Goal: Task Accomplishment & Management: Use online tool/utility

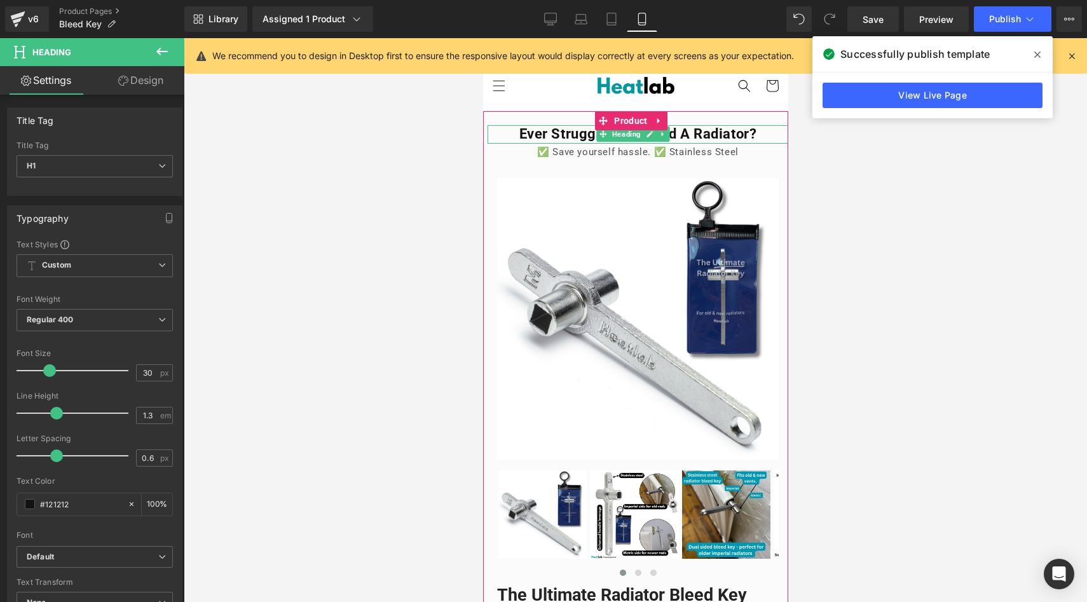
click at [736, 136] on b "Ever Struggled To Bleed a Radiator?" at bounding box center [638, 134] width 238 height 16
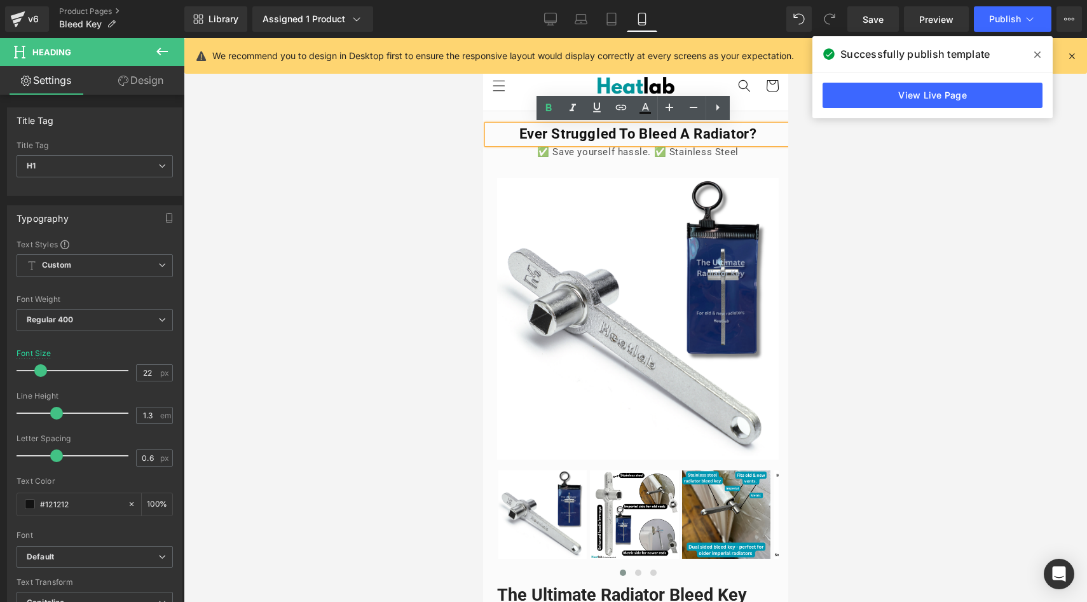
drag, startPoint x: 734, startPoint y: 134, endPoint x: 512, endPoint y: 142, distance: 222.1
click at [512, 142] on h1 "Ever Struggled To Bleed a Radiator?" at bounding box center [637, 134] width 301 height 18
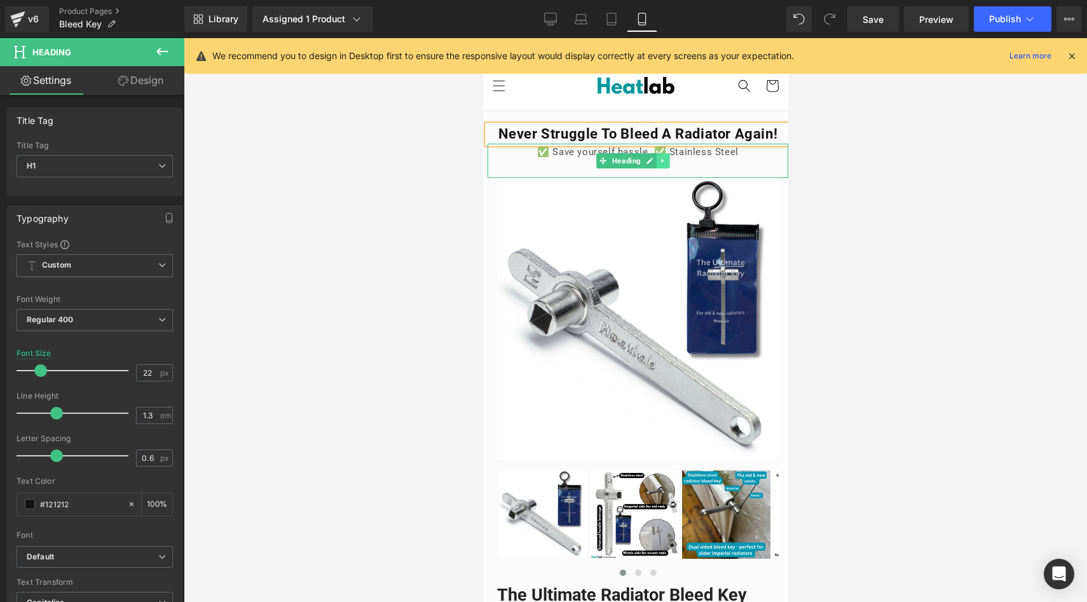
click at [662, 163] on icon at bounding box center [662, 160] width 2 height 4
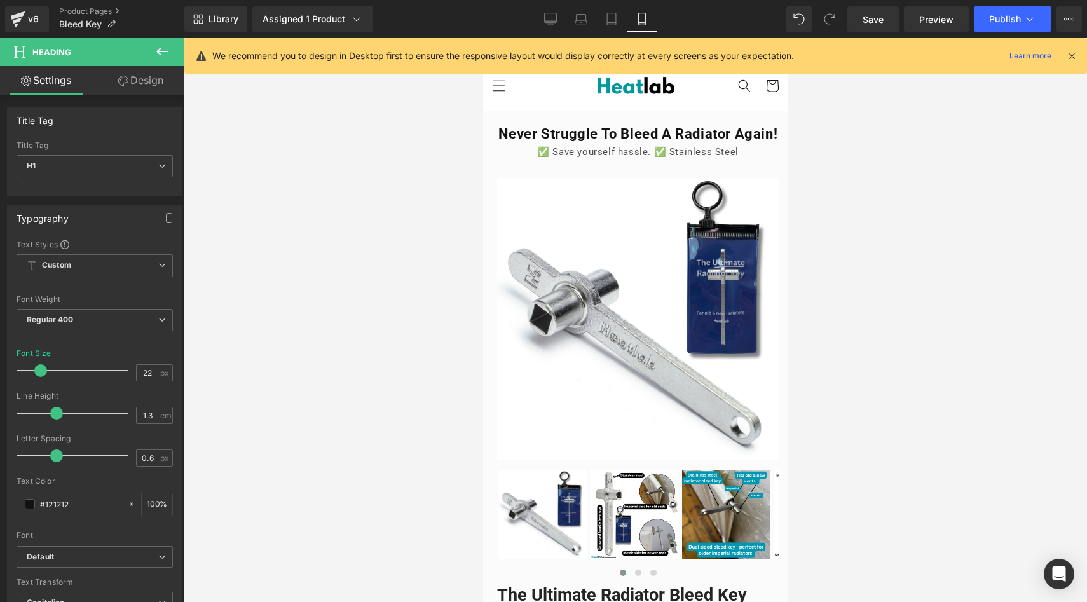
click at [424, 264] on div at bounding box center [636, 320] width 904 height 564
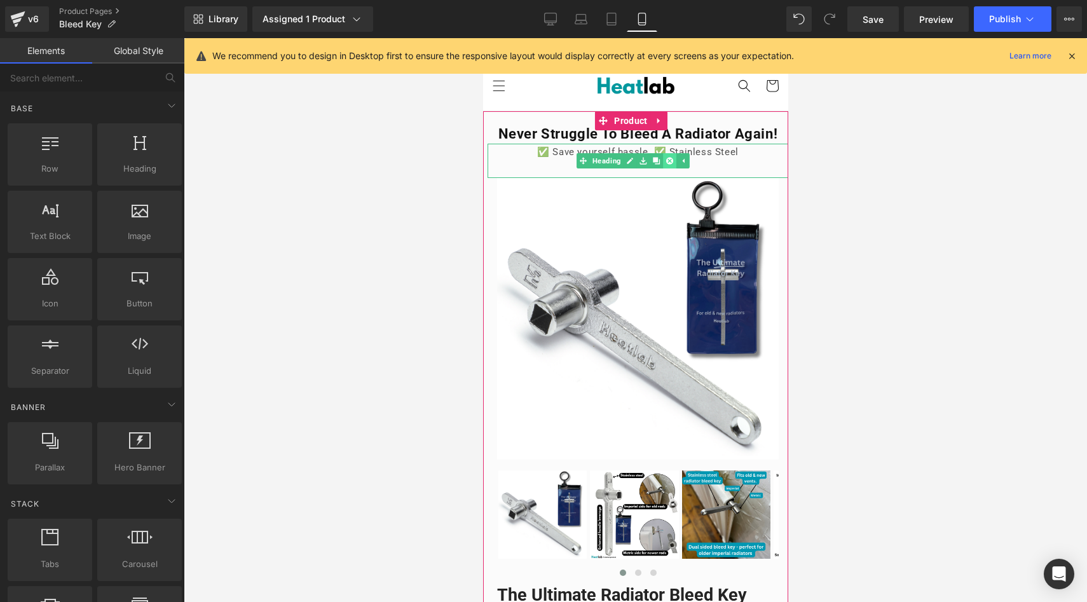
click at [672, 164] on icon at bounding box center [669, 160] width 7 height 7
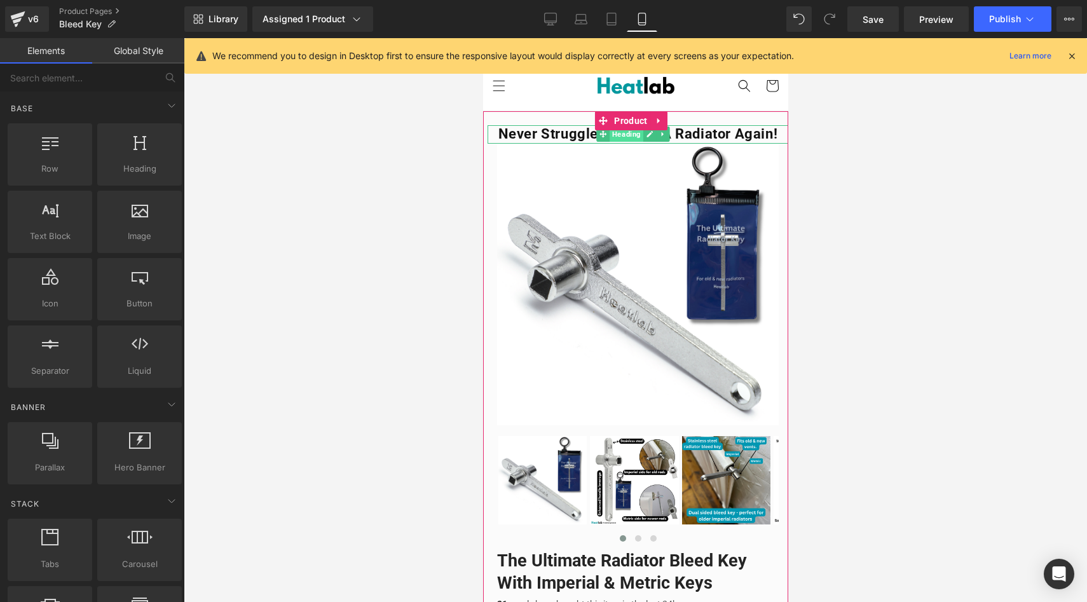
click at [628, 141] on span "Heading" at bounding box center [626, 134] width 34 height 15
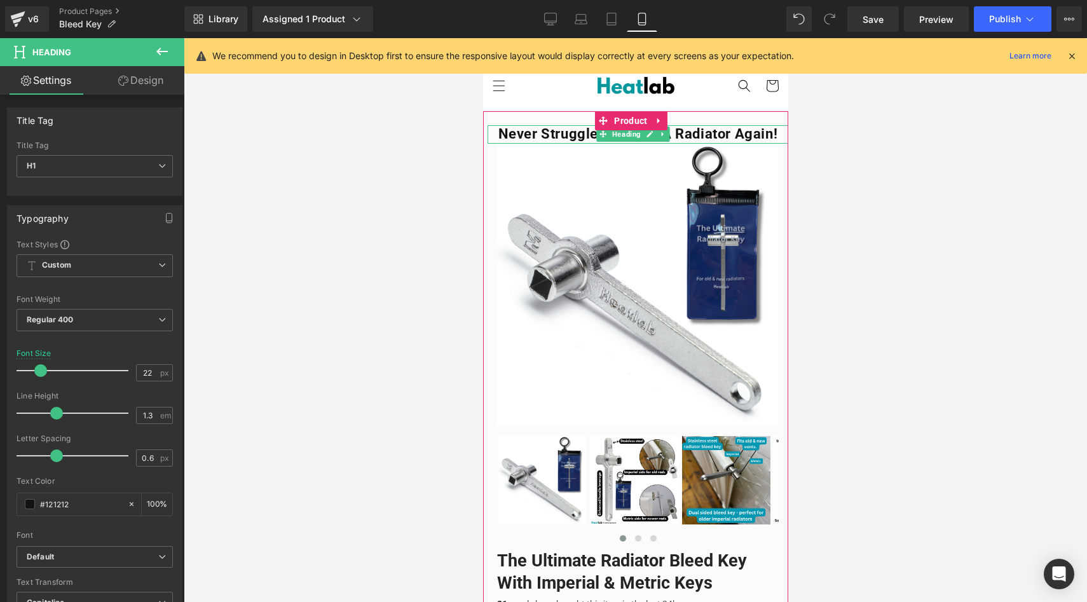
click at [697, 139] on b "Never Struggle to bleed a radiator again!" at bounding box center [638, 134] width 280 height 16
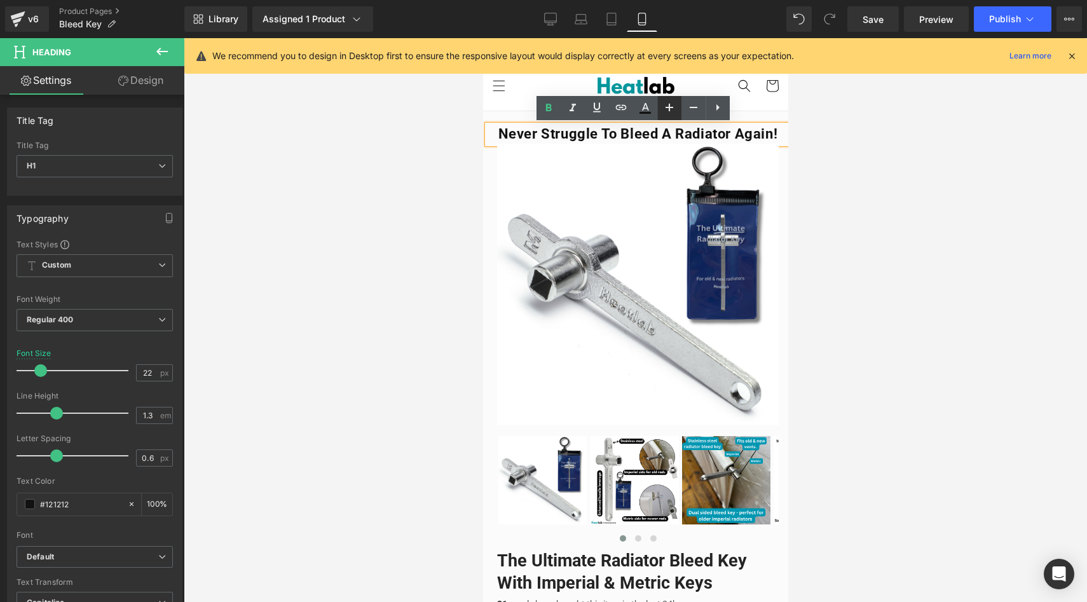
click at [0, 0] on icon at bounding box center [0, 0] width 0 height 0
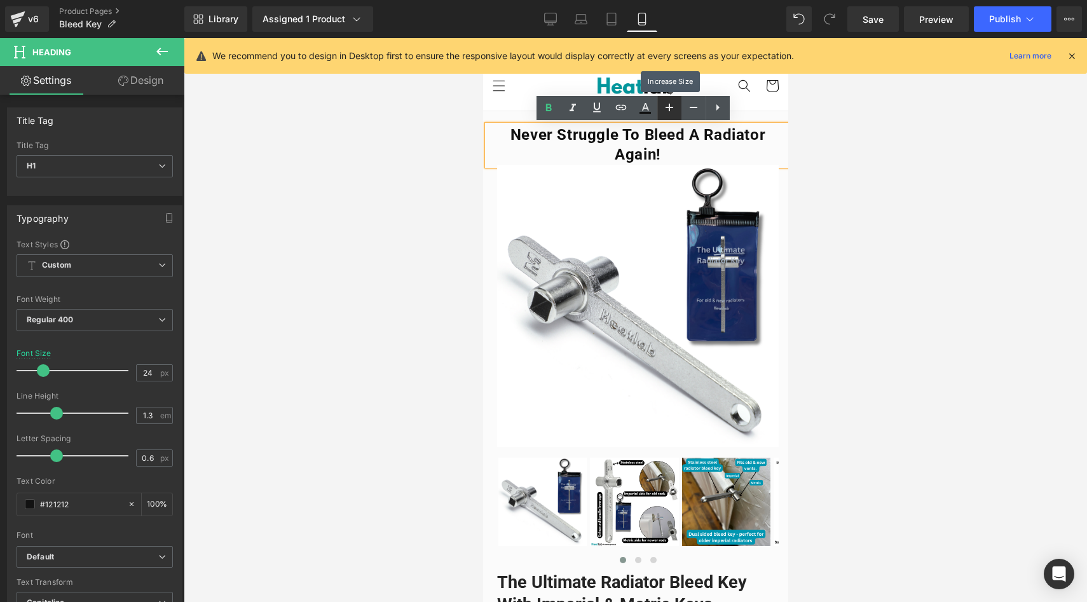
click at [0, 0] on icon at bounding box center [0, 0] width 0 height 0
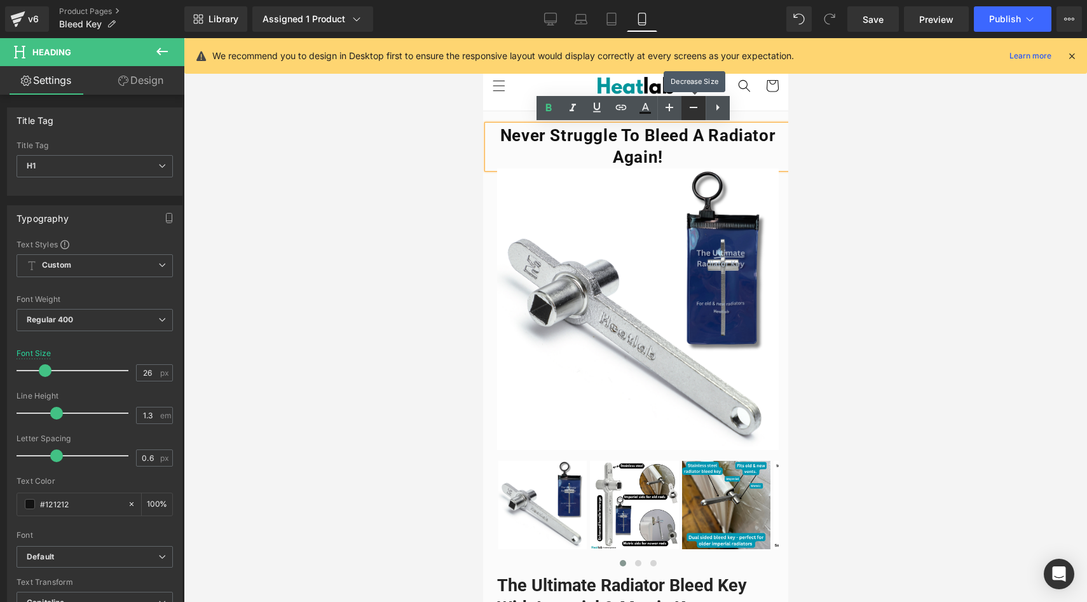
click at [0, 0] on icon at bounding box center [0, 0] width 0 height 0
type input "24"
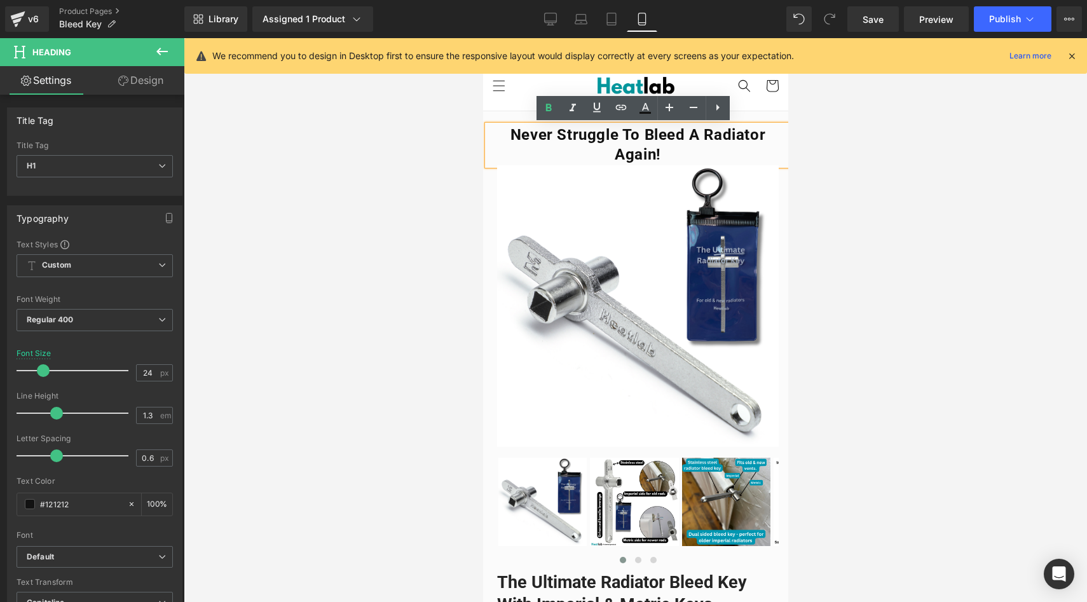
click at [399, 166] on div at bounding box center [636, 320] width 904 height 564
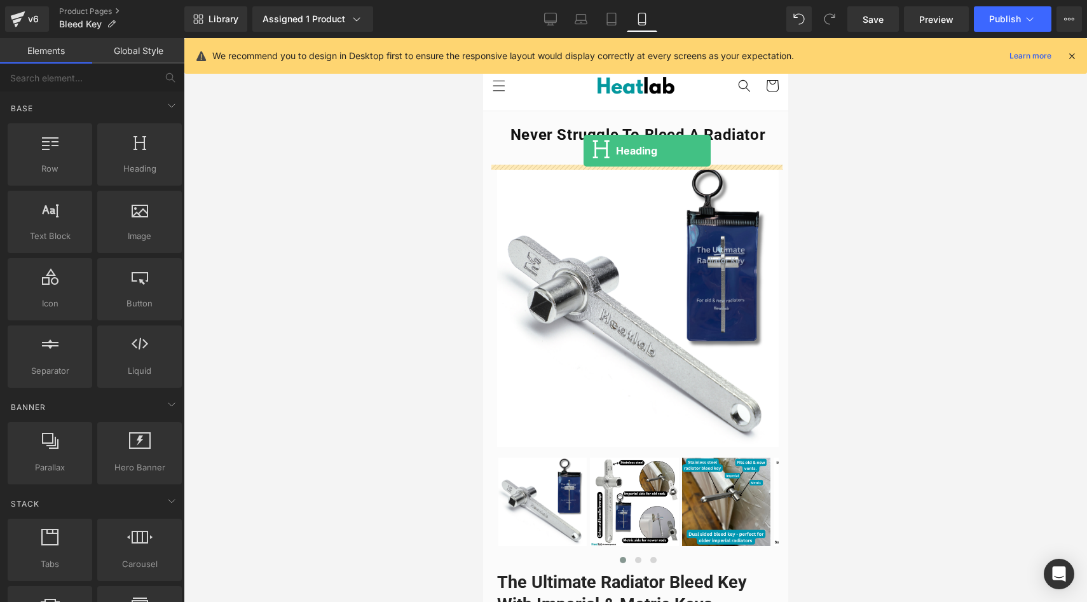
drag, startPoint x: 700, startPoint y: 216, endPoint x: 583, endPoint y: 151, distance: 134.1
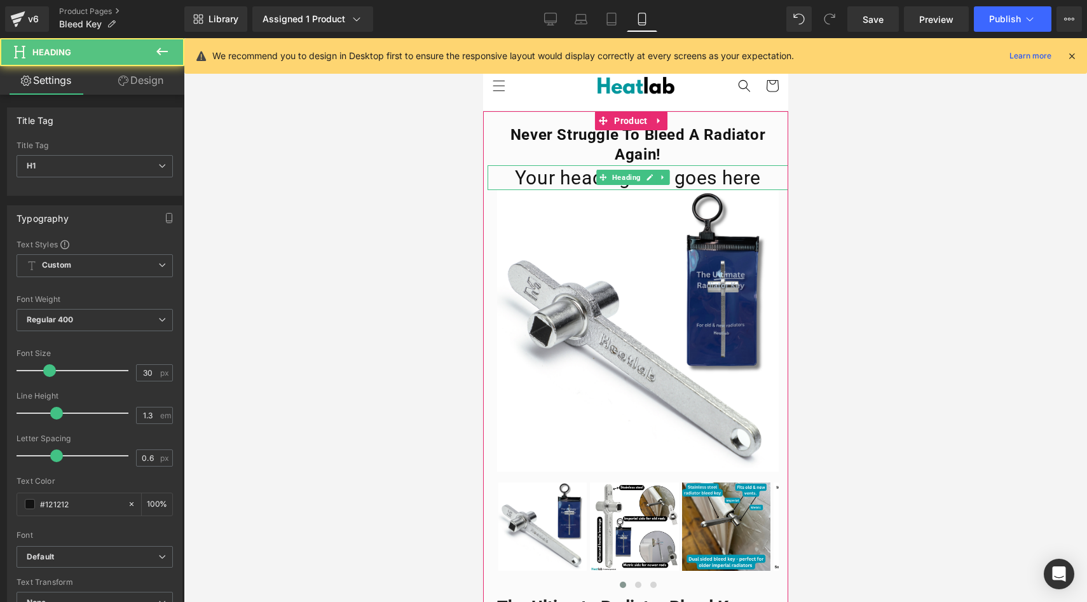
click at [764, 178] on h1 "Your heading text goes here" at bounding box center [637, 177] width 301 height 25
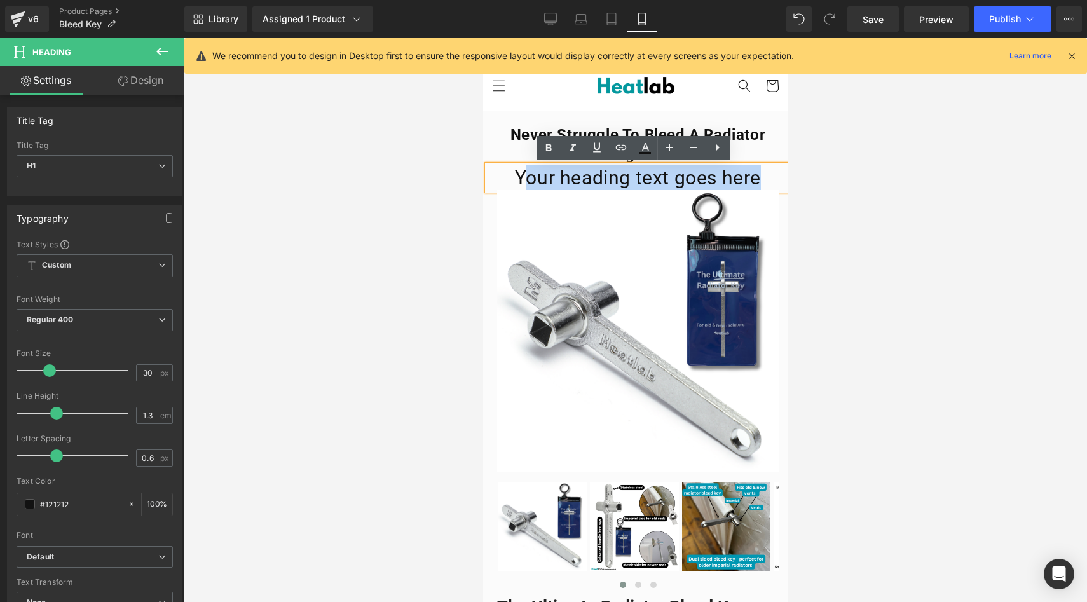
drag, startPoint x: 764, startPoint y: 178, endPoint x: 524, endPoint y: 188, distance: 239.9
click at [524, 188] on h1 "Your heading text goes here" at bounding box center [637, 177] width 301 height 25
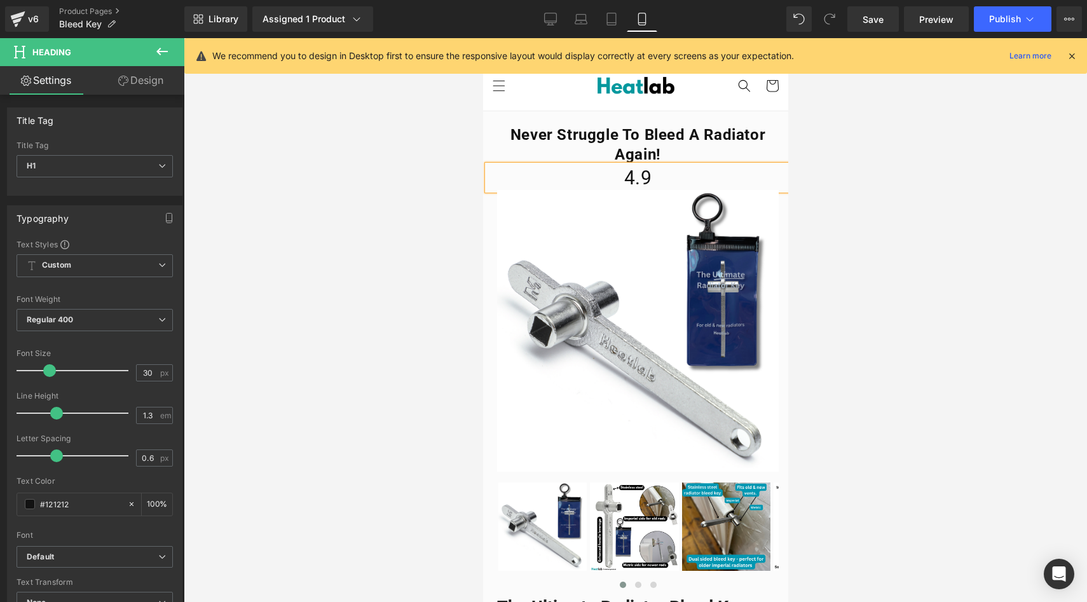
click at [585, 183] on h1 "4.9" at bounding box center [637, 177] width 301 height 25
click at [710, 182] on h1 "⭐⭐⭐⭐⭐ 4.9" at bounding box center [637, 177] width 301 height 25
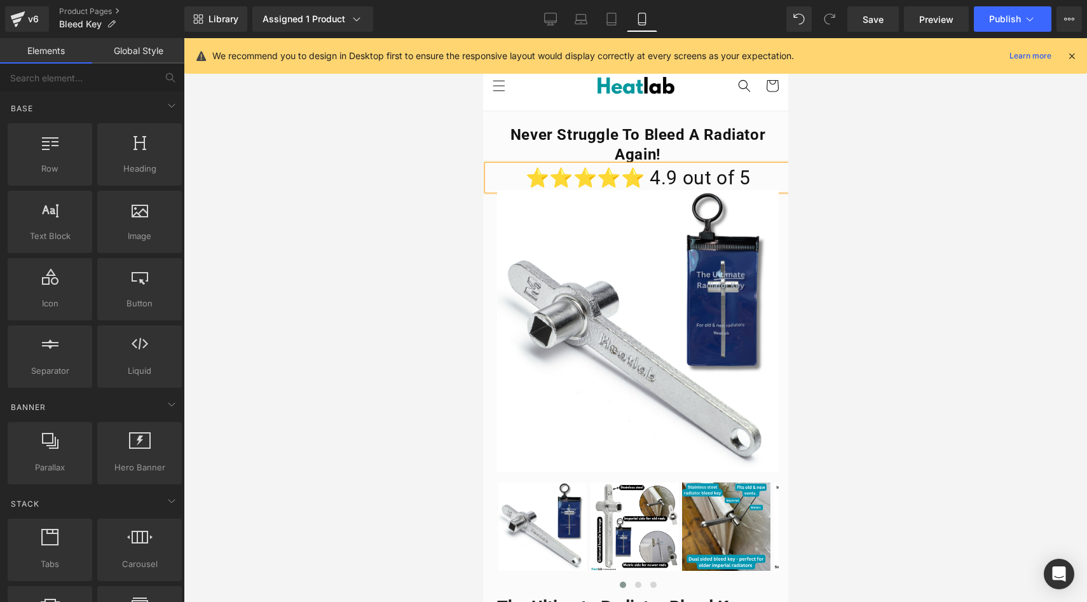
drag, startPoint x: 436, startPoint y: 183, endPoint x: 7, endPoint y: 146, distance: 430.8
click at [436, 183] on div at bounding box center [636, 320] width 904 height 564
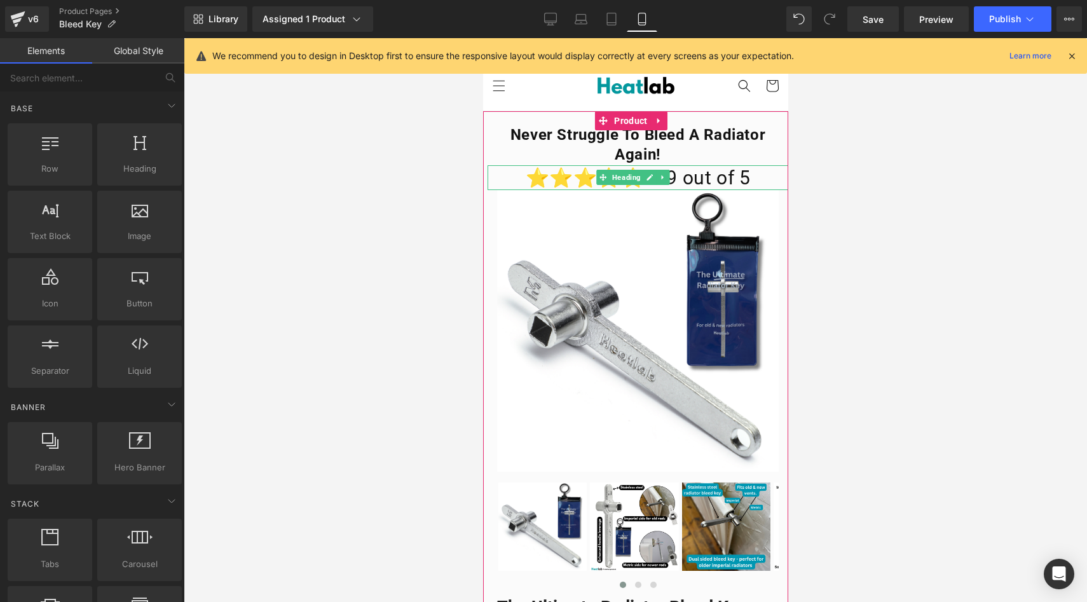
click at [530, 175] on h1 "⭐⭐⭐⭐⭐ 4.9 out of 5" at bounding box center [637, 177] width 301 height 25
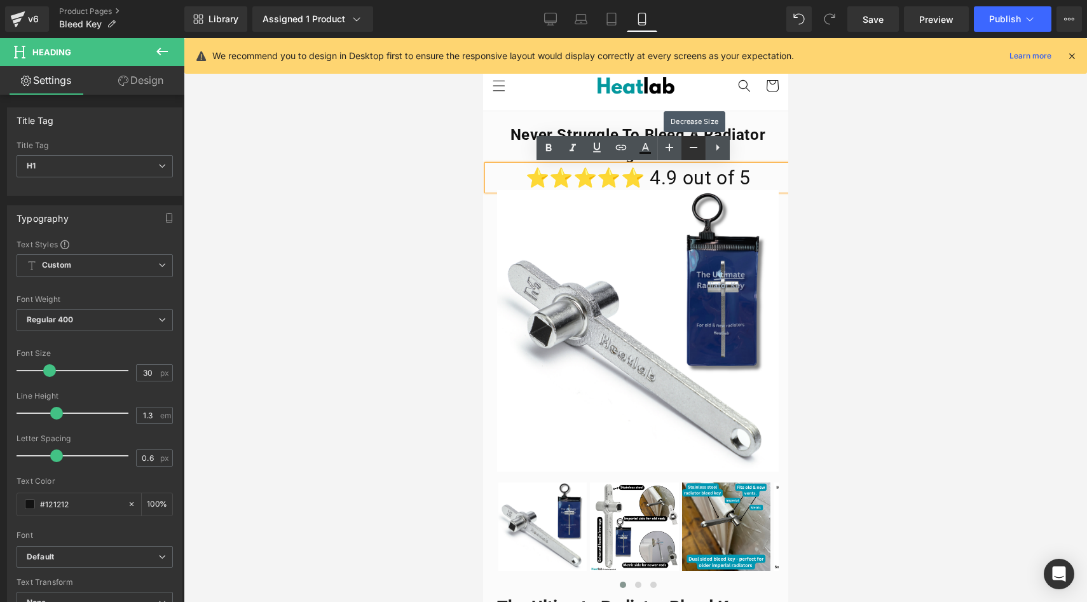
click at [0, 0] on icon at bounding box center [0, 0] width 0 height 0
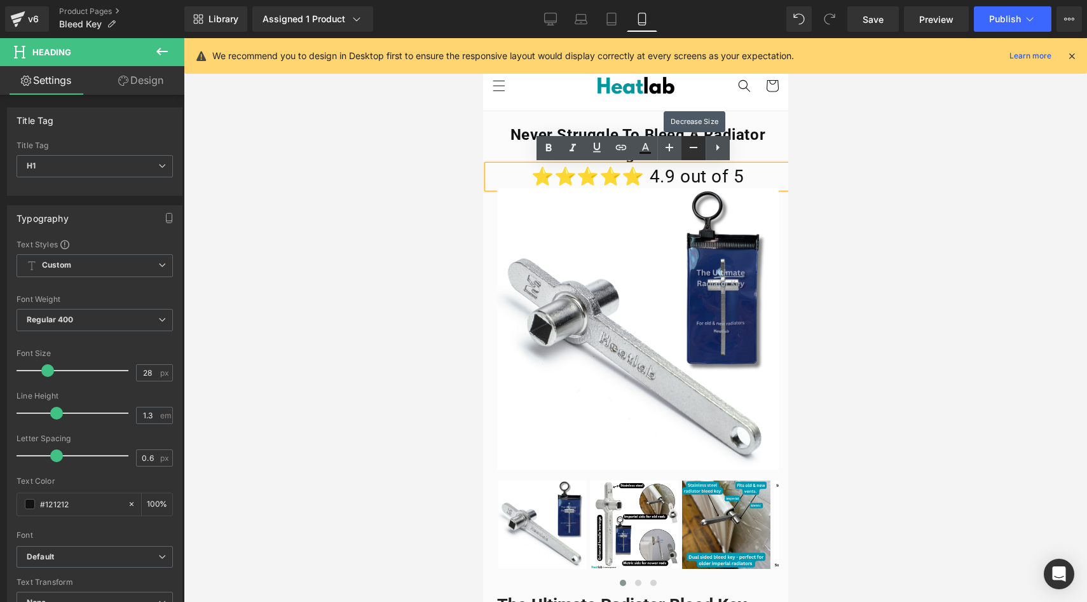
click at [0, 0] on icon at bounding box center [0, 0] width 0 height 0
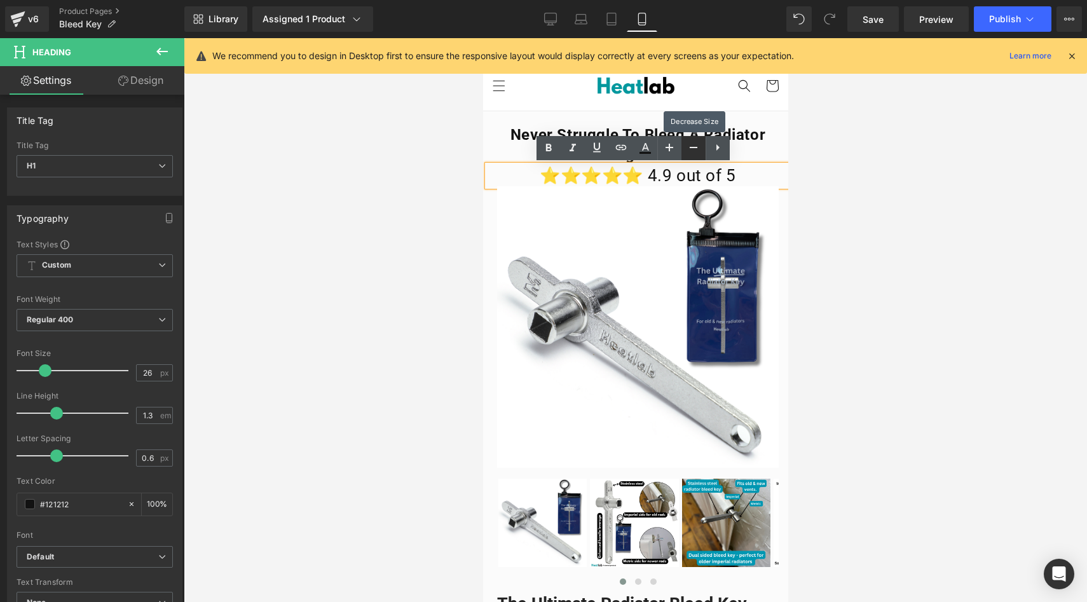
click at [0, 0] on icon at bounding box center [0, 0] width 0 height 0
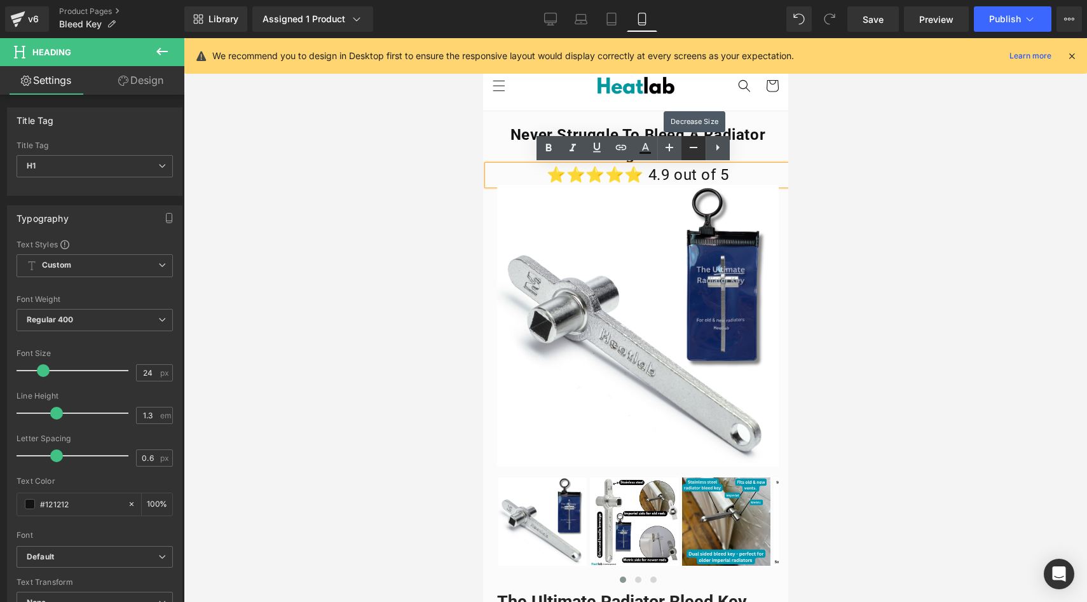
click at [0, 0] on icon at bounding box center [0, 0] width 0 height 0
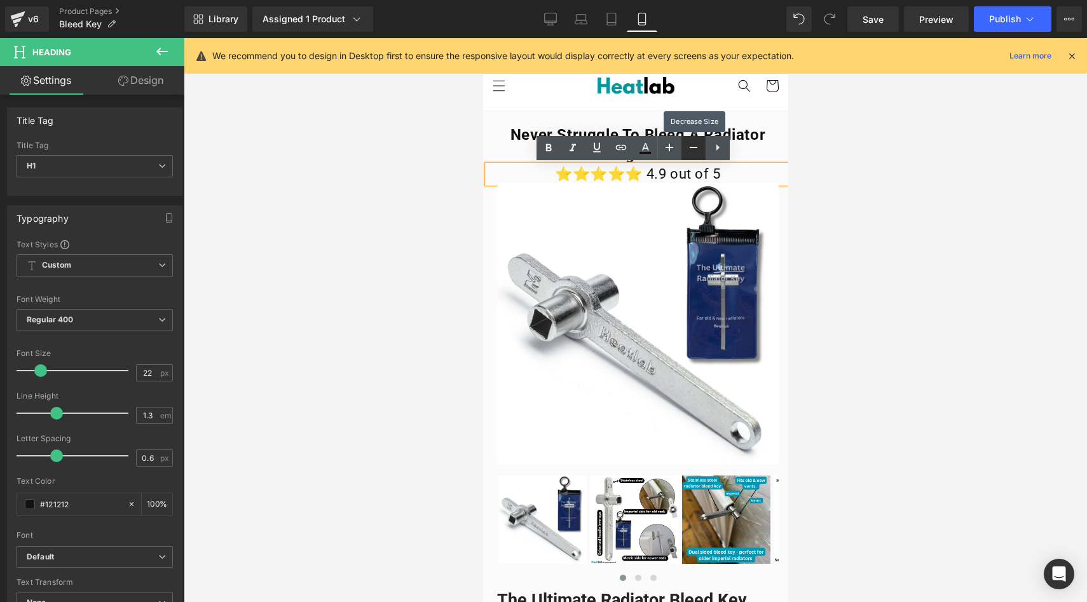
click at [0, 0] on icon at bounding box center [0, 0] width 0 height 0
type input "20"
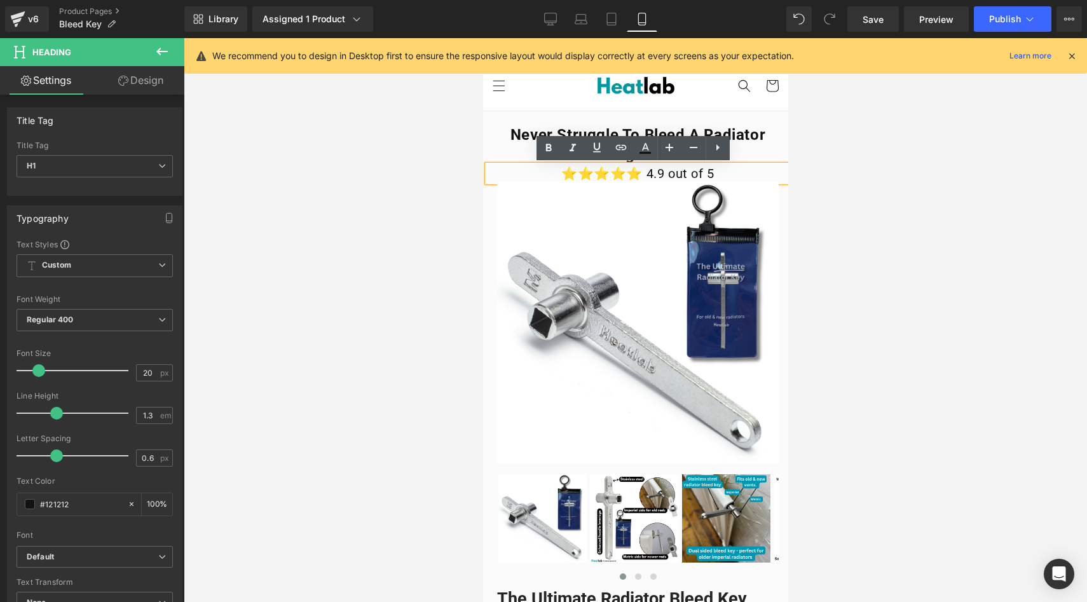
click at [704, 174] on h1 "⭐⭐⭐⭐⭐ 4.9 out of 5" at bounding box center [637, 173] width 301 height 17
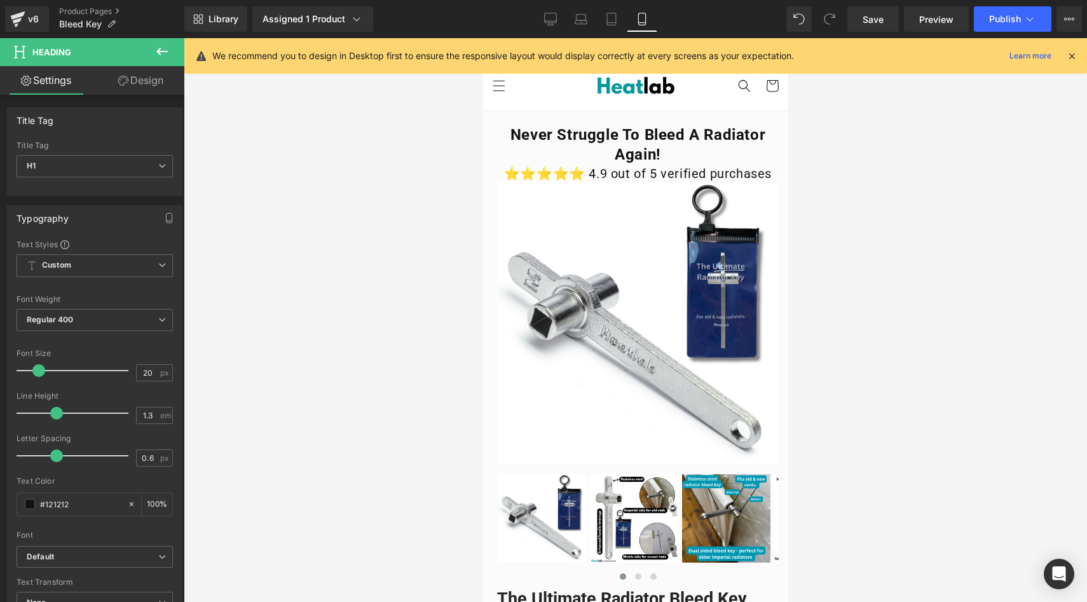
click at [390, 188] on div at bounding box center [636, 320] width 904 height 564
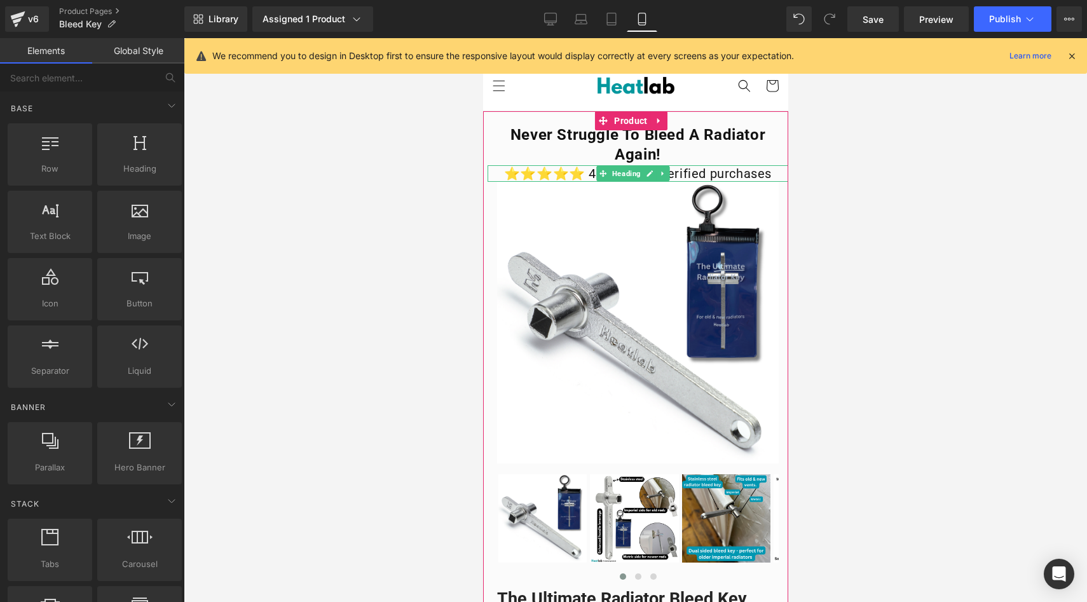
click at [543, 175] on h1 "⭐⭐⭐⭐⭐ 4.9 out of 5 verified purchases" at bounding box center [637, 173] width 301 height 17
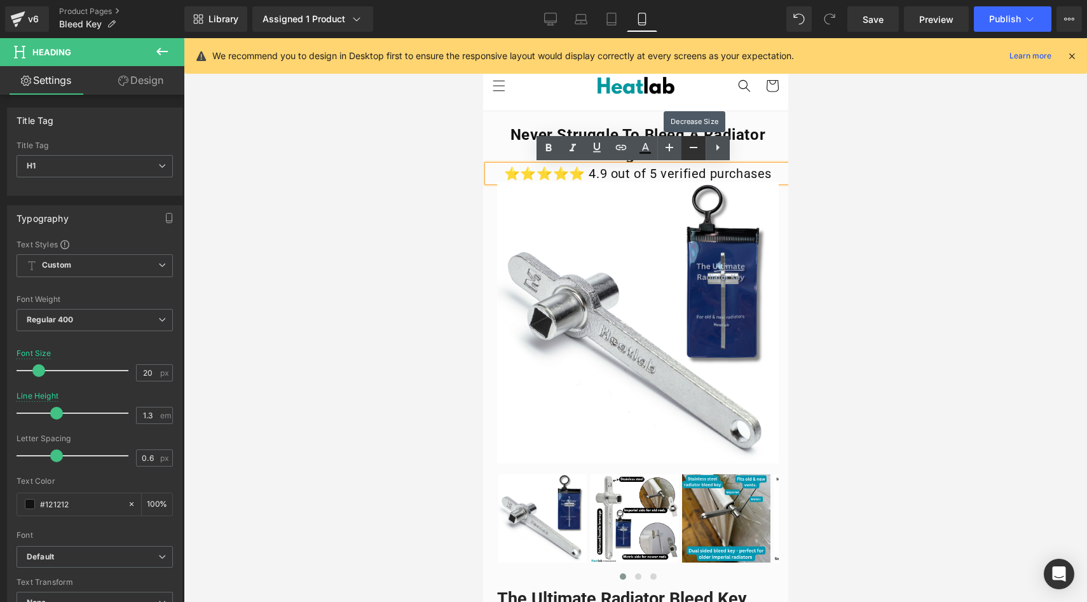
click at [0, 0] on icon at bounding box center [0, 0] width 0 height 0
type input "18"
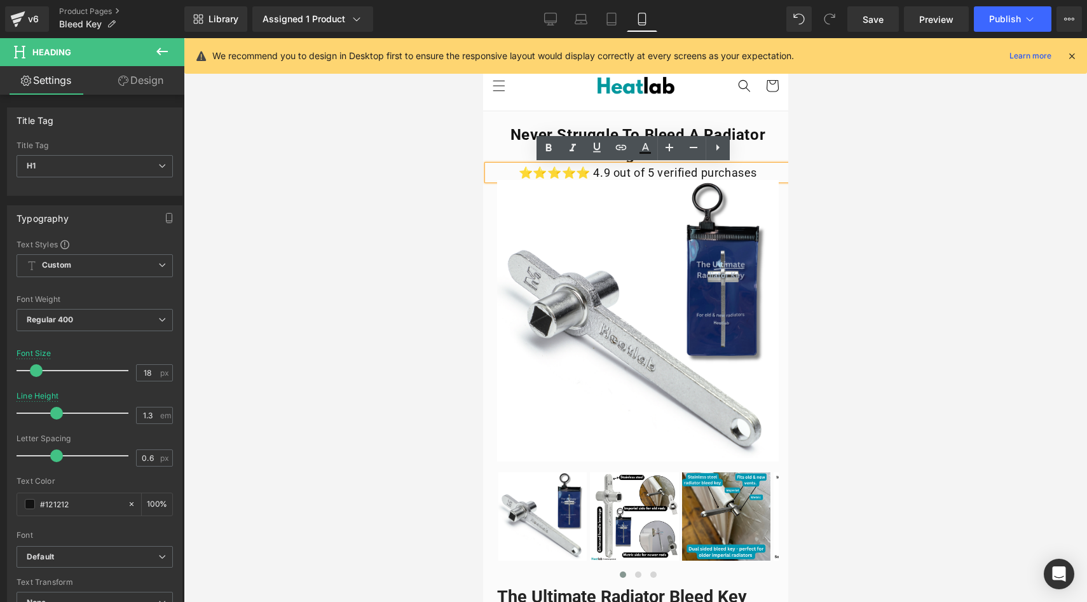
click at [415, 176] on div at bounding box center [636, 320] width 904 height 564
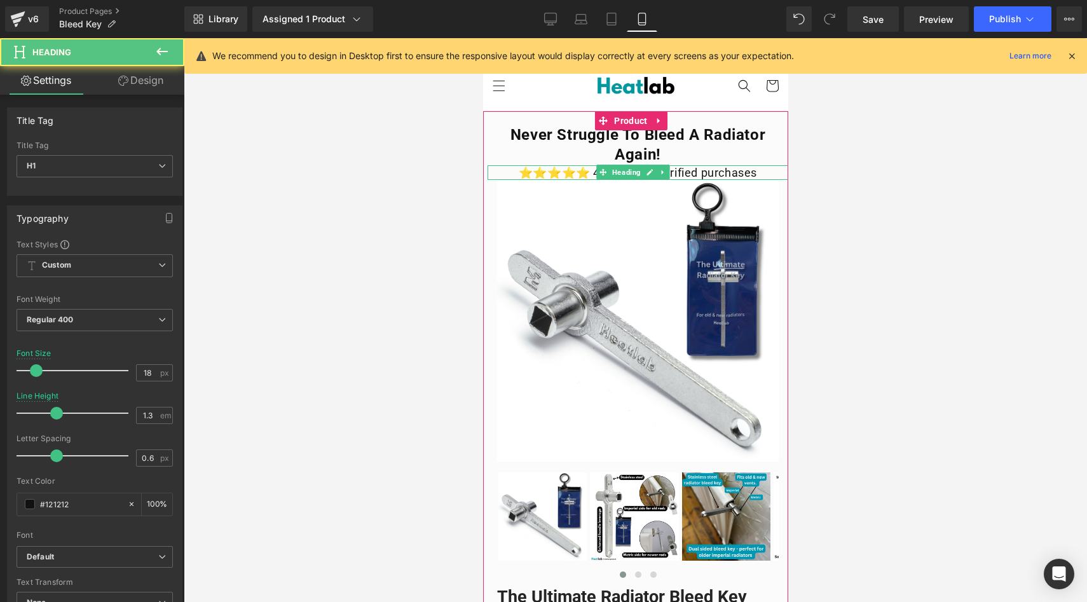
click at [703, 169] on h1 "⭐⭐⭐⭐⭐ 4.9 out of 5 verified purchases" at bounding box center [637, 172] width 301 height 15
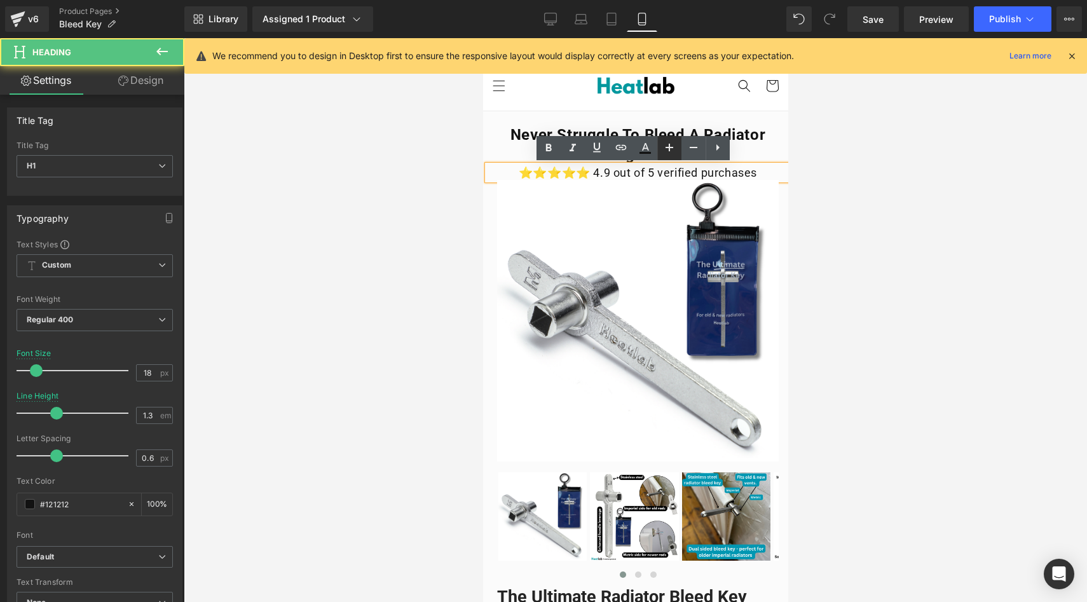
click at [0, 0] on link at bounding box center [0, 0] width 0 height 0
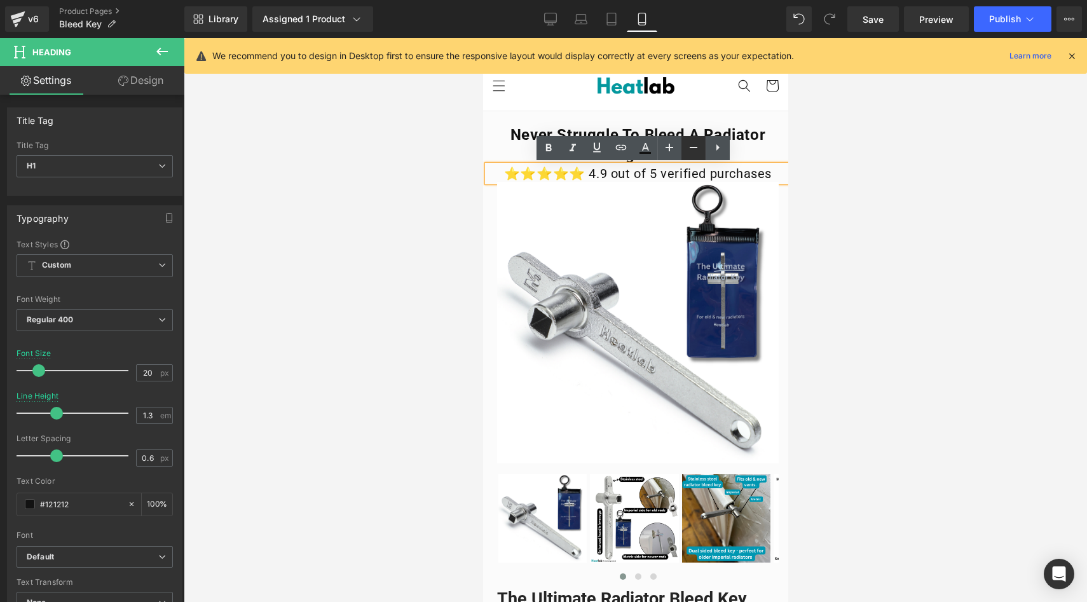
click at [0, 0] on icon at bounding box center [0, 0] width 0 height 0
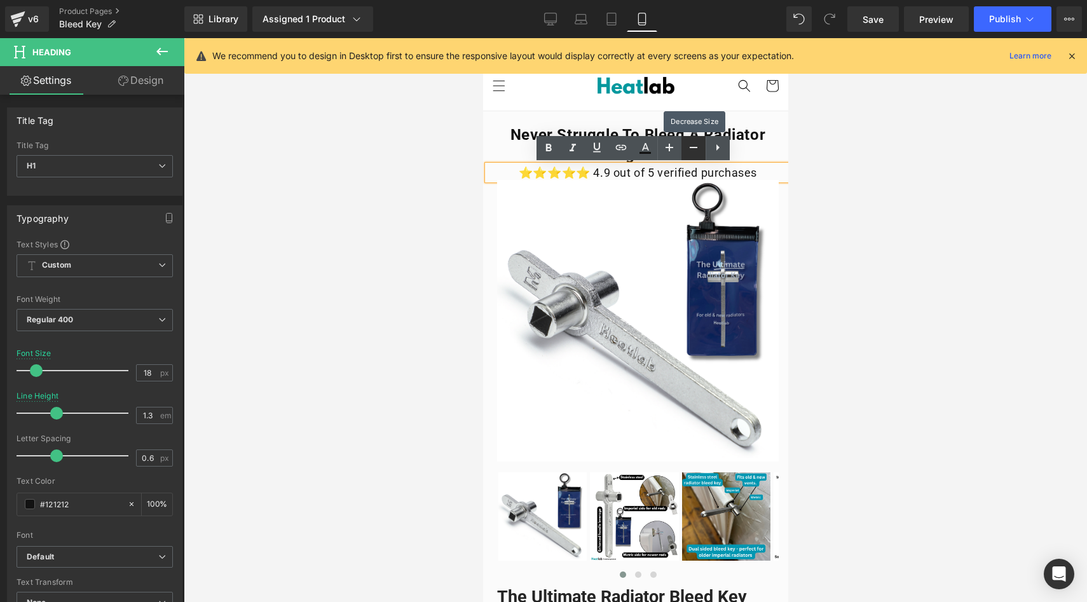
click at [0, 0] on icon at bounding box center [0, 0] width 0 height 0
type input "16"
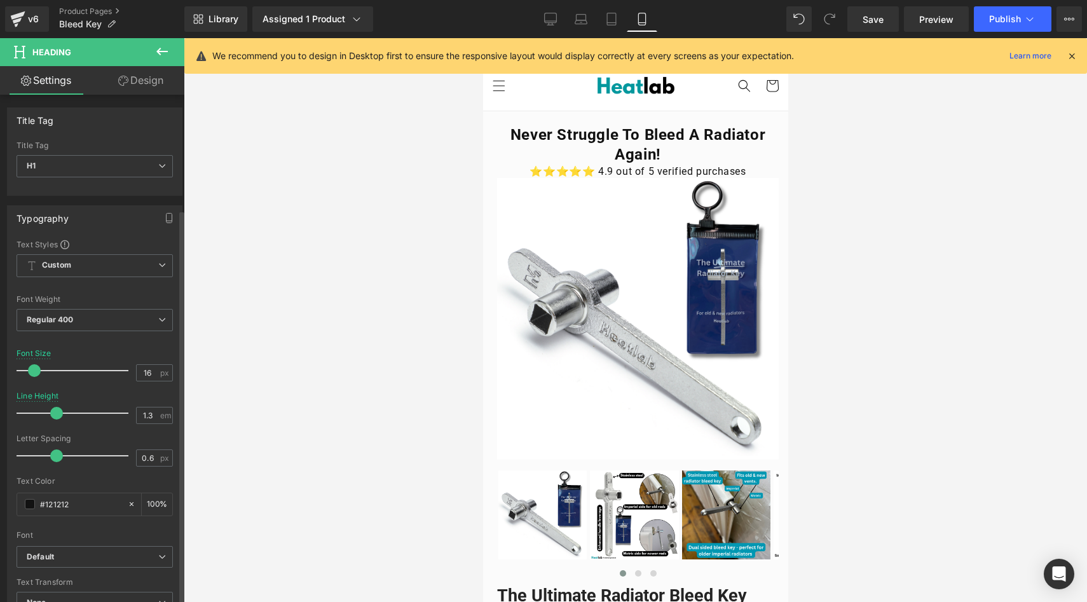
scroll to position [394, 0]
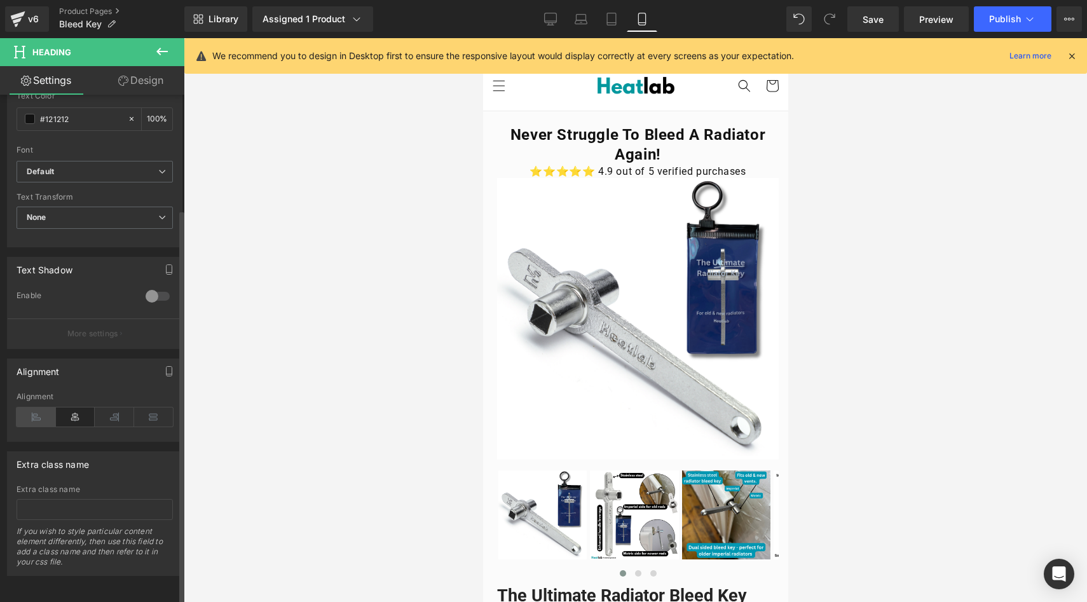
click at [30, 408] on icon at bounding box center [36, 417] width 39 height 19
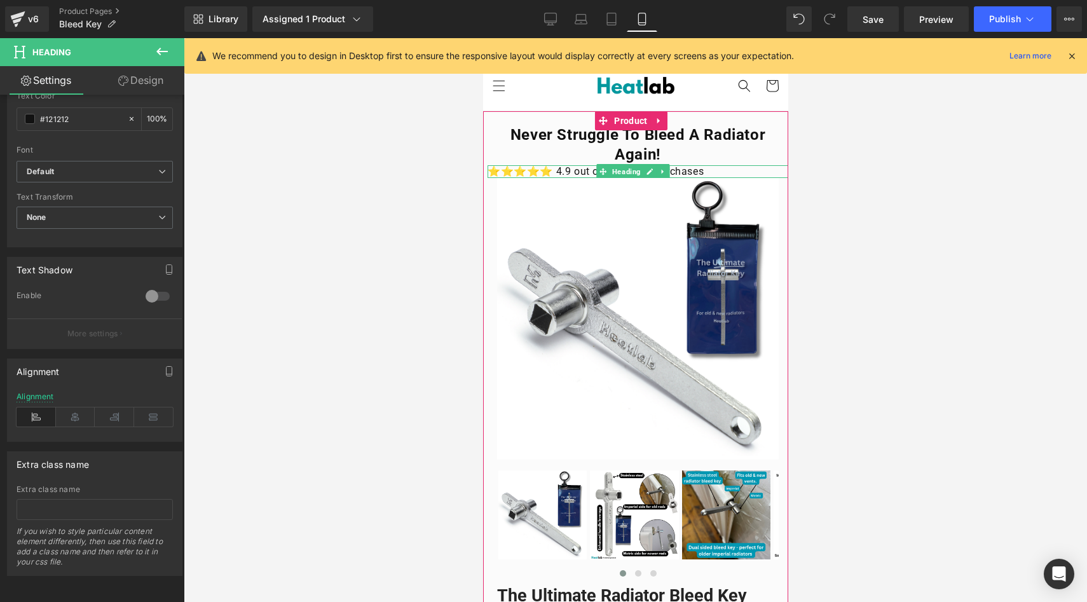
click at [718, 169] on h1 "⭐⭐⭐⭐⭐ 4.9 out of 5 verified purchases" at bounding box center [637, 171] width 301 height 13
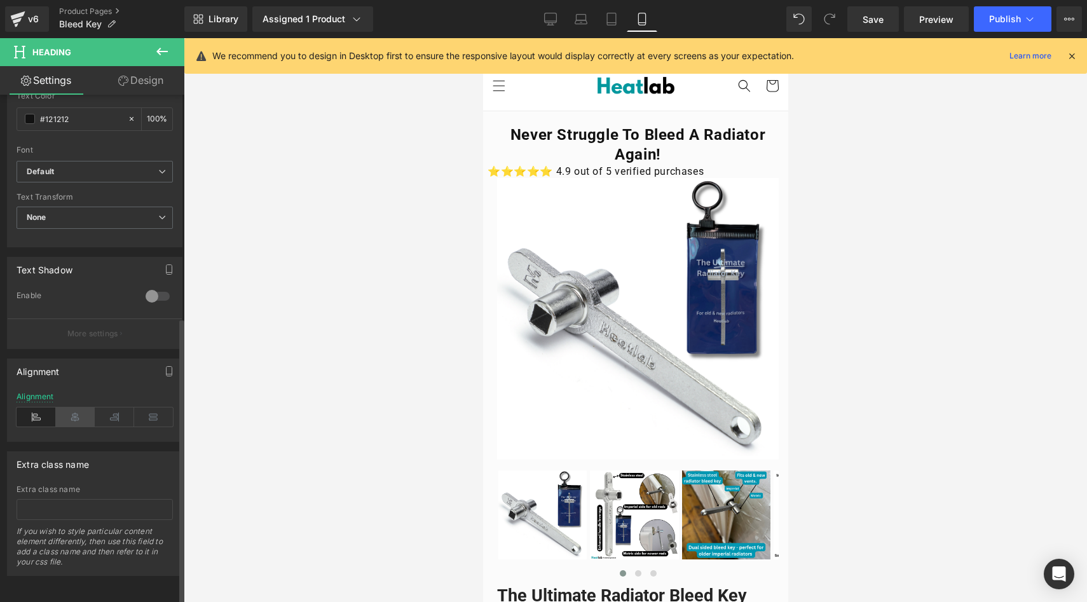
click at [84, 409] on icon at bounding box center [75, 417] width 39 height 19
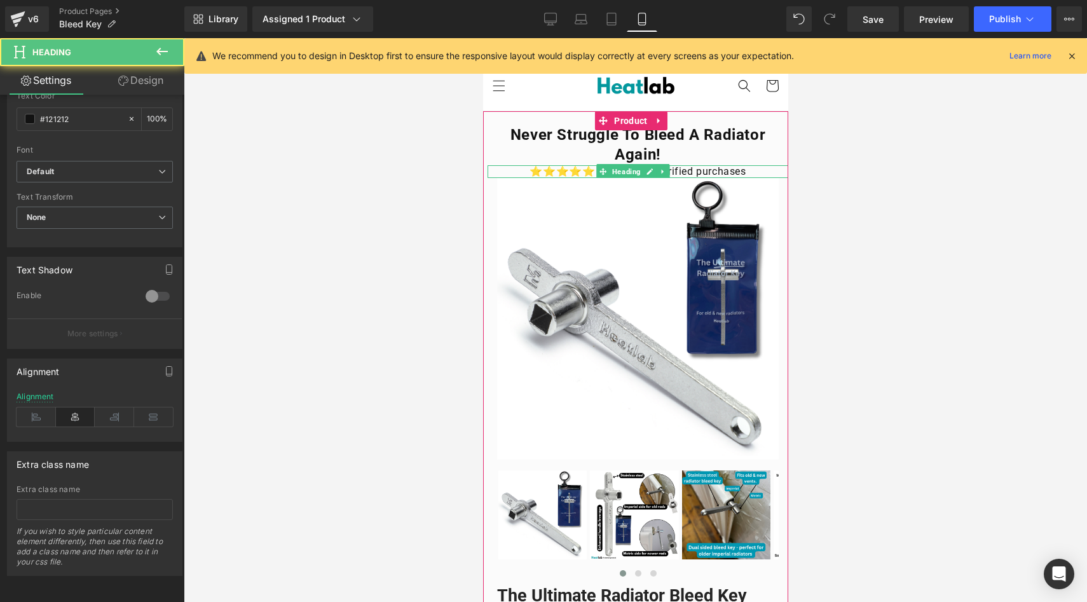
click at [739, 174] on h1 "⭐⭐⭐⭐⭐ 4.9 out of 5 verified purchases" at bounding box center [637, 171] width 301 height 13
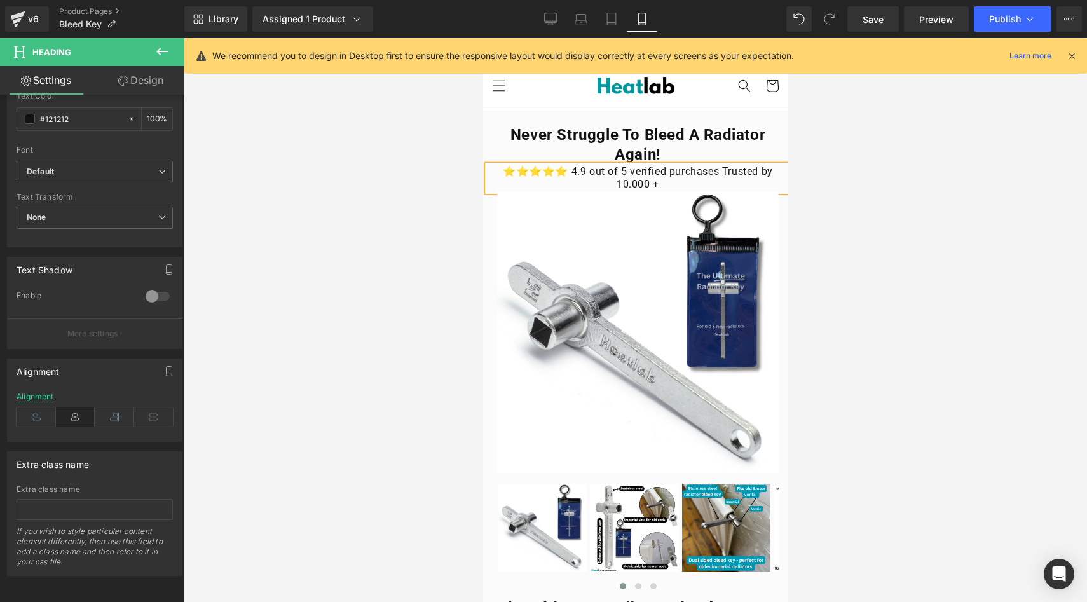
click at [389, 150] on div at bounding box center [636, 320] width 904 height 564
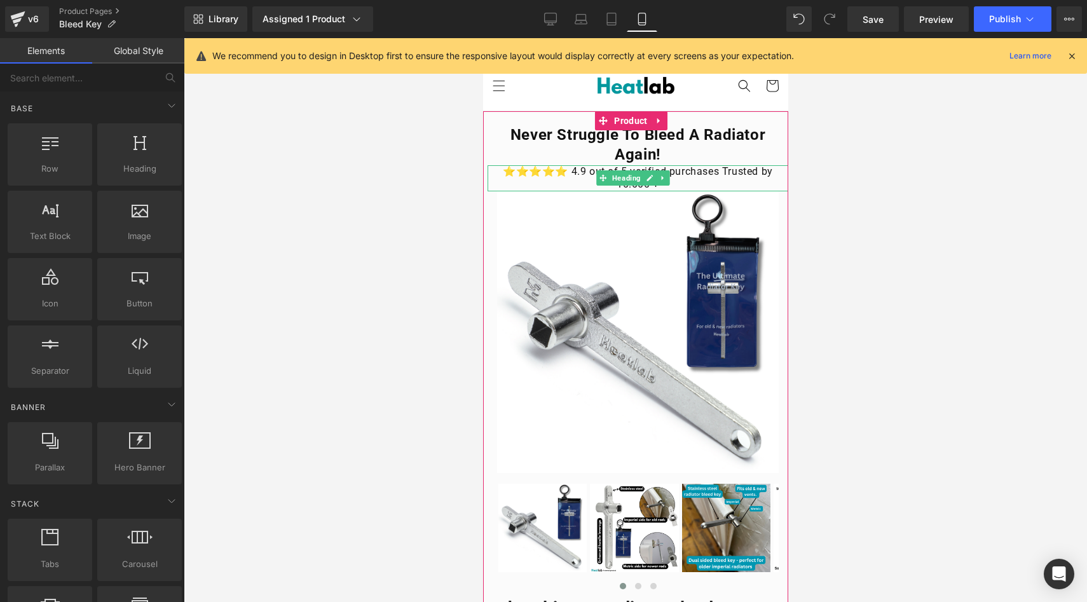
click at [551, 177] on h1 "⭐⭐⭐⭐⭐ 4.9 out of 5 verified purchases Trusted by 10.000 +" at bounding box center [637, 178] width 301 height 27
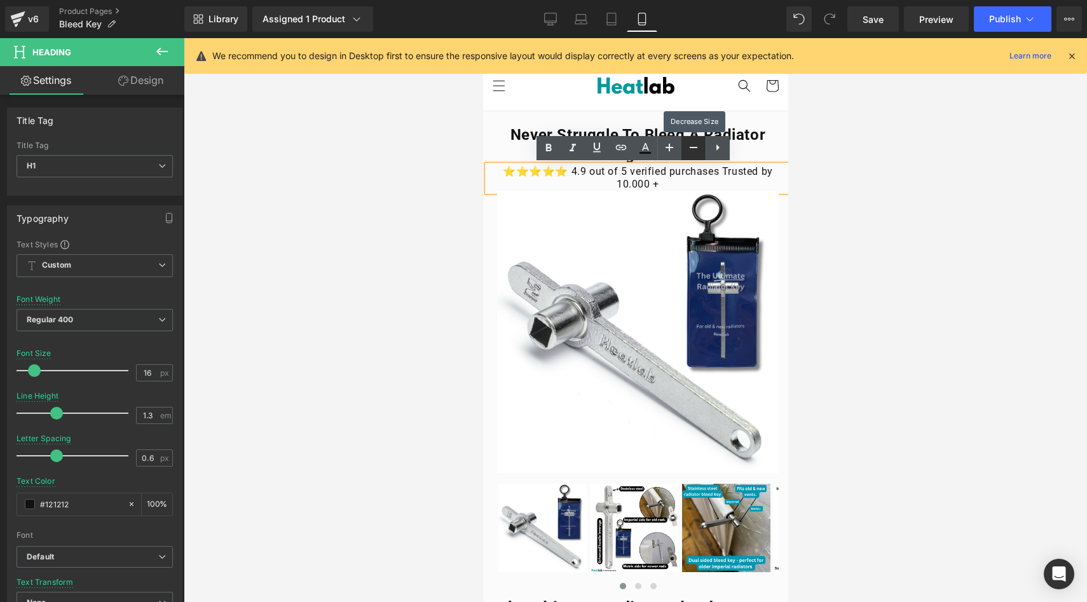
click at [0, 0] on icon at bounding box center [0, 0] width 0 height 0
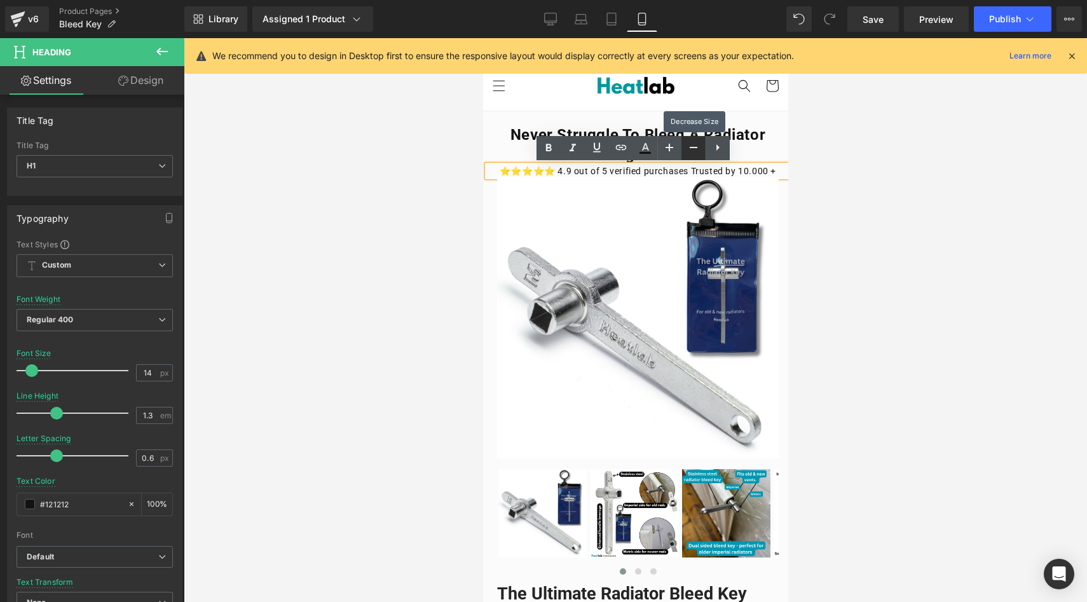
click at [0, 0] on icon at bounding box center [0, 0] width 0 height 0
type input "12"
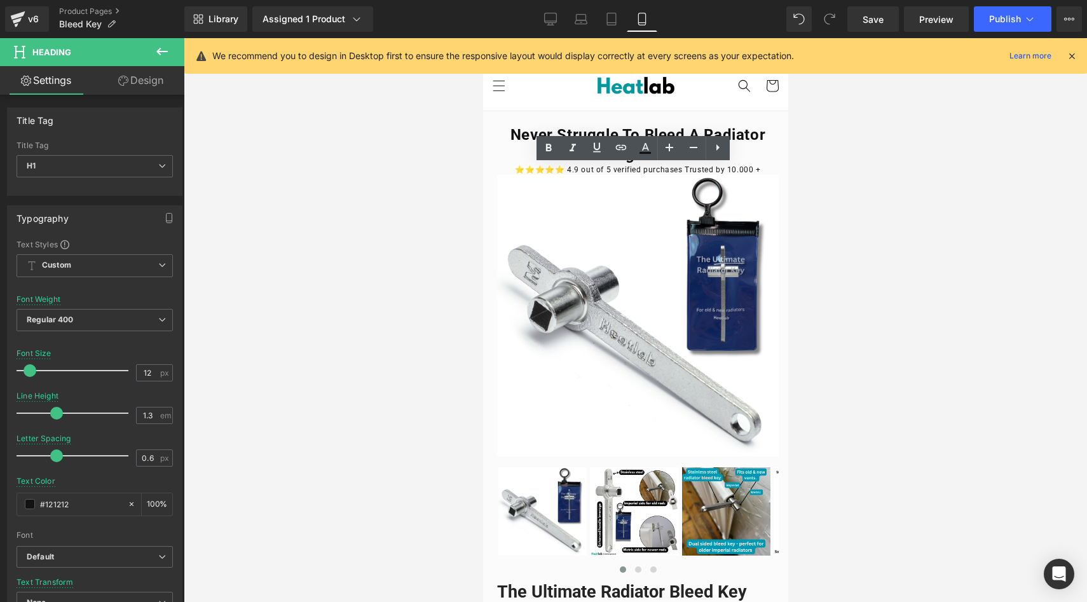
click at [401, 180] on div at bounding box center [636, 320] width 904 height 564
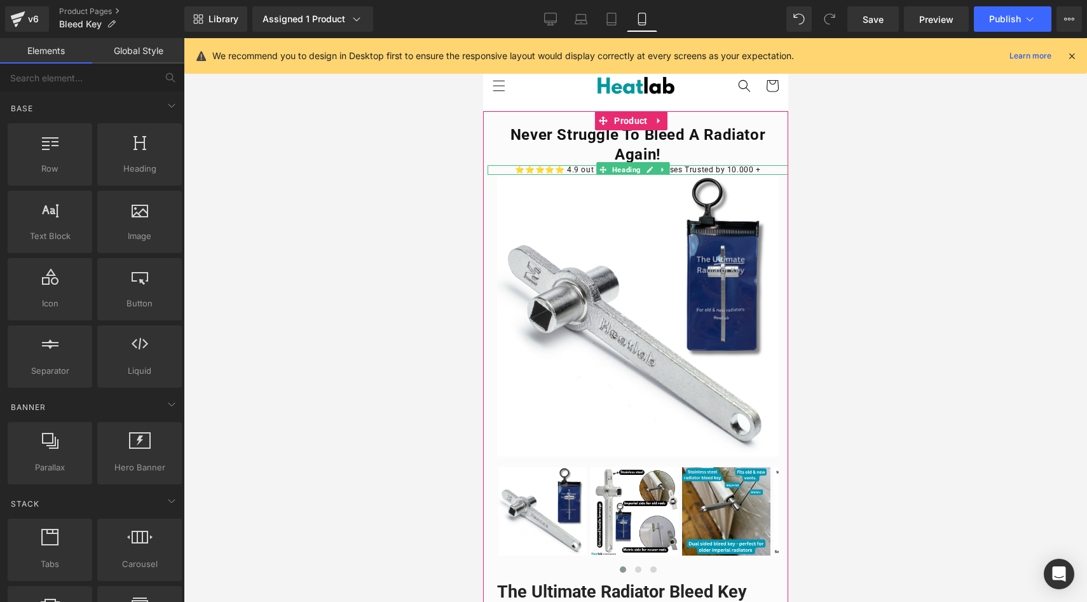
click at [680, 169] on h1 "⭐⭐⭐⭐⭐ 4.9 out of 5 verified purchases Trusted by 10.000 +" at bounding box center [637, 170] width 301 height 10
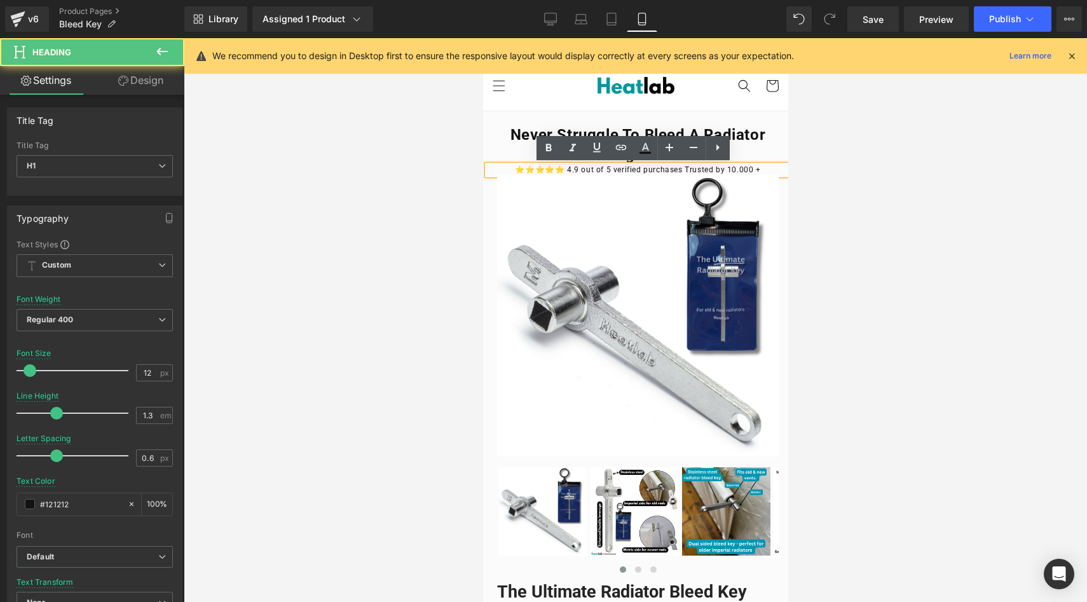
click at [673, 169] on h1 "⭐⭐⭐⭐⭐ 4.9 out of 5 verified purchases Trusted by 10.000 +" at bounding box center [637, 170] width 301 height 10
click at [678, 167] on h1 "⭐⭐⭐⭐⭐ 4.9 out of 5 verified purchases. Trusted by 10.000 +" at bounding box center [637, 170] width 301 height 10
click at [676, 166] on h1 "⭐⭐⭐⭐⭐ 4.9 out of 5 verified purchases. Trusted by 10.000 +" at bounding box center [637, 170] width 301 height 10
click at [667, 169] on h1 "⭐⭐⭐⭐⭐ 4.9 out of 5 verified purchases ✅Trusted by 10.000 +" at bounding box center [637, 170] width 301 height 10
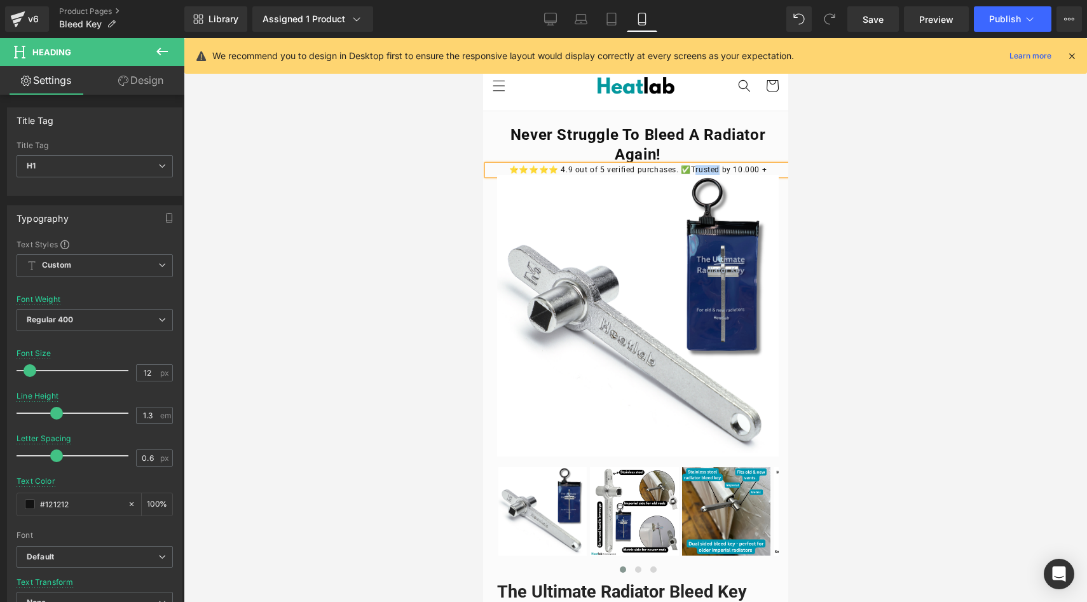
drag, startPoint x: 708, startPoint y: 168, endPoint x: 683, endPoint y: 168, distance: 25.4
click at [683, 168] on h1 "⭐⭐⭐⭐⭐ 4.9 out of 5 verified purchases. ✅Trusted by 10.000 +" at bounding box center [637, 170] width 301 height 10
click at [706, 172] on h1 "⭐⭐⭐⭐⭐ 4.9 out of 5 verified purchases. ✅Trusted by 10.000 +" at bounding box center [637, 170] width 301 height 10
drag, startPoint x: 707, startPoint y: 172, endPoint x: 682, endPoint y: 167, distance: 25.3
click at [682, 167] on h1 "⭐⭐⭐⭐⭐ 4.9 out of 5 verified purchases. ✅Trusted by 10.000 +" at bounding box center [637, 170] width 301 height 10
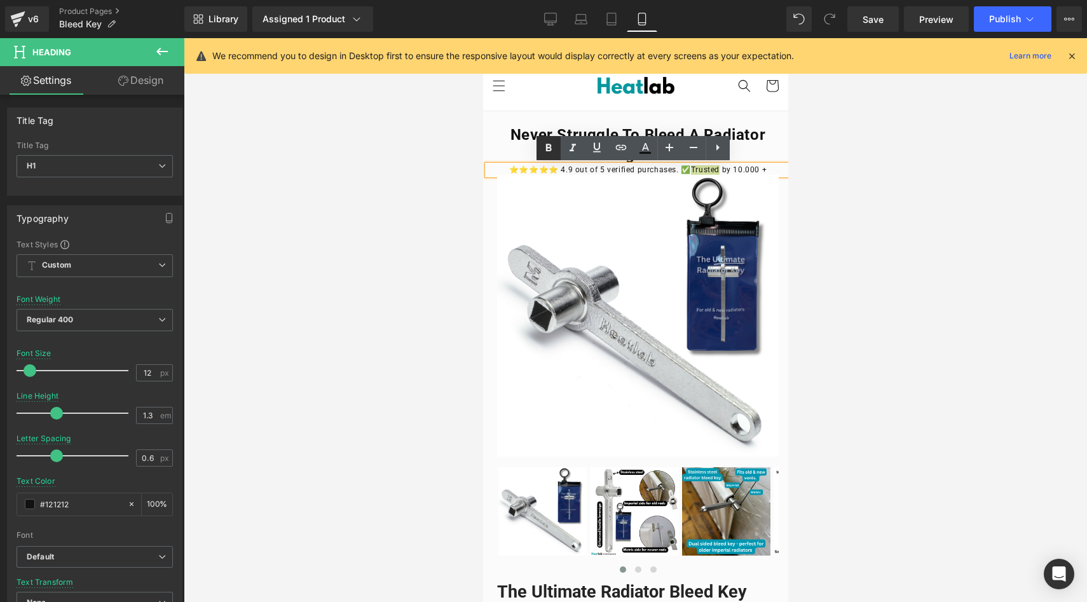
click at [0, 0] on icon at bounding box center [0, 0] width 0 height 0
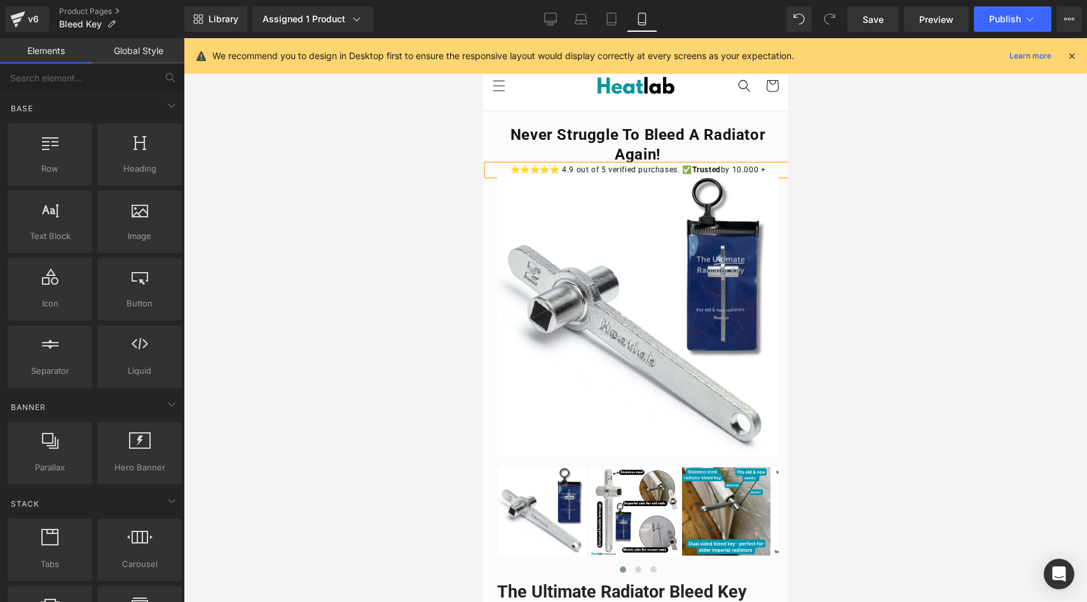
click at [361, 167] on div at bounding box center [636, 320] width 904 height 564
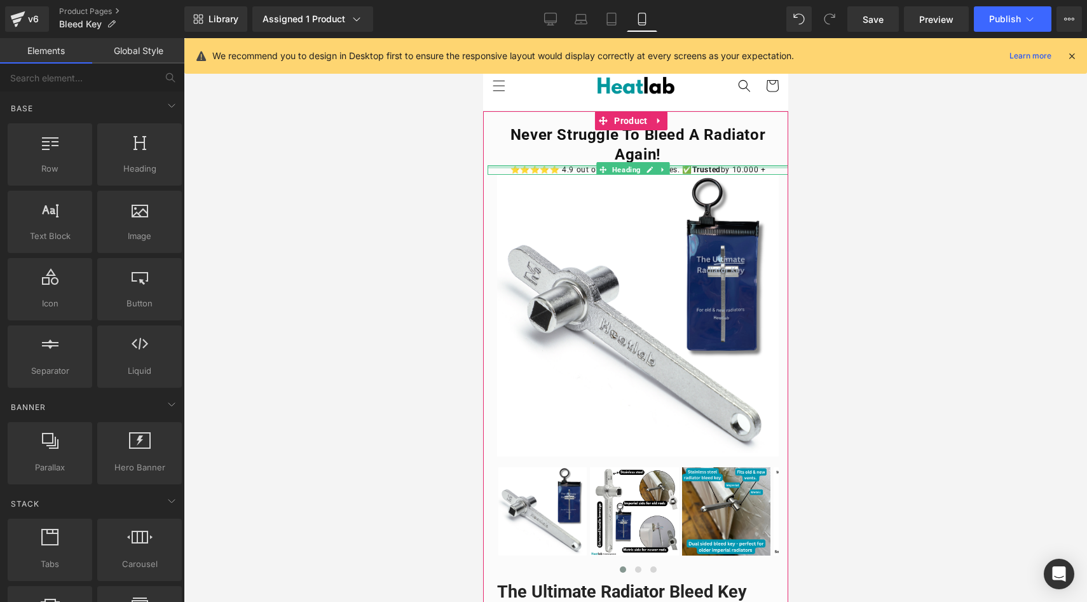
click at [523, 167] on div at bounding box center [637, 166] width 301 height 3
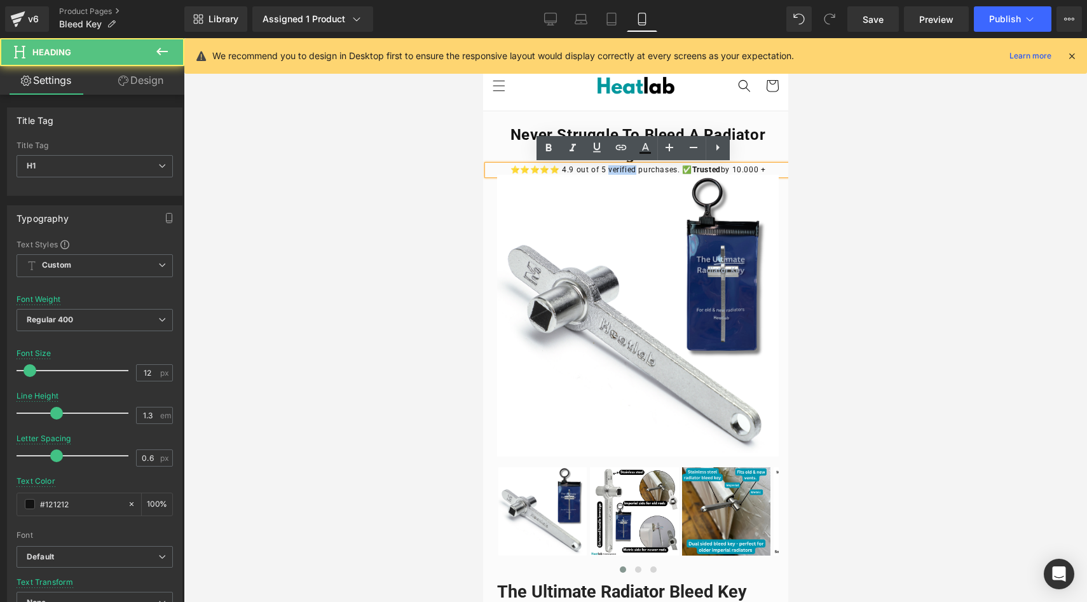
drag, startPoint x: 625, startPoint y: 170, endPoint x: 596, endPoint y: 170, distance: 28.6
click at [596, 170] on h1 "⭐⭐⭐⭐⭐ 4.9 out of 5 verified purchases. ✅ Trusted by 10.000 +" at bounding box center [637, 170] width 301 height 10
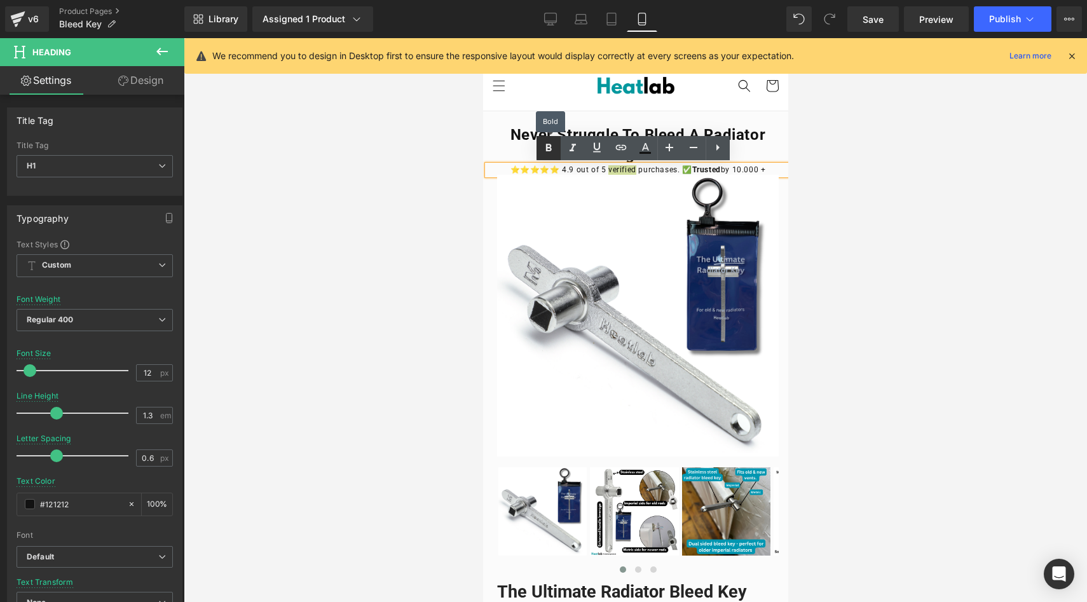
click at [0, 0] on icon at bounding box center [0, 0] width 0 height 0
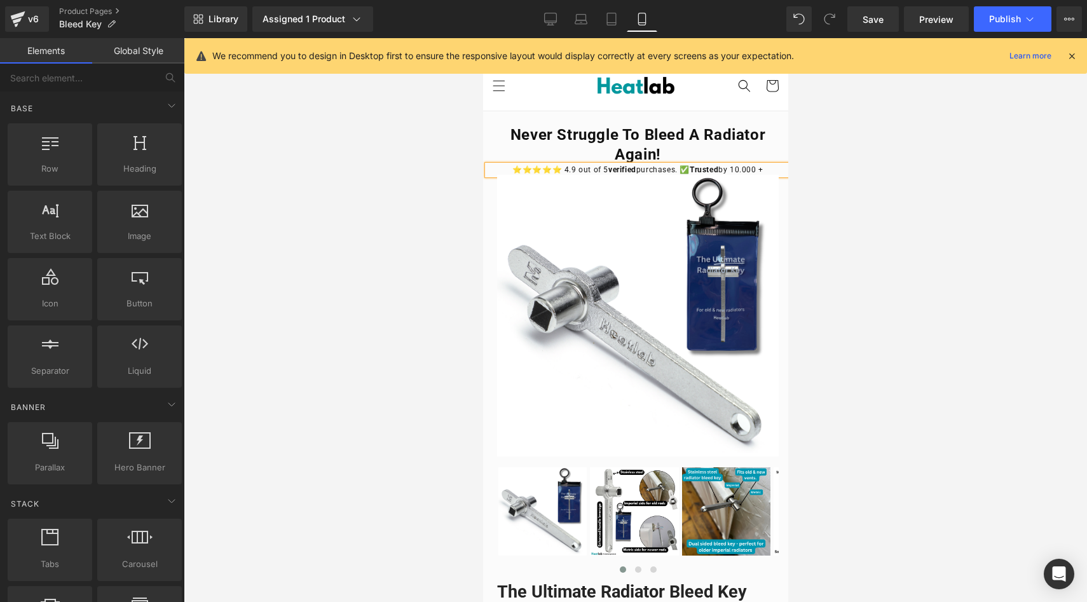
click at [358, 167] on div at bounding box center [636, 320] width 904 height 564
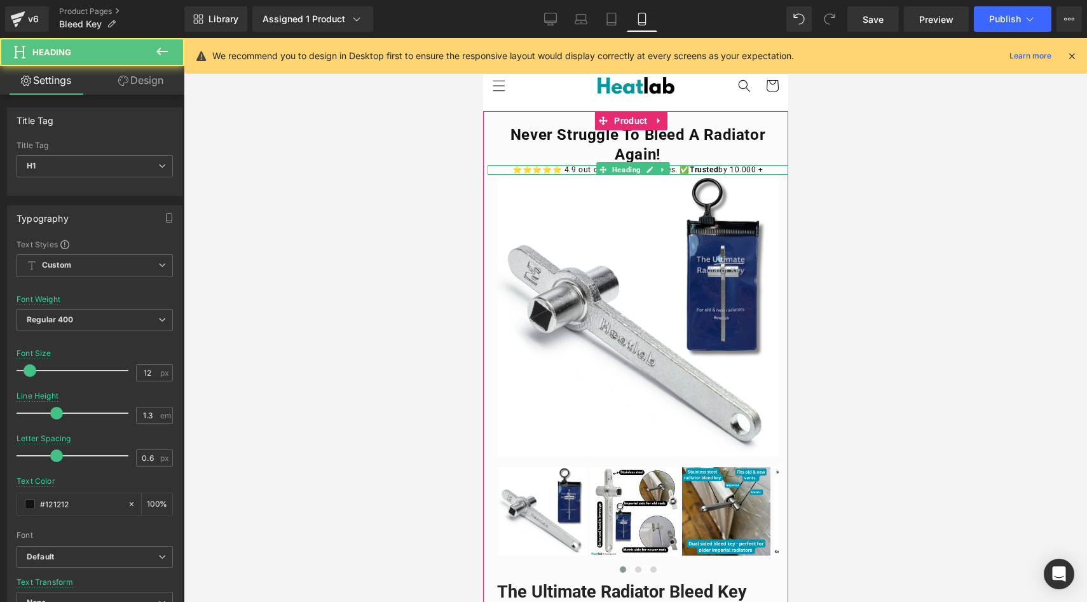
click at [689, 170] on strong "Trusted" at bounding box center [703, 169] width 29 height 9
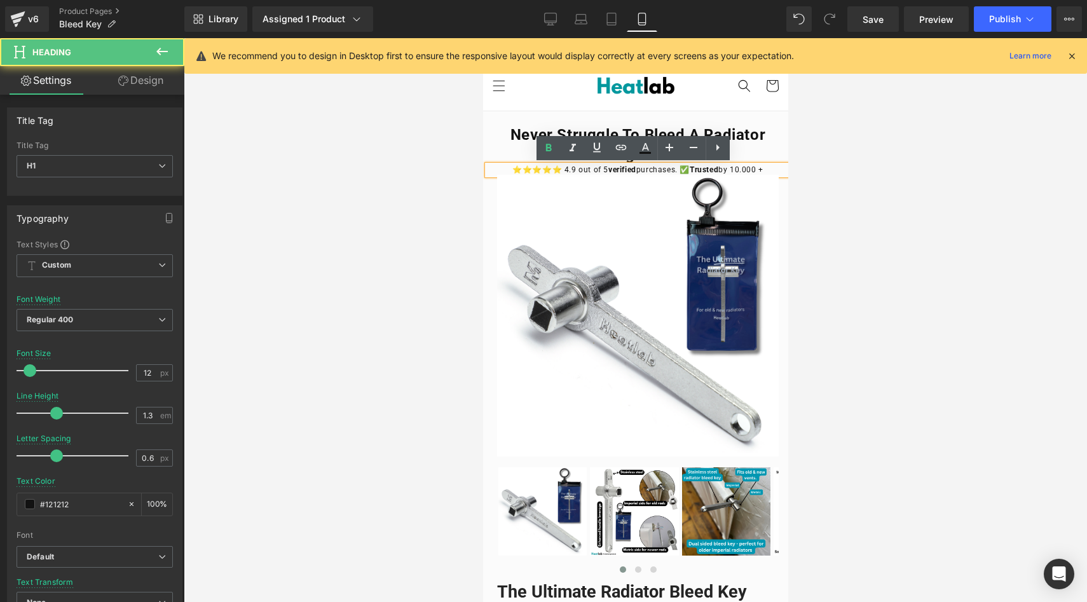
click at [680, 165] on h1 "⭐⭐⭐⭐⭐ 4.9 out of 5 verified purchases. ✅ Trusted by 10.000 +" at bounding box center [637, 170] width 301 height 10
click at [679, 170] on h1 "⭐⭐⭐⭐⭐ 4.9 out of 5 verified purchases. ✅ Trusted by 10.000 +" at bounding box center [637, 170] width 301 height 10
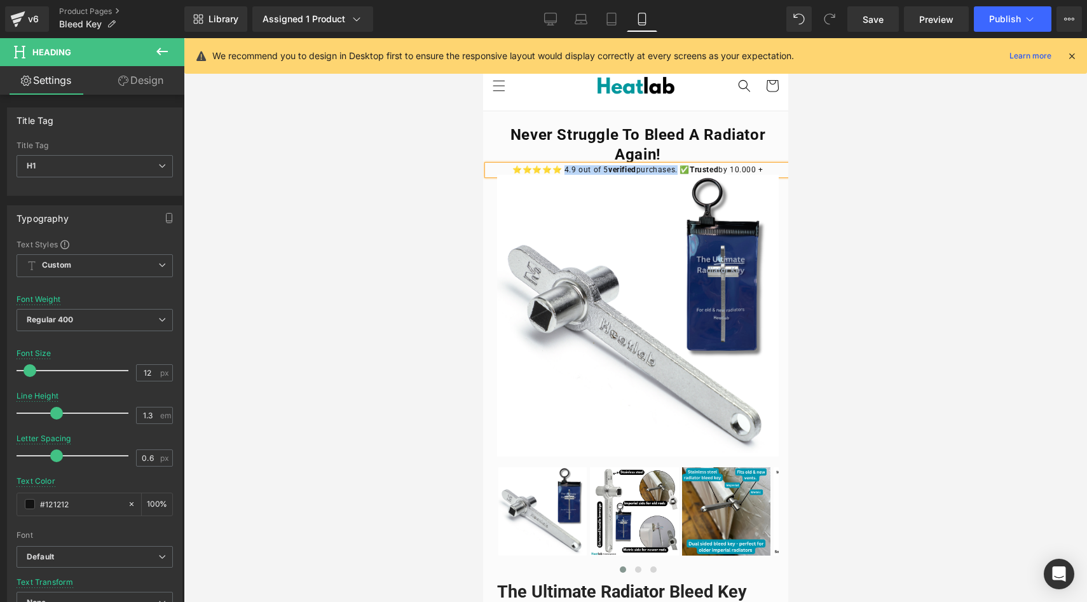
drag, startPoint x: 667, startPoint y: 172, endPoint x: 551, endPoint y: 167, distance: 115.8
click at [551, 167] on h1 "⭐⭐⭐⭐⭐ 4.9 out of 5 verified purchases. ✅ Trusted by 10.000 +" at bounding box center [637, 170] width 301 height 10
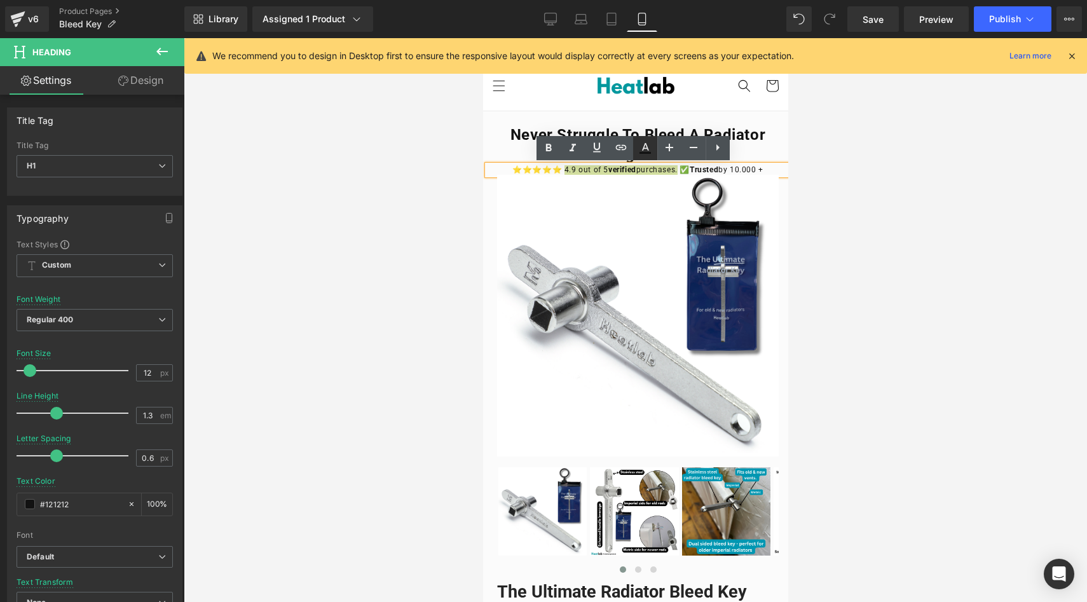
click at [0, 0] on icon at bounding box center [0, 0] width 0 height 0
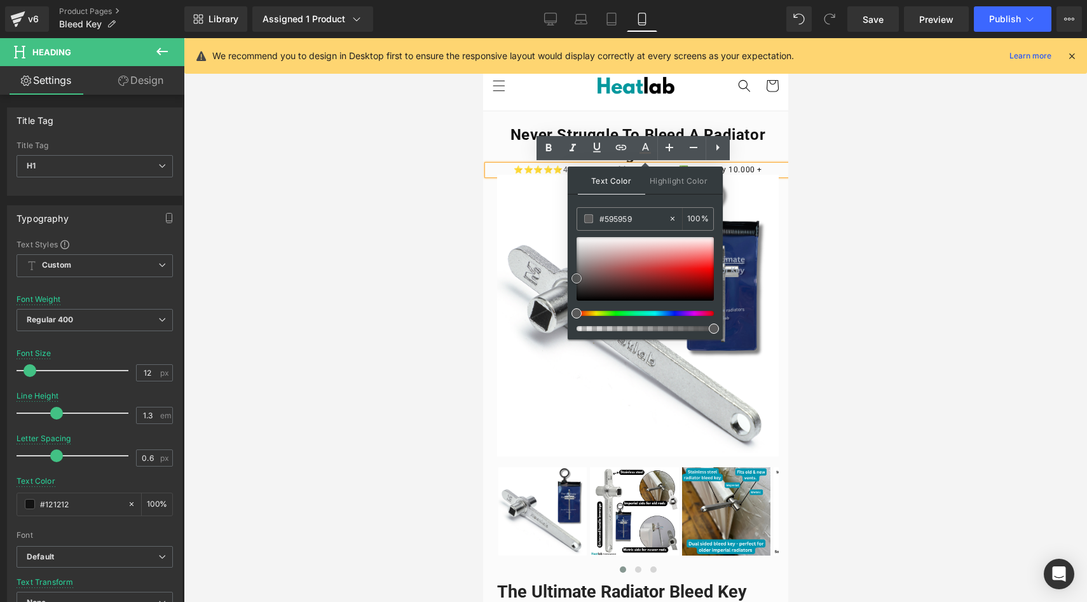
drag, startPoint x: 588, startPoint y: 275, endPoint x: 569, endPoint y: 279, distance: 19.5
click at [0, 0] on div "Text Color Highlight Color rgba(89, 89, 89, 1) #595959 100 % transparent transp…" at bounding box center [0, 0] width 0 height 0
drag, startPoint x: 642, startPoint y: 220, endPoint x: 601, endPoint y: 218, distance: 40.7
click at [601, 218] on input "#595959" at bounding box center [634, 219] width 69 height 14
paste input "✅"
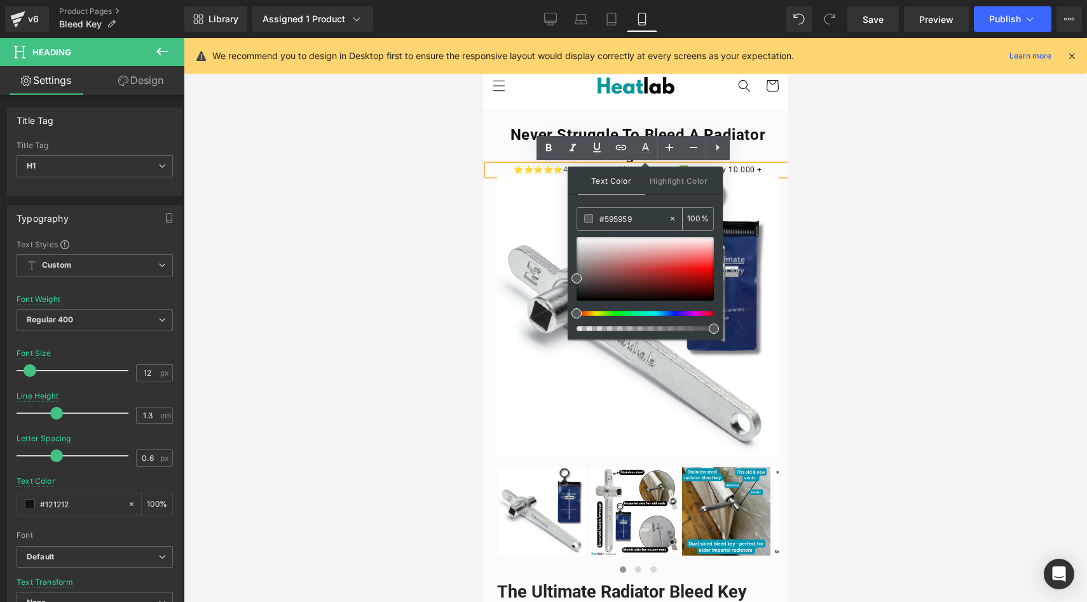
type input "✅"
type input "0"
type input "#967777"
type input "100"
drag, startPoint x: 593, startPoint y: 267, endPoint x: 574, endPoint y: 273, distance: 20.1
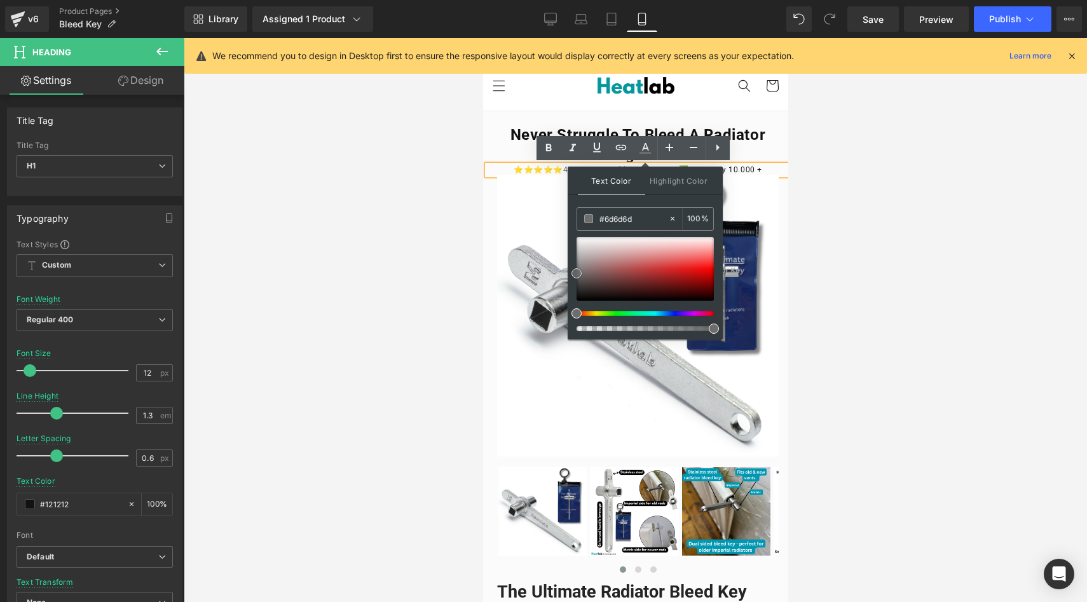
click at [577, 273] on div at bounding box center [645, 269] width 137 height 64
click at [577, 273] on link at bounding box center [577, 273] width 0 height 0
click at [421, 246] on div at bounding box center [636, 320] width 904 height 564
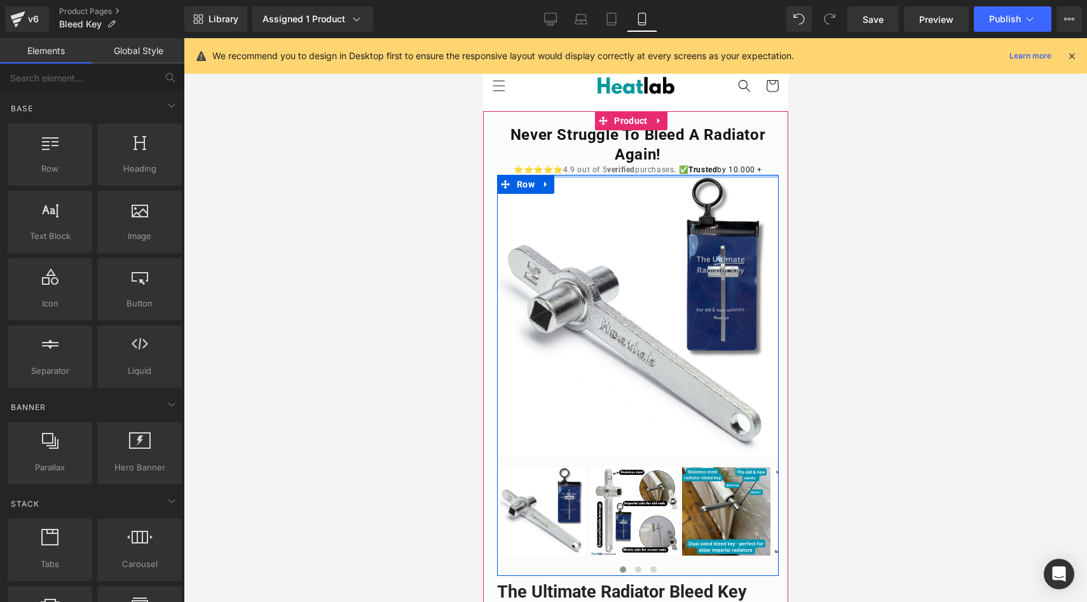
click at [720, 174] on div "⭐⭐⭐⭐⭐ 4.9 out of 5 verified purchases . ✅ Trusted by 10.000 + Heading" at bounding box center [637, 170] width 301 height 10
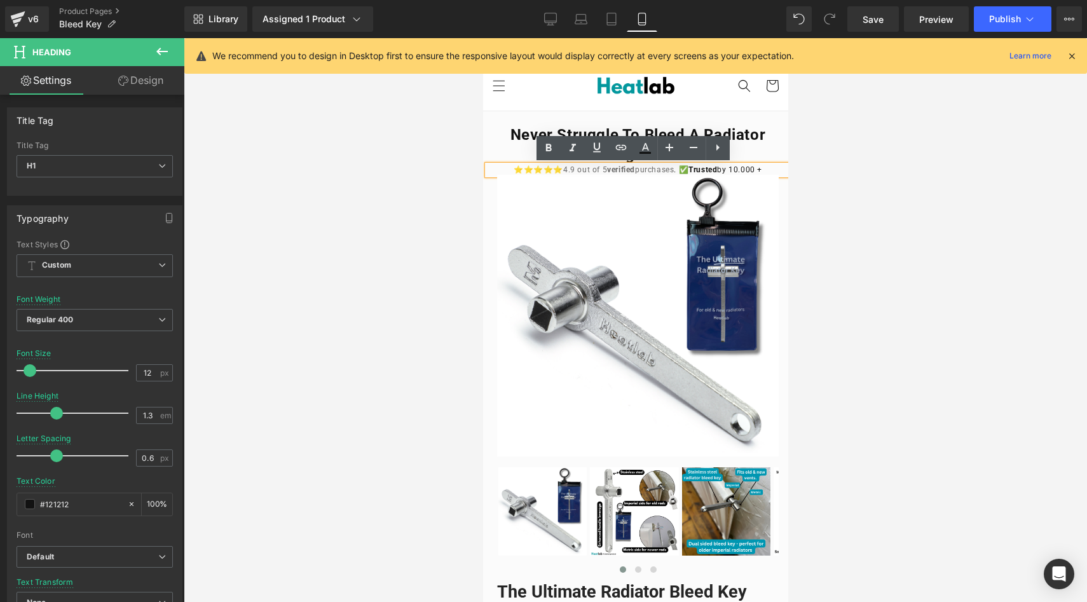
click at [668, 171] on h1 "⭐⭐⭐⭐⭐ 4.9 out of 5 verified purchases . ✅ Trusted by 10.000 +" at bounding box center [637, 170] width 301 height 10
drag, startPoint x: 758, startPoint y: 169, endPoint x: 683, endPoint y: 170, distance: 75.0
click at [683, 170] on h1 "⭐⭐⭐⭐⭐ 4.9 out of 5 verified purchases . ✅ Trusted by 10.000 +" at bounding box center [637, 170] width 301 height 10
click at [639, 154] on icon at bounding box center [645, 148] width 15 height 15
type input "#121212"
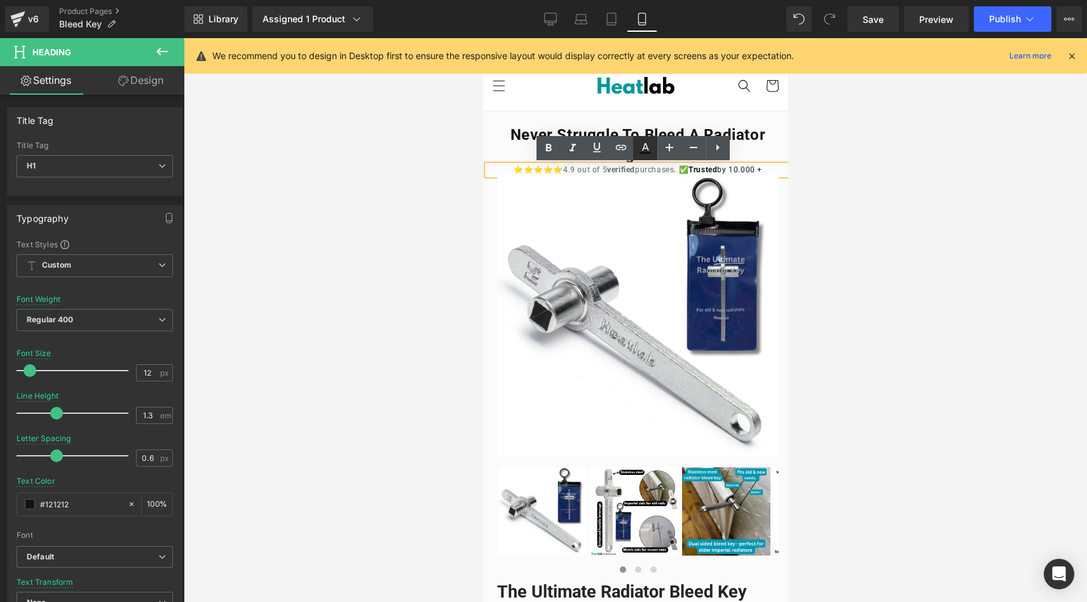
type input "100"
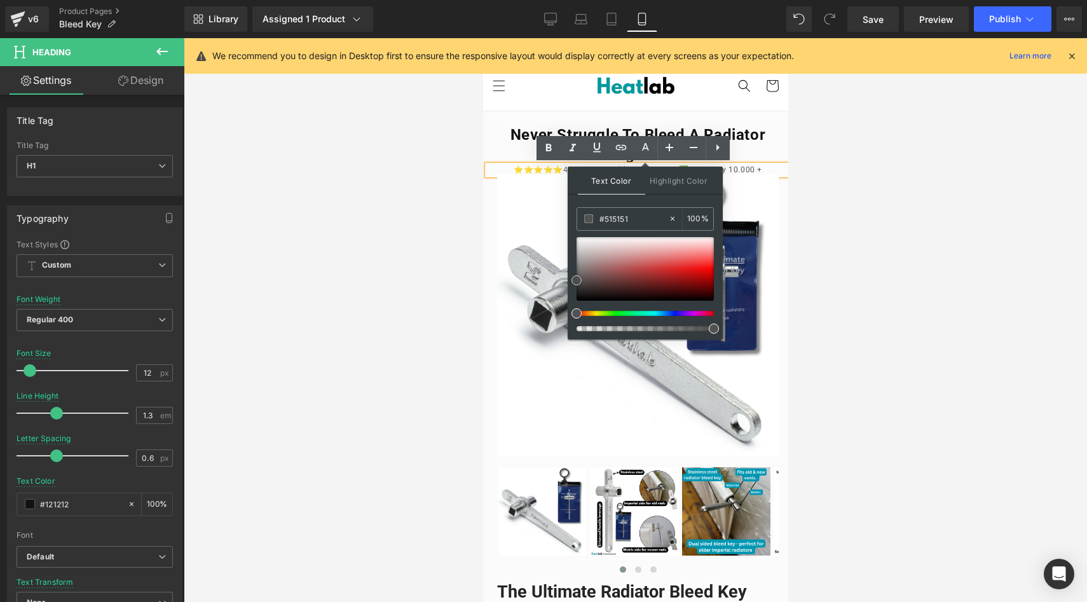
type input "#545454"
drag, startPoint x: 583, startPoint y: 283, endPoint x: 79, endPoint y: 242, distance: 505.2
click at [577, 280] on div at bounding box center [645, 269] width 137 height 64
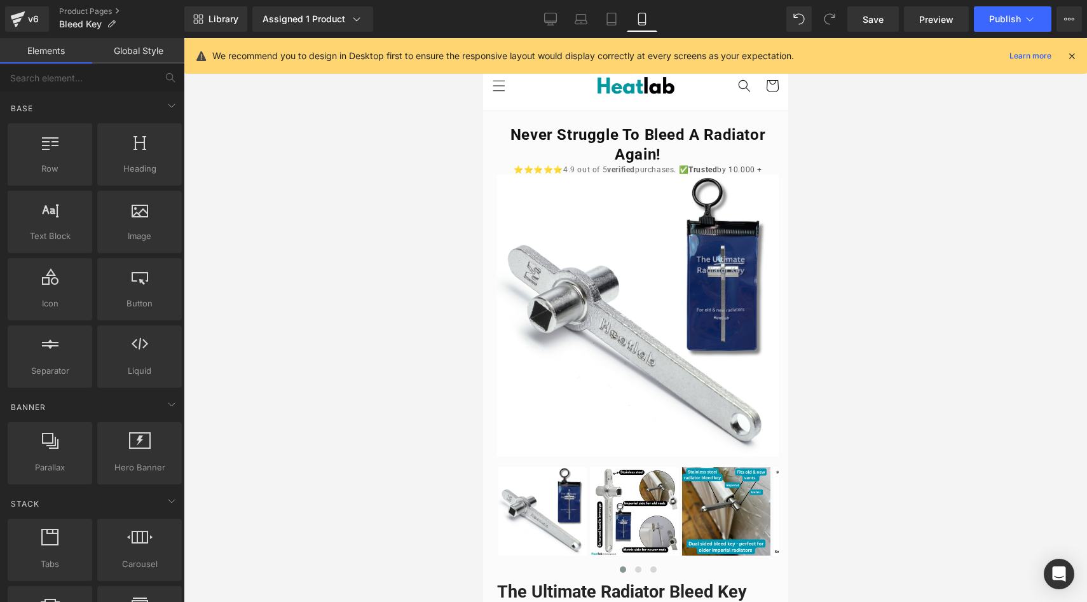
click at [423, 263] on div at bounding box center [636, 320] width 904 height 564
click at [425, 263] on div at bounding box center [636, 320] width 904 height 564
click at [798, 177] on div at bounding box center [636, 320] width 904 height 564
click at [824, 177] on div at bounding box center [636, 320] width 904 height 564
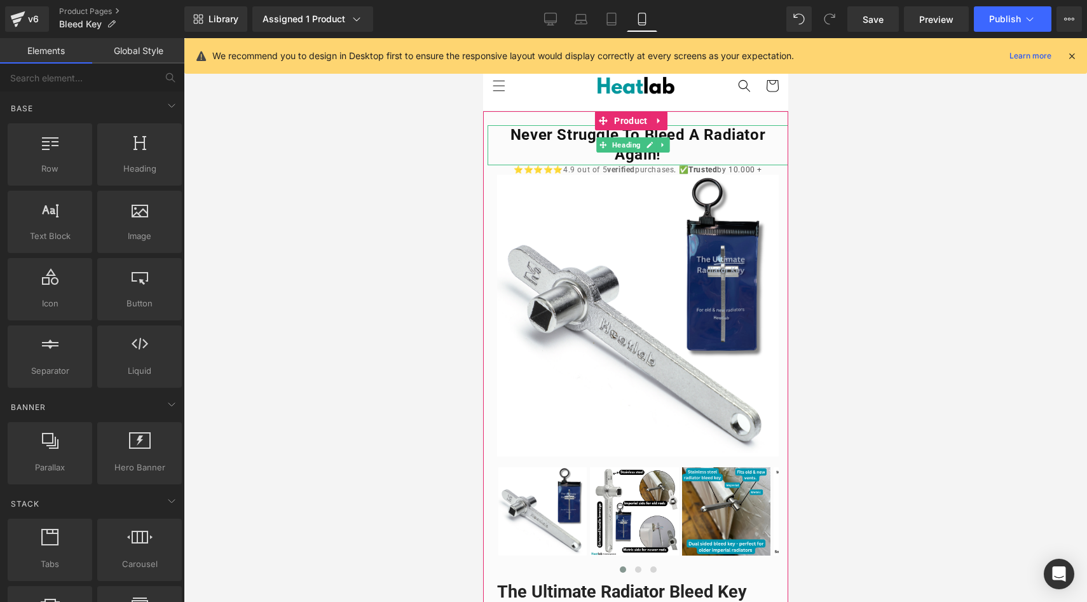
click at [726, 159] on h1 "Never Struggle to bleed a radiator again!" at bounding box center [637, 144] width 301 height 39
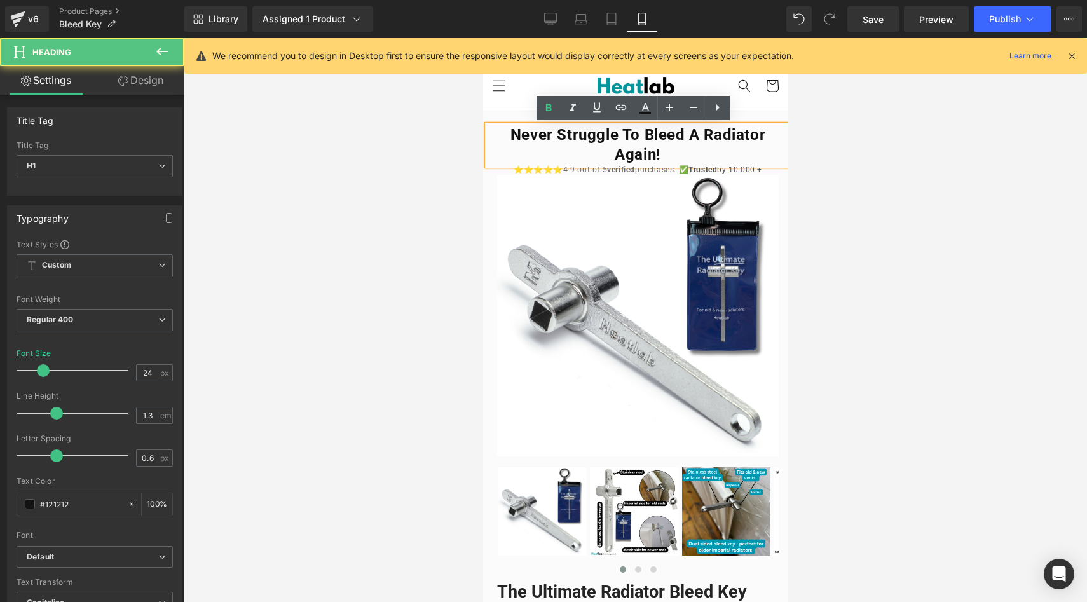
click at [432, 184] on div at bounding box center [636, 320] width 904 height 564
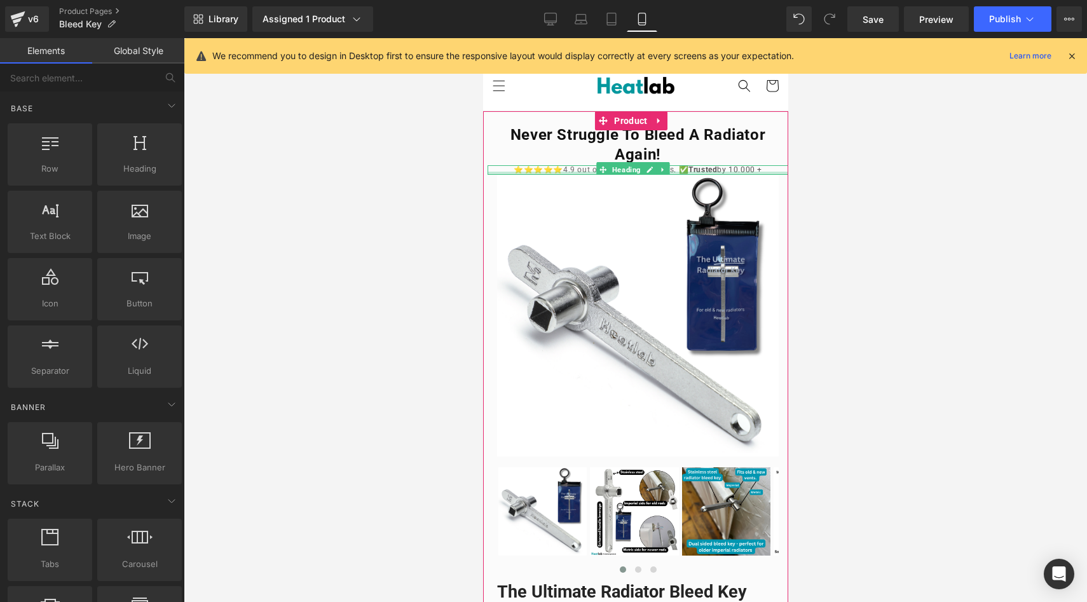
click at [738, 172] on div at bounding box center [637, 173] width 301 height 3
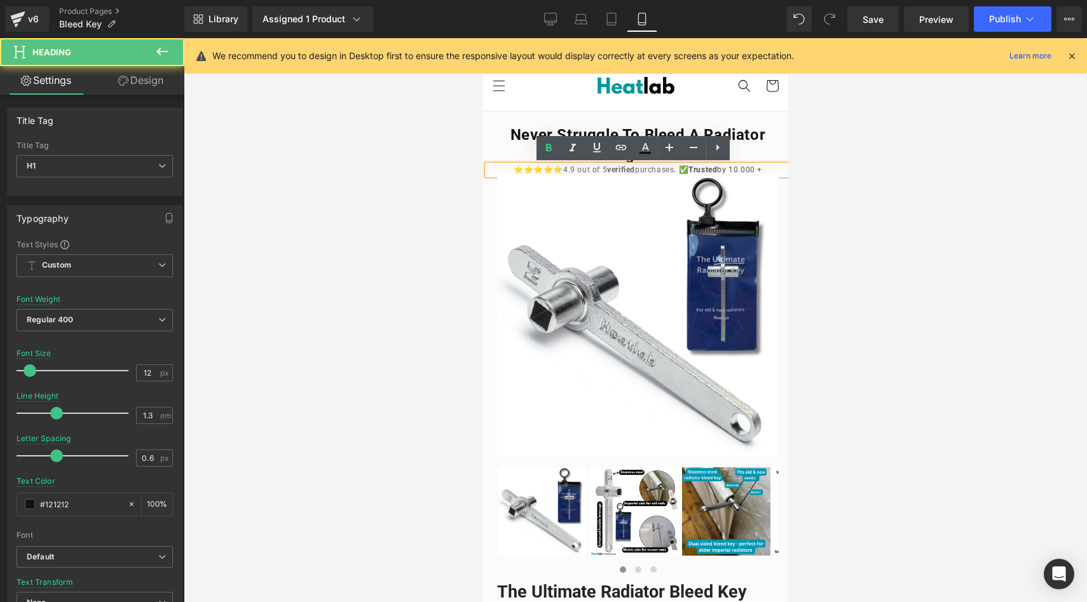
click at [738, 169] on span "Trusted by 10.000 +" at bounding box center [725, 169] width 74 height 9
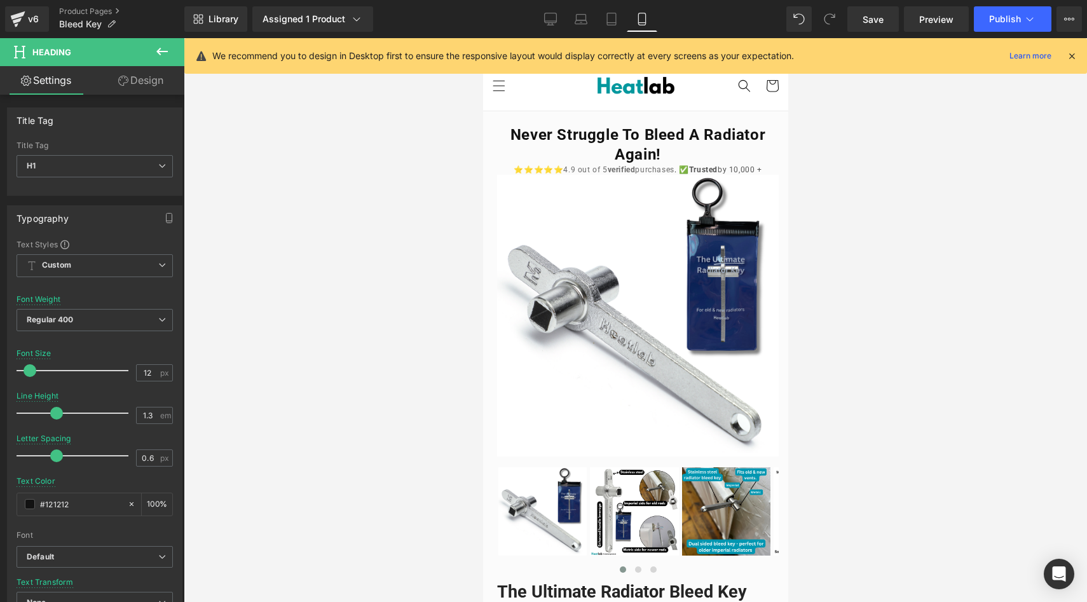
click at [359, 202] on div at bounding box center [636, 320] width 904 height 564
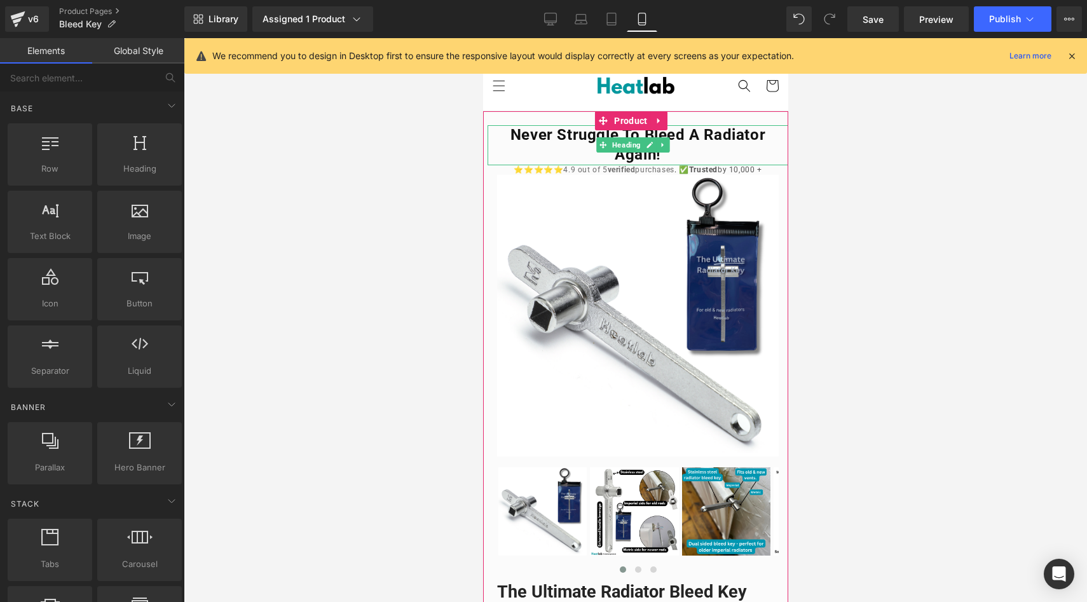
click at [694, 144] on h1 "Never Struggle to bleed a radiator again!" at bounding box center [637, 144] width 301 height 39
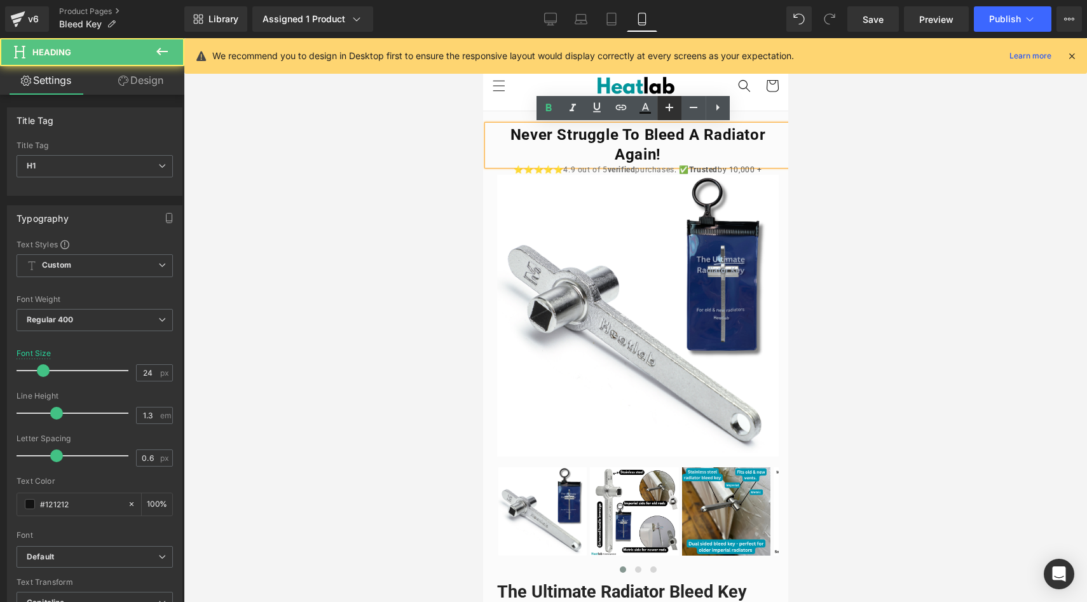
click at [0, 0] on icon at bounding box center [0, 0] width 0 height 0
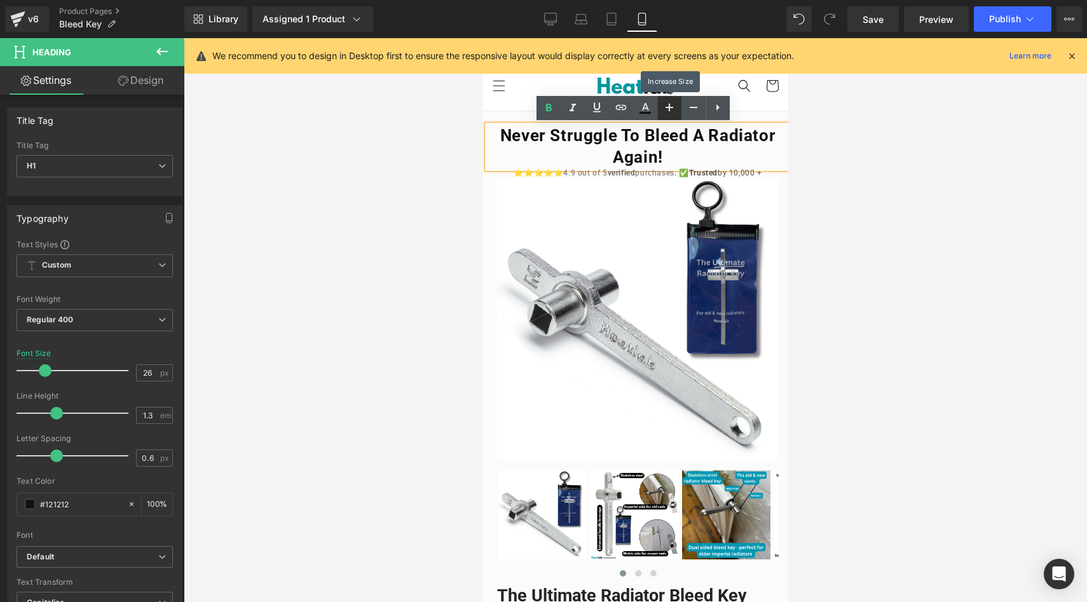
click at [0, 0] on icon at bounding box center [0, 0] width 0 height 0
type input "28"
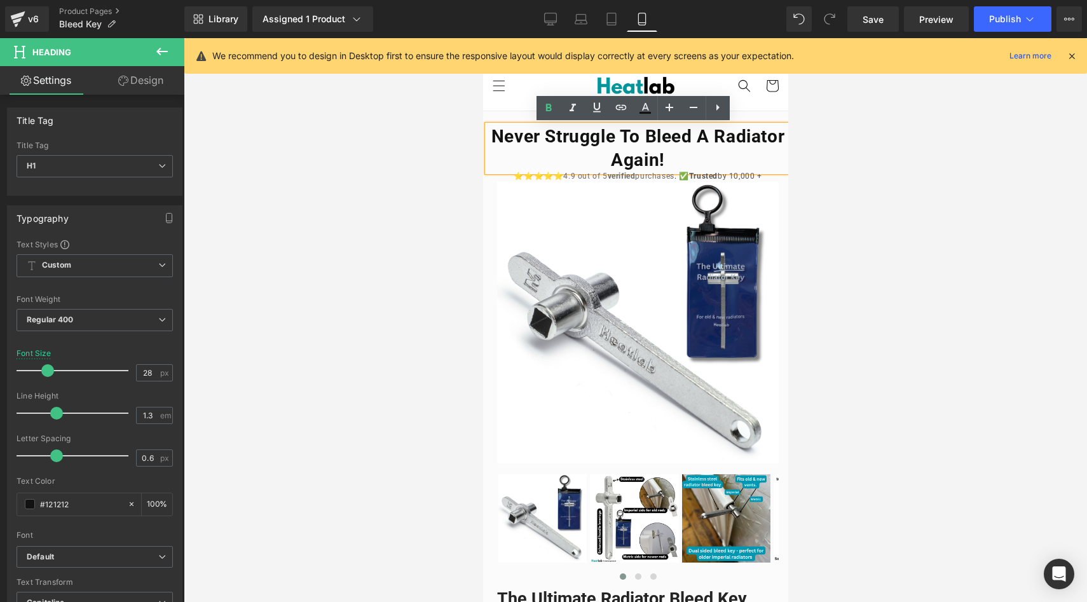
click at [356, 195] on div at bounding box center [636, 320] width 904 height 564
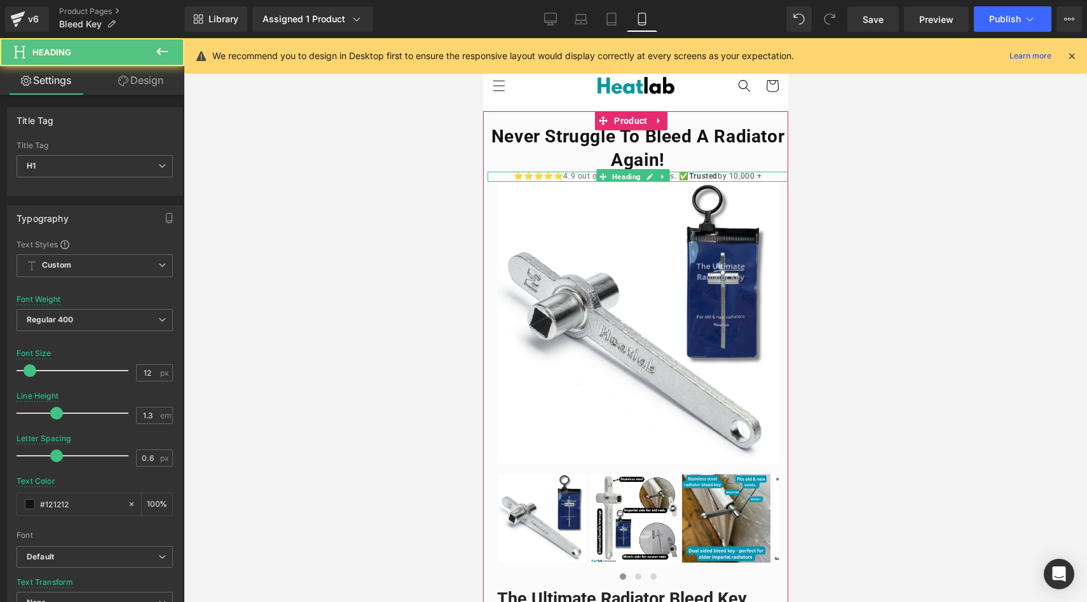
click at [525, 175] on h1 "⭐⭐⭐⭐⭐ 4.9 out of 5 verified purchases . ✅ Trusted by 10,000 +" at bounding box center [637, 177] width 301 height 10
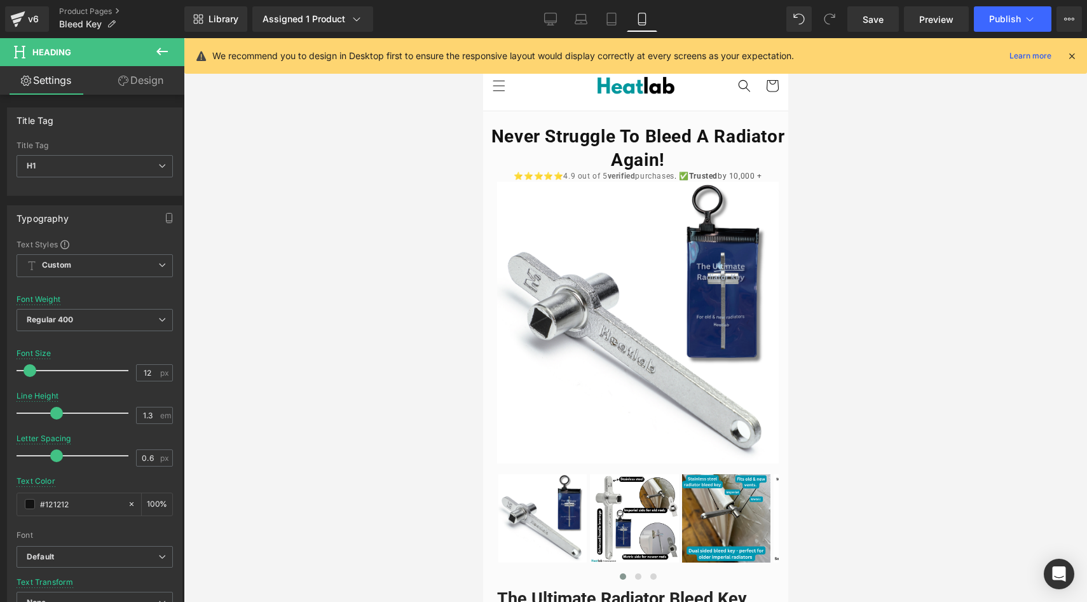
click at [135, 88] on link "Design" at bounding box center [141, 80] width 92 height 29
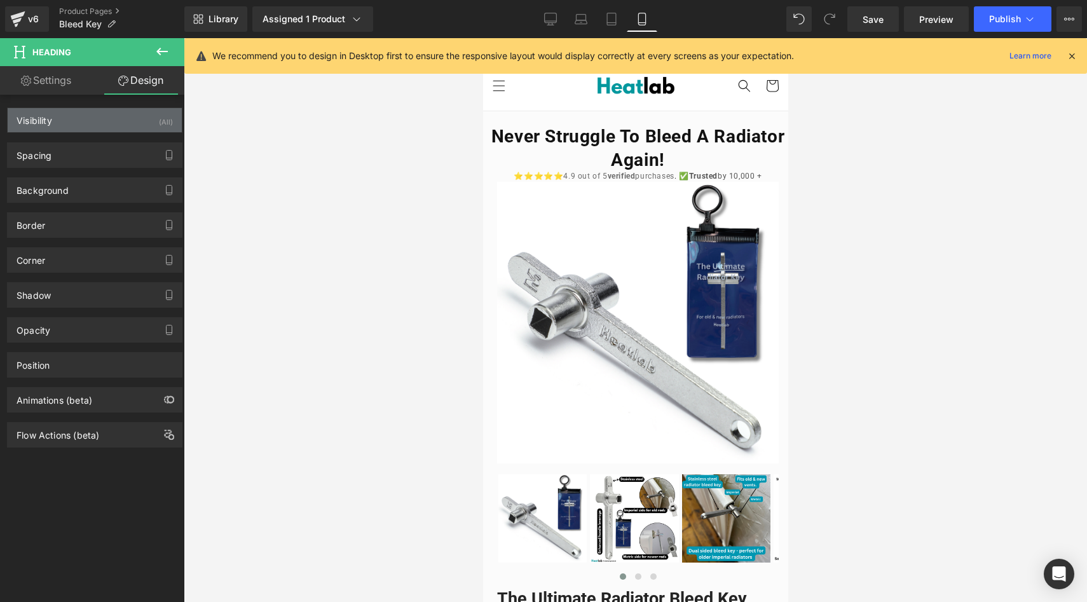
click at [111, 127] on div "Visibility (All)" at bounding box center [95, 120] width 174 height 24
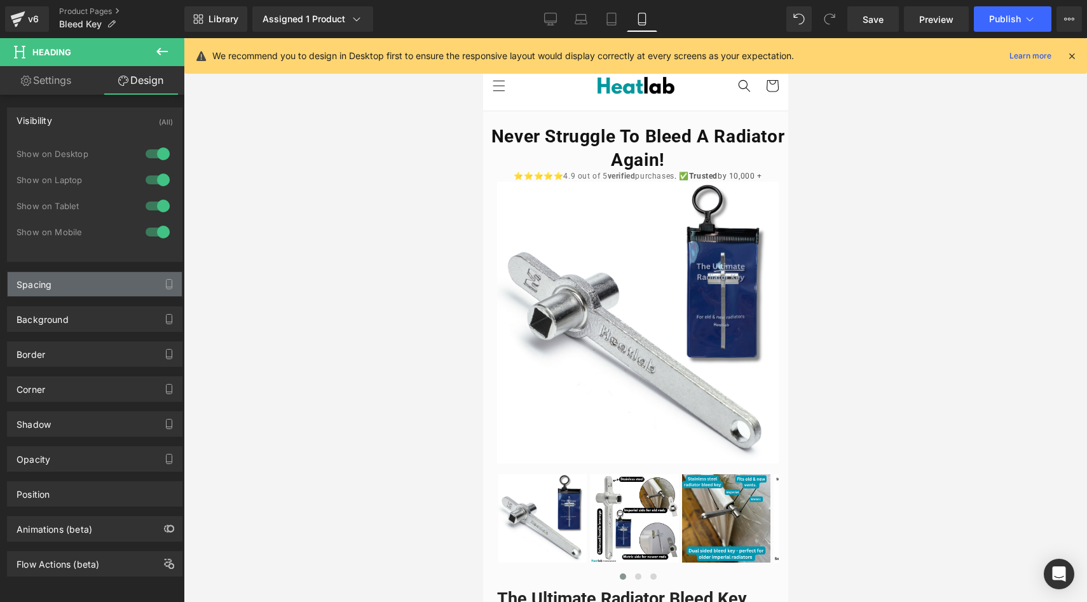
click at [114, 289] on div "Spacing" at bounding box center [95, 284] width 174 height 24
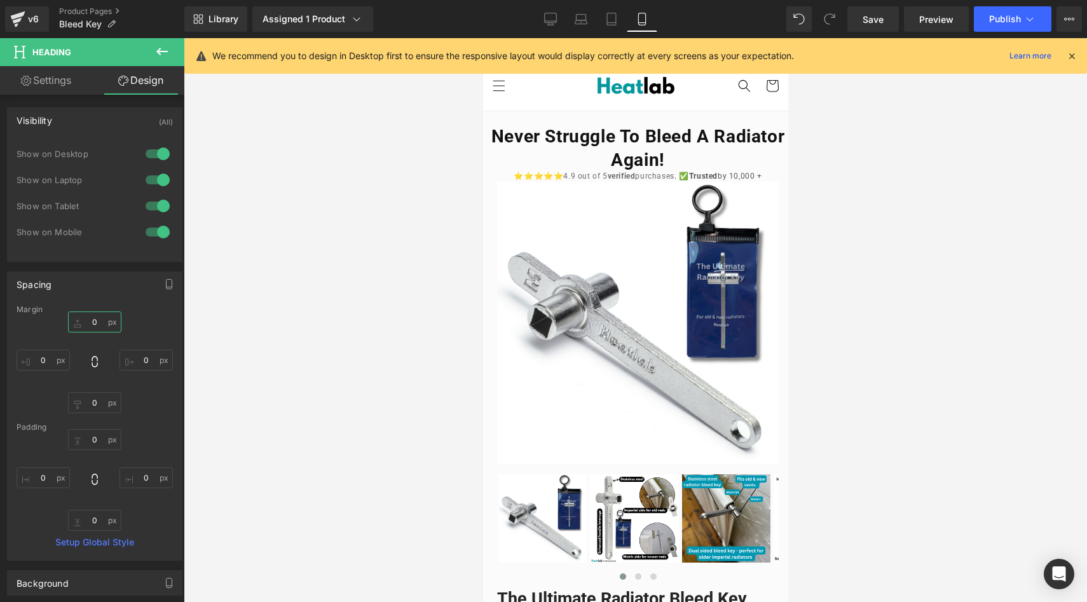
click at [101, 326] on input "0" at bounding box center [94, 322] width 53 height 21
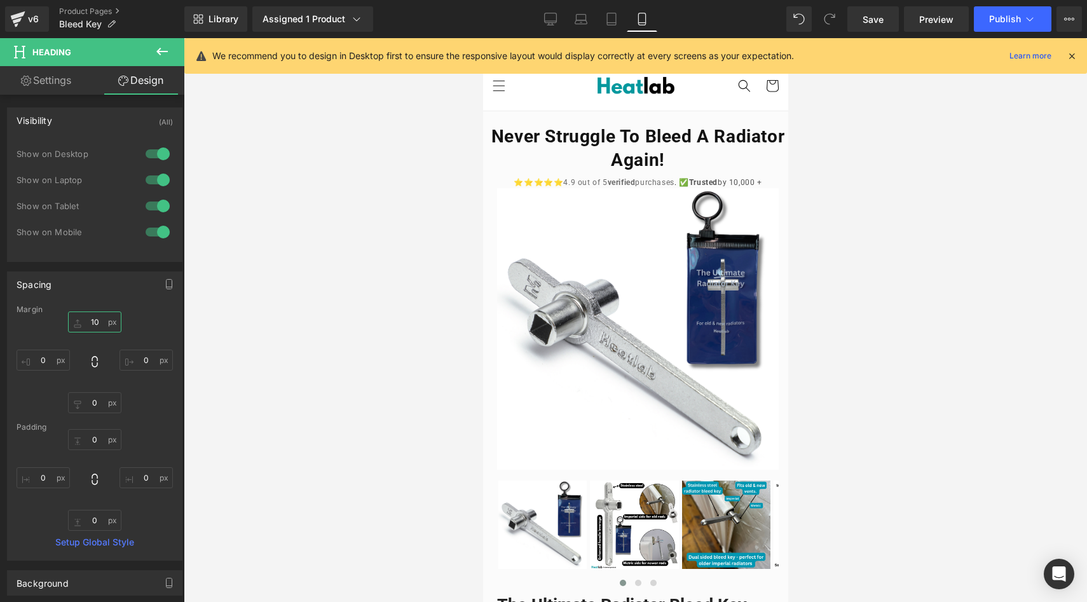
type input "1"
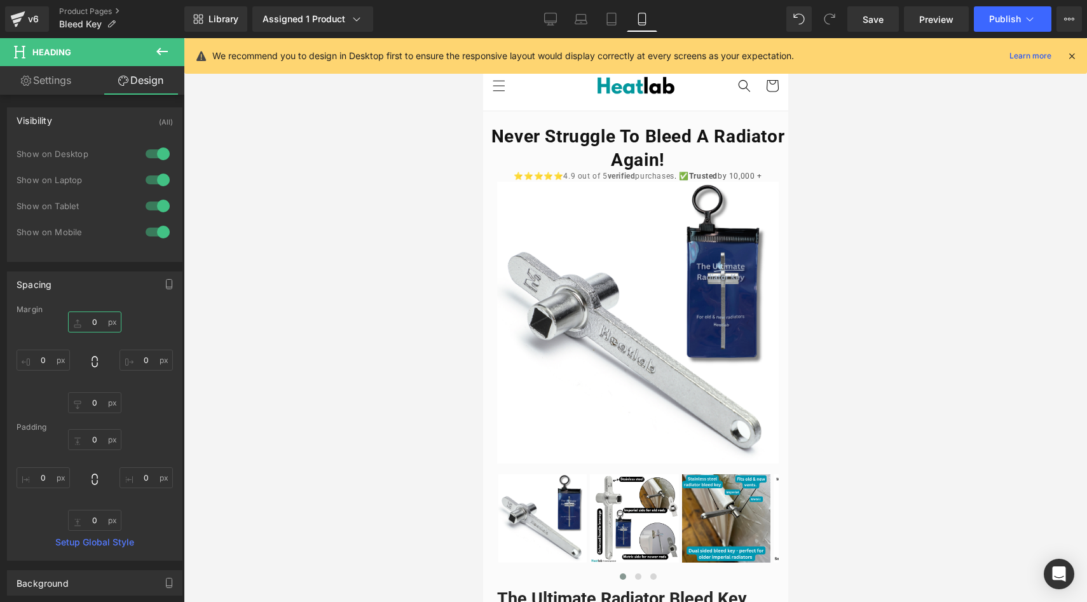
type input "5"
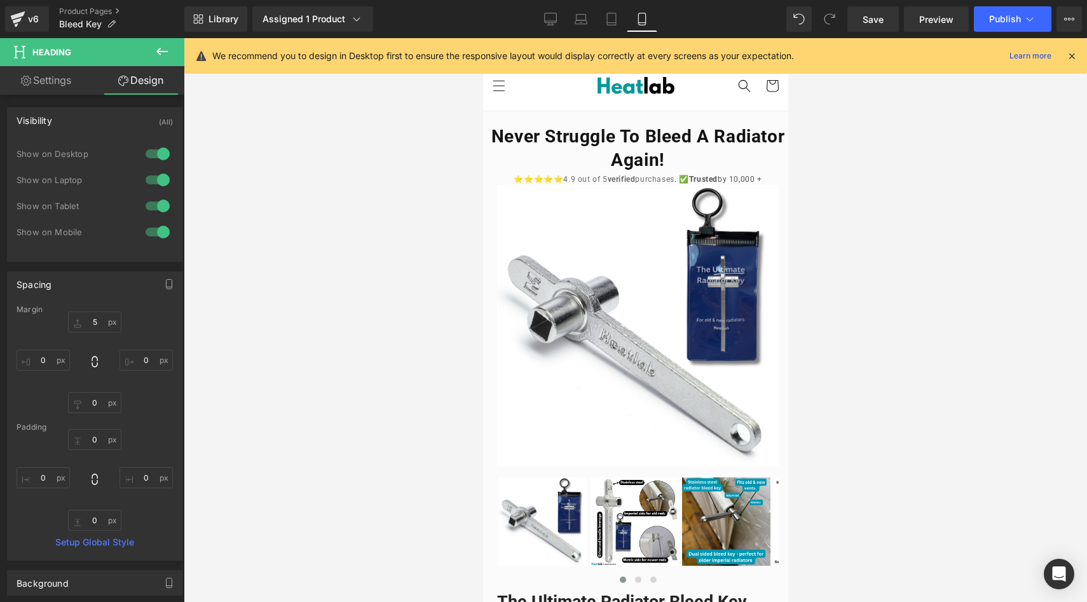
click at [308, 308] on div at bounding box center [636, 320] width 904 height 564
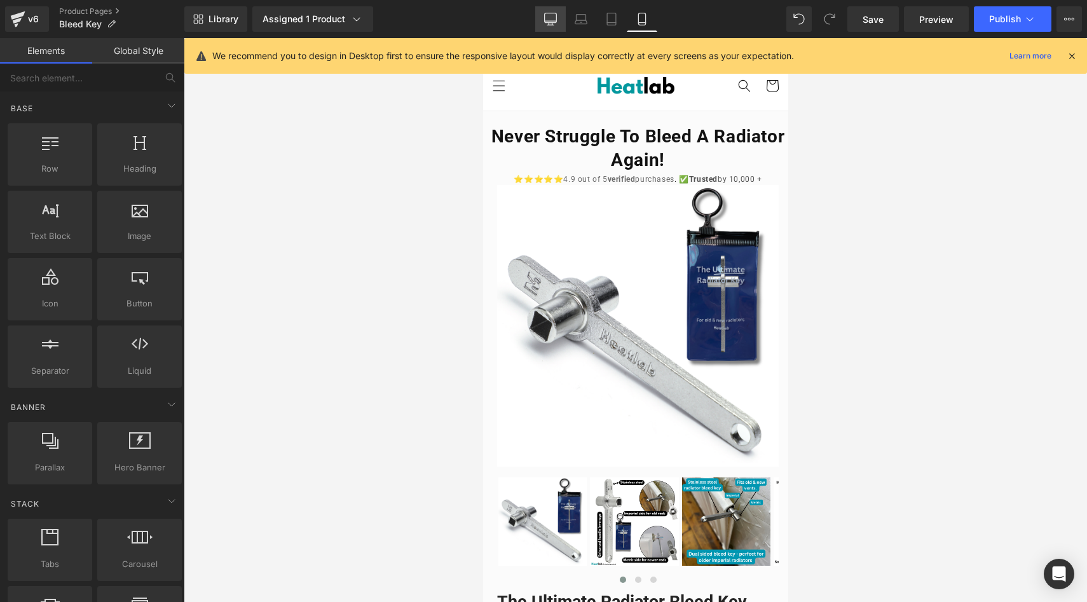
click at [552, 17] on icon at bounding box center [550, 19] width 13 height 13
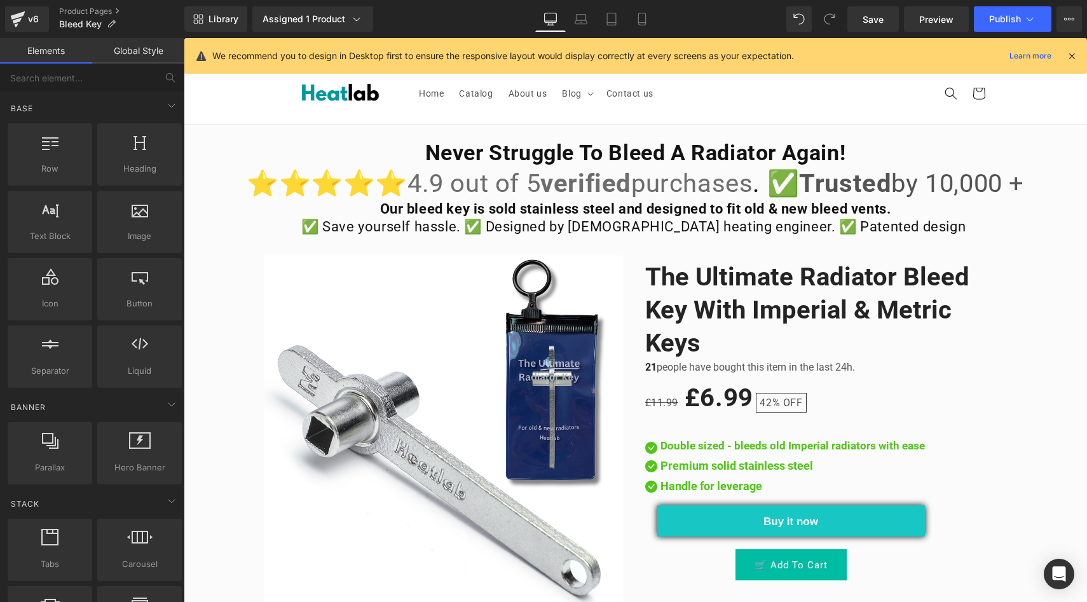
scroll to position [86, 0]
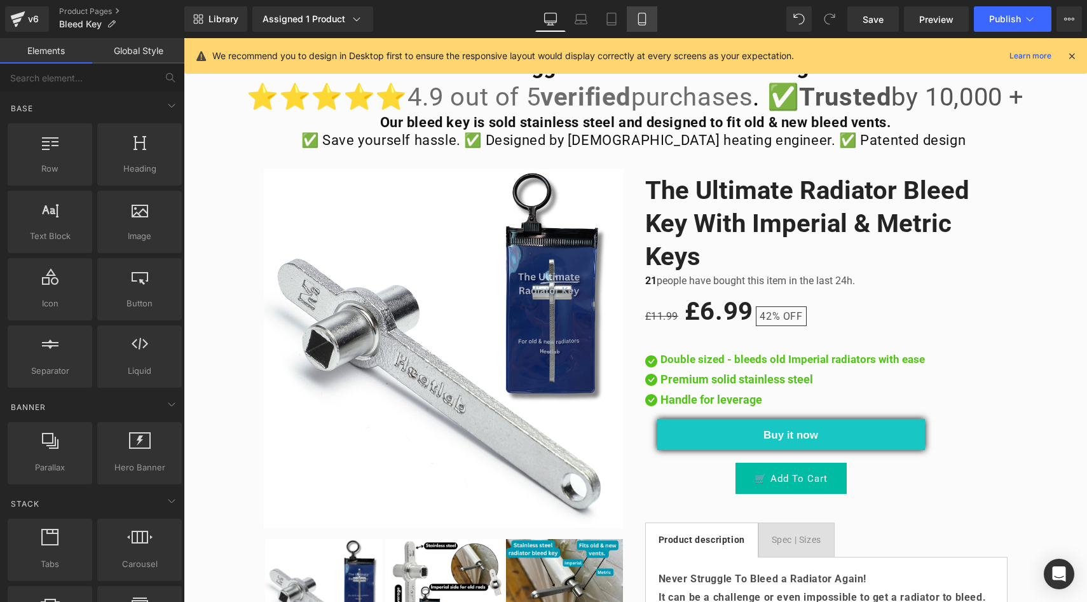
click at [636, 24] on icon at bounding box center [642, 19] width 13 height 13
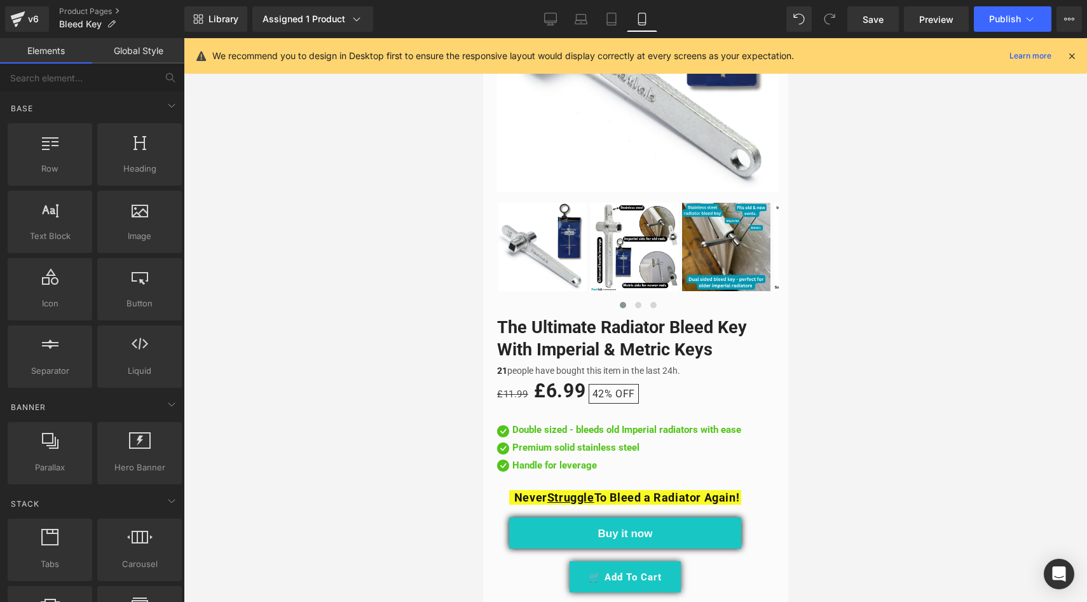
scroll to position [0, 0]
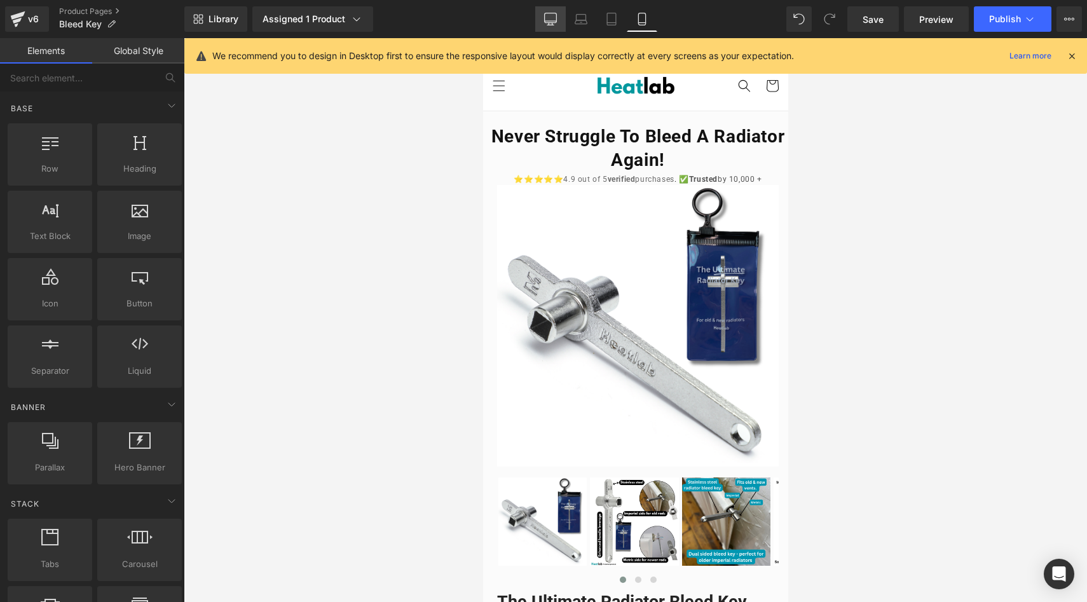
click at [562, 15] on link "Desktop" at bounding box center [550, 18] width 31 height 25
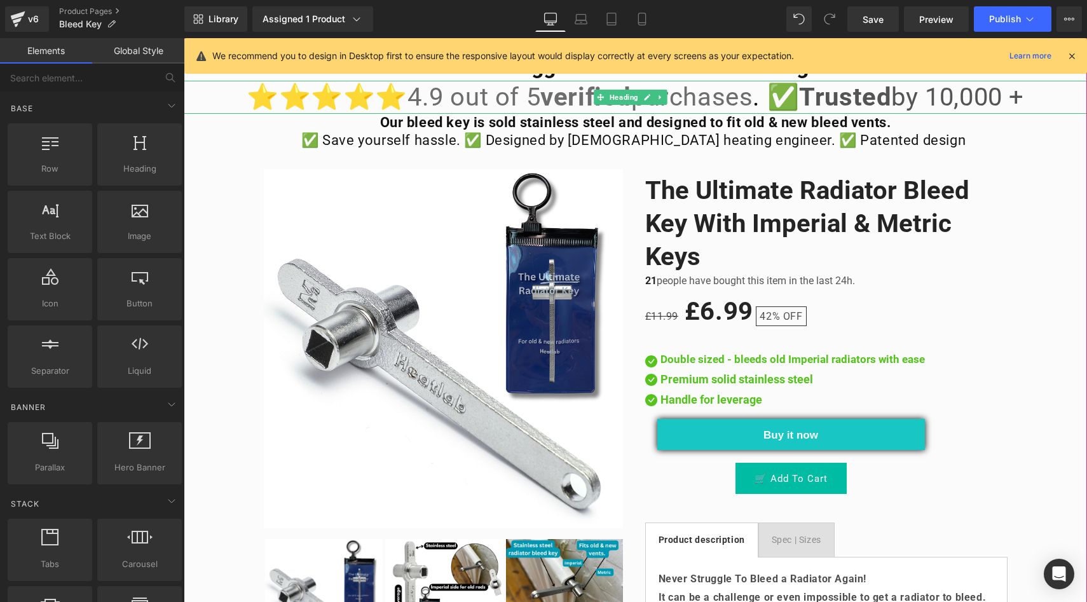
click at [438, 100] on span "4.9 out of 5 verified purchases" at bounding box center [580, 97] width 345 height 30
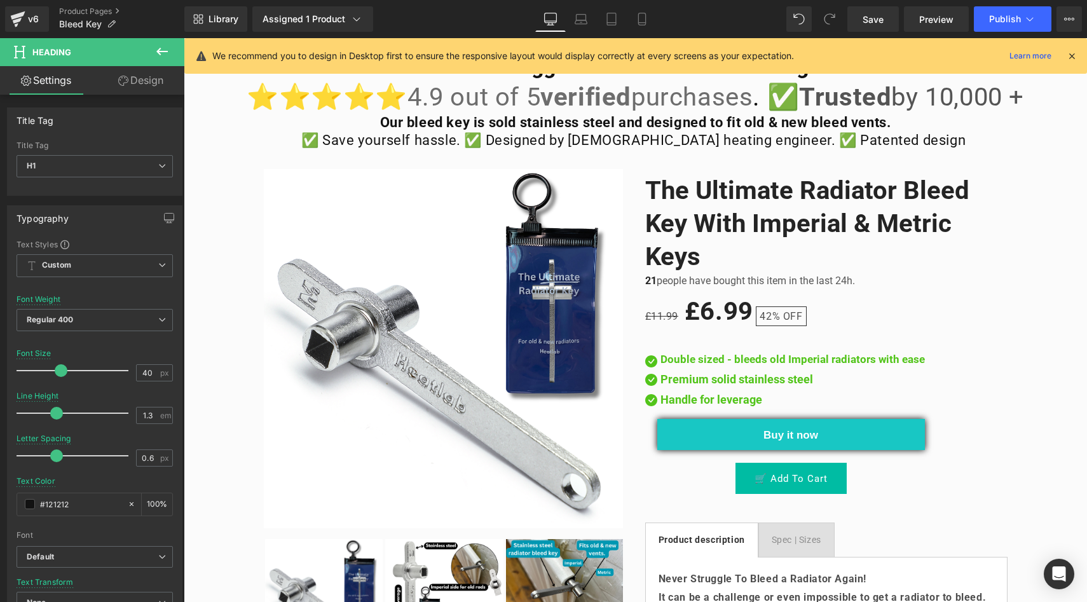
click at [130, 85] on link "Design" at bounding box center [141, 80] width 92 height 29
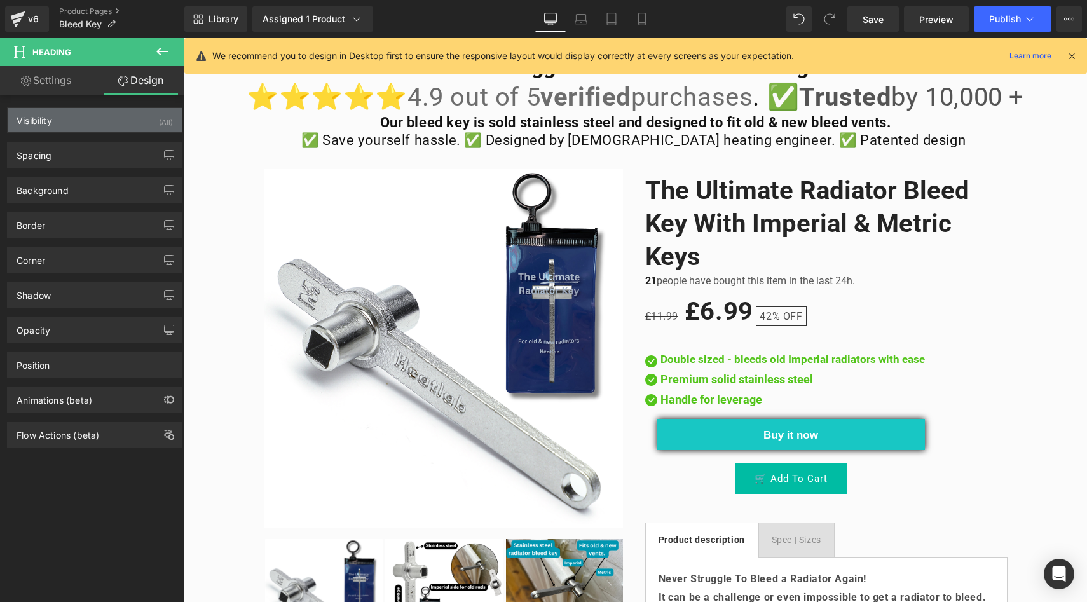
click at [113, 125] on div "Visibility (All)" at bounding box center [95, 120] width 174 height 24
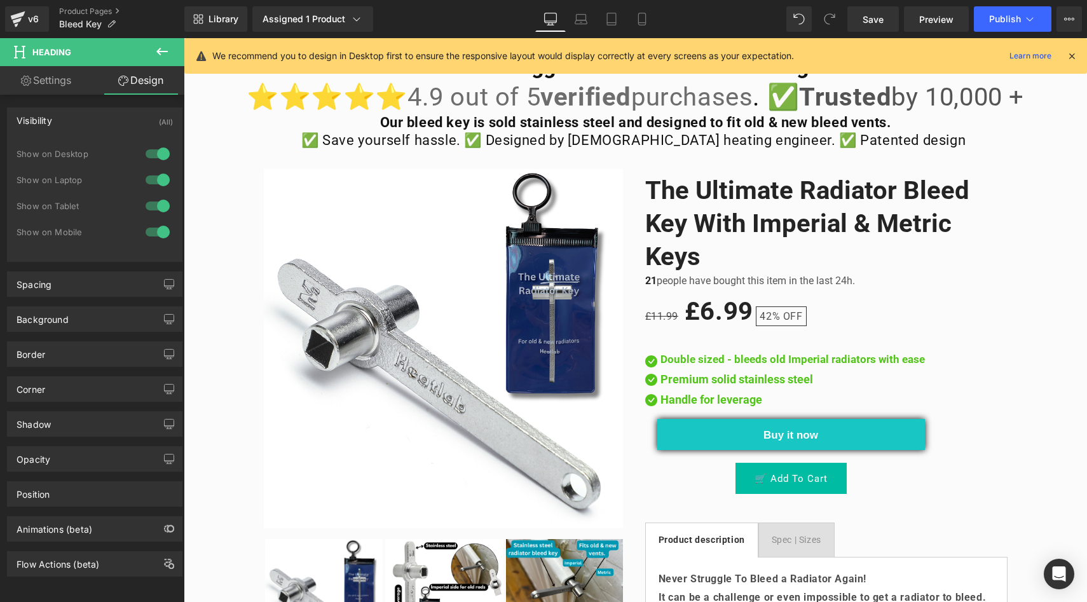
click at [154, 202] on div at bounding box center [157, 206] width 31 height 20
click at [154, 170] on div at bounding box center [157, 180] width 31 height 20
click at [155, 156] on div at bounding box center [157, 154] width 31 height 20
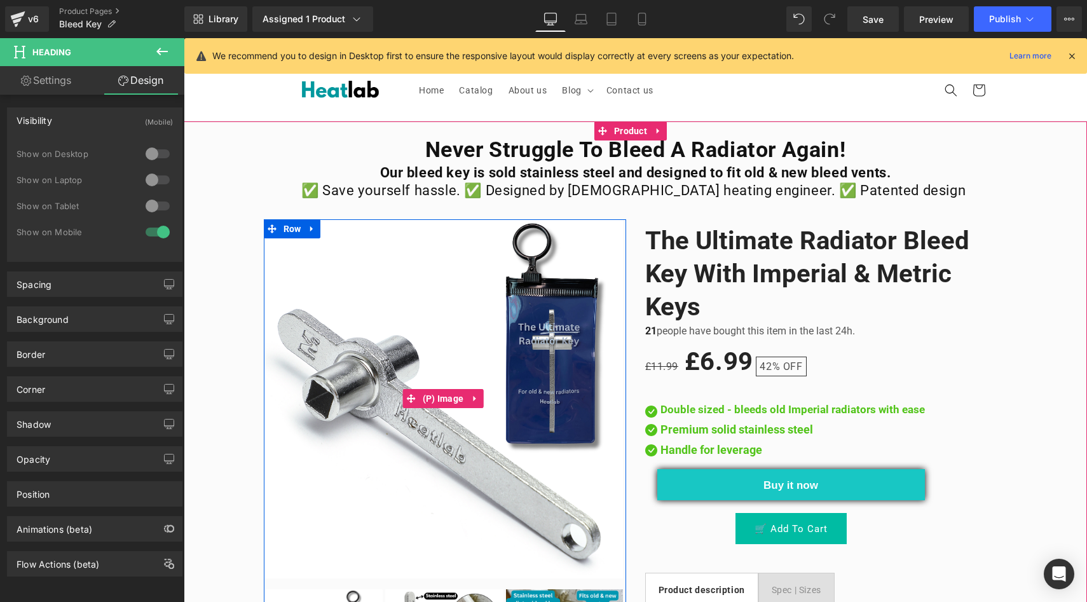
scroll to position [0, 0]
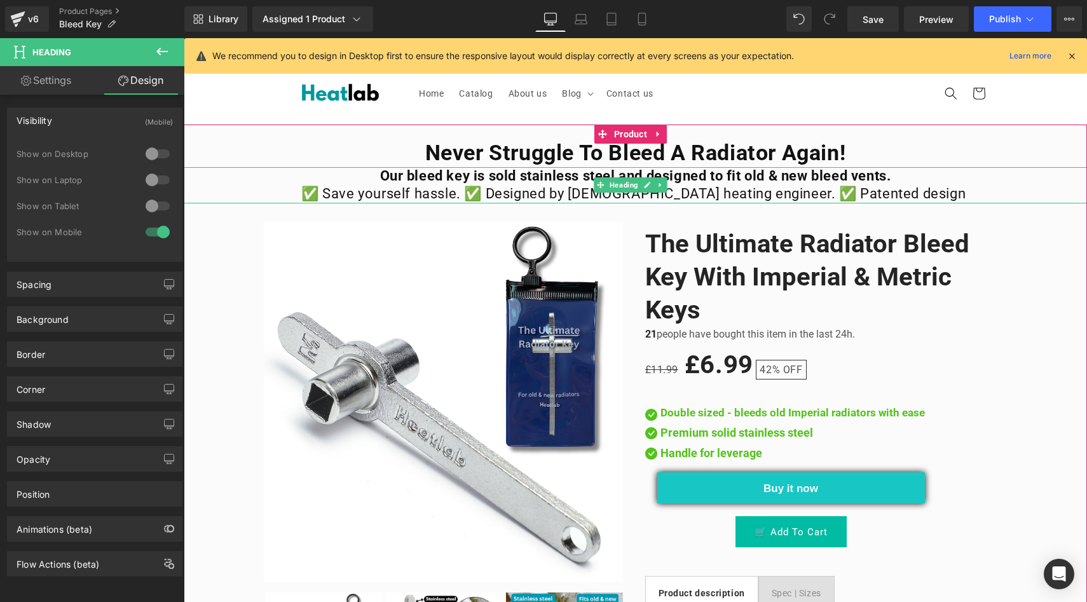
click at [507, 176] on b "Our bleed key is sold stainless steel and designed to fit old & new bleed vents." at bounding box center [635, 176] width 511 height 16
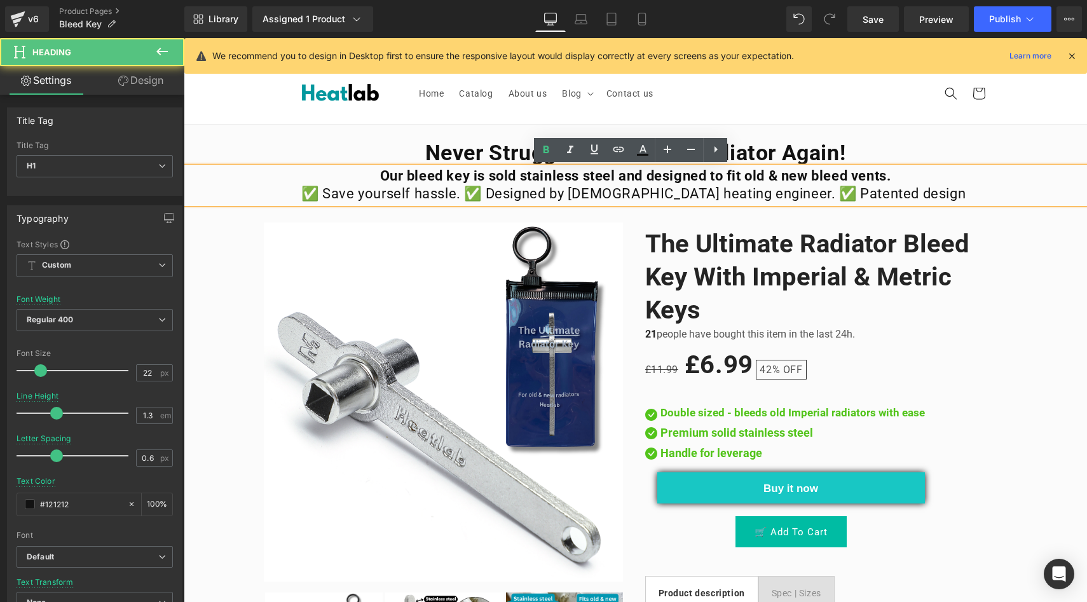
click at [500, 173] on b "Our bleed key is sold stainless steel and designed to fit old & new bleed vents." at bounding box center [635, 176] width 511 height 16
click at [495, 183] on b "Our bleed key is sold stainless steel and designed to fit old & new bleed vents." at bounding box center [635, 176] width 511 height 16
click at [504, 181] on b "Our bleed key is sold stainless steel and designed to fit old & new bleed vents." at bounding box center [635, 176] width 511 height 16
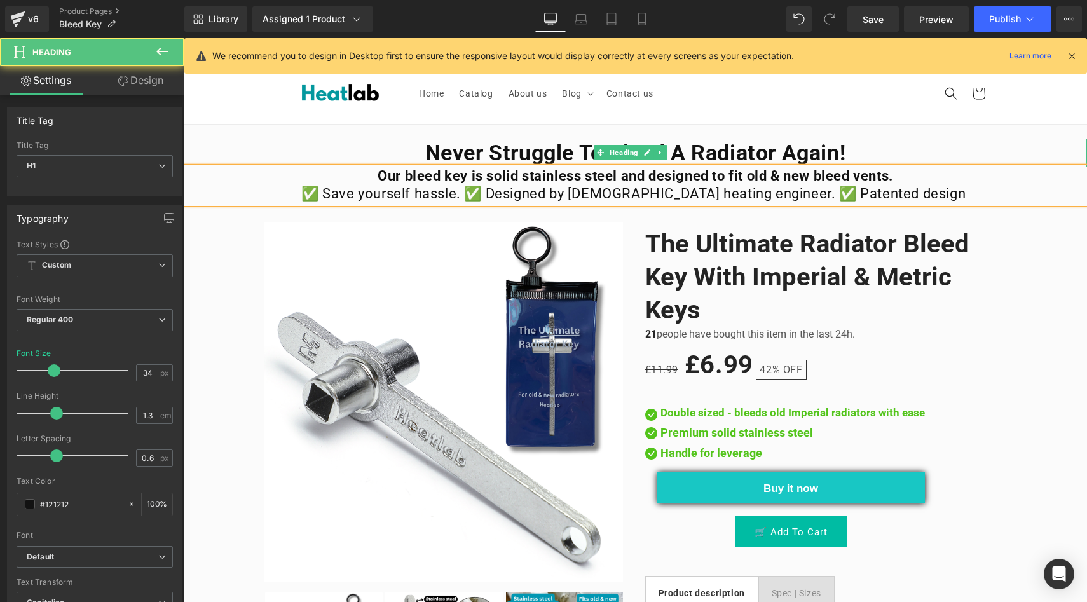
click at [294, 155] on h1 "Never Struggle to bleed a radiator again!" at bounding box center [636, 153] width 904 height 28
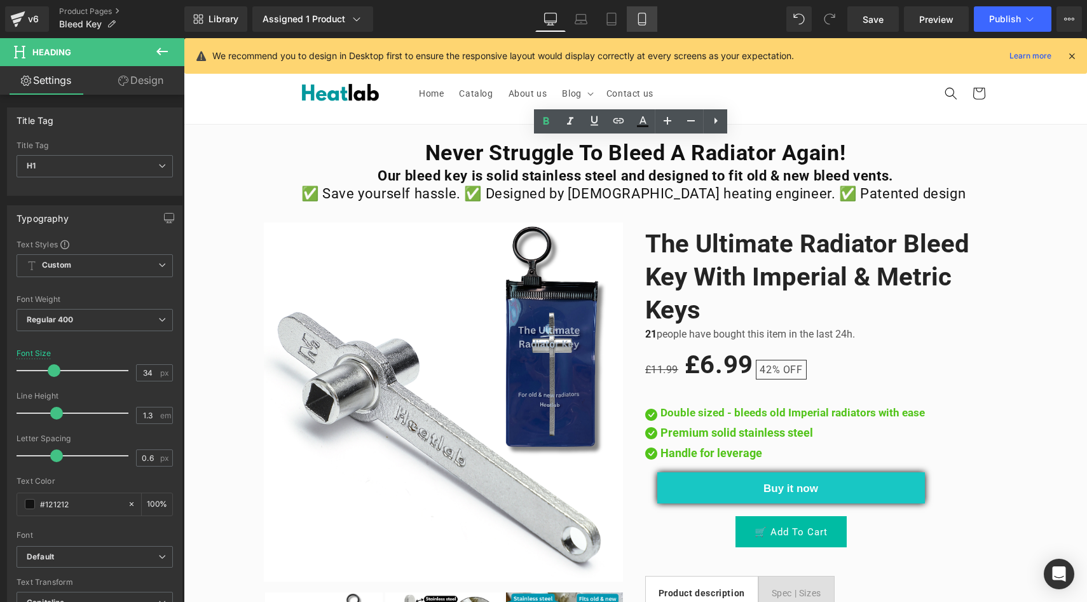
click at [643, 20] on icon at bounding box center [642, 19] width 13 height 13
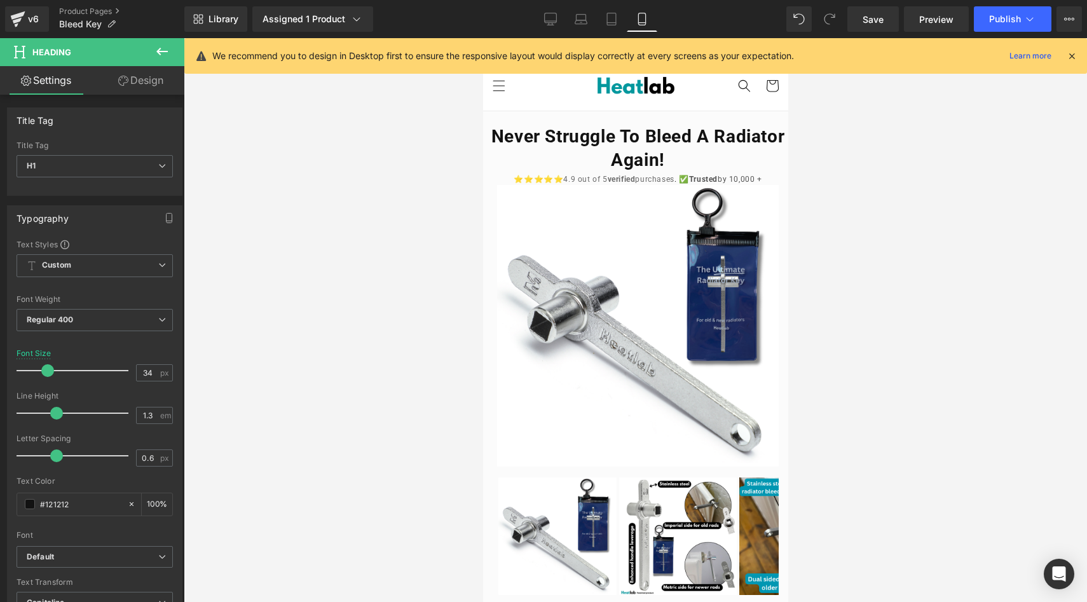
type input "28"
type input "100"
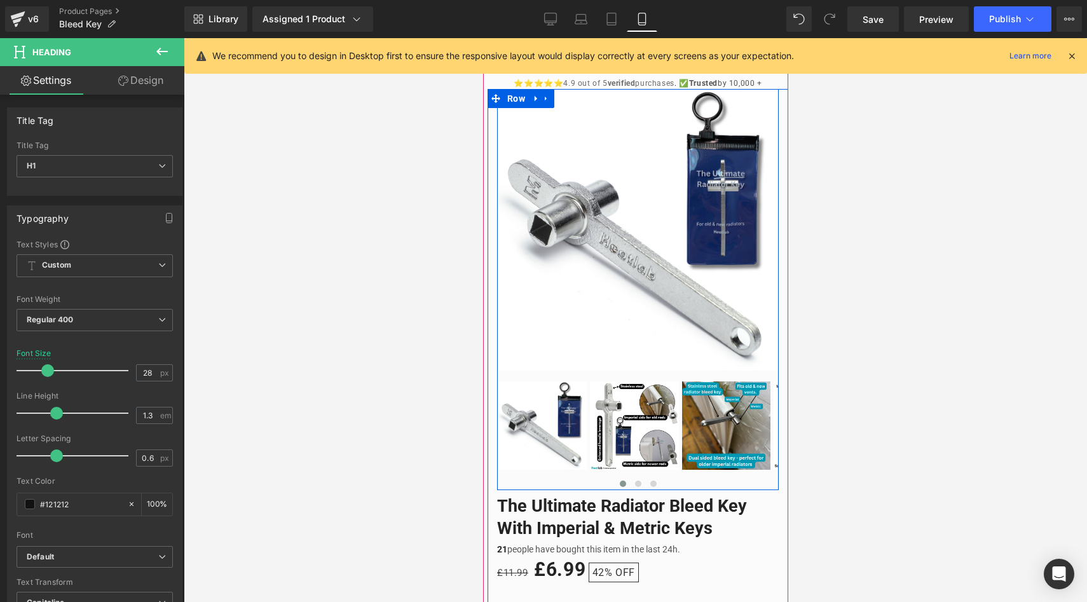
scroll to position [76, 0]
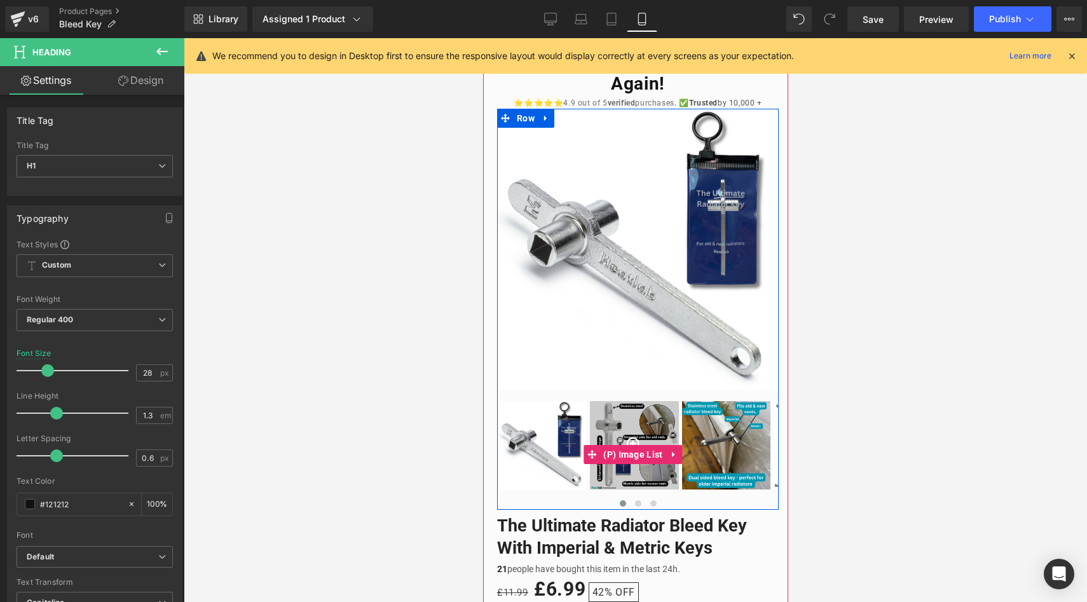
click at [643, 420] on div at bounding box center [633, 445] width 88 height 88
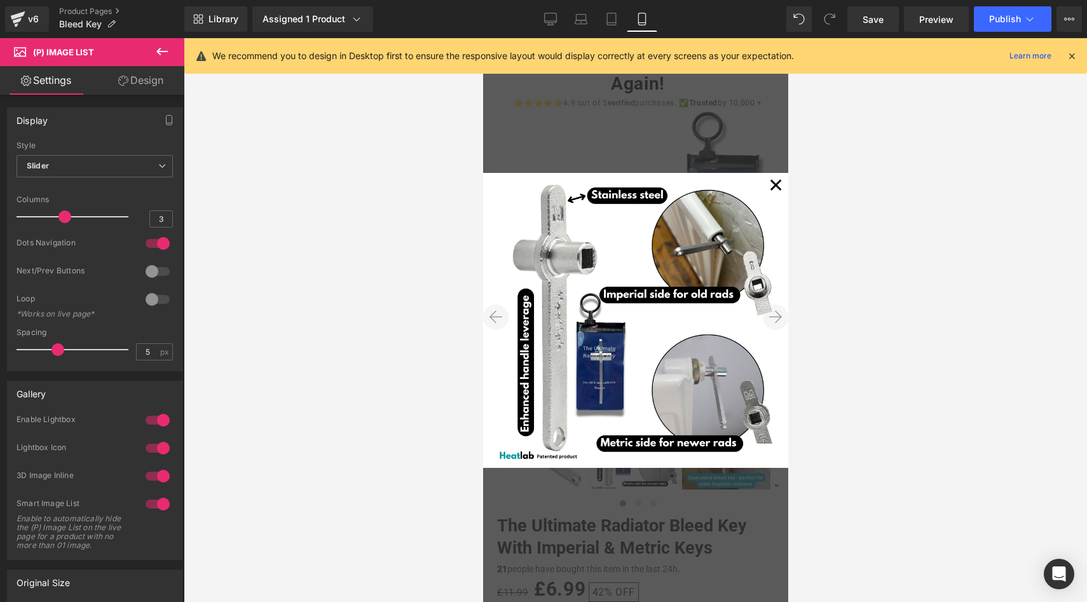
click at [769, 186] on button "✕" at bounding box center [774, 185] width 25 height 25
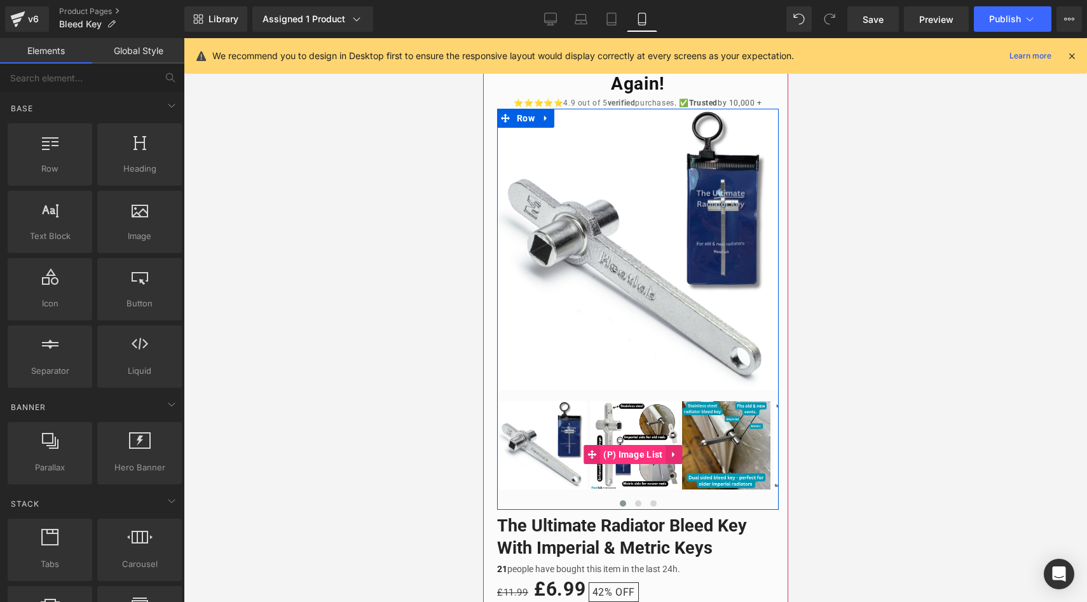
click at [639, 445] on span "(P) Image List" at bounding box center [632, 454] width 65 height 19
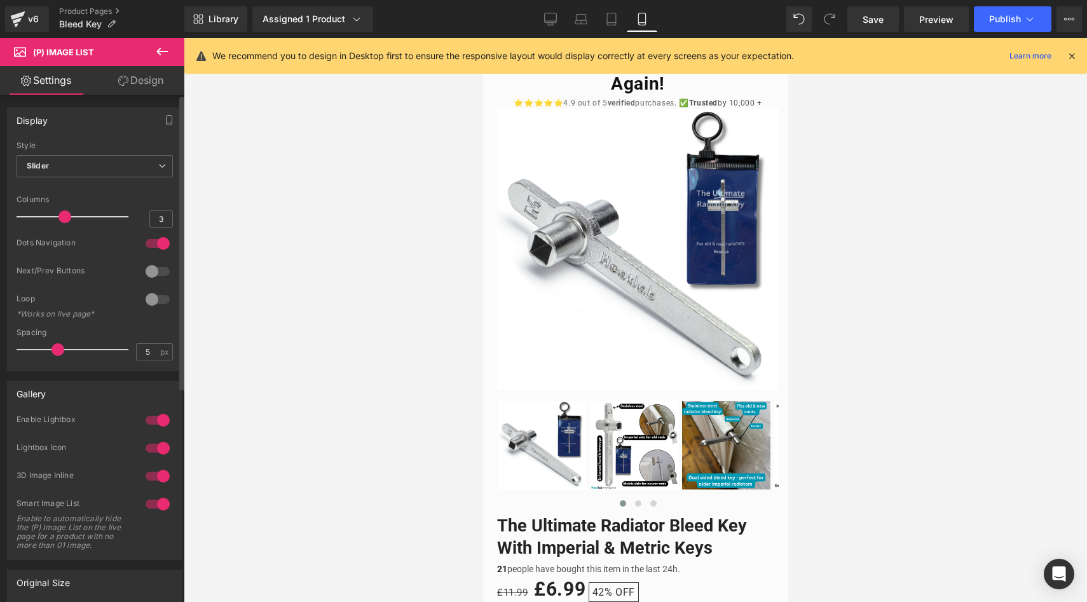
click at [143, 272] on div at bounding box center [157, 271] width 31 height 20
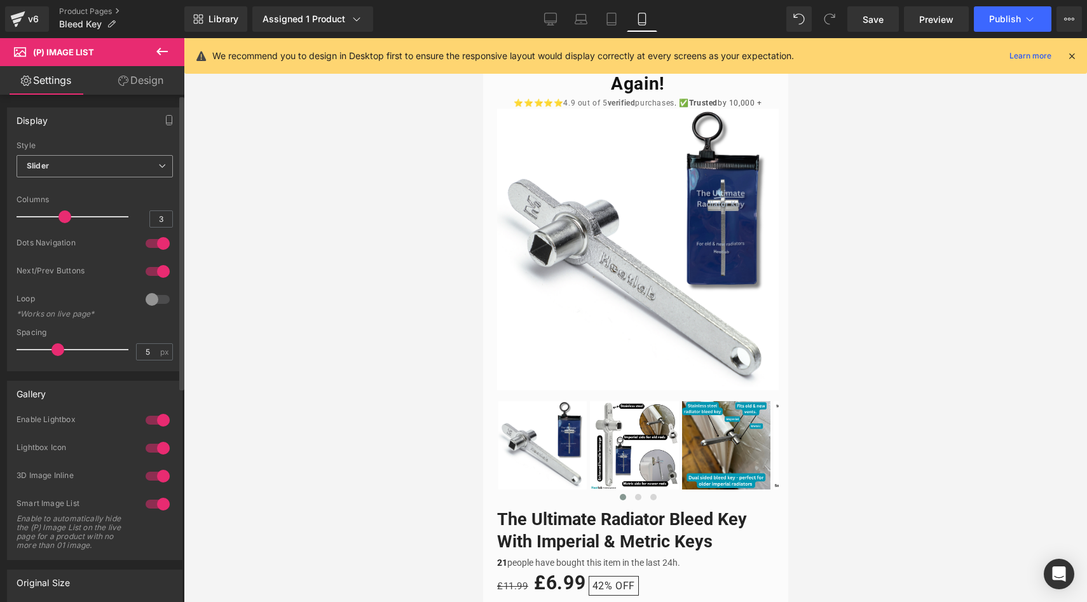
click at [117, 169] on span "Slider" at bounding box center [95, 166] width 156 height 22
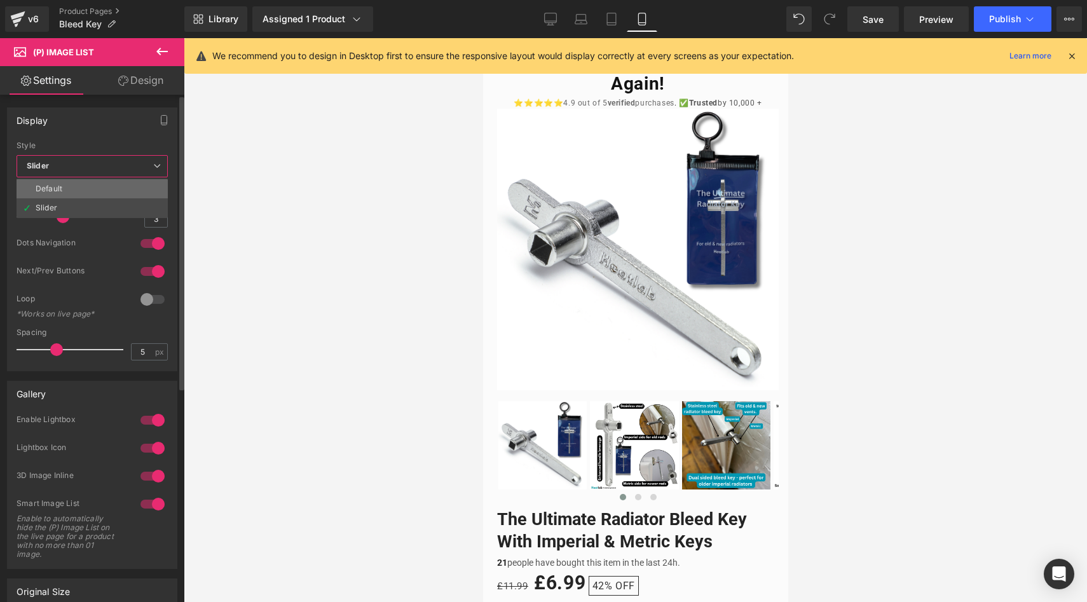
click at [116, 188] on li "Default" at bounding box center [92, 188] width 151 height 19
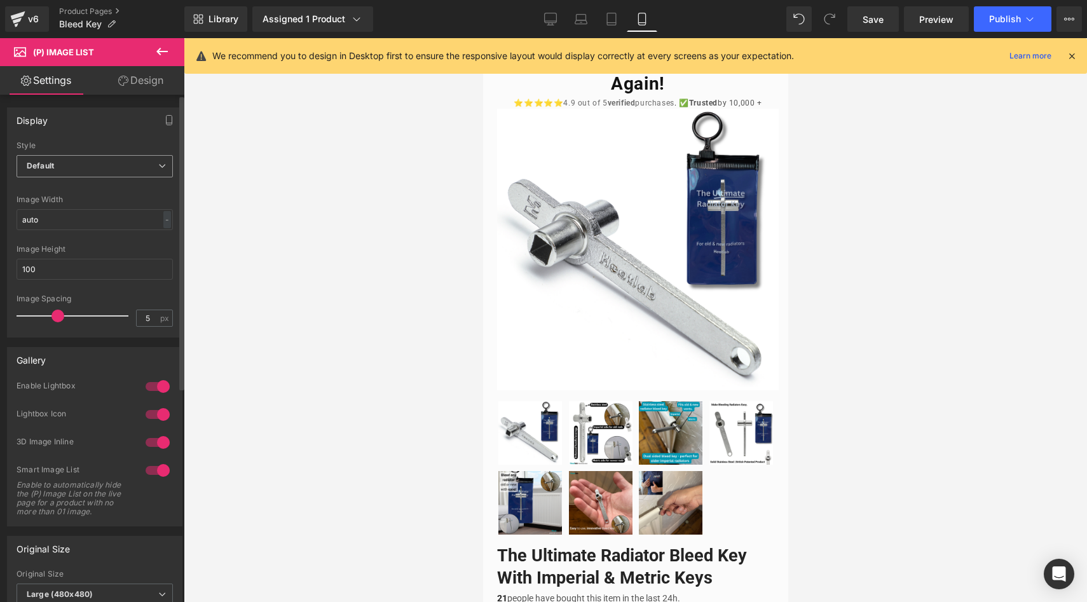
click at [124, 163] on span "Default" at bounding box center [95, 166] width 156 height 22
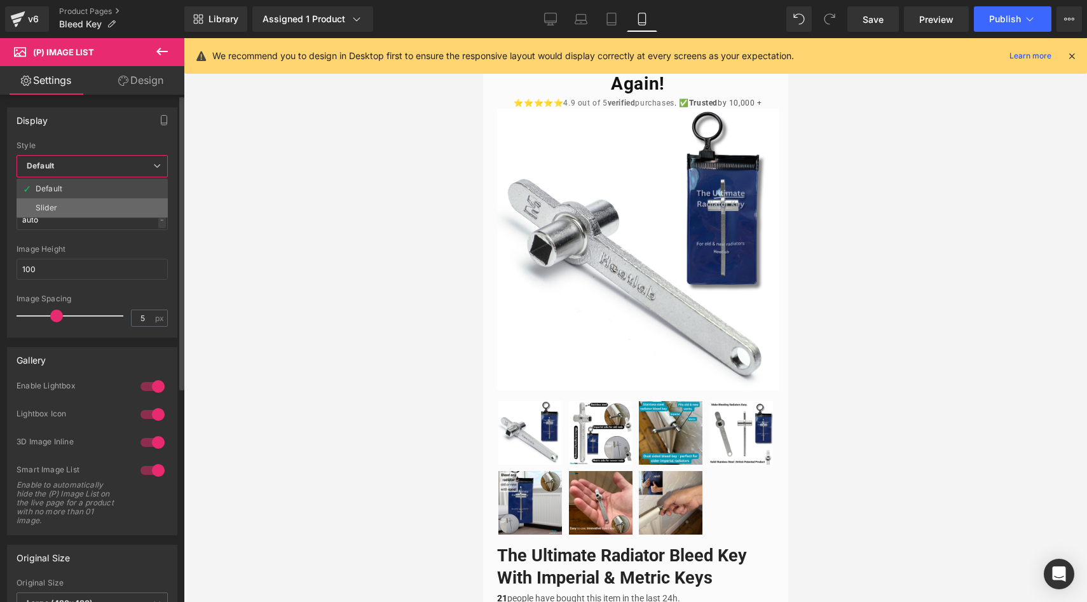
click at [132, 203] on li "Slider" at bounding box center [92, 207] width 151 height 19
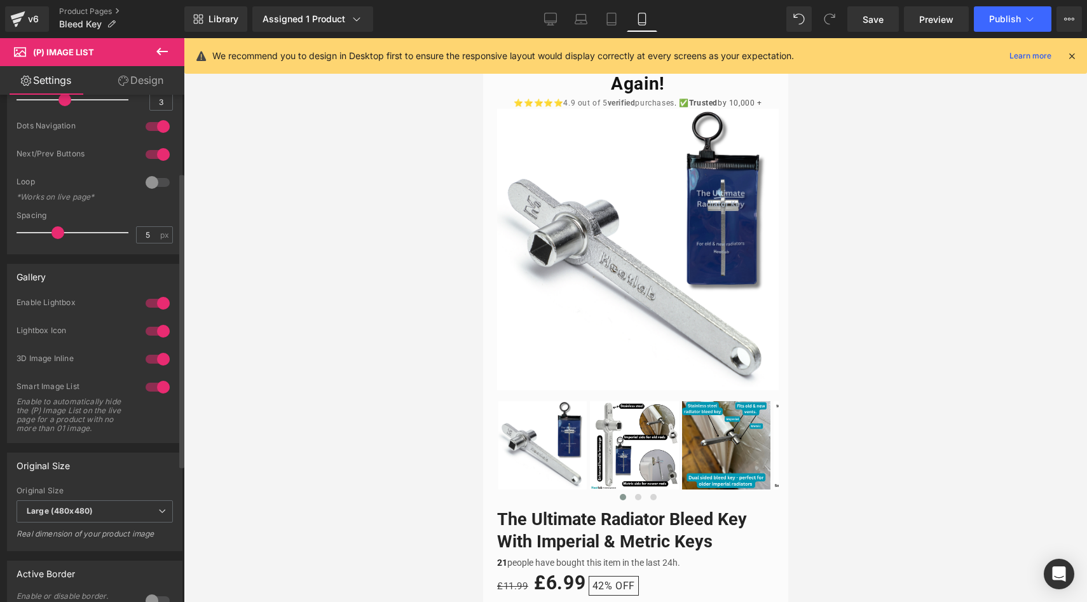
scroll to position [134, 0]
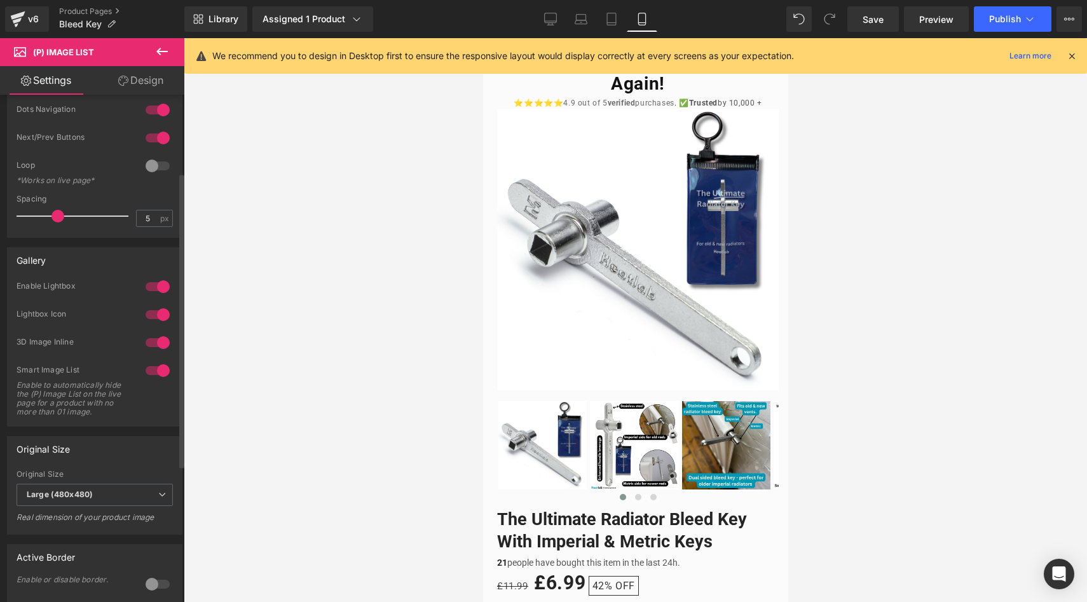
click at [162, 283] on div at bounding box center [157, 287] width 31 height 20
click at [154, 284] on div at bounding box center [157, 287] width 31 height 20
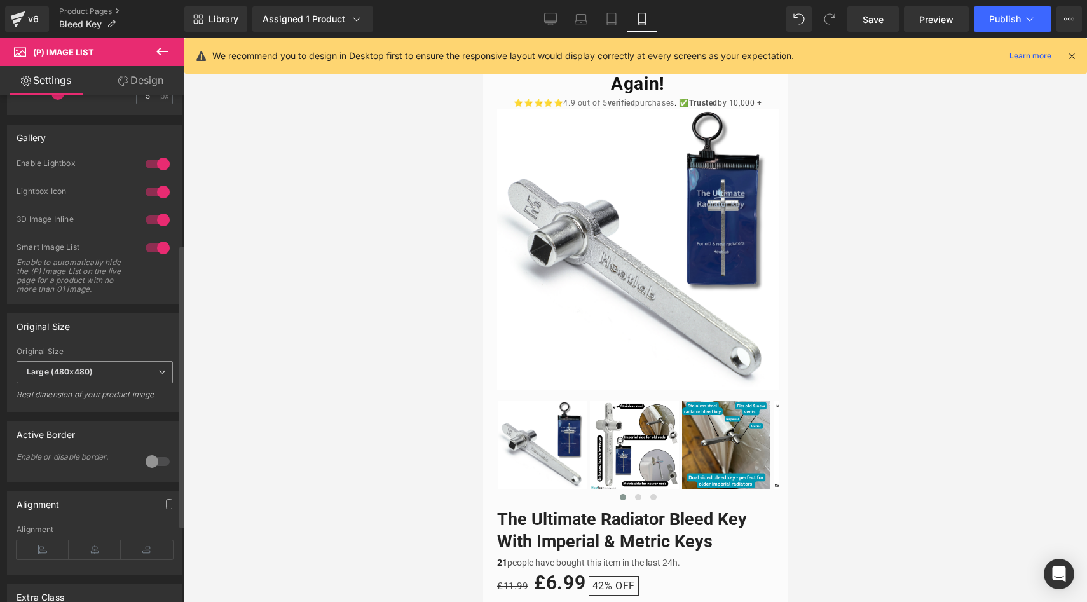
scroll to position [268, 0]
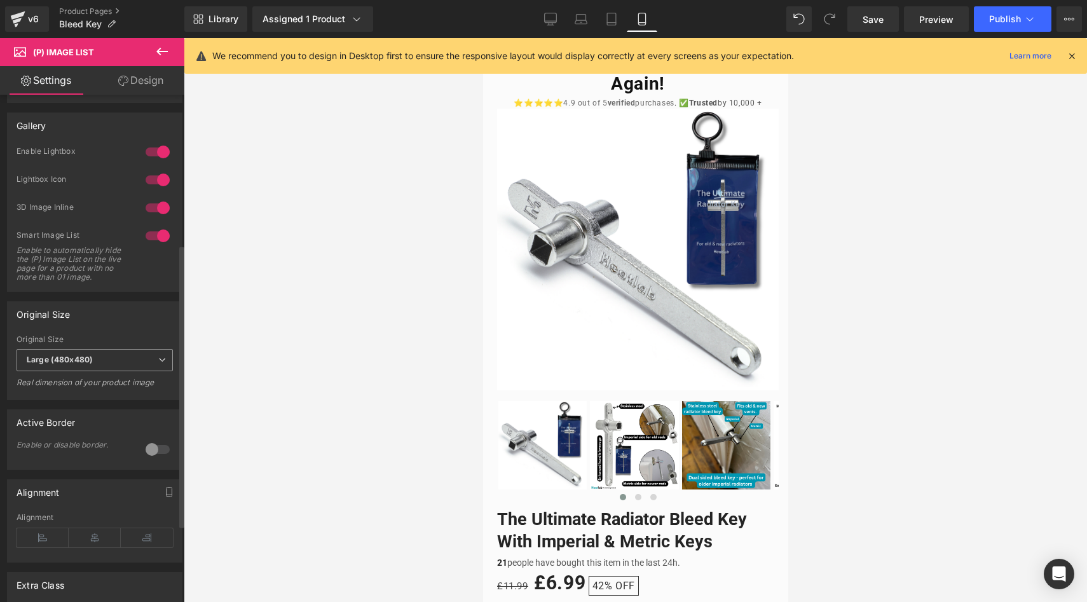
click at [144, 371] on span "Large (480x480)" at bounding box center [95, 360] width 156 height 22
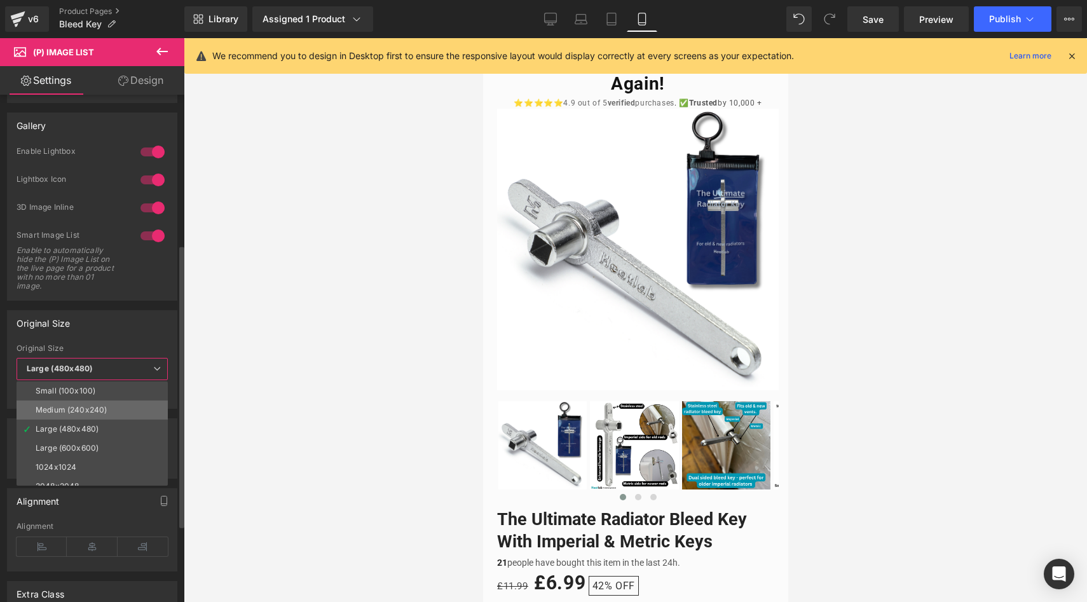
click at [111, 413] on li "Medium (240x240)" at bounding box center [95, 410] width 157 height 19
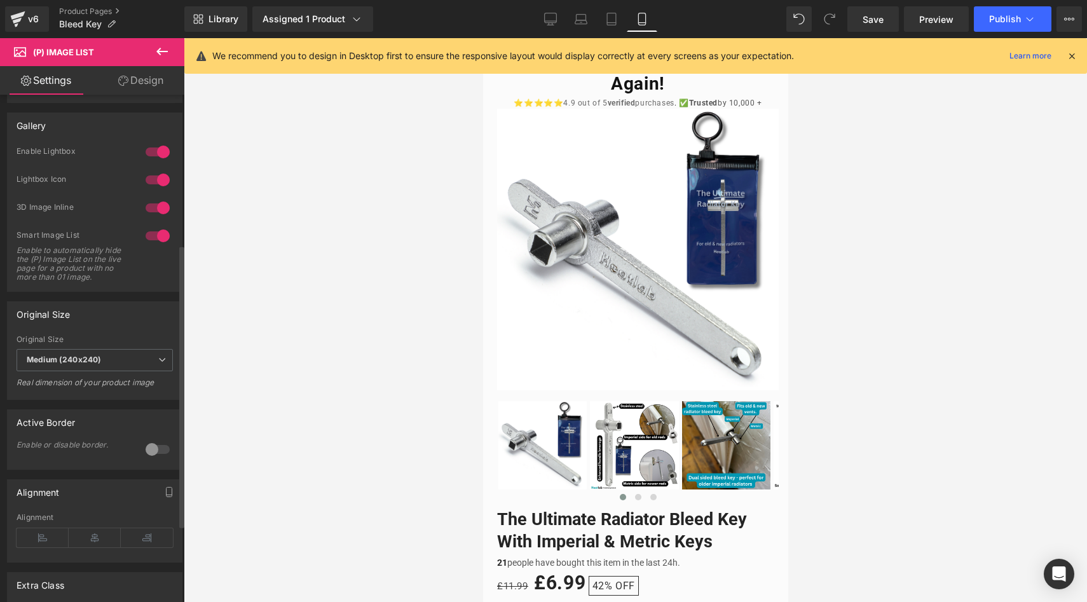
click at [144, 458] on div at bounding box center [157, 449] width 31 height 20
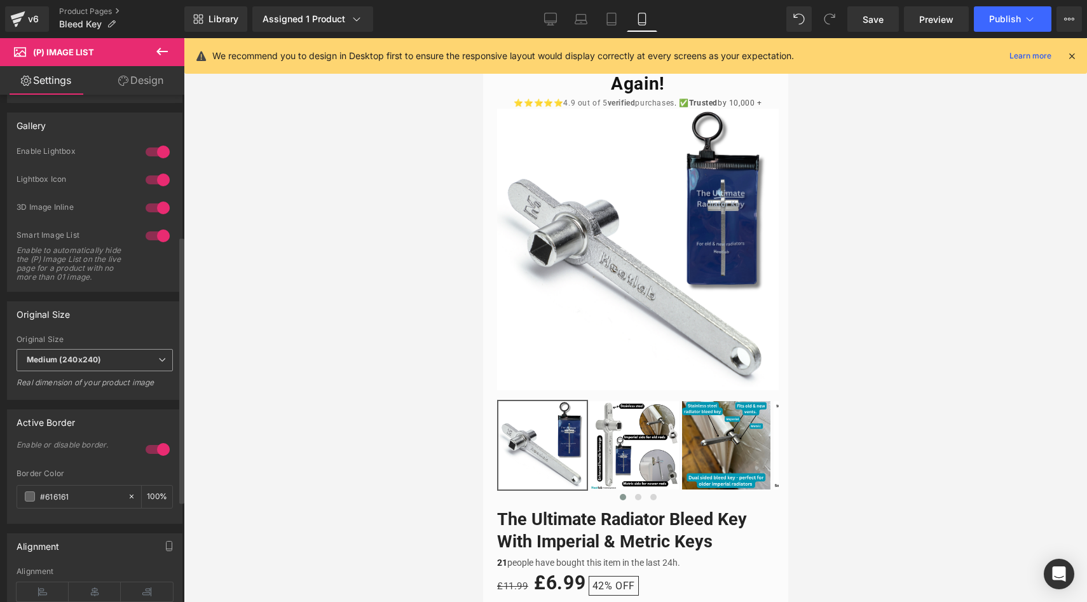
click at [151, 371] on span "Medium (240x240)" at bounding box center [95, 360] width 156 height 22
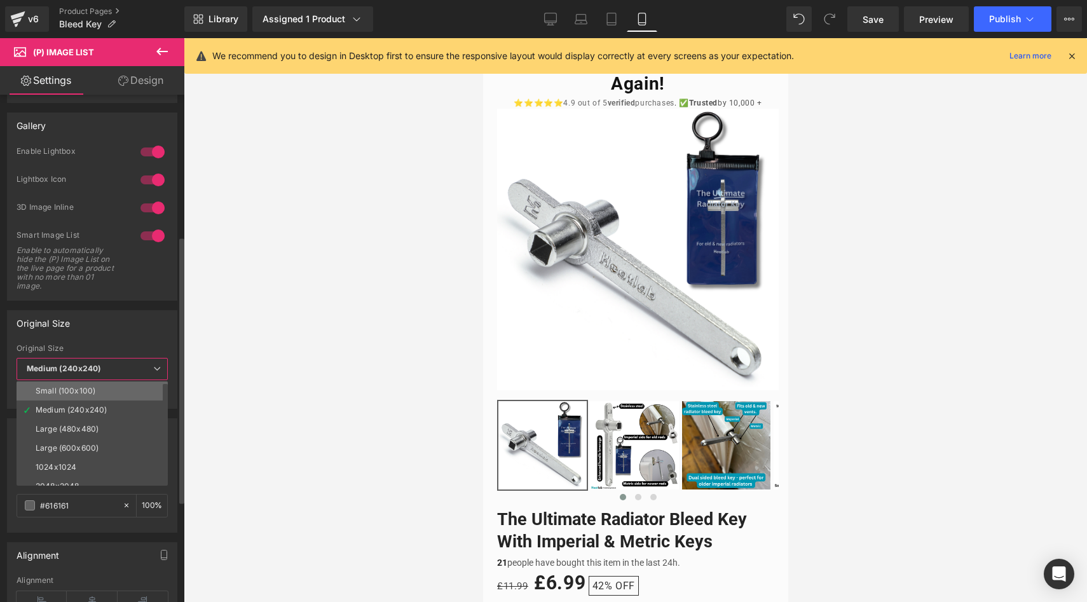
click at [121, 392] on li "Small (100x100)" at bounding box center [95, 391] width 157 height 19
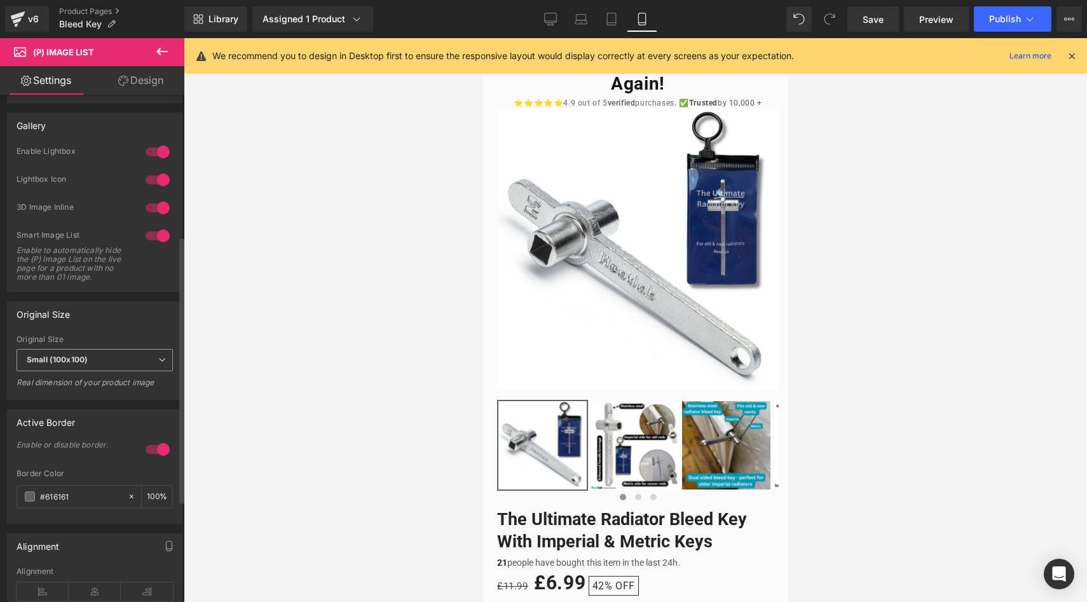
click at [140, 370] on span "Small (100x100)" at bounding box center [95, 360] width 156 height 22
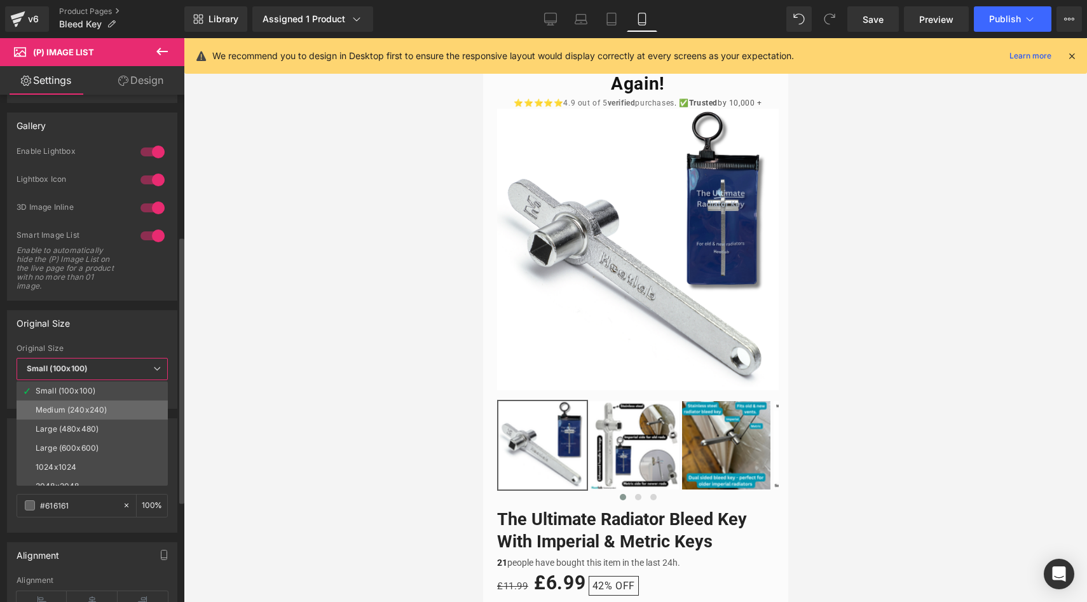
click at [130, 407] on li "Medium (240x240)" at bounding box center [95, 410] width 157 height 19
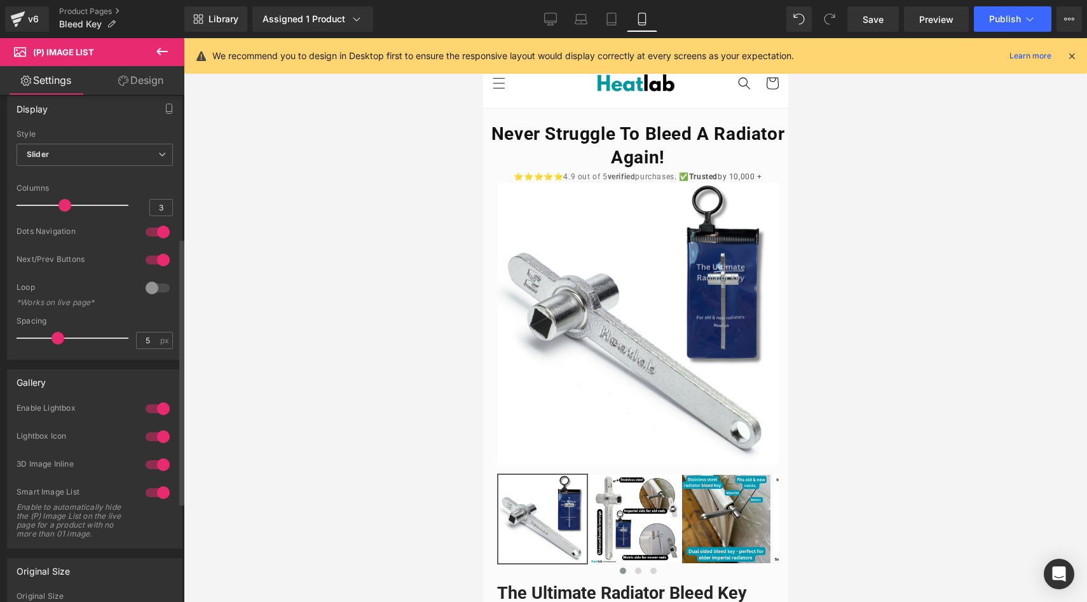
scroll to position [0, 0]
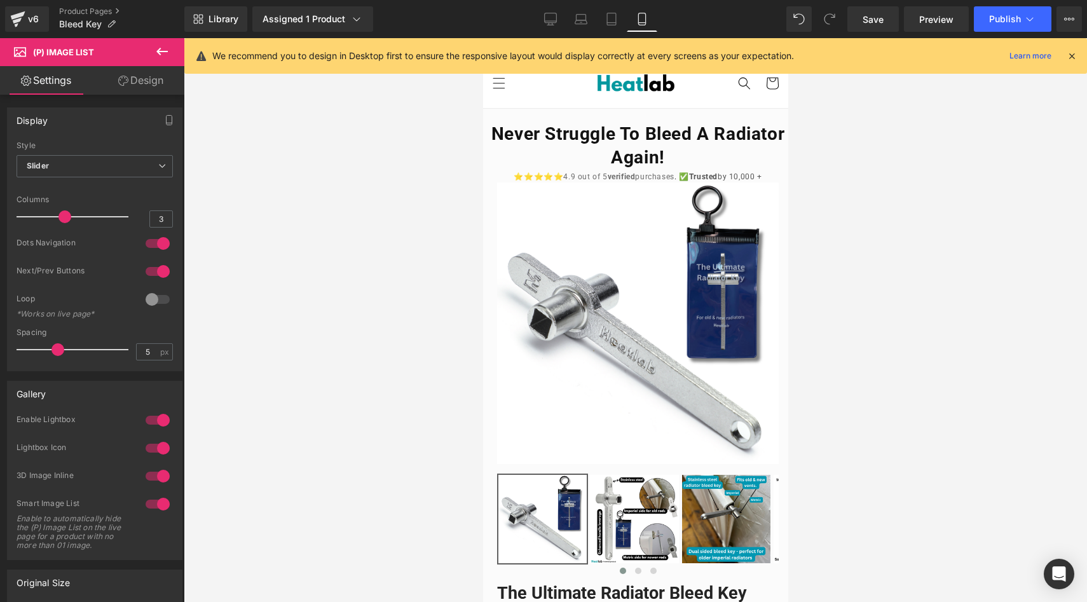
click at [137, 80] on link "Design" at bounding box center [141, 80] width 92 height 29
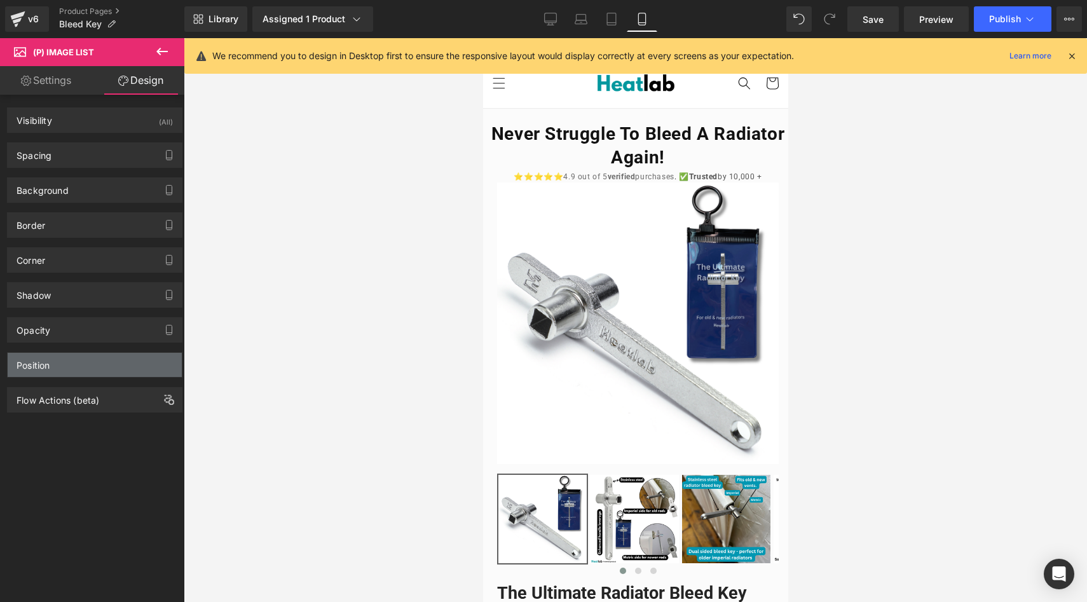
click at [92, 362] on div "Position" at bounding box center [95, 365] width 174 height 24
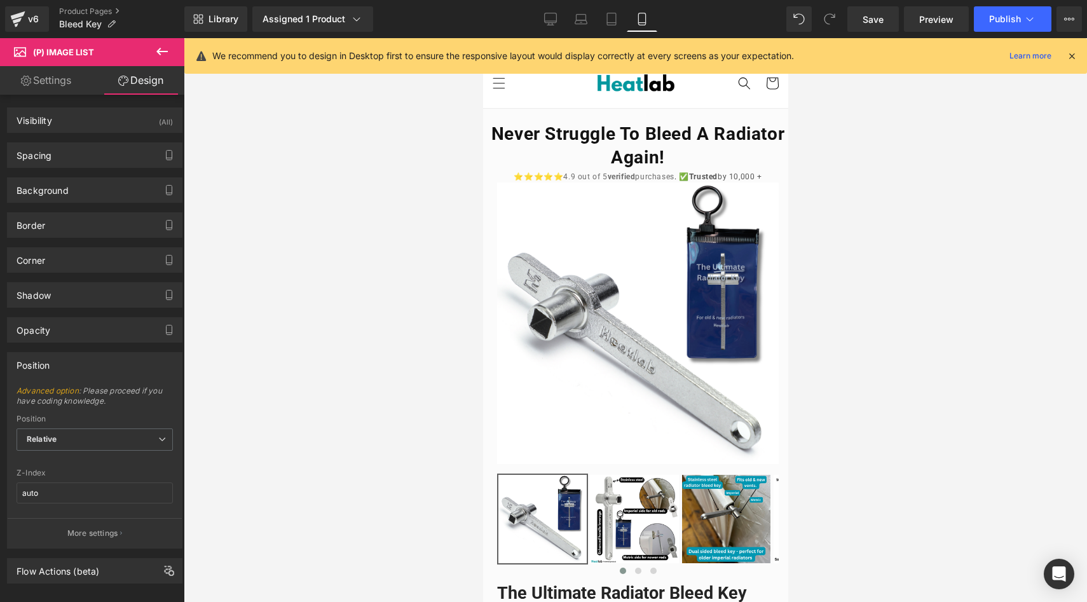
click at [54, 76] on link "Settings" at bounding box center [46, 80] width 92 height 29
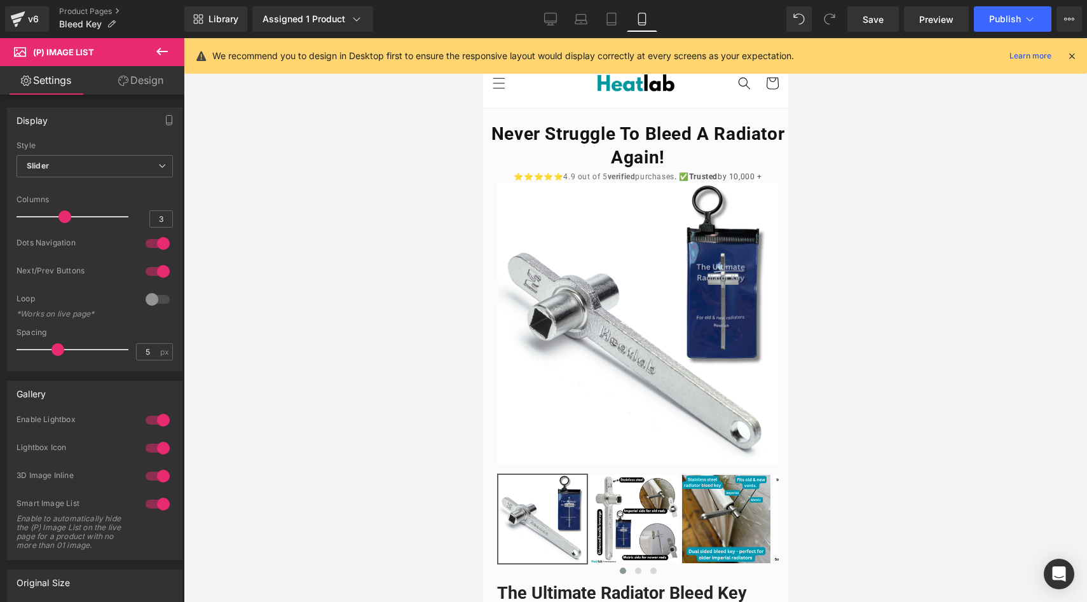
click at [163, 52] on icon at bounding box center [162, 51] width 15 height 15
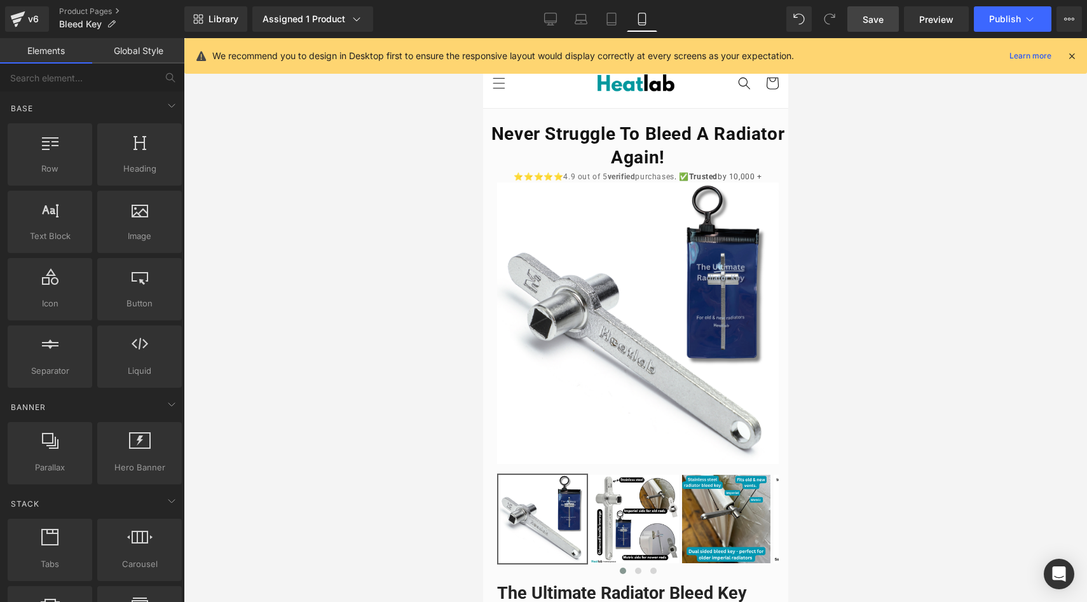
click at [856, 17] on link "Save" at bounding box center [874, 18] width 52 height 25
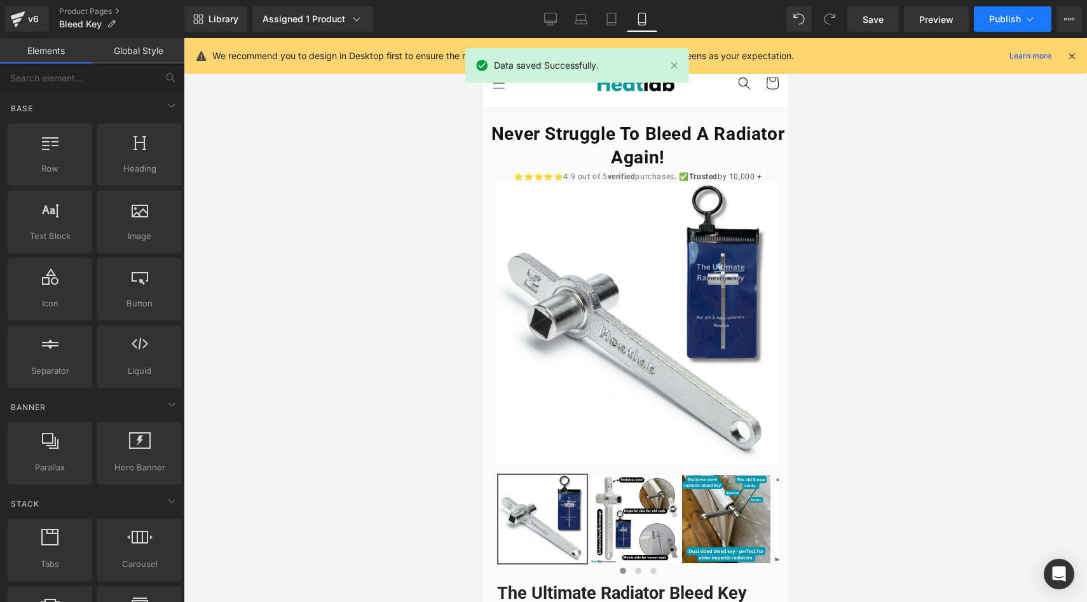
click at [1010, 18] on span "Publish" at bounding box center [1005, 19] width 32 height 10
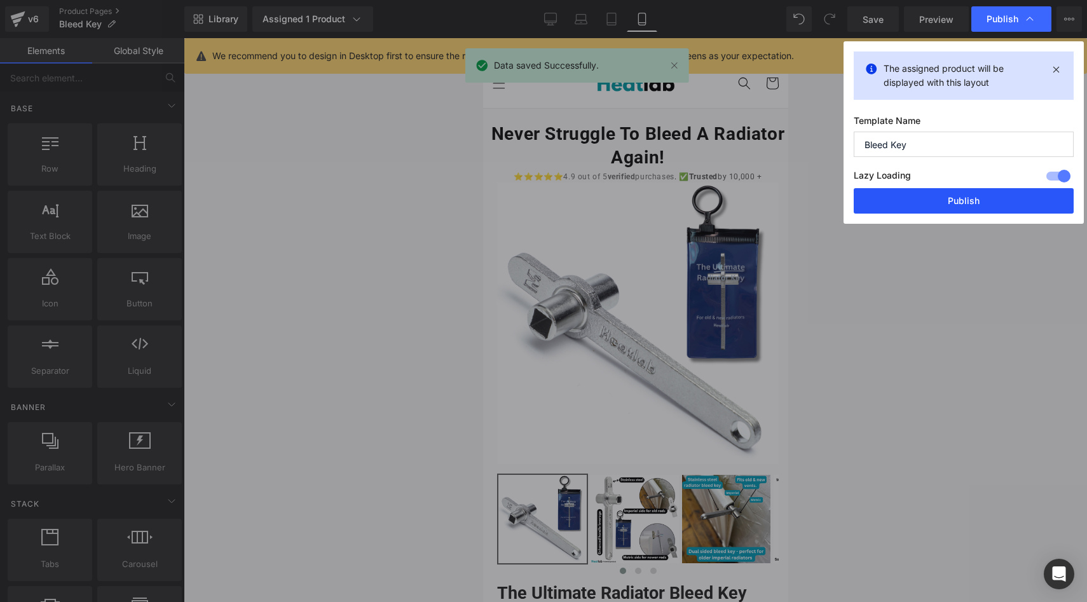
click at [953, 203] on button "Publish" at bounding box center [964, 200] width 220 height 25
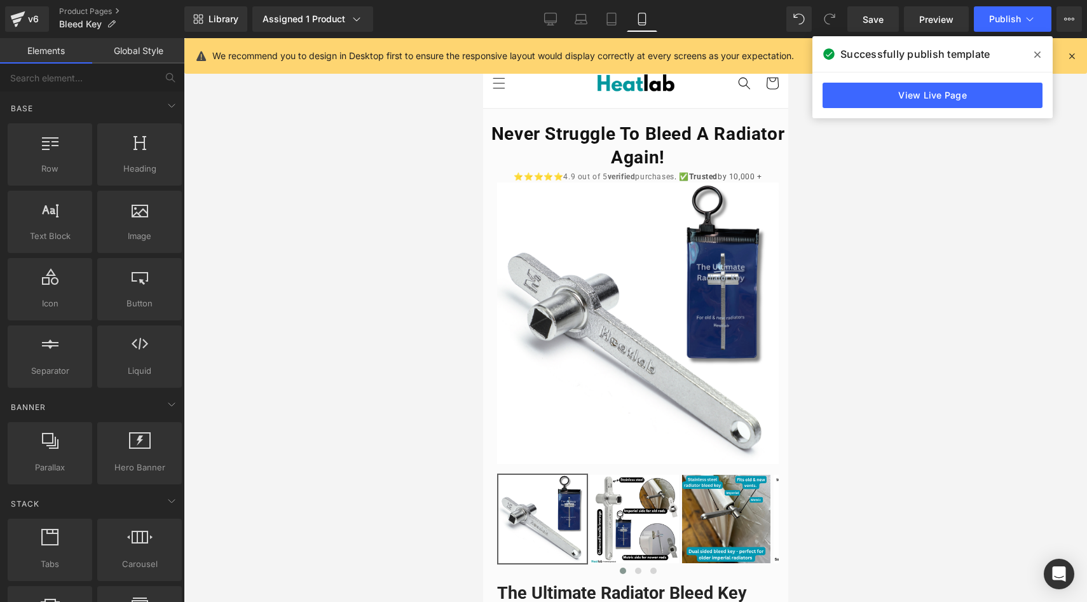
click at [1042, 57] on span at bounding box center [1038, 55] width 20 height 20
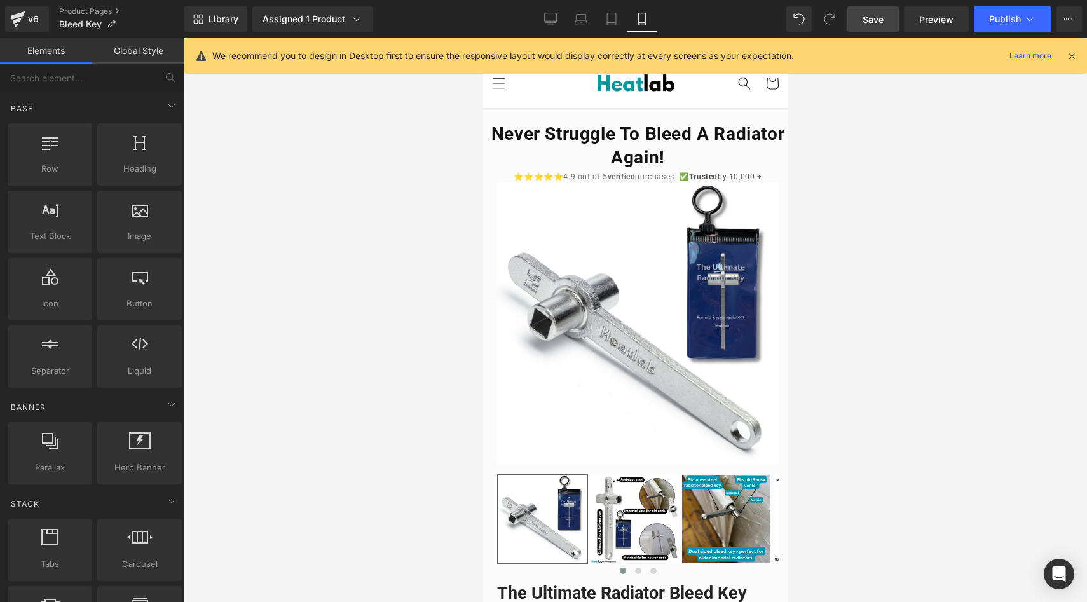
click at [884, 23] on span "Save" at bounding box center [873, 19] width 21 height 13
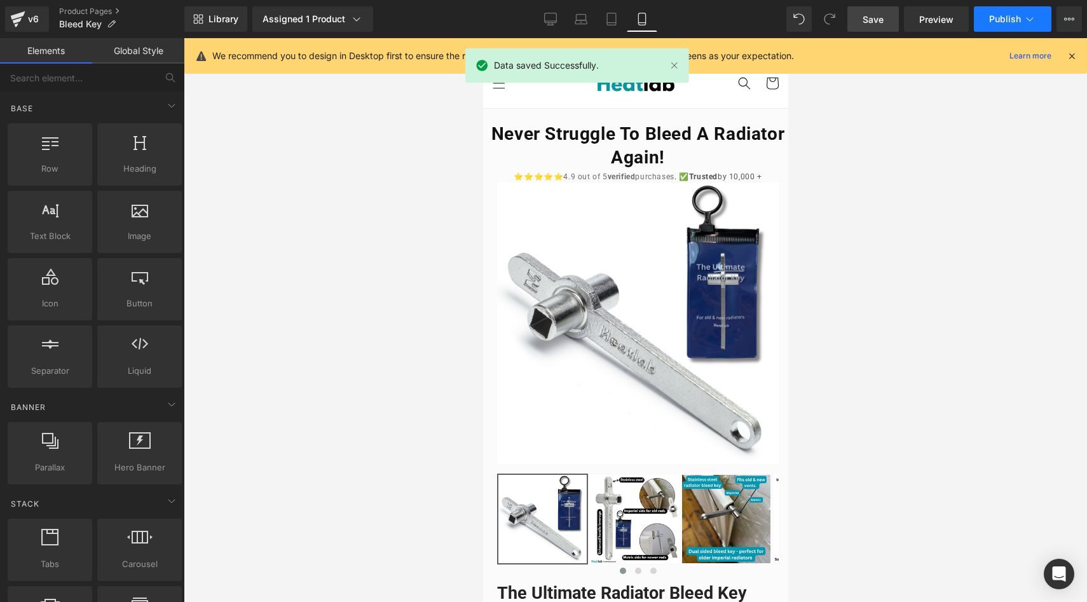
click at [1005, 26] on button "Publish" at bounding box center [1013, 18] width 78 height 25
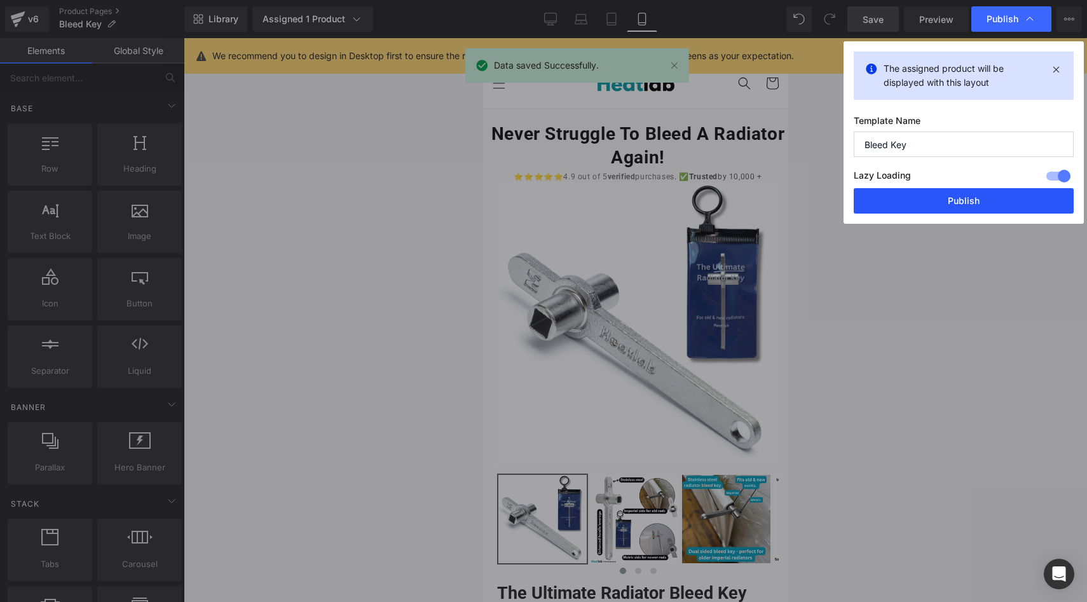
click at [1005, 198] on button "Publish" at bounding box center [964, 200] width 220 height 25
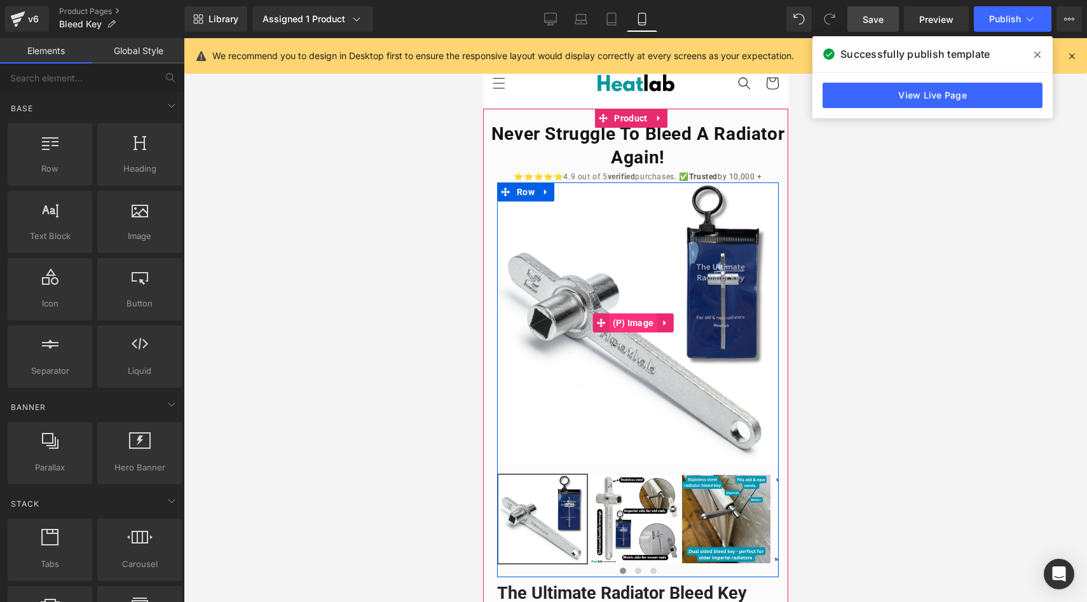
click at [643, 322] on span "(P) Image" at bounding box center [633, 322] width 48 height 19
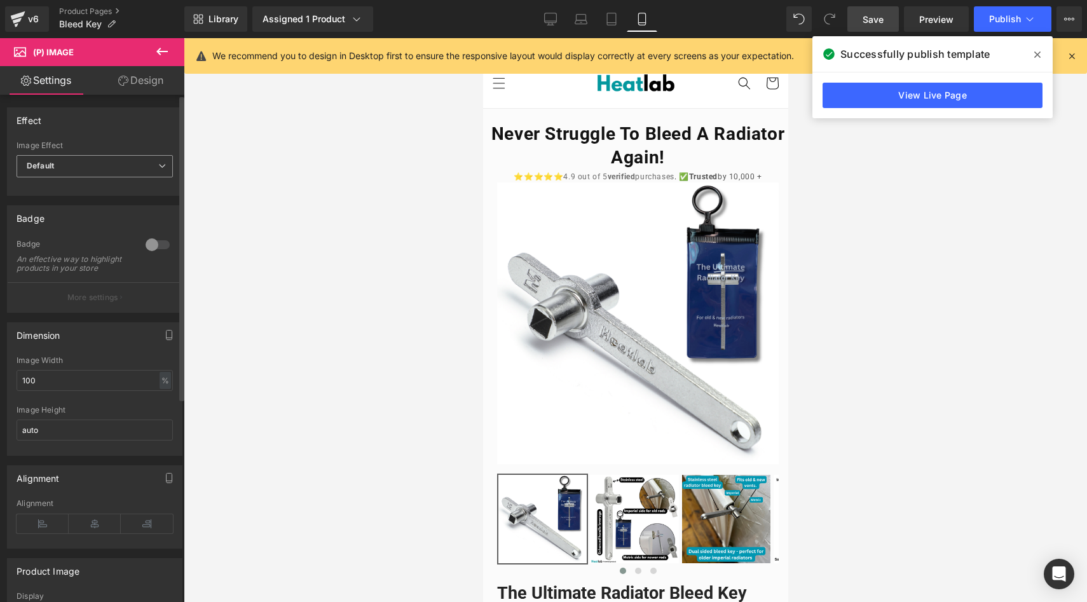
click at [99, 167] on span "Default" at bounding box center [95, 166] width 156 height 22
click at [219, 174] on div at bounding box center [636, 320] width 904 height 564
click at [142, 244] on div at bounding box center [157, 245] width 31 height 20
click at [143, 244] on div at bounding box center [157, 245] width 31 height 20
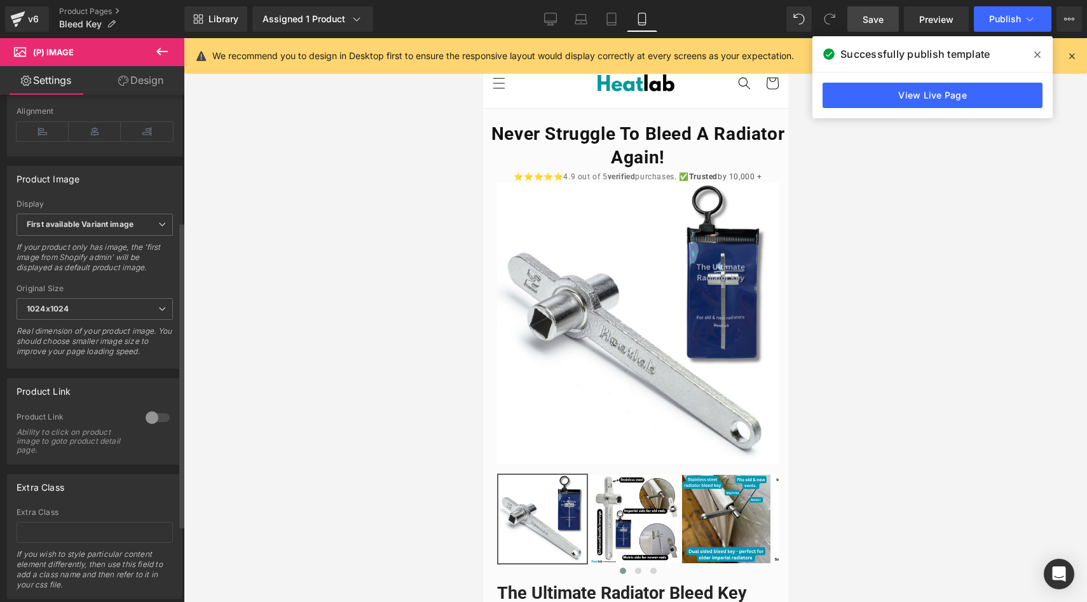
scroll to position [418, 0]
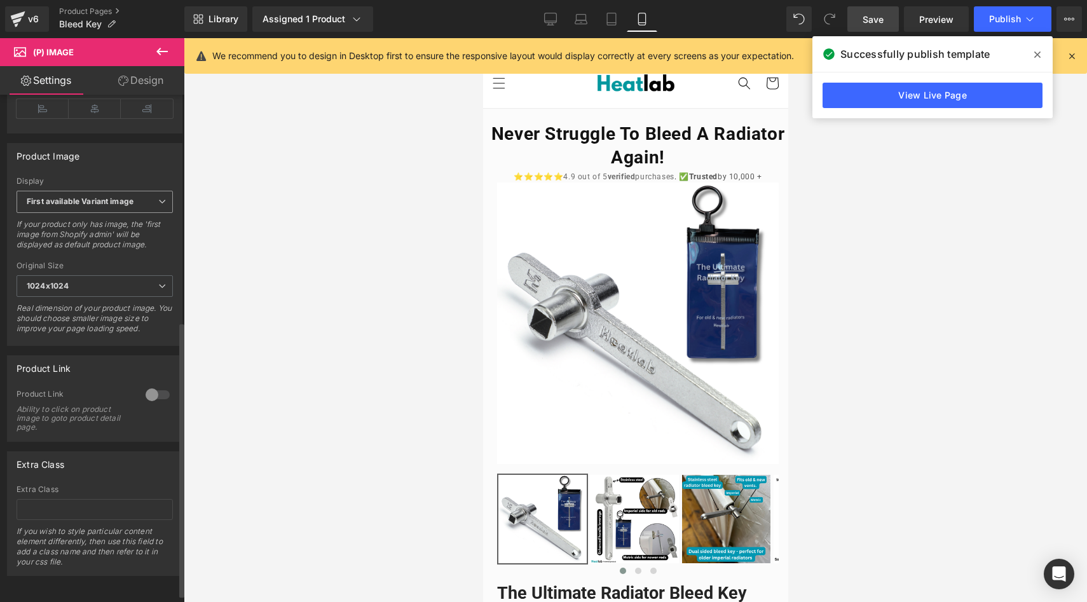
click at [126, 212] on span "First available Variant image" at bounding box center [95, 202] width 156 height 22
click at [215, 253] on div at bounding box center [636, 320] width 904 height 564
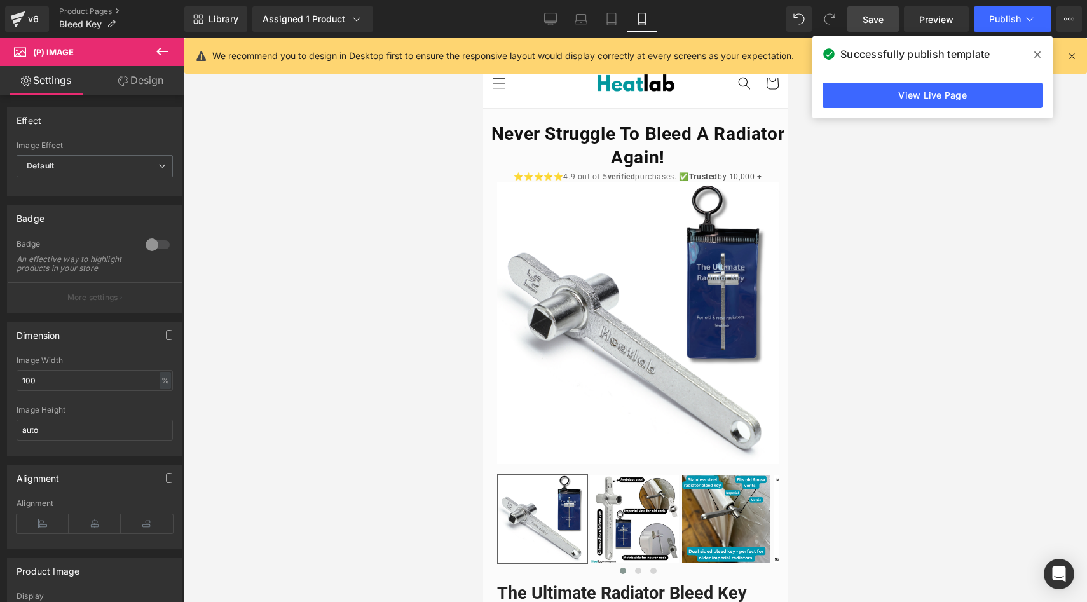
click at [149, 89] on link "Design" at bounding box center [141, 80] width 92 height 29
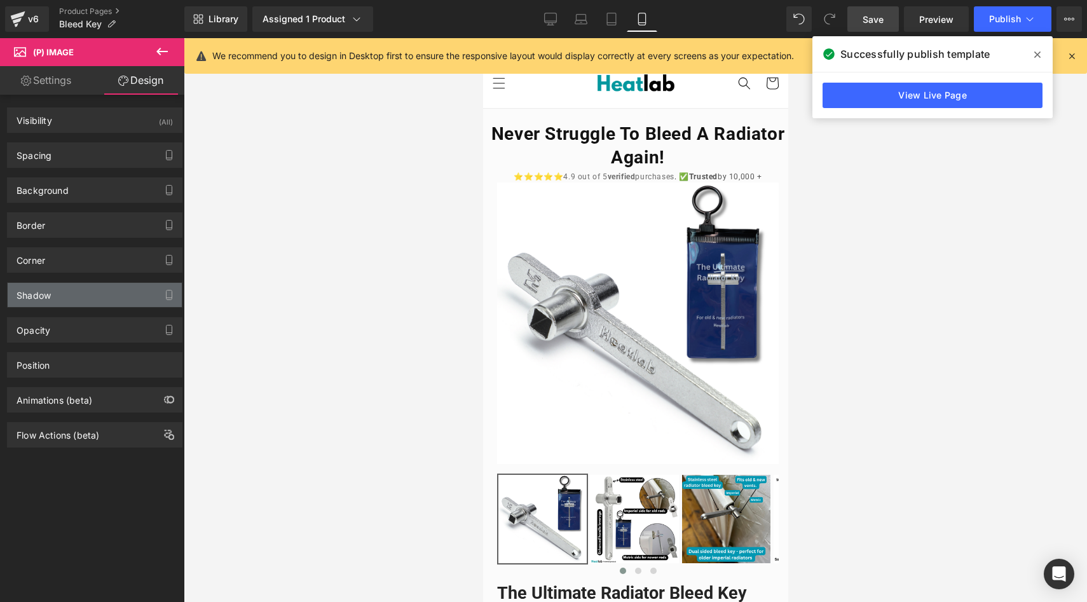
click at [134, 296] on div "Shadow" at bounding box center [95, 295] width 174 height 24
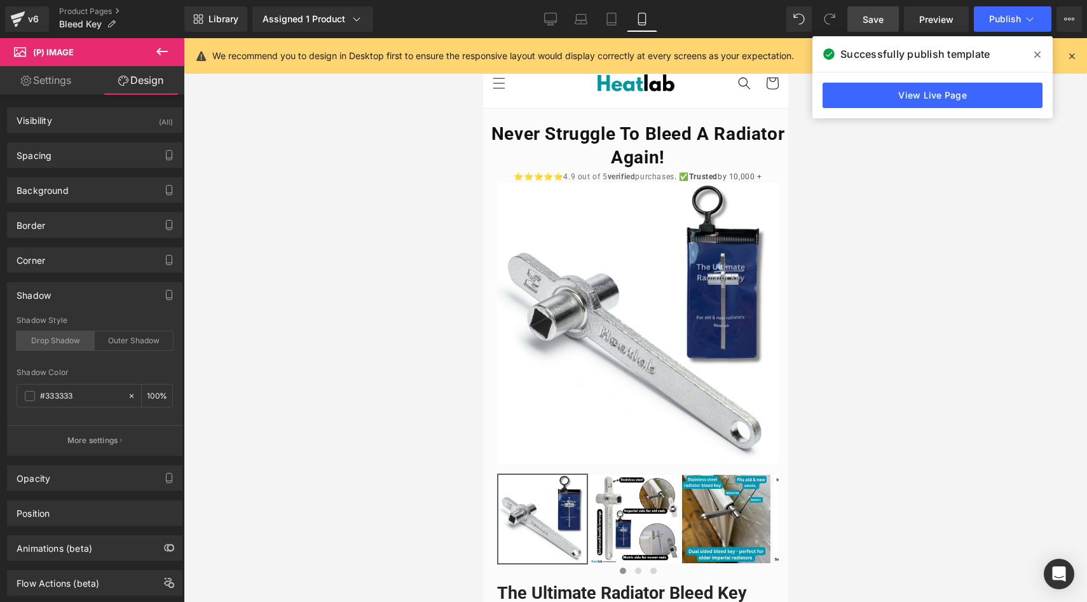
click at [50, 345] on div "Drop Shadow" at bounding box center [56, 340] width 78 height 19
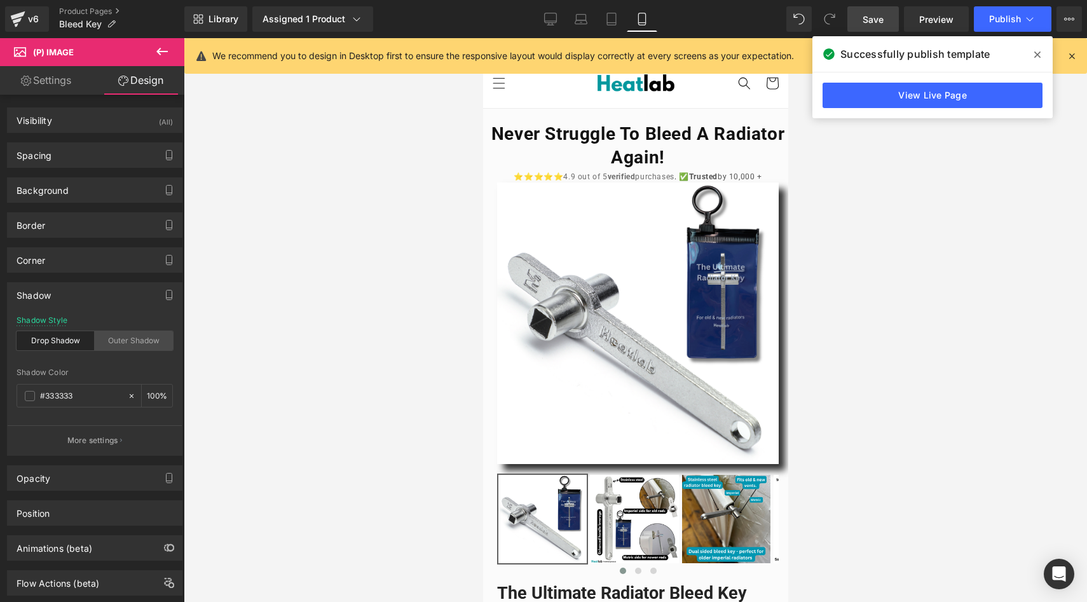
click at [125, 341] on div "Outer Shadow" at bounding box center [134, 340] width 78 height 19
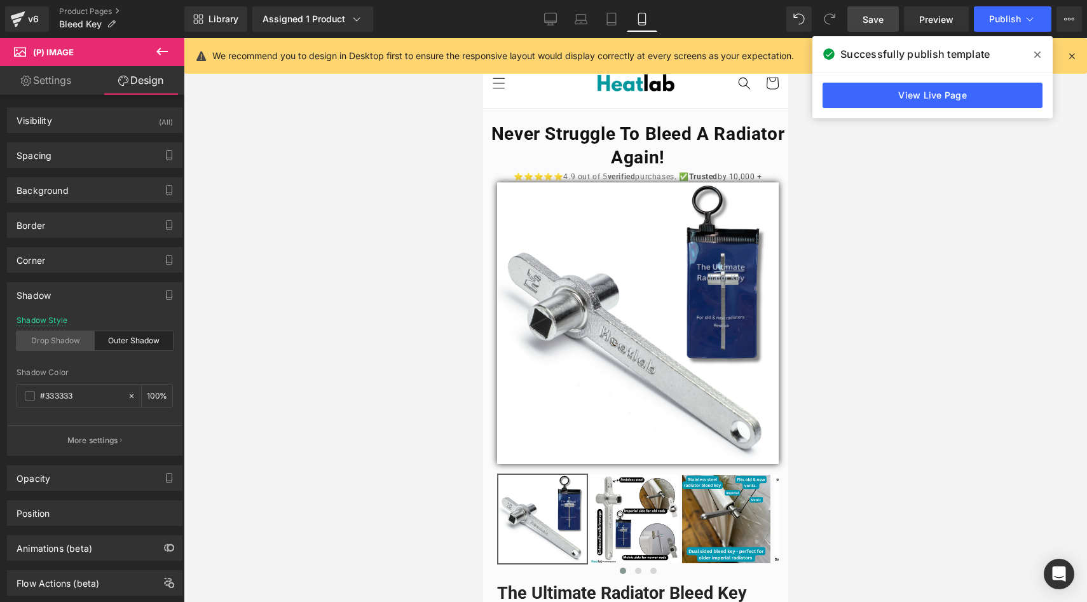
click at [71, 339] on div "Drop Shadow" at bounding box center [56, 340] width 78 height 19
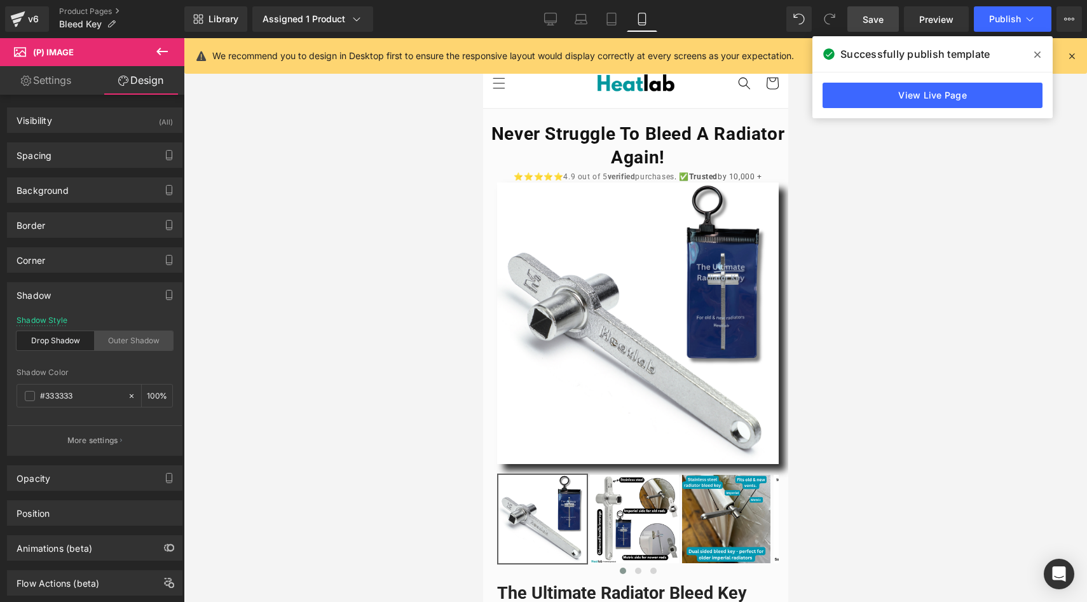
click at [116, 338] on div "Outer Shadow" at bounding box center [134, 340] width 78 height 19
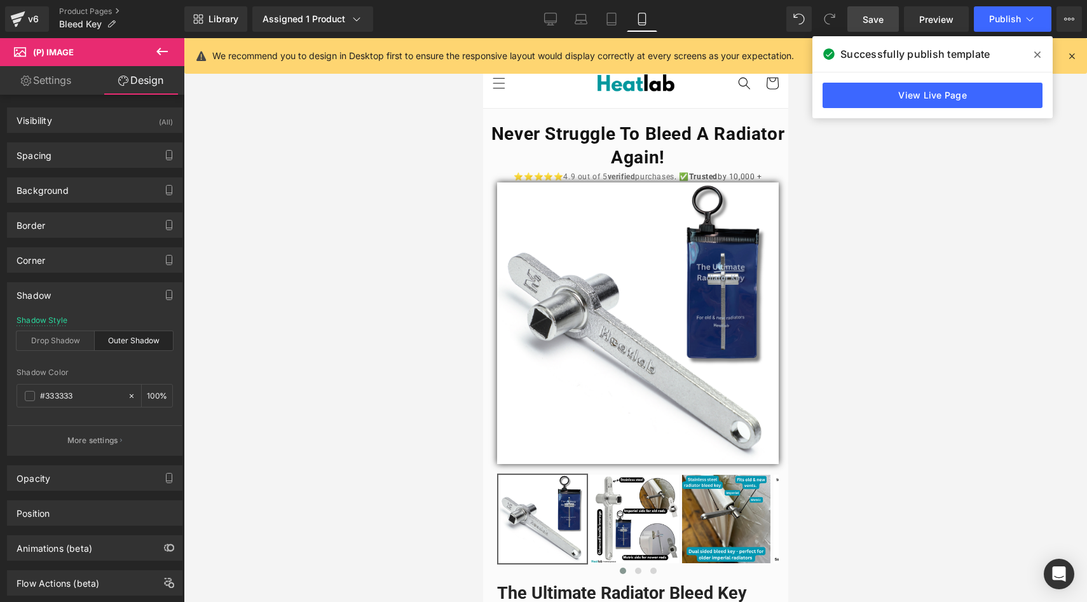
click at [109, 302] on div "Shadow" at bounding box center [95, 295] width 174 height 24
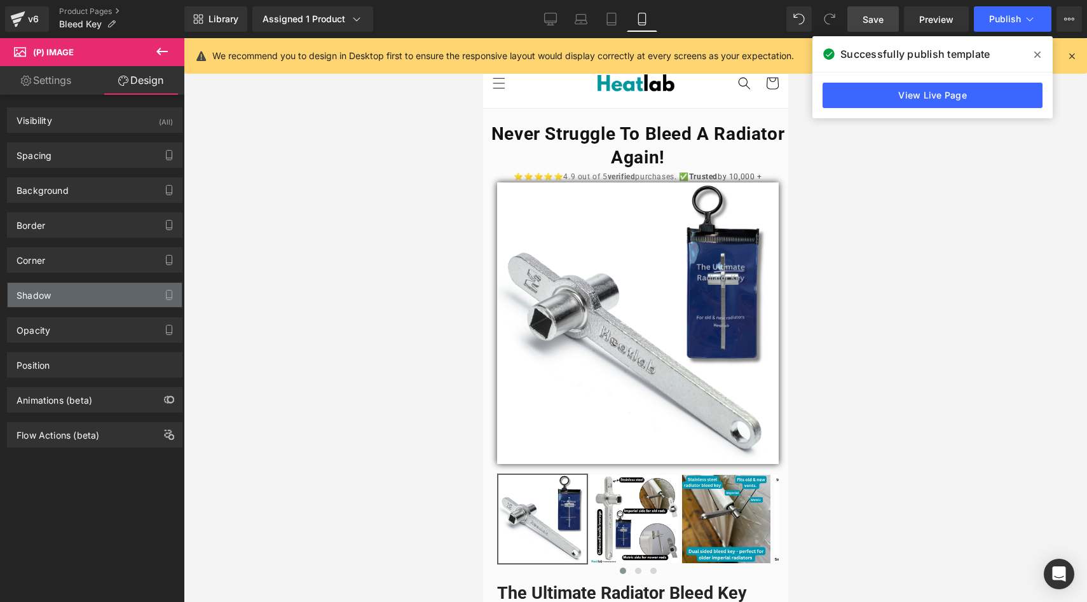
click at [115, 301] on div "Shadow" at bounding box center [95, 295] width 174 height 24
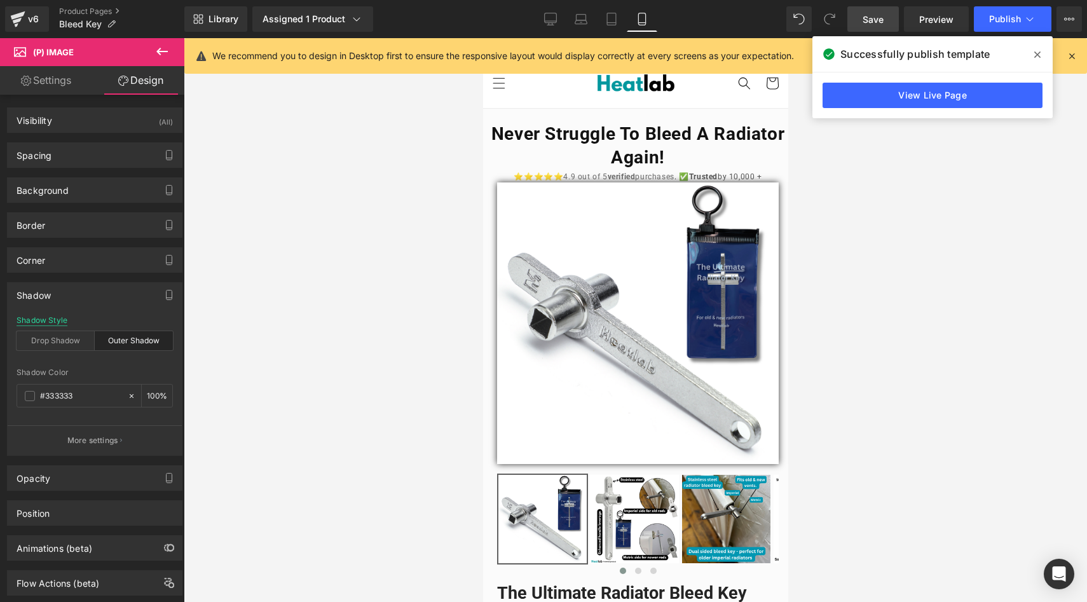
click at [54, 322] on div "Shadow Style" at bounding box center [42, 320] width 51 height 9
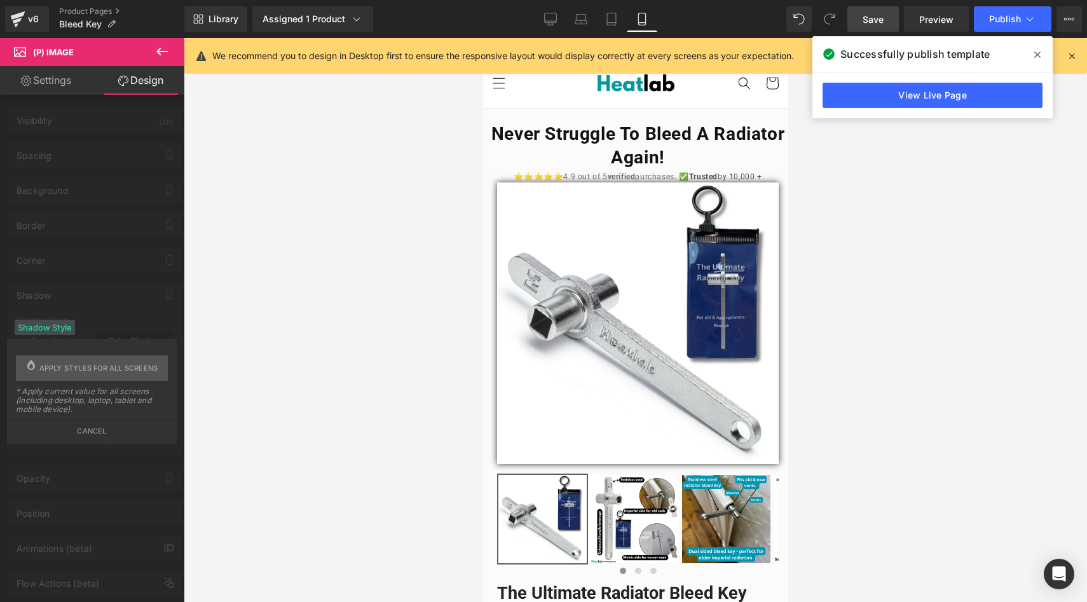
click at [60, 324] on div "Shadow Style" at bounding box center [45, 327] width 60 height 15
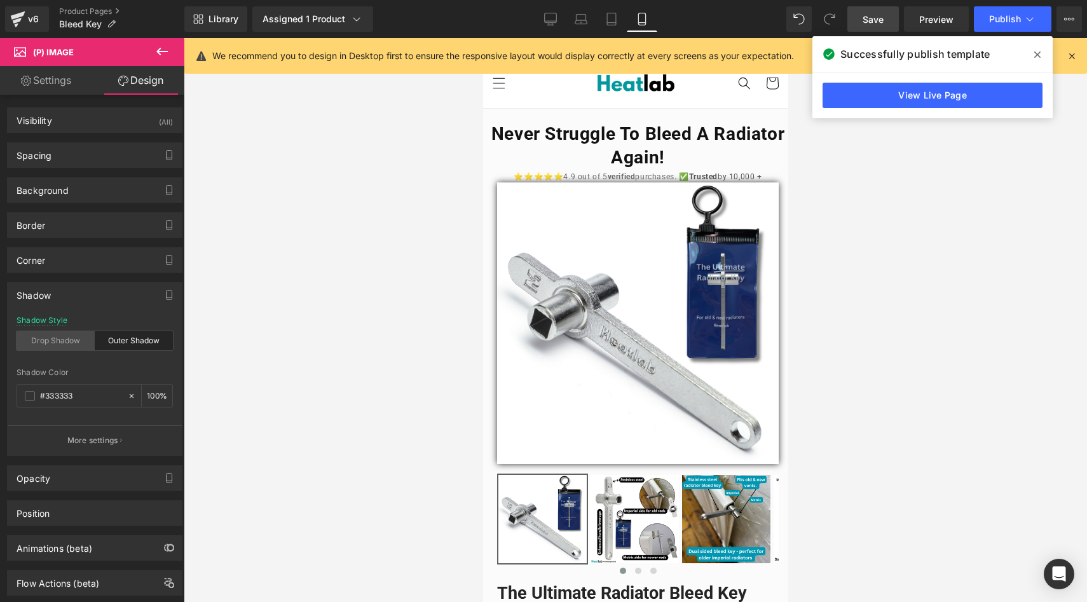
click at [61, 349] on div "Drop Shadow" at bounding box center [56, 340] width 78 height 19
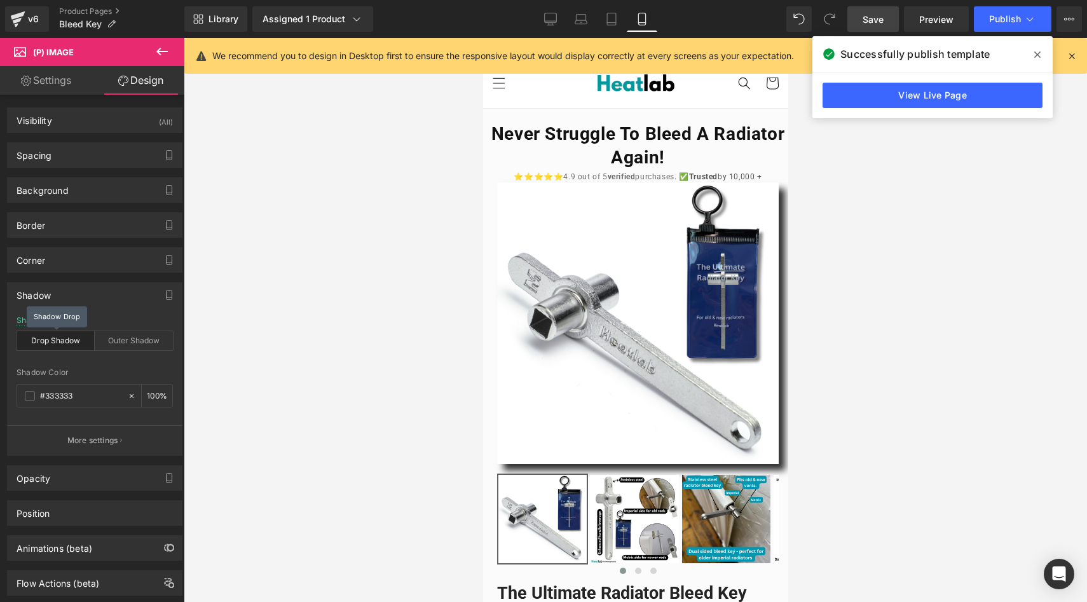
click at [61, 349] on div "Drop Shadow" at bounding box center [56, 340] width 78 height 19
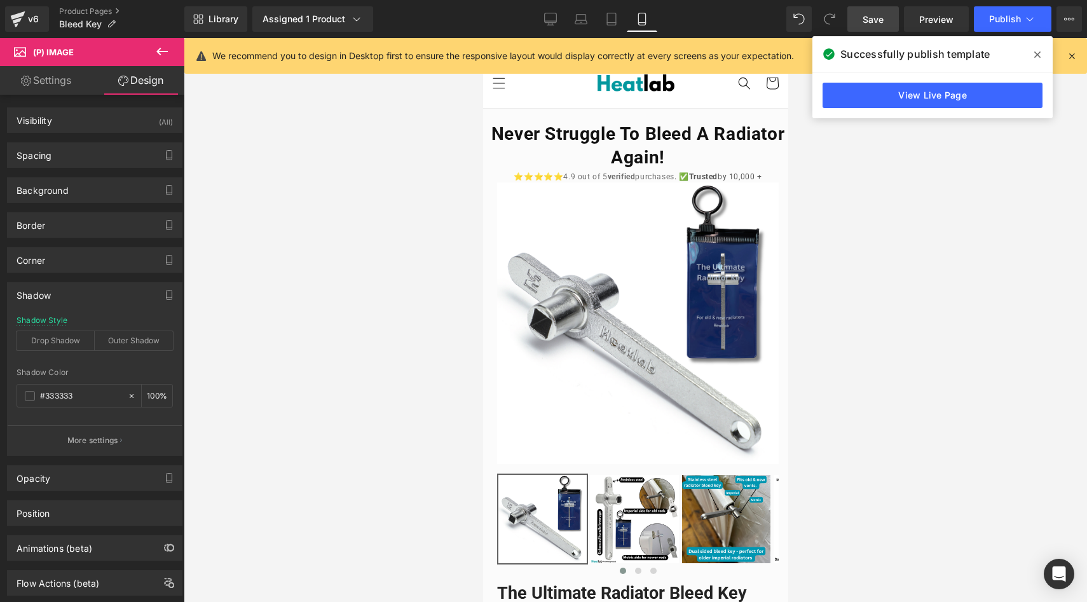
click at [47, 85] on link "Settings" at bounding box center [46, 80] width 92 height 29
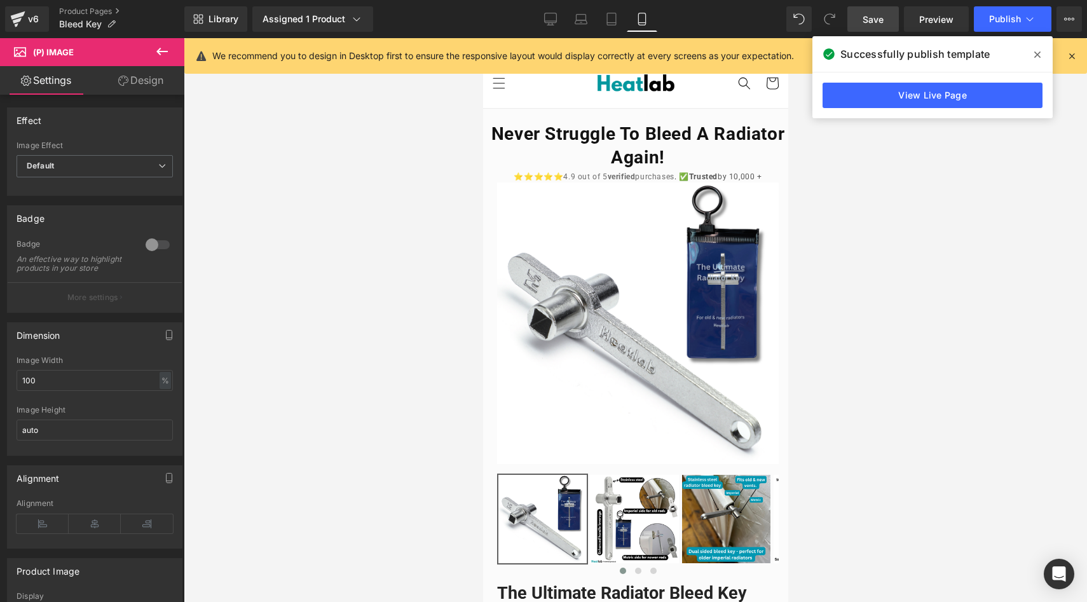
click at [289, 241] on div at bounding box center [636, 320] width 904 height 564
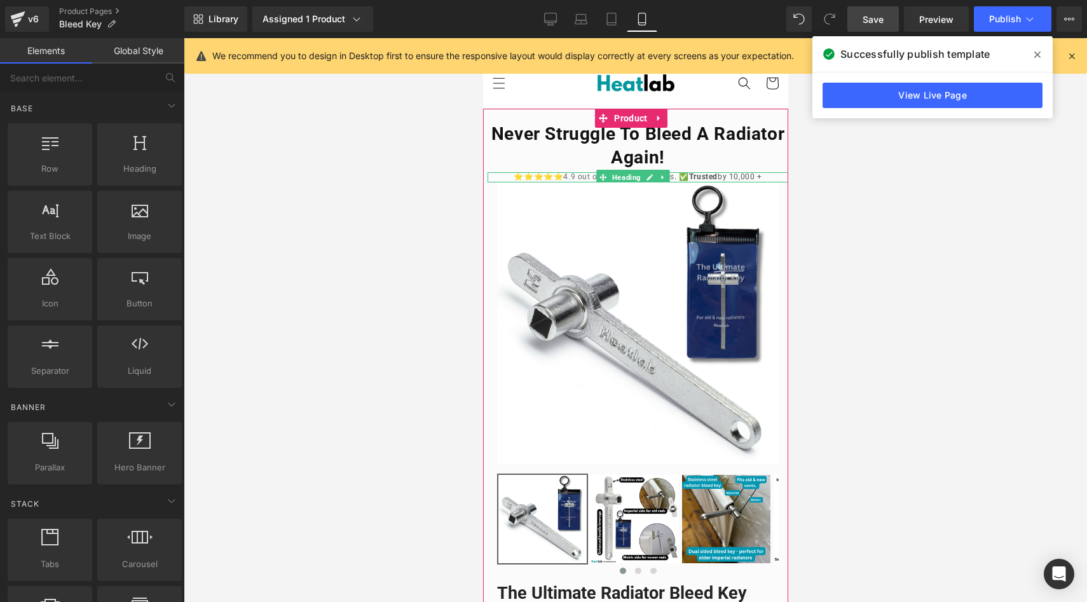
click at [565, 176] on span "4.9 out of 5 verified purchases" at bounding box center [618, 176] width 111 height 9
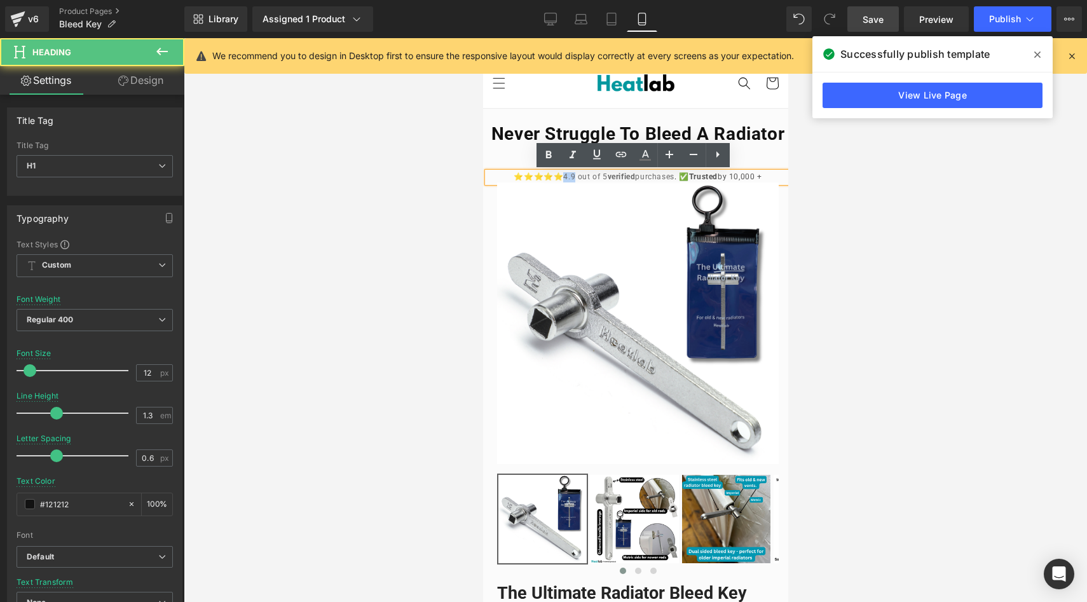
drag, startPoint x: 561, startPoint y: 177, endPoint x: 551, endPoint y: 175, distance: 10.4
click at [563, 175] on span "4.9 out of 5 verified purchases" at bounding box center [618, 176] width 111 height 9
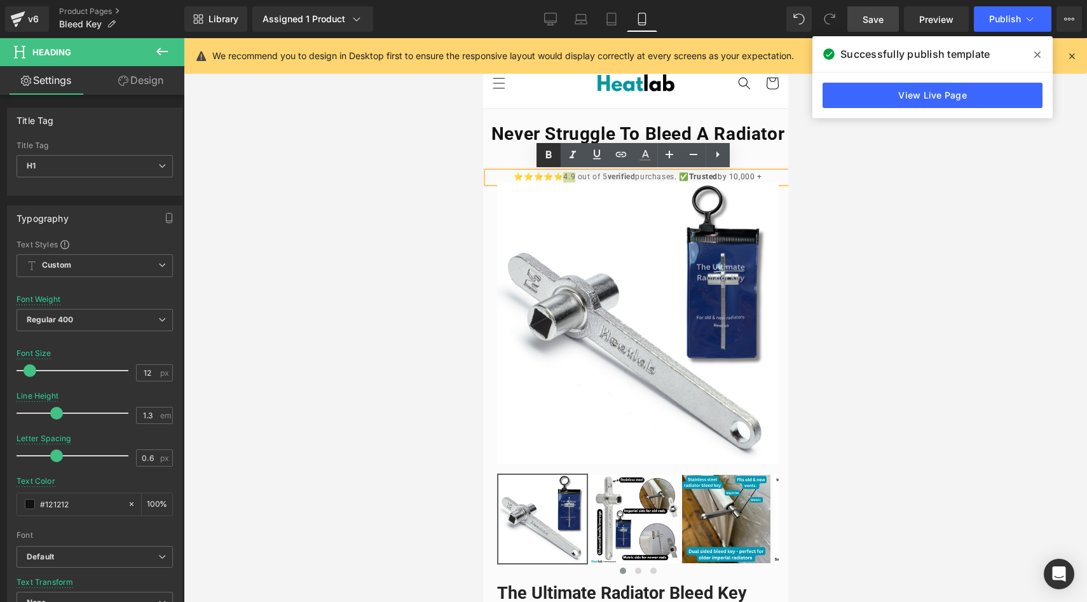
click at [0, 0] on icon at bounding box center [0, 0] width 0 height 0
click at [412, 195] on div at bounding box center [636, 320] width 904 height 564
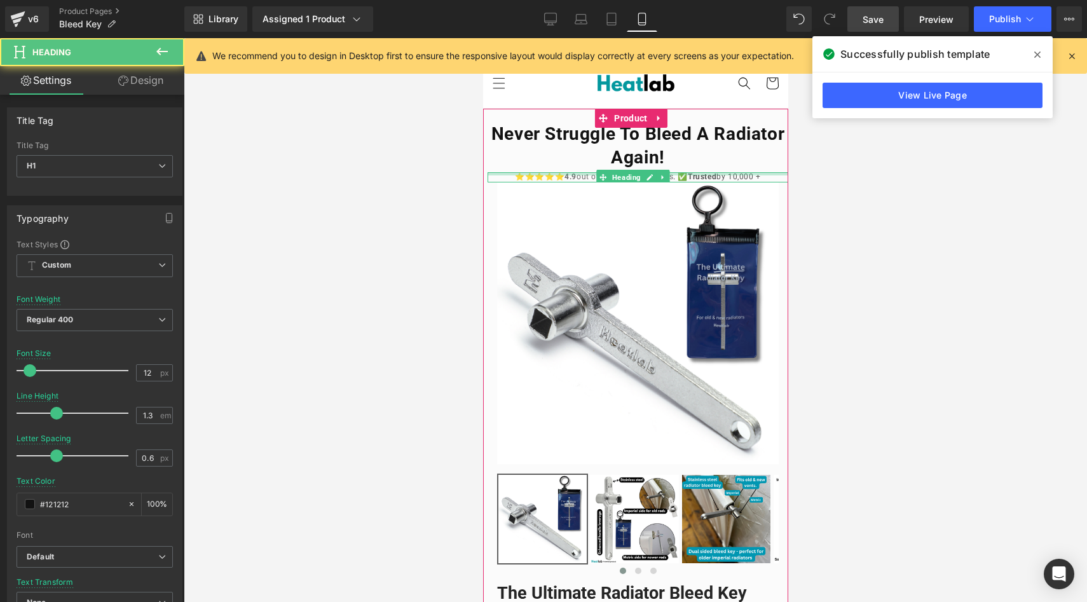
drag, startPoint x: 762, startPoint y: 175, endPoint x: 678, endPoint y: 175, distance: 83.9
click at [678, 175] on div "⭐⭐⭐⭐⭐ 4.9 out of 5 verified purchases . ✅ Trusted by 10,000 + Heading" at bounding box center [637, 177] width 301 height 10
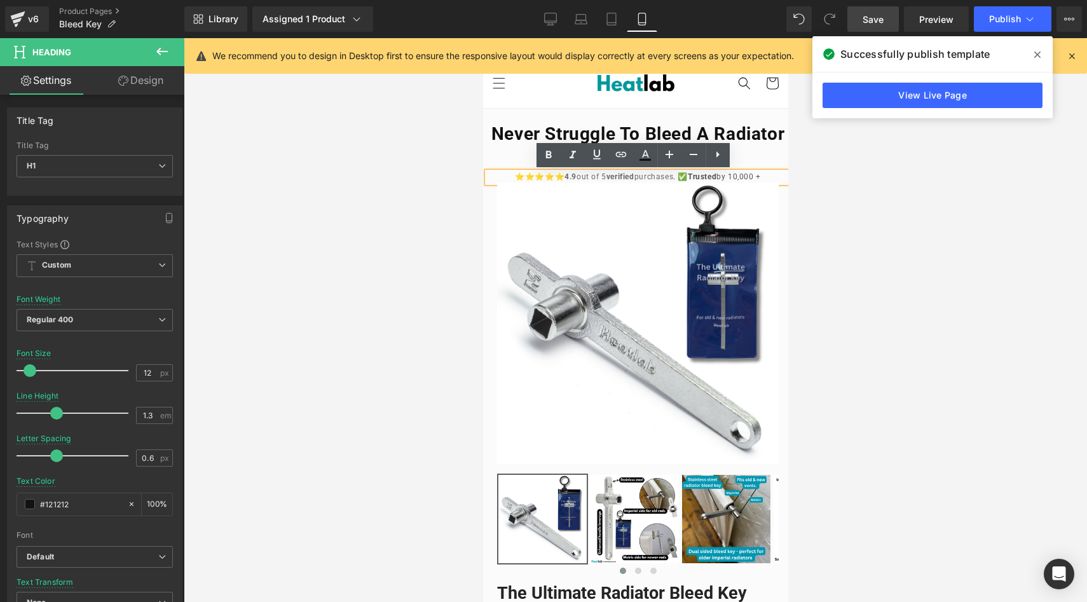
click at [679, 175] on h1 "⭐⭐⭐⭐⭐ 4.9 out of 5 verified purchases . ✅ Trusted by 10,000 +" at bounding box center [637, 177] width 301 height 10
drag, startPoint x: 679, startPoint y: 176, endPoint x: 671, endPoint y: 176, distance: 8.3
click at [671, 176] on h1 "⭐⭐⭐⭐⭐ 4.9 out of 5 verified purchases . ✅ Trusted by 10,000 +" at bounding box center [637, 177] width 301 height 10
copy h1 "✅"
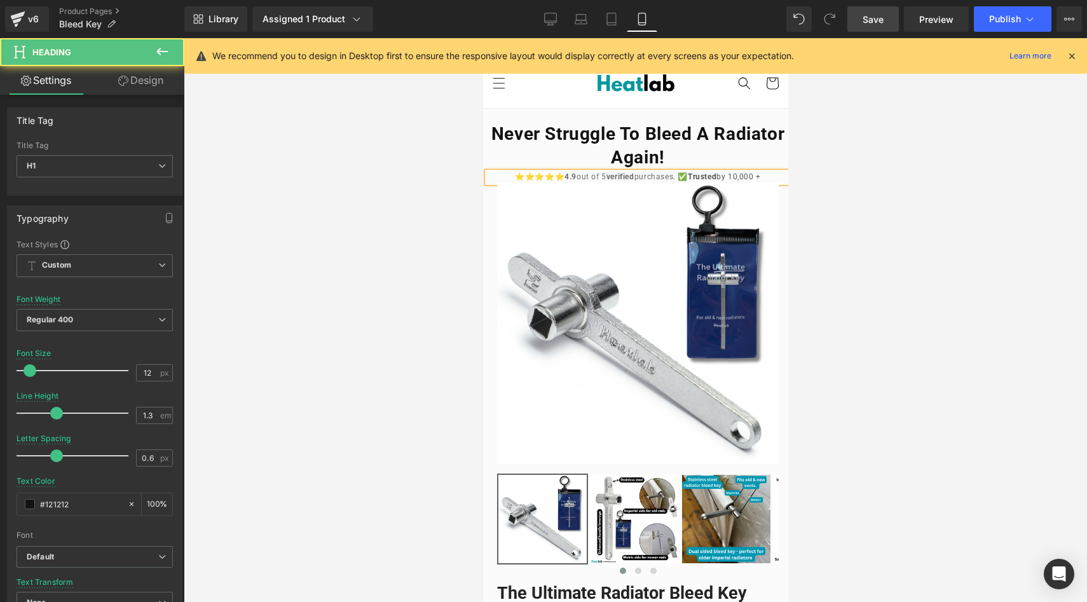
drag, startPoint x: 681, startPoint y: 179, endPoint x: 668, endPoint y: 175, distance: 13.5
click at [668, 175] on h1 "⭐⭐⭐⭐⭐ 4.9 out of 5 verified purchases . ✅ Trusted by 10,000 +" at bounding box center [637, 177] width 301 height 10
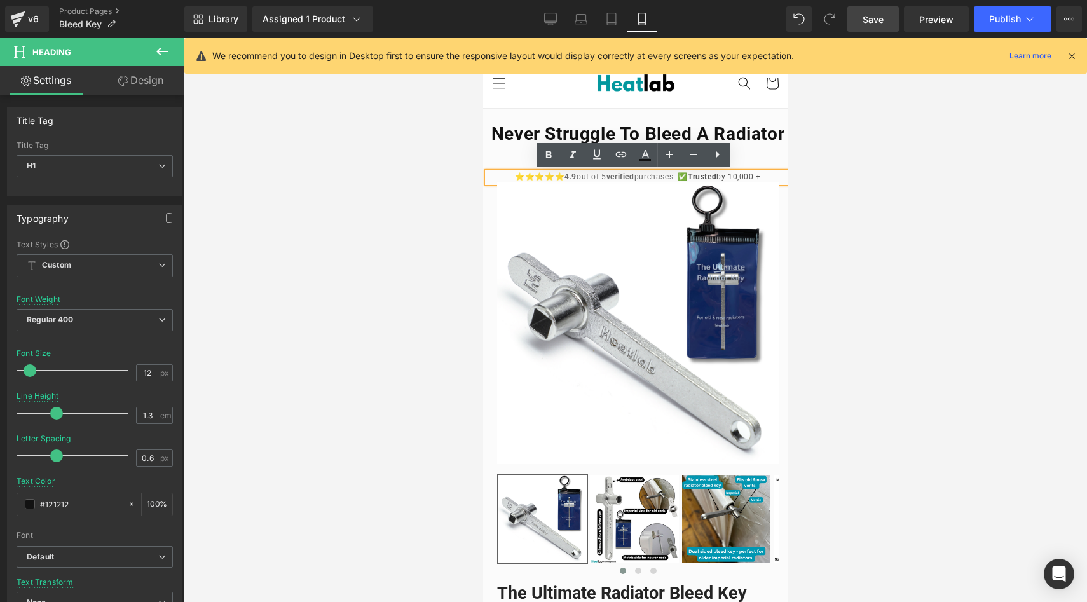
copy h1 "✅"
drag, startPoint x: 759, startPoint y: 173, endPoint x: 673, endPoint y: 178, distance: 85.4
click at [673, 178] on h1 "⭐⭐⭐⭐⭐ 4.9 out of 5 verified purchases . Trusted by 10,000 +" at bounding box center [637, 177] width 301 height 10
click at [638, 176] on span "4.9 out of 5 verified purchases" at bounding box center [662, 176] width 109 height 9
click at [657, 179] on strong "verified" at bounding box center [671, 176] width 28 height 9
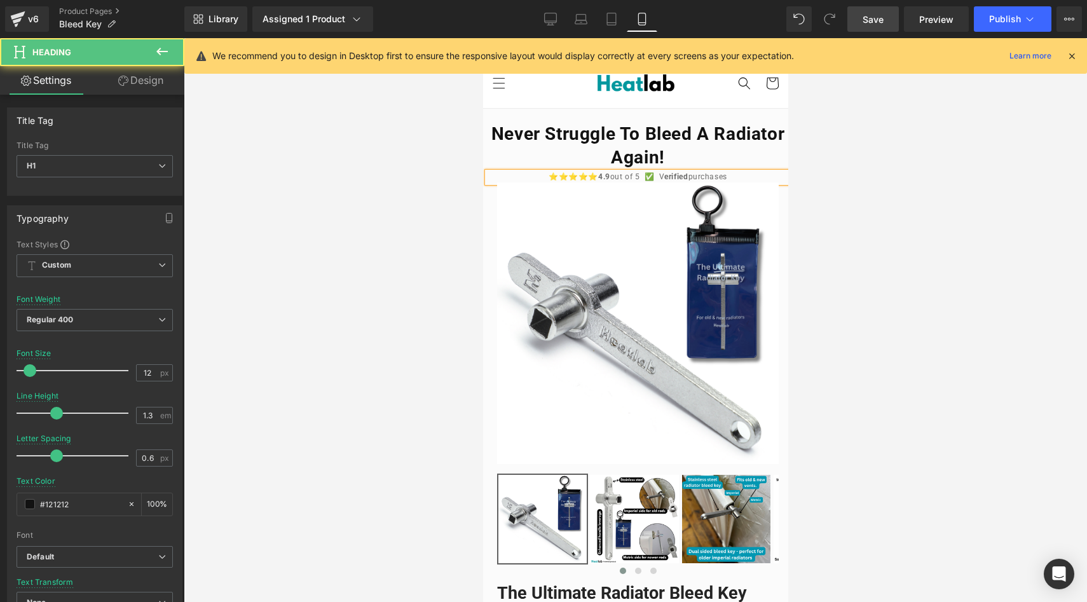
click at [654, 175] on span "4.9 out of 5 ✅ V erified purchases" at bounding box center [662, 176] width 129 height 9
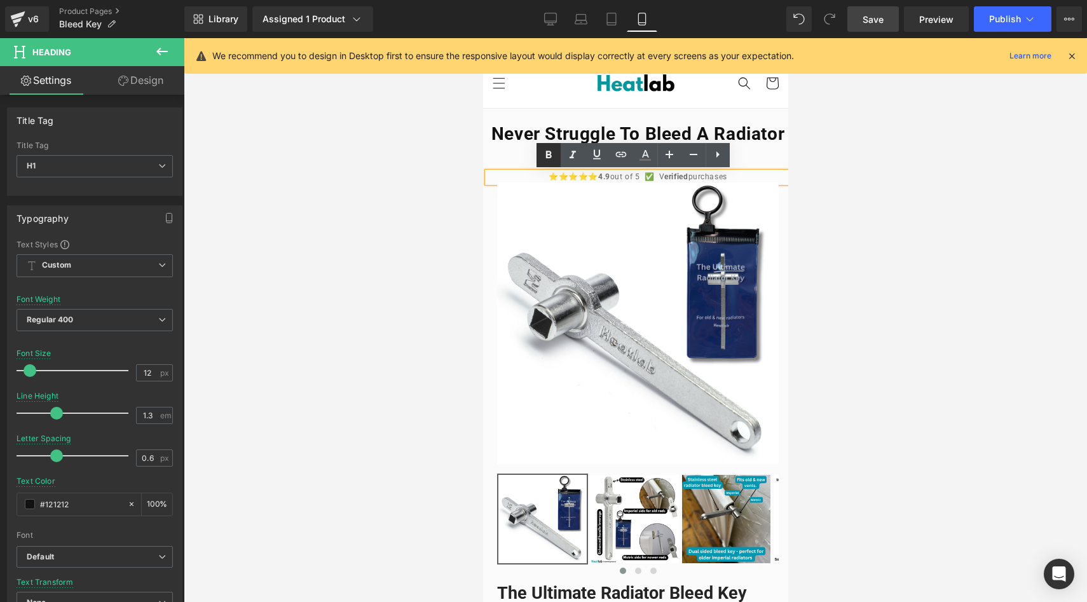
click at [0, 0] on icon at bounding box center [0, 0] width 0 height 0
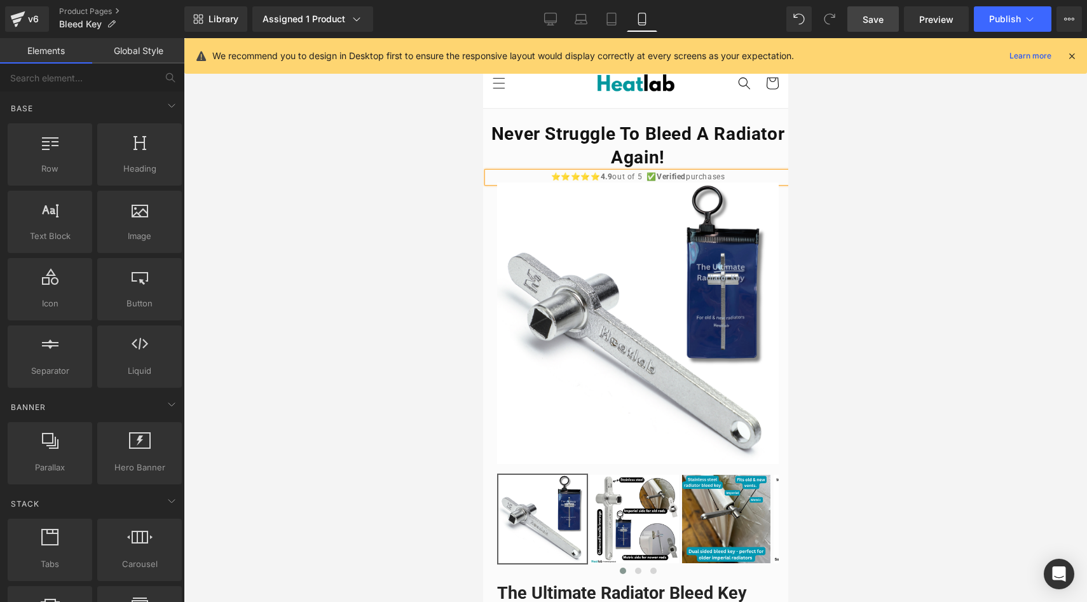
click at [425, 191] on div at bounding box center [636, 320] width 904 height 564
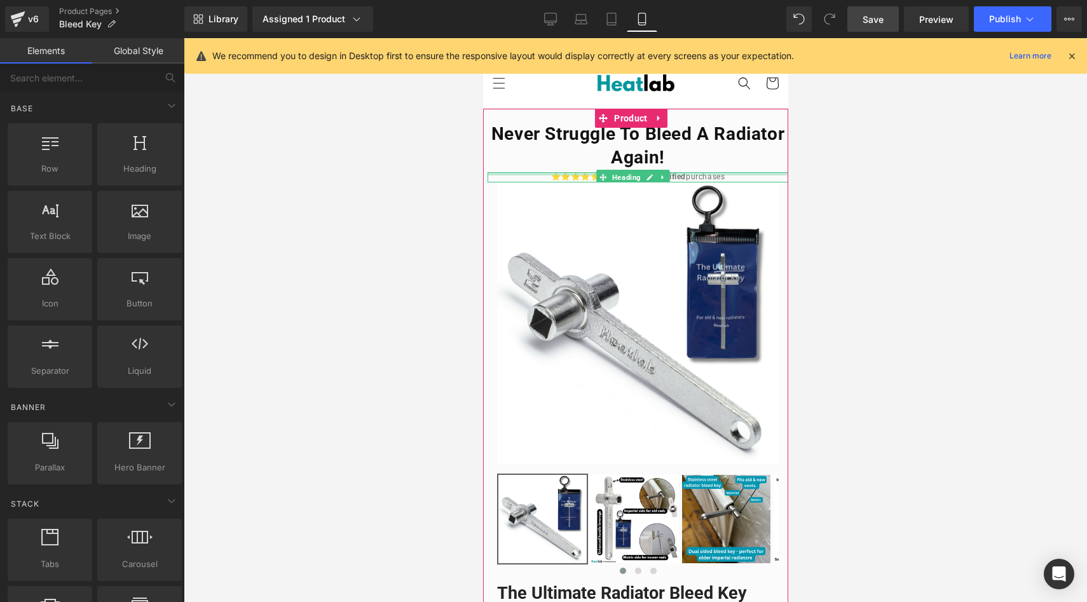
click at [730, 174] on div at bounding box center [637, 173] width 301 height 3
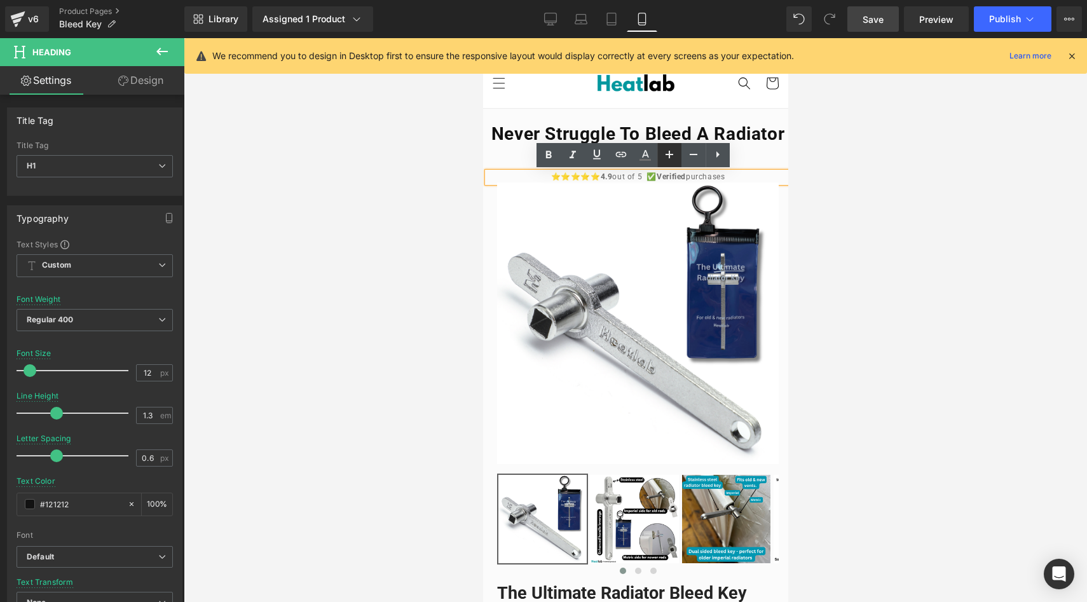
click at [0, 0] on icon at bounding box center [0, 0] width 0 height 0
type input "14"
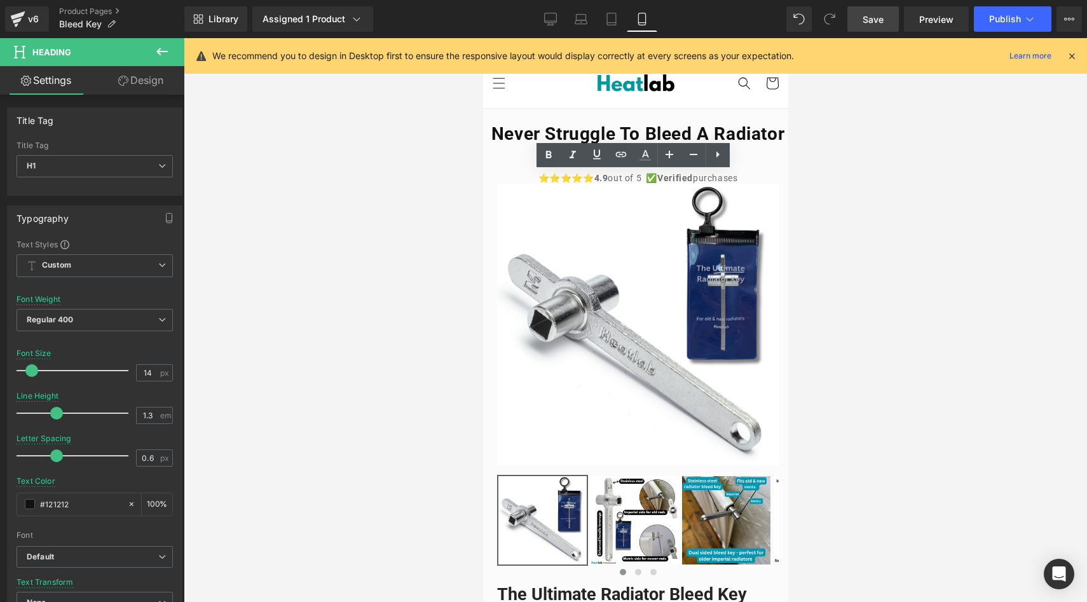
click at [361, 174] on div at bounding box center [636, 320] width 904 height 564
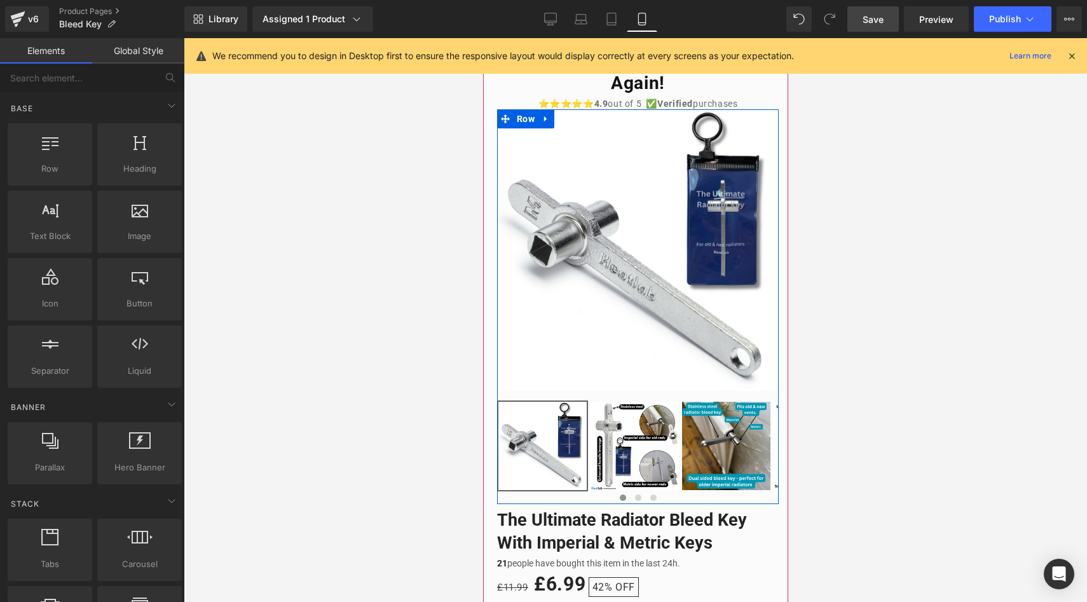
scroll to position [24, 0]
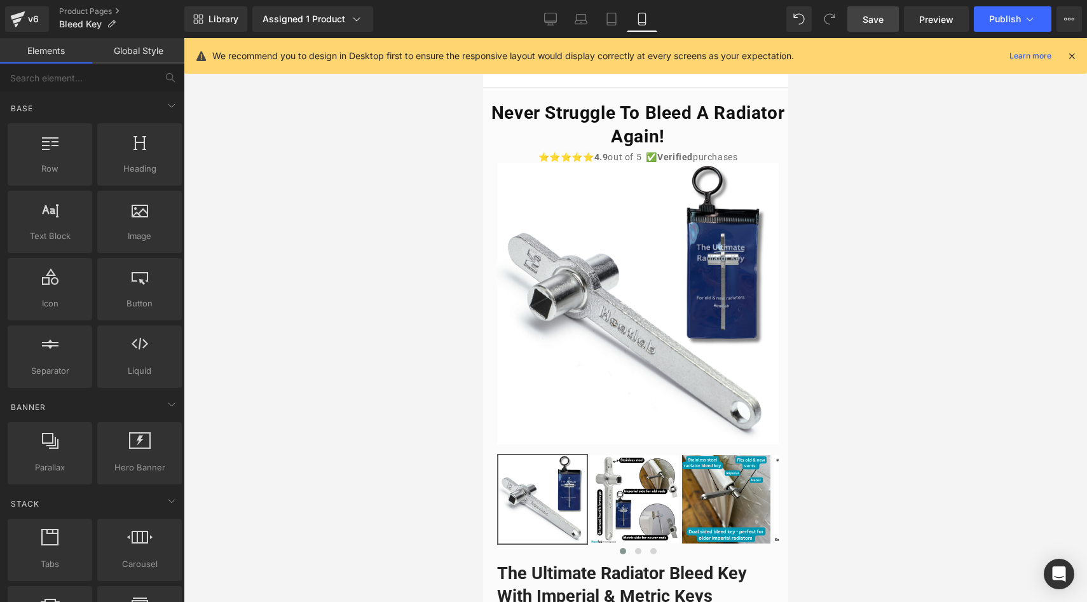
click at [862, 24] on link "Save" at bounding box center [874, 18] width 52 height 25
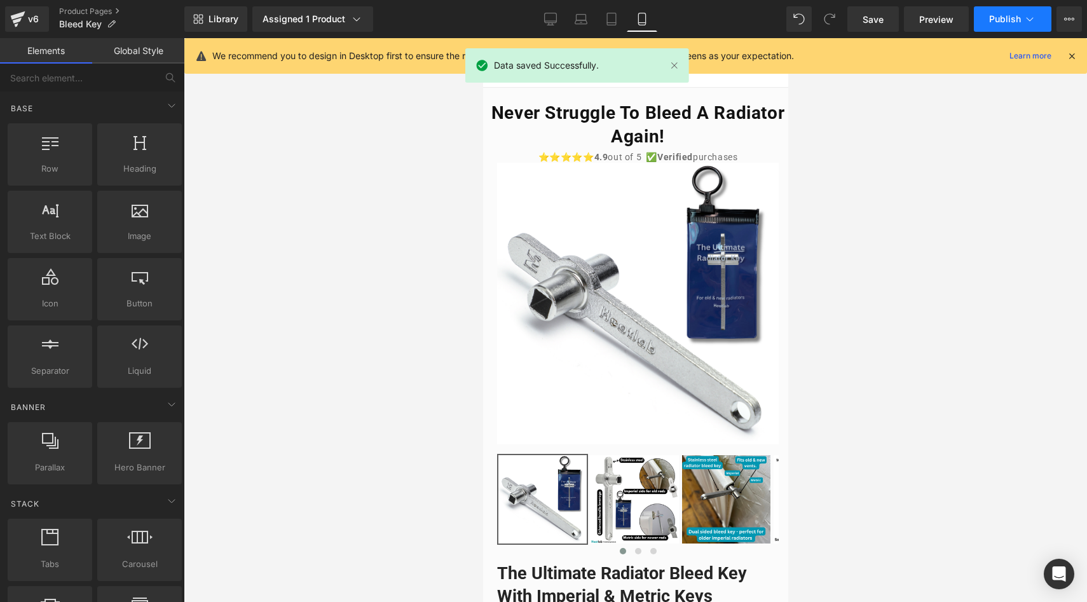
click at [1004, 22] on span "Publish" at bounding box center [1005, 19] width 32 height 10
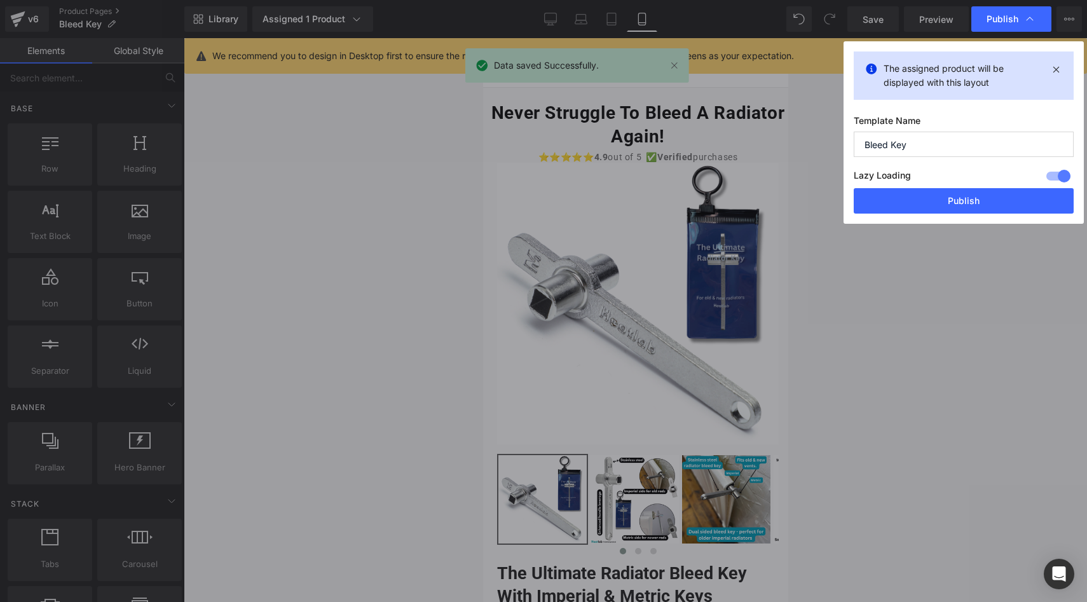
click at [996, 188] on div "Lazy Loading Build Upgrade plan to unlock" at bounding box center [964, 177] width 220 height 21
click at [996, 199] on button "Publish" at bounding box center [964, 200] width 220 height 25
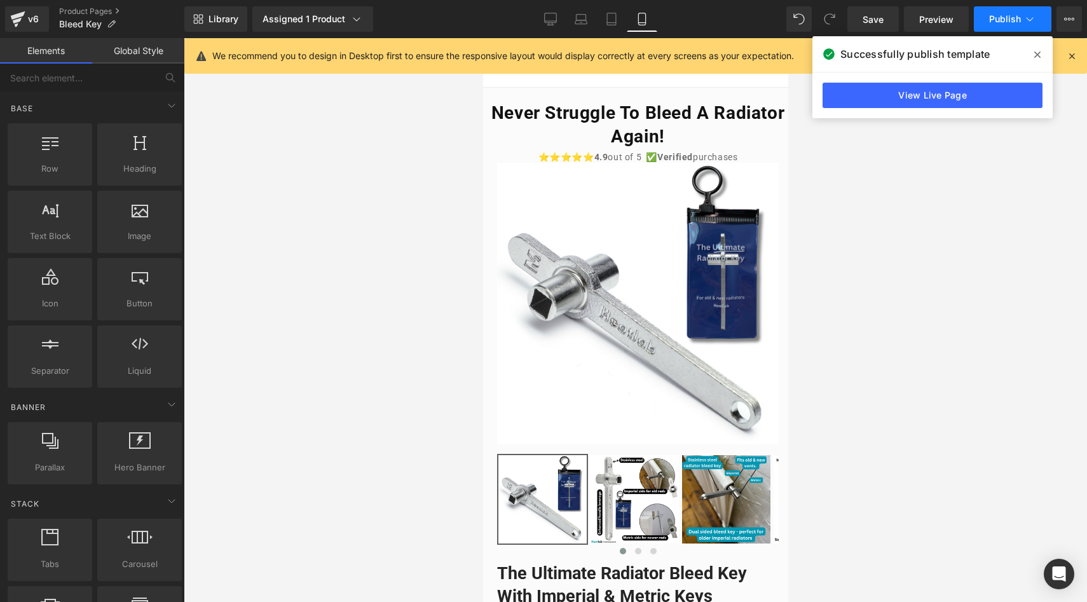
click at [1010, 24] on span "Publish" at bounding box center [1005, 19] width 32 height 10
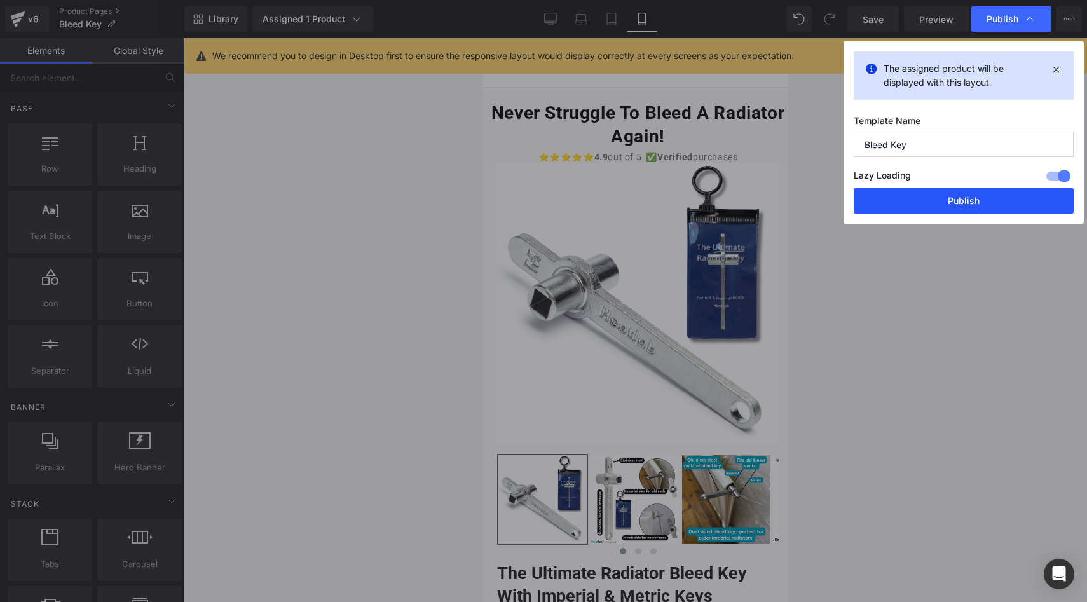
click at [939, 203] on button "Publish" at bounding box center [964, 200] width 220 height 25
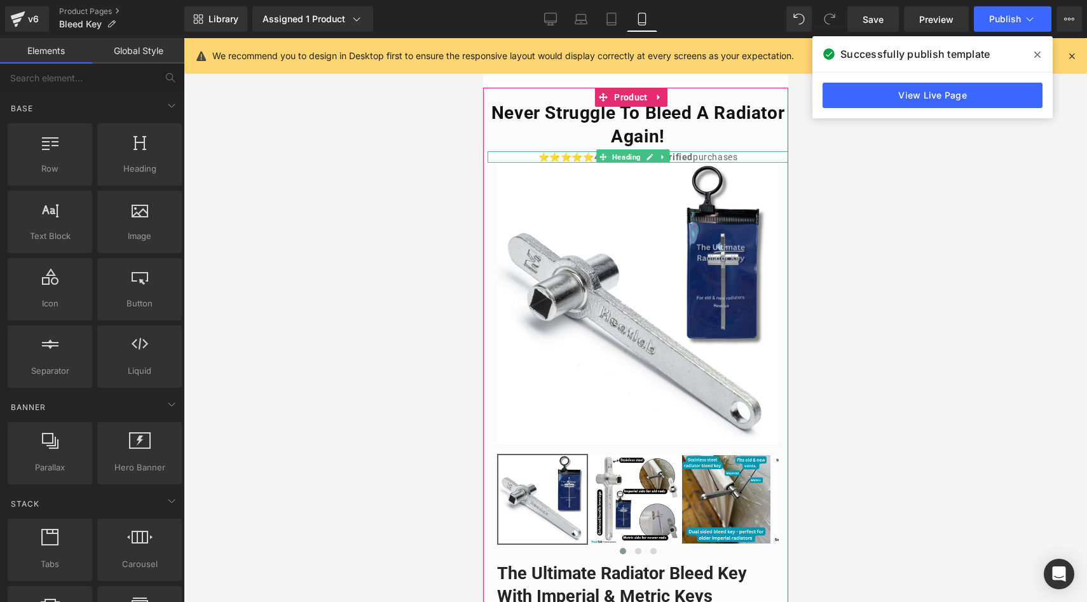
click at [651, 159] on icon at bounding box center [649, 157] width 7 height 8
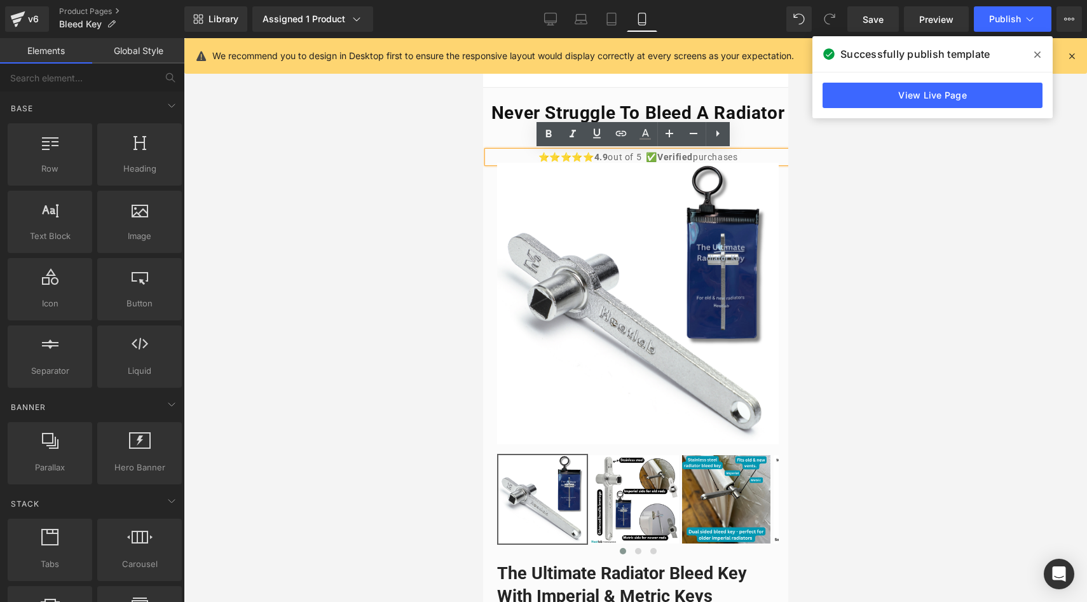
click at [657, 157] on span "V" at bounding box center [660, 157] width 6 height 10
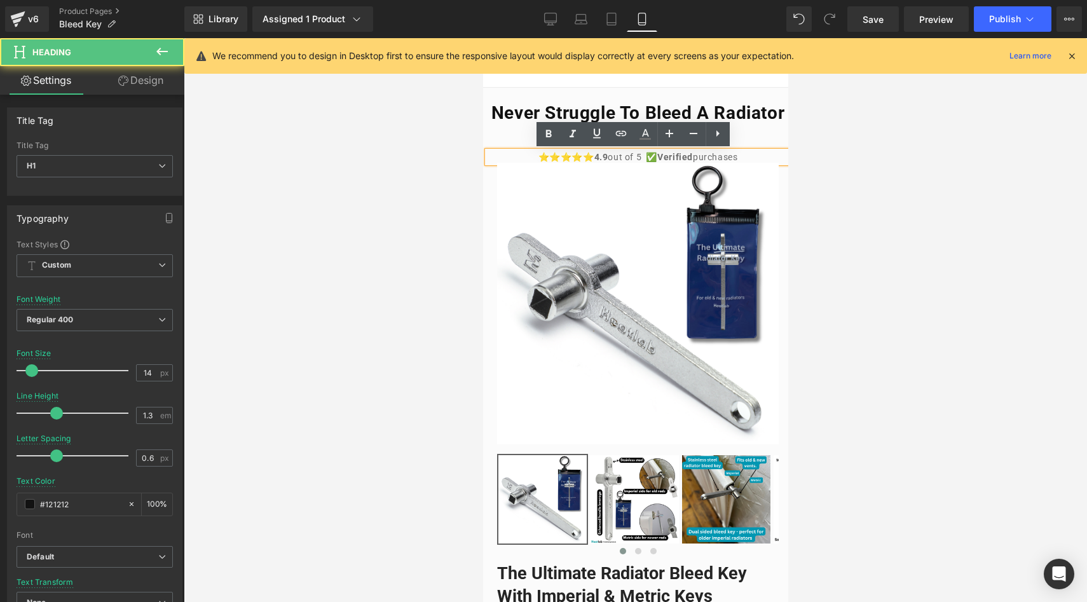
click at [634, 154] on span "4.9 out of 5 ✅ V erified purchases" at bounding box center [666, 157] width 144 height 10
click at [635, 156] on span "4.9 out of 5 ✅ V erified purchases" at bounding box center [666, 157] width 144 height 10
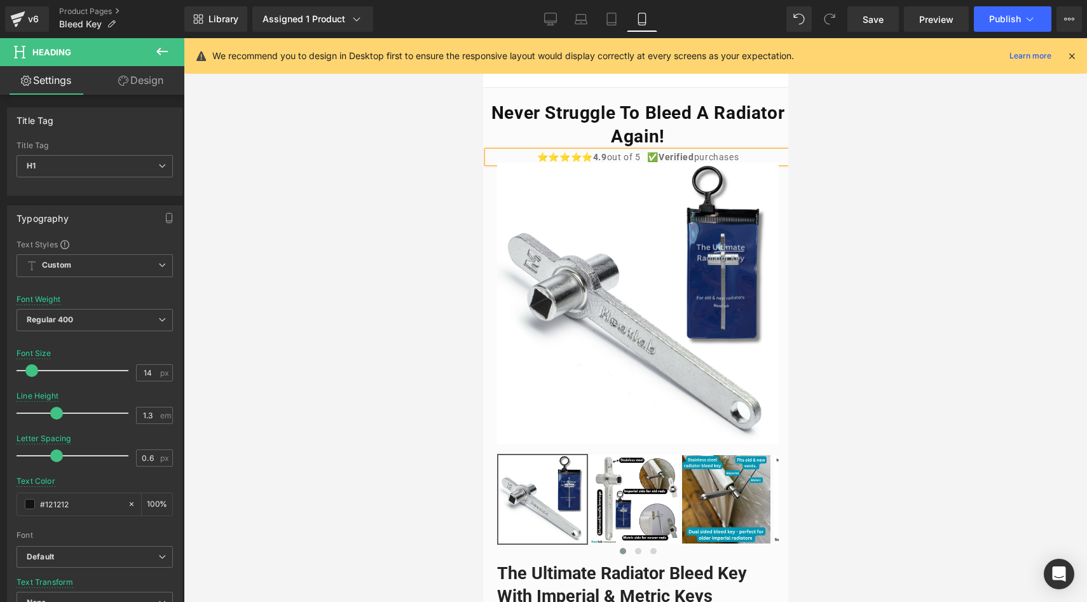
click at [658, 158] on span "V" at bounding box center [661, 157] width 6 height 10
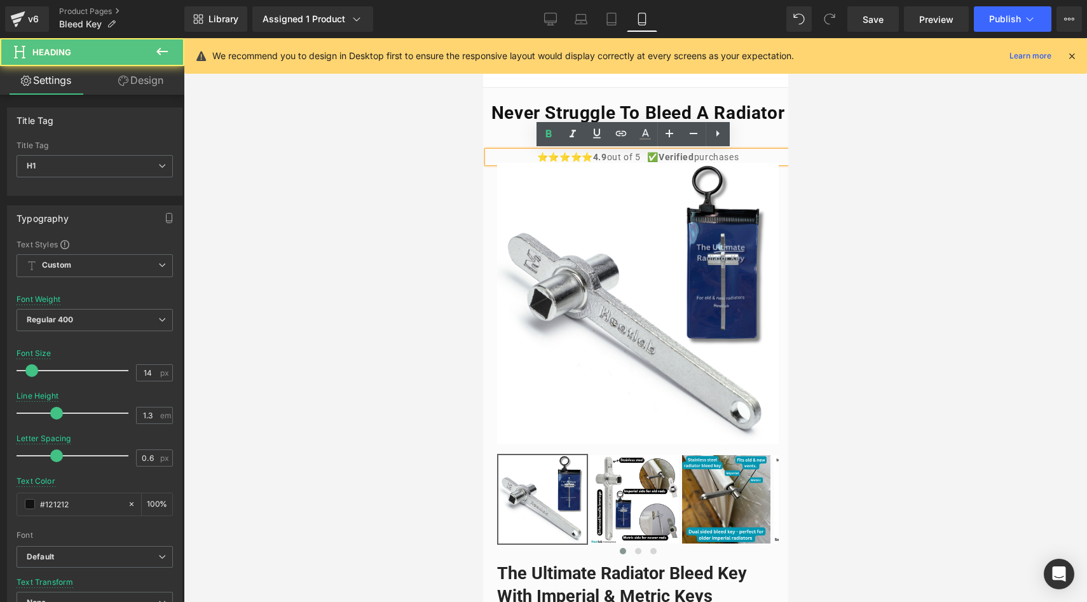
click at [658, 158] on span "V" at bounding box center [661, 157] width 6 height 10
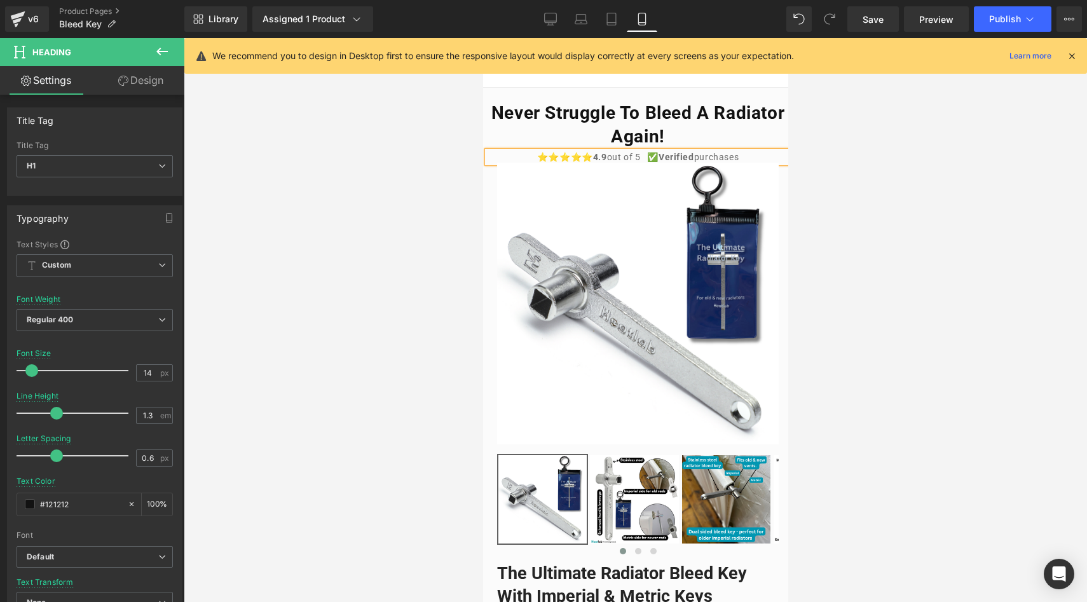
click at [637, 155] on span "4.9 out of 5 ✅ V erified purchases" at bounding box center [666, 157] width 146 height 10
click at [383, 200] on div at bounding box center [636, 320] width 904 height 564
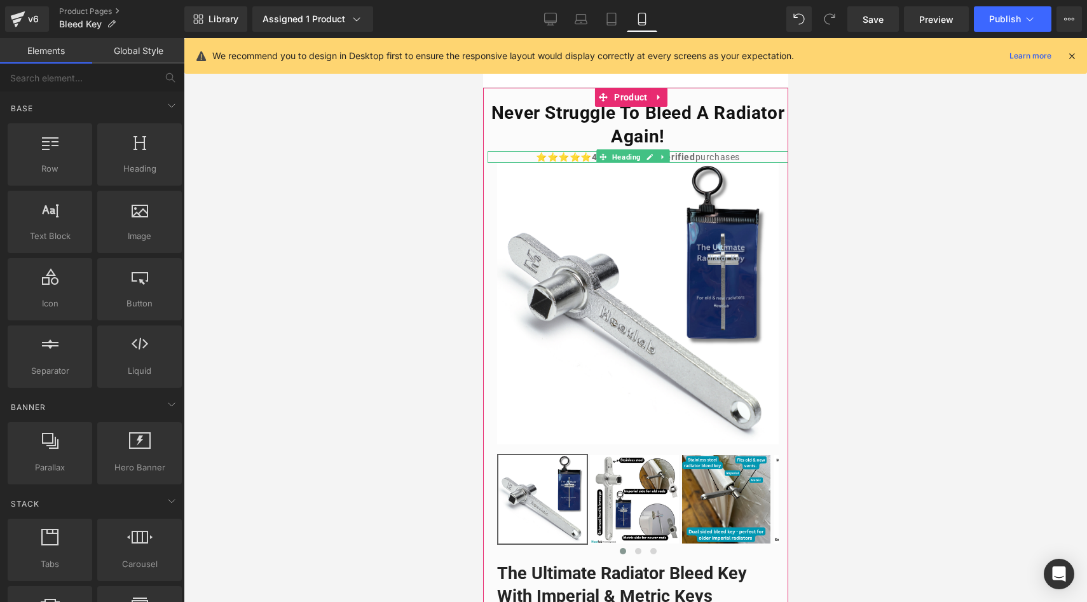
click at [649, 159] on icon at bounding box center [649, 157] width 7 height 8
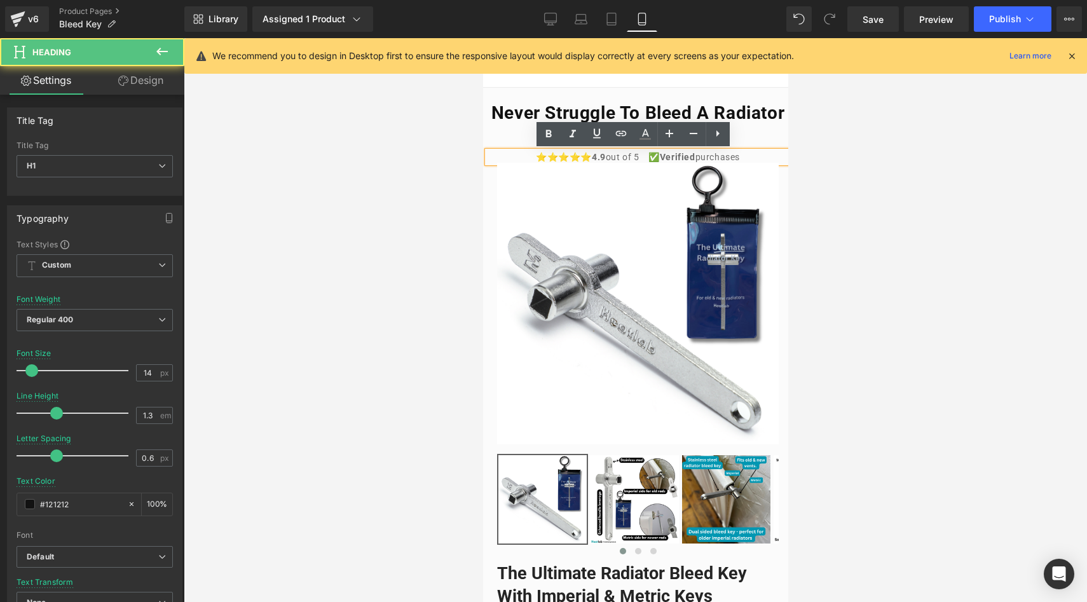
click at [659, 156] on span "V" at bounding box center [662, 157] width 6 height 10
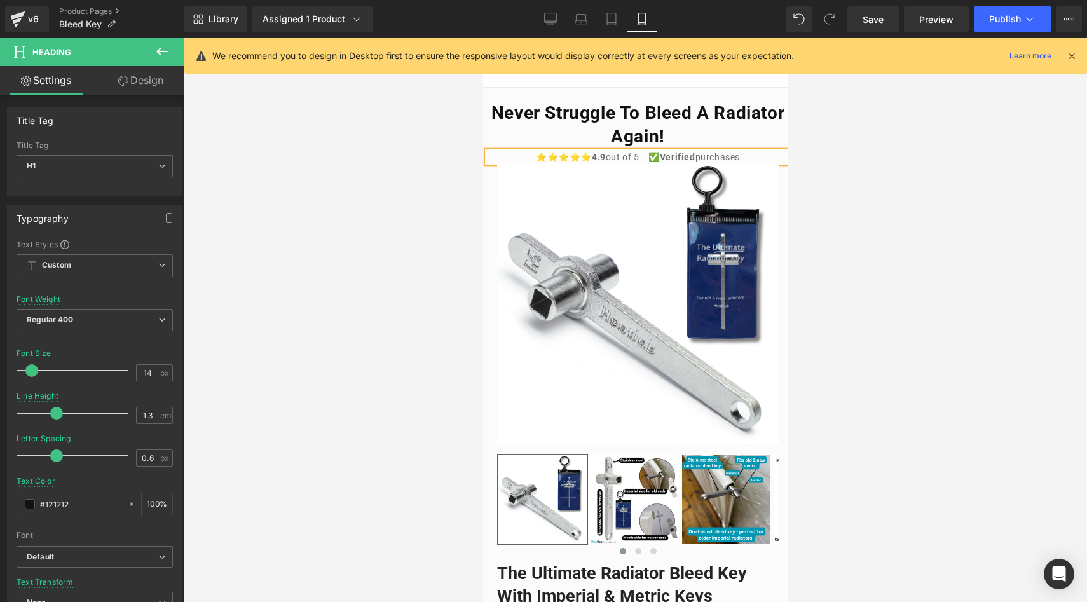
click at [423, 210] on div at bounding box center [636, 320] width 904 height 564
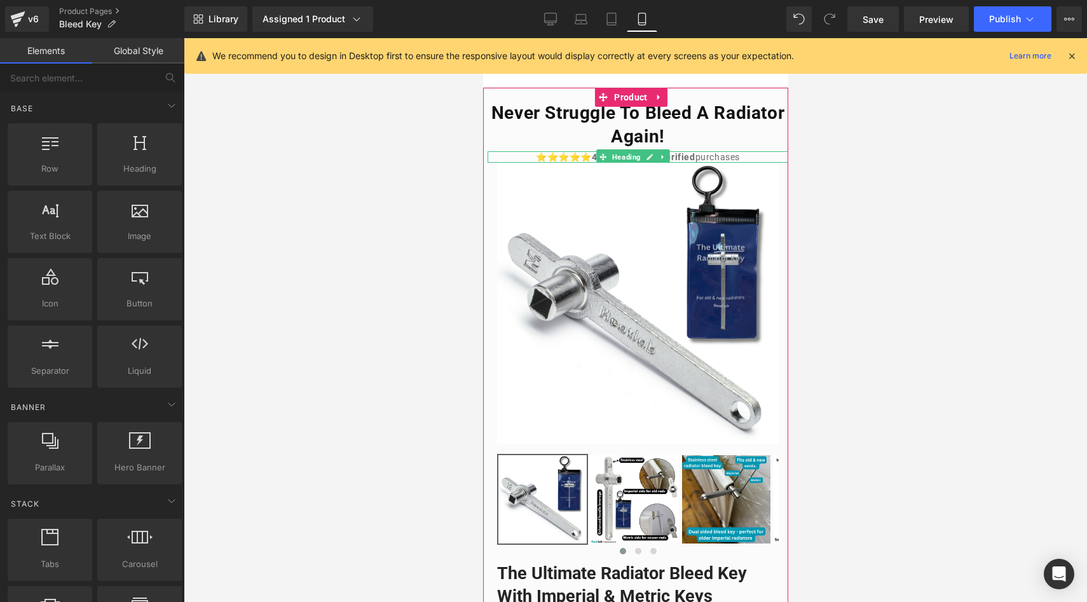
click at [549, 156] on h1 "⭐⭐⭐⭐⭐ 4.9 out of 5 ✅ V erified purchases" at bounding box center [637, 156] width 301 height 11
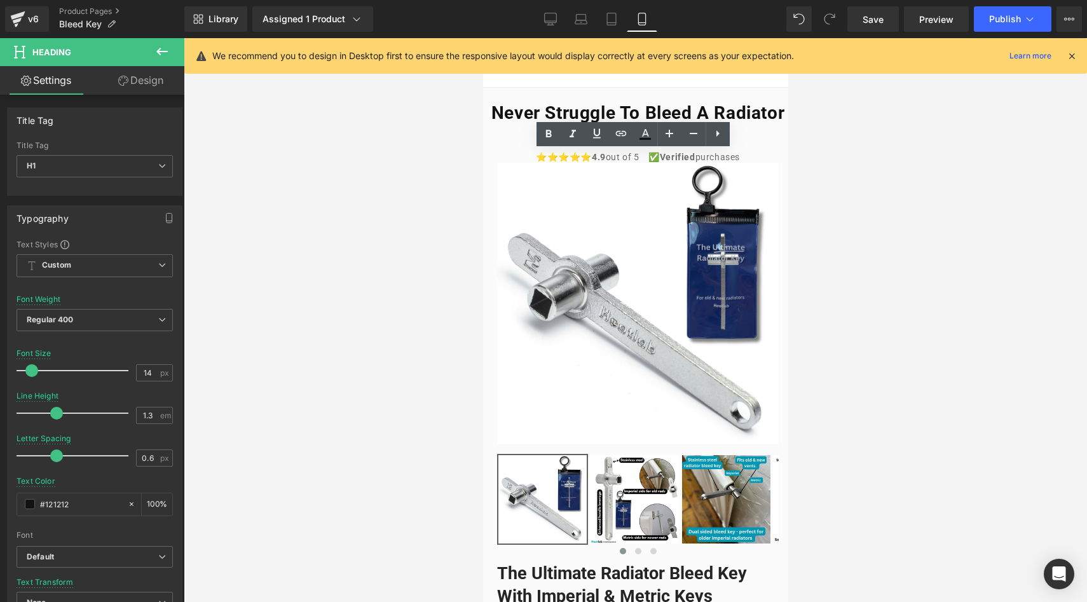
click at [163, 85] on link "Design" at bounding box center [141, 80] width 92 height 29
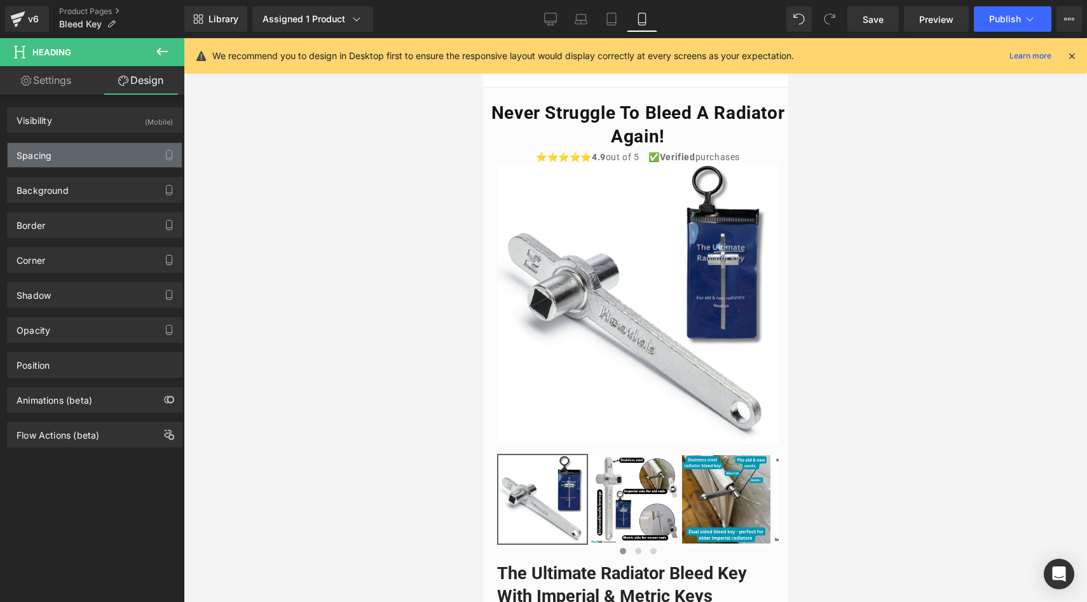
click at [81, 158] on div "Spacing" at bounding box center [95, 155] width 174 height 24
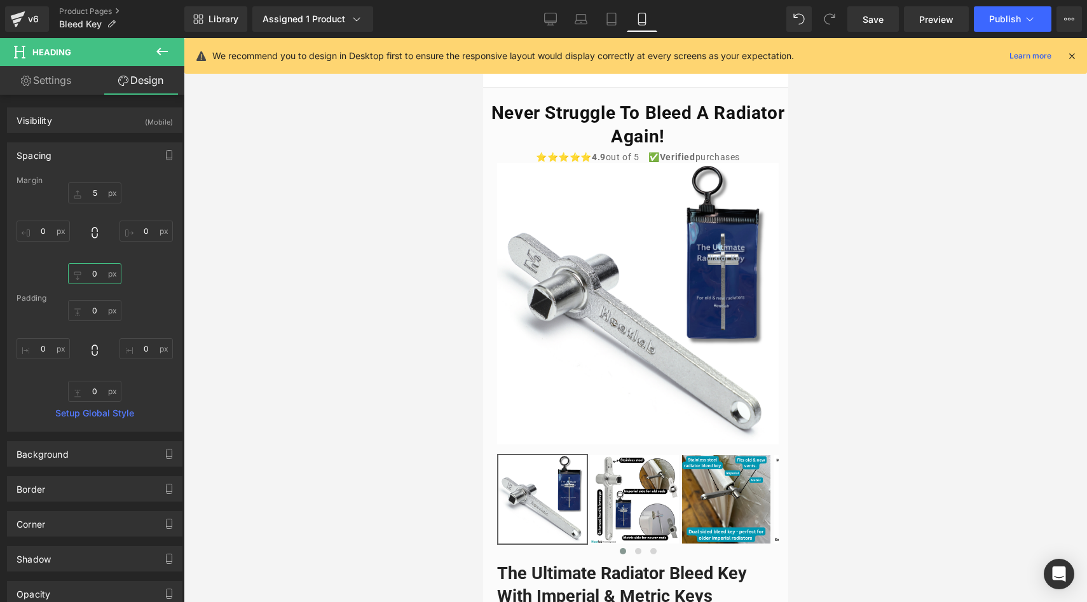
click at [98, 275] on input "0" at bounding box center [94, 273] width 53 height 21
type input "5"
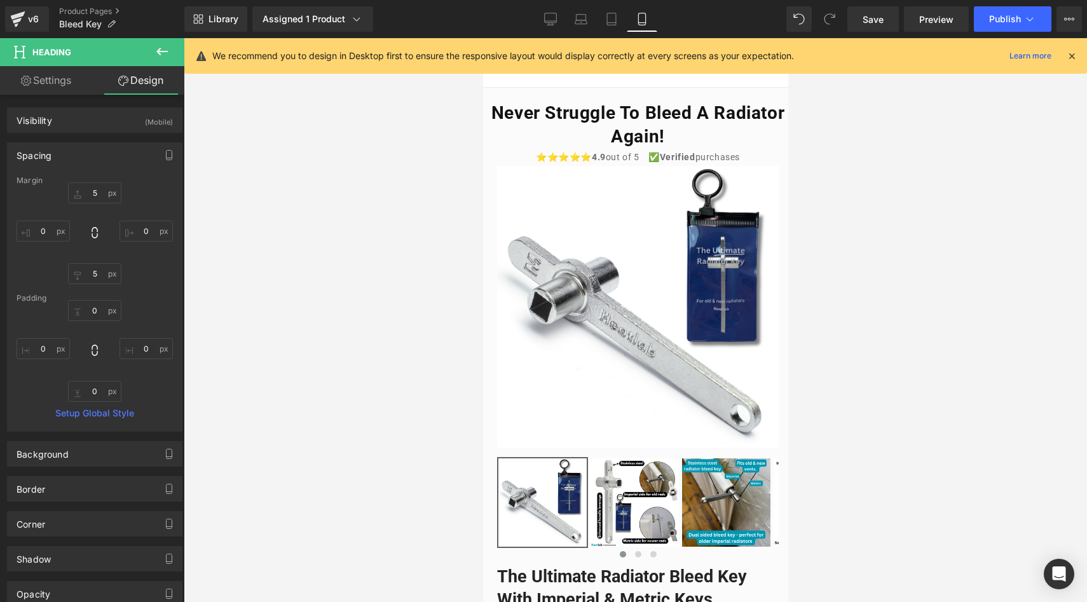
click at [346, 225] on div at bounding box center [636, 320] width 904 height 564
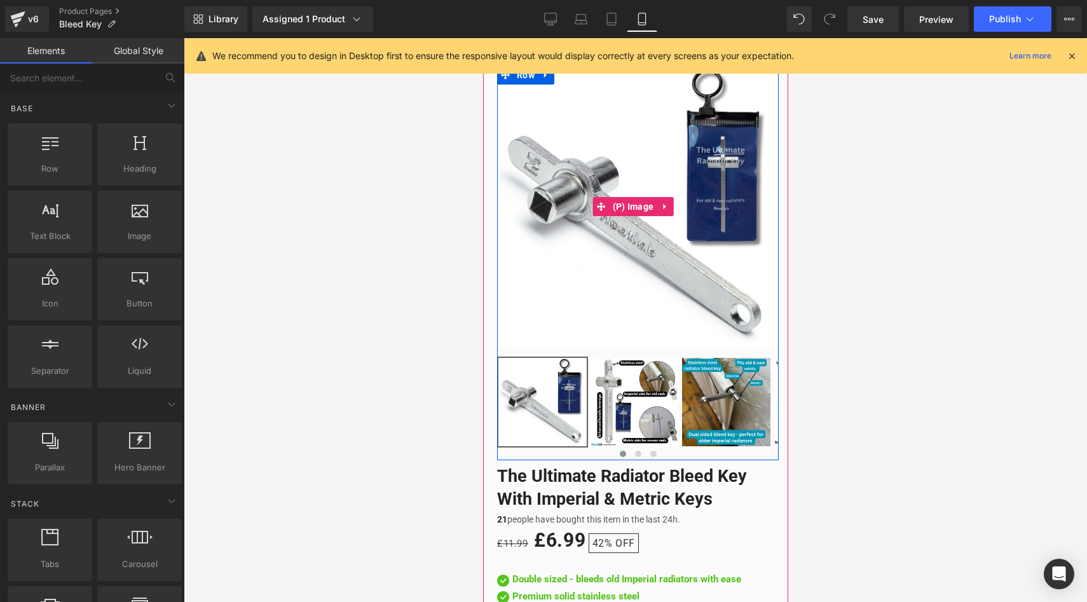
scroll to position [125, 0]
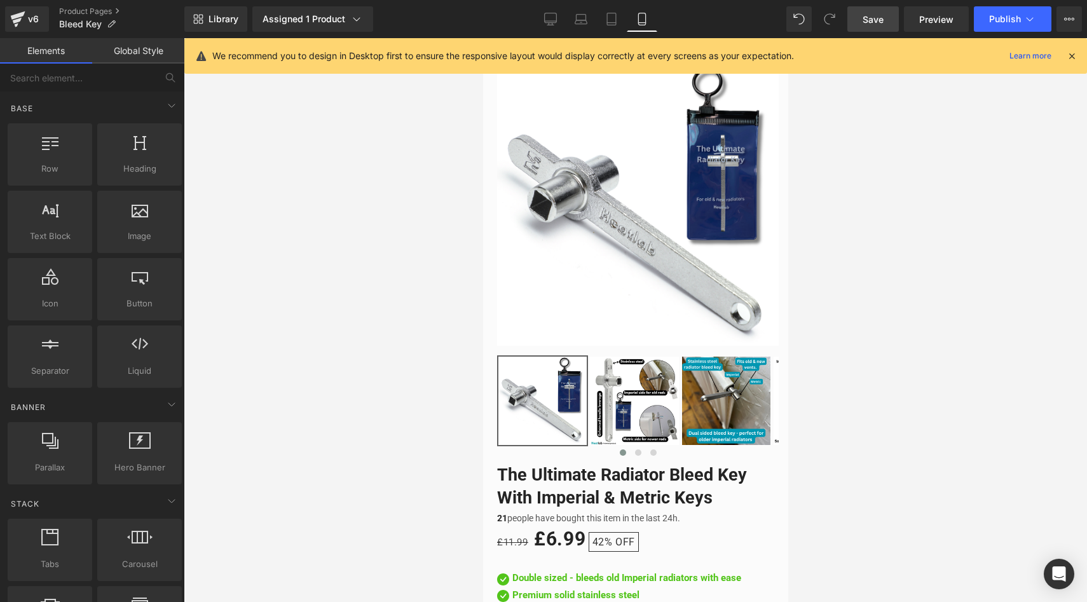
click at [867, 18] on span "Save" at bounding box center [873, 19] width 21 height 13
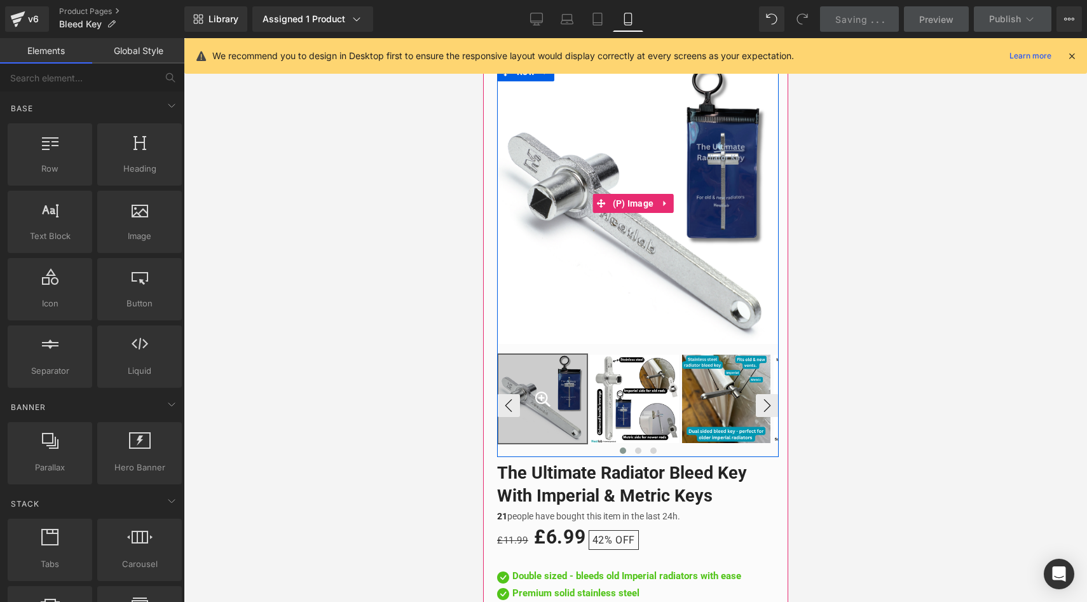
scroll to position [251, 0]
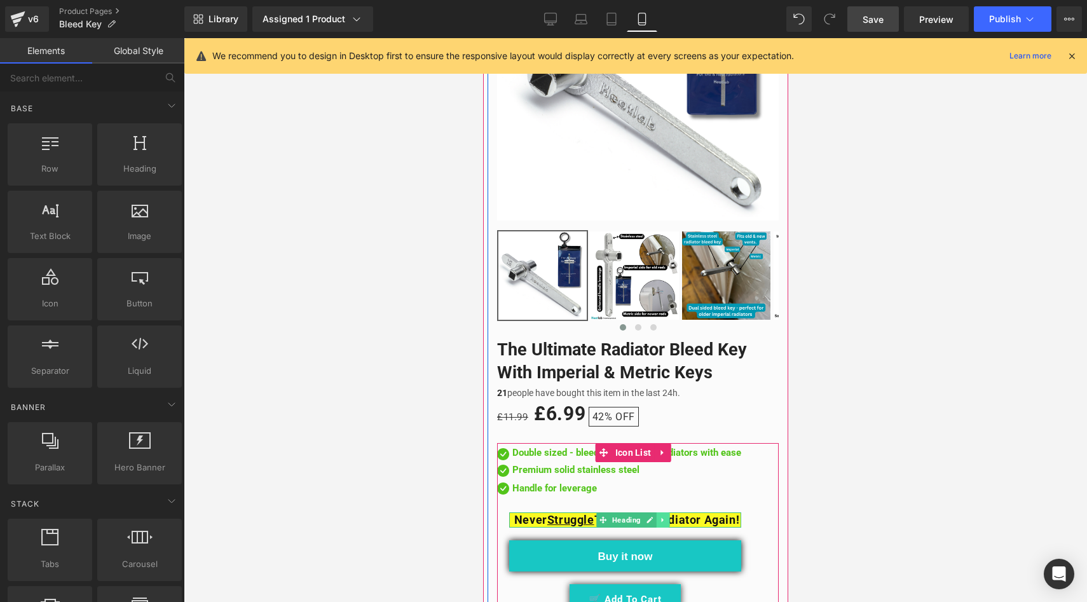
click at [663, 516] on icon at bounding box center [662, 520] width 7 height 8
click at [673, 516] on icon at bounding box center [669, 520] width 7 height 8
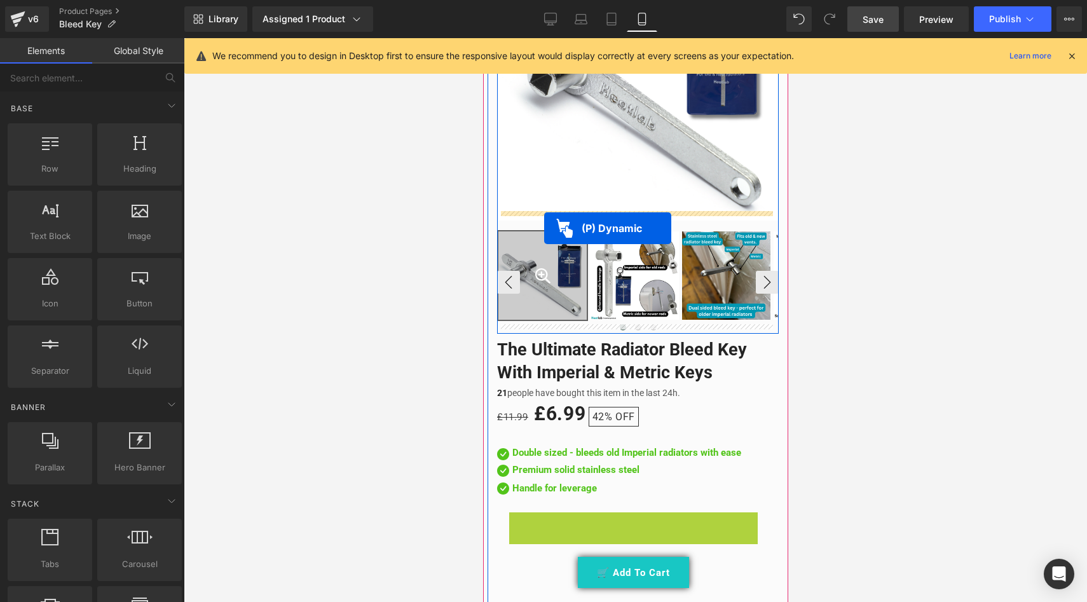
drag, startPoint x: 557, startPoint y: 536, endPoint x: 544, endPoint y: 228, distance: 308.0
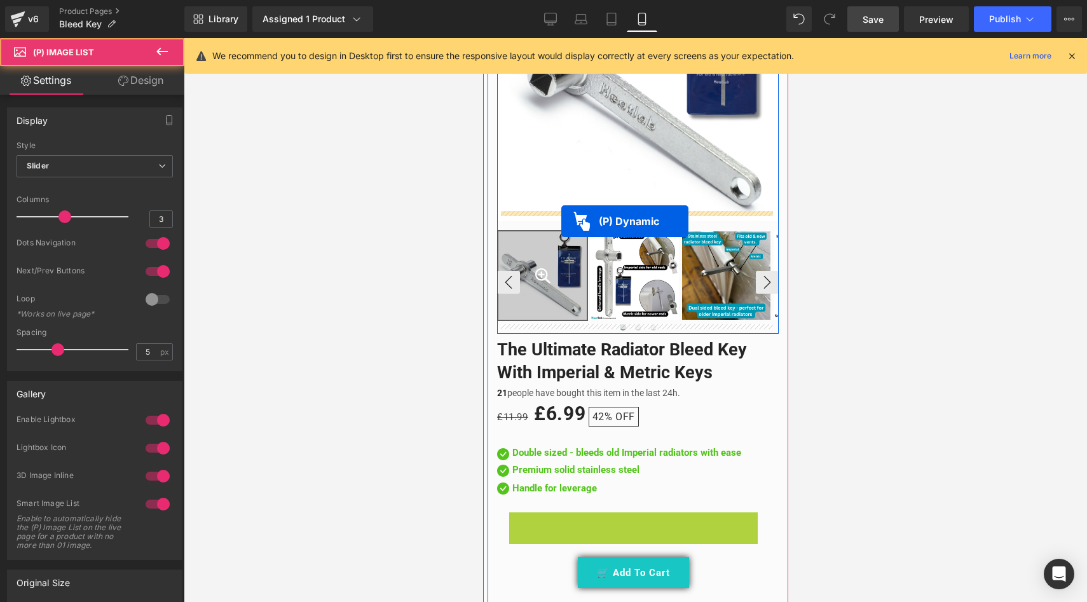
click at [561, 231] on div at bounding box center [542, 275] width 88 height 88
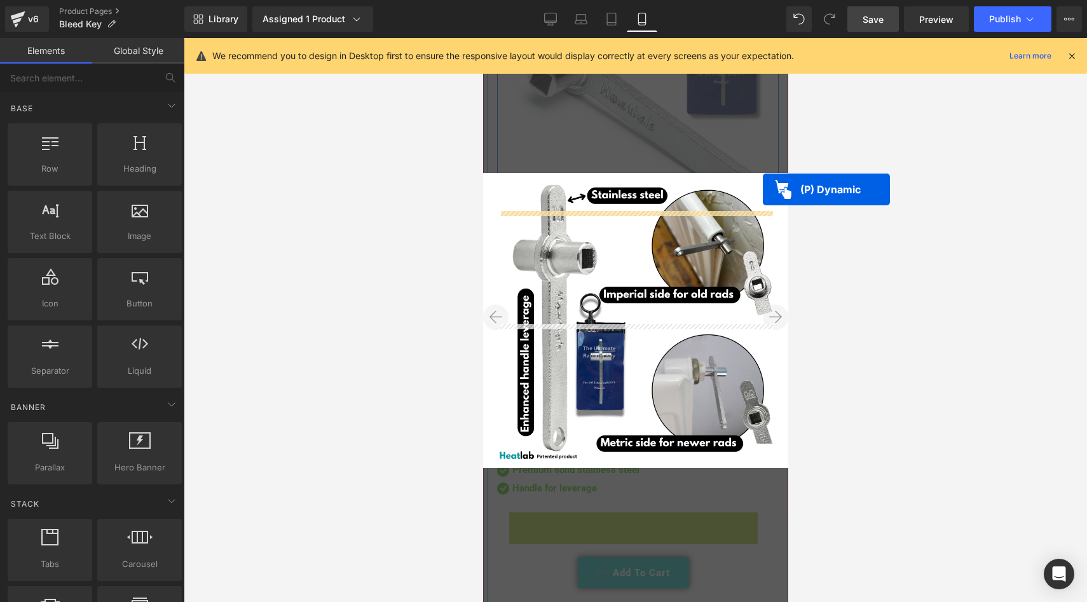
click at [763, 189] on button "✕" at bounding box center [774, 185] width 25 height 25
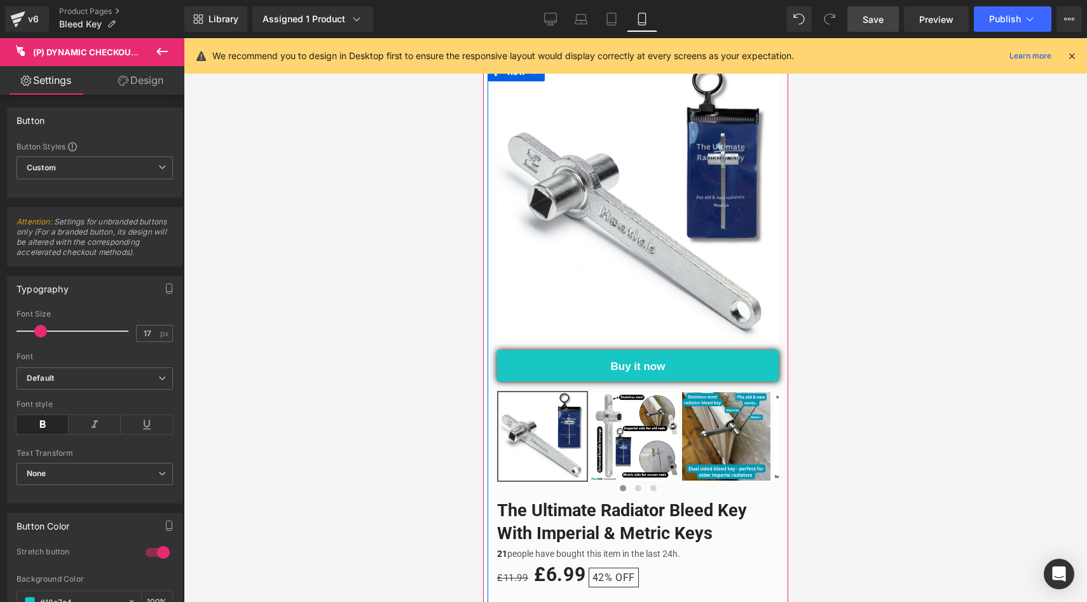
scroll to position [0, 0]
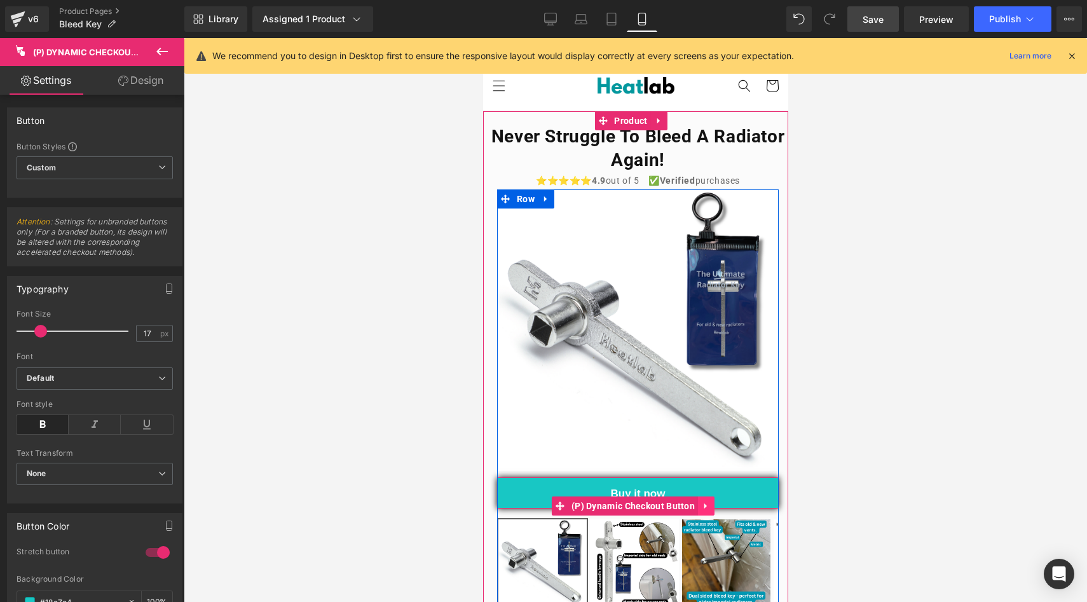
click at [706, 504] on icon at bounding box center [705, 507] width 3 height 6
click at [702, 502] on icon at bounding box center [697, 507] width 9 height 10
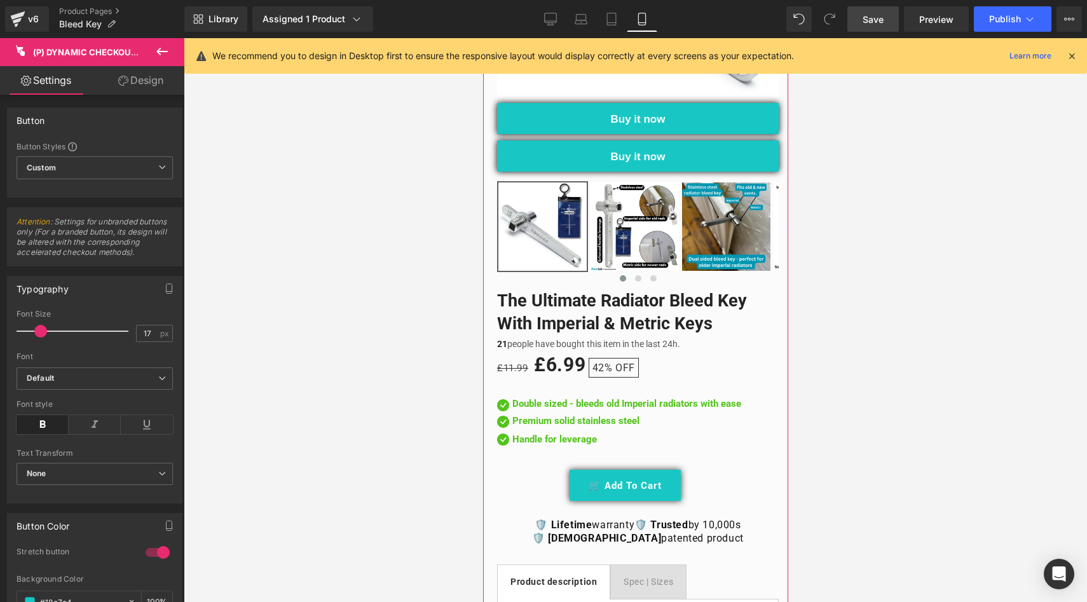
scroll to position [338, 0]
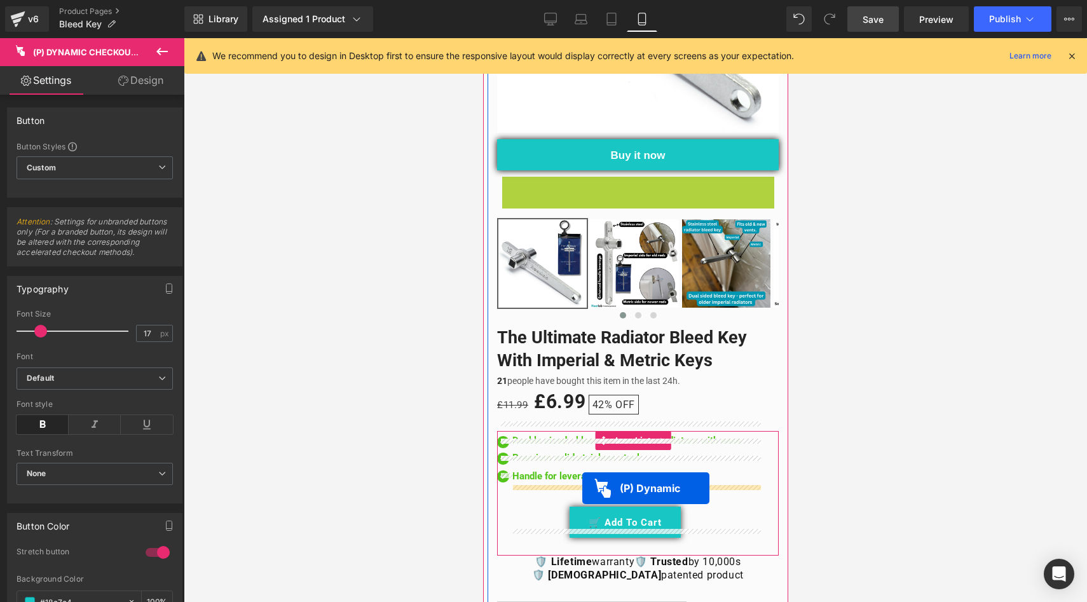
drag, startPoint x: 553, startPoint y: 174, endPoint x: 582, endPoint y: 488, distance: 315.4
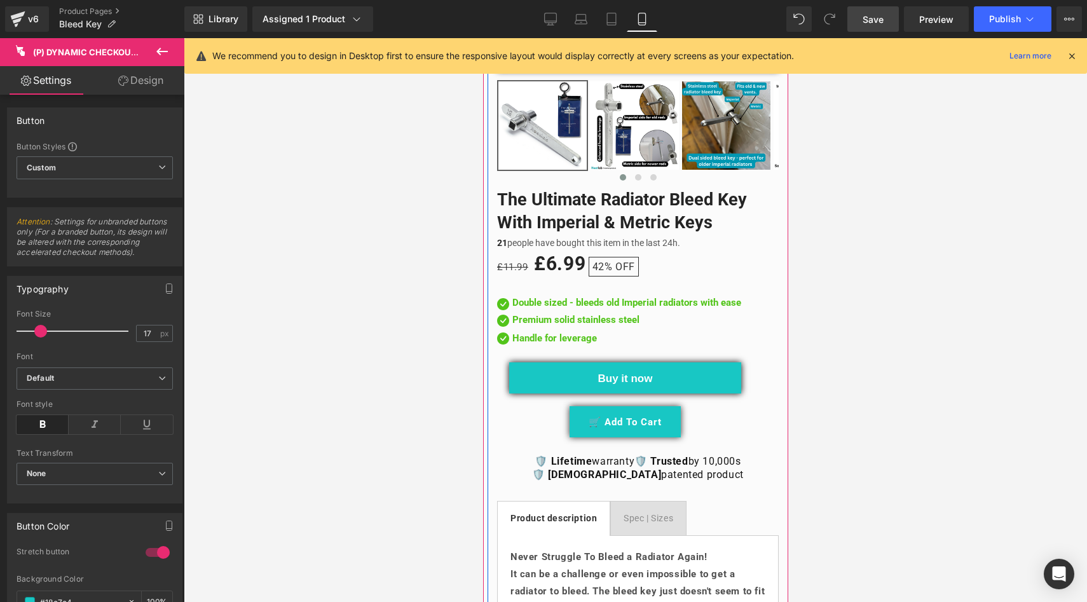
scroll to position [457, 0]
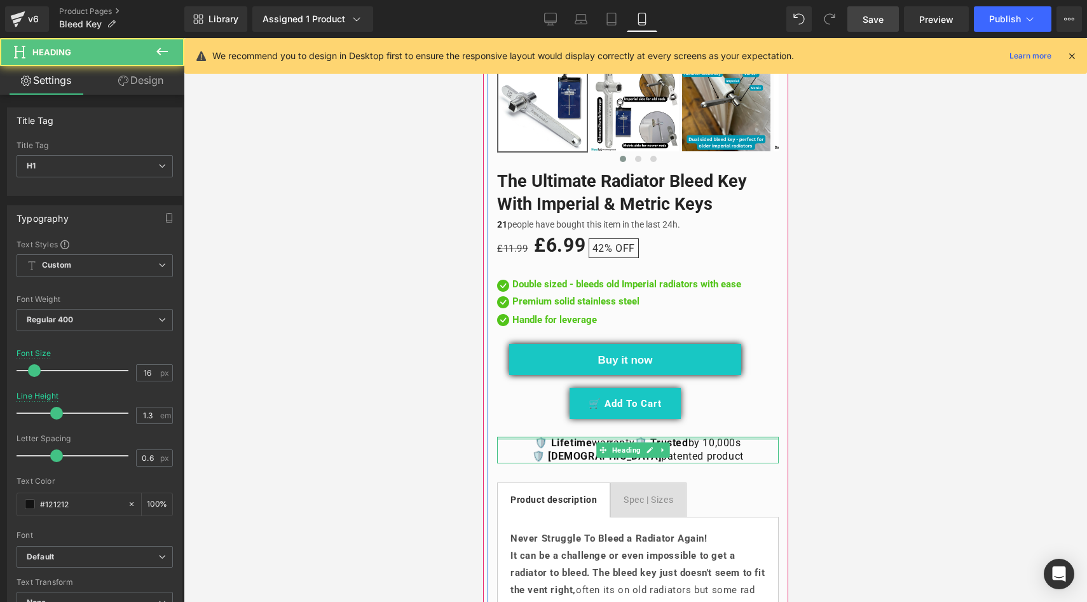
click at [630, 437] on div at bounding box center [638, 438] width 282 height 3
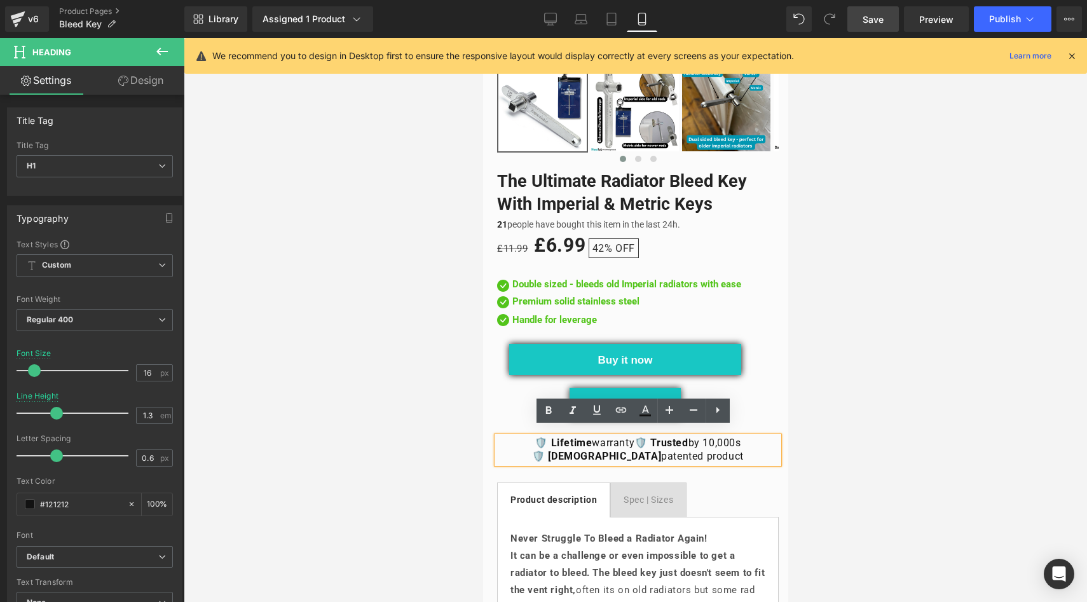
drag, startPoint x: 630, startPoint y: 430, endPoint x: 738, endPoint y: 446, distance: 109.3
click at [738, 446] on div "🛡️ Lifetime warranty 🛡️ Trusted by 10,000s 🛡️ British patented product" at bounding box center [638, 450] width 282 height 27
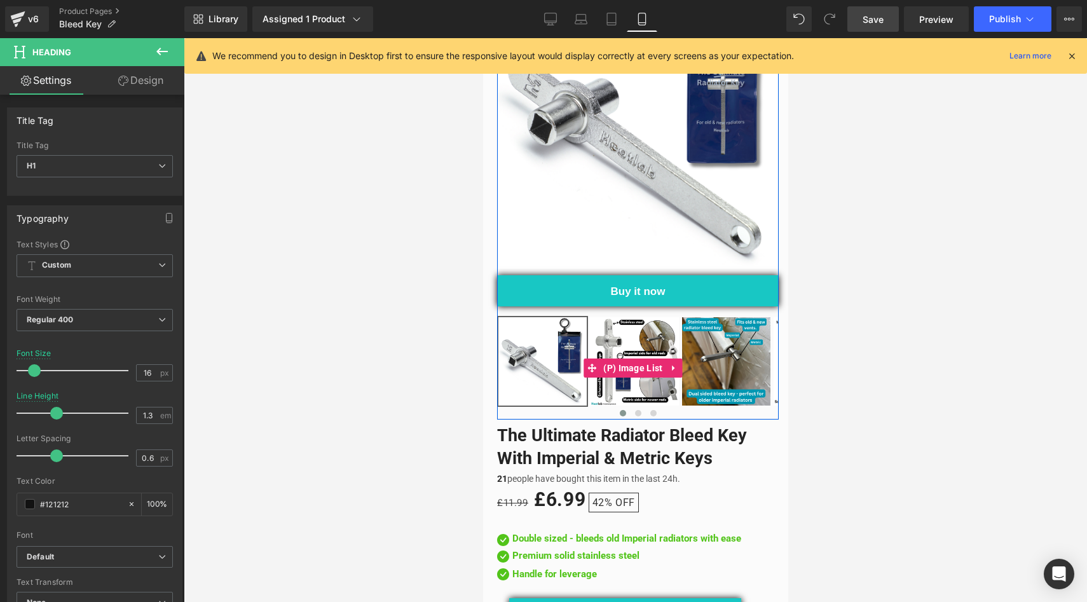
scroll to position [228, 0]
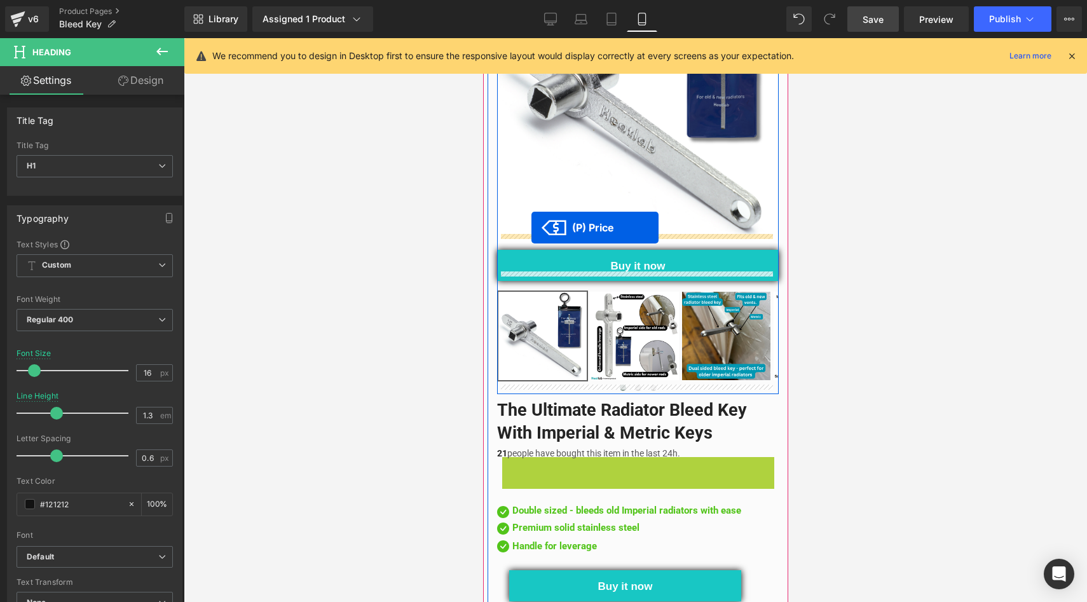
drag, startPoint x: 535, startPoint y: 468, endPoint x: 531, endPoint y: 228, distance: 240.4
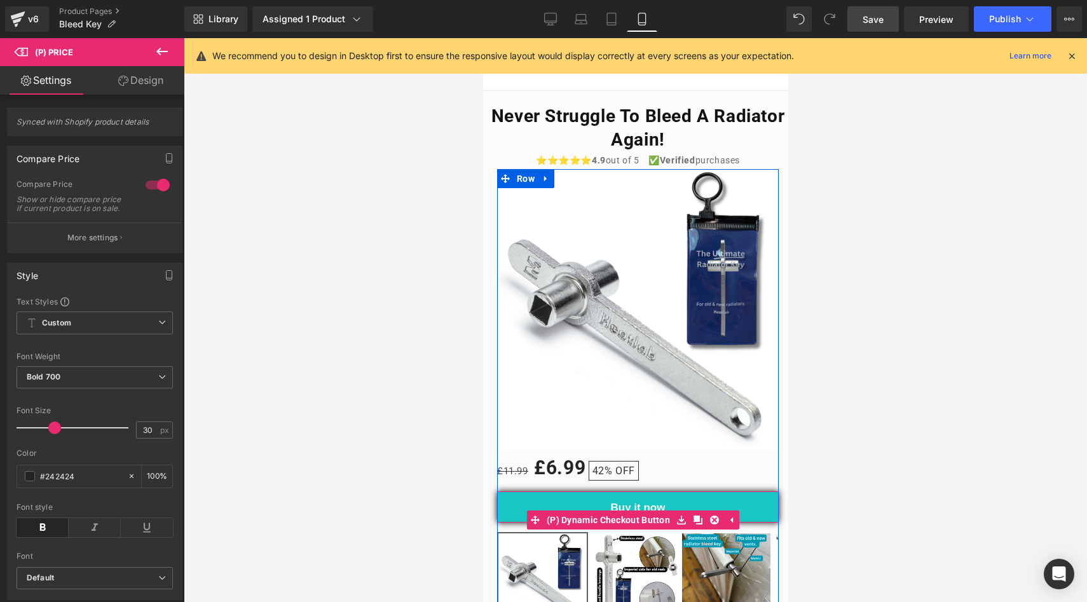
scroll to position [291, 0]
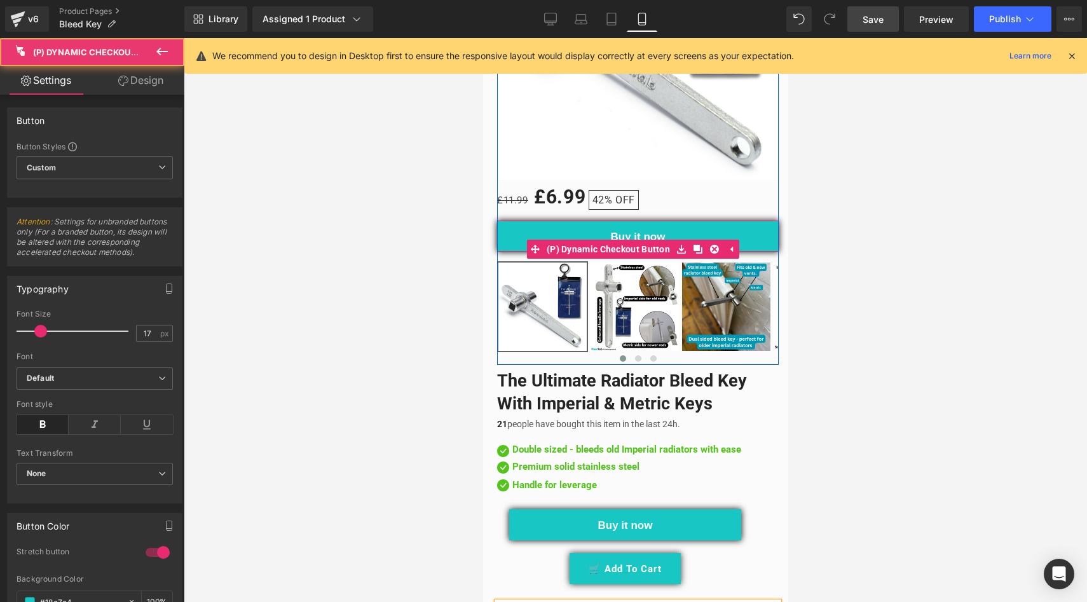
click at [661, 224] on button "Buy it now" at bounding box center [638, 236] width 282 height 31
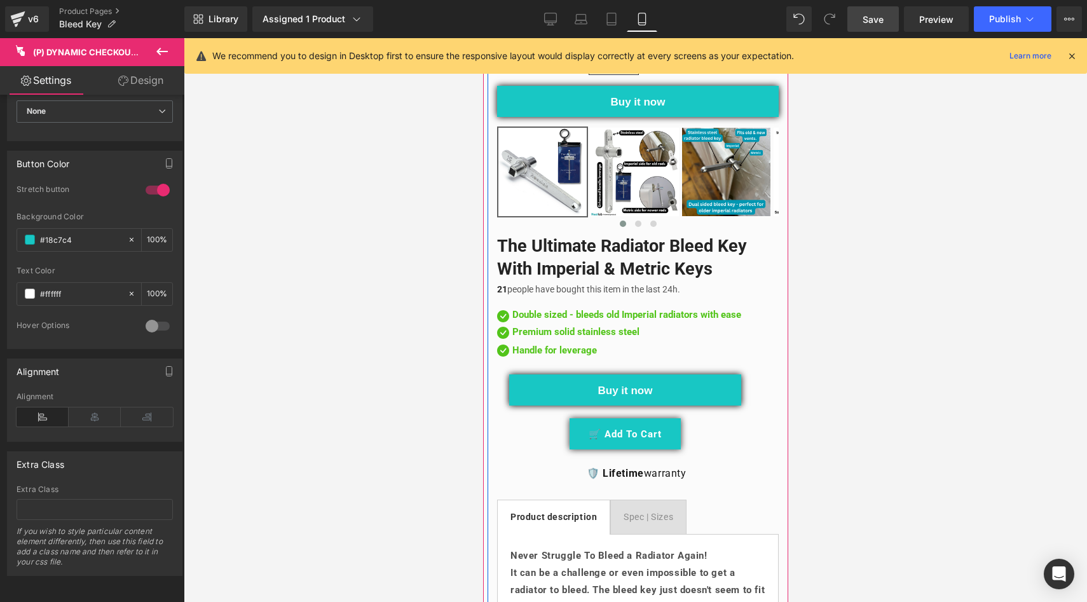
scroll to position [436, 0]
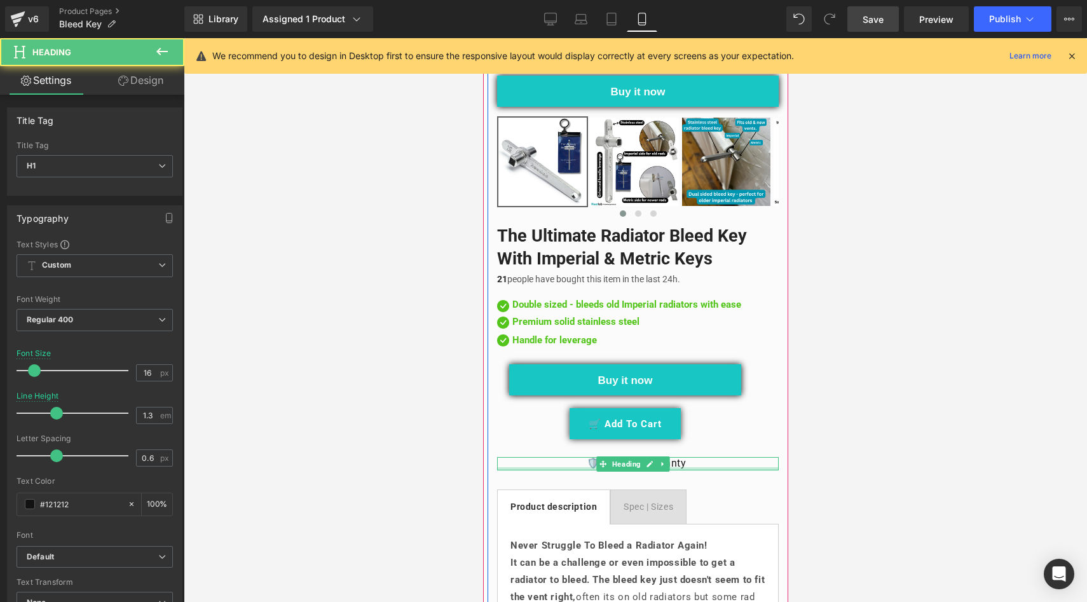
click at [692, 467] on div at bounding box center [638, 468] width 282 height 3
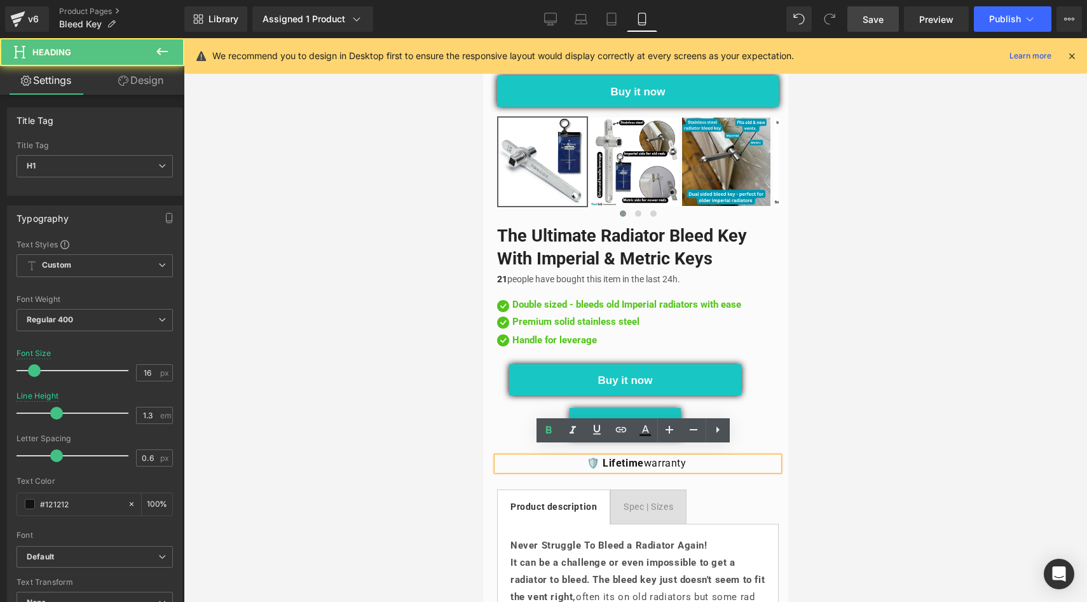
click at [690, 457] on h1 "🛡️ Lifetime warranty" at bounding box center [638, 463] width 282 height 13
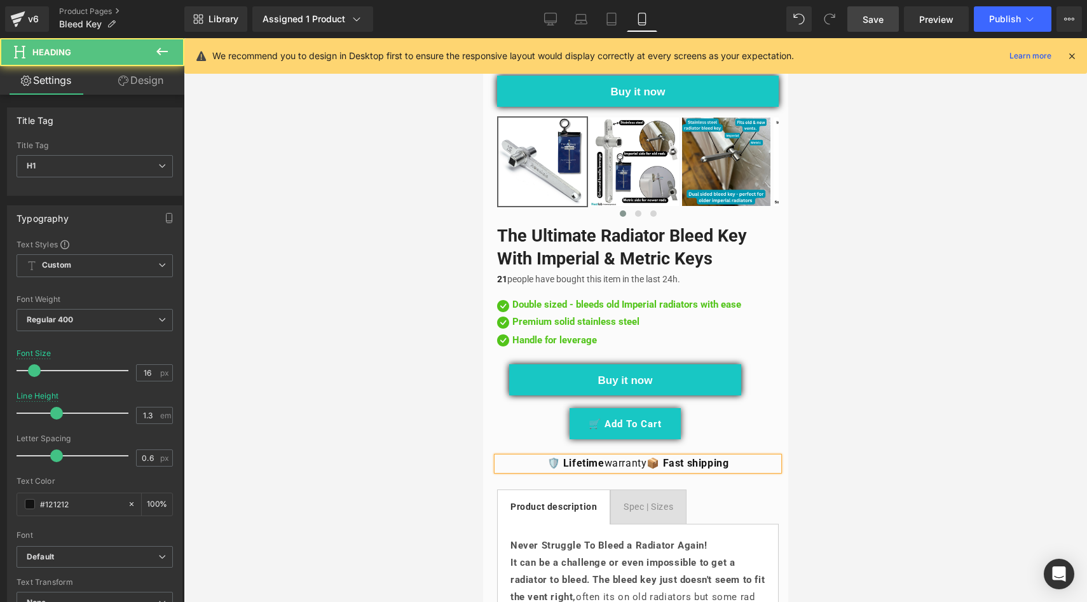
drag, startPoint x: 734, startPoint y: 455, endPoint x: 678, endPoint y: 457, distance: 56.0
click at [678, 457] on h1 "🛡️ Lifetime warranty 📦 Fast shipping" at bounding box center [638, 463] width 282 height 13
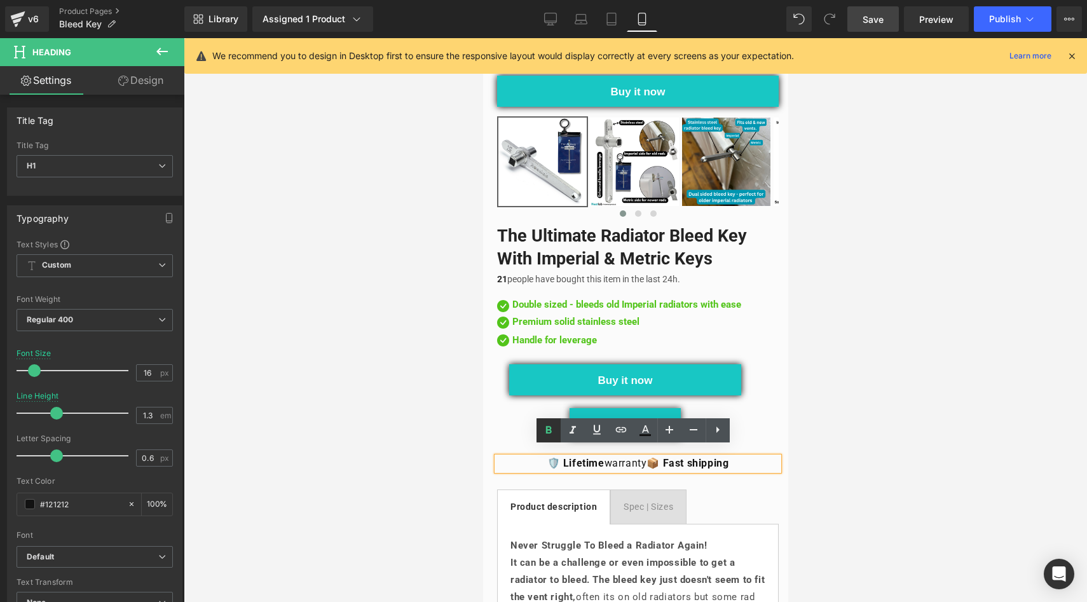
click at [0, 0] on icon at bounding box center [0, 0] width 0 height 0
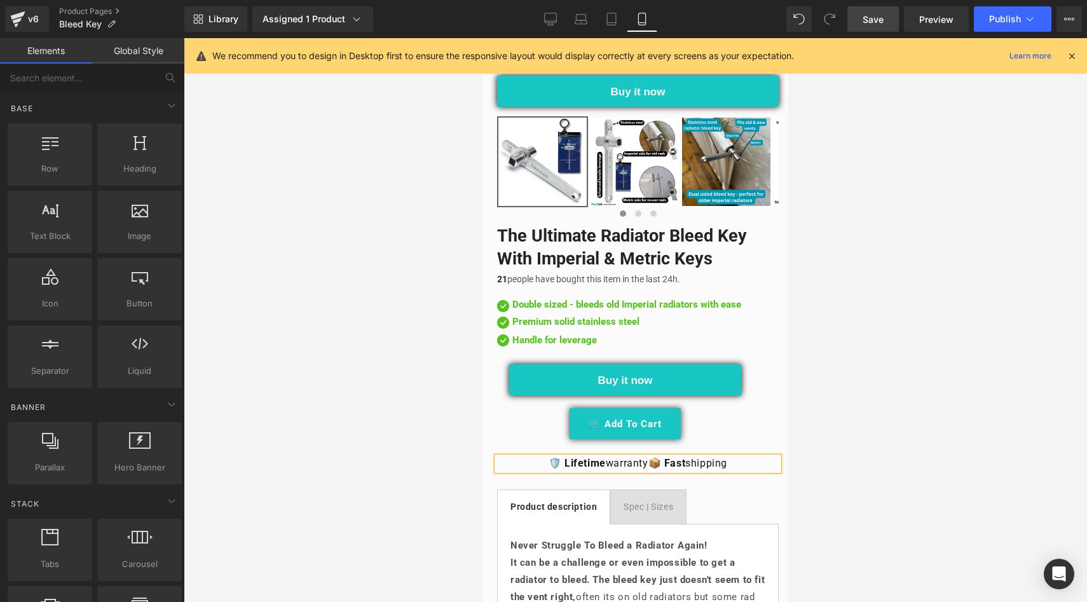
click at [402, 434] on div at bounding box center [636, 320] width 904 height 564
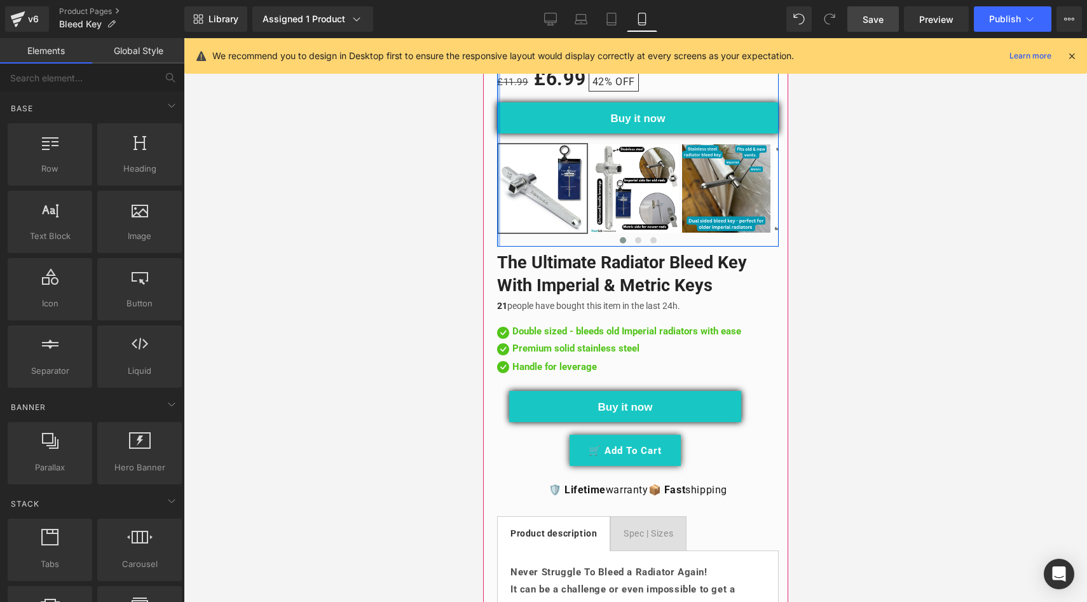
scroll to position [426, 0]
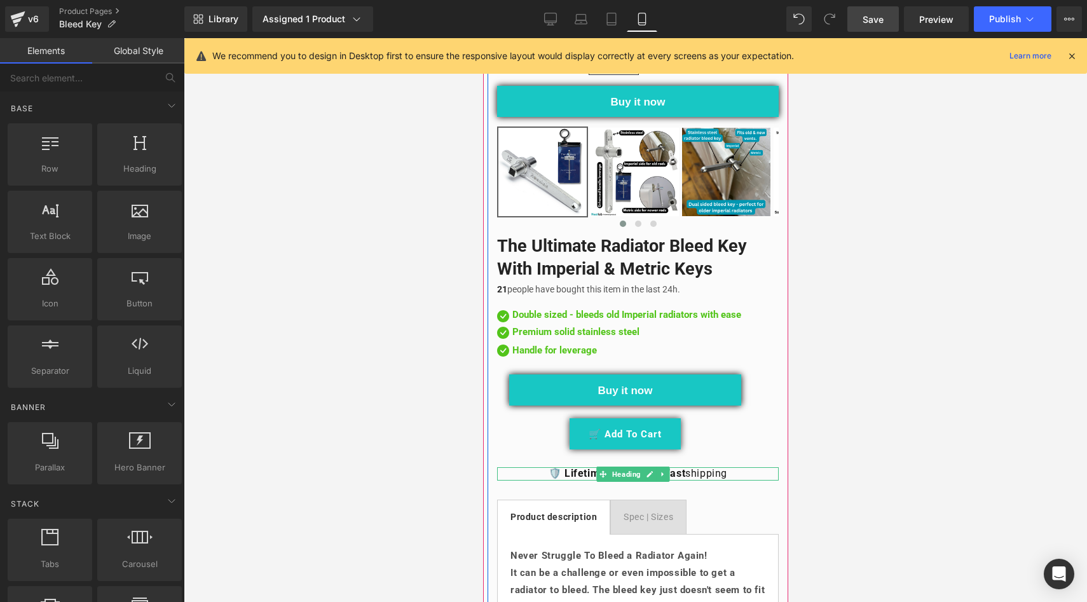
click at [724, 467] on h1 "🛡️ Lifetime warranty 📦 Fast shipping" at bounding box center [638, 473] width 282 height 13
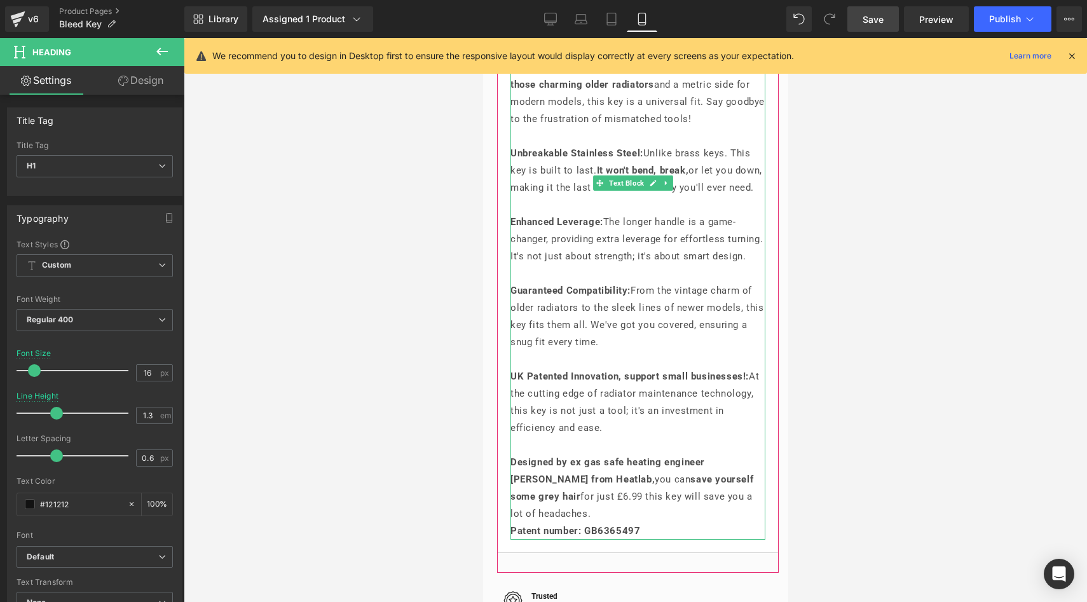
scroll to position [416, 0]
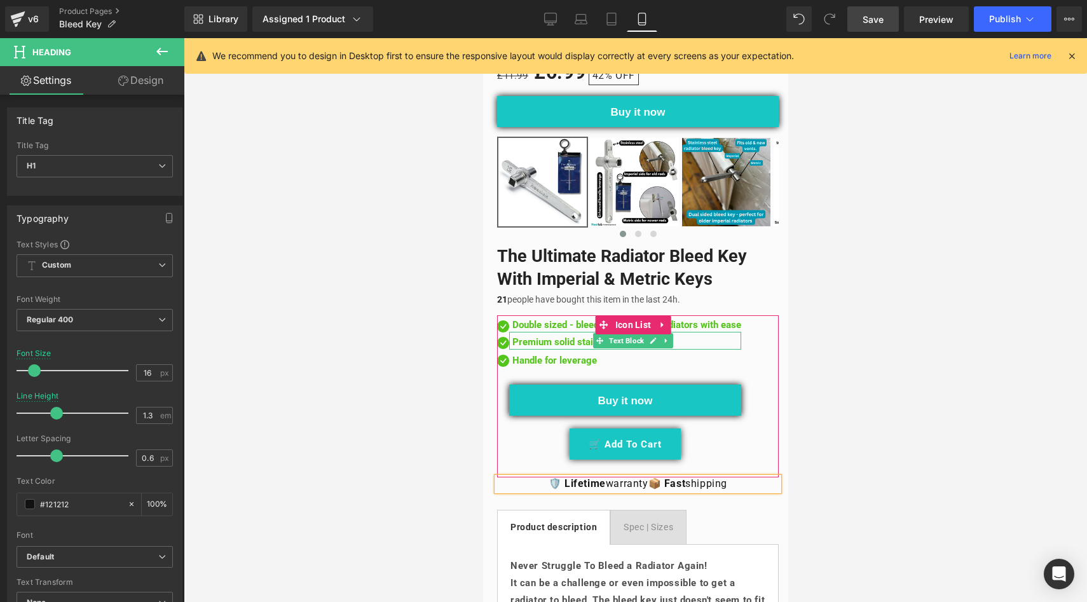
click at [578, 335] on p "Premium solid stainless steel" at bounding box center [626, 342] width 229 height 15
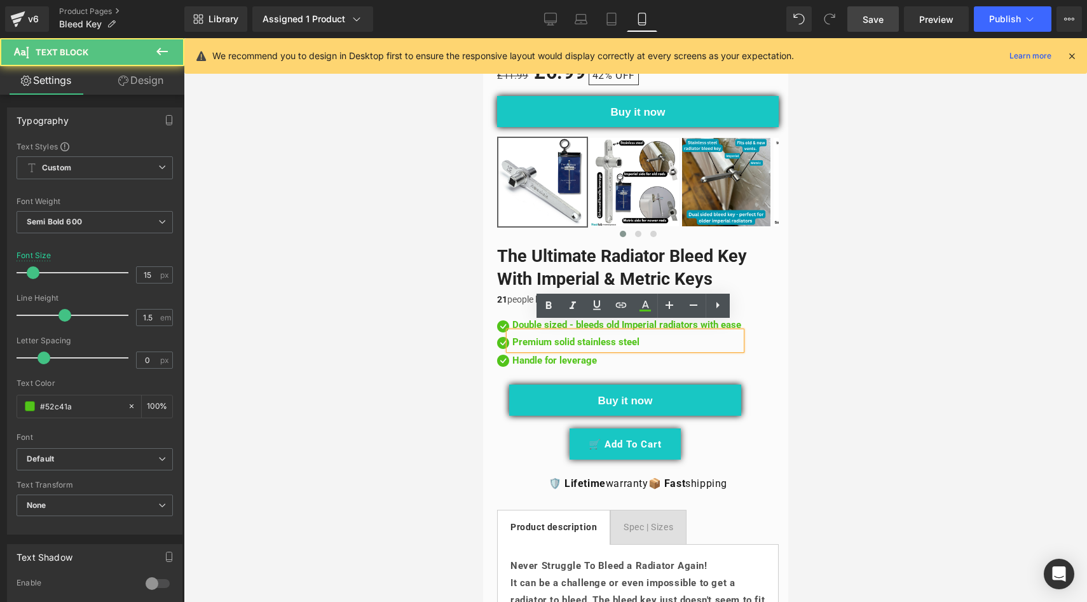
click at [579, 335] on p "Premium solid stainless steel" at bounding box center [626, 342] width 229 height 15
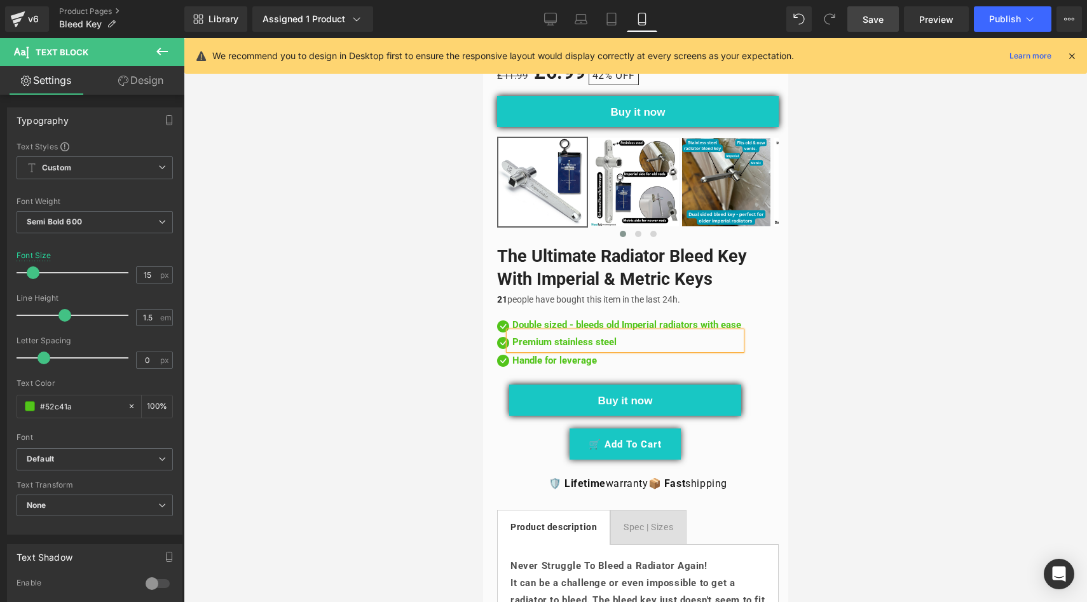
click at [399, 357] on div at bounding box center [636, 320] width 904 height 564
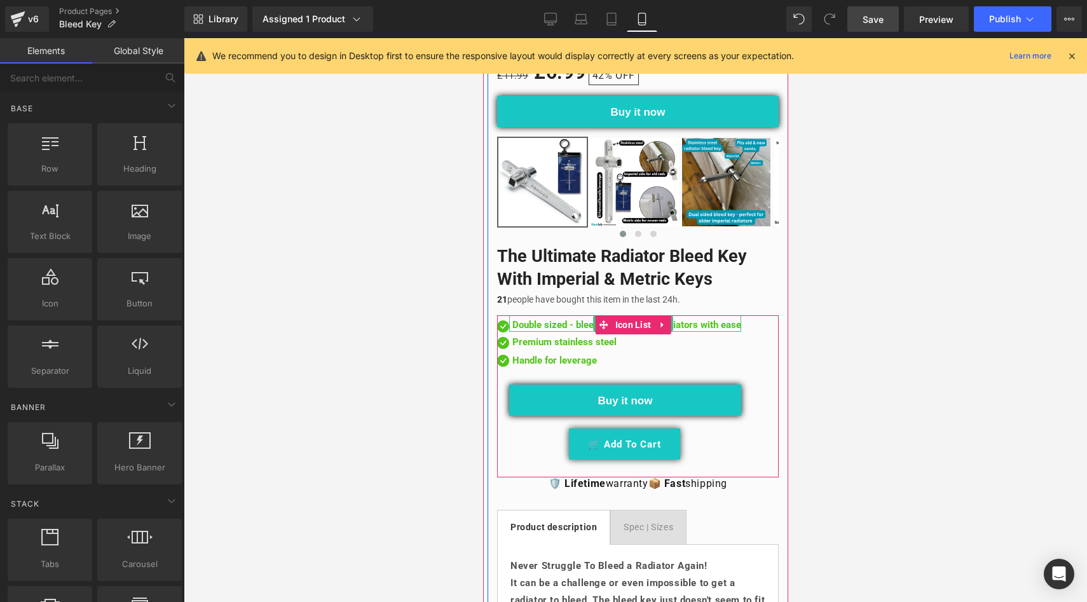
click at [574, 319] on p "Double sized - bleeds old Imperial radiators with ease" at bounding box center [626, 325] width 229 height 15
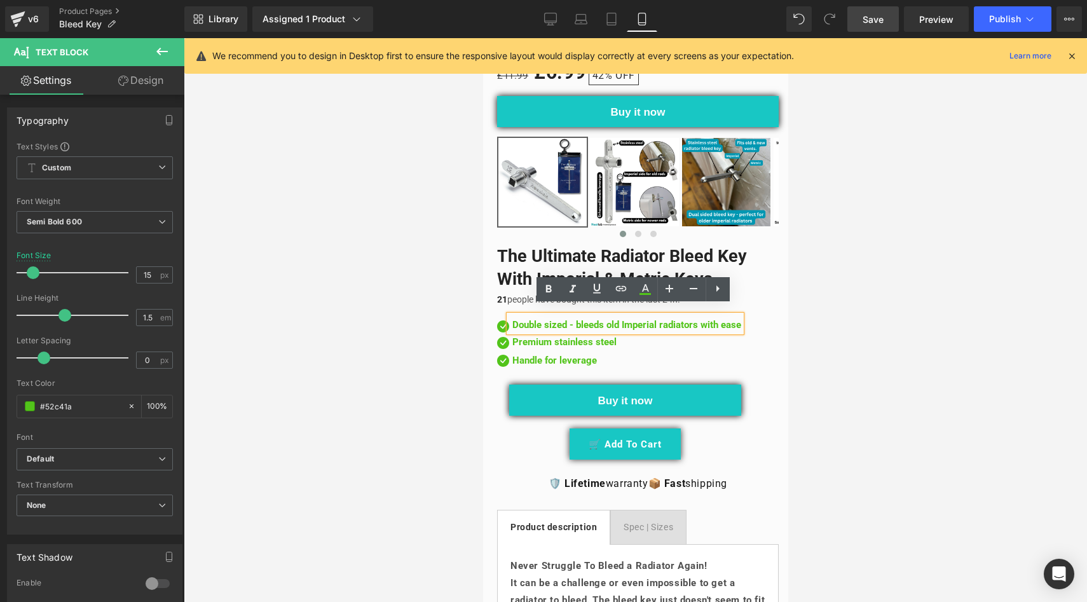
click at [544, 319] on p "Double sized - bleeds old Imperial radiators with ease" at bounding box center [626, 325] width 229 height 15
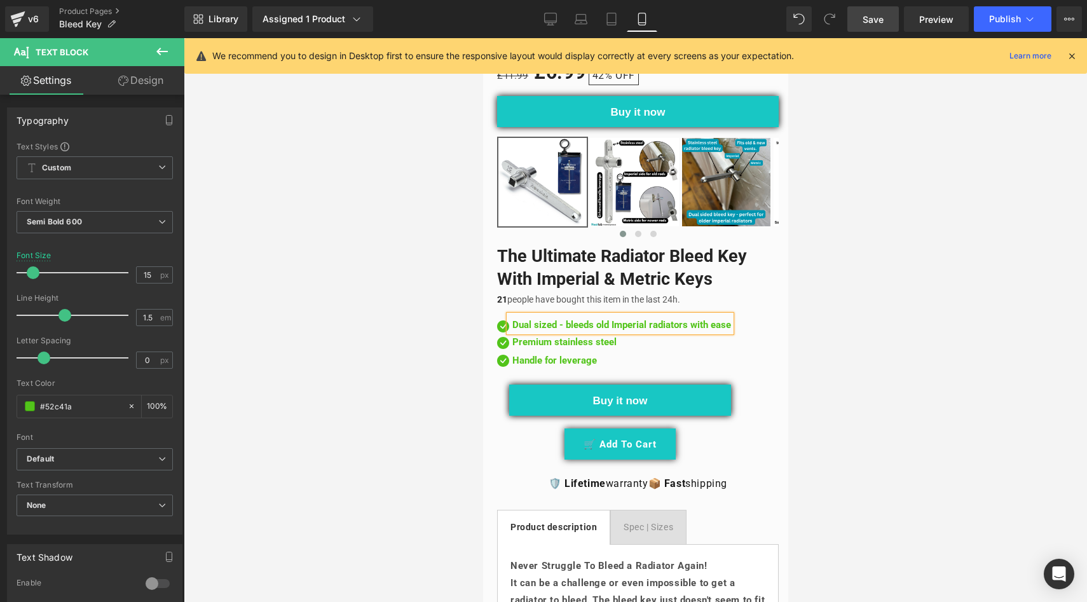
drag, startPoint x: 745, startPoint y: 316, endPoint x: 567, endPoint y: 321, distance: 177.5
click at [567, 321] on p "Dual sized - bleeds old Imperial radiators with ease" at bounding box center [621, 325] width 219 height 15
click at [635, 318] on p "Dual sized - bleeds old Imperial radiators with ease" at bounding box center [621, 325] width 219 height 15
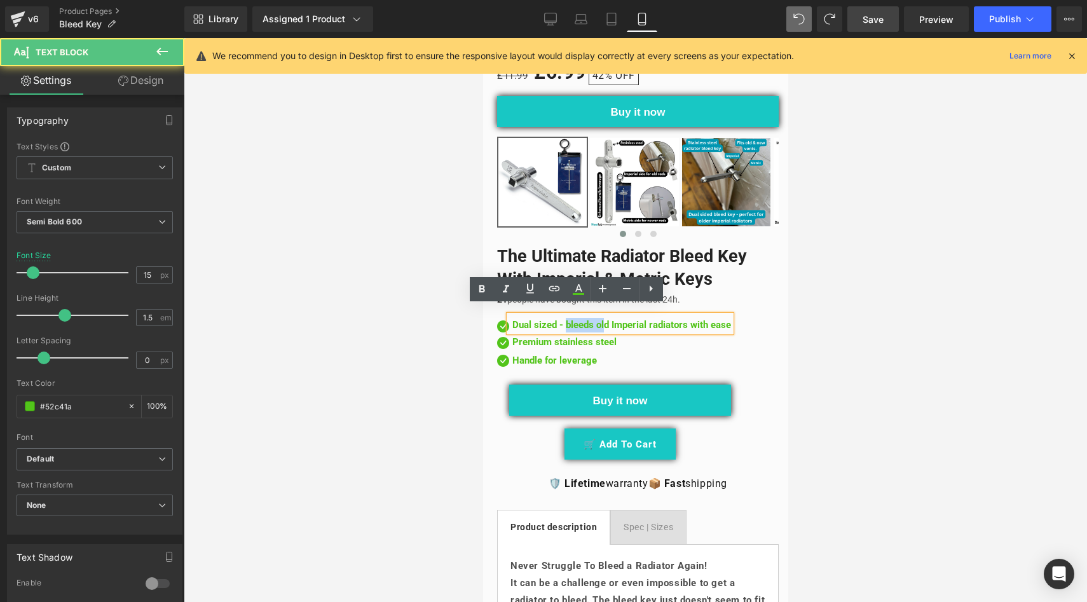
drag, startPoint x: 568, startPoint y: 319, endPoint x: 611, endPoint y: 318, distance: 43.2
click at [611, 318] on p "Dual sized - bleeds old Imperial radiators with ease" at bounding box center [621, 325] width 219 height 15
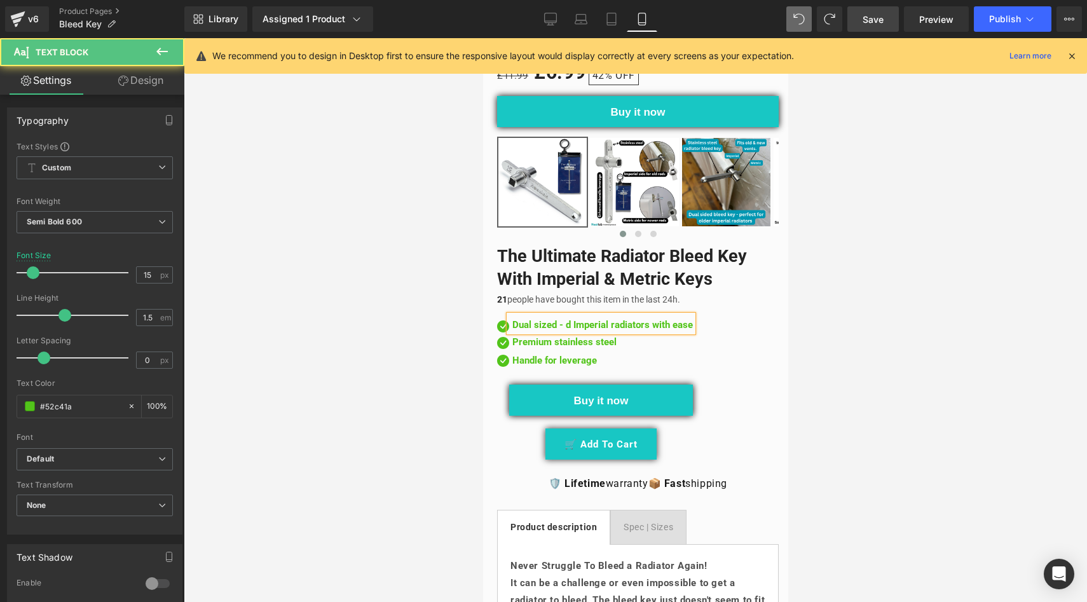
drag, startPoint x: 703, startPoint y: 312, endPoint x: 582, endPoint y: 312, distance: 120.8
click at [582, 318] on p "Dual sized - d Imperial radiators with ease" at bounding box center [602, 325] width 181 height 15
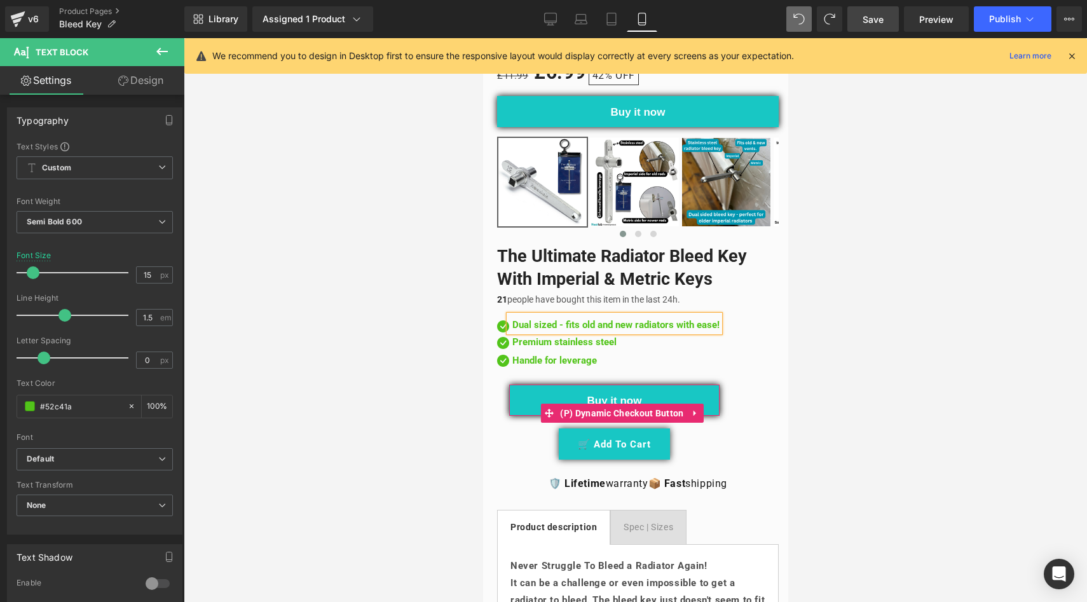
click at [527, 392] on button "Buy it now" at bounding box center [614, 400] width 210 height 31
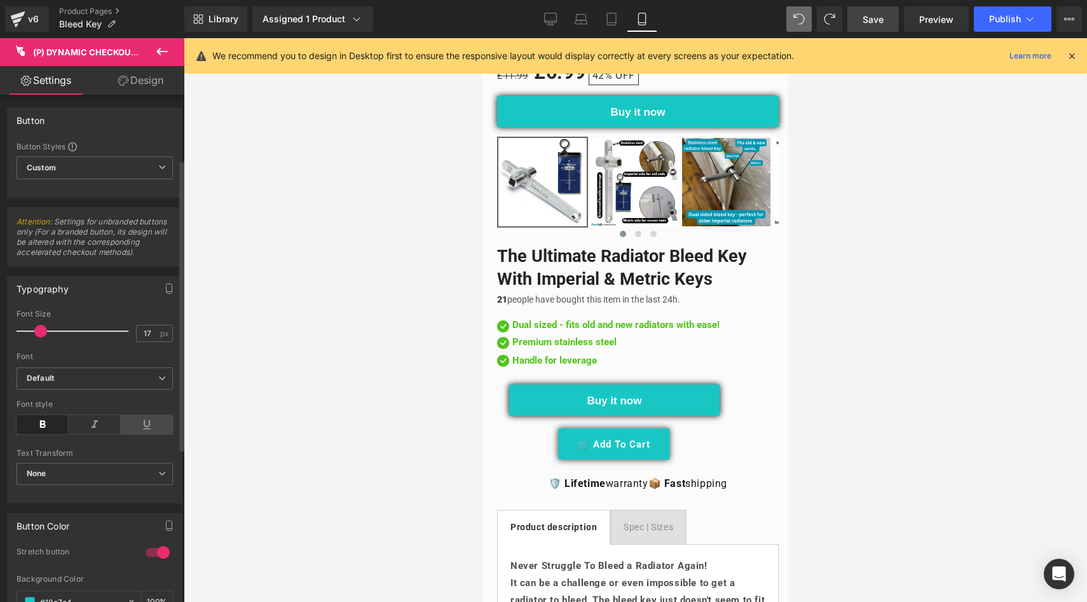
scroll to position [261, 0]
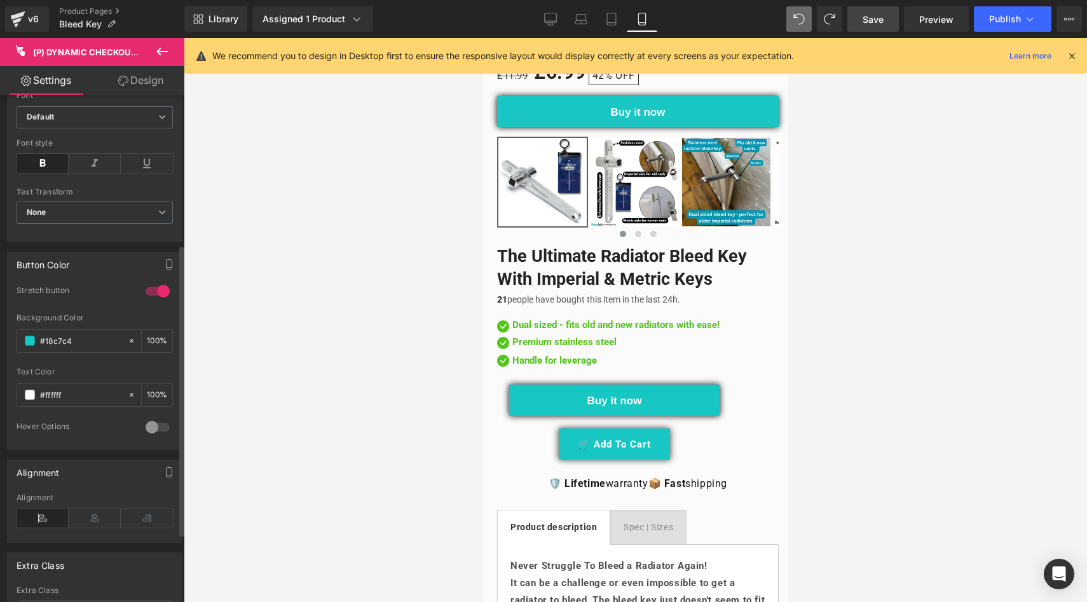
click at [155, 301] on div at bounding box center [157, 291] width 31 height 20
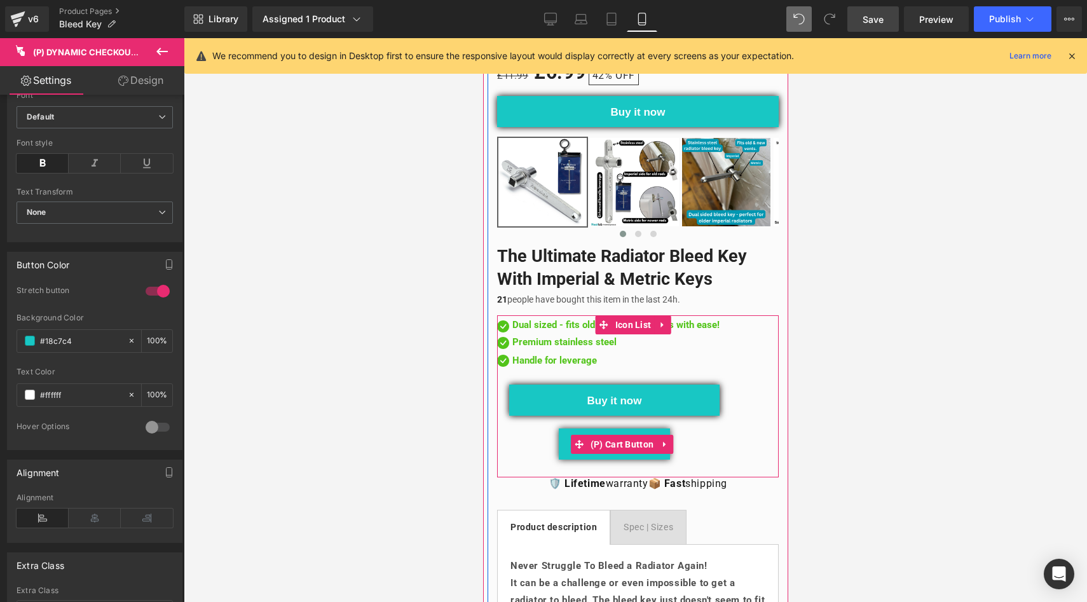
click at [525, 452] on div "Image Dual sized - fits old and new radiators with ease! Text Block Image Premi…" at bounding box center [638, 390] width 282 height 151
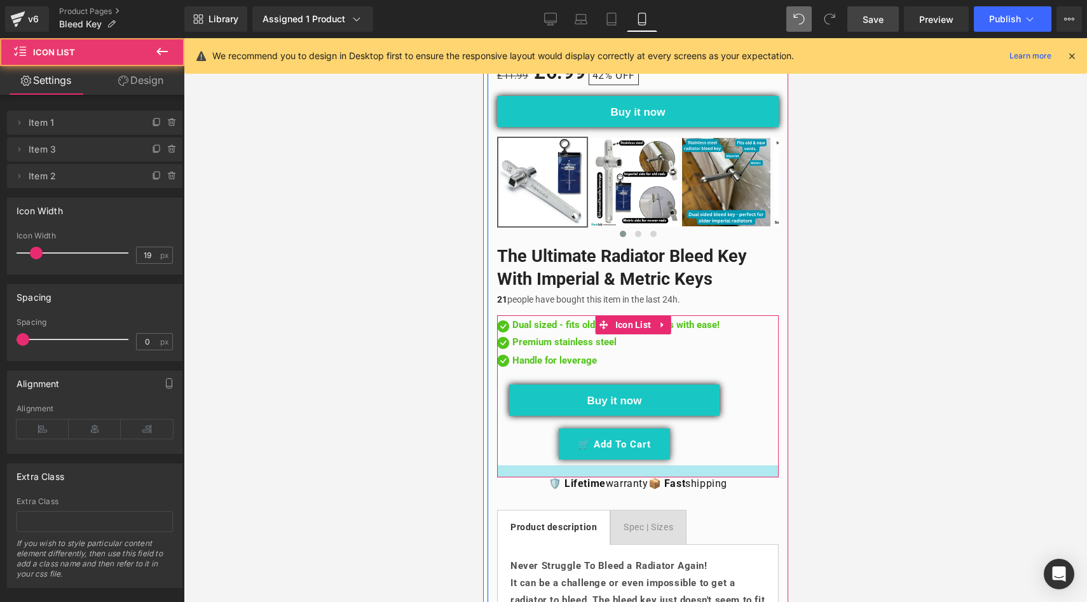
click at [524, 465] on div at bounding box center [638, 471] width 282 height 12
click at [521, 455] on div "Image Dual sized - fits old and new radiators with ease! Text Block Image Premi…" at bounding box center [638, 390] width 282 height 151
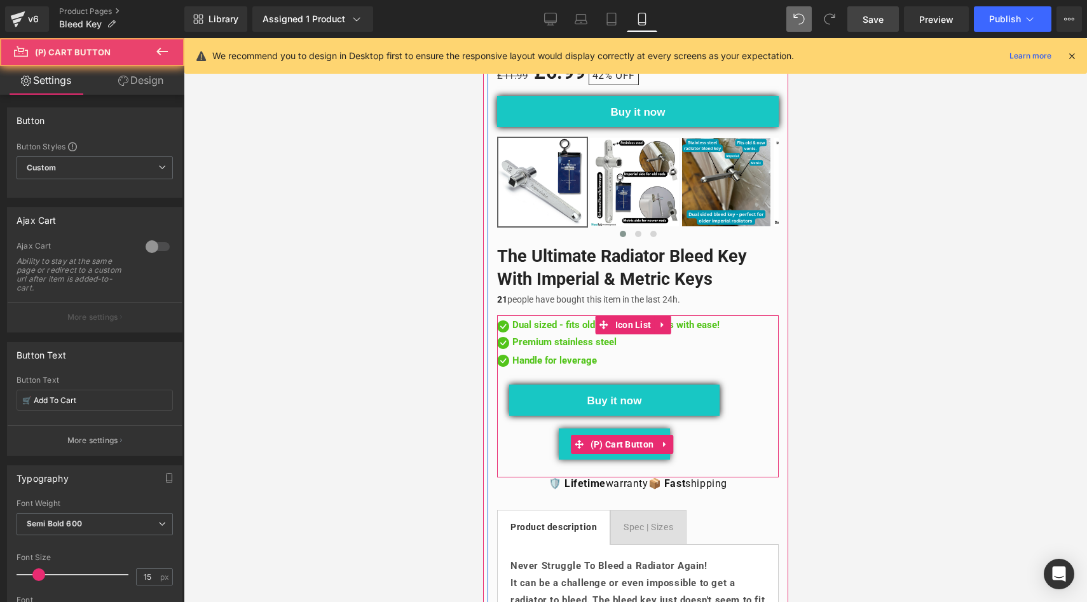
click at [519, 446] on div "🛒 Add To Cart" at bounding box center [614, 444] width 210 height 31
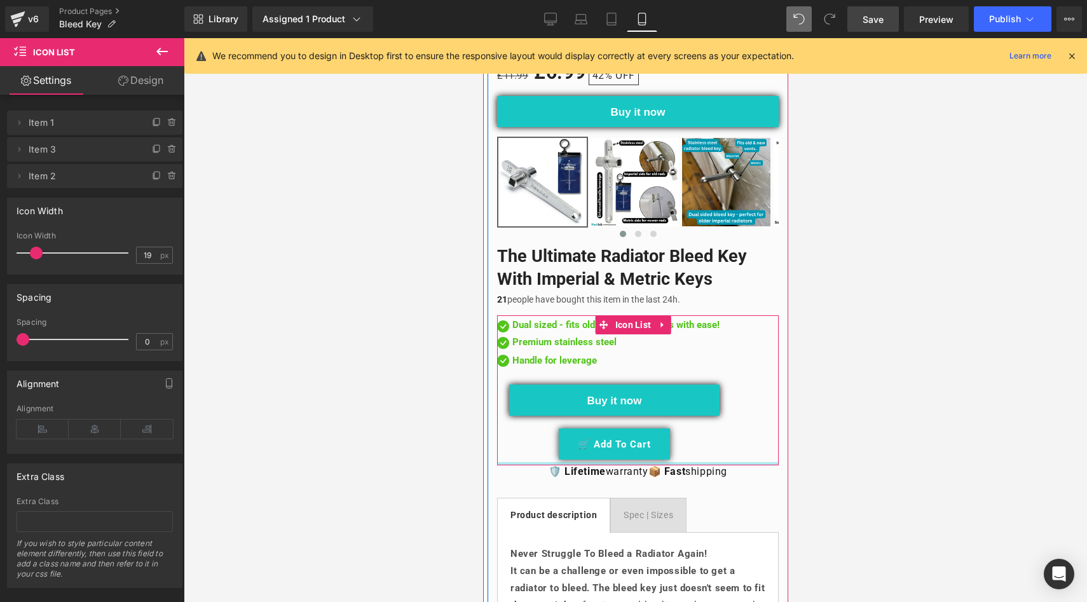
drag, startPoint x: 530, startPoint y: 463, endPoint x: 526, endPoint y: 418, distance: 45.3
click at [526, 418] on div "Image Dual sized - fits old and new radiators with ease! Text Block Image Premi…" at bounding box center [638, 390] width 282 height 151
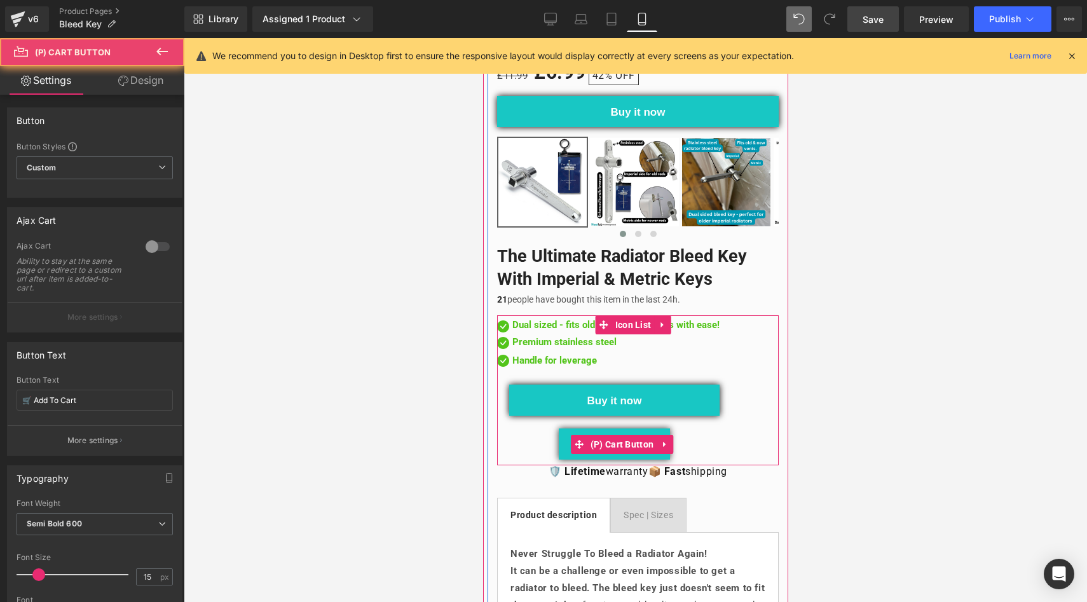
click at [525, 429] on div "🛒 Add To Cart" at bounding box center [614, 444] width 210 height 31
click at [524, 436] on div "🛒 Add To Cart" at bounding box center [614, 444] width 210 height 31
click at [523, 440] on div "🛒 Add To Cart" at bounding box center [614, 444] width 210 height 31
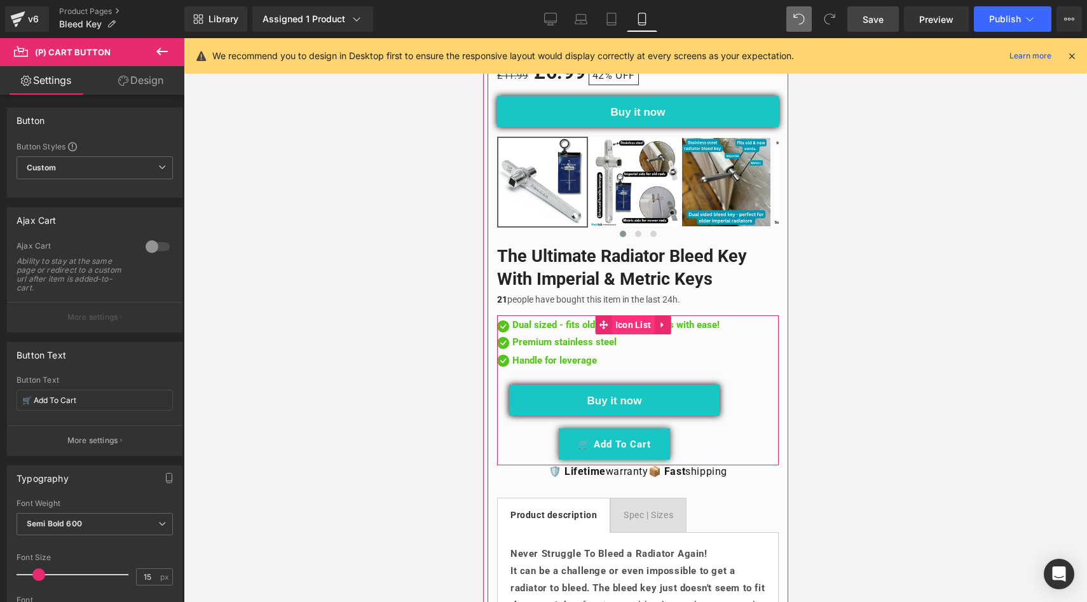
click at [636, 315] on span "Icon List" at bounding box center [633, 324] width 43 height 19
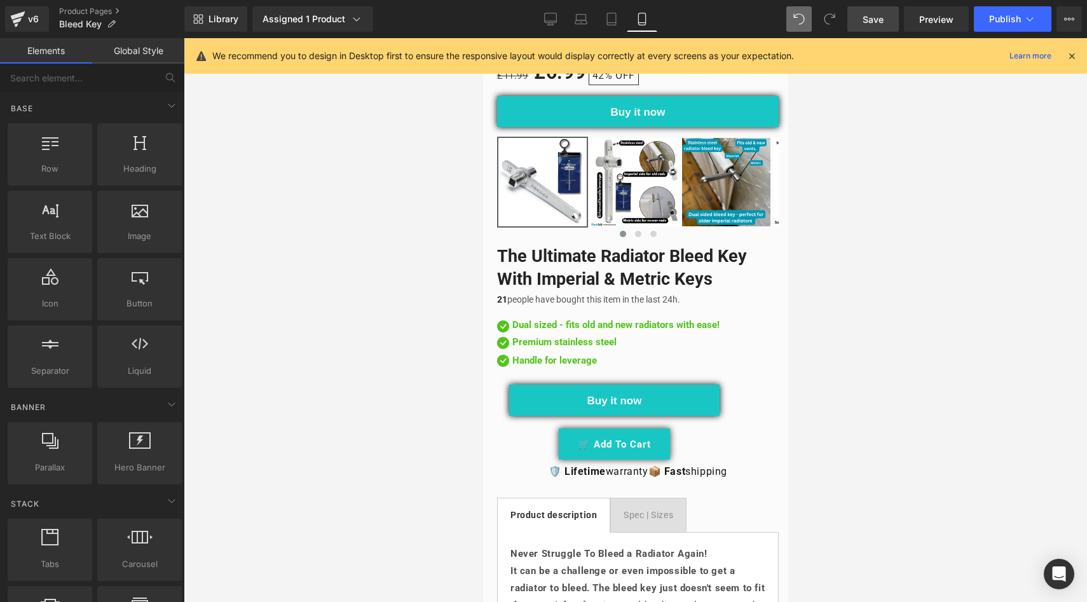
click at [406, 312] on div at bounding box center [636, 320] width 904 height 564
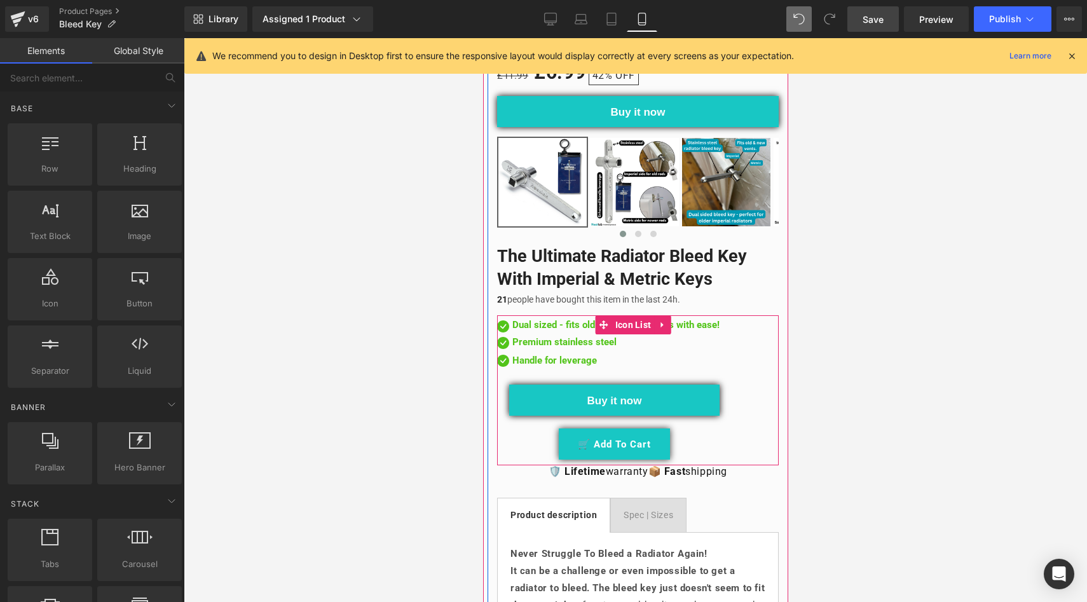
click at [736, 315] on div "Image Dual sized - fits old and new radiators with ease! Text Block Image Premi…" at bounding box center [638, 390] width 282 height 151
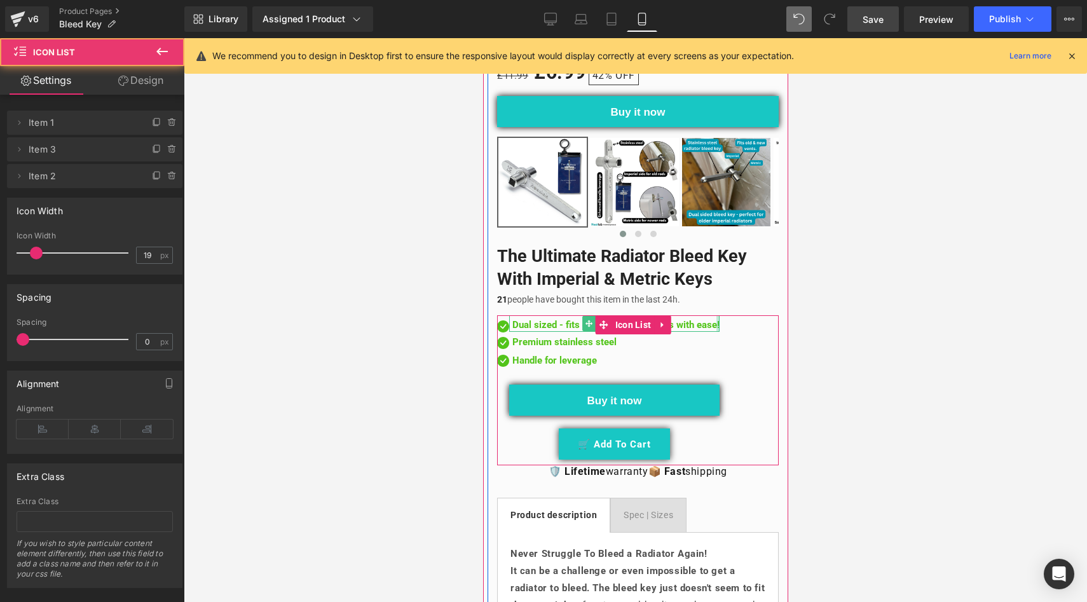
click at [719, 315] on div at bounding box center [717, 323] width 3 height 17
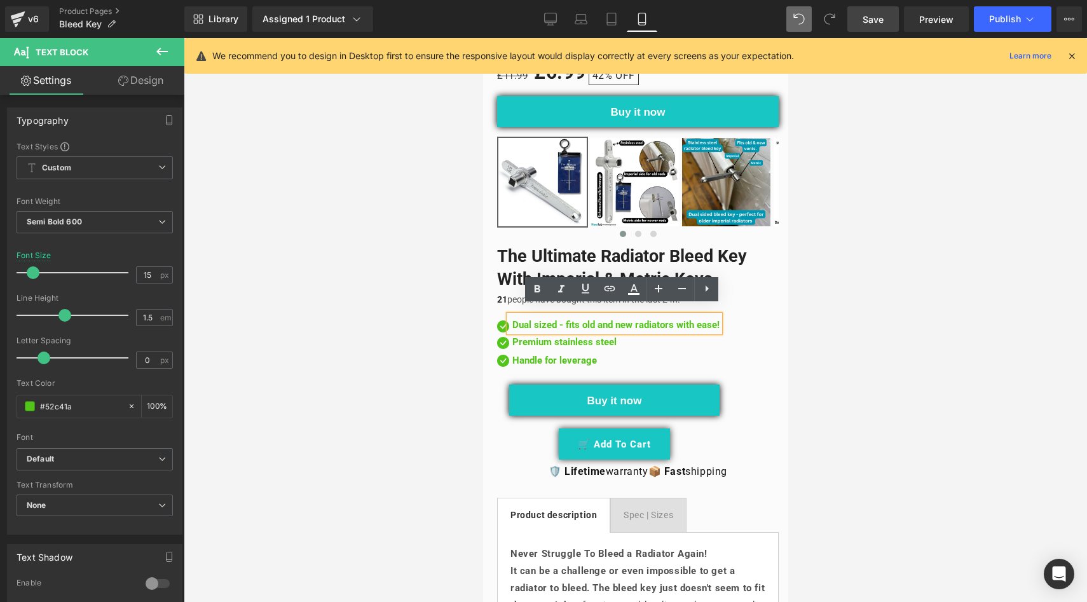
click at [719, 318] on p "Dual sized - fits old and new radiators with ease!" at bounding box center [615, 325] width 207 height 15
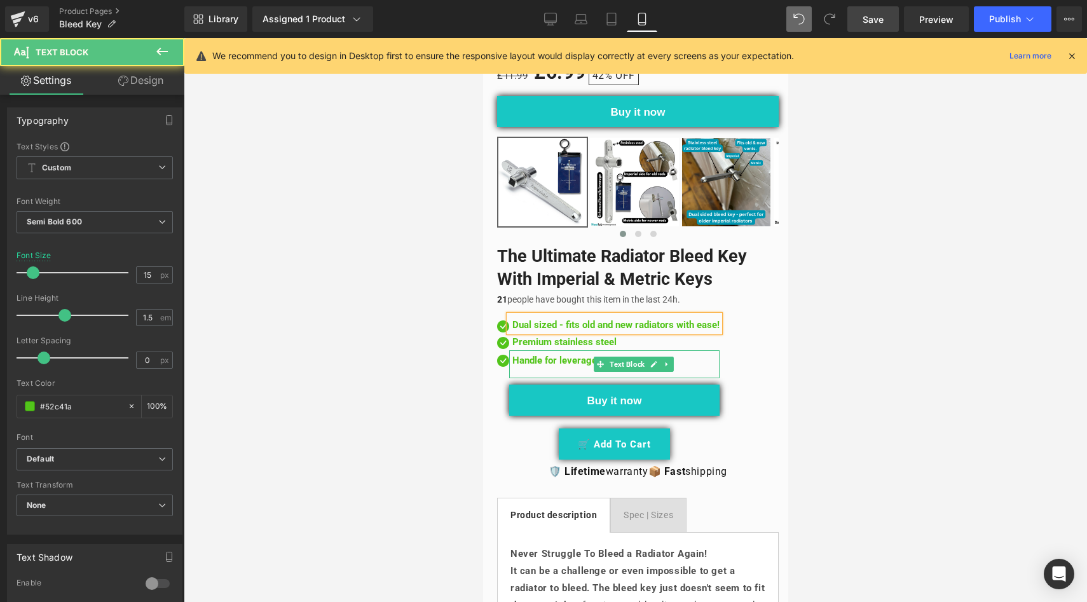
click at [567, 354] on p "Handle for leverage" at bounding box center [615, 361] width 207 height 15
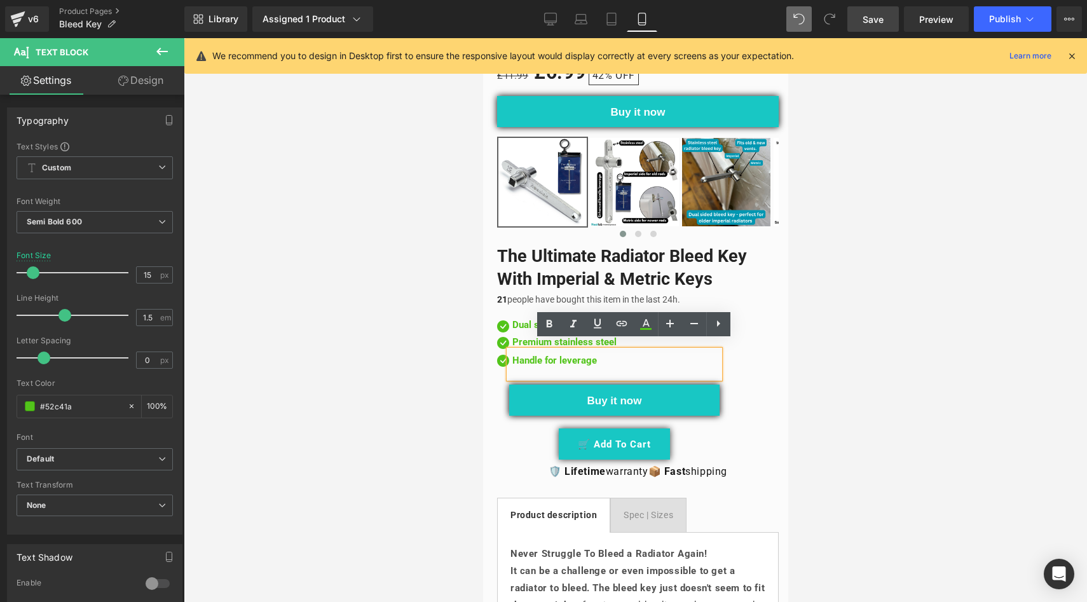
click at [512, 354] on p "Handle for leverage" at bounding box center [615, 361] width 207 height 15
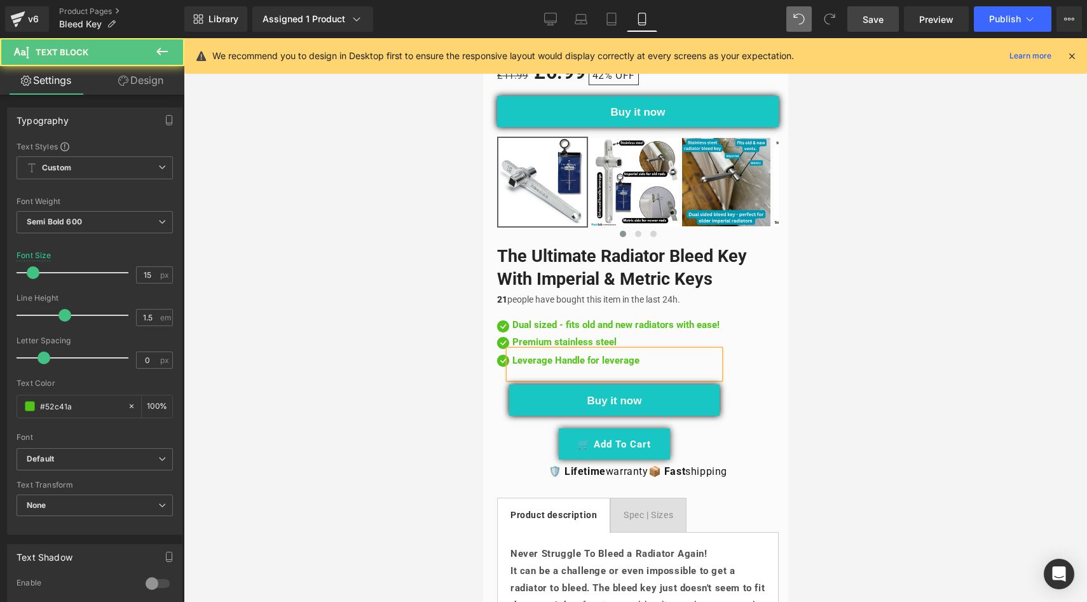
click at [561, 354] on p "Leverage Handle for leverage" at bounding box center [615, 361] width 207 height 15
click at [602, 354] on p "Leverage handle for leverage" at bounding box center [615, 361] width 207 height 15
click at [671, 354] on p "Leverage handle for tough vents leverage" at bounding box center [615, 361] width 207 height 15
click at [666, 355] on p "Leverage handle for tough vents" at bounding box center [615, 361] width 207 height 15
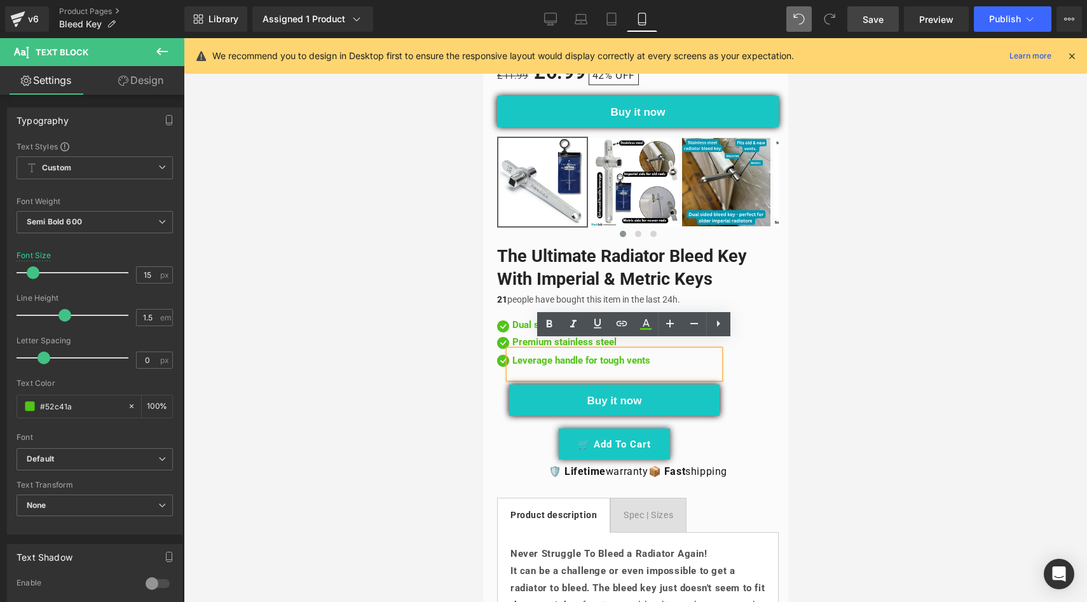
click at [634, 354] on p "Leverage handle for tough vents" at bounding box center [615, 361] width 207 height 15
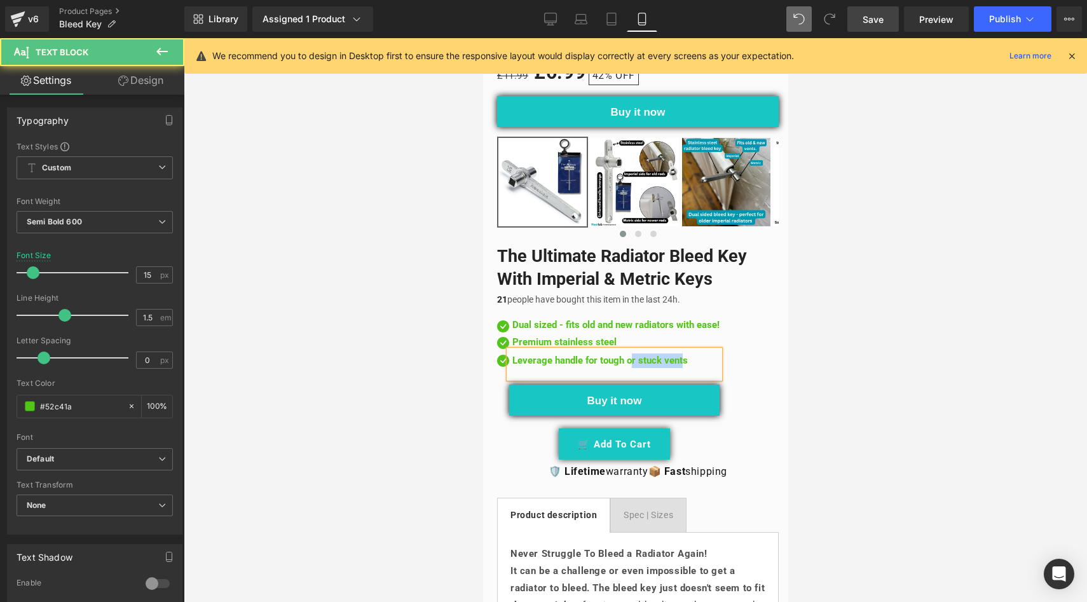
drag, startPoint x: 692, startPoint y: 350, endPoint x: 642, endPoint y: 352, distance: 50.3
click at [642, 354] on p "Leverage handle for tough or stuck vents" at bounding box center [615, 361] width 207 height 15
drag, startPoint x: 681, startPoint y: 354, endPoint x: 611, endPoint y: 356, distance: 70.0
click at [611, 356] on p "Leverage handle for tough or stuck vents" at bounding box center [615, 361] width 207 height 15
click at [711, 354] on p "Leverage handle makes light work of tough vents" at bounding box center [617, 361] width 210 height 15
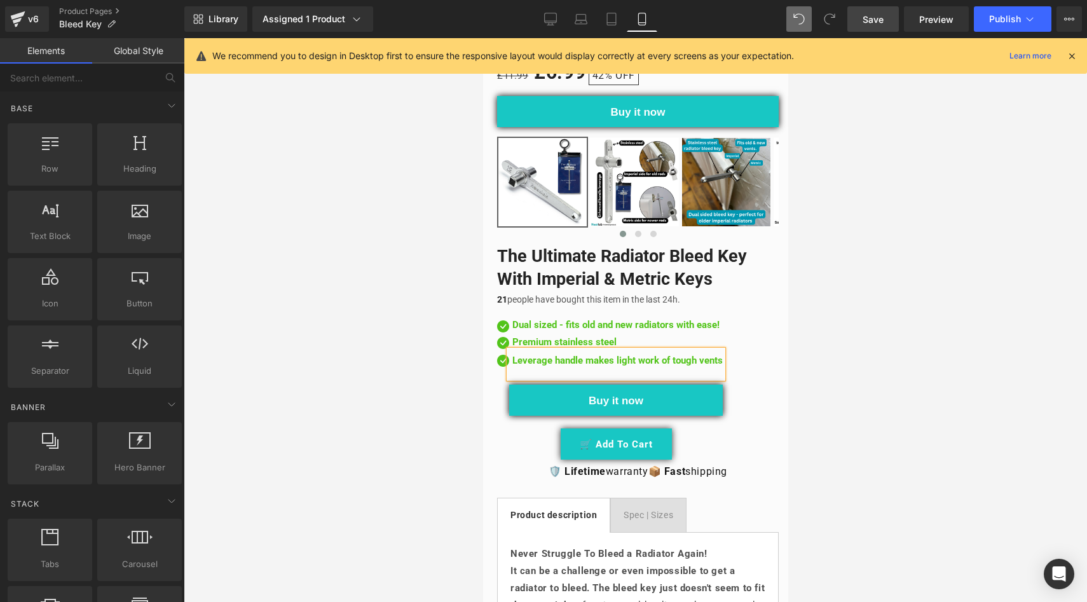
click at [421, 357] on div at bounding box center [636, 320] width 904 height 564
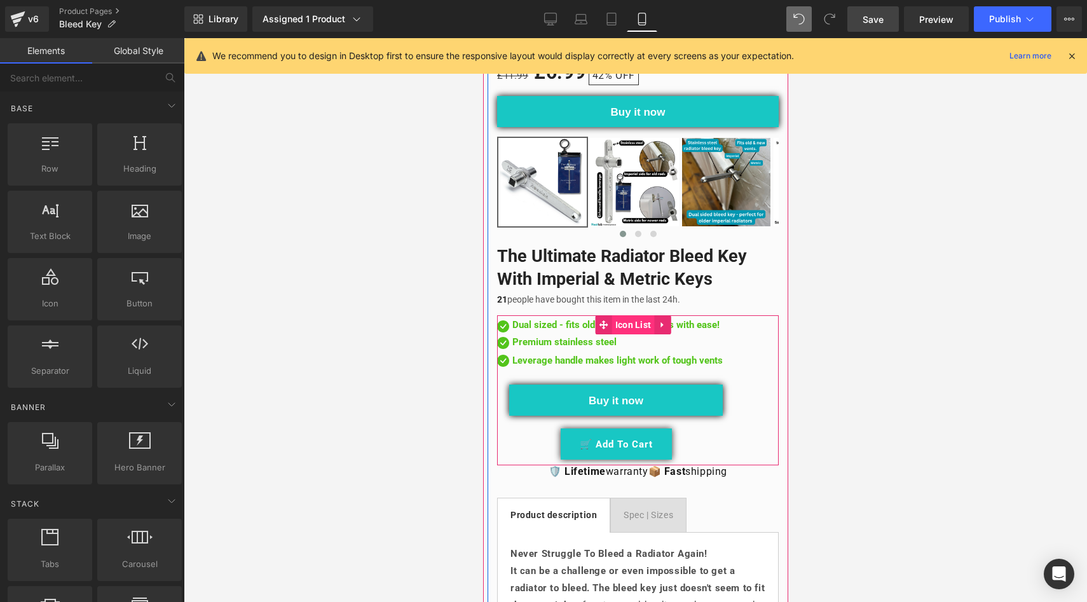
click at [624, 319] on span "Icon List" at bounding box center [633, 324] width 43 height 19
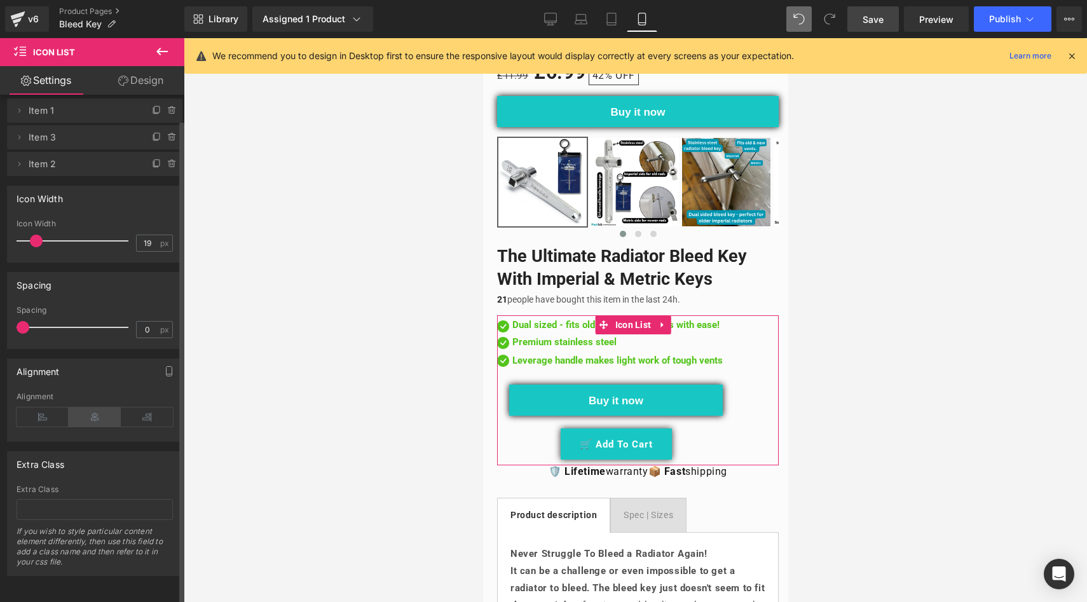
scroll to position [21, 0]
click at [104, 408] on icon at bounding box center [95, 417] width 52 height 19
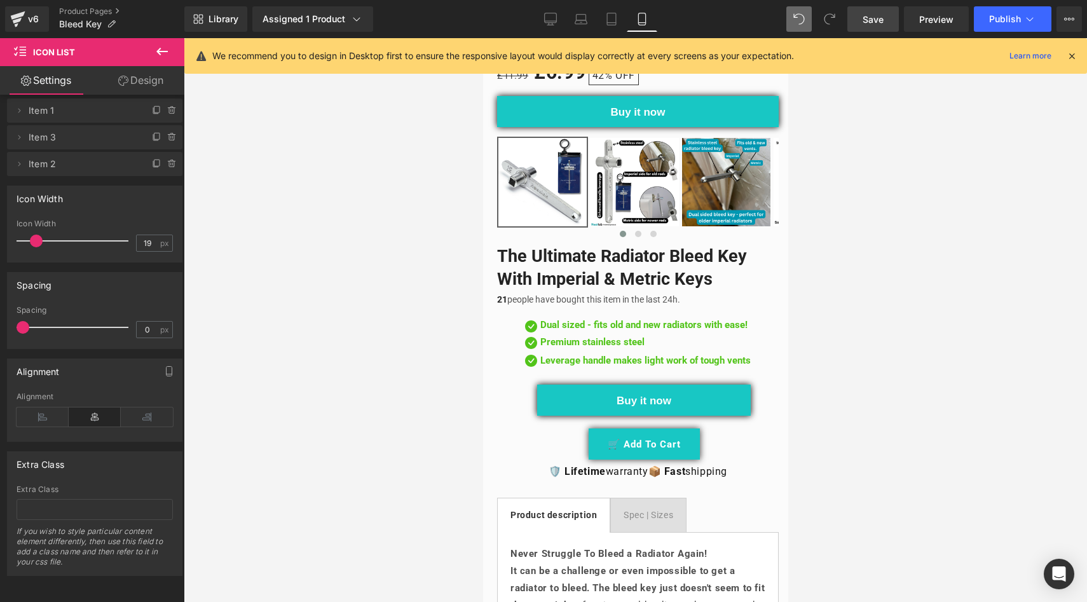
click at [341, 365] on div at bounding box center [636, 320] width 904 height 564
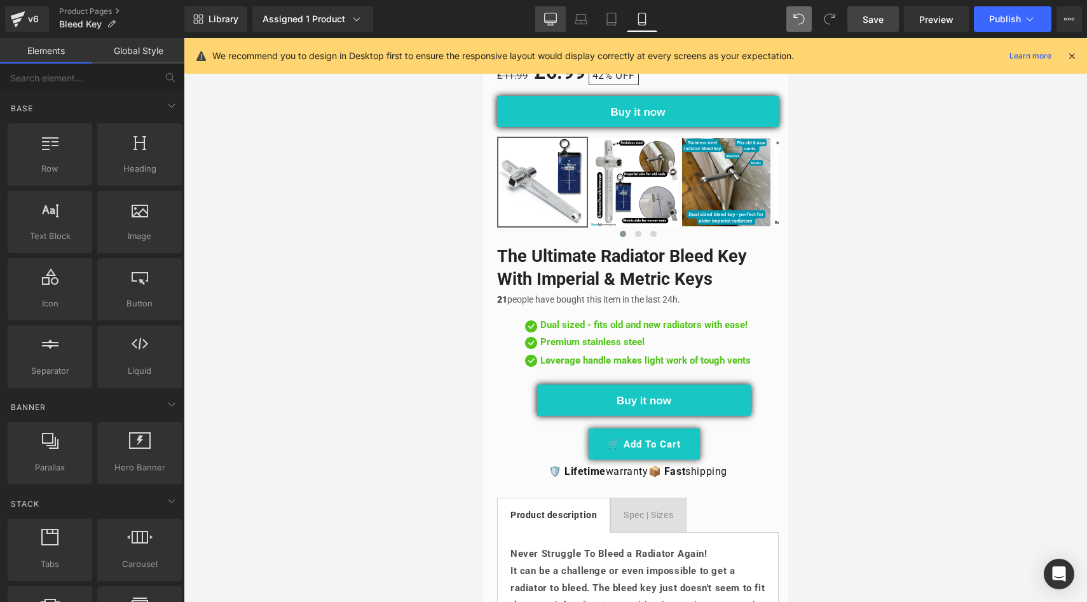
click at [562, 13] on link "Desktop" at bounding box center [550, 18] width 31 height 25
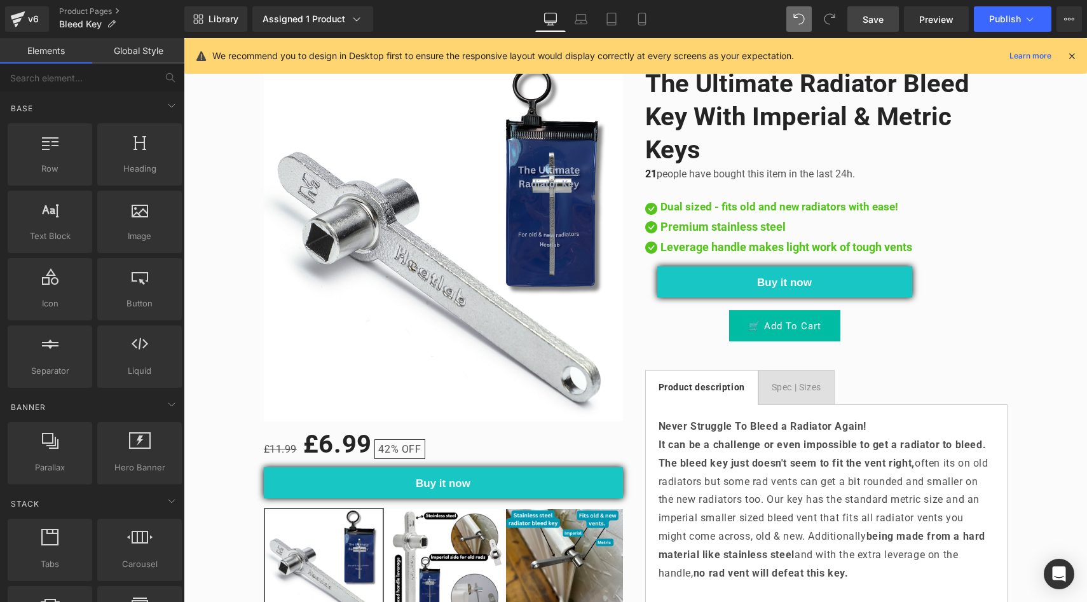
scroll to position [0, 0]
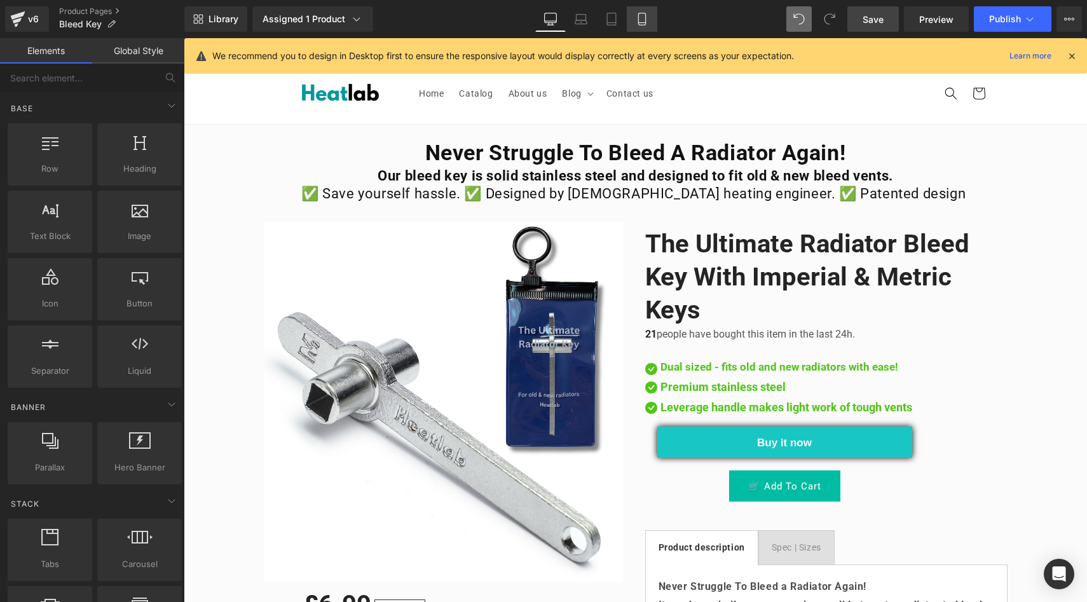
click at [641, 24] on icon at bounding box center [642, 19] width 13 height 13
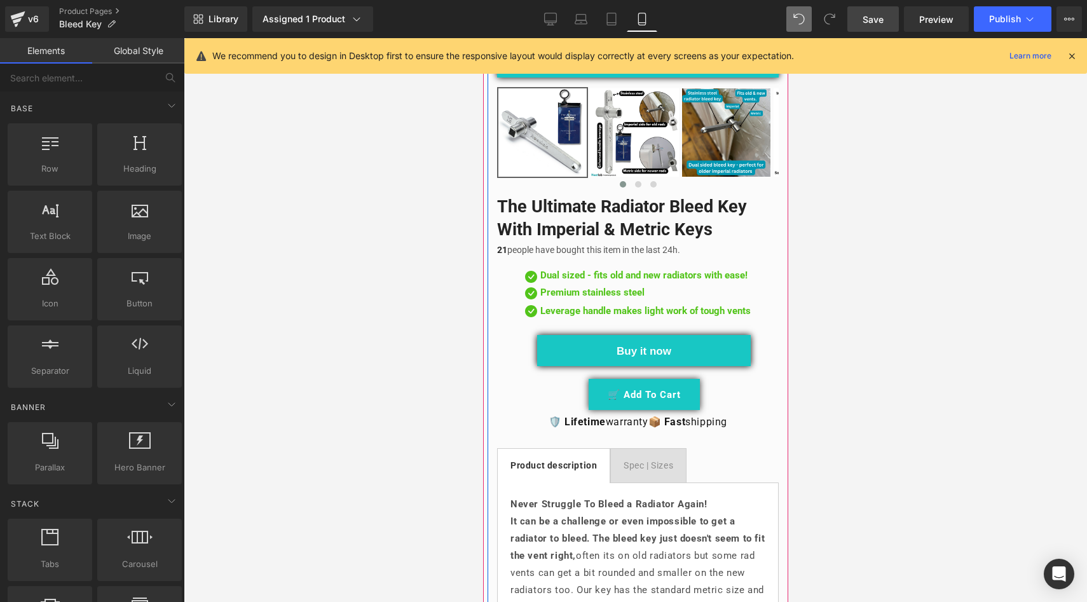
scroll to position [478, 0]
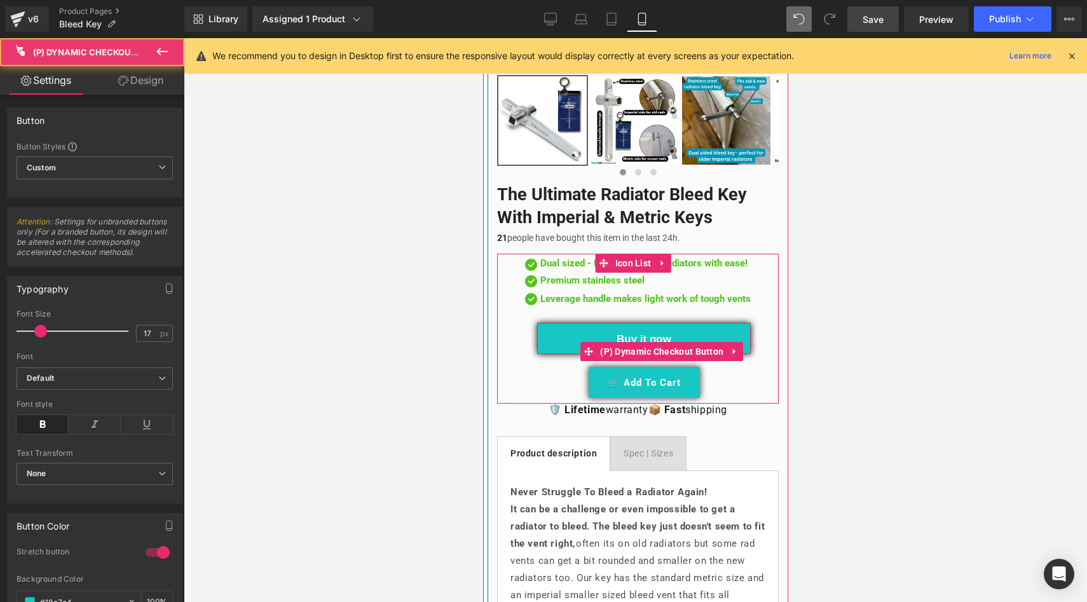
click at [537, 339] on button "Buy it now" at bounding box center [644, 338] width 214 height 31
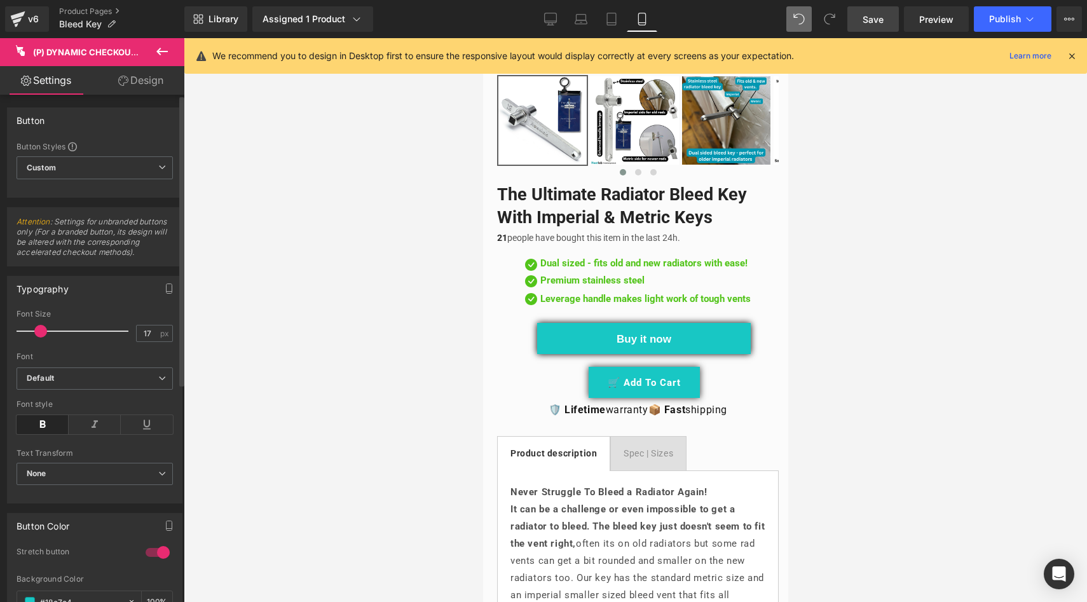
click at [156, 560] on div at bounding box center [157, 552] width 31 height 20
click at [135, 483] on span "None" at bounding box center [95, 474] width 156 height 22
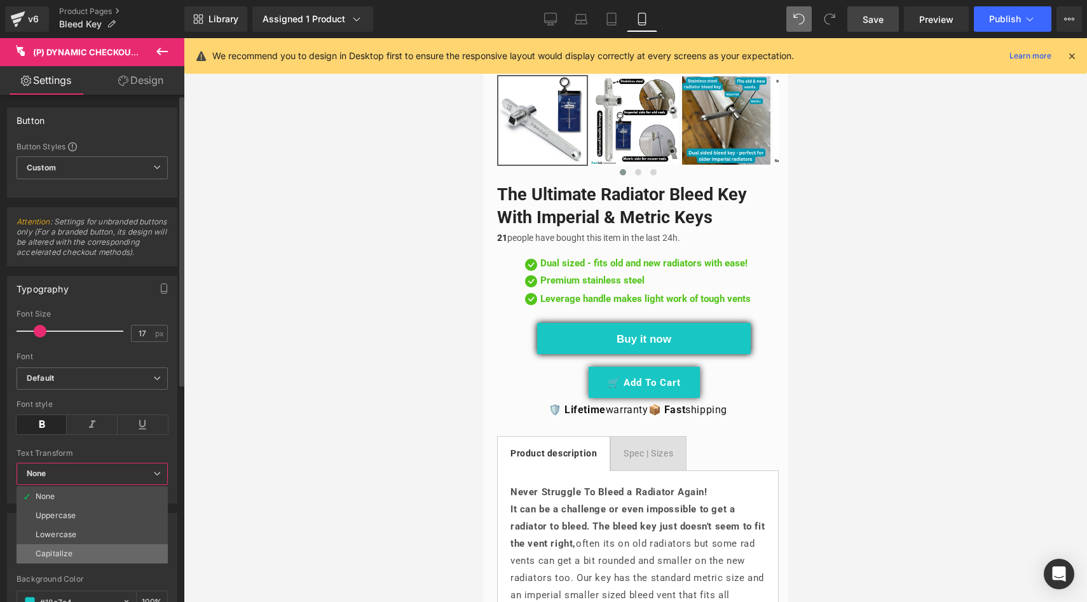
click at [105, 558] on li "Capitalize" at bounding box center [92, 553] width 151 height 19
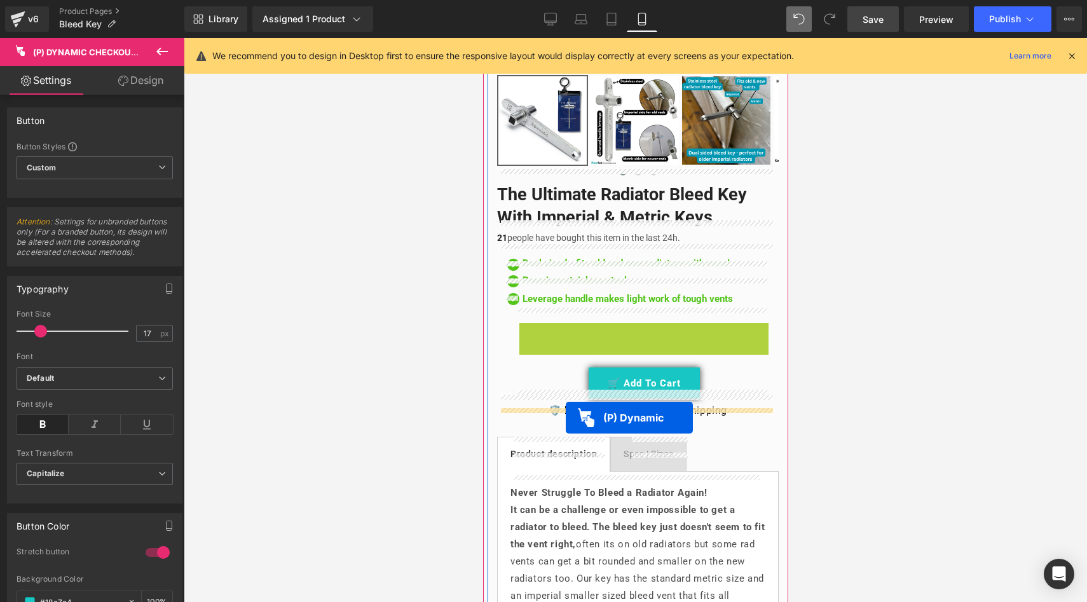
drag, startPoint x: 561, startPoint y: 342, endPoint x: 565, endPoint y: 417, distance: 75.1
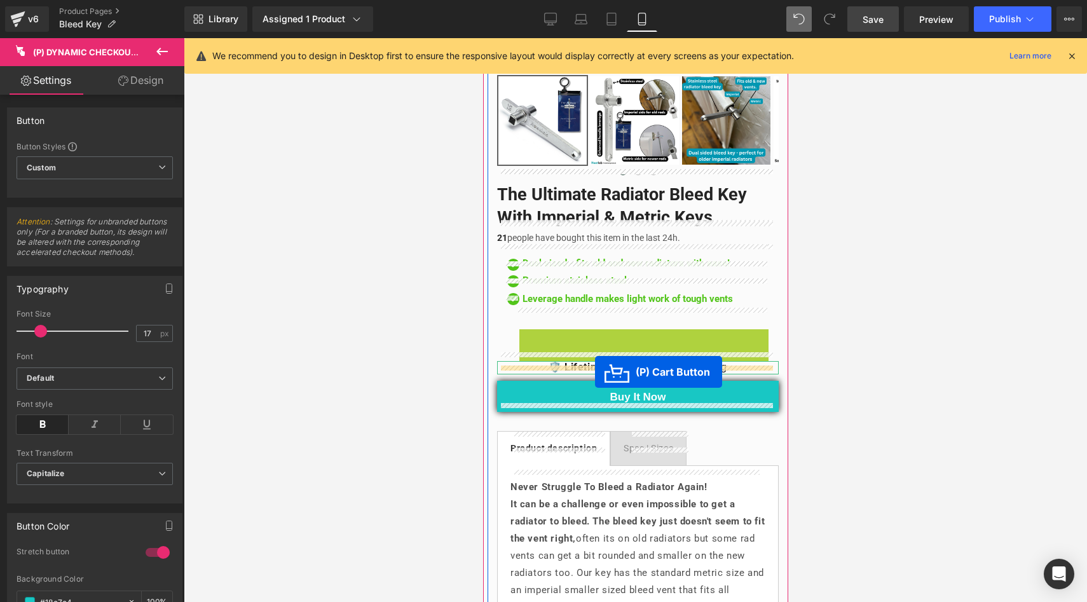
drag, startPoint x: 596, startPoint y: 334, endPoint x: 595, endPoint y: 371, distance: 36.9
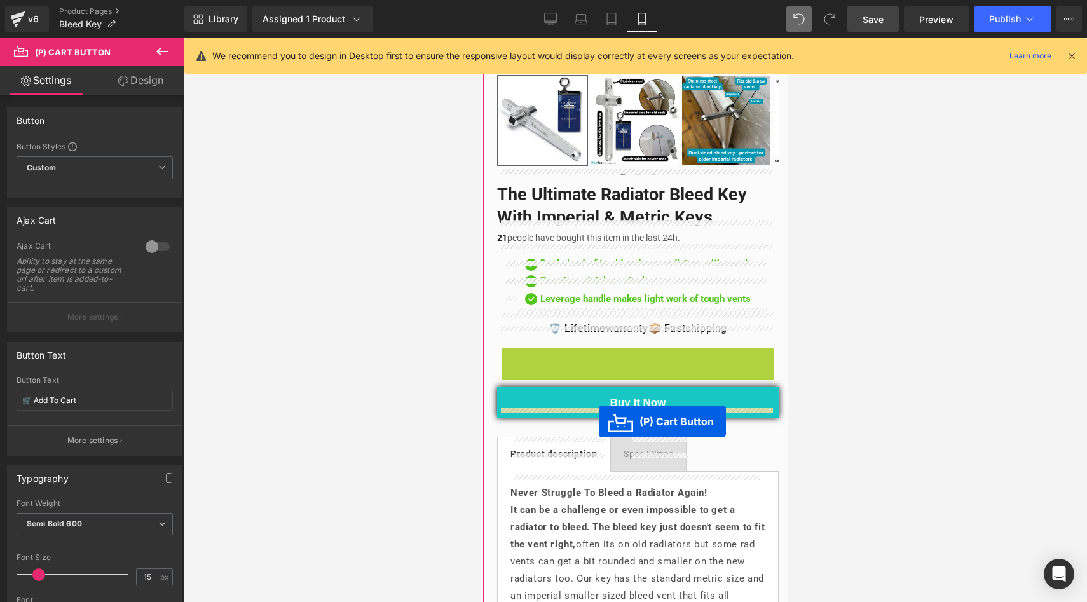
drag, startPoint x: 589, startPoint y: 352, endPoint x: 598, endPoint y: 421, distance: 70.0
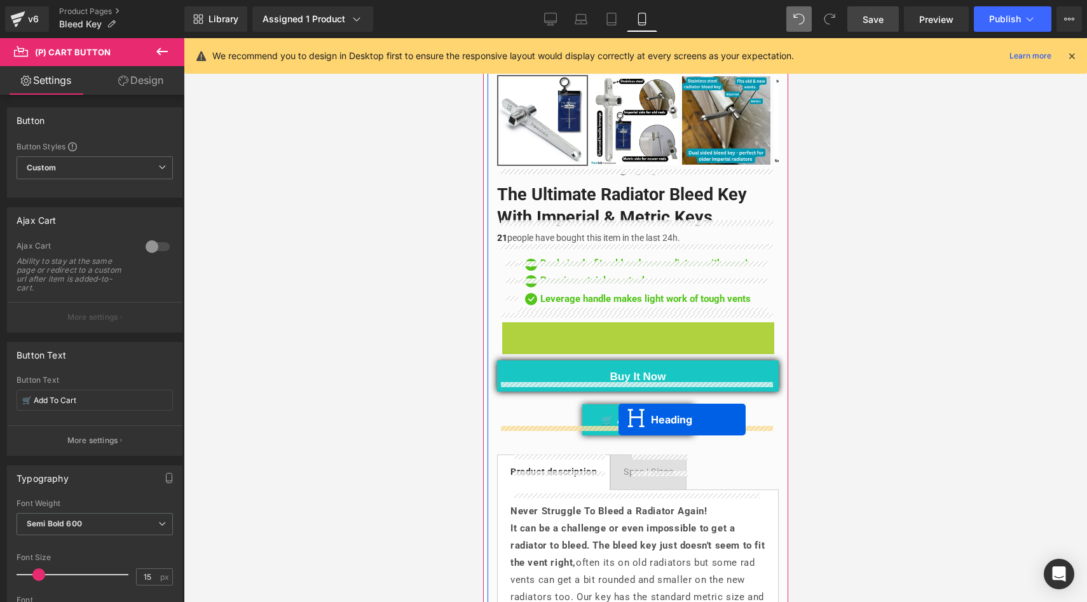
drag, startPoint x: 599, startPoint y: 318, endPoint x: 618, endPoint y: 420, distance: 103.5
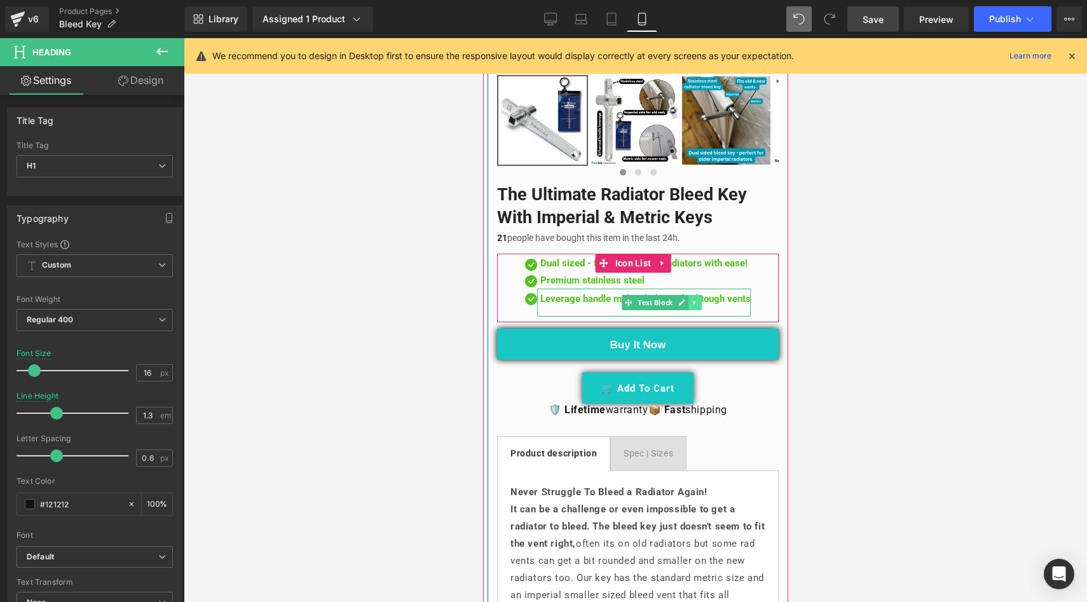
click at [691, 299] on icon at bounding box center [694, 303] width 7 height 8
click at [695, 295] on link at bounding box center [701, 302] width 13 height 15
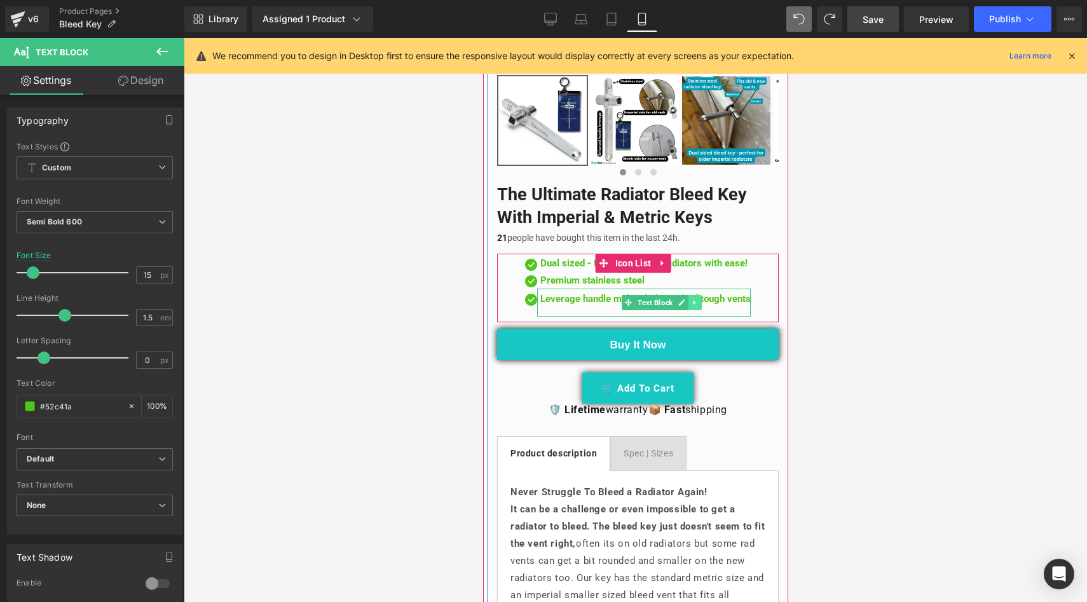
click at [688, 296] on link at bounding box center [694, 302] width 13 height 15
click at [695, 295] on link at bounding box center [701, 302] width 13 height 15
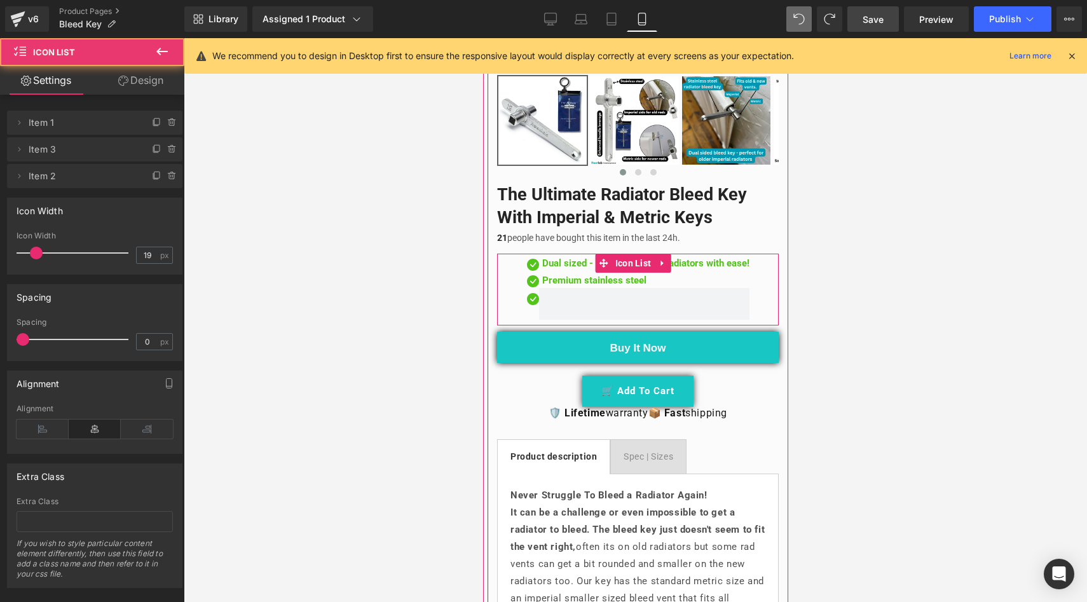
click at [675, 295] on span at bounding box center [644, 304] width 210 height 32
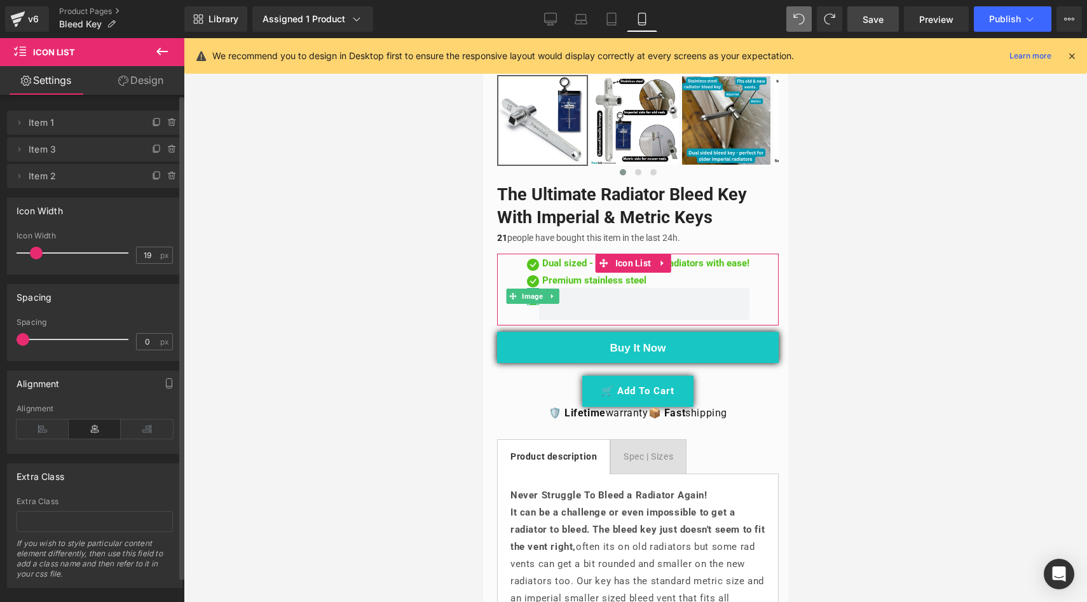
click at [88, 175] on span "Item 2" at bounding box center [82, 176] width 107 height 24
click at [90, 148] on span "Item 3" at bounding box center [82, 149] width 107 height 24
click at [74, 173] on span "Item 2" at bounding box center [82, 176] width 107 height 24
click at [88, 178] on span "Item 2" at bounding box center [82, 176] width 107 height 24
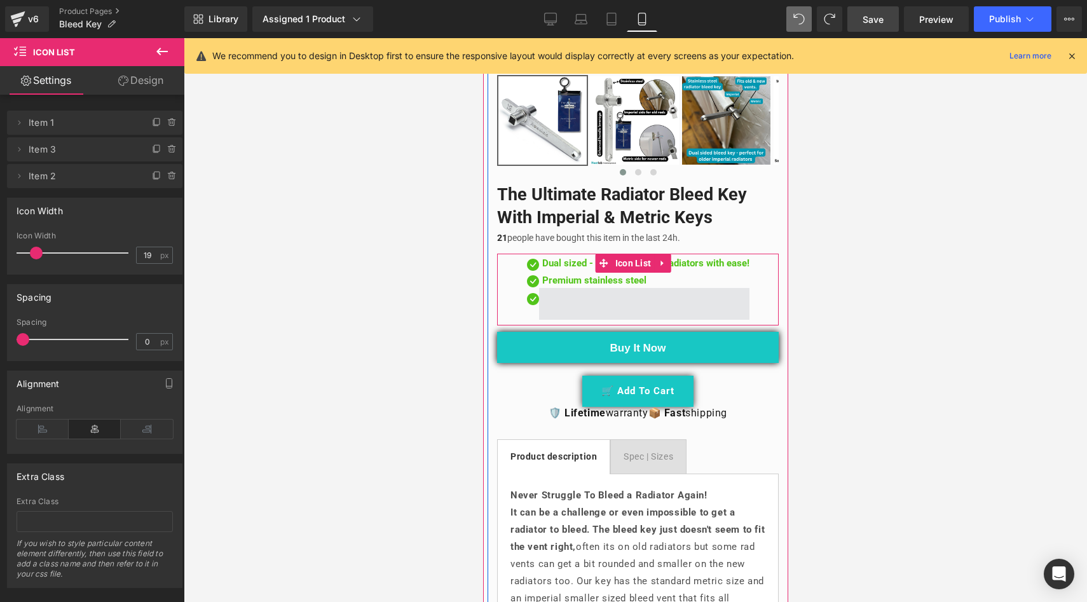
click at [539, 288] on span at bounding box center [644, 304] width 210 height 32
click at [539, 294] on span at bounding box center [644, 304] width 210 height 32
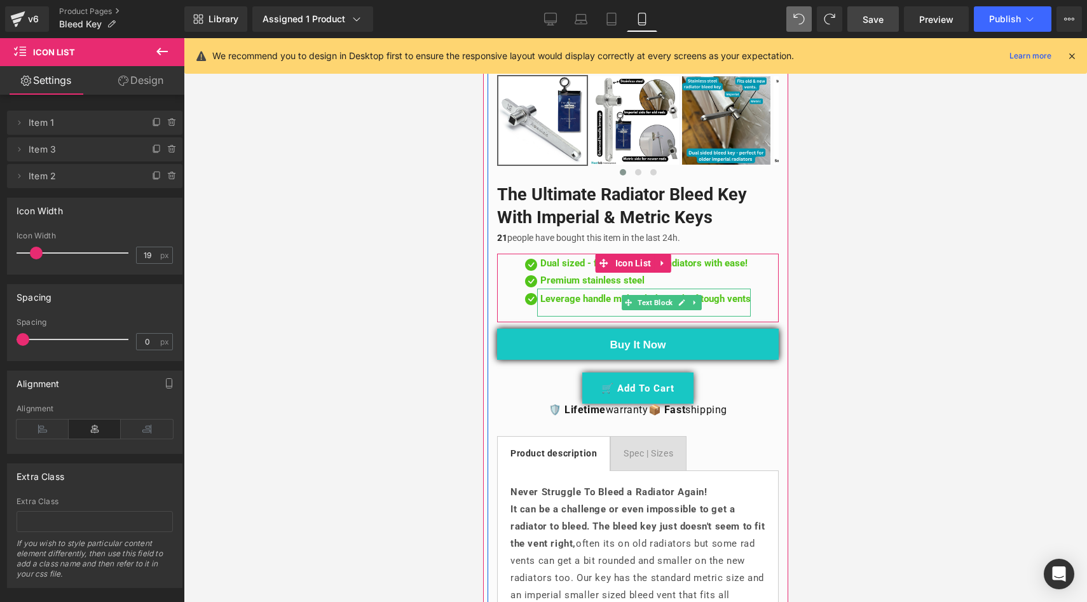
click at [546, 292] on p "Leverage handle makes light work of tough vents" at bounding box center [645, 299] width 210 height 15
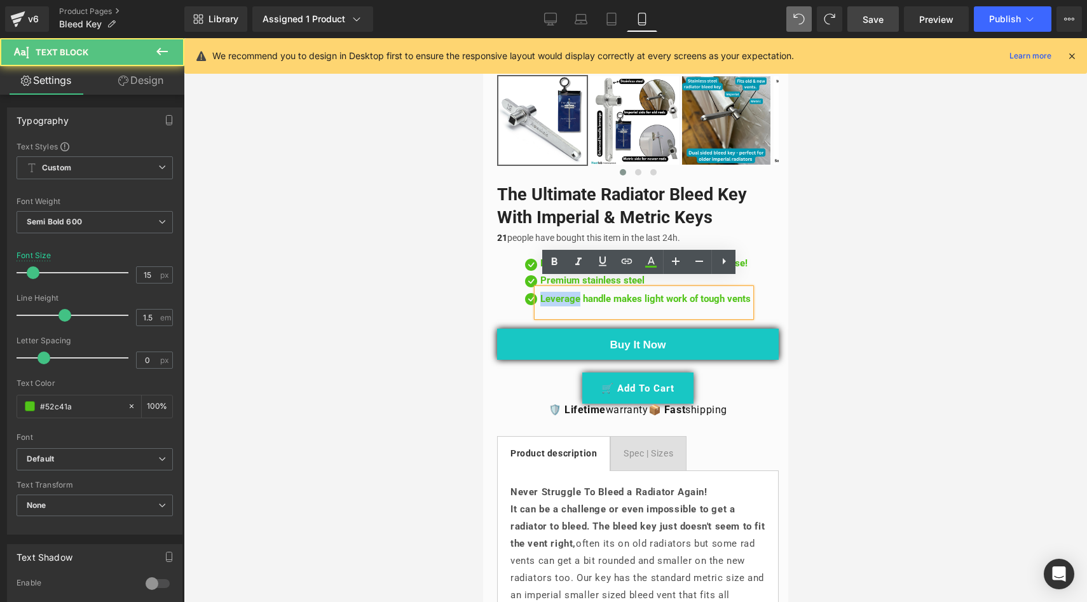
drag, startPoint x: 558, startPoint y: 291, endPoint x: 517, endPoint y: 295, distance: 41.6
click at [540, 295] on p "Leverage handle makes light work of tough vents" at bounding box center [645, 299] width 210 height 15
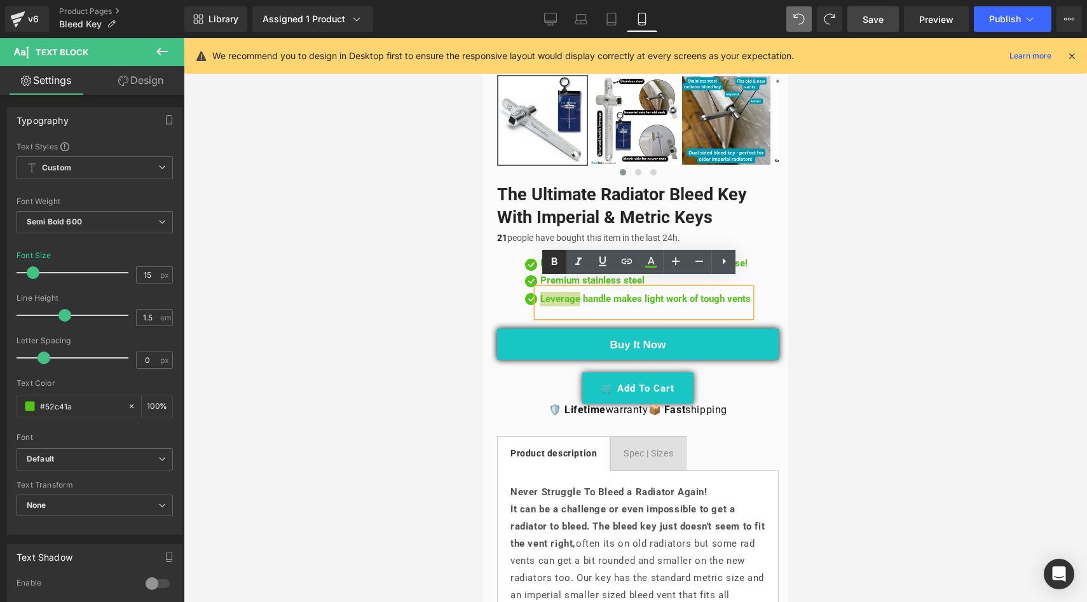
click at [0, 0] on icon at bounding box center [0, 0] width 0 height 0
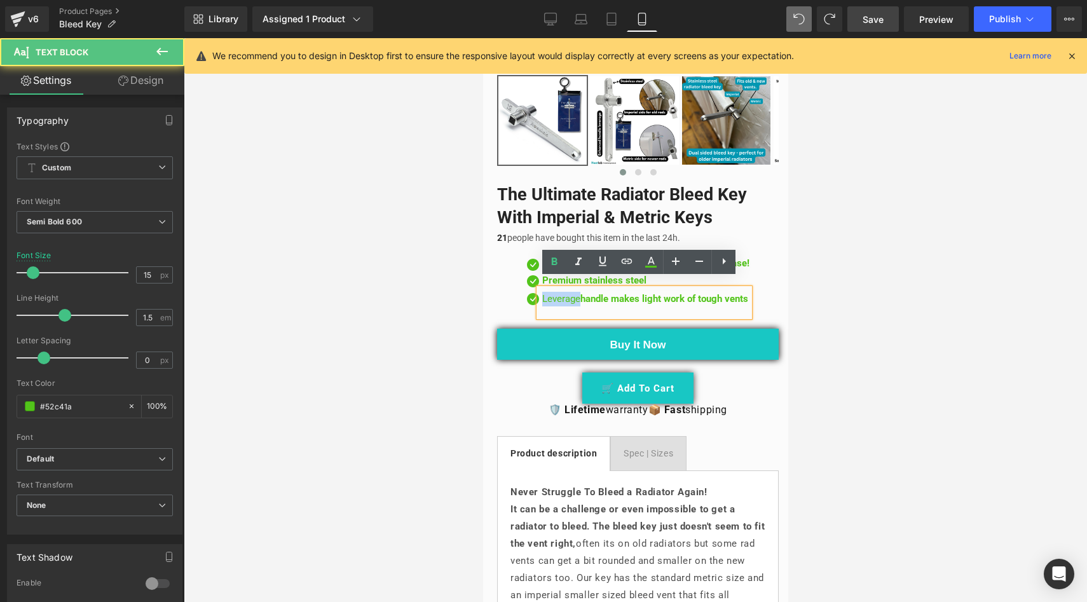
drag, startPoint x: 556, startPoint y: 291, endPoint x: 516, endPoint y: 296, distance: 40.3
click at [539, 296] on div "Leverage handle makes light work of tough vents" at bounding box center [644, 303] width 210 height 29
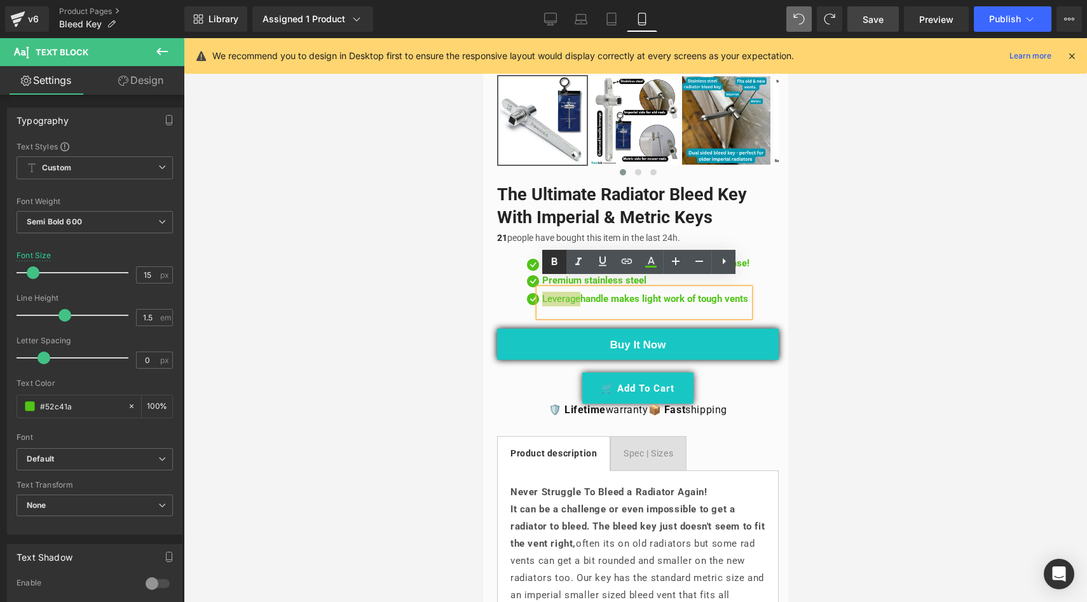
click at [0, 0] on icon at bounding box center [0, 0] width 0 height 0
click at [445, 270] on div at bounding box center [636, 320] width 904 height 564
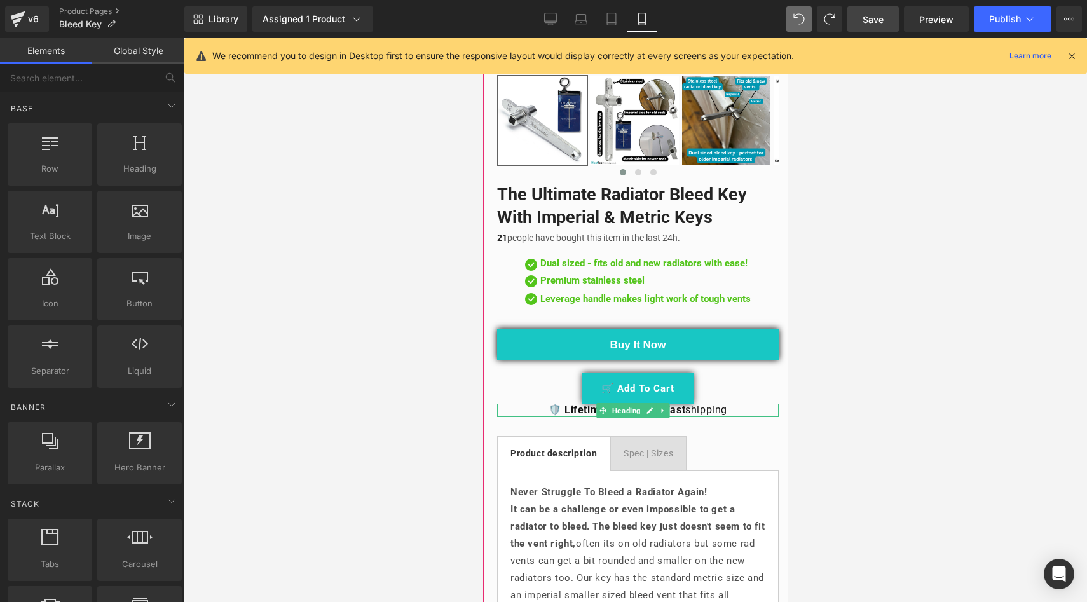
click at [563, 404] on strong "🛡️ Lifetime" at bounding box center [576, 410] width 57 height 12
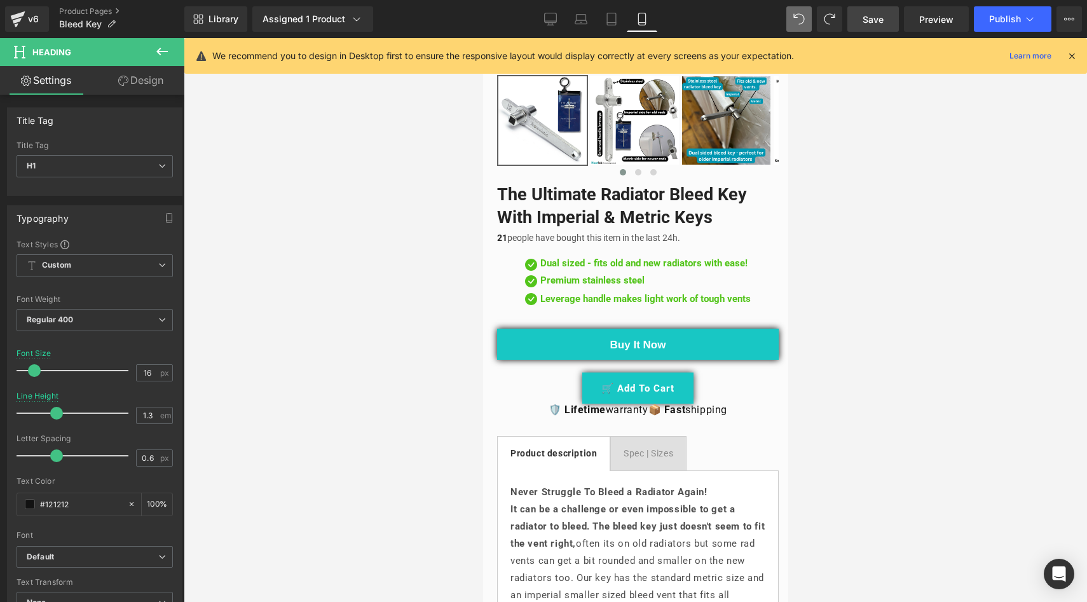
click at [142, 89] on link "Design" at bounding box center [141, 80] width 92 height 29
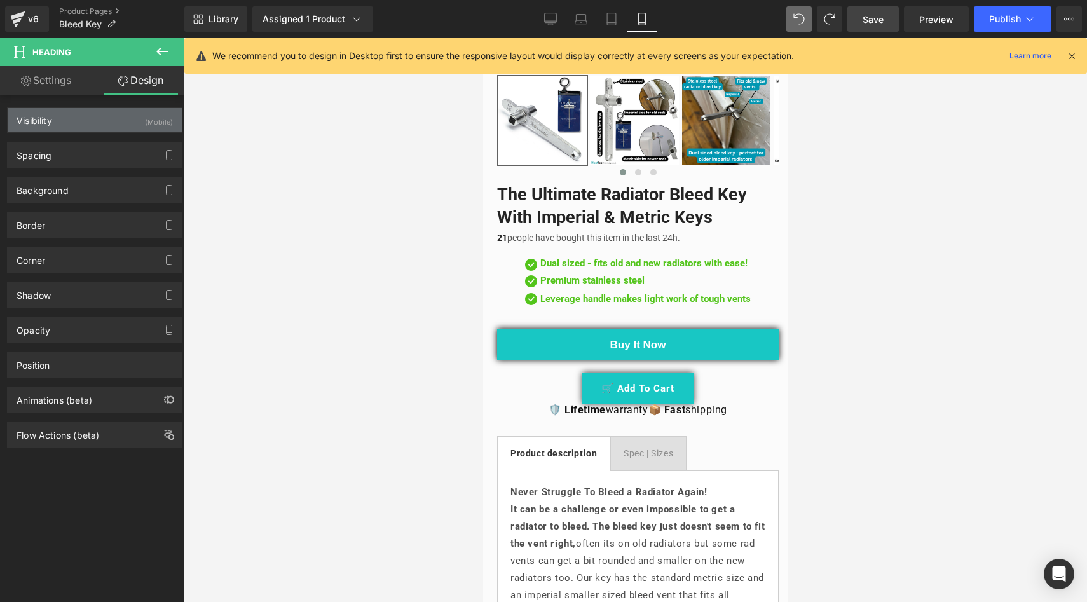
click at [81, 117] on div "Visibility (Mobile)" at bounding box center [95, 120] width 174 height 24
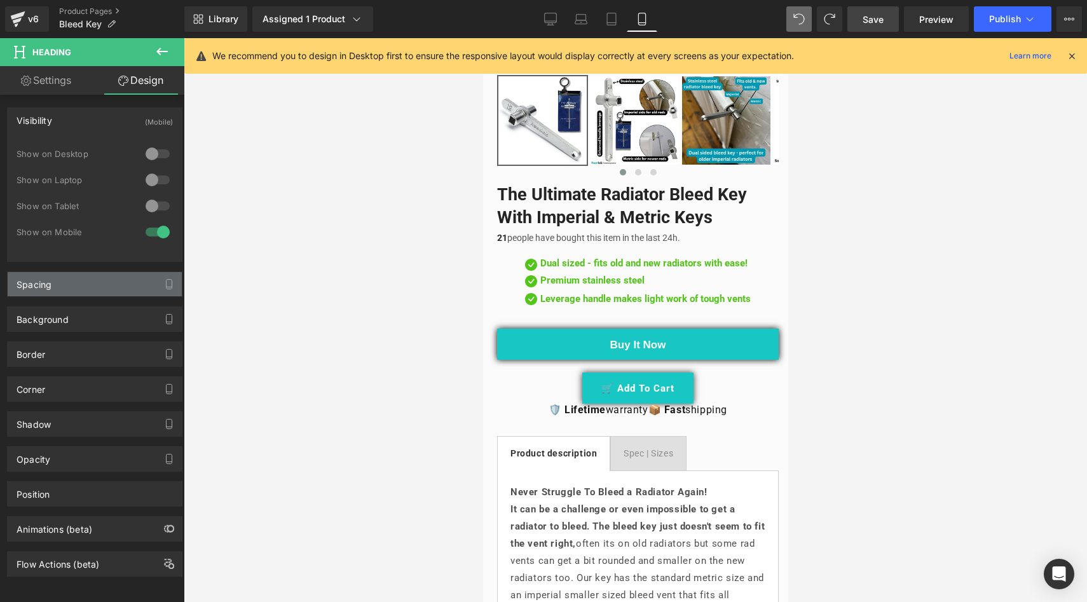
click at [88, 294] on div "Spacing" at bounding box center [95, 284] width 174 height 24
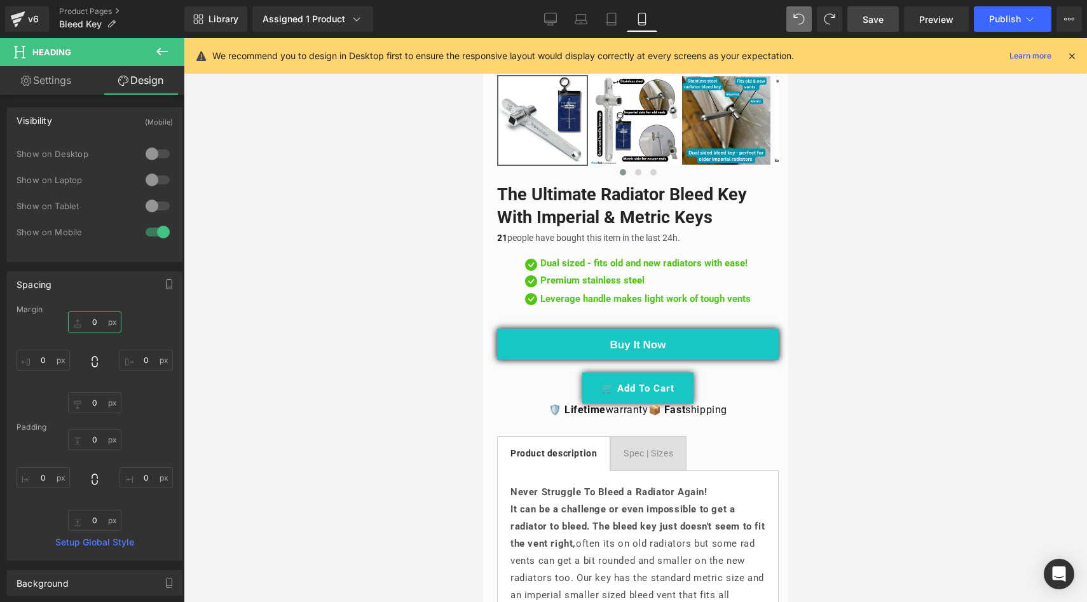
click at [94, 322] on input "0" at bounding box center [94, 322] width 53 height 21
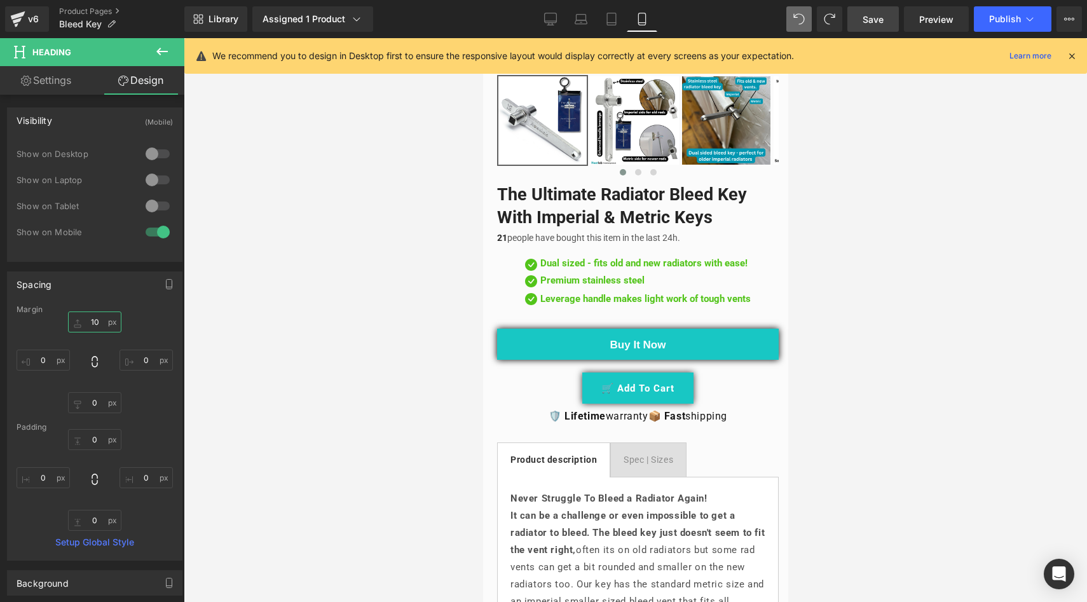
type input "1"
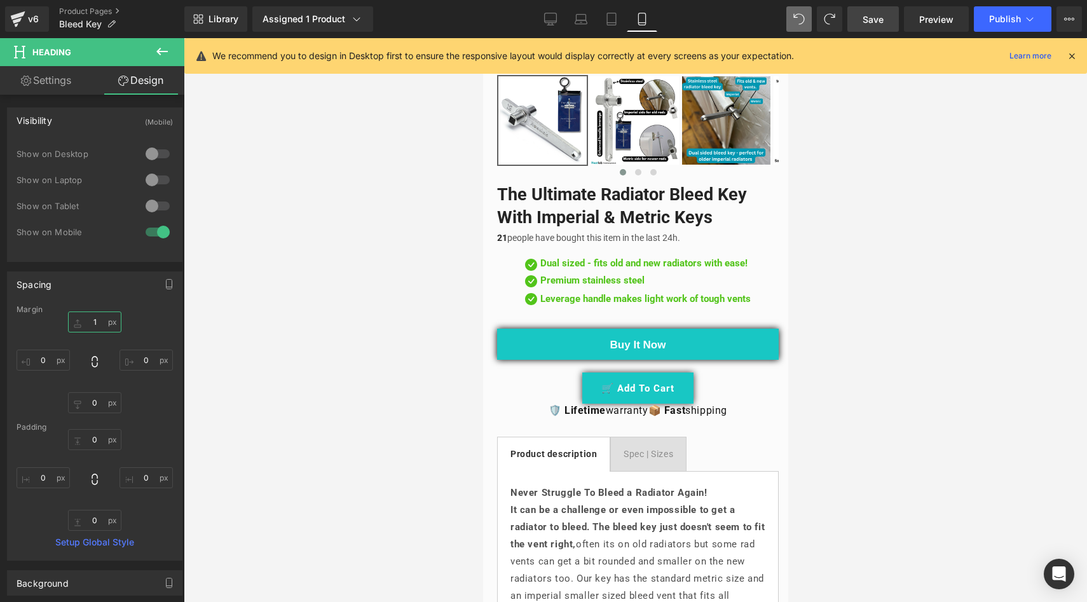
type input "15"
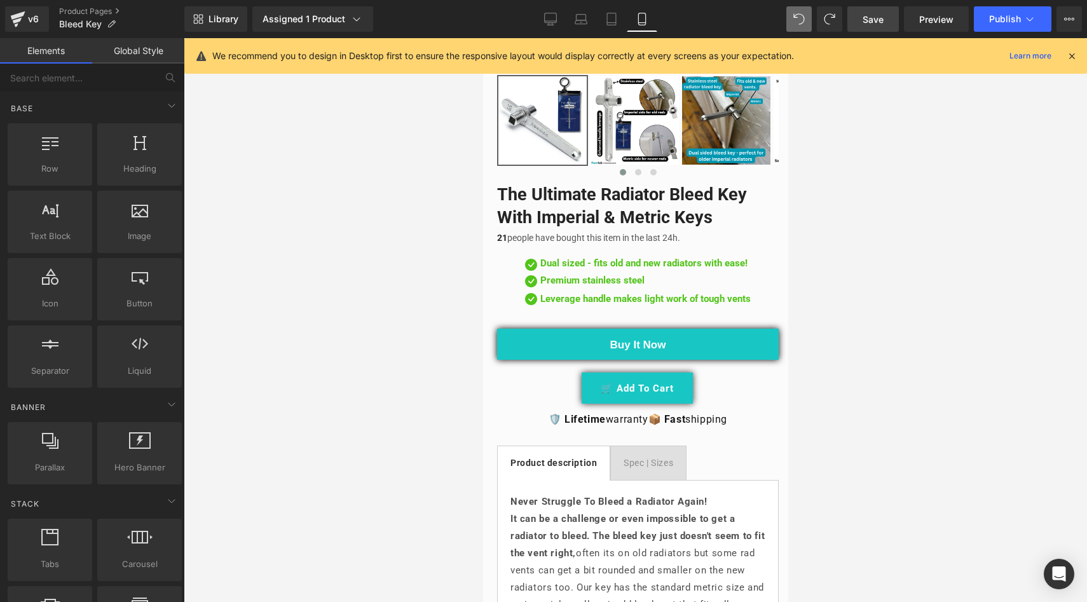
click at [353, 360] on div at bounding box center [636, 320] width 904 height 564
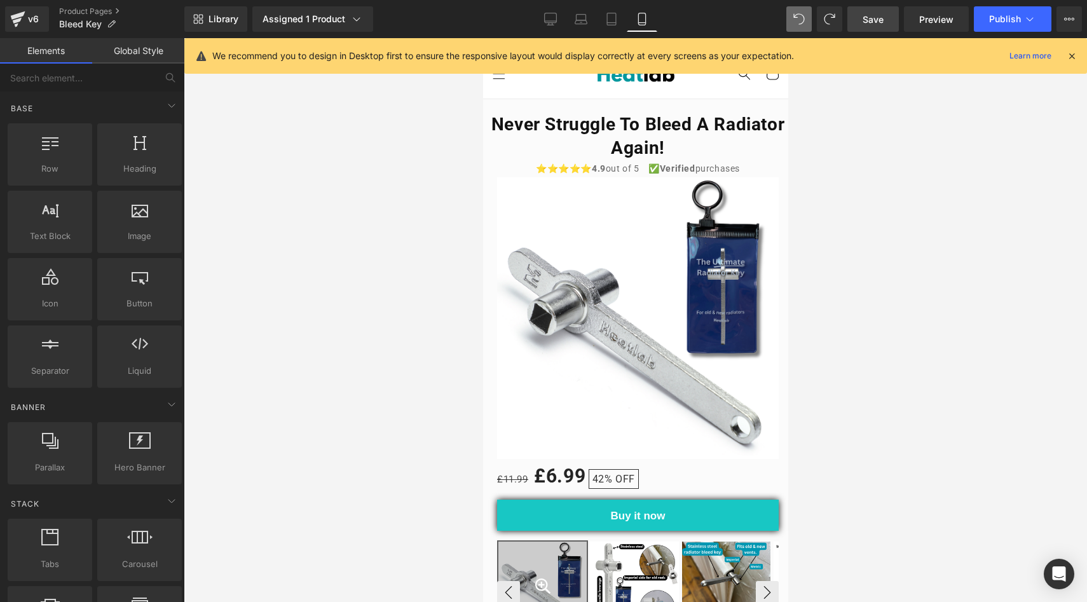
scroll to position [0, 0]
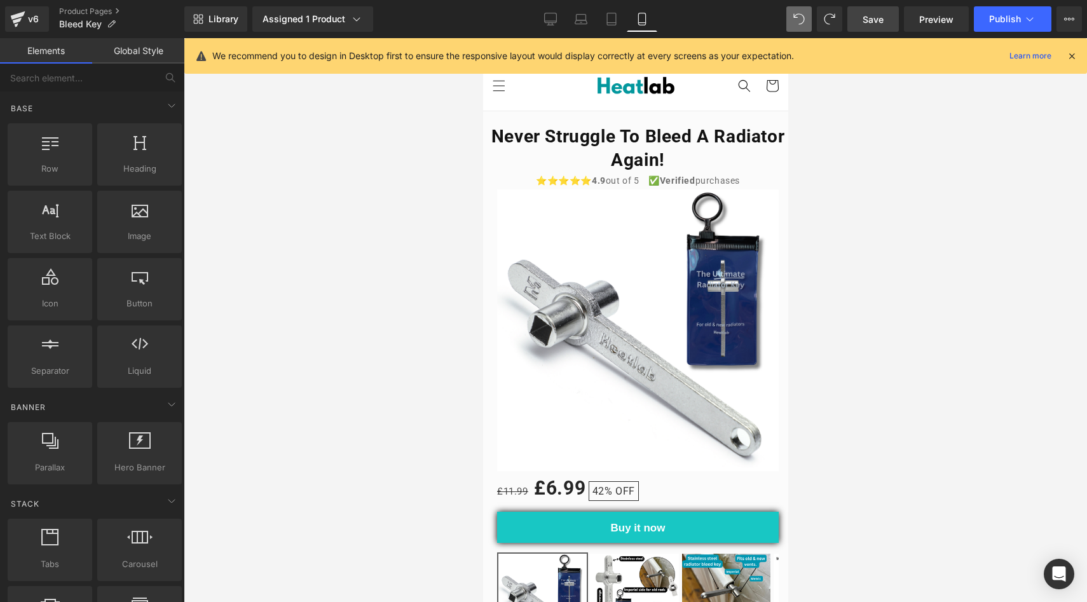
click at [872, 24] on span "Save" at bounding box center [873, 19] width 21 height 13
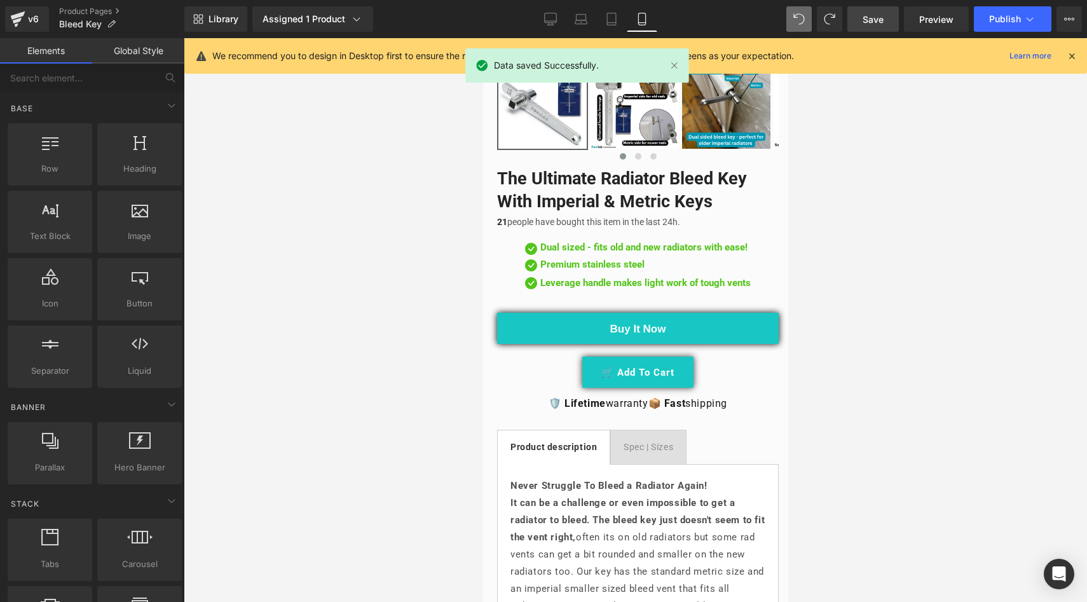
scroll to position [563, 0]
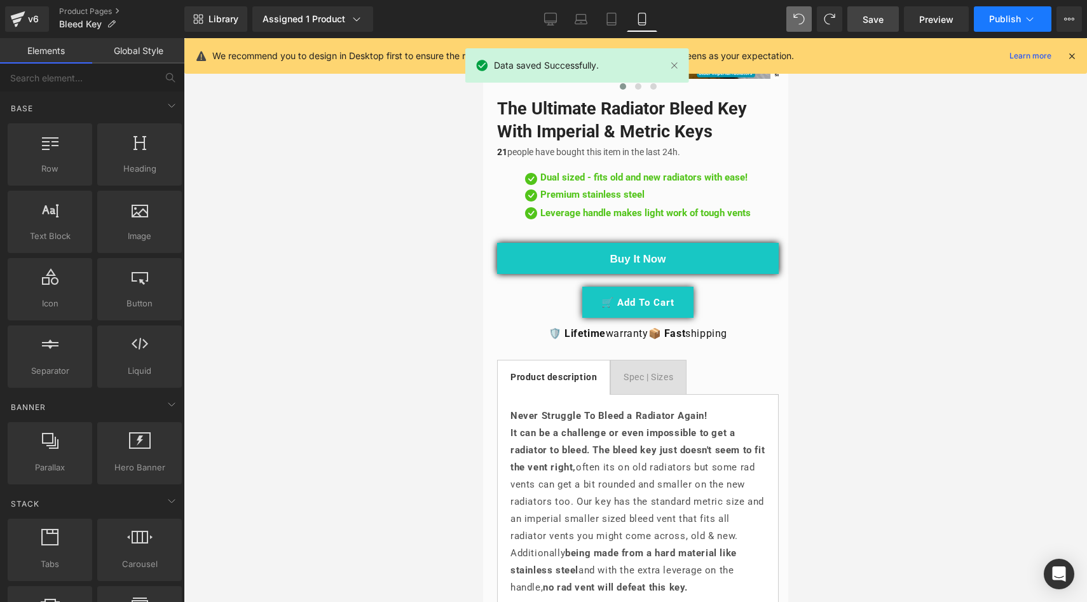
click at [996, 28] on button "Publish" at bounding box center [1013, 18] width 78 height 25
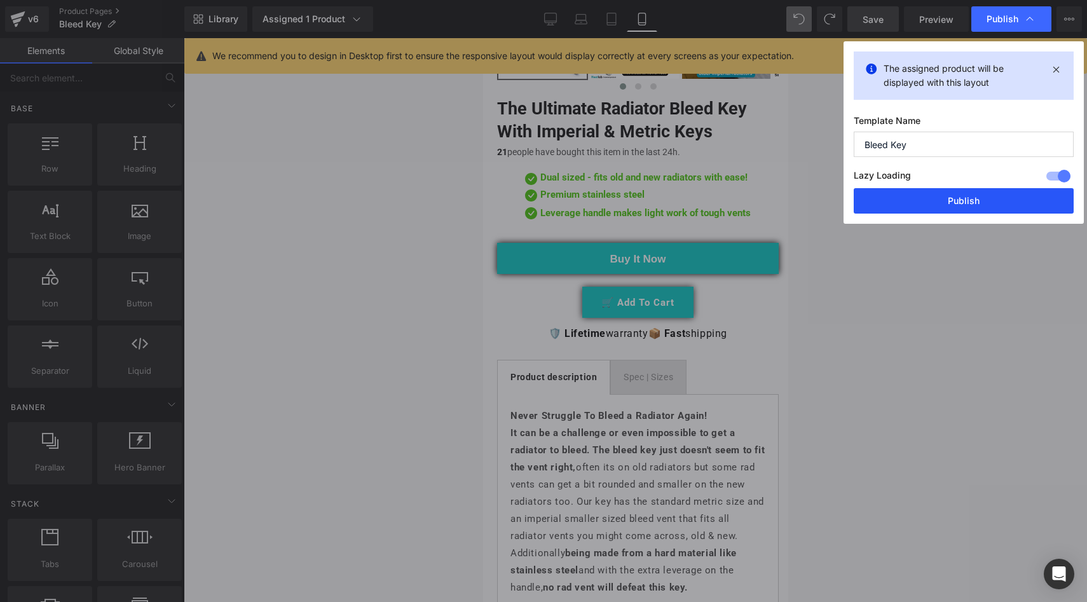
click at [947, 202] on button "Publish" at bounding box center [964, 200] width 220 height 25
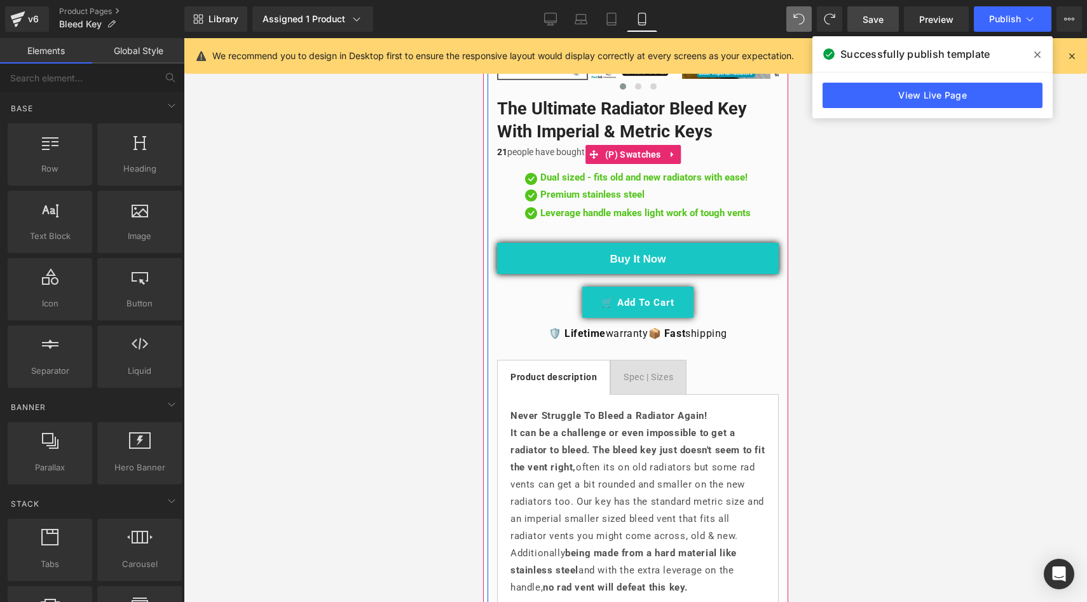
click at [706, 146] on div "Title Default Title" at bounding box center [638, 154] width 282 height 19
click at [636, 146] on span "(P) Swatches" at bounding box center [633, 155] width 62 height 19
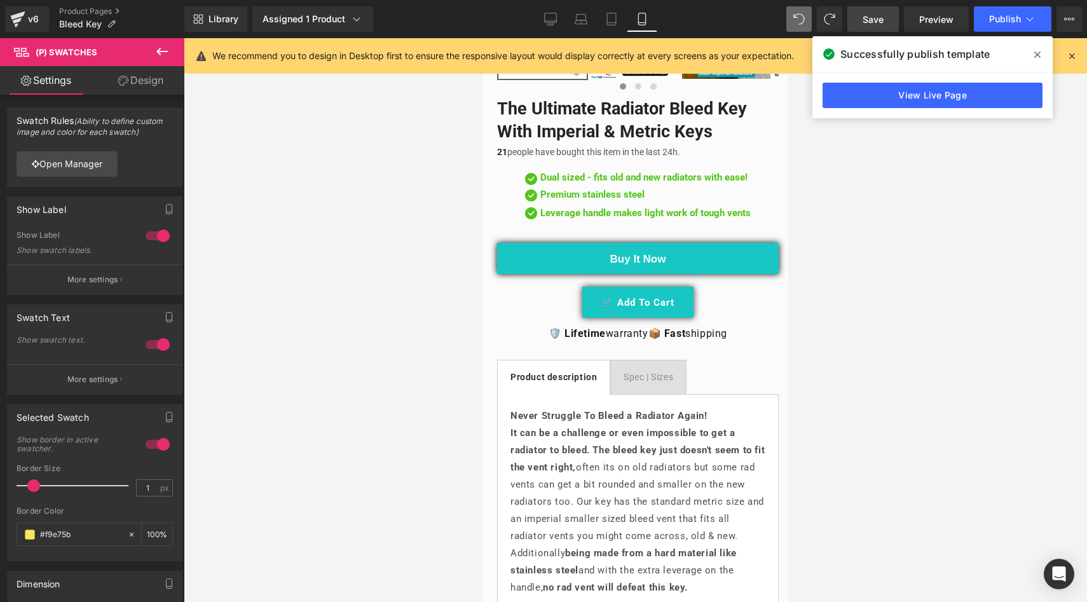
click at [125, 81] on icon at bounding box center [123, 81] width 10 height 10
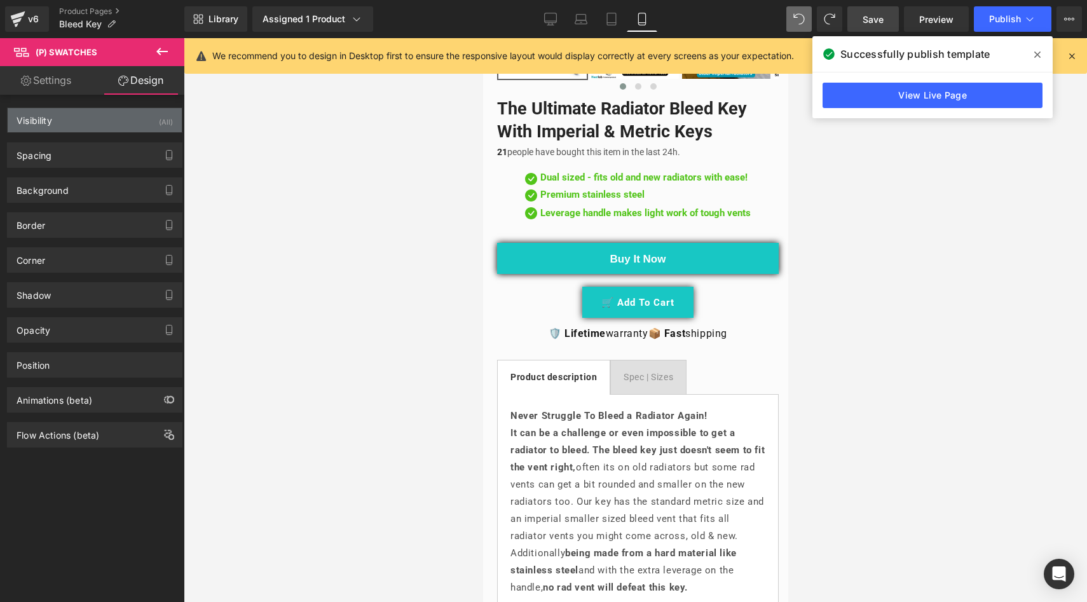
click at [78, 121] on div "Visibility (All)" at bounding box center [95, 120] width 174 height 24
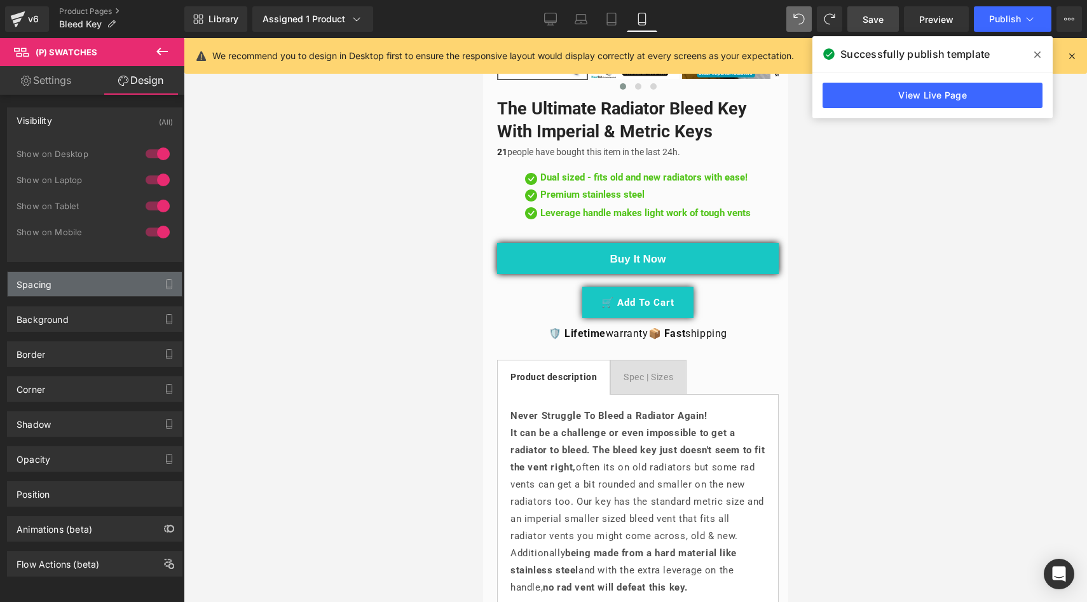
click at [101, 294] on div "Spacing" at bounding box center [95, 284] width 174 height 24
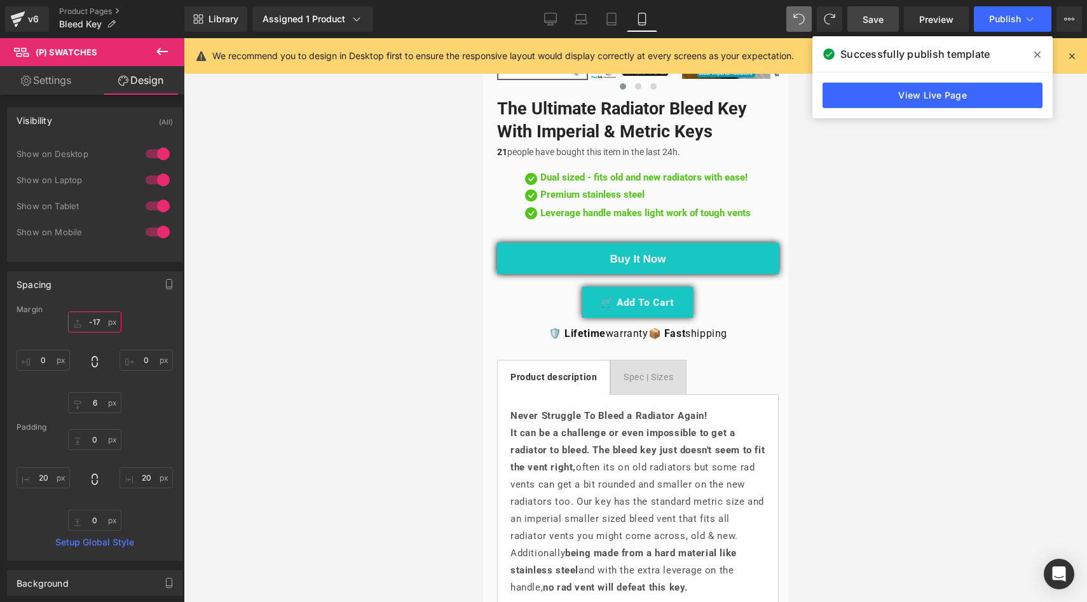
click at [100, 325] on input "-17" at bounding box center [94, 322] width 53 height 21
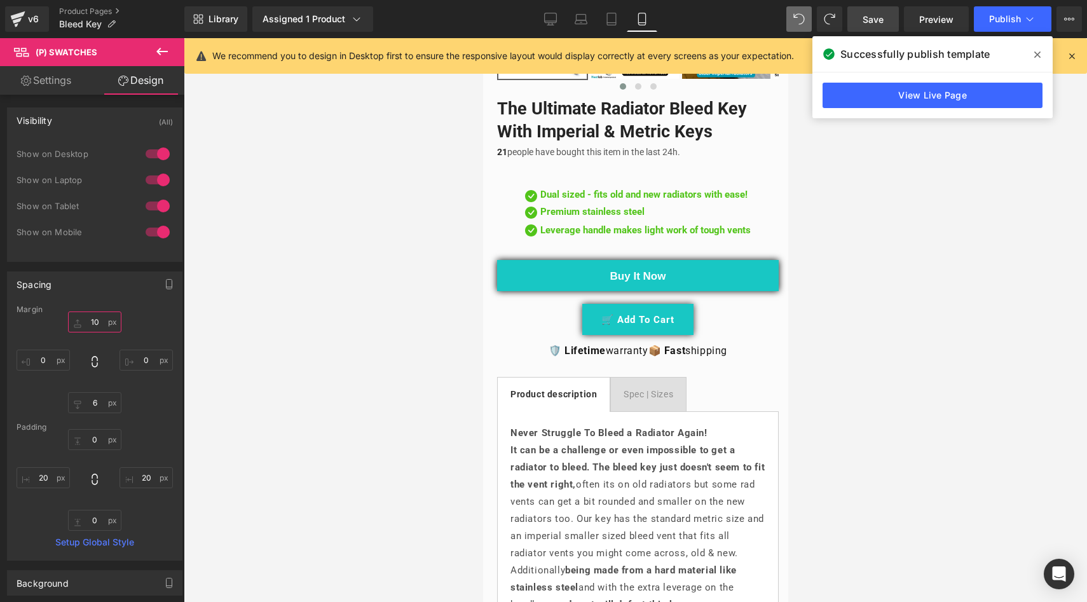
type input "1"
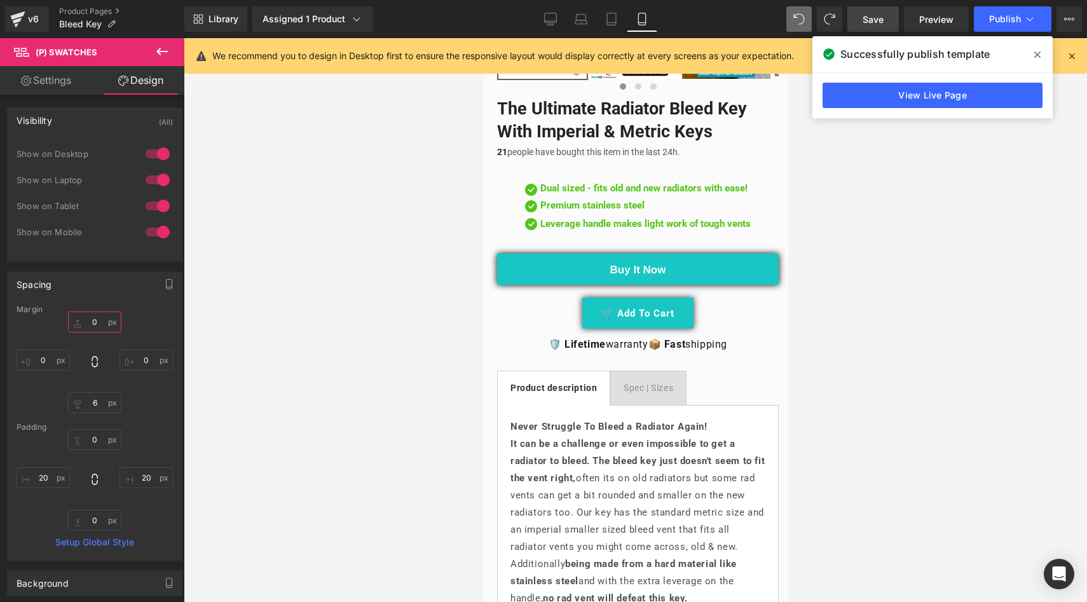
type input "5"
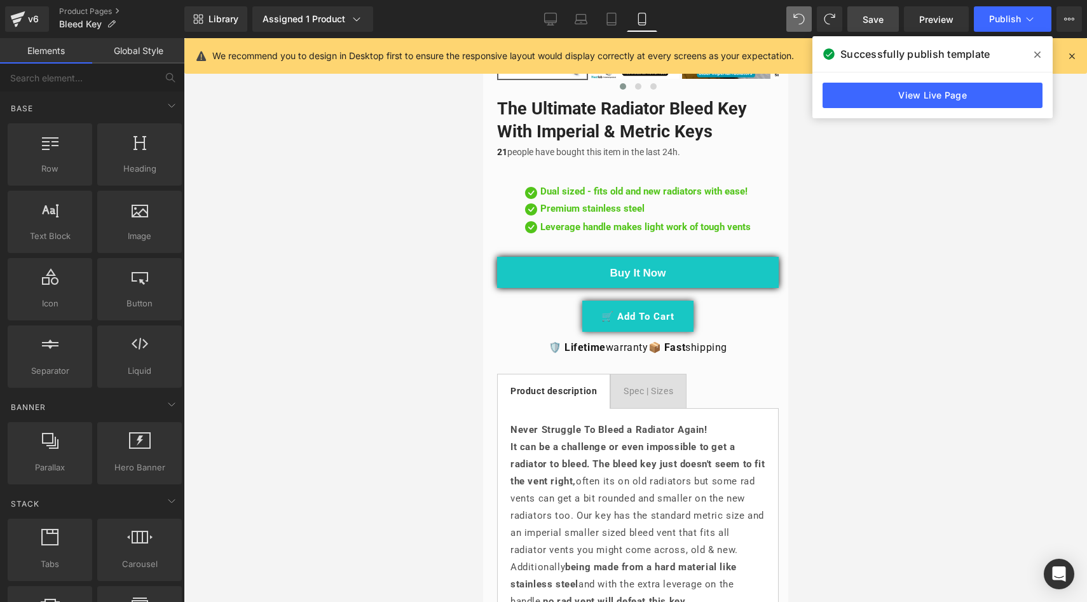
click at [277, 319] on div at bounding box center [636, 320] width 904 height 564
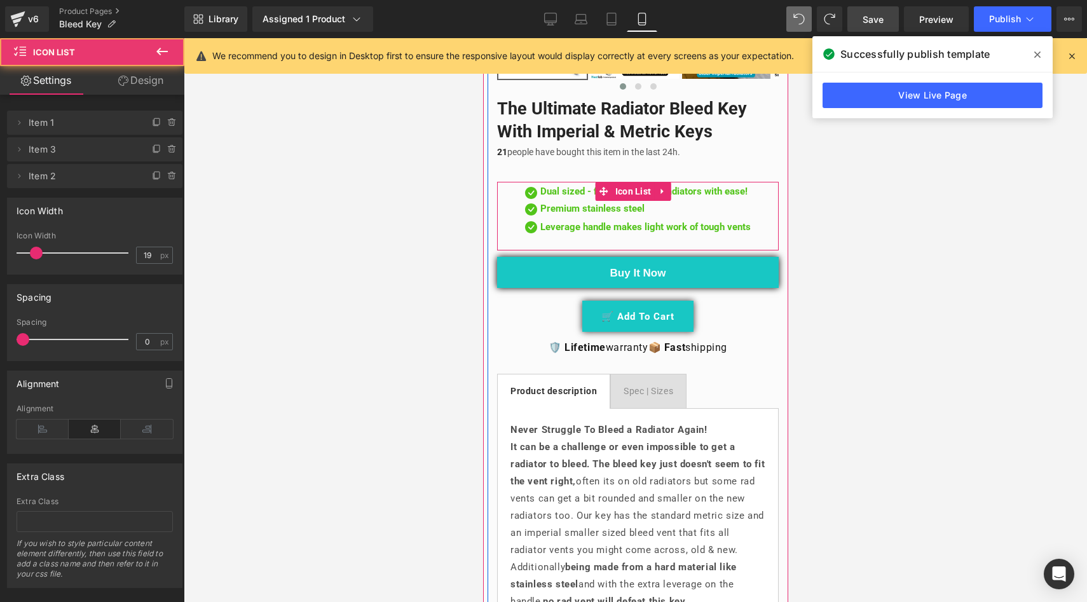
click at [525, 231] on div "Leverage handle makes light work of tough vents Text Block" at bounding box center [638, 230] width 226 height 29
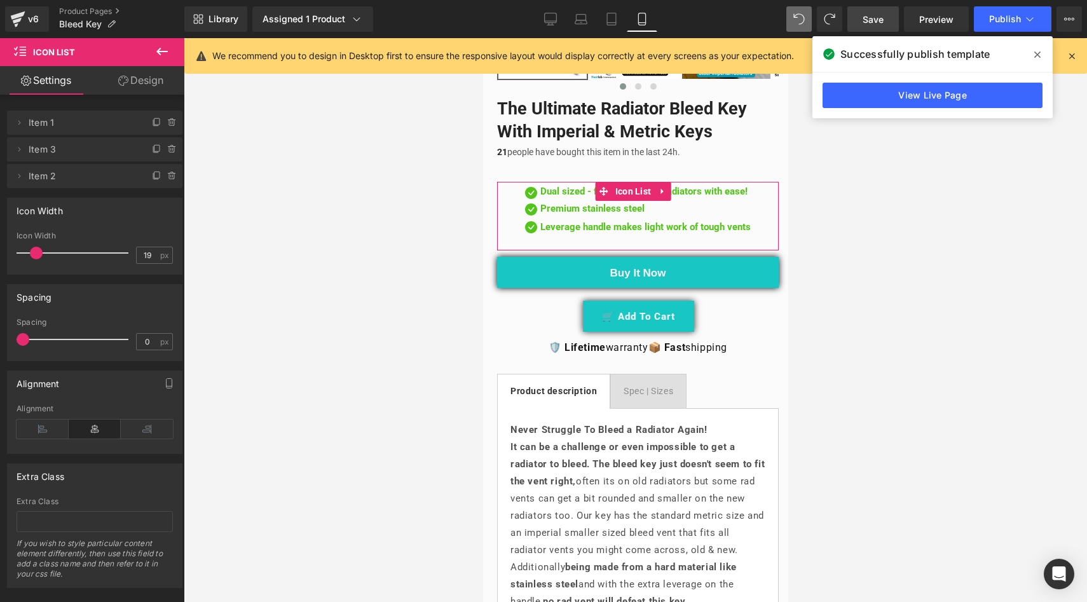
click at [139, 88] on link "Design" at bounding box center [141, 80] width 92 height 29
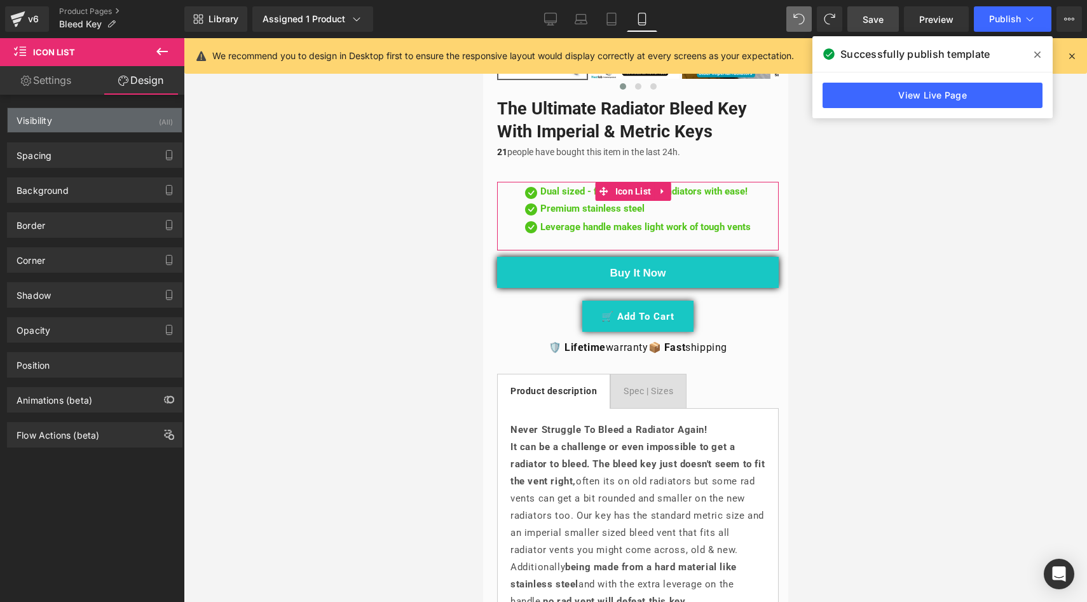
click at [116, 123] on div "Visibility (All)" at bounding box center [95, 120] width 174 height 24
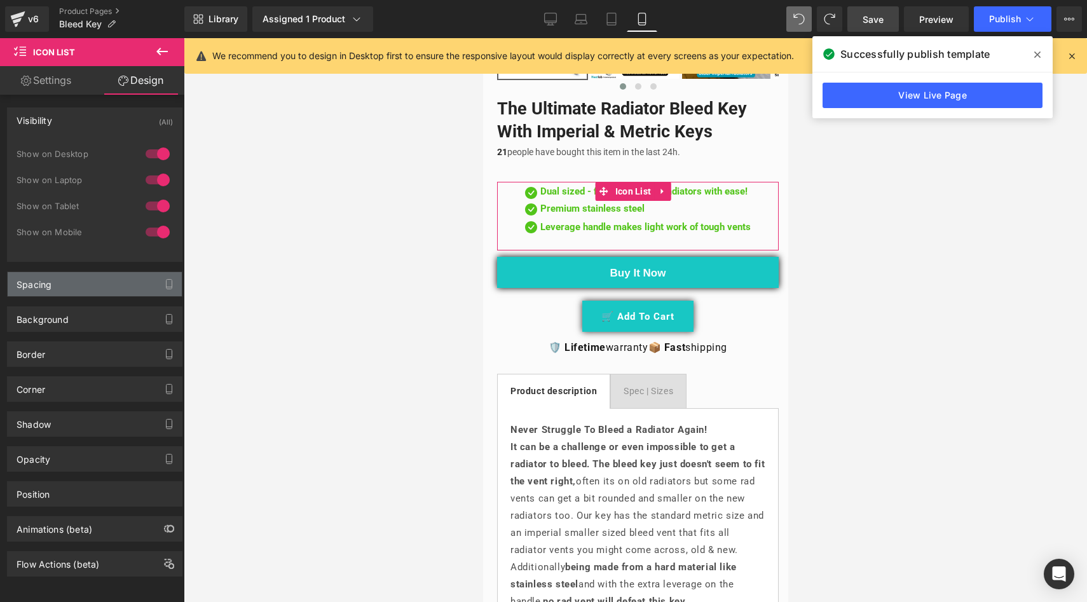
click at [68, 277] on div "Spacing" at bounding box center [95, 284] width 174 height 24
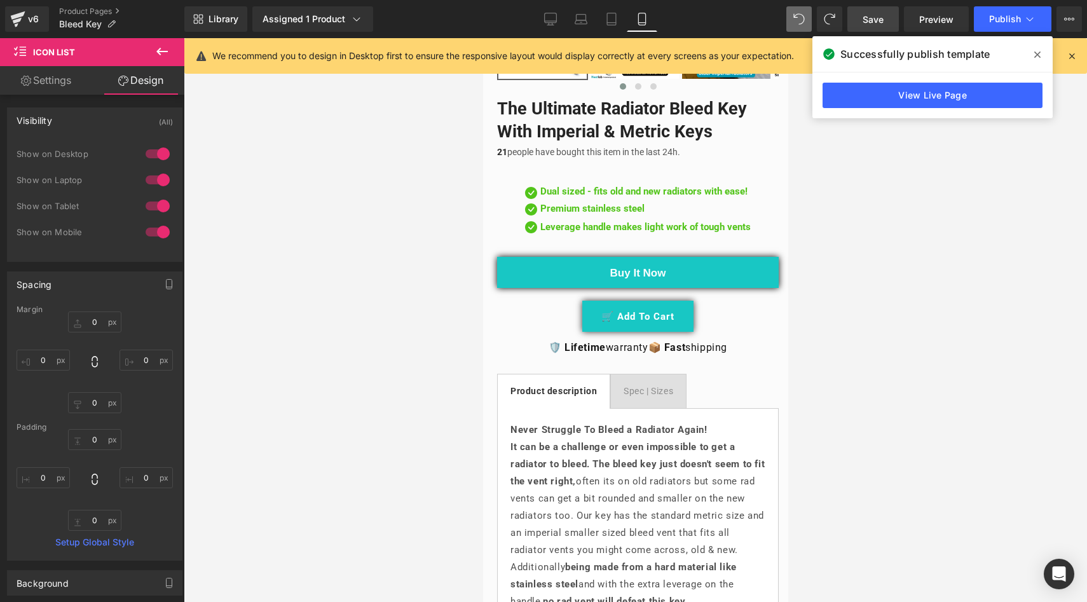
click at [384, 270] on div at bounding box center [636, 320] width 904 height 564
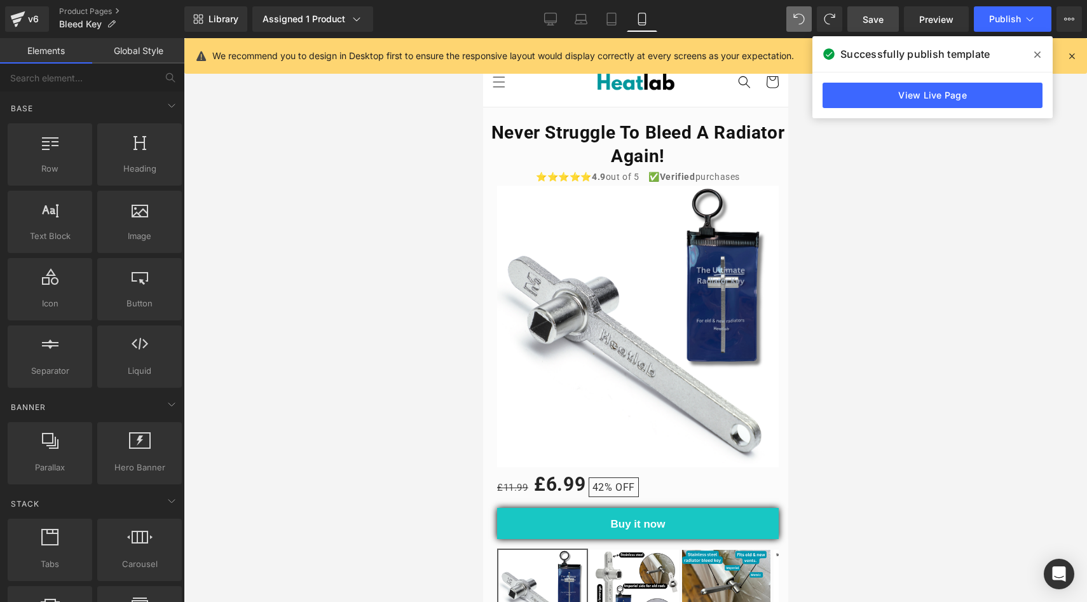
scroll to position [0, 0]
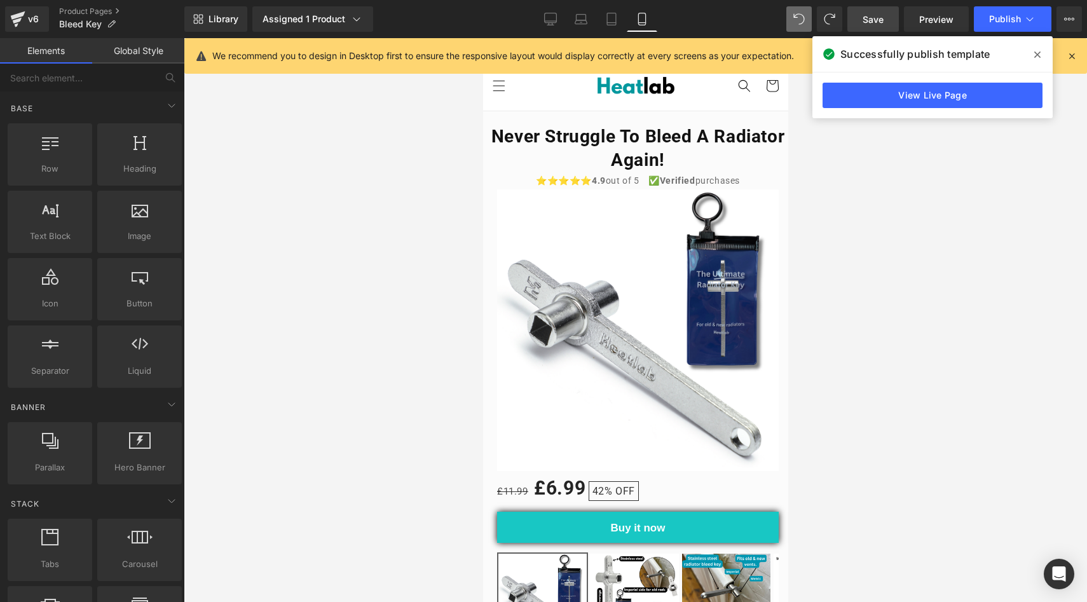
click at [858, 23] on link "Save" at bounding box center [874, 18] width 52 height 25
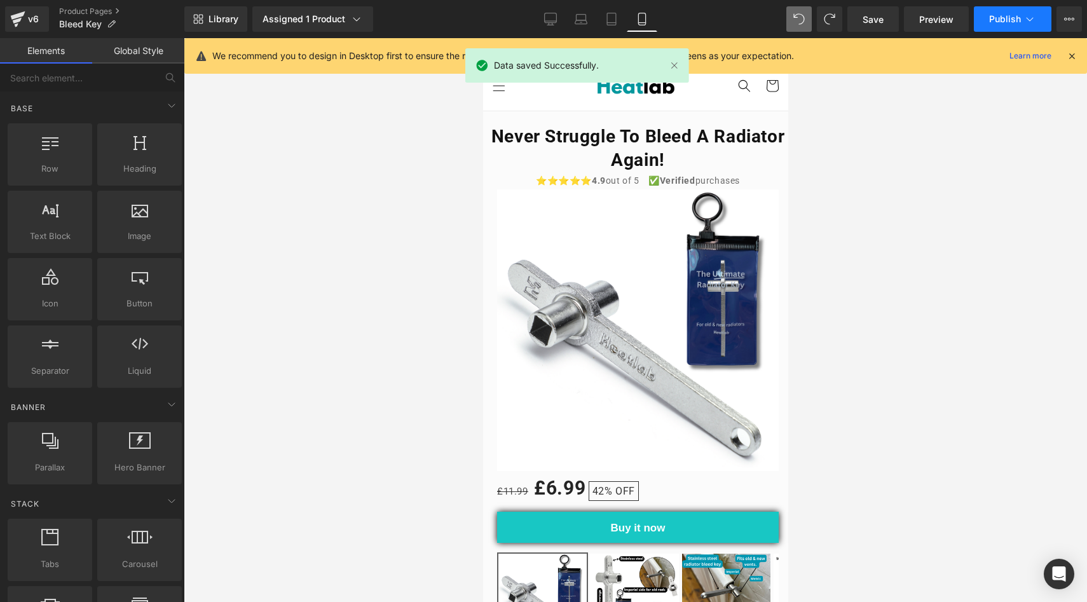
click at [1005, 26] on button "Publish" at bounding box center [1013, 18] width 78 height 25
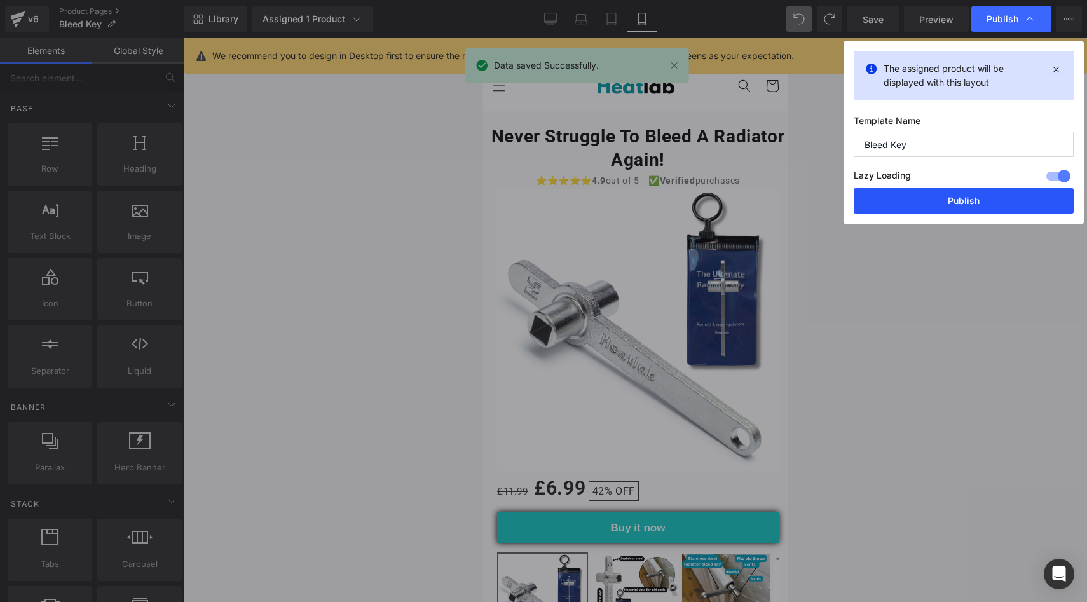
click at [985, 204] on button "Publish" at bounding box center [964, 200] width 220 height 25
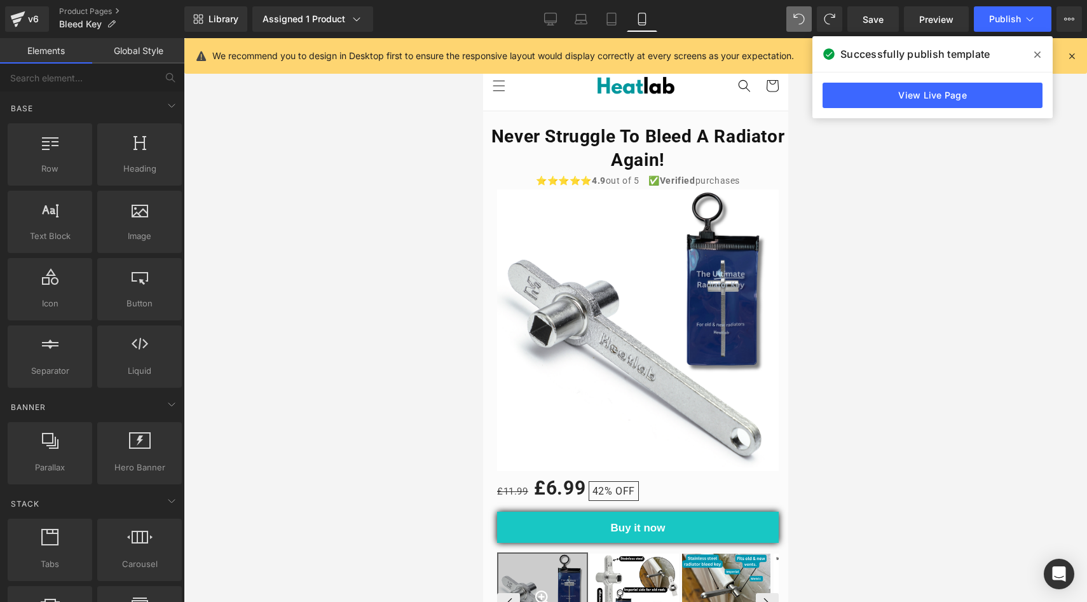
scroll to position [133, 0]
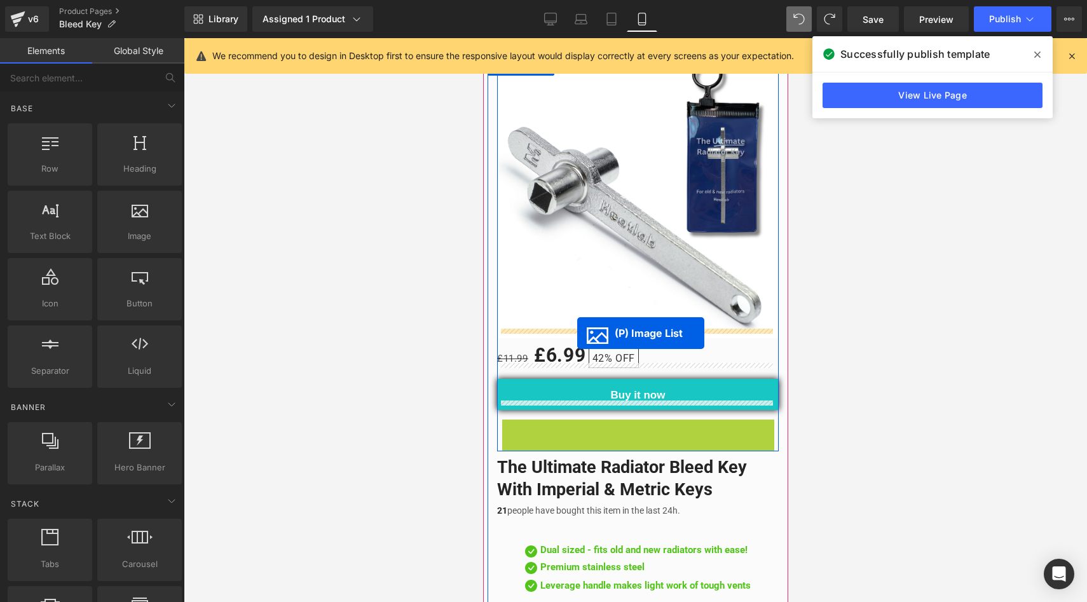
drag, startPoint x: 591, startPoint y: 458, endPoint x: 577, endPoint y: 333, distance: 126.0
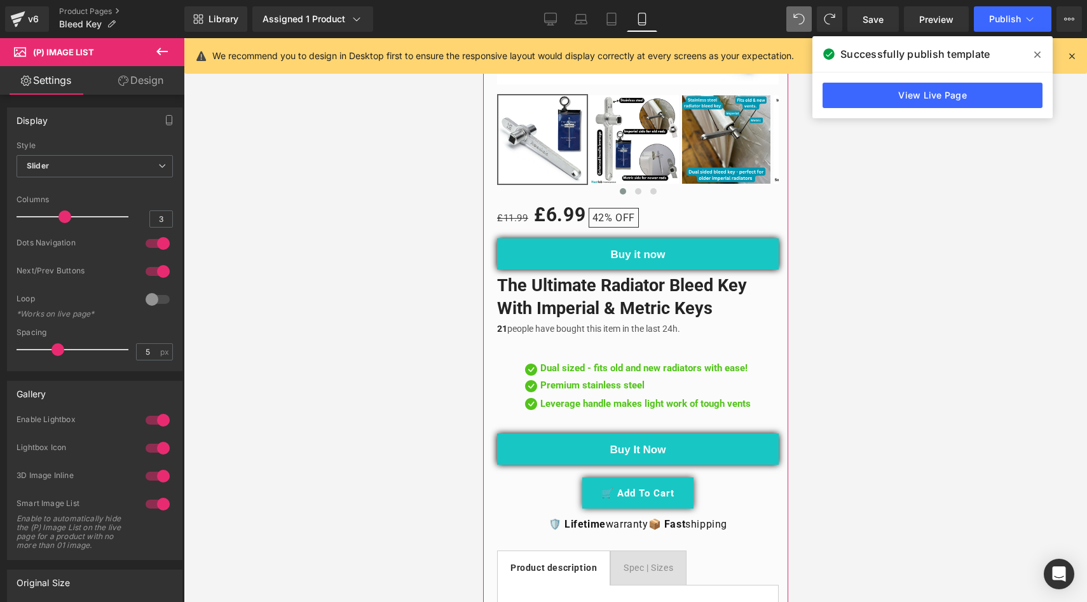
scroll to position [373, 0]
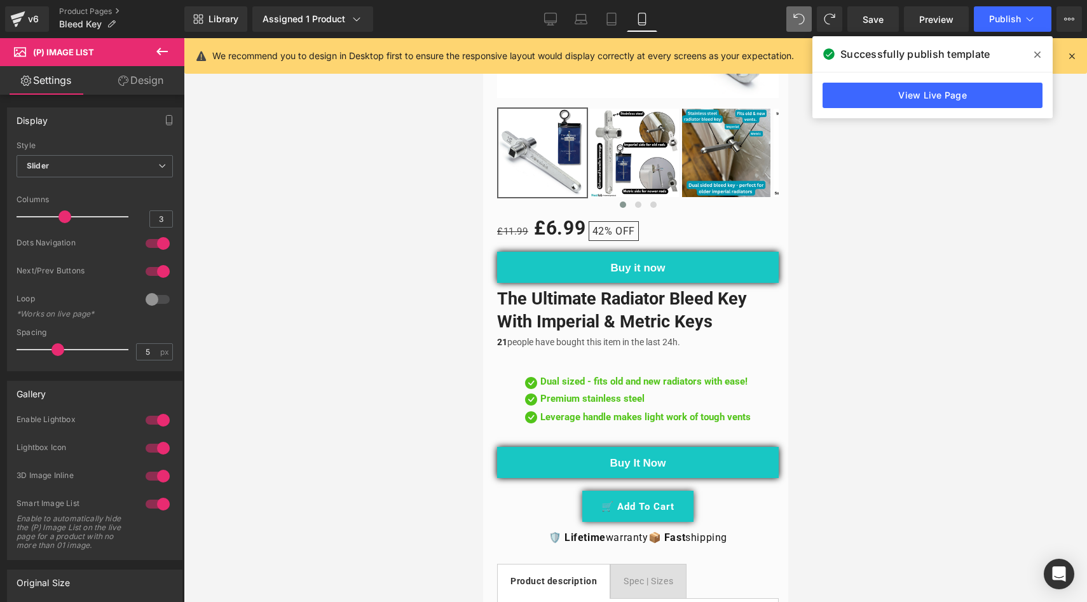
click at [159, 50] on icon at bounding box center [161, 52] width 11 height 8
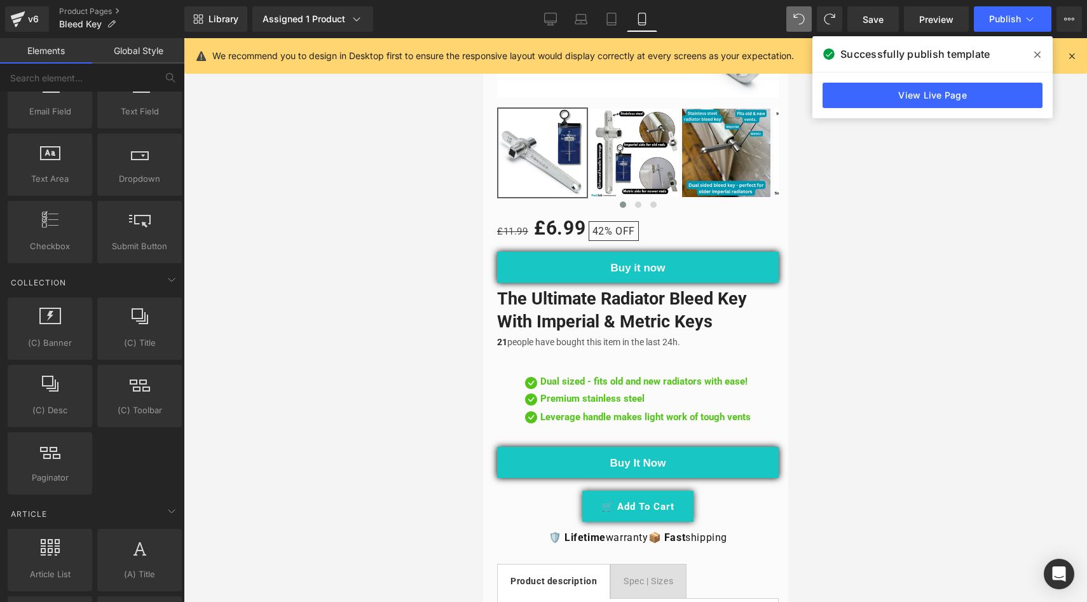
scroll to position [2009, 0]
click at [52, 334] on span "(C) Banner" at bounding box center [49, 339] width 77 height 13
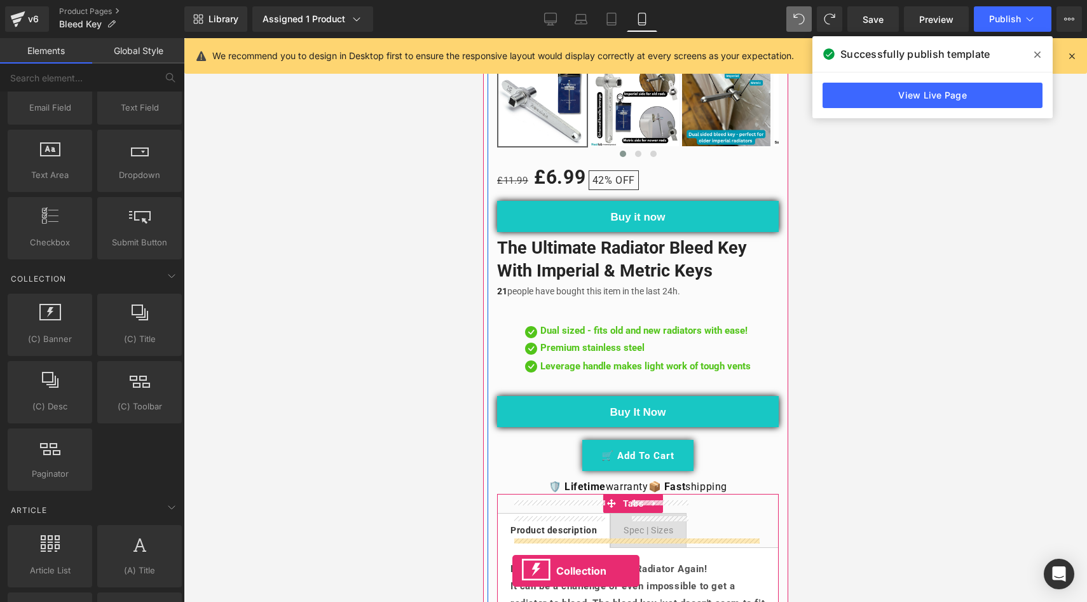
scroll to position [450, 0]
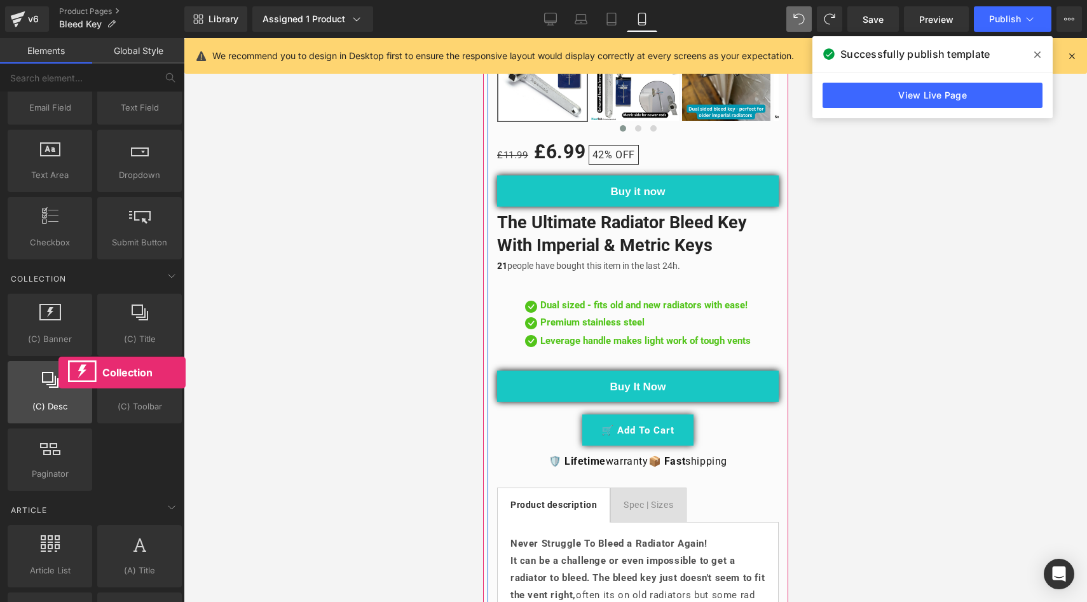
drag, startPoint x: 56, startPoint y: 338, endPoint x: 42, endPoint y: 362, distance: 27.9
click at [42, 362] on div "(C) Banner collections, banners, images, photos (C) Title collections, titles, …" at bounding box center [94, 392] width 179 height 202
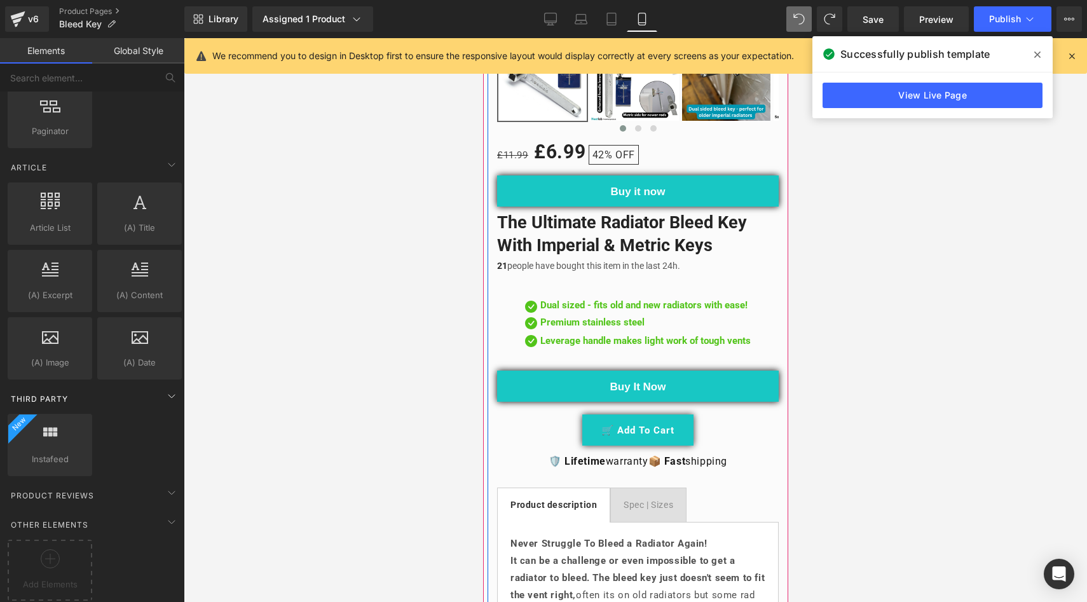
scroll to position [2362, 0]
click at [46, 549] on icon at bounding box center [50, 558] width 19 height 19
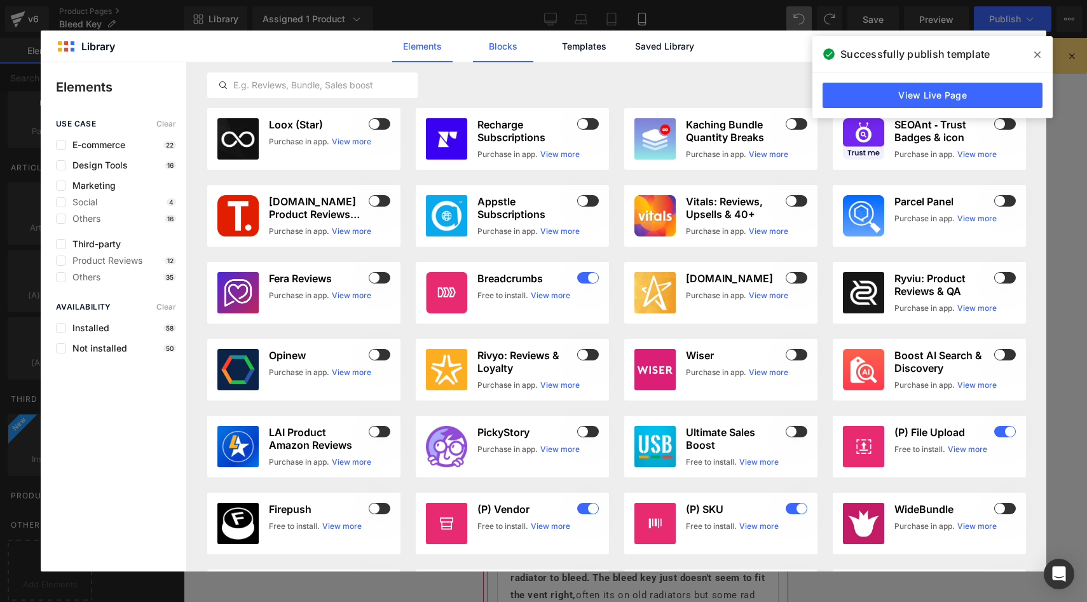
click at [500, 47] on link "Blocks" at bounding box center [503, 47] width 60 height 32
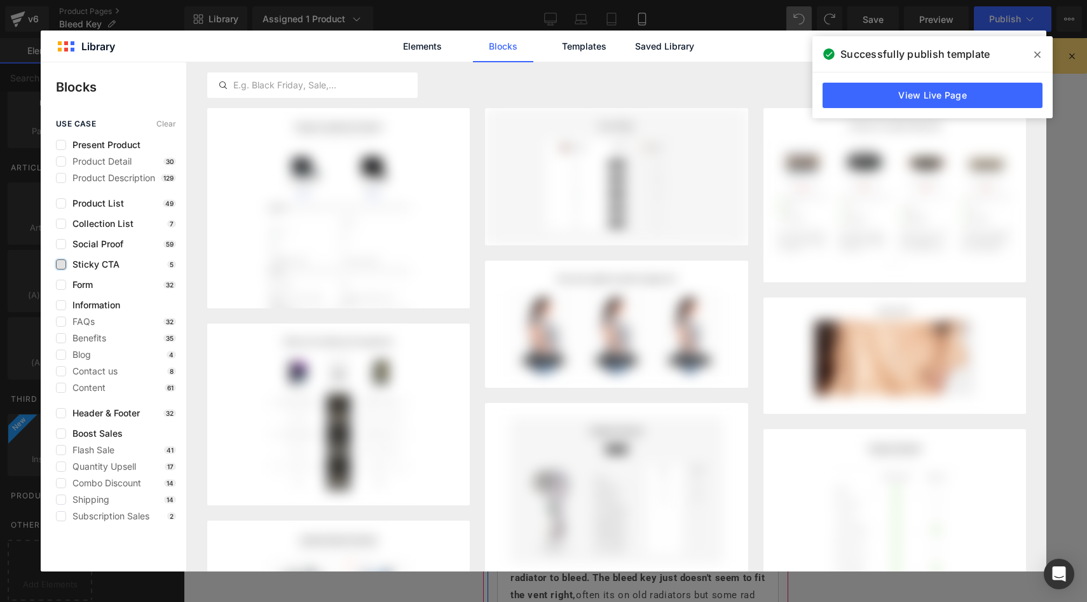
click at [60, 268] on label at bounding box center [61, 264] width 10 height 10
click at [61, 265] on input "checkbox" at bounding box center [61, 265] width 0 height 0
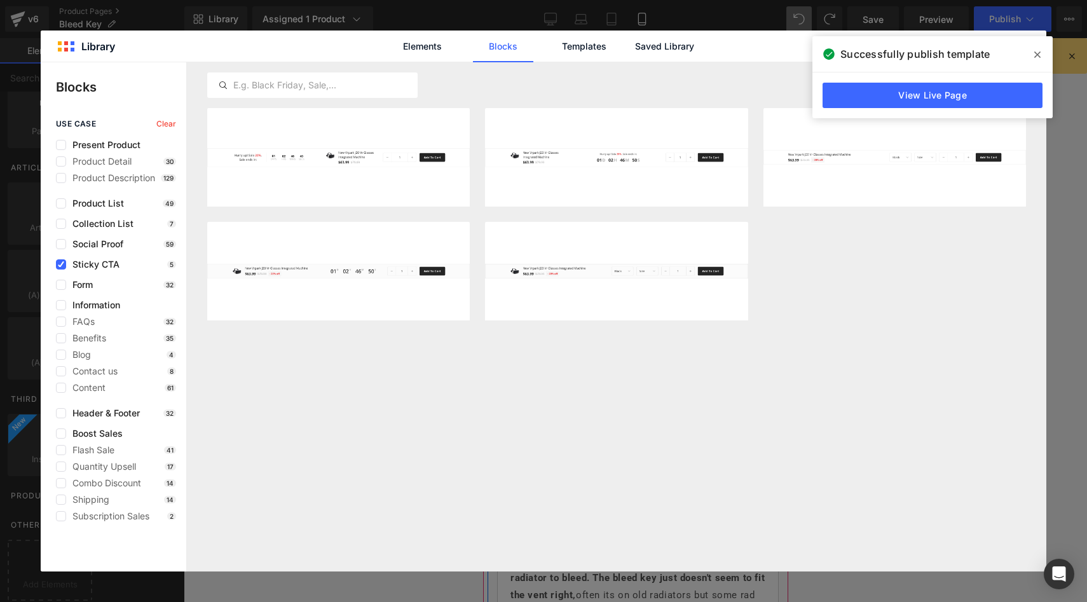
click at [1038, 53] on icon at bounding box center [1038, 55] width 6 height 6
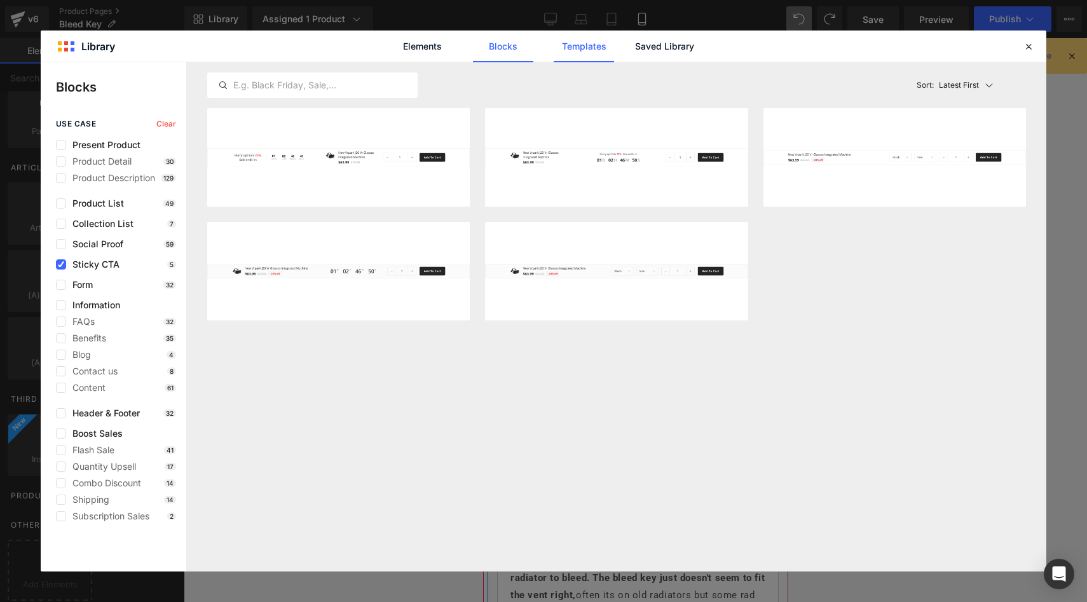
click at [582, 47] on link "Templates" at bounding box center [584, 47] width 60 height 32
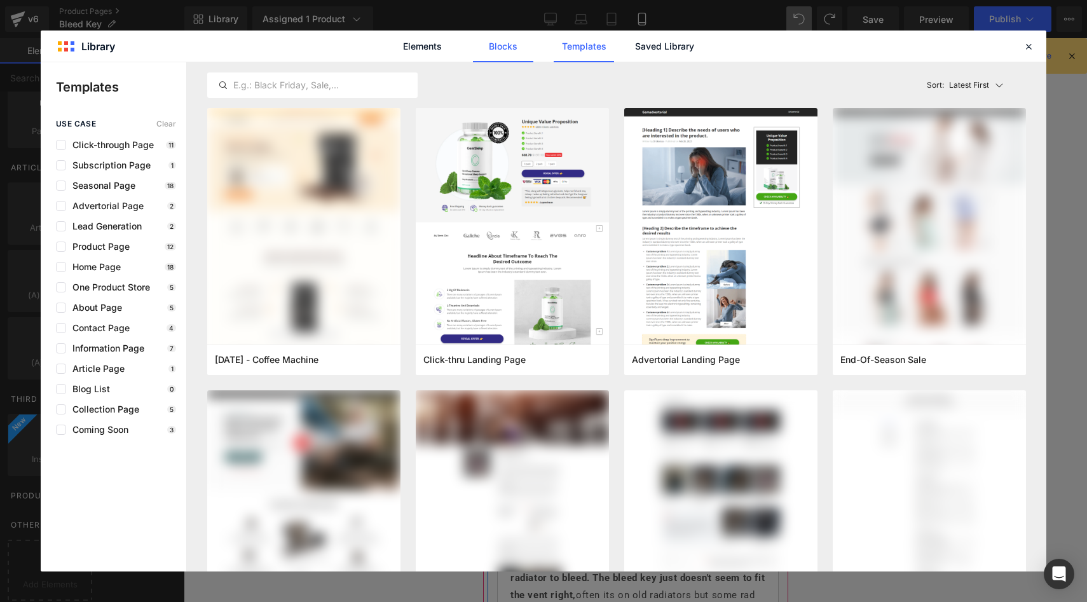
click at [495, 49] on link "Blocks" at bounding box center [503, 47] width 60 height 32
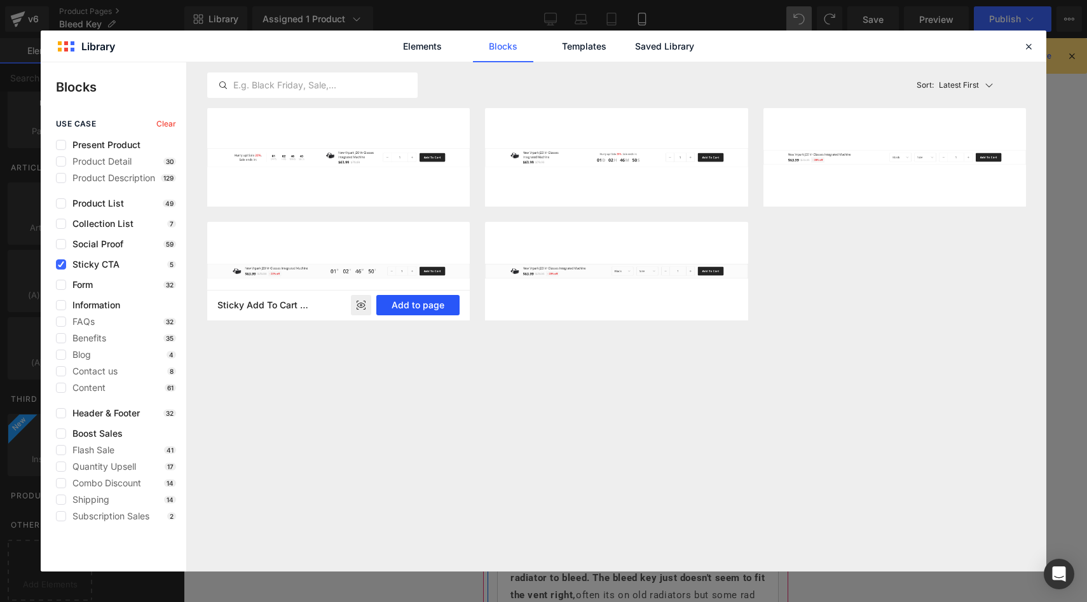
click at [417, 307] on button "Add to page" at bounding box center [418, 305] width 84 height 20
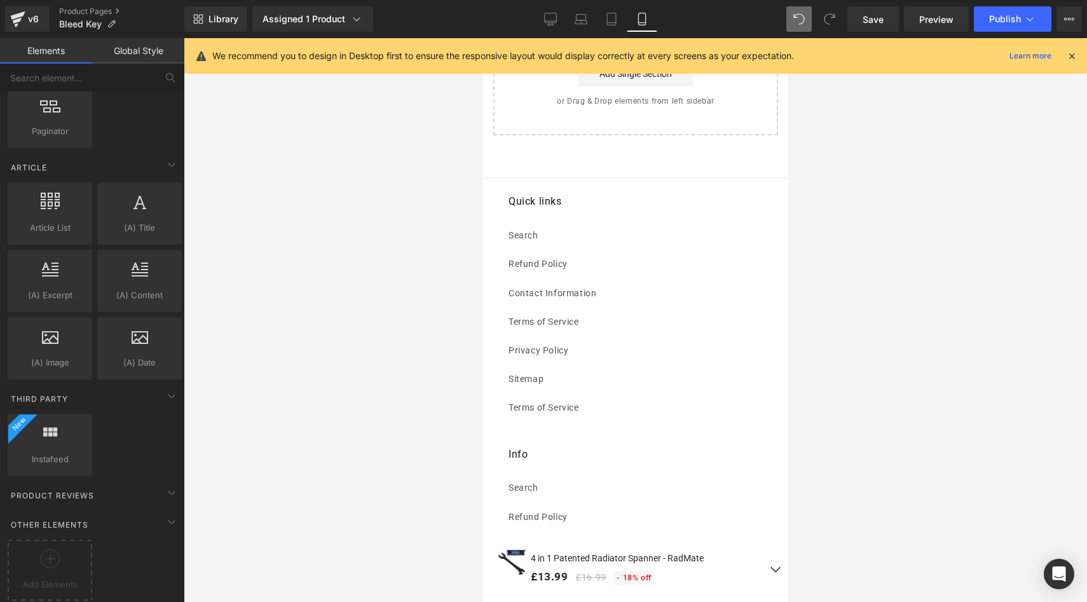
scroll to position [1930, 0]
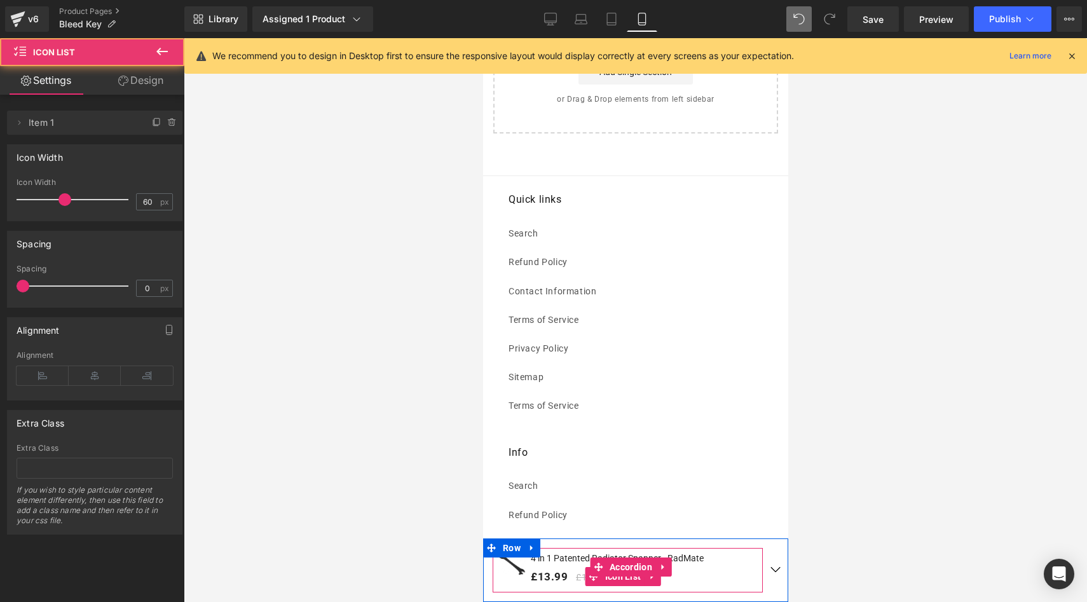
click at [717, 560] on div "Sale Off (P) Image 4 in 1 Patented Radiator Spanner - RadMate (P) Title £13.99 …" at bounding box center [627, 570] width 270 height 45
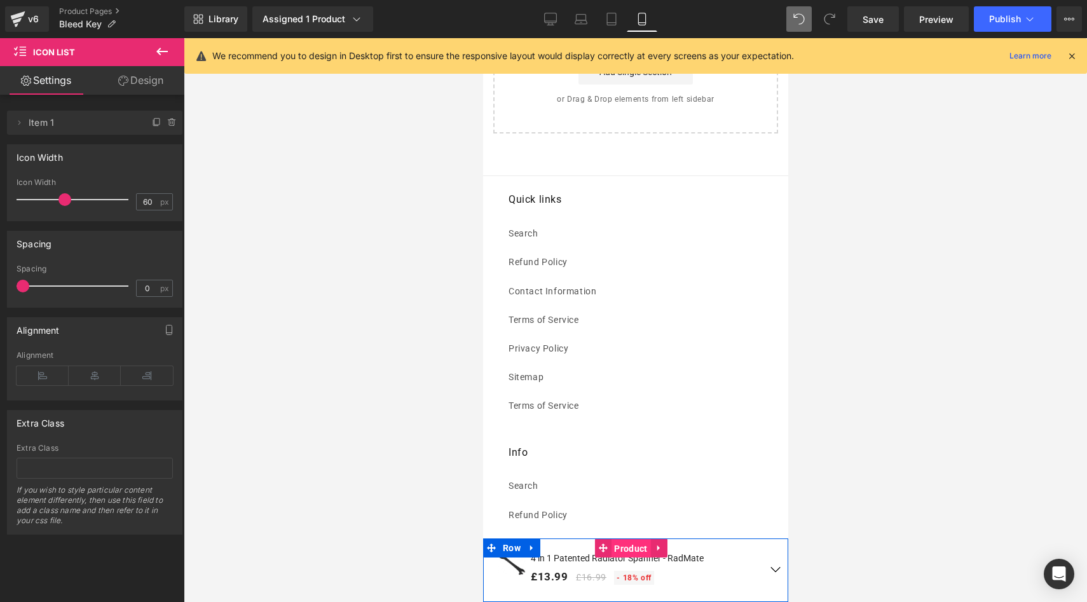
click at [621, 549] on span "Product" at bounding box center [629, 548] width 39 height 19
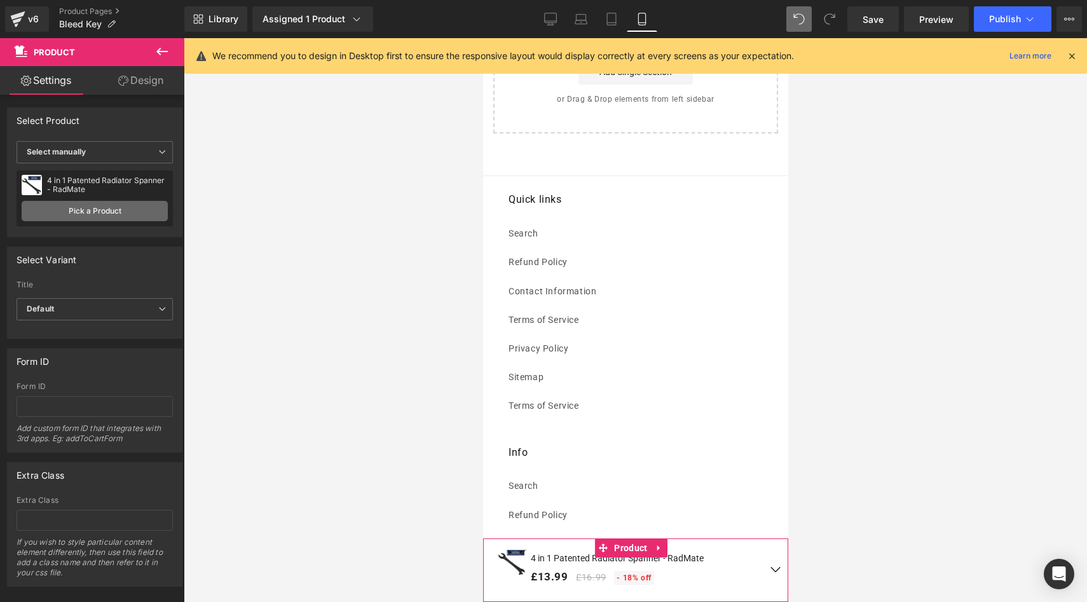
click at [85, 213] on link "Pick a Product" at bounding box center [95, 211] width 146 height 20
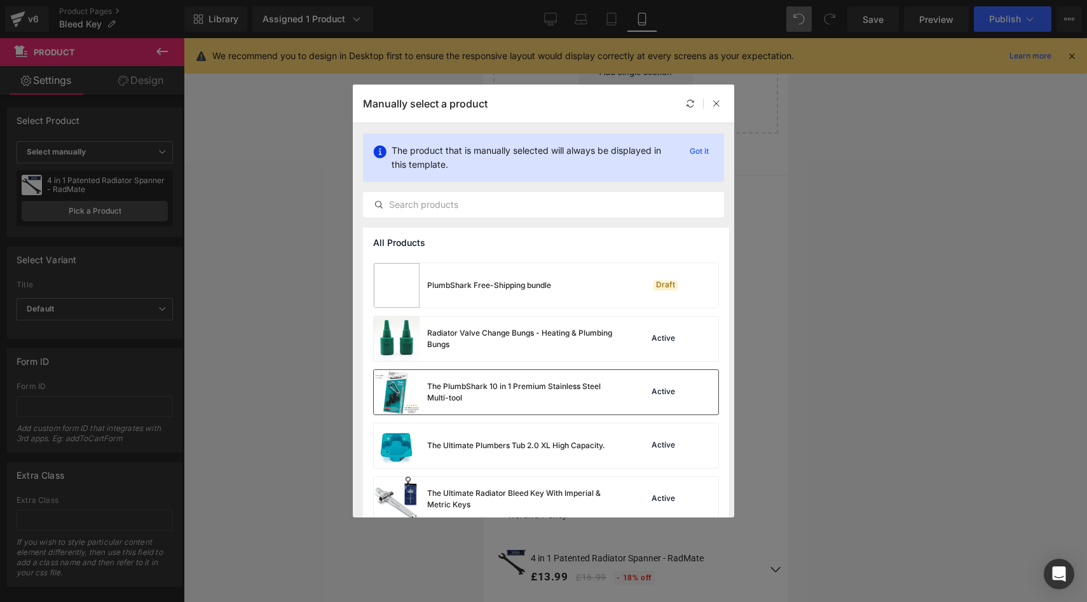
scroll to position [598, 0]
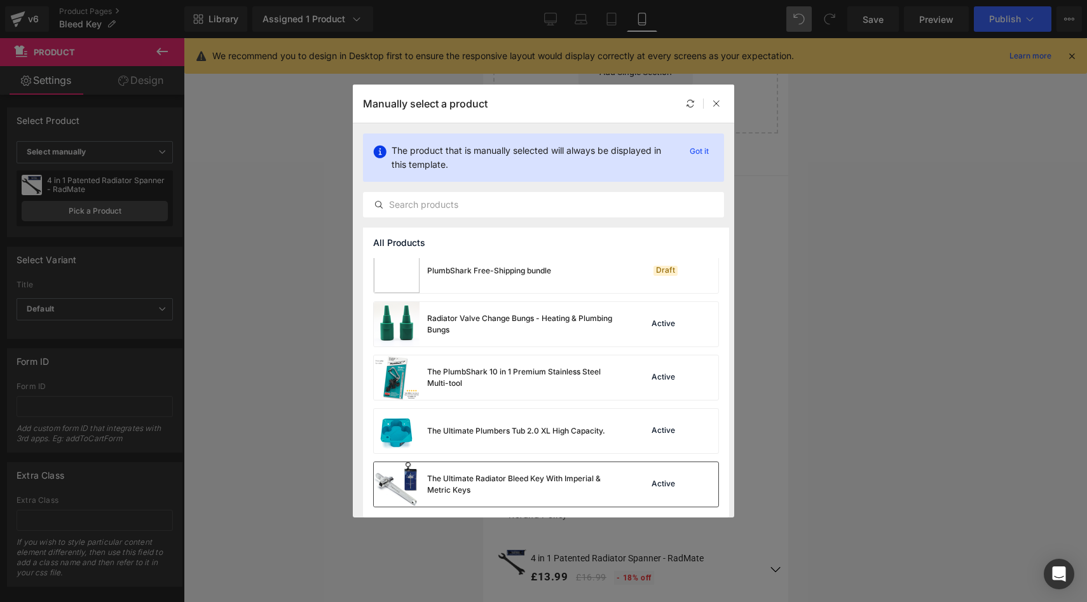
click at [471, 478] on div "The Ultimate Radiator Bleed Key With Imperial & Metric Keys" at bounding box center [522, 484] width 191 height 23
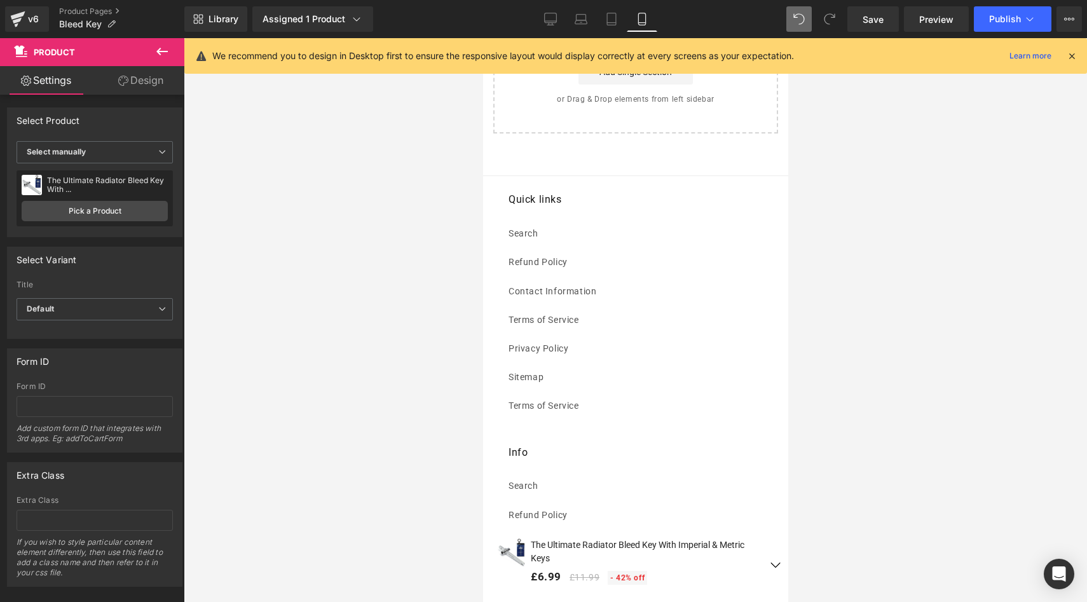
click at [0, 0] on div "Rendering Content" at bounding box center [0, 0] width 0 height 0
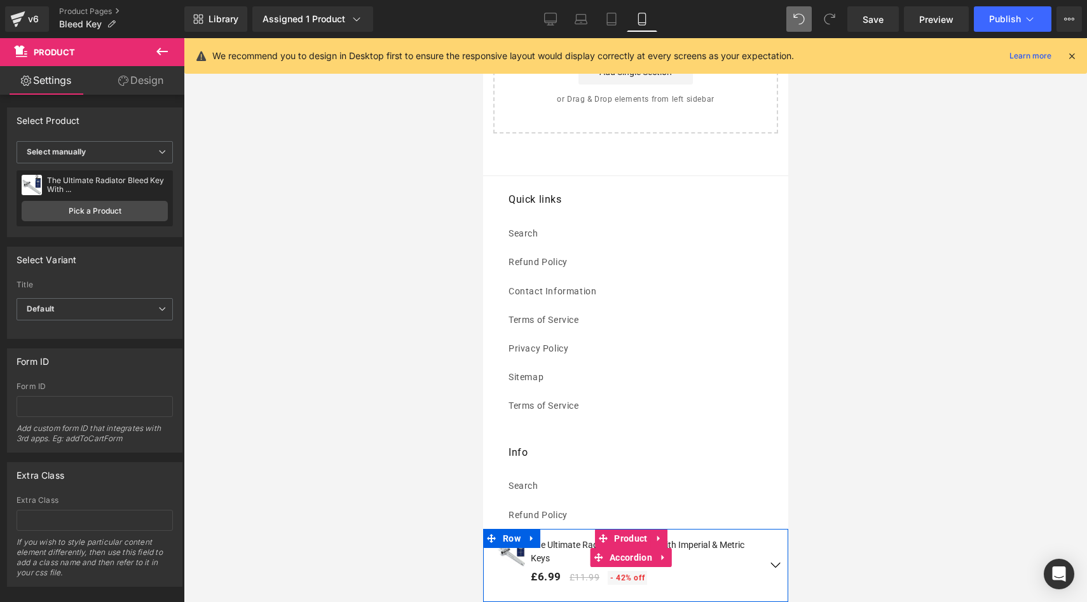
click at [764, 561] on button "button" at bounding box center [774, 565] width 25 height 73
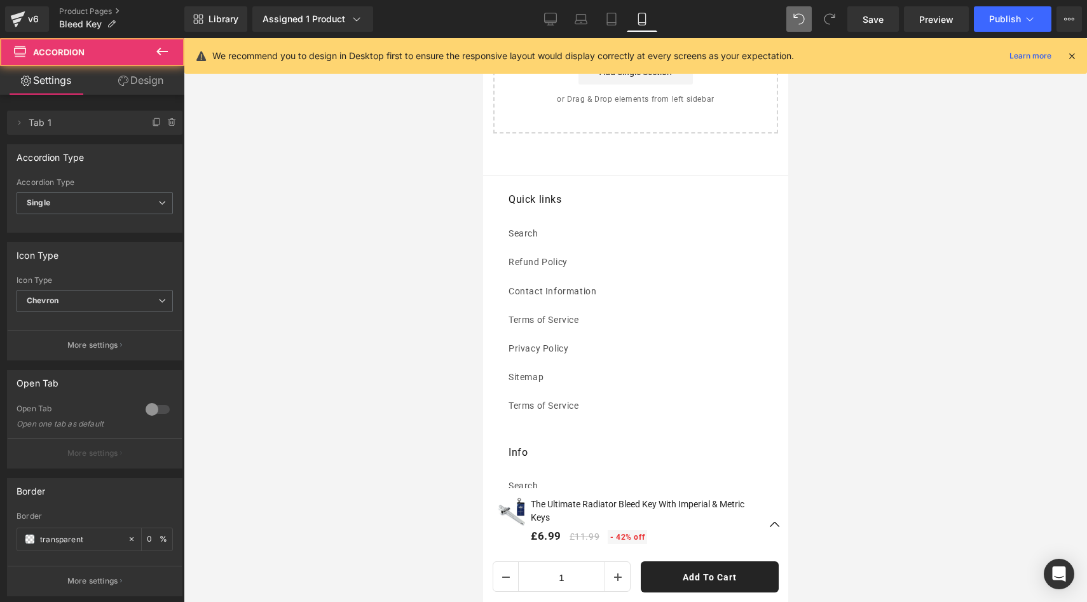
scroll to position [2060, 0]
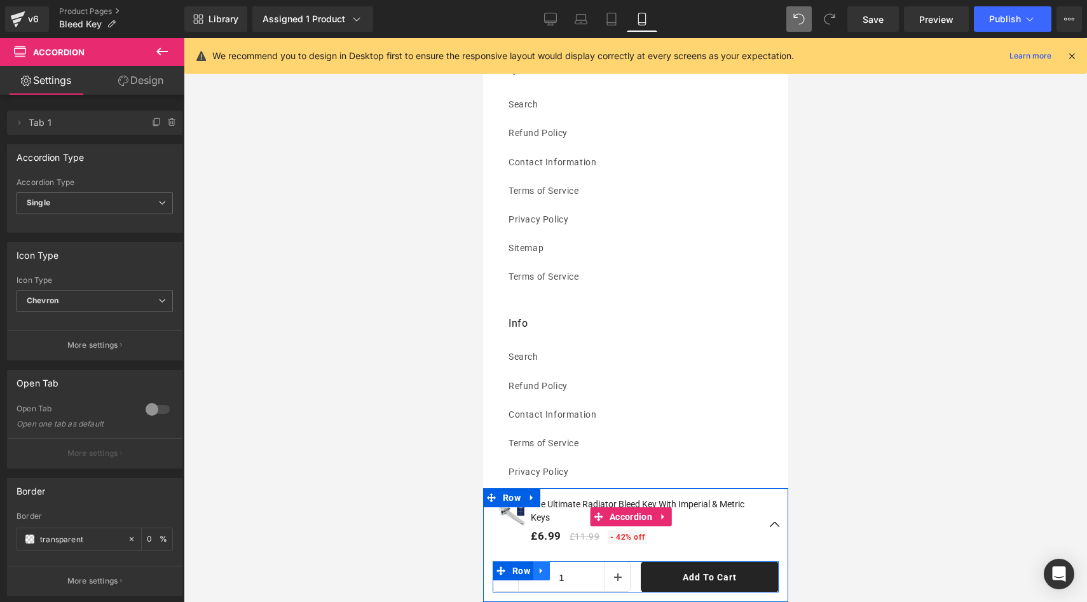
click at [542, 570] on icon at bounding box center [540, 571] width 3 height 6
click at [577, 570] on icon at bounding box center [574, 572] width 9 height 10
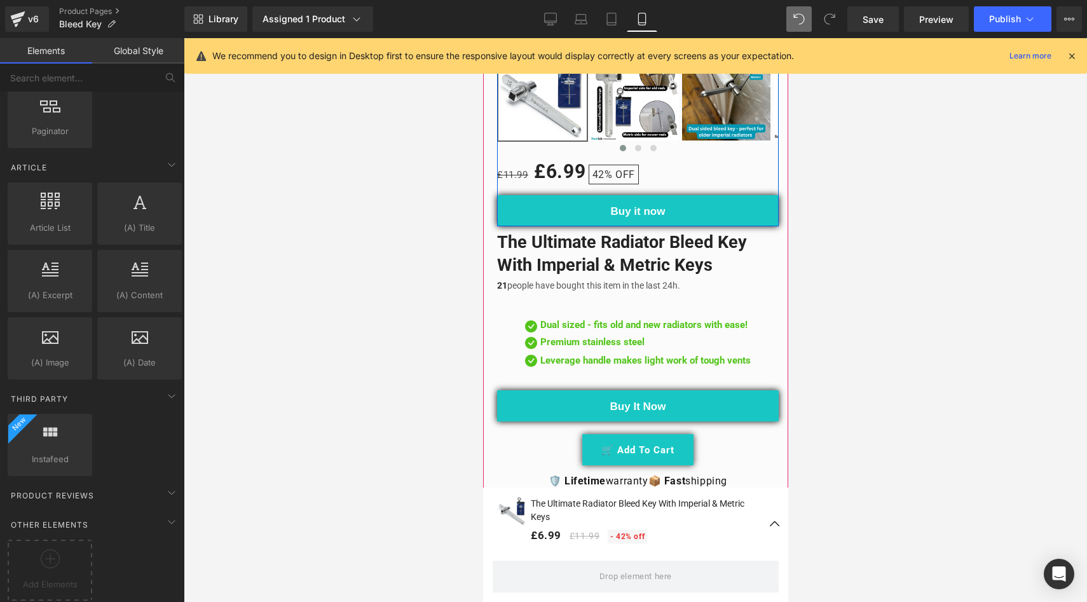
scroll to position [433, 0]
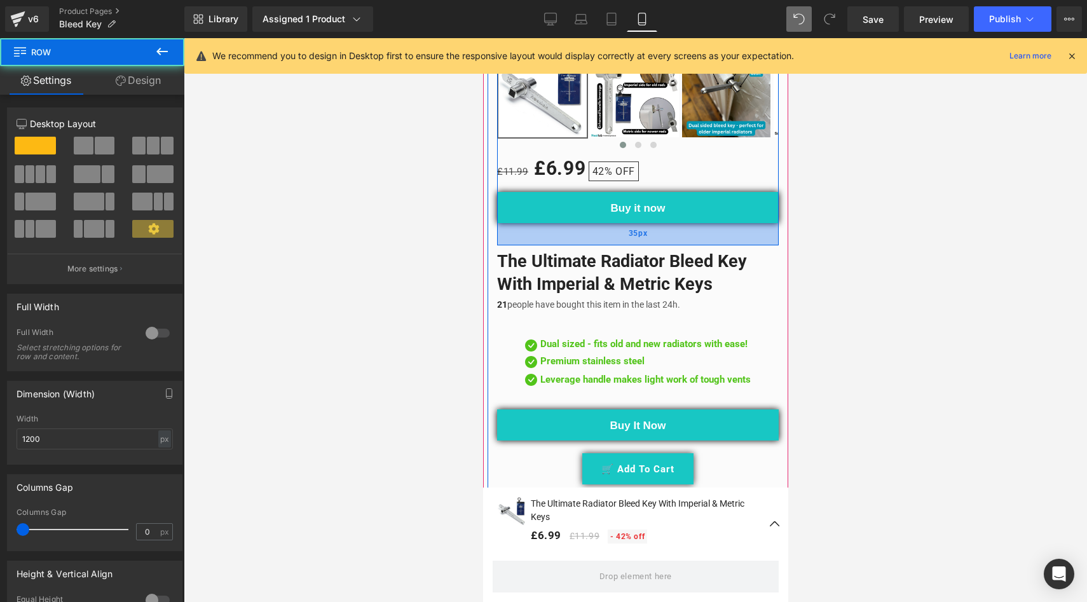
drag, startPoint x: 530, startPoint y: 212, endPoint x: 554, endPoint y: 234, distance: 32.8
click at [554, 234] on div "35px" at bounding box center [638, 234] width 282 height 22
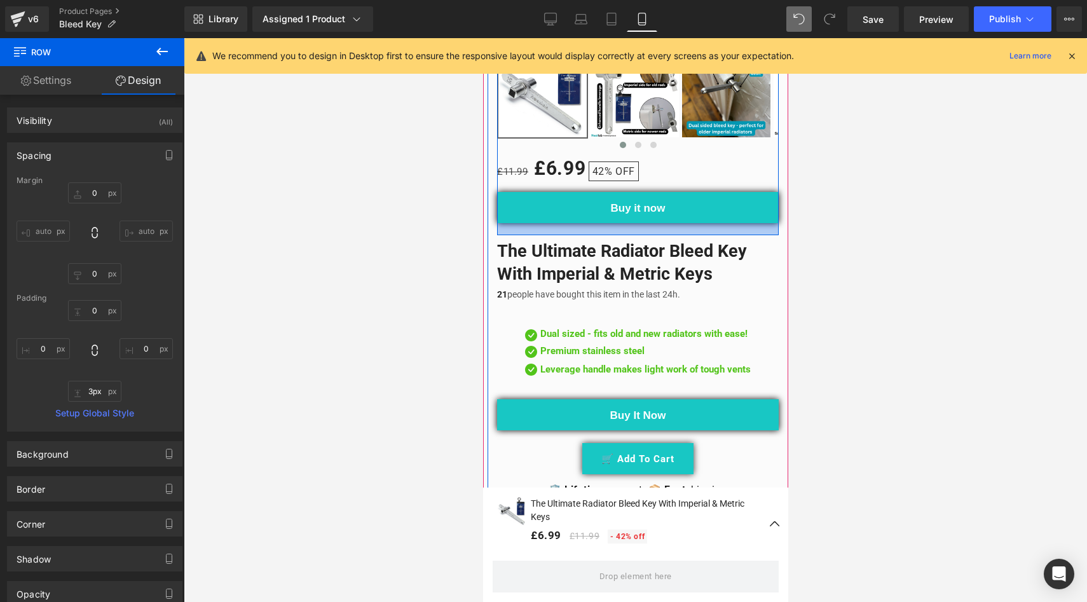
type input "2px"
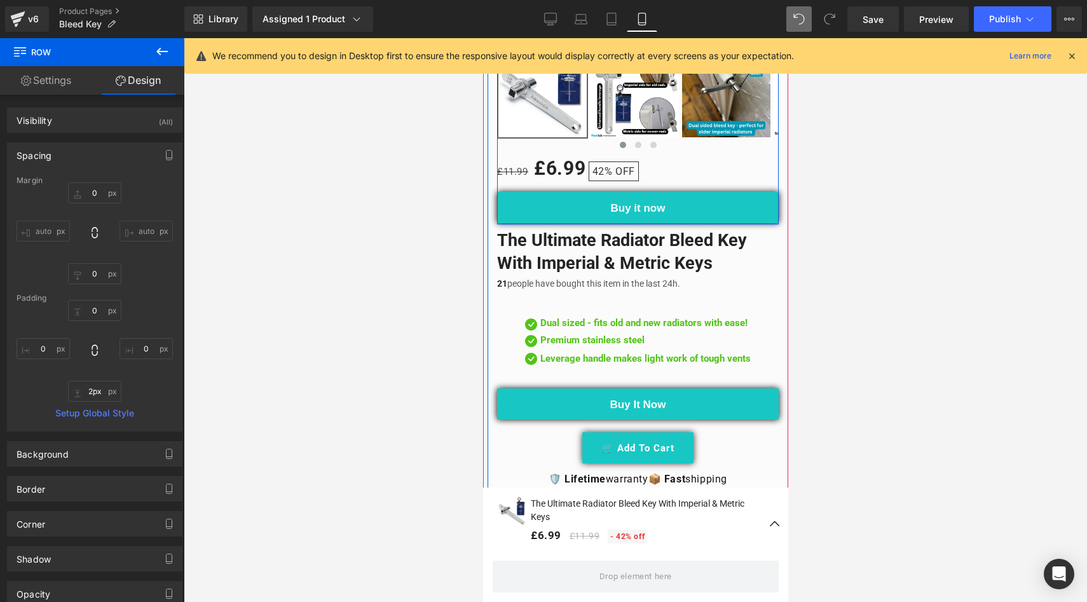
drag, startPoint x: 554, startPoint y: 234, endPoint x: 556, endPoint y: 212, distance: 21.7
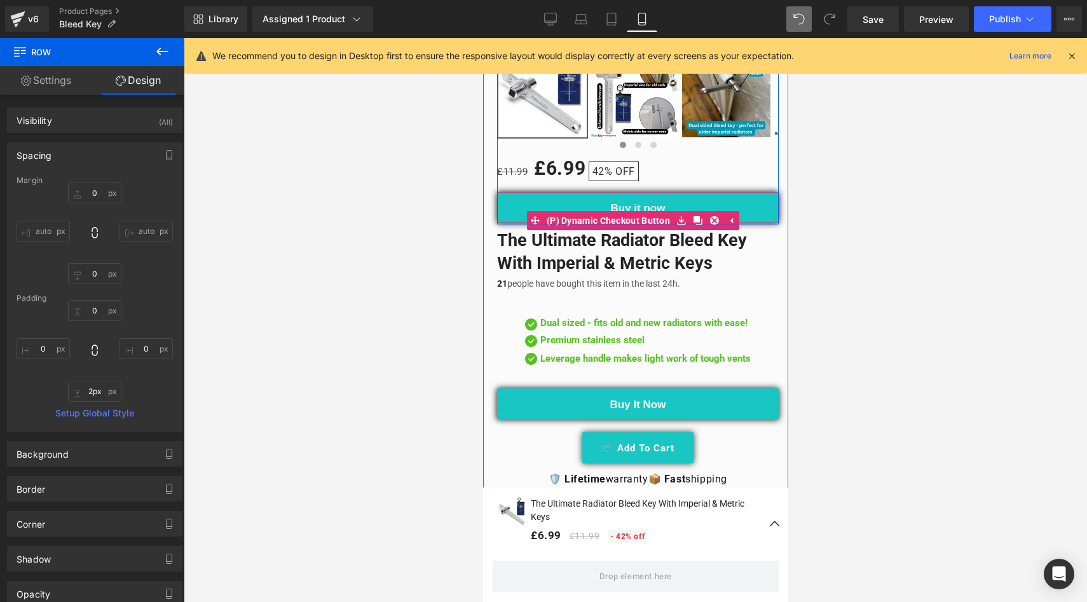
click at [524, 194] on button "Buy it now" at bounding box center [638, 207] width 282 height 31
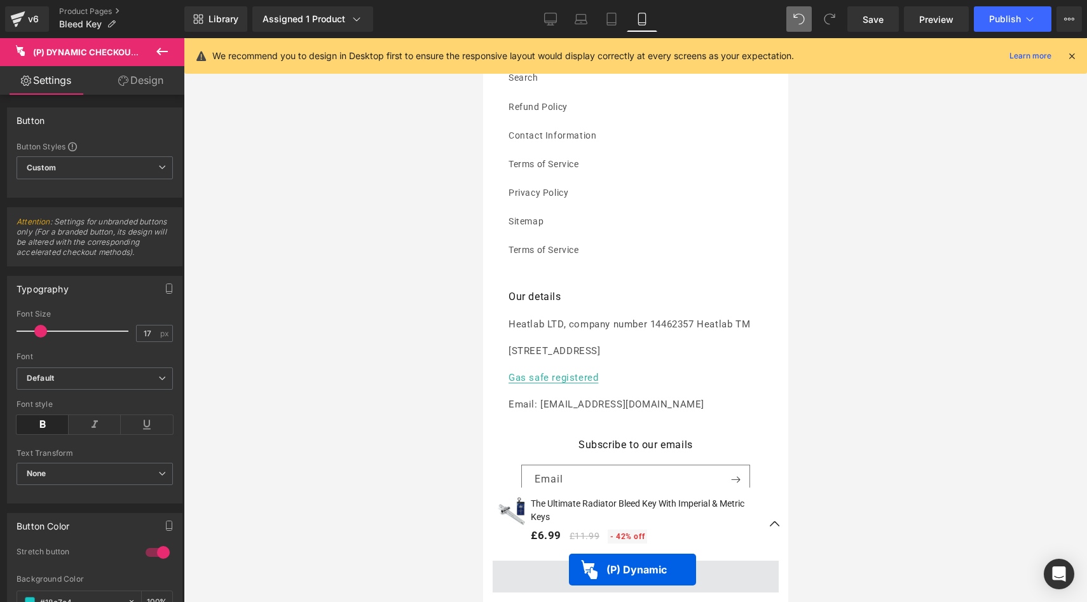
drag, startPoint x: 532, startPoint y: 209, endPoint x: 568, endPoint y: 582, distance: 374.4
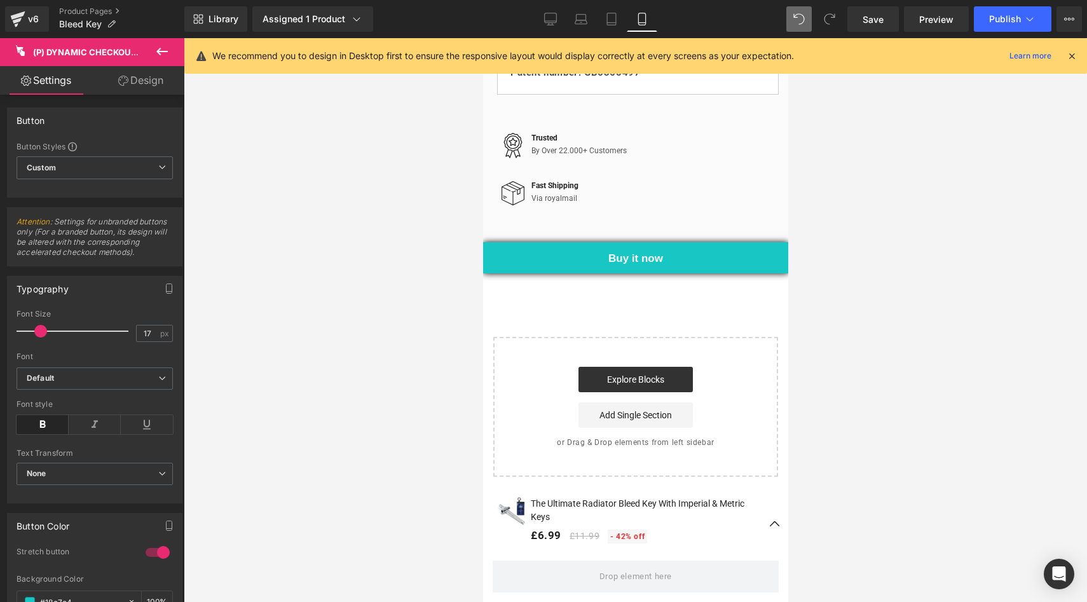
scroll to position [1574, 0]
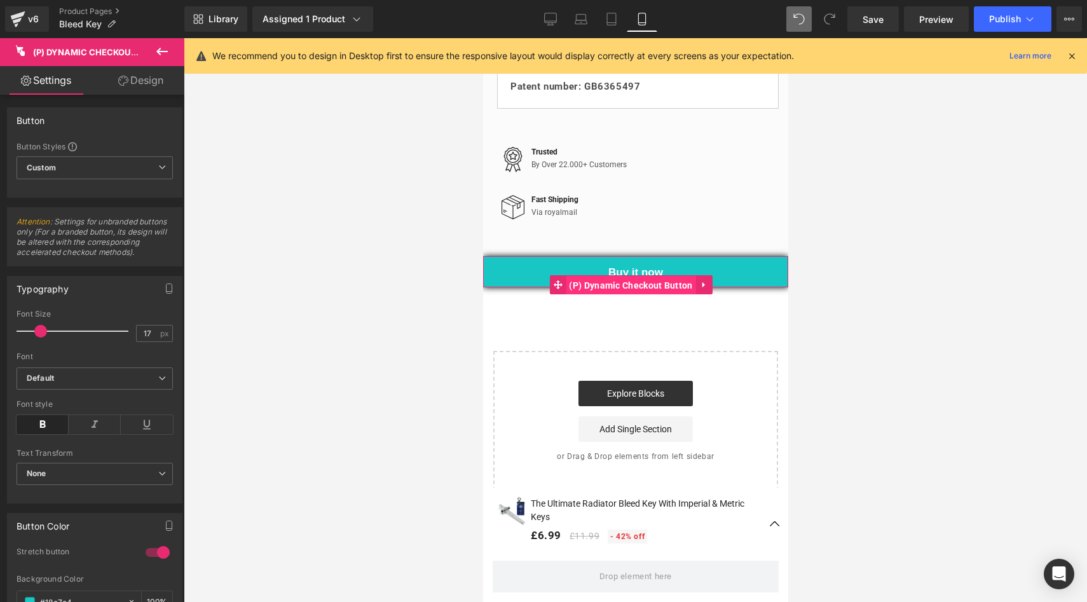
click at [695, 295] on span "(P) Dynamic Checkout Button" at bounding box center [630, 285] width 130 height 19
click at [705, 290] on icon at bounding box center [703, 285] width 9 height 10
click at [713, 289] on icon at bounding box center [712, 284] width 9 height 9
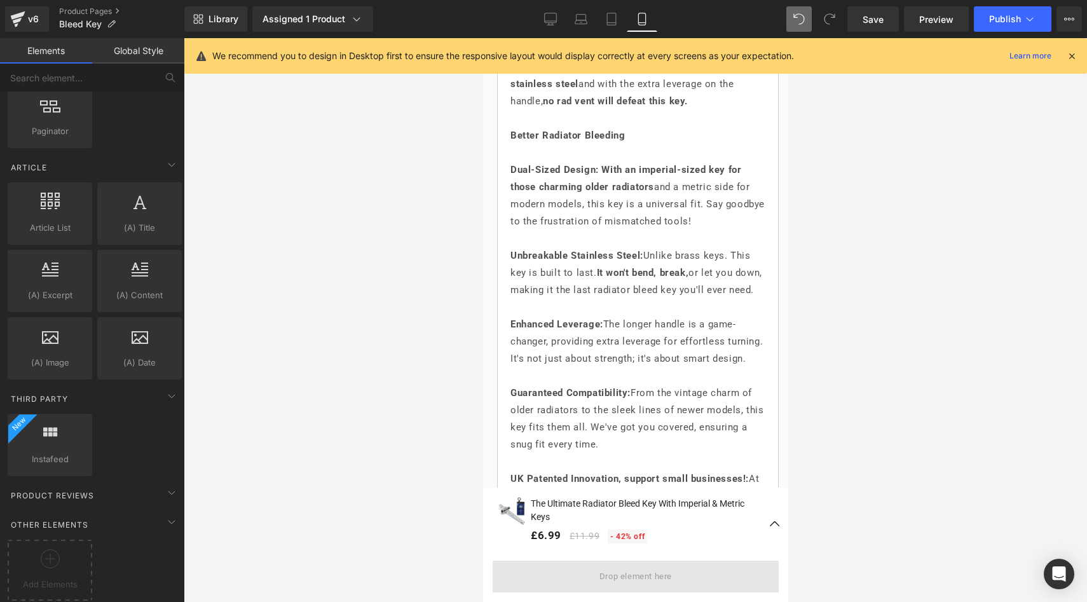
scroll to position [1024, 0]
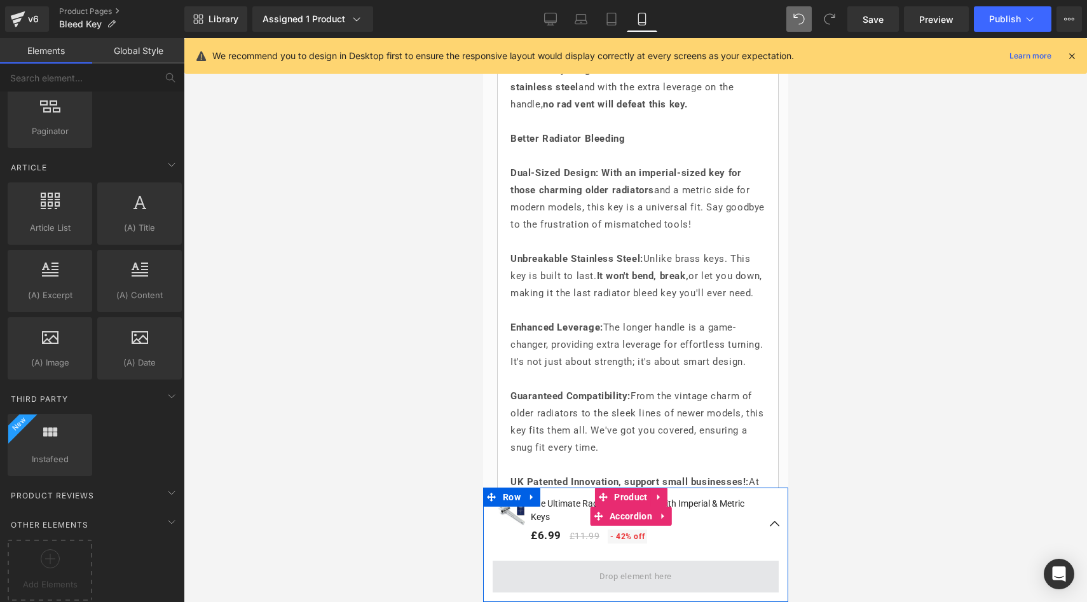
click at [635, 586] on span at bounding box center [635, 576] width 81 height 21
click at [635, 578] on span at bounding box center [635, 576] width 81 height 21
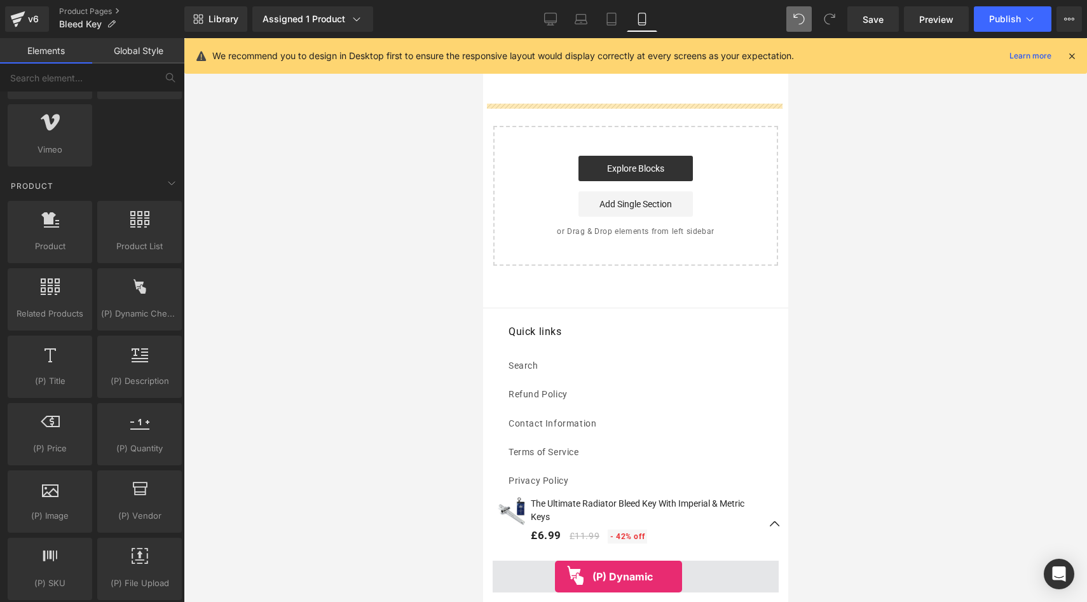
scroll to position [1787, 0]
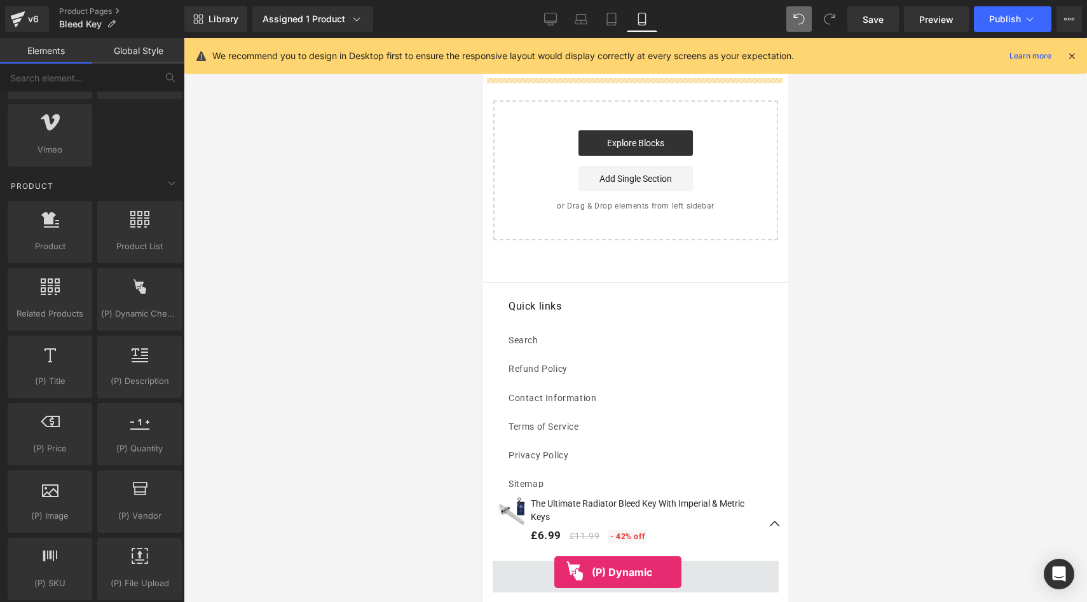
drag, startPoint x: 614, startPoint y: 345, endPoint x: 554, endPoint y: 585, distance: 247.8
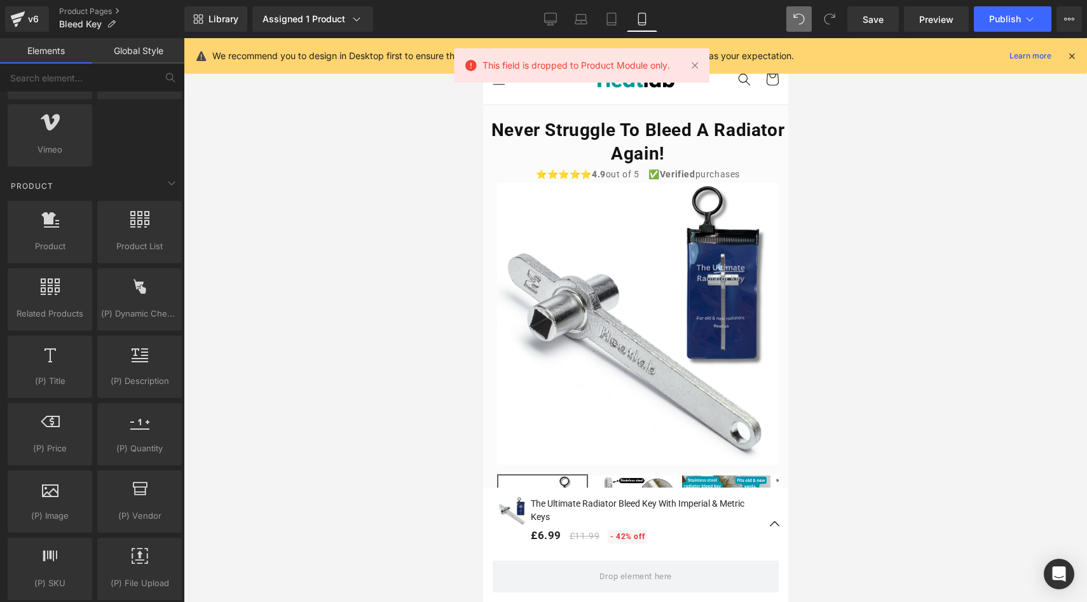
scroll to position [0, 0]
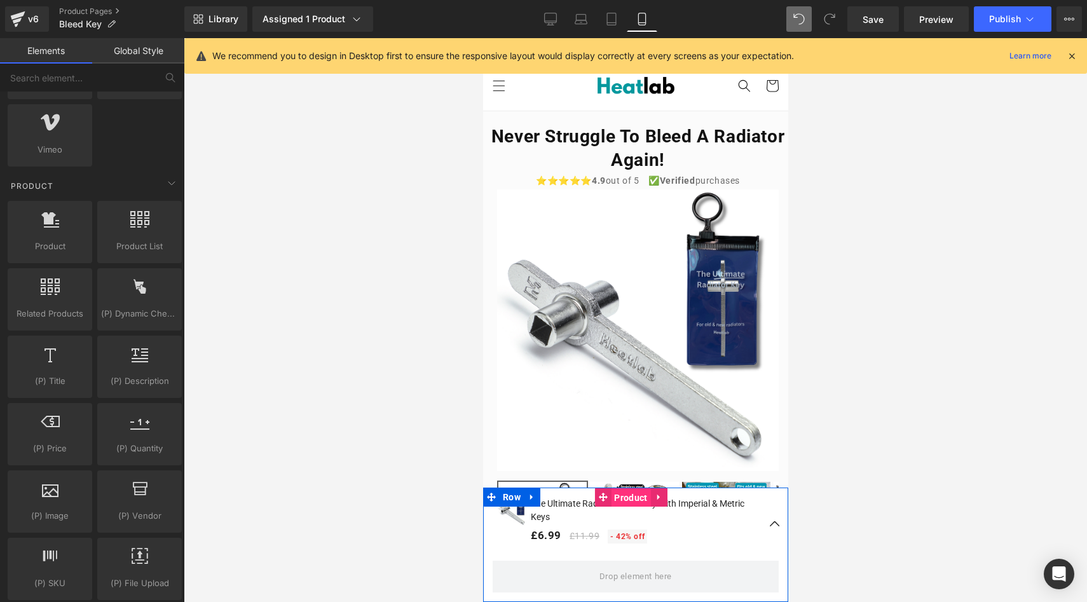
click at [639, 493] on span "Product" at bounding box center [629, 497] width 39 height 19
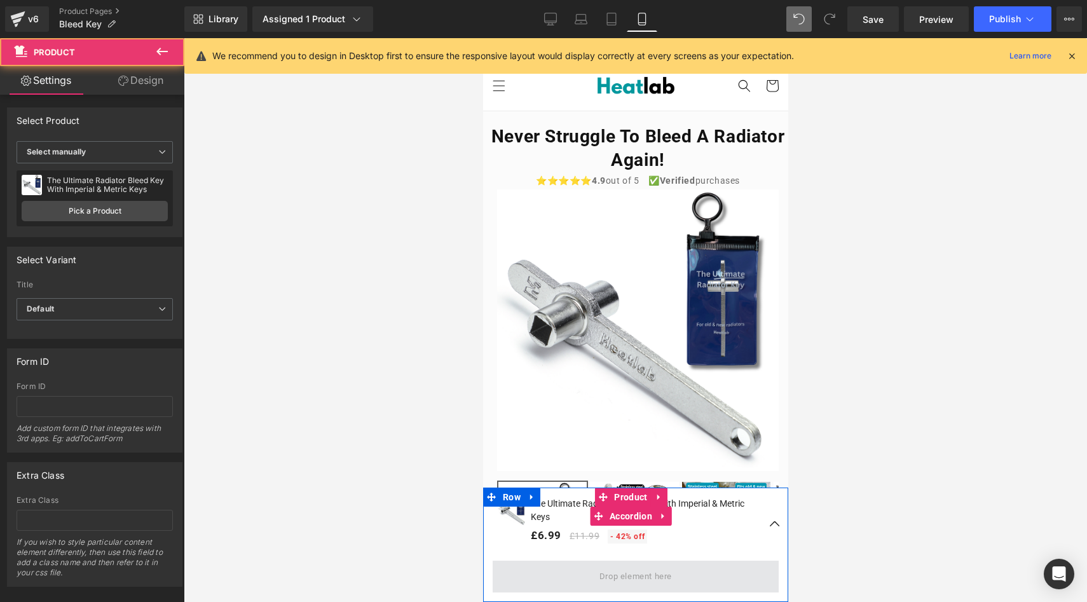
click at [638, 572] on span at bounding box center [635, 576] width 81 height 21
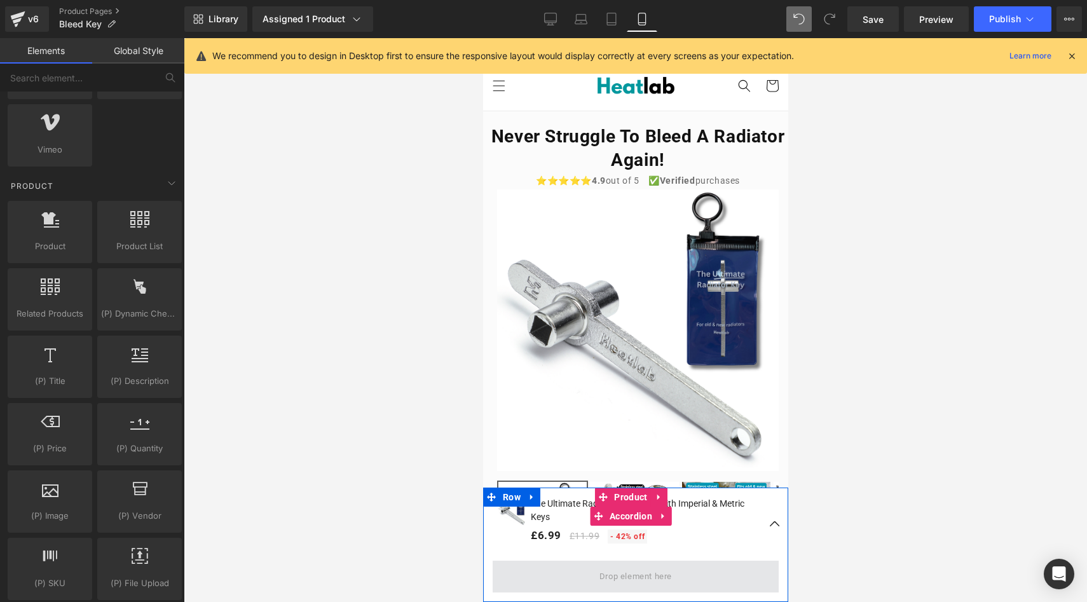
click at [638, 572] on span at bounding box center [635, 576] width 81 height 21
click at [638, 575] on span at bounding box center [635, 576] width 81 height 21
click at [636, 574] on span at bounding box center [635, 576] width 81 height 21
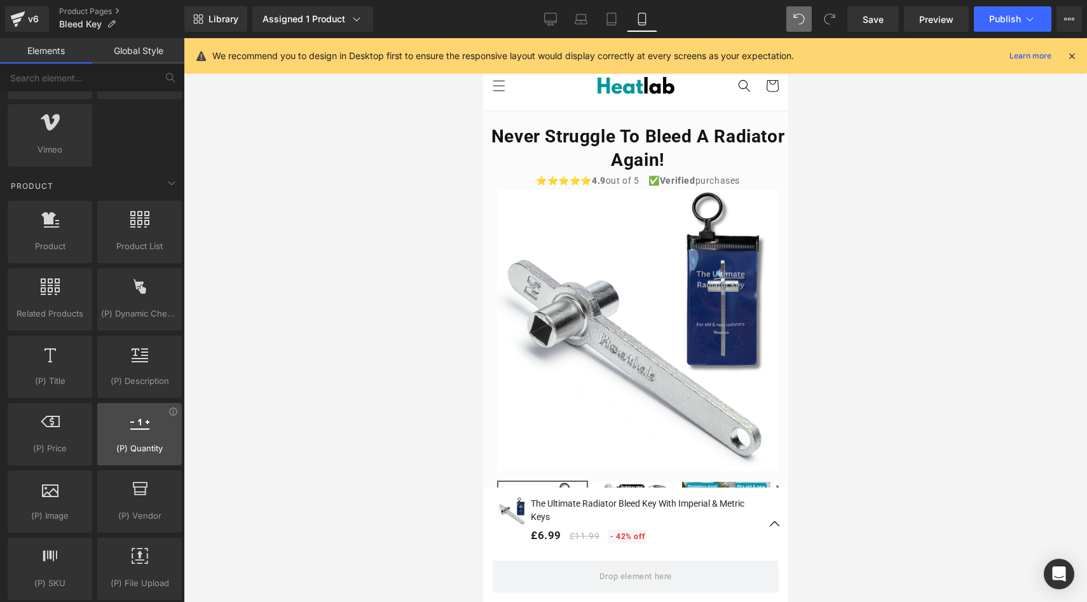
scroll to position [1006, 0]
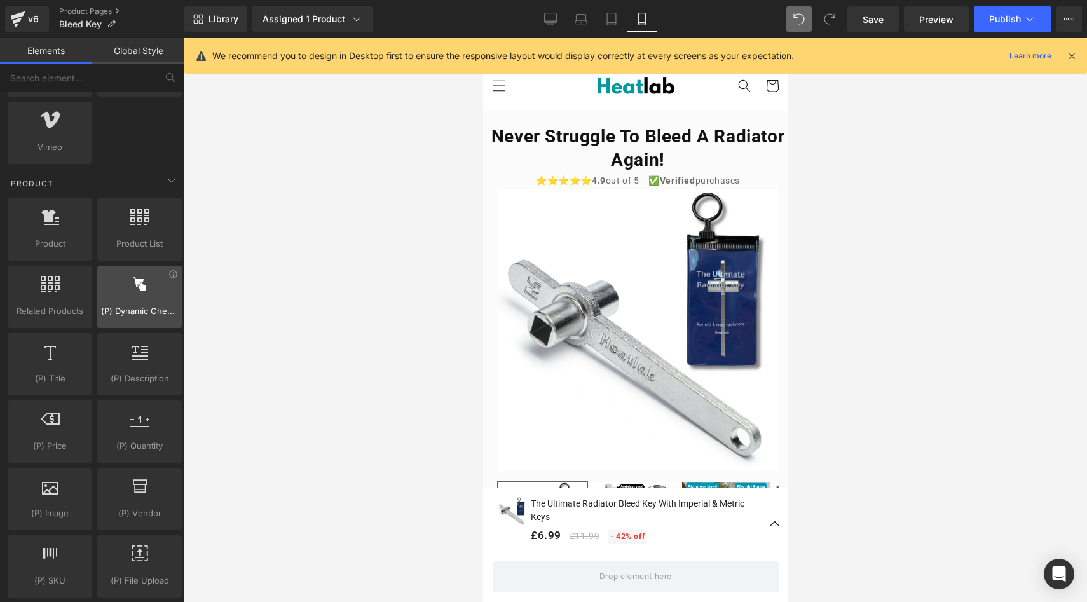
click at [149, 296] on div at bounding box center [139, 290] width 77 height 29
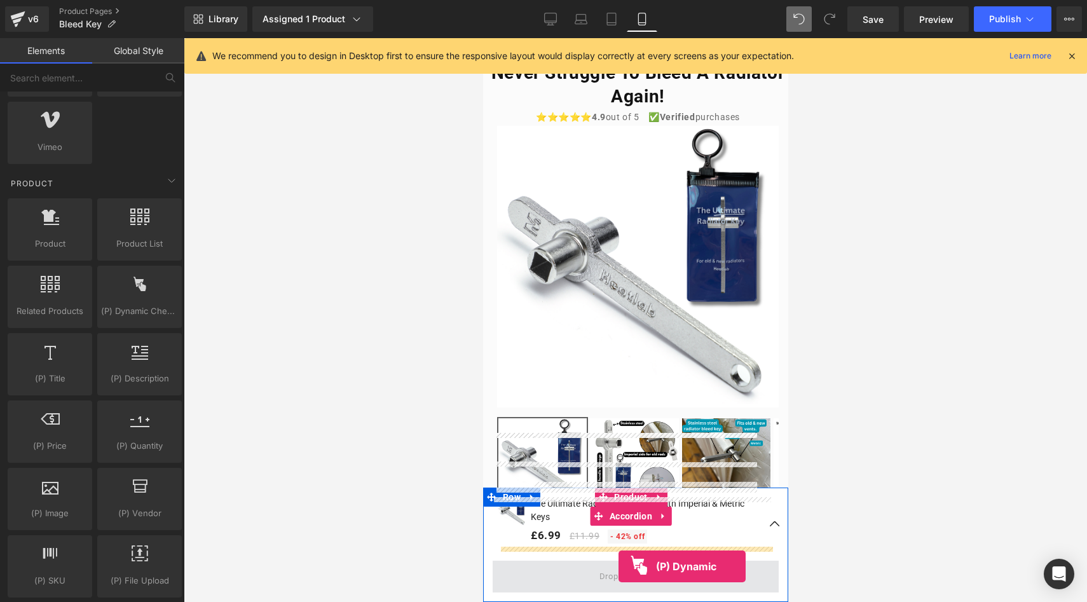
drag, startPoint x: 628, startPoint y: 338, endPoint x: 618, endPoint y: 579, distance: 241.2
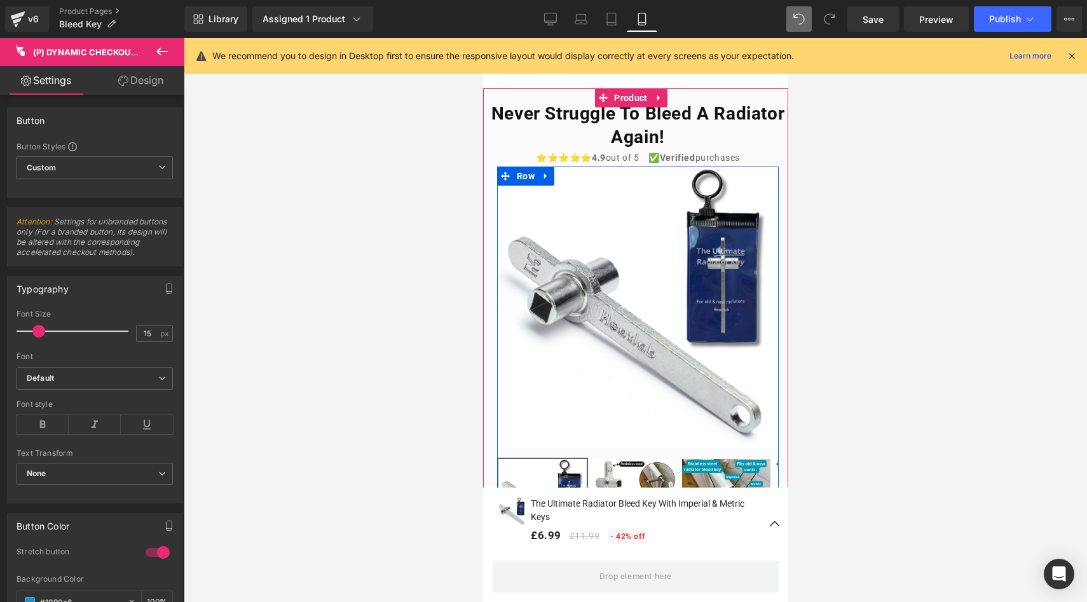
scroll to position [26, 0]
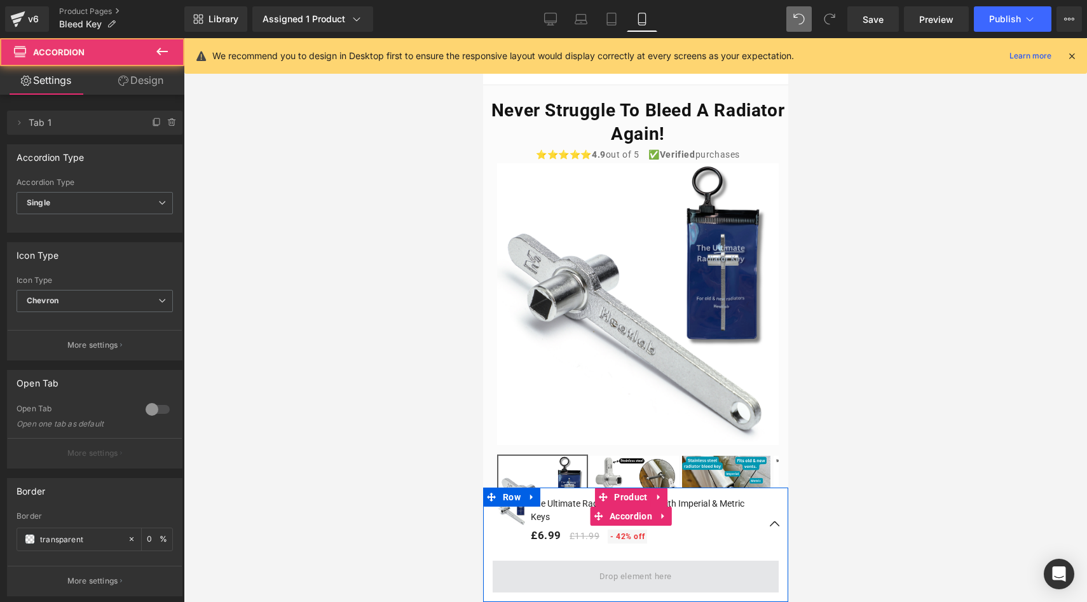
click at [561, 577] on span at bounding box center [635, 577] width 286 height 32
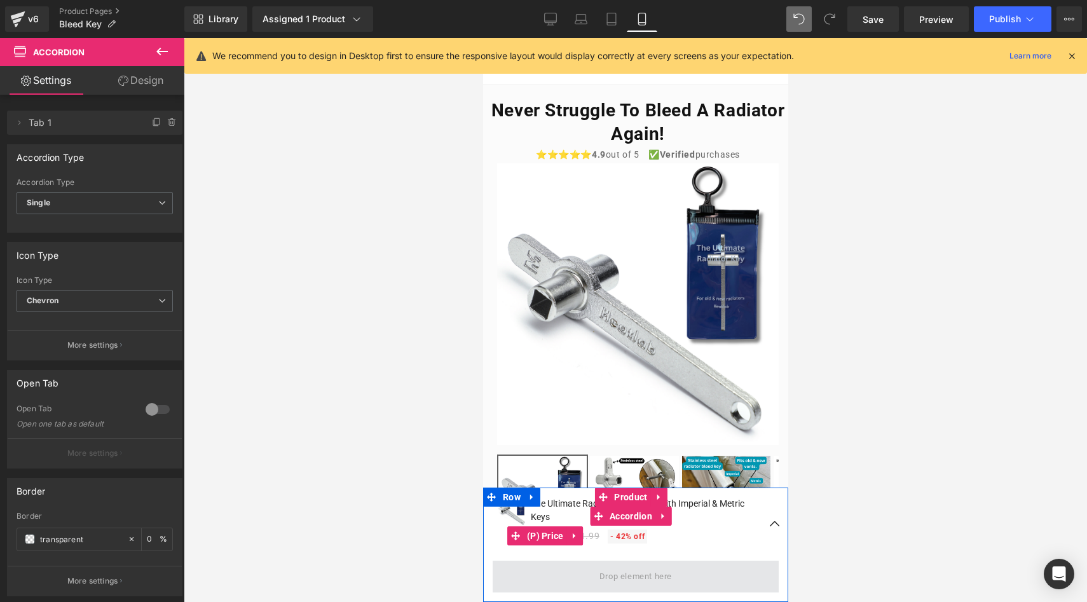
click at [567, 580] on span at bounding box center [635, 577] width 286 height 32
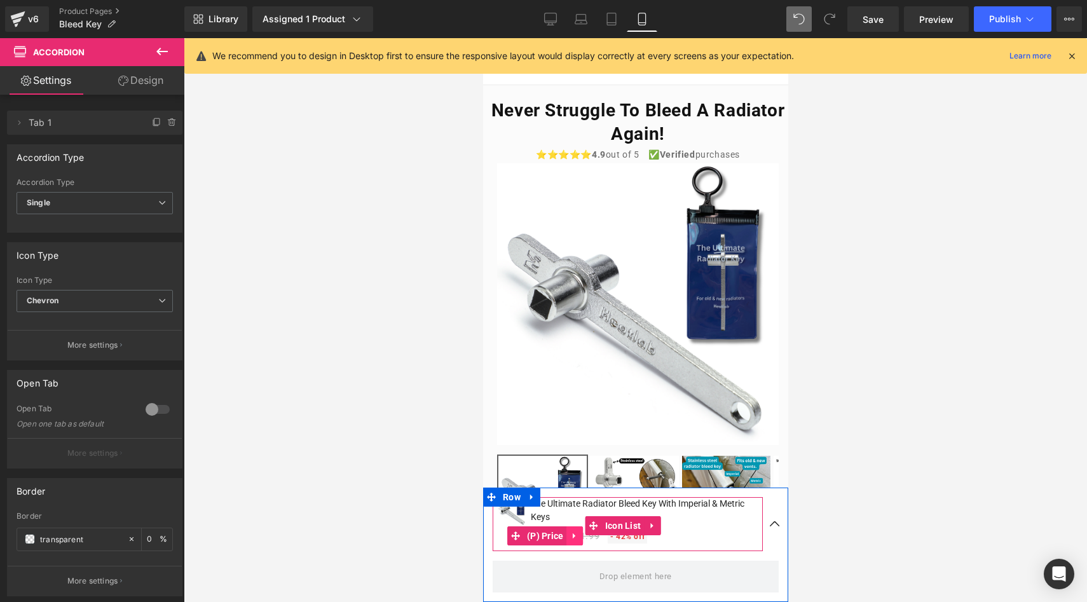
click at [574, 538] on icon at bounding box center [574, 536] width 9 height 10
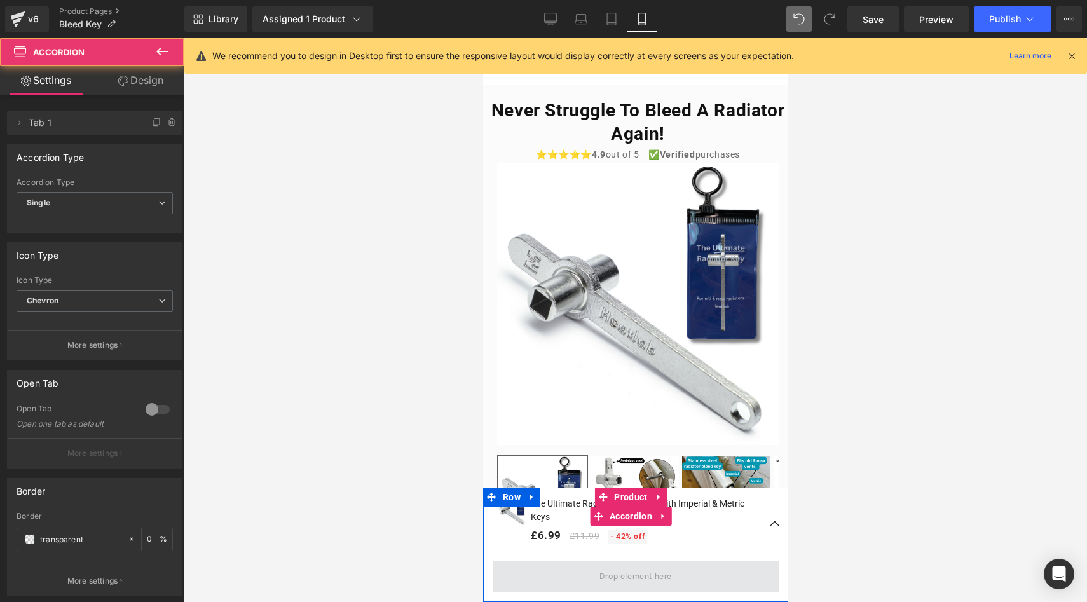
click at [560, 570] on span at bounding box center [635, 577] width 286 height 32
click at [570, 567] on span at bounding box center [635, 577] width 286 height 32
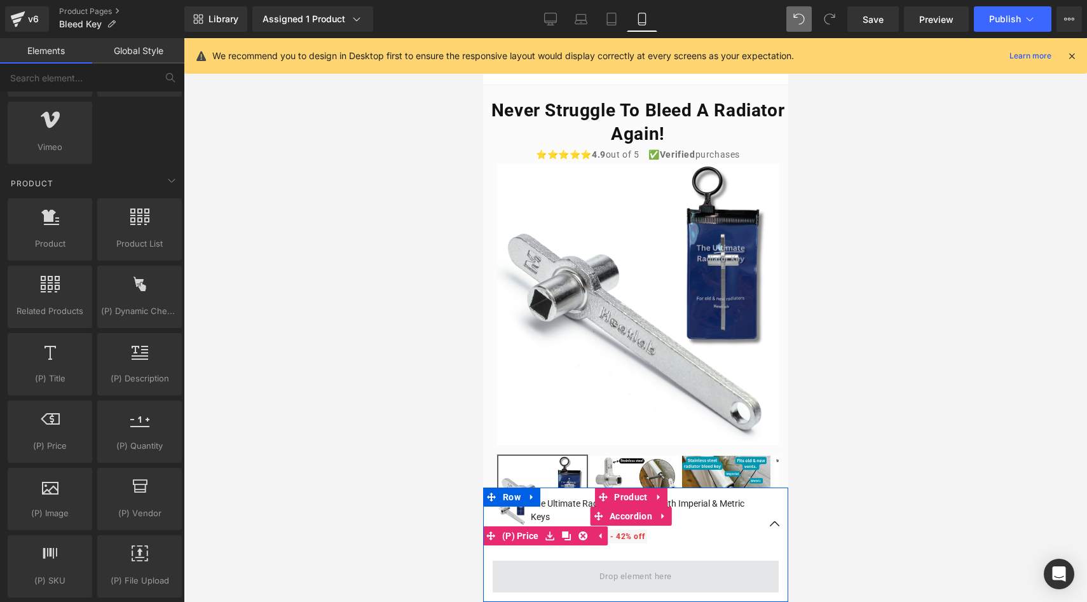
click at [609, 570] on span at bounding box center [635, 576] width 81 height 21
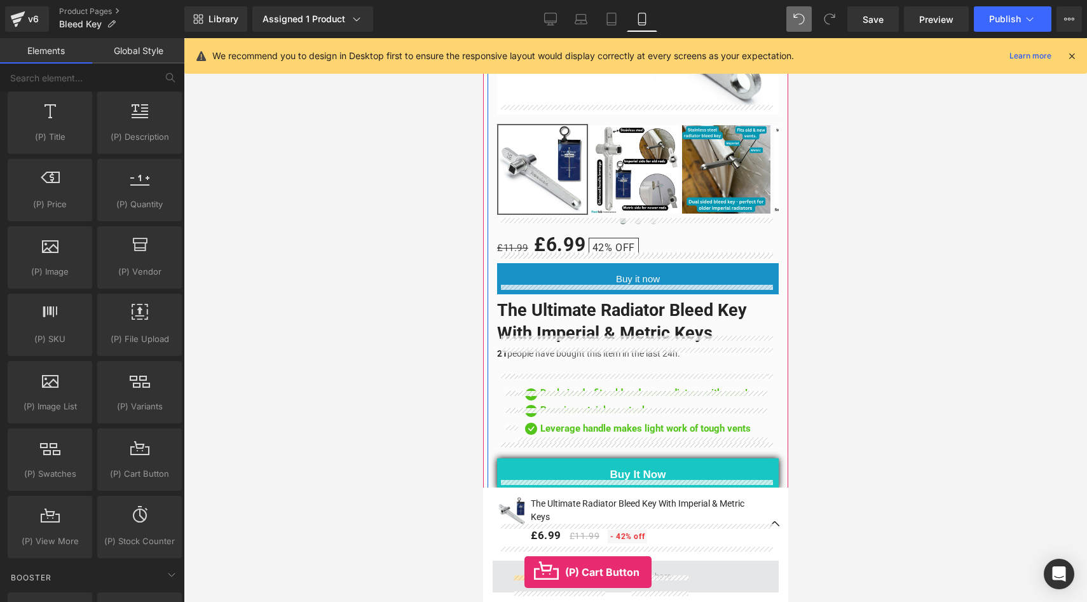
scroll to position [395, 0]
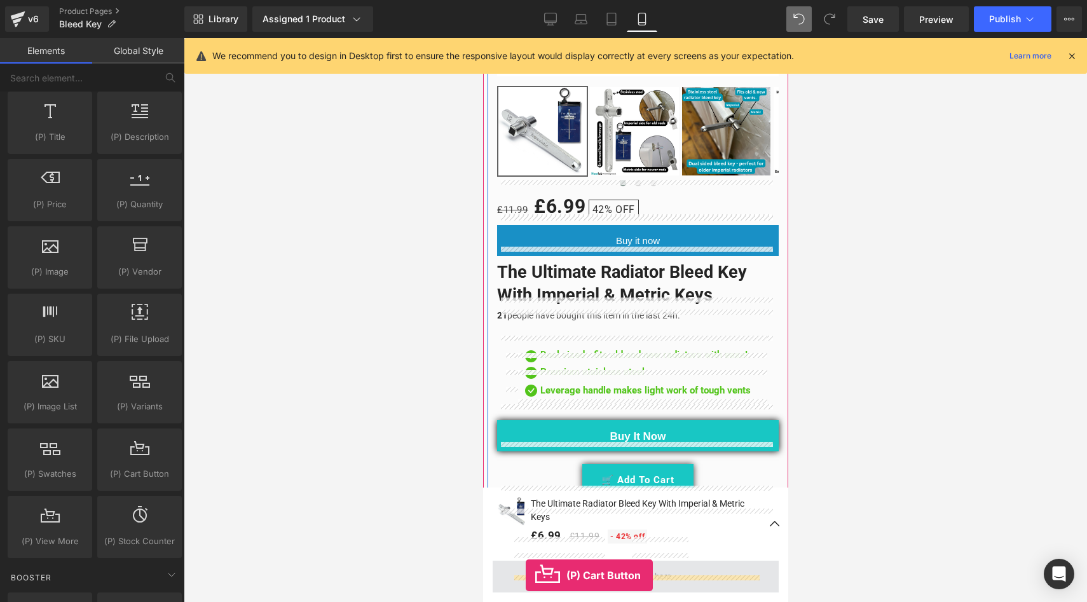
drag, startPoint x: 612, startPoint y: 509, endPoint x: 525, endPoint y: 588, distance: 117.5
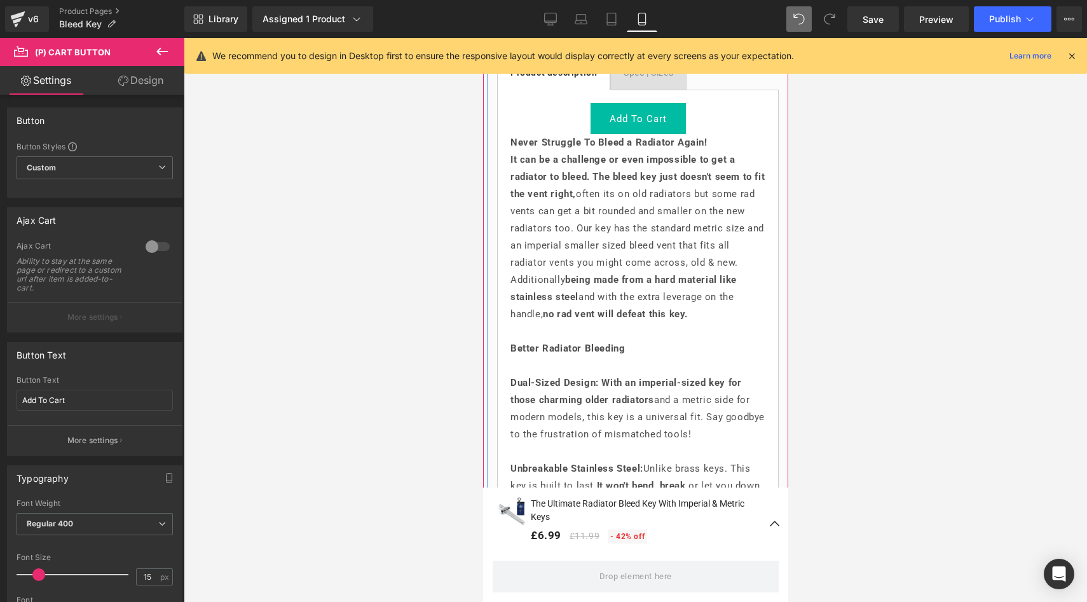
scroll to position [877, 0]
click at [675, 116] on icon at bounding box center [675, 119] width 3 height 6
click at [686, 114] on icon at bounding box center [684, 118] width 9 height 9
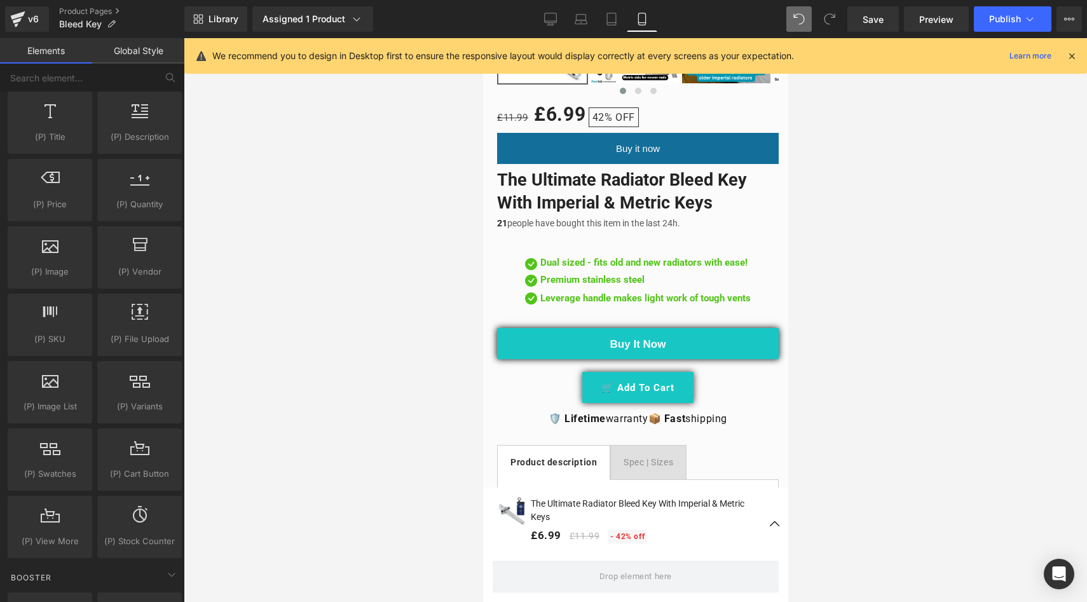
scroll to position [480, 0]
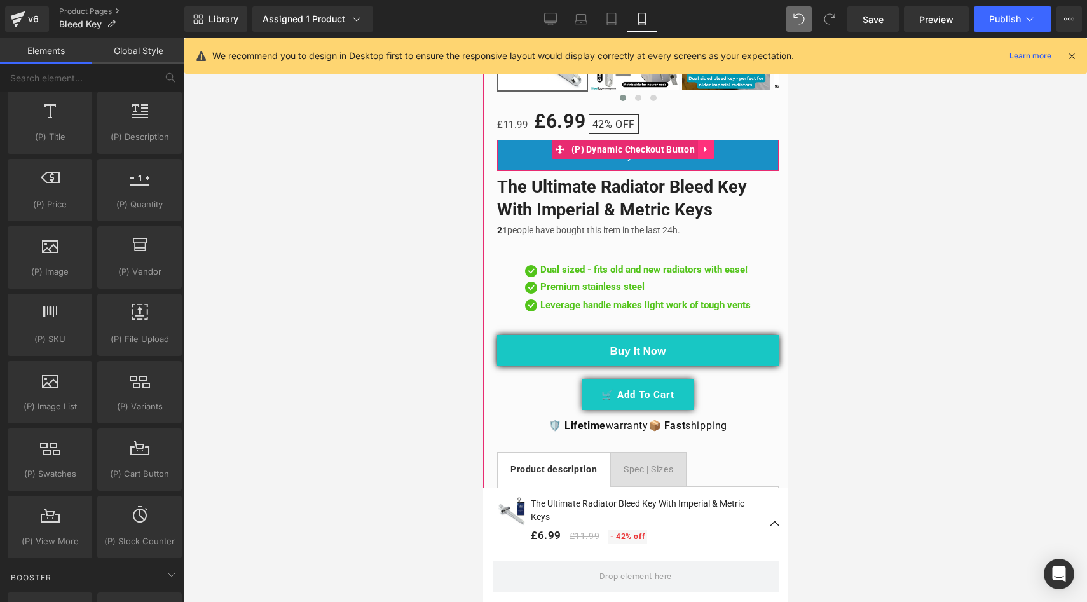
click at [706, 147] on icon at bounding box center [705, 150] width 3 height 6
click at [710, 141] on link at bounding box center [714, 149] width 17 height 19
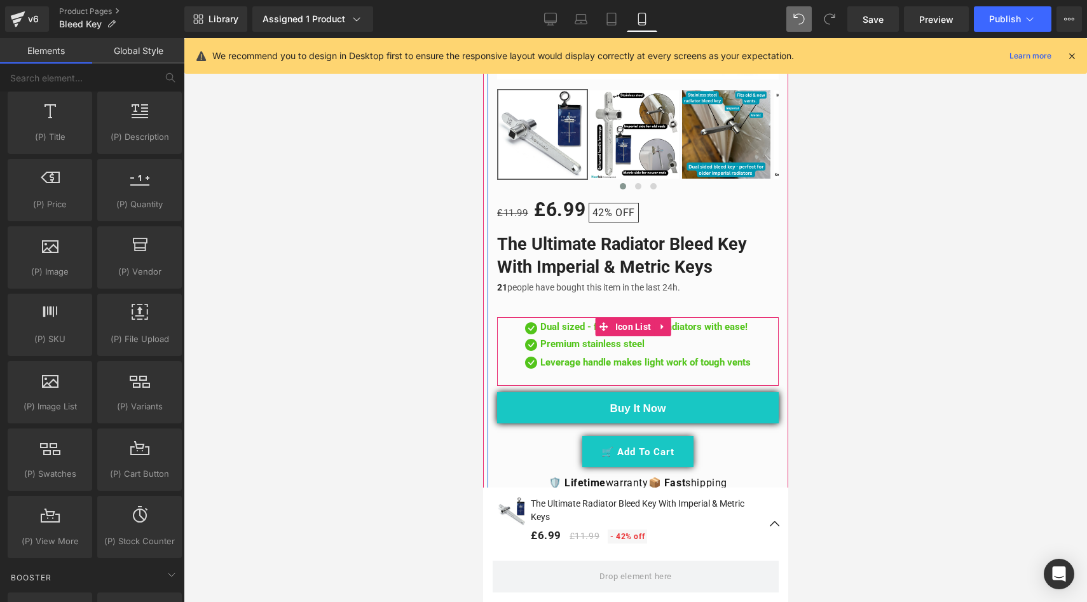
scroll to position [393, 0]
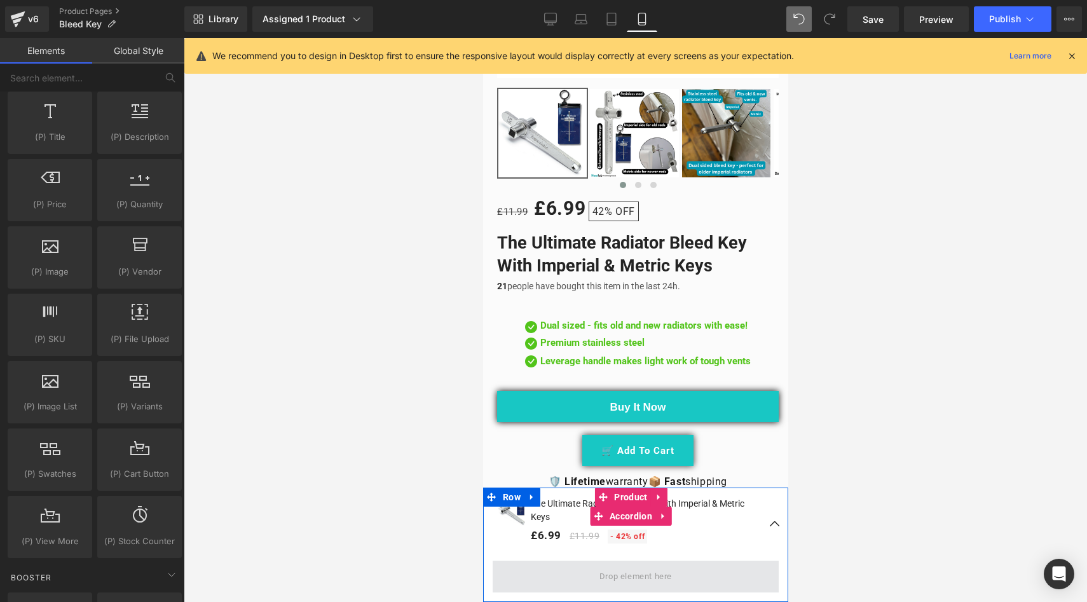
click at [656, 582] on span at bounding box center [635, 576] width 81 height 21
click at [654, 579] on span at bounding box center [635, 576] width 81 height 21
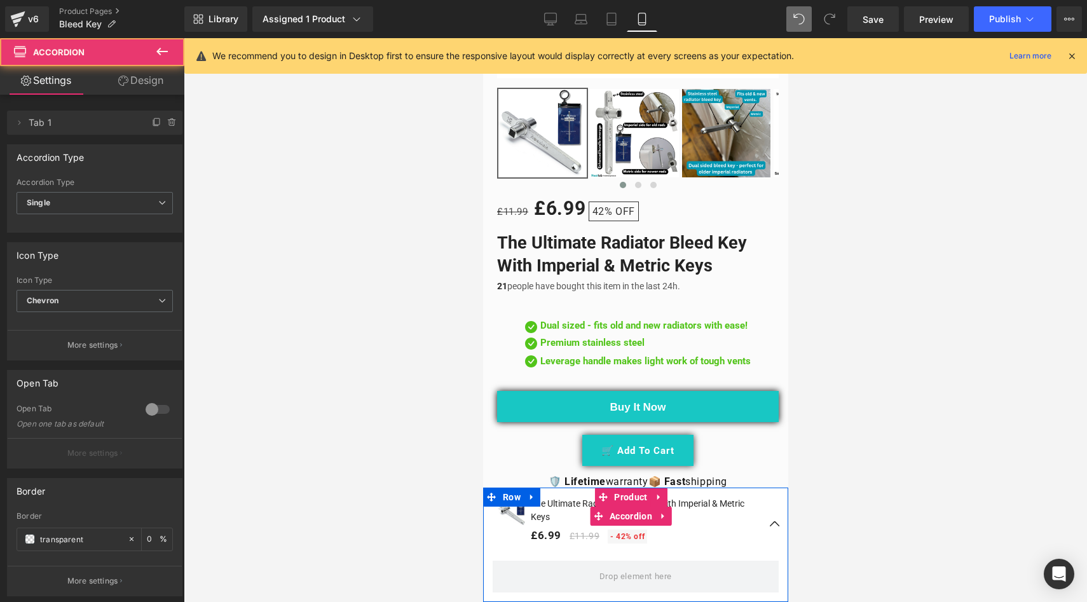
click at [775, 527] on span "button" at bounding box center [775, 527] width 0 height 0
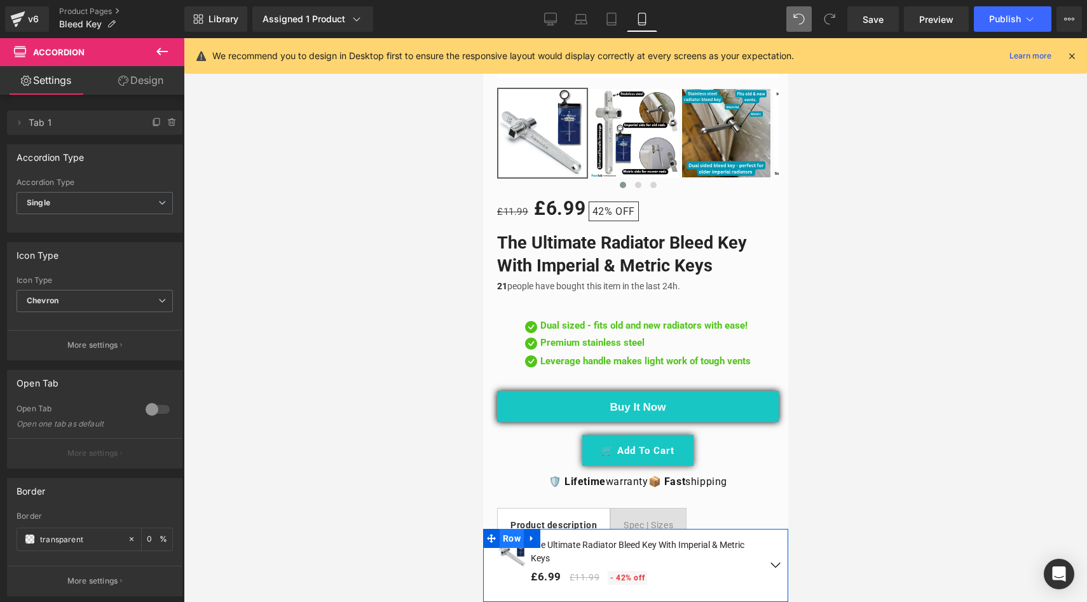
click at [516, 539] on span "Row" at bounding box center [511, 538] width 24 height 19
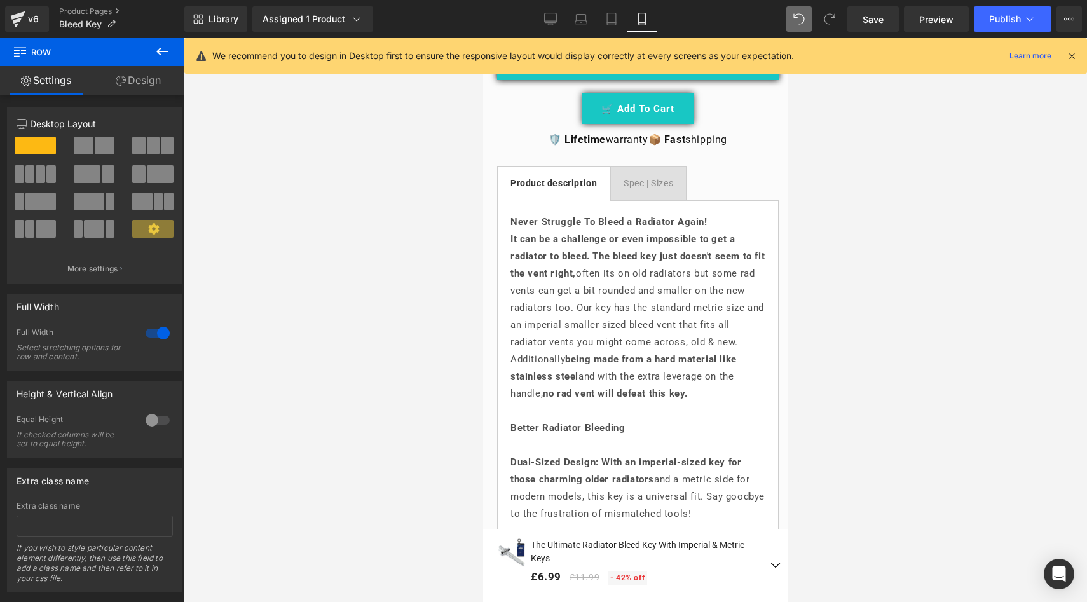
scroll to position [1011, 0]
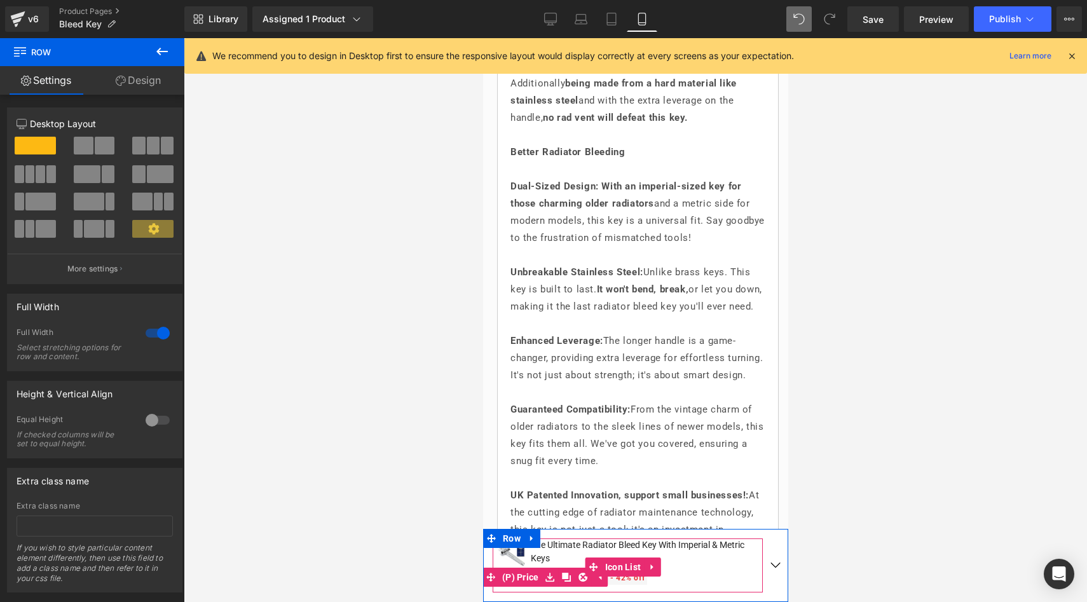
click at [699, 578] on div "£6.99 £11.99 - 42% off" at bounding box center [646, 577] width 232 height 20
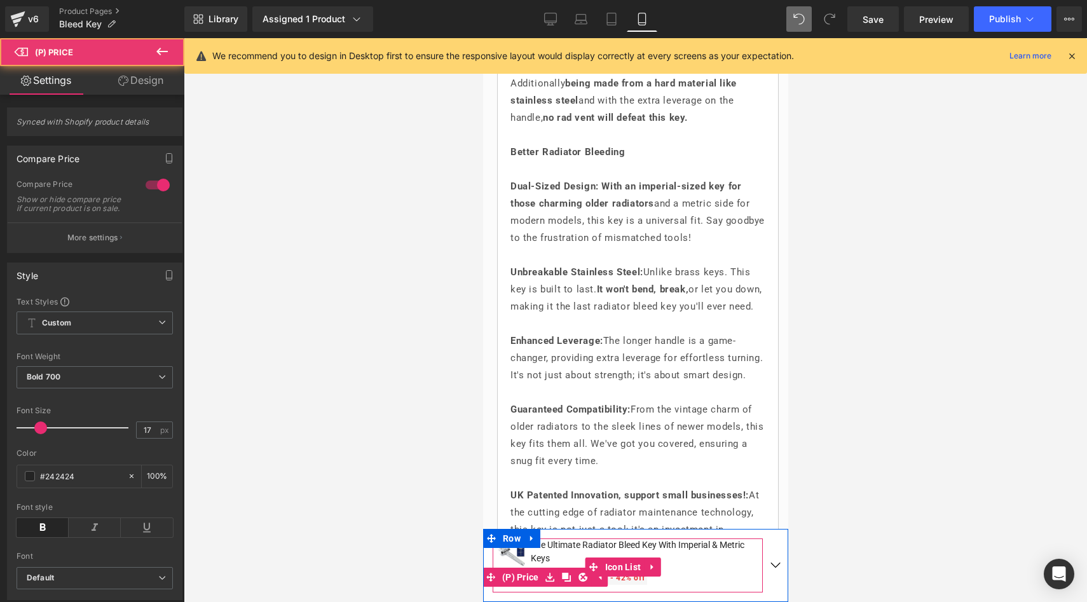
click at [698, 577] on div "£6.99 £11.99 - 42% off" at bounding box center [646, 577] width 232 height 20
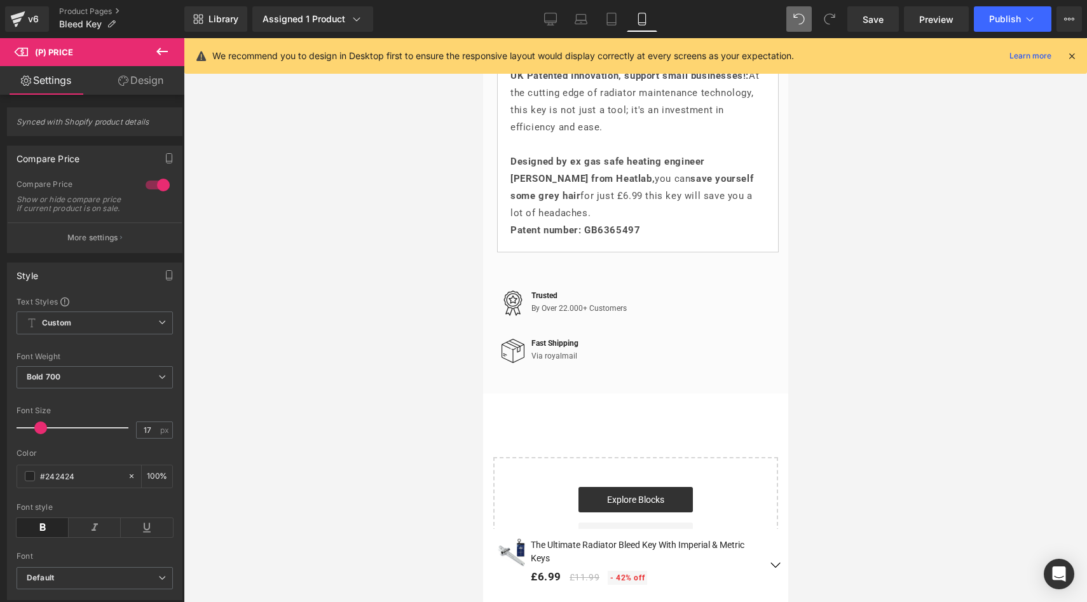
scroll to position [1875, 0]
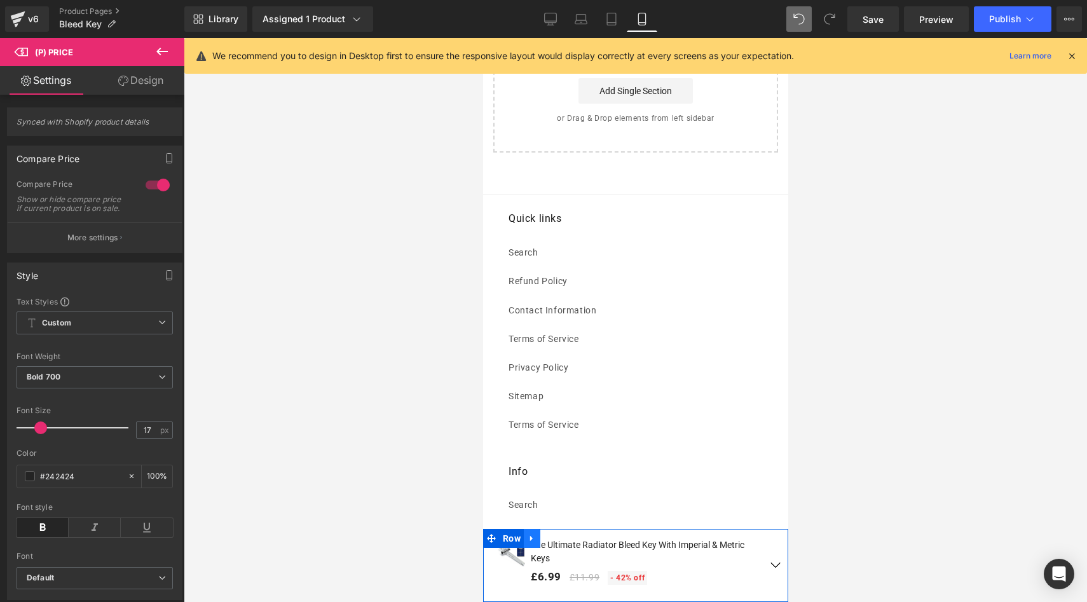
click at [534, 534] on icon at bounding box center [531, 538] width 9 height 10
click at [567, 539] on icon at bounding box center [564, 538] width 9 height 9
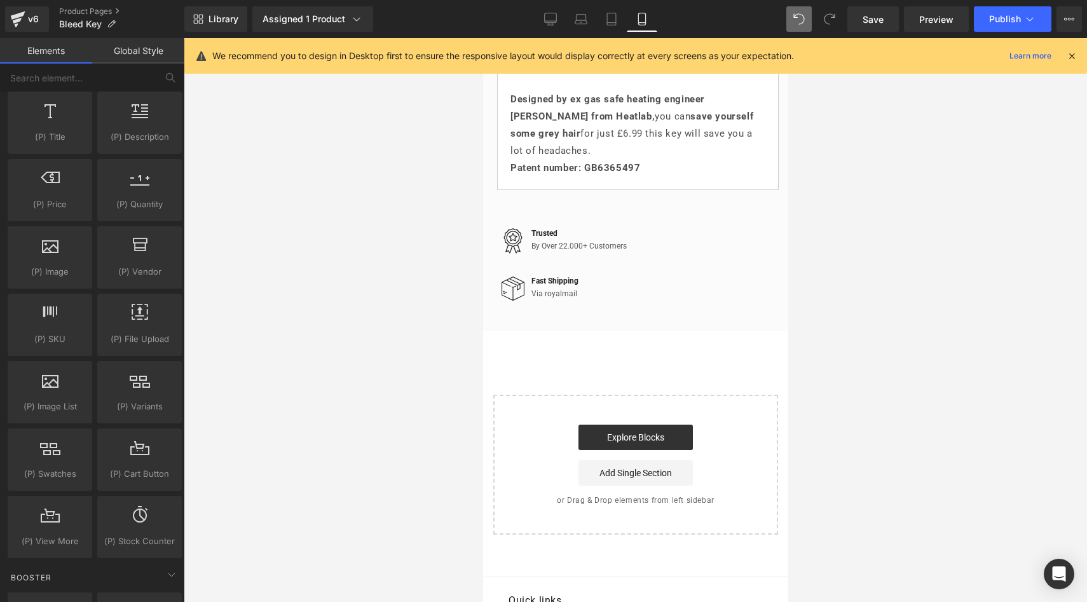
scroll to position [1493, 0]
click at [623, 450] on link "Explore Blocks" at bounding box center [635, 437] width 114 height 25
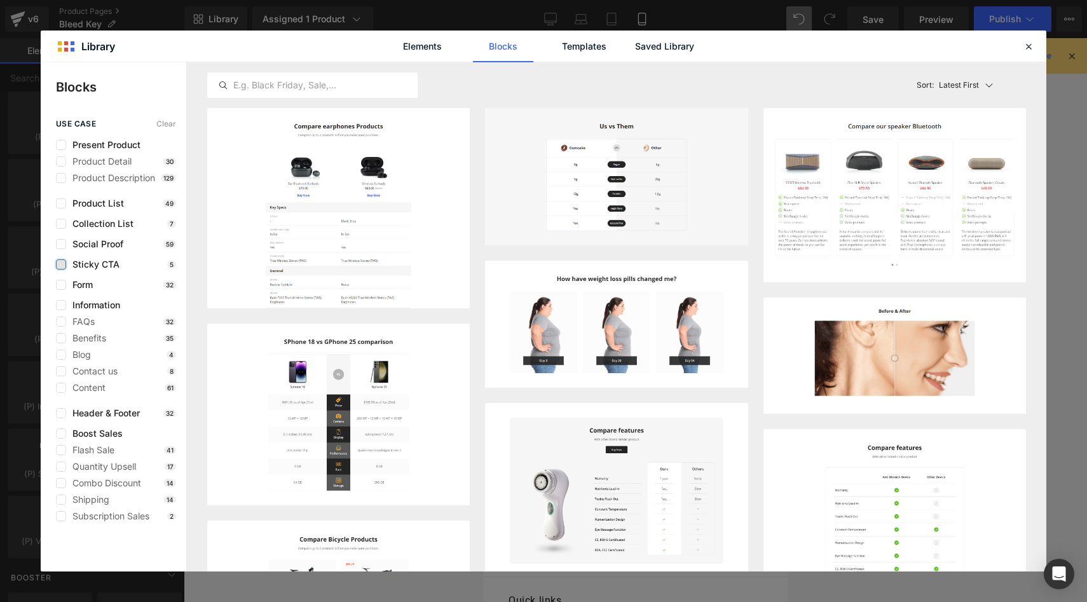
click at [64, 263] on label at bounding box center [61, 264] width 10 height 10
click at [61, 265] on input "checkbox" at bounding box center [61, 265] width 0 height 0
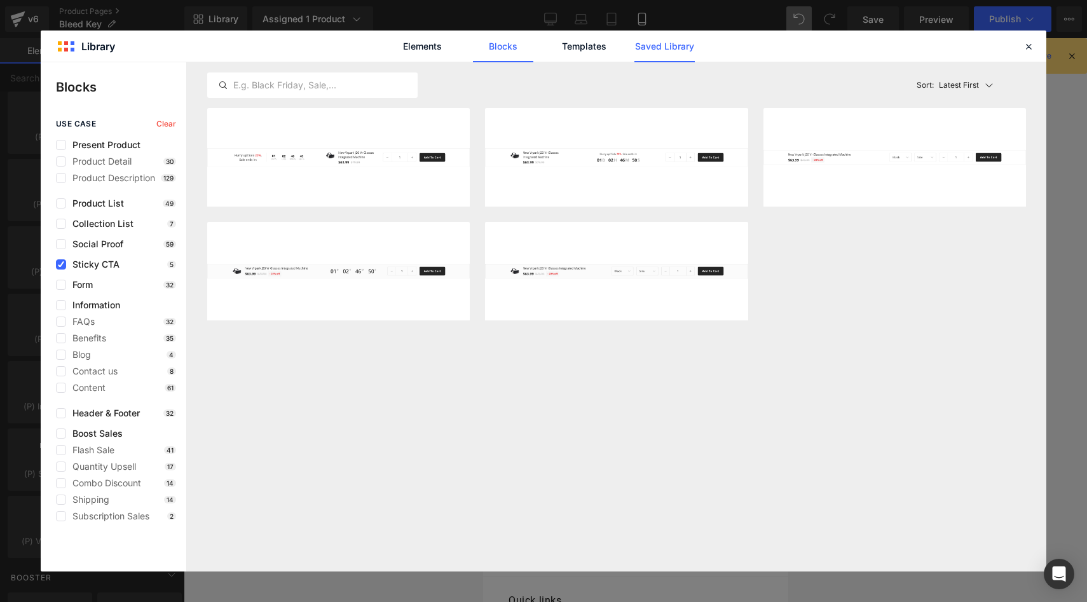
click at [680, 45] on link "Saved Library" at bounding box center [665, 47] width 60 height 32
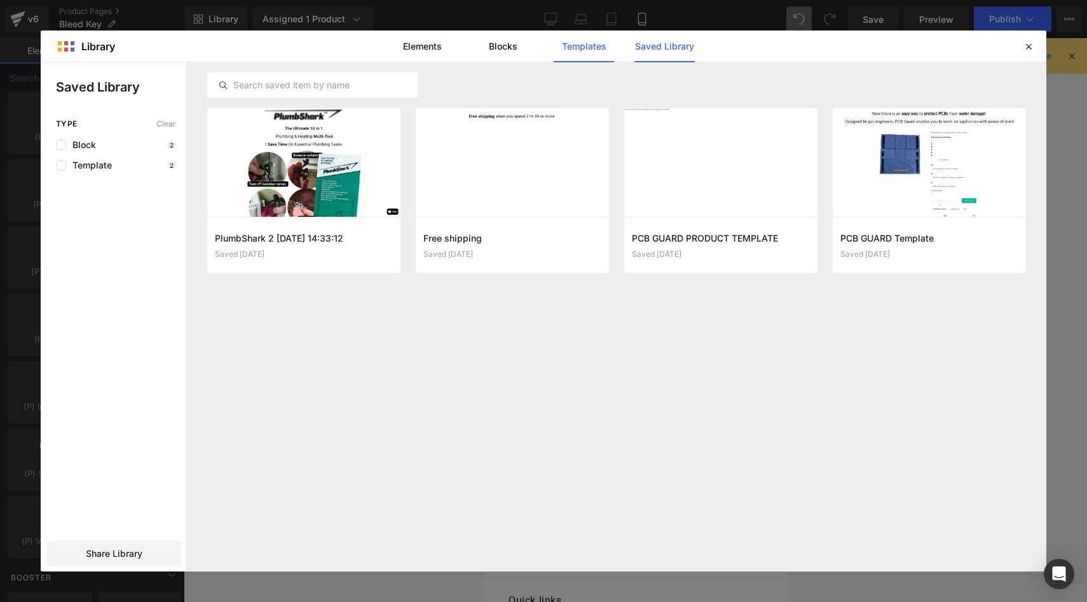
click at [601, 48] on link "Templates" at bounding box center [584, 47] width 60 height 32
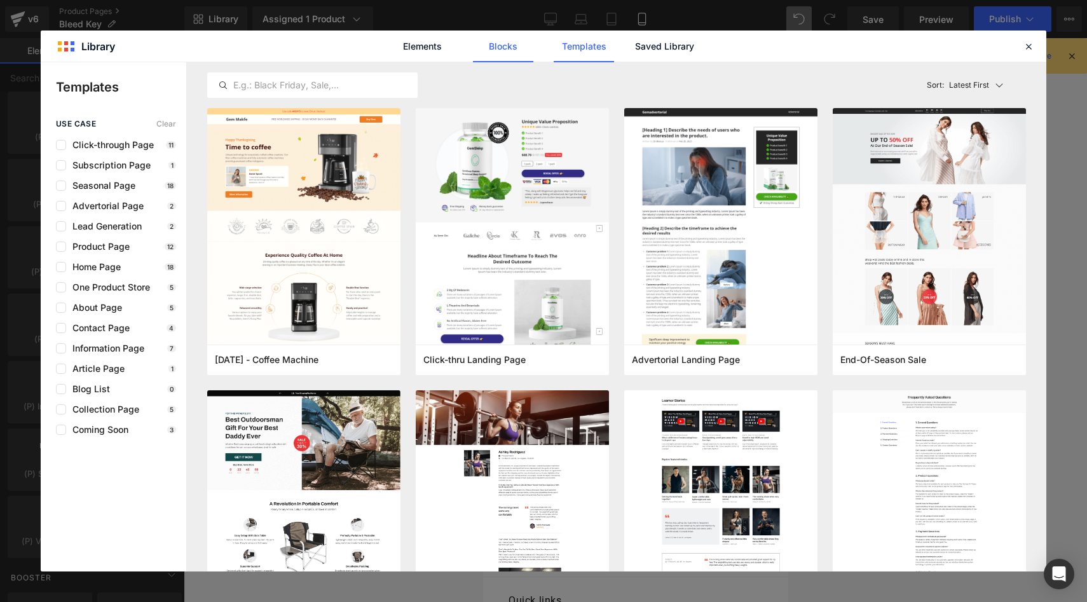
click at [486, 54] on link "Blocks" at bounding box center [503, 47] width 60 height 32
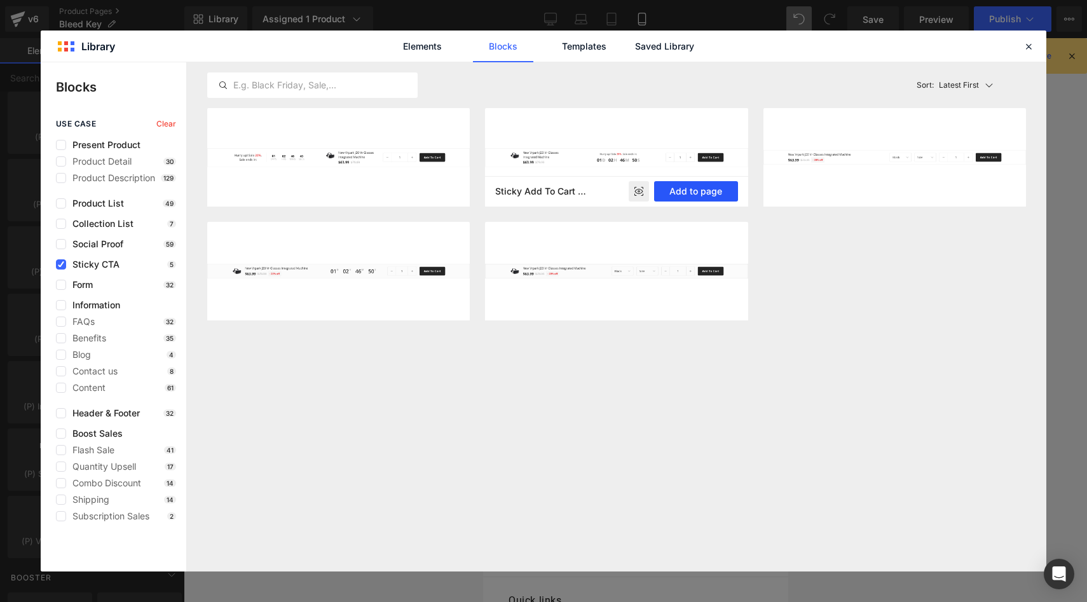
click at [703, 189] on button "Add to page" at bounding box center [696, 191] width 84 height 20
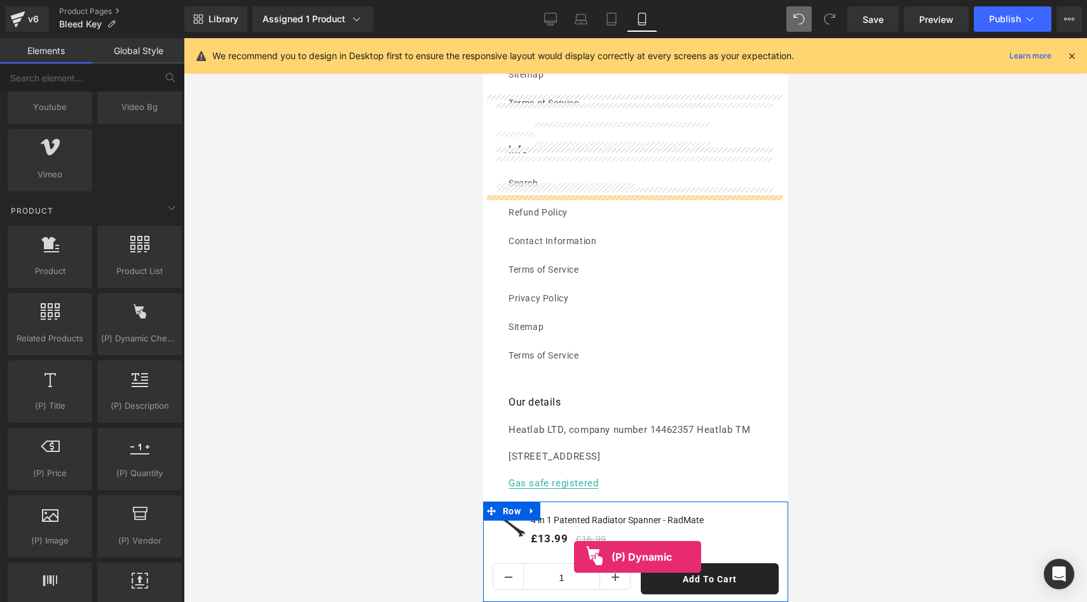
scroll to position [2210, 0]
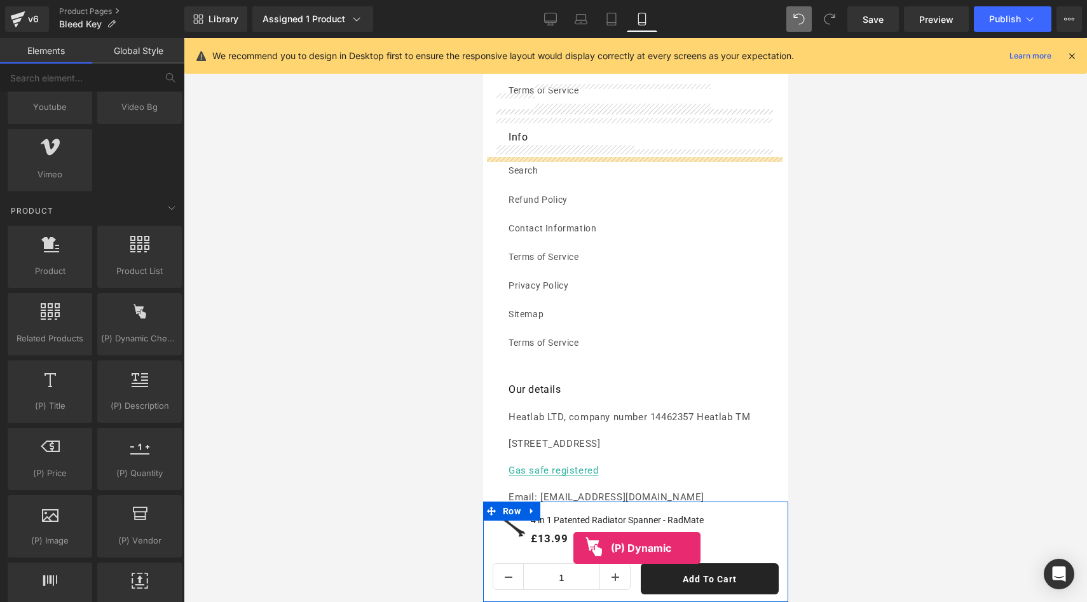
drag, startPoint x: 608, startPoint y: 368, endPoint x: 573, endPoint y: 561, distance: 195.8
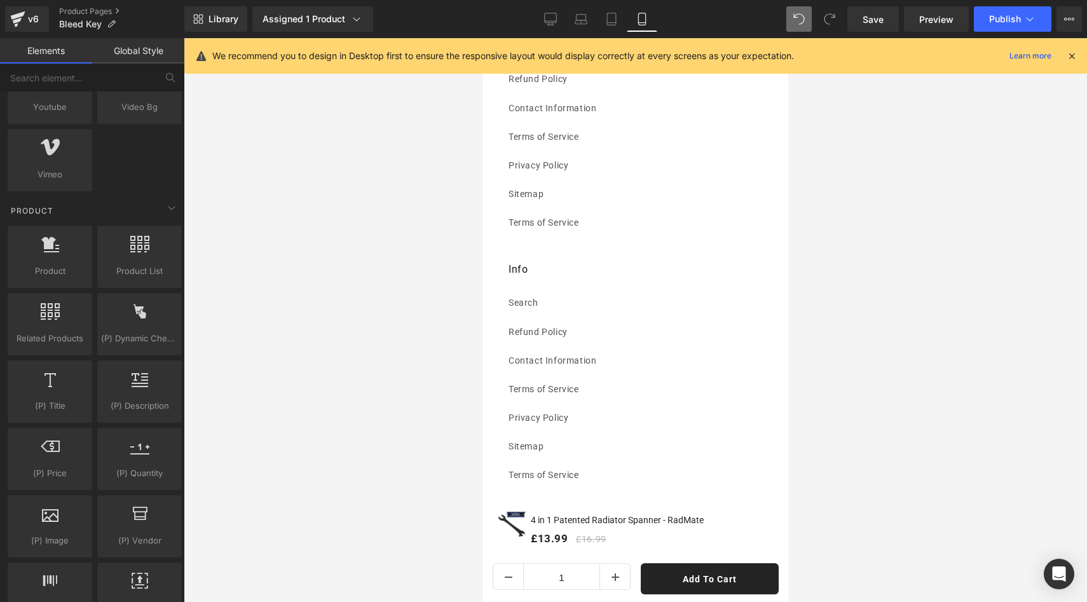
scroll to position [2446, 0]
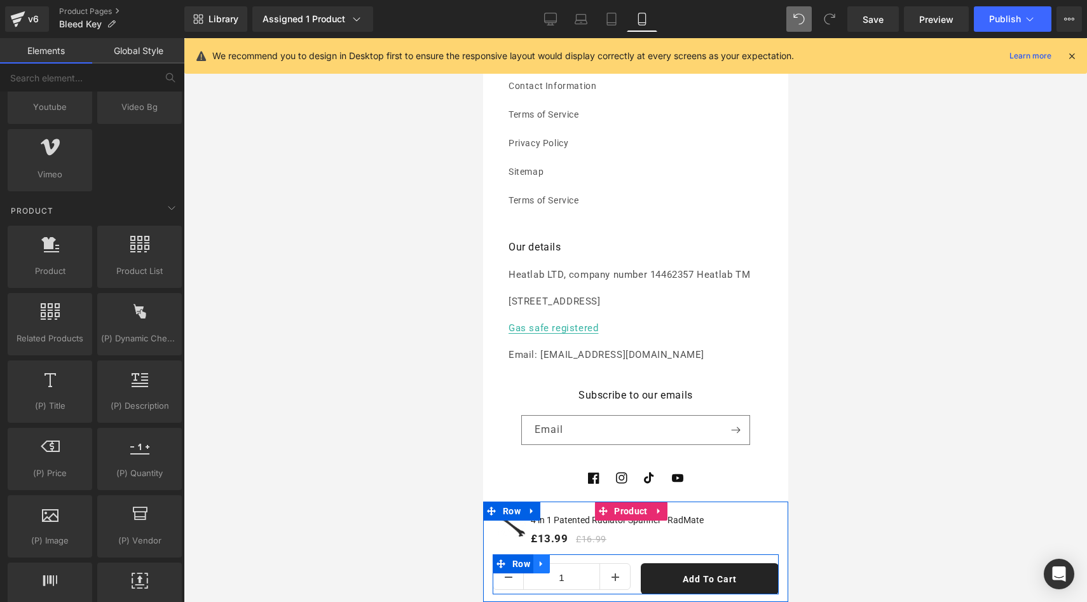
click at [545, 567] on icon at bounding box center [541, 565] width 9 height 10
click at [559, 565] on icon at bounding box center [557, 564] width 9 height 9
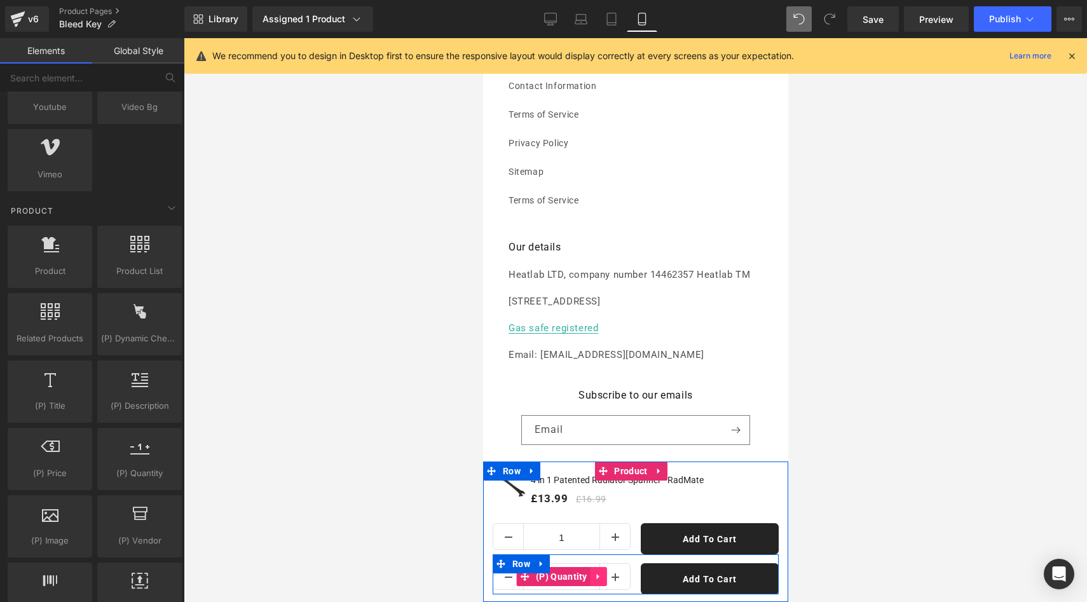
click at [594, 580] on icon at bounding box center [598, 577] width 9 height 10
click at [602, 579] on icon at bounding box center [606, 576] width 9 height 9
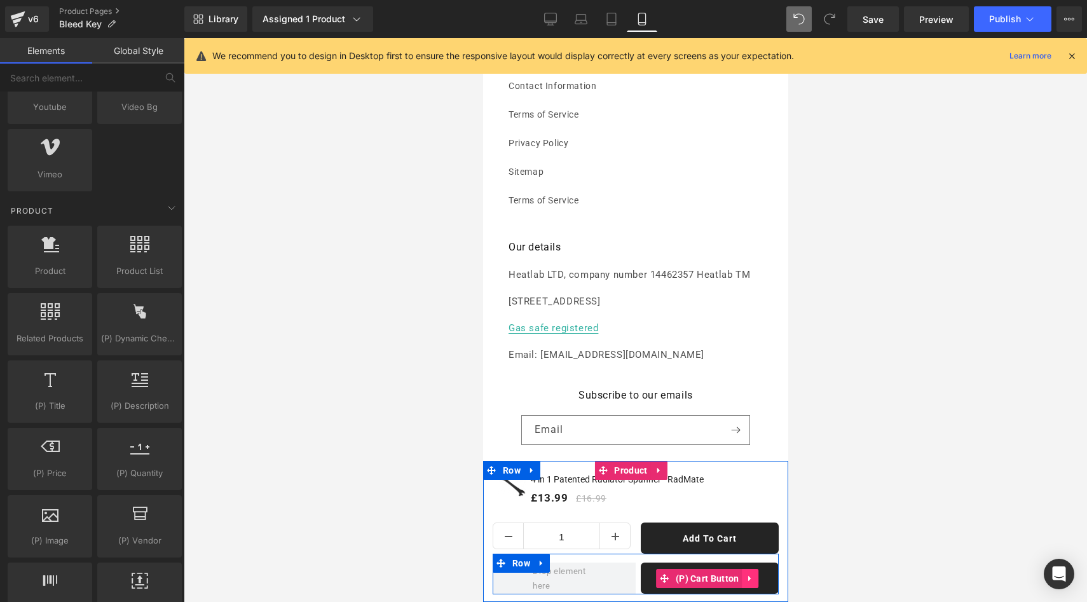
click at [746, 574] on icon at bounding box center [750, 579] width 9 height 10
click at [755, 580] on icon at bounding box center [758, 578] width 9 height 9
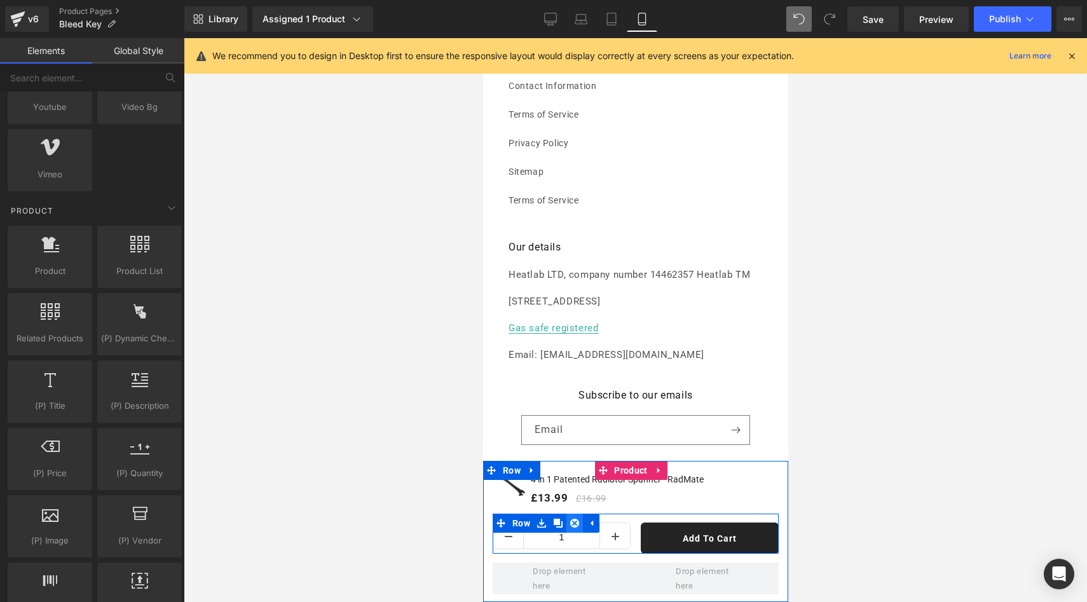
click at [572, 523] on icon at bounding box center [574, 523] width 9 height 9
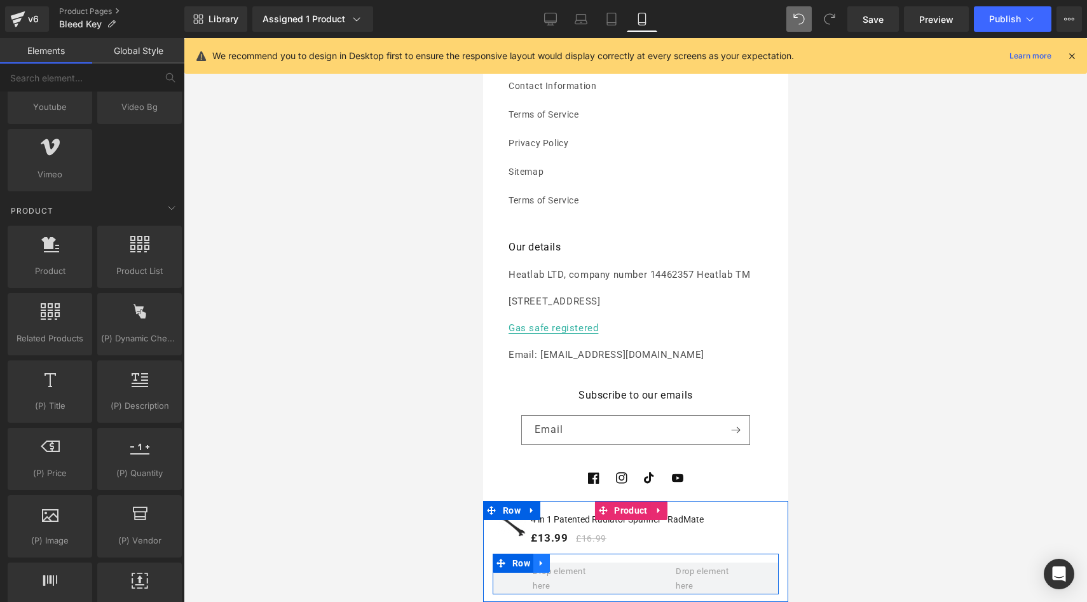
click at [542, 562] on icon at bounding box center [540, 564] width 3 height 6
click at [574, 563] on icon at bounding box center [574, 563] width 9 height 9
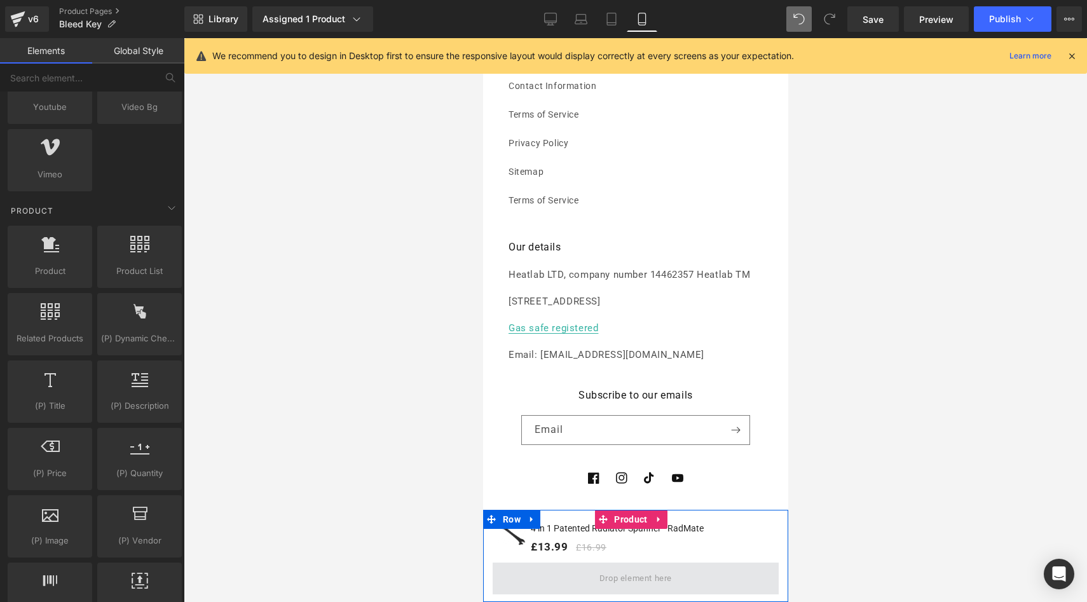
click at [623, 577] on span at bounding box center [635, 578] width 81 height 21
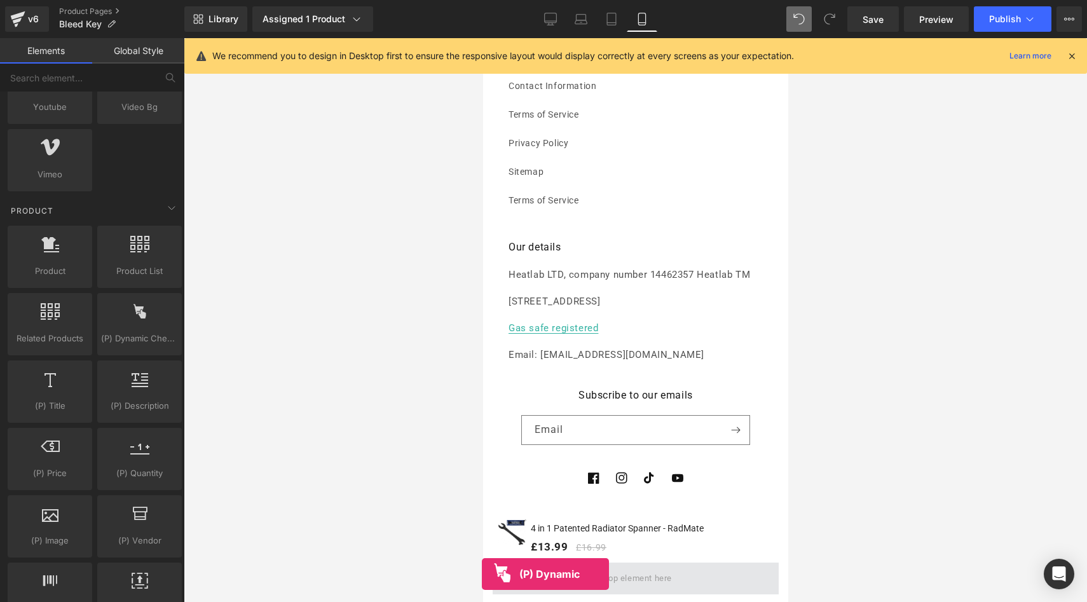
scroll to position [2446, 0]
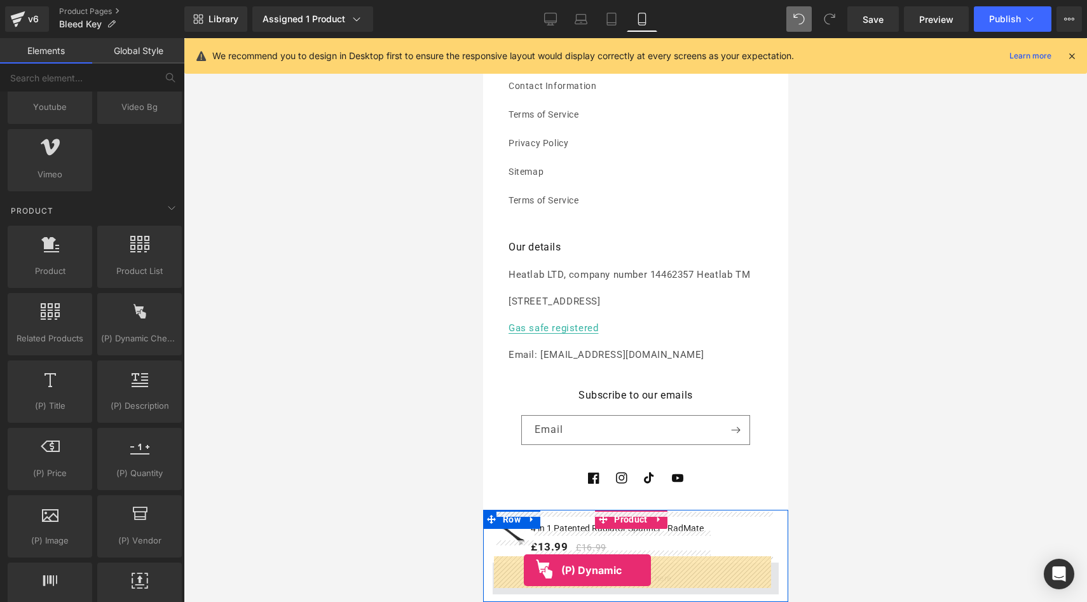
drag, startPoint x: 625, startPoint y: 385, endPoint x: 523, endPoint y: 570, distance: 211.2
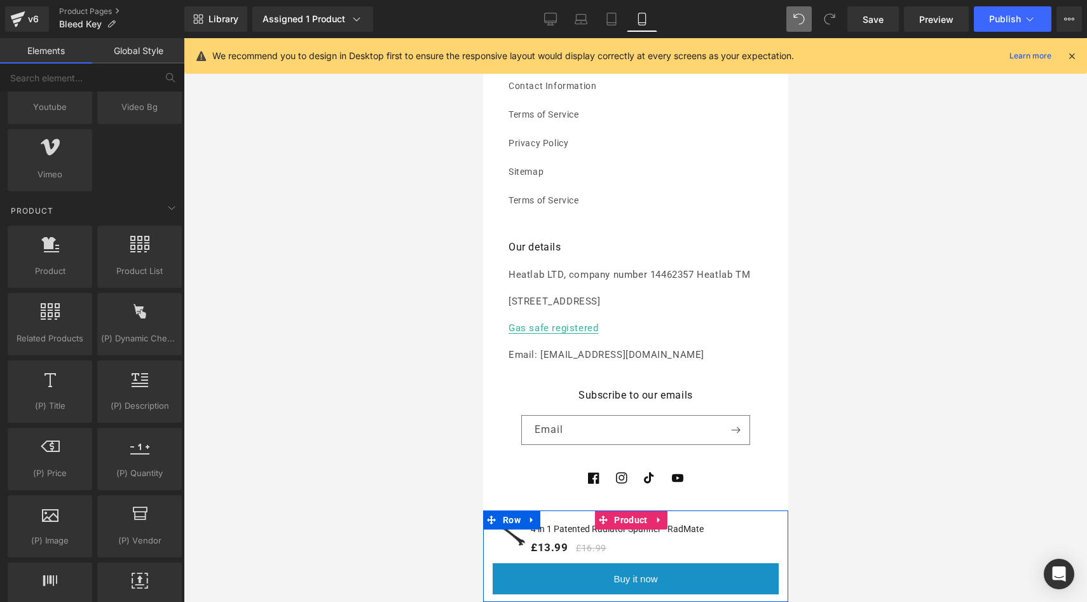
scroll to position [2439, 0]
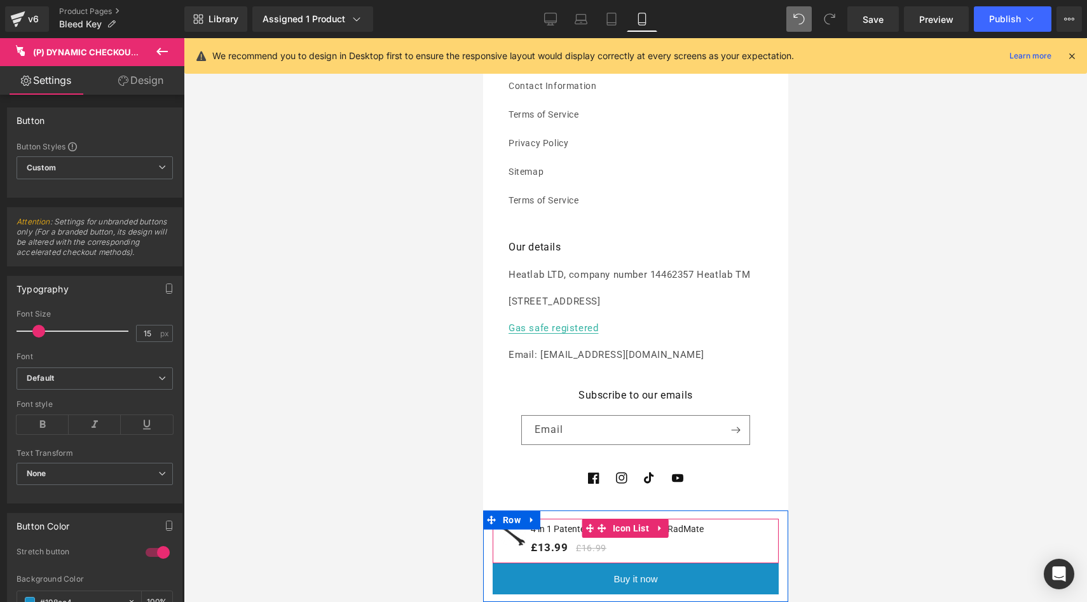
click at [556, 529] on link "4 in 1 Patented Radiator Spanner - RadMate" at bounding box center [616, 529] width 173 height 13
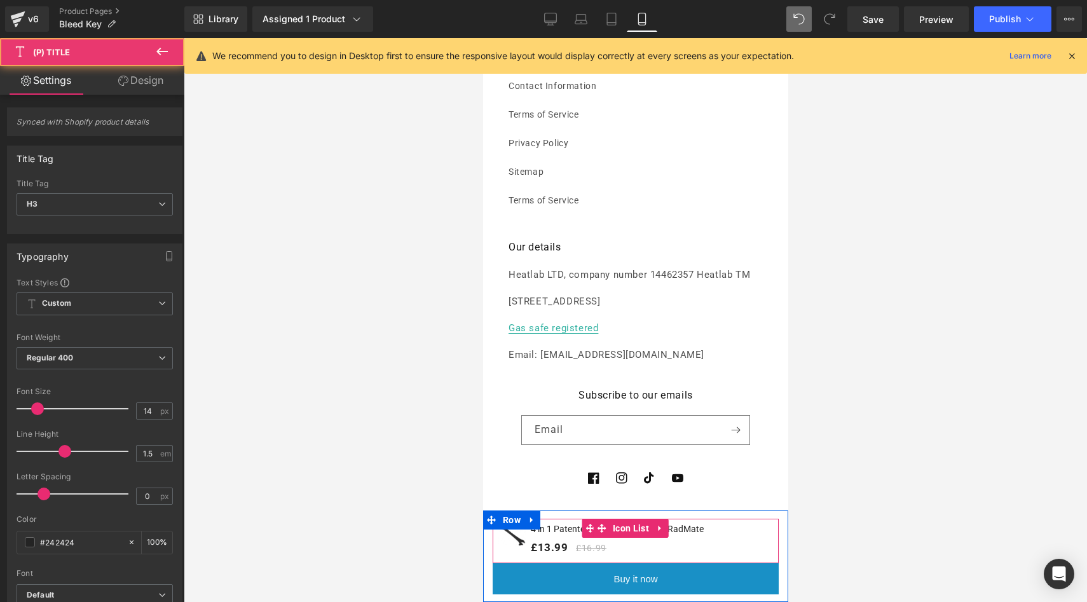
click at [555, 530] on link "4 in 1 Patented Radiator Spanner - RadMate" at bounding box center [616, 529] width 173 height 13
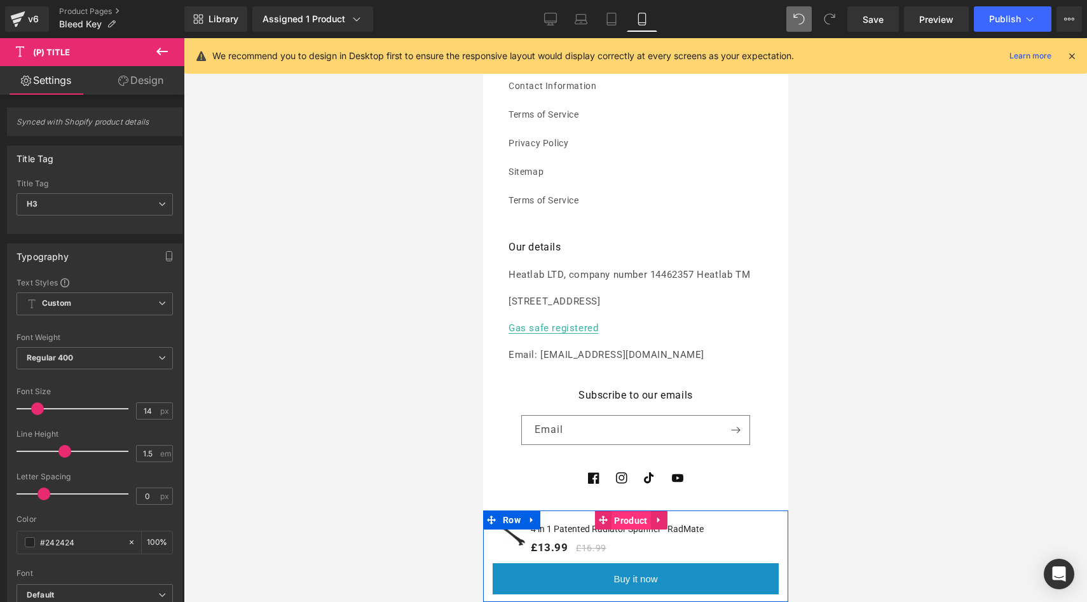
click at [623, 523] on span "Product" at bounding box center [629, 520] width 39 height 19
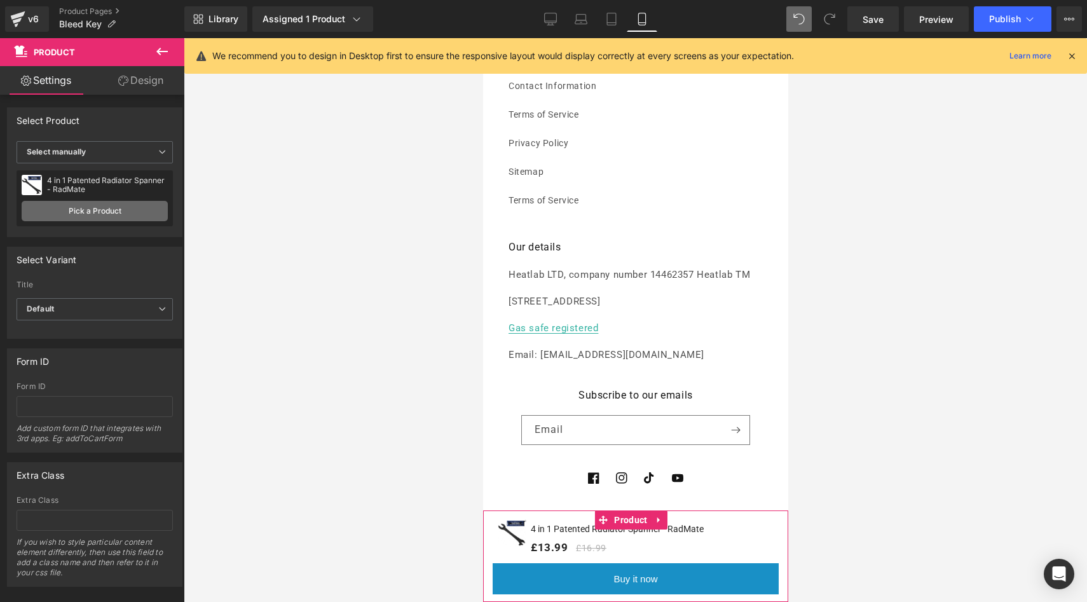
click at [120, 216] on link "Pick a Product" at bounding box center [95, 211] width 146 height 20
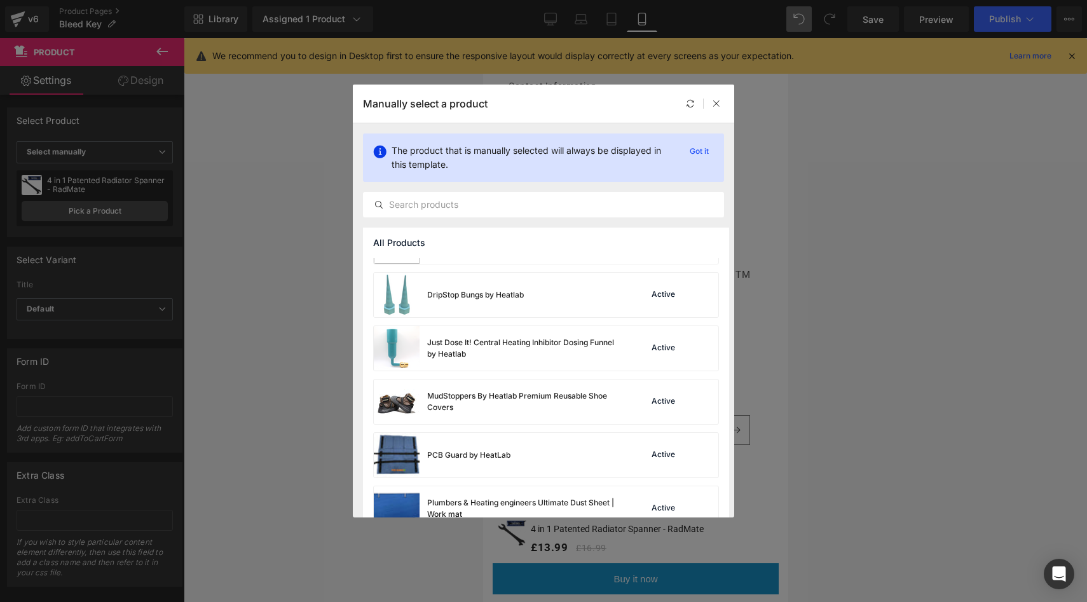
scroll to position [598, 0]
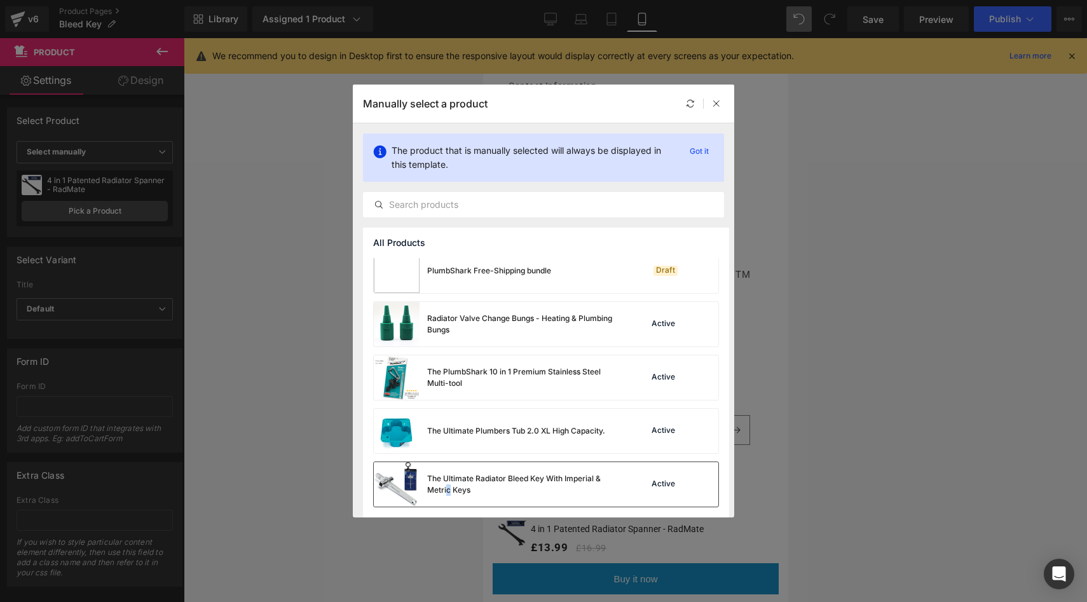
click at [448, 486] on div "The Ultimate Radiator Bleed Key With Imperial & Metric Keys" at bounding box center [522, 484] width 191 height 23
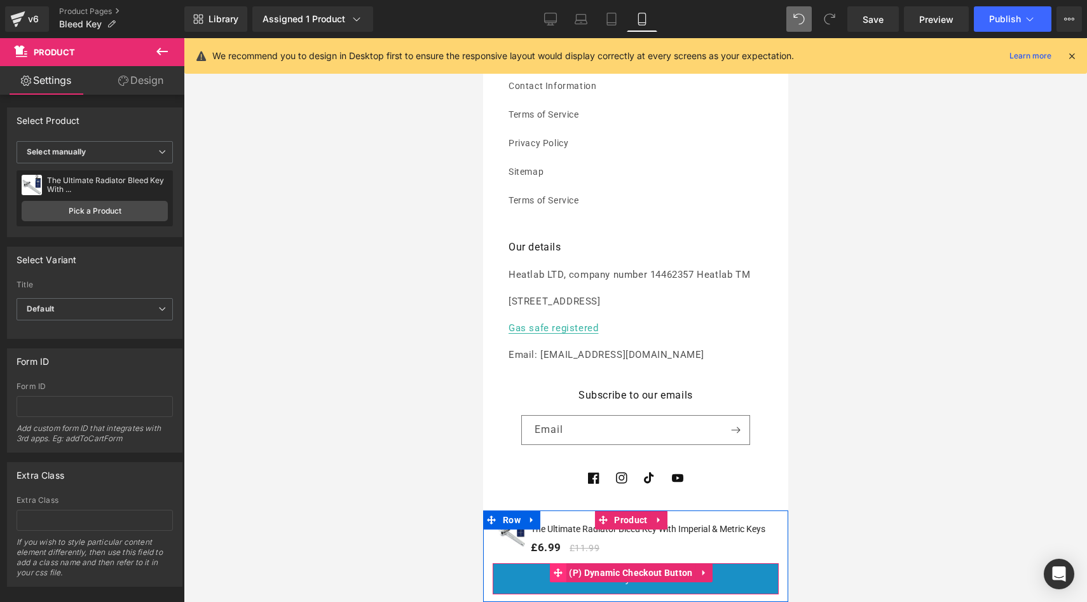
click at [556, 577] on icon at bounding box center [557, 573] width 9 height 10
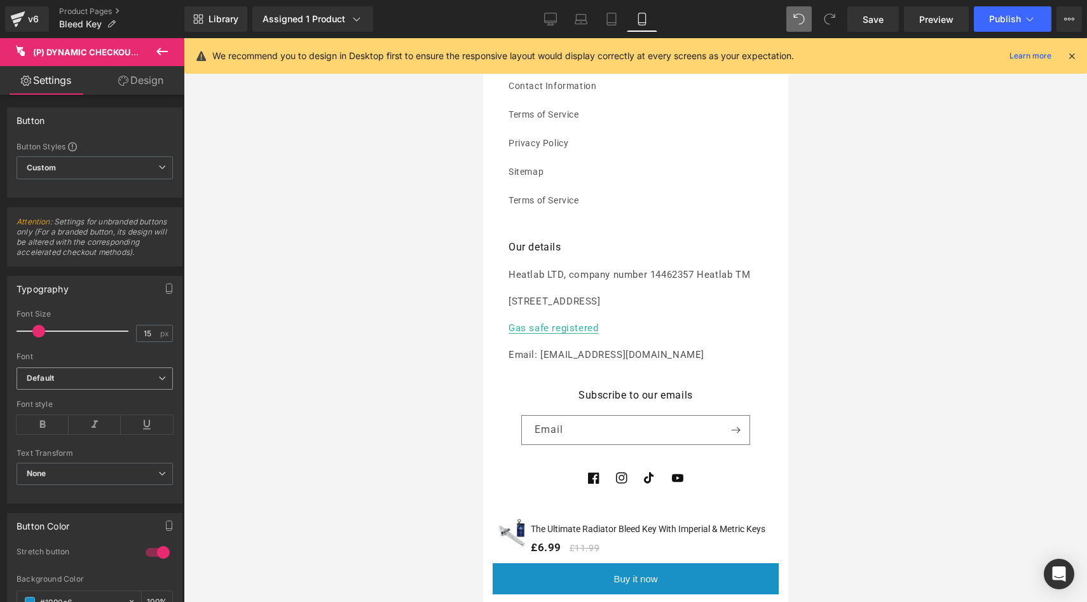
click at [149, 384] on b "Default" at bounding box center [93, 378] width 132 height 11
click at [149, 384] on b "Default" at bounding box center [90, 378] width 127 height 11
click at [43, 428] on icon at bounding box center [43, 424] width 52 height 19
click at [76, 482] on span "None" at bounding box center [95, 474] width 156 height 22
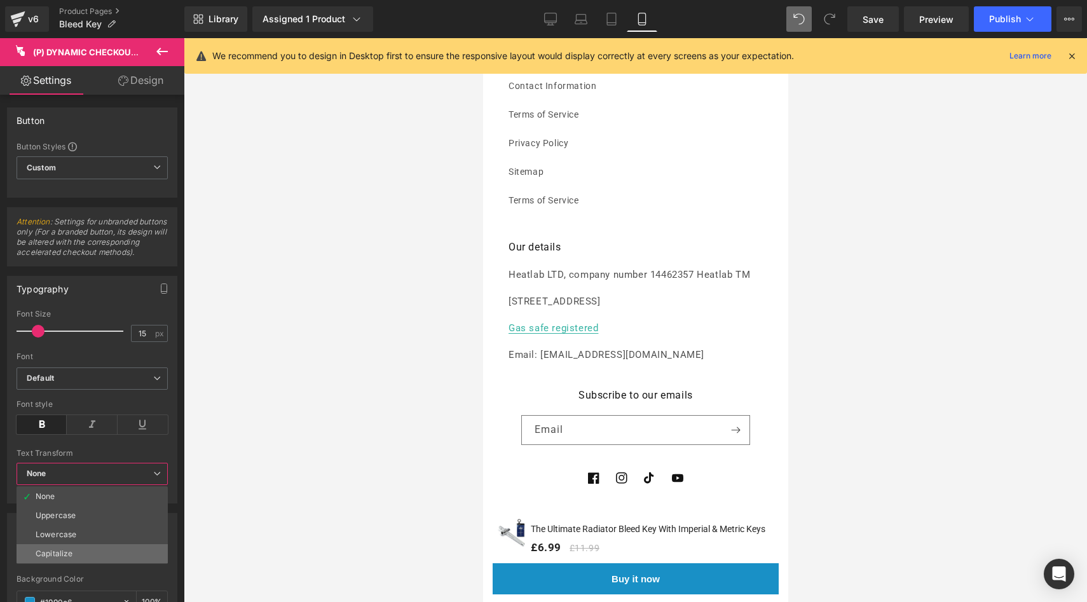
click at [79, 563] on li "Capitalize" at bounding box center [92, 553] width 151 height 19
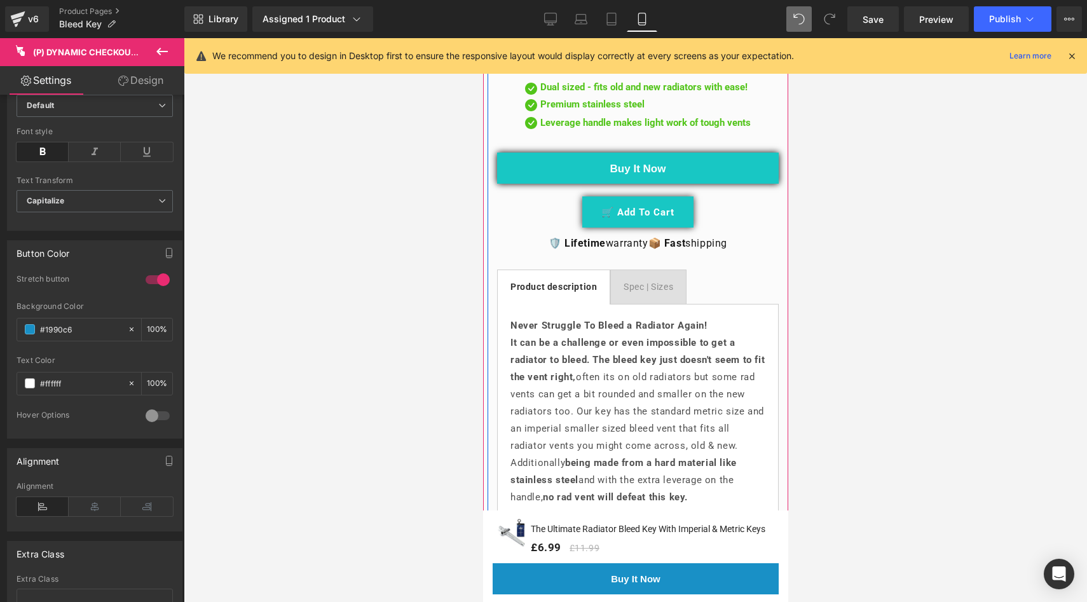
scroll to position [631, 0]
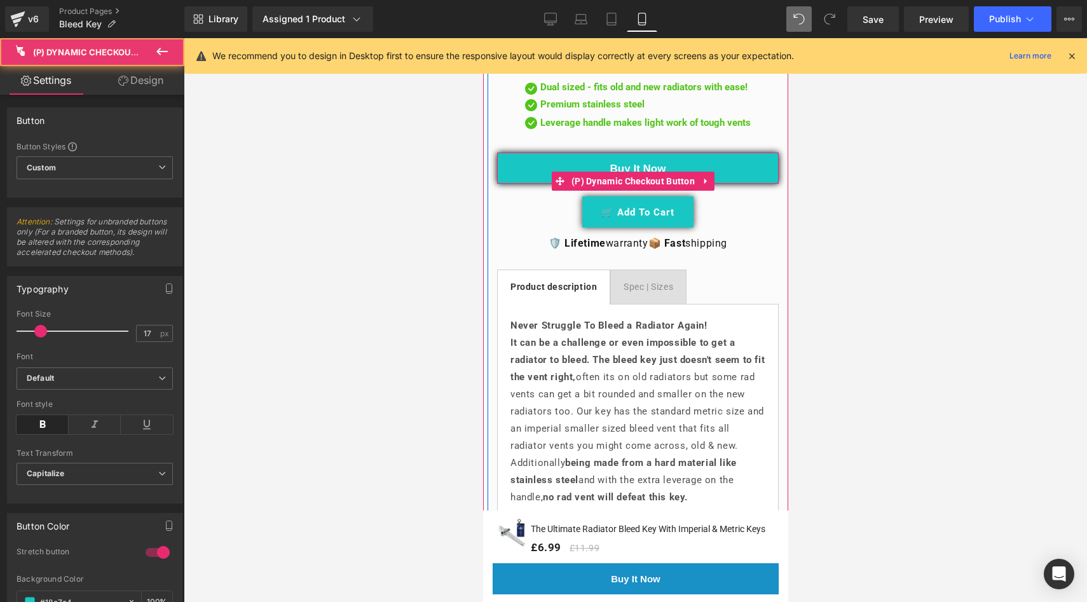
click at [523, 158] on button "Buy it now" at bounding box center [638, 168] width 282 height 31
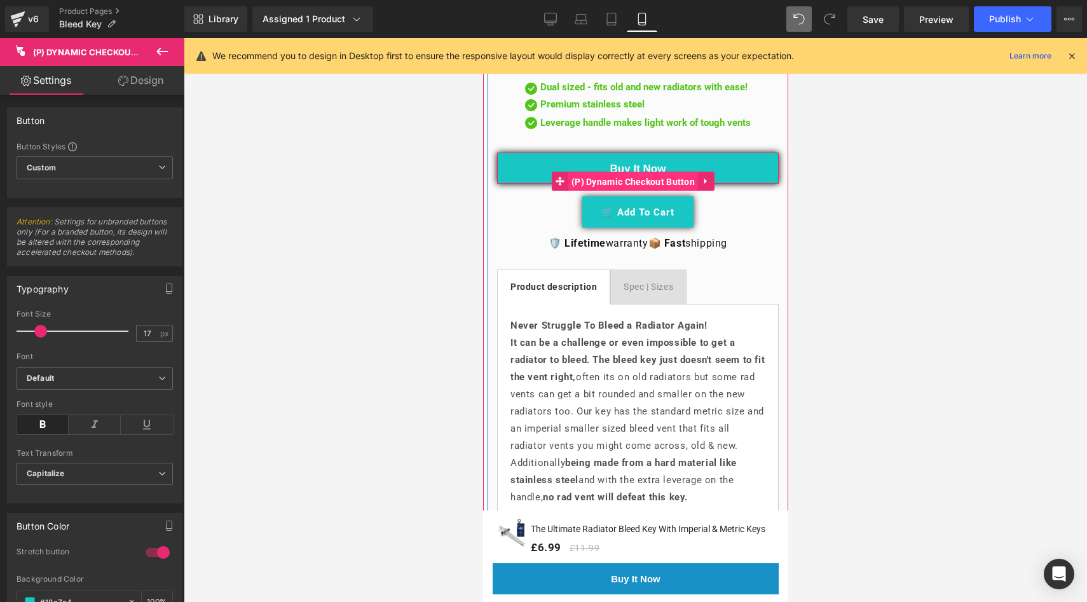
click at [610, 172] on span "(P) Dynamic Checkout Button" at bounding box center [633, 181] width 130 height 19
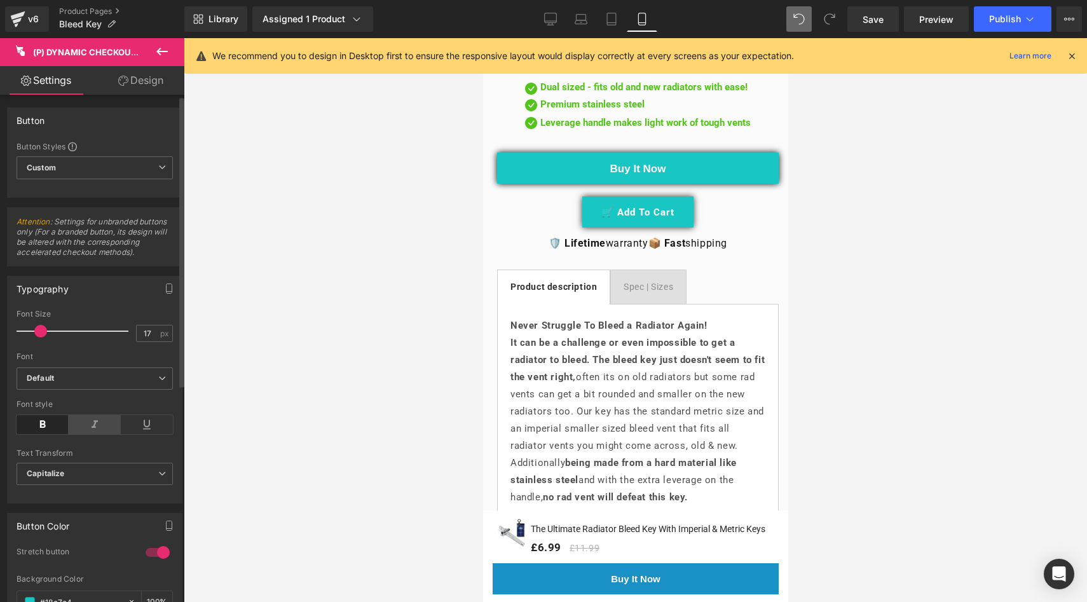
scroll to position [272, 0]
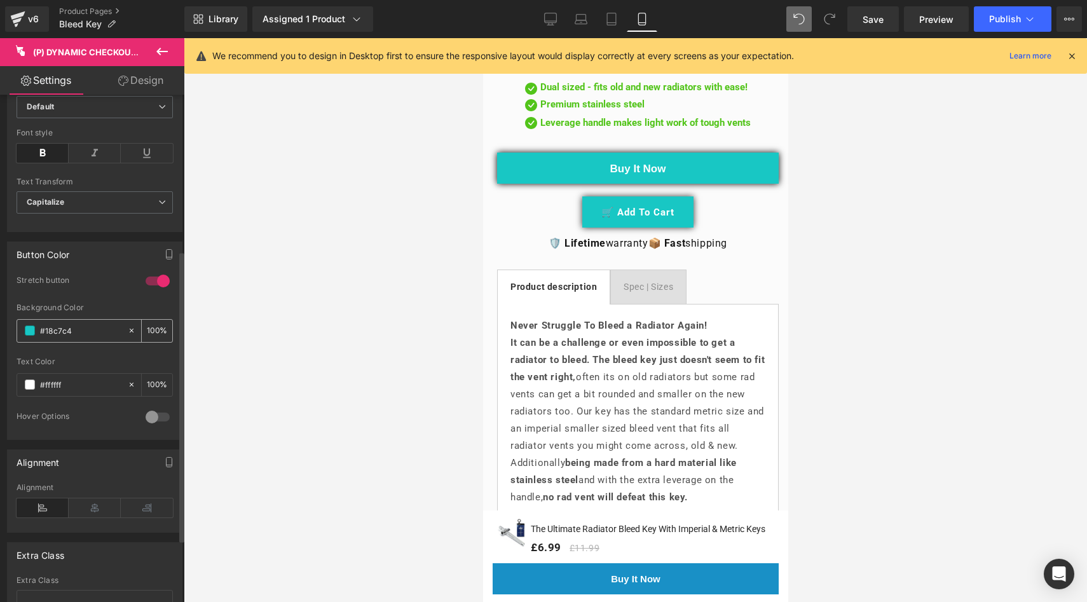
drag, startPoint x: 86, startPoint y: 343, endPoint x: 50, endPoint y: 335, distance: 37.2
click at [50, 335] on input "#18c7c4" at bounding box center [80, 331] width 81 height 14
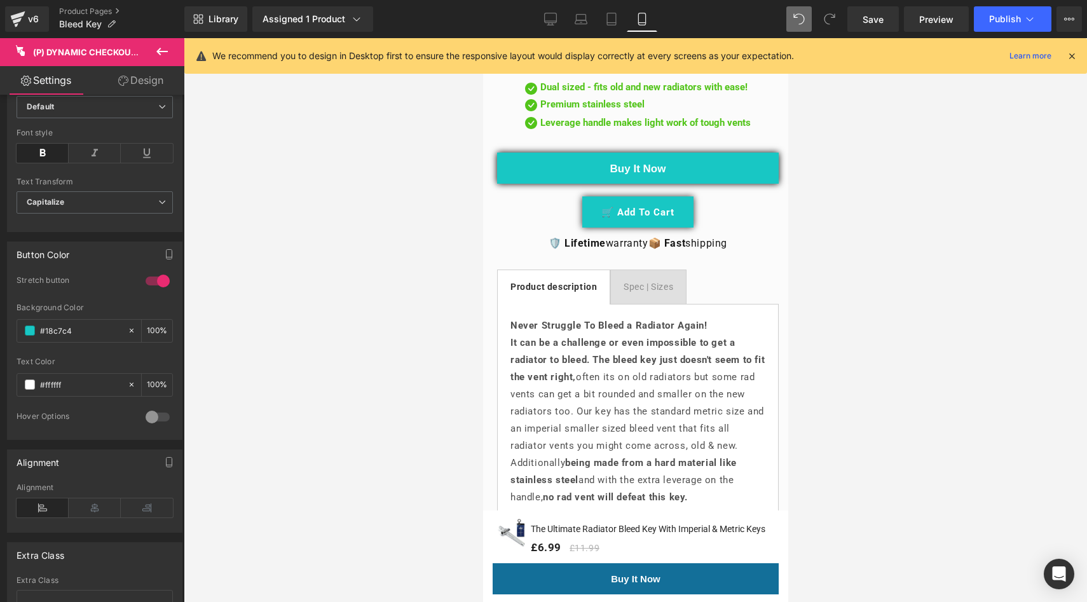
click at [509, 584] on button "Buy it now" at bounding box center [635, 578] width 286 height 31
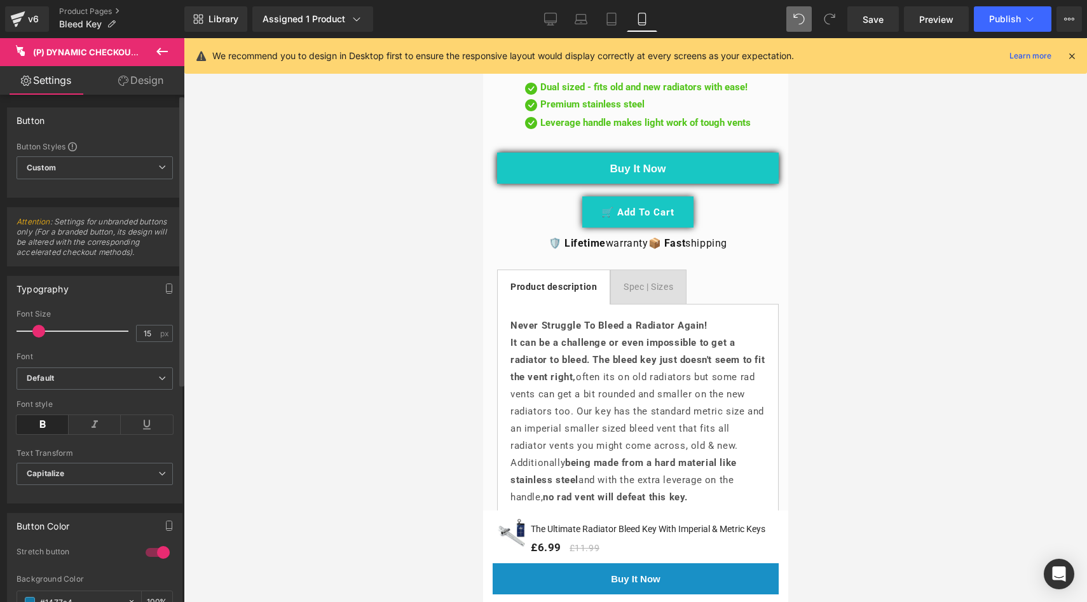
scroll to position [278, 0]
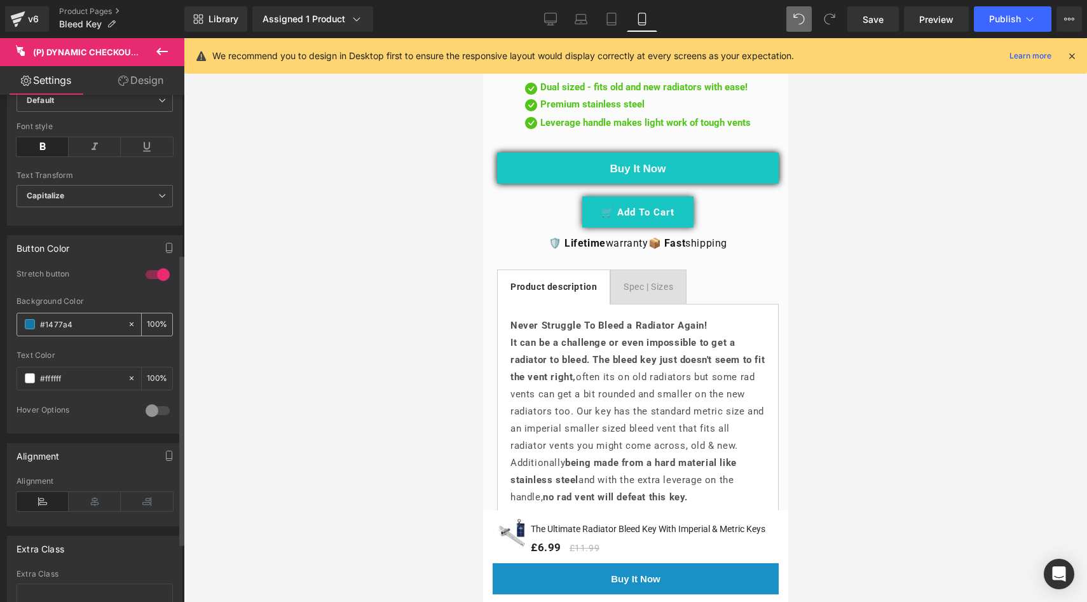
drag, startPoint x: 80, startPoint y: 334, endPoint x: 50, endPoint y: 327, distance: 30.6
click at [50, 327] on input "#1477a4" at bounding box center [80, 324] width 81 height 14
type input "0"
paste input "#18c7c4"
type input "#18c7c4"
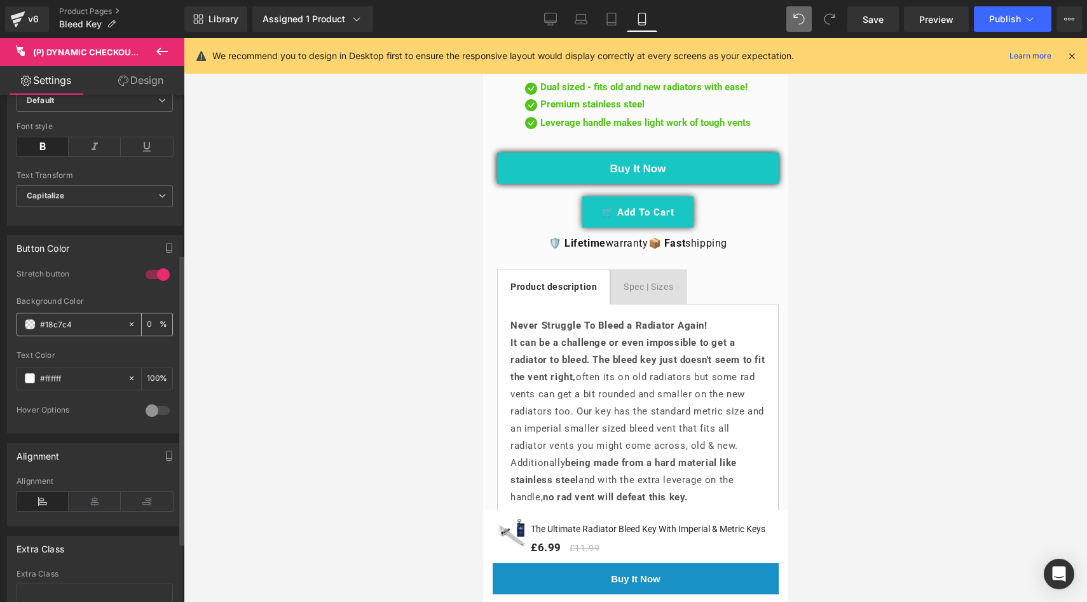
type input "100"
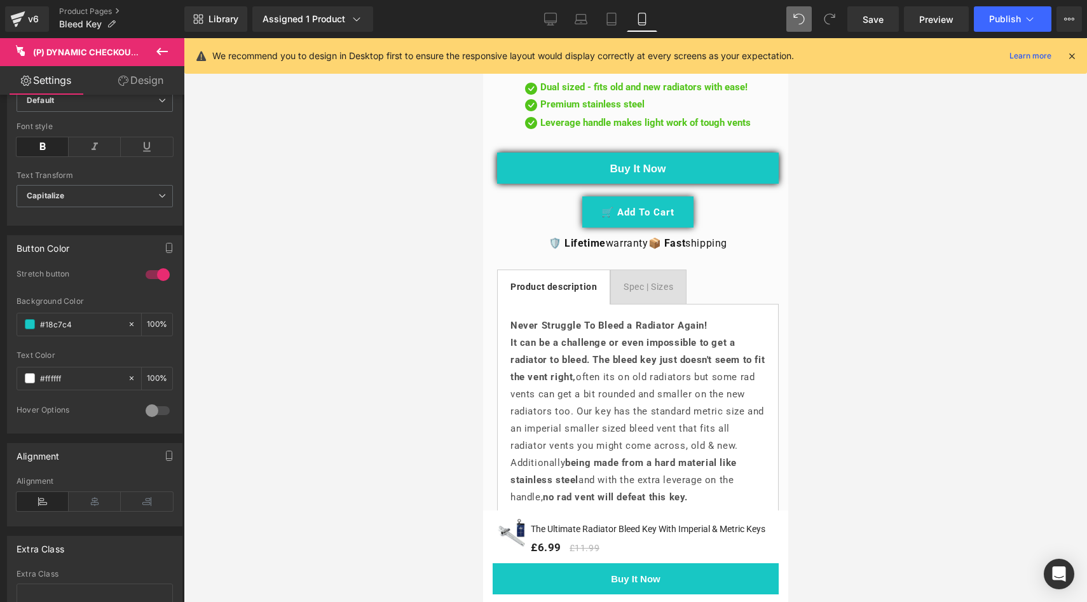
click at [334, 401] on div at bounding box center [636, 320] width 904 height 564
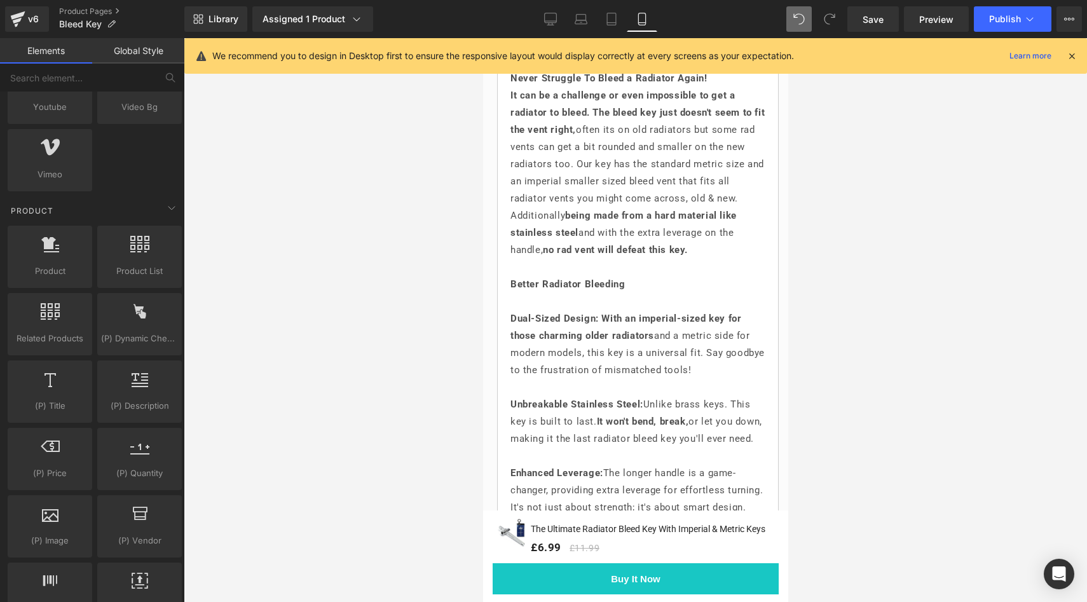
scroll to position [893, 0]
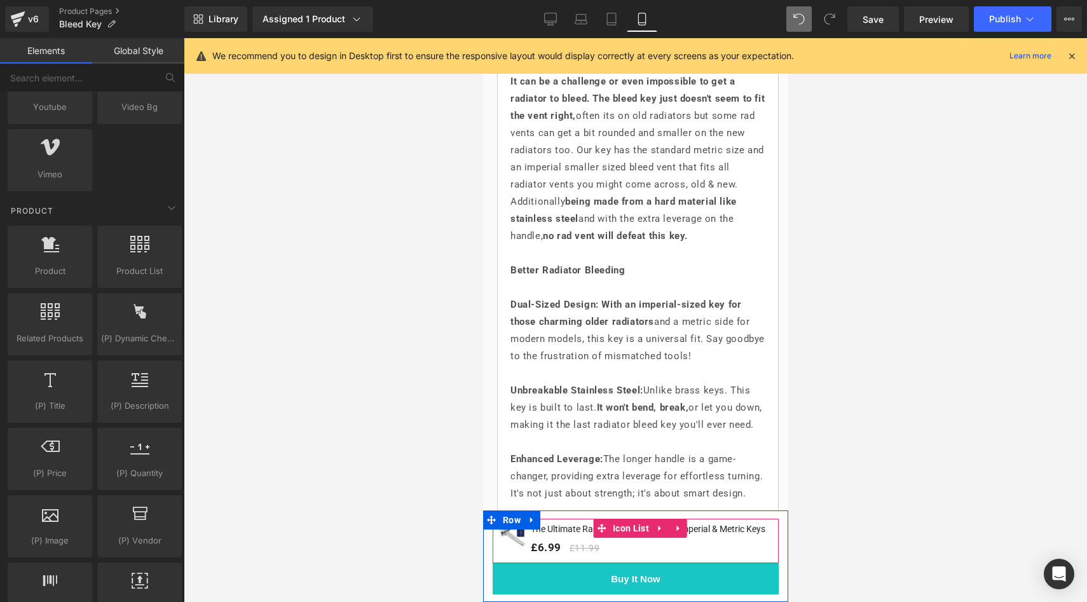
click at [584, 523] on link "The Ultimate Radiator Bleed Key With Imperial & Metric Keys" at bounding box center [647, 529] width 235 height 13
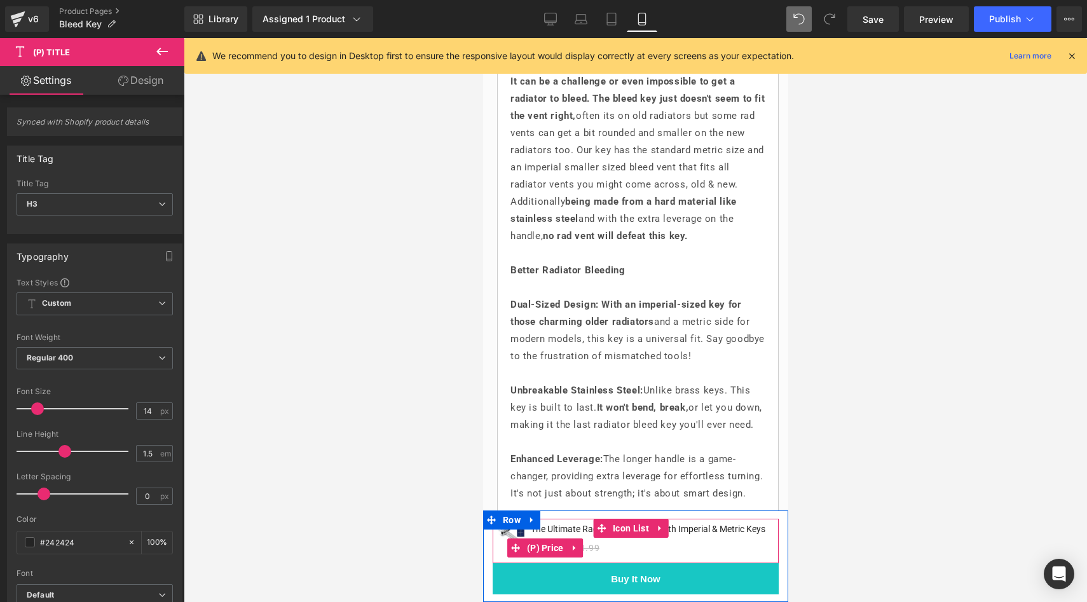
click at [602, 539] on div "£6.99 £11.99" at bounding box center [647, 548] width 235 height 20
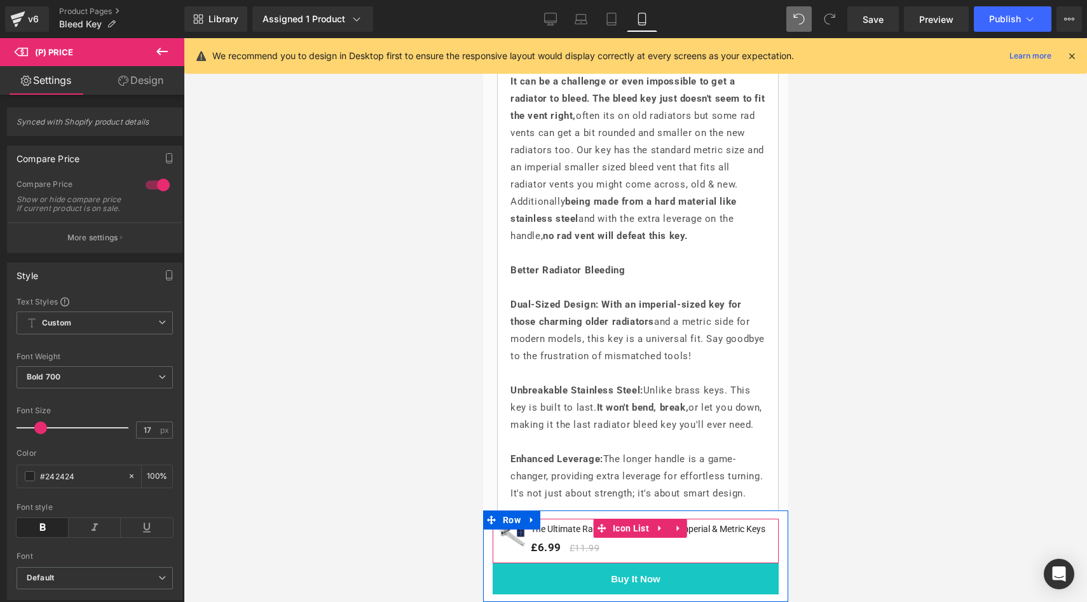
click at [553, 523] on link "The Ultimate Radiator Bleed Key With Imperial & Metric Keys" at bounding box center [647, 529] width 235 height 13
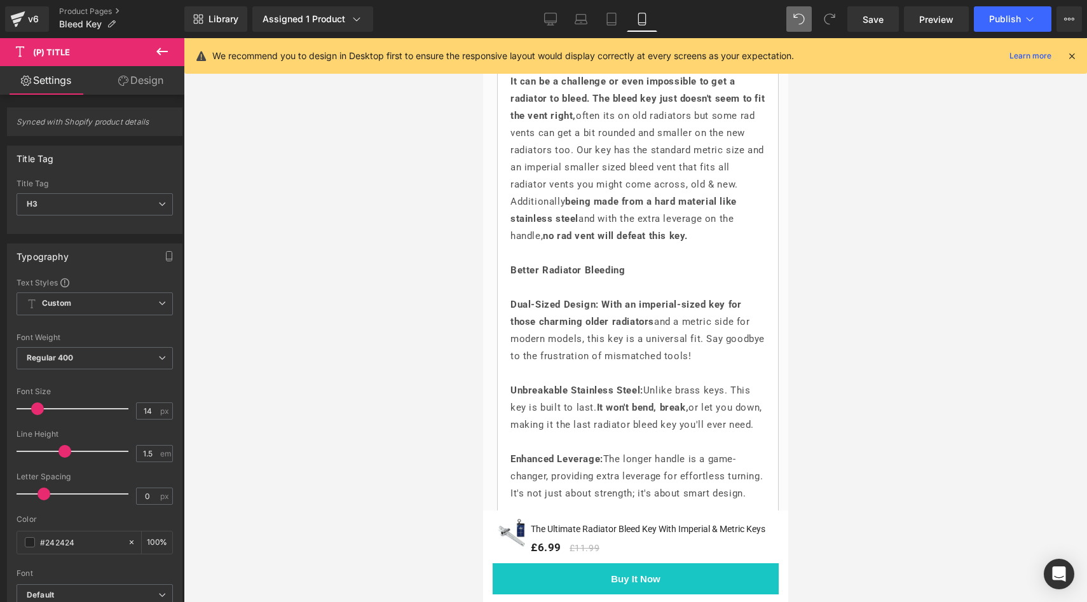
click at [0, 0] on div "Rendering Content" at bounding box center [0, 0] width 0 height 0
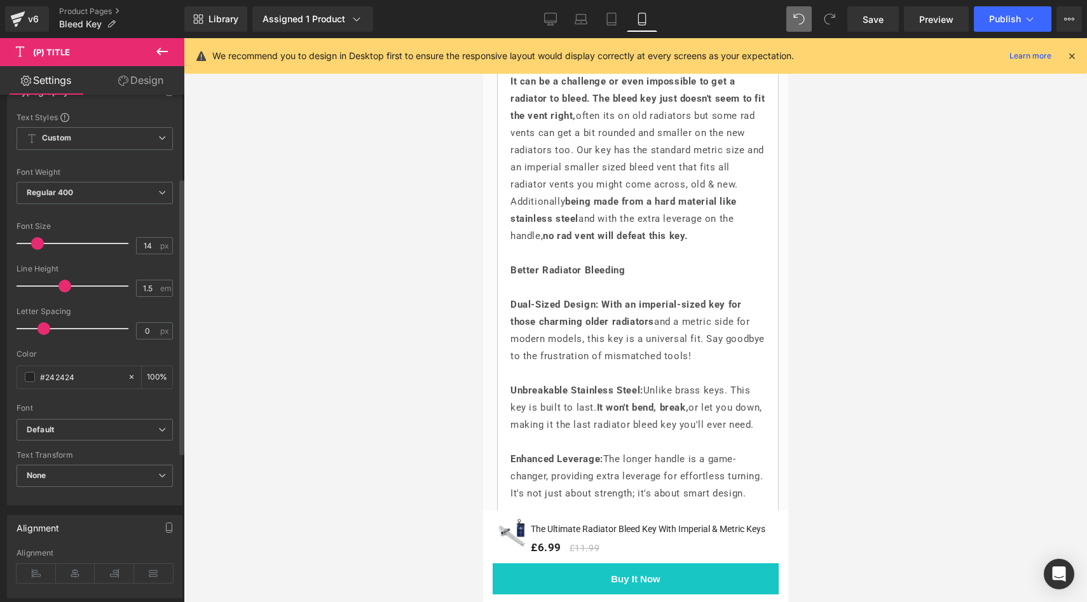
scroll to position [244, 0]
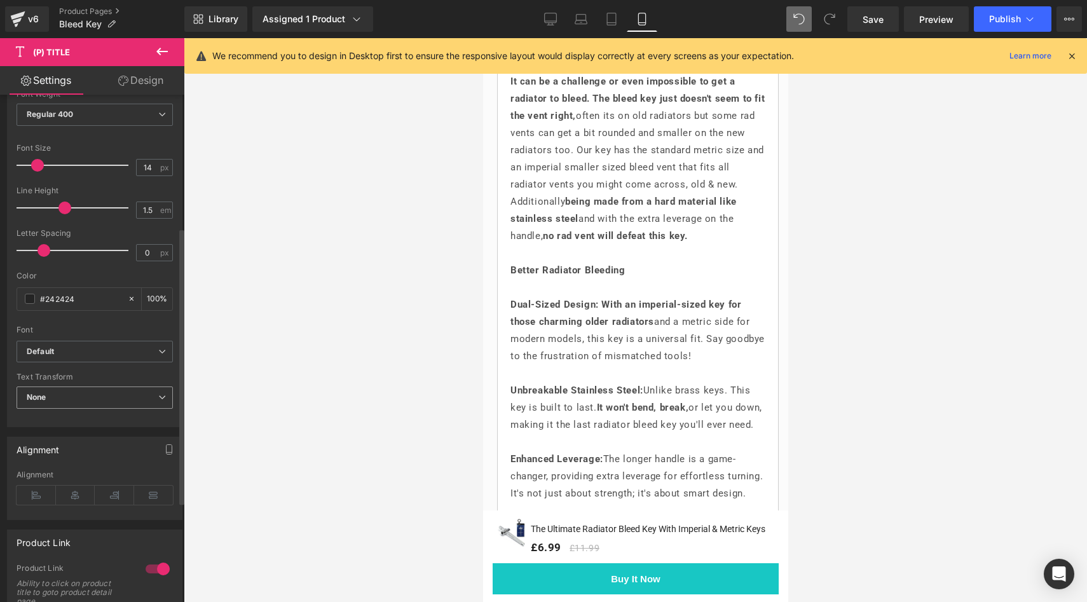
click at [94, 398] on span "None" at bounding box center [95, 398] width 156 height 22
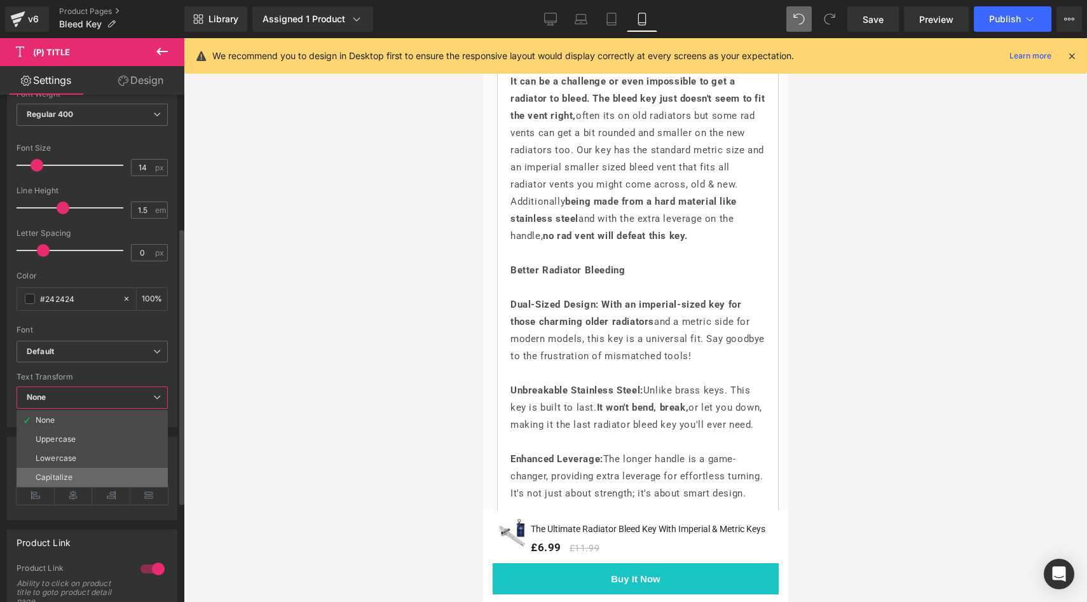
click at [80, 476] on li "Capitalize" at bounding box center [92, 477] width 151 height 19
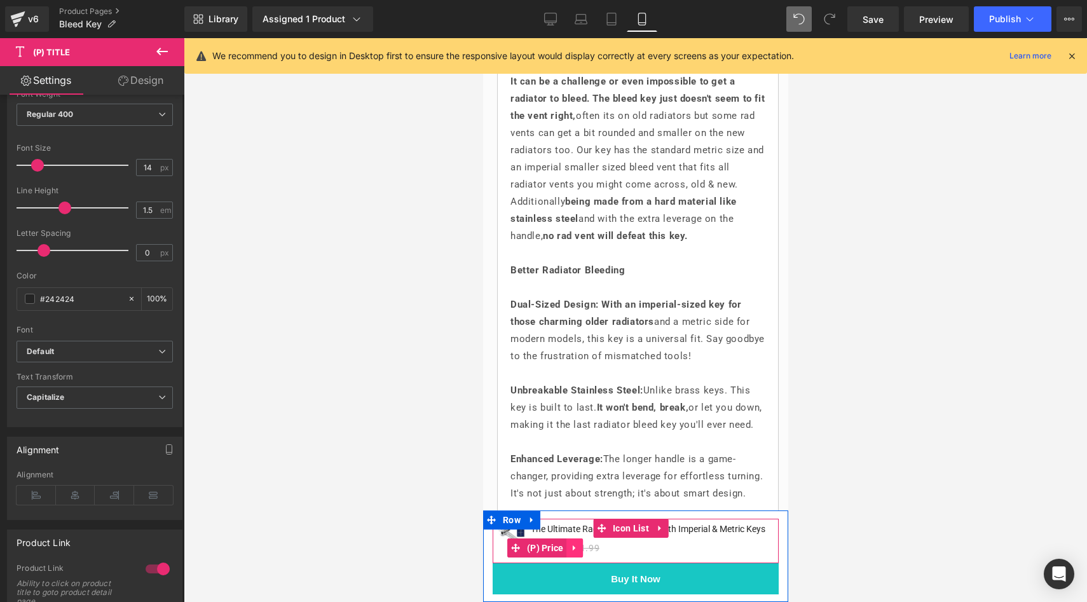
click at [568, 541] on link at bounding box center [575, 548] width 17 height 19
click at [586, 546] on icon at bounding box center [583, 548] width 9 height 9
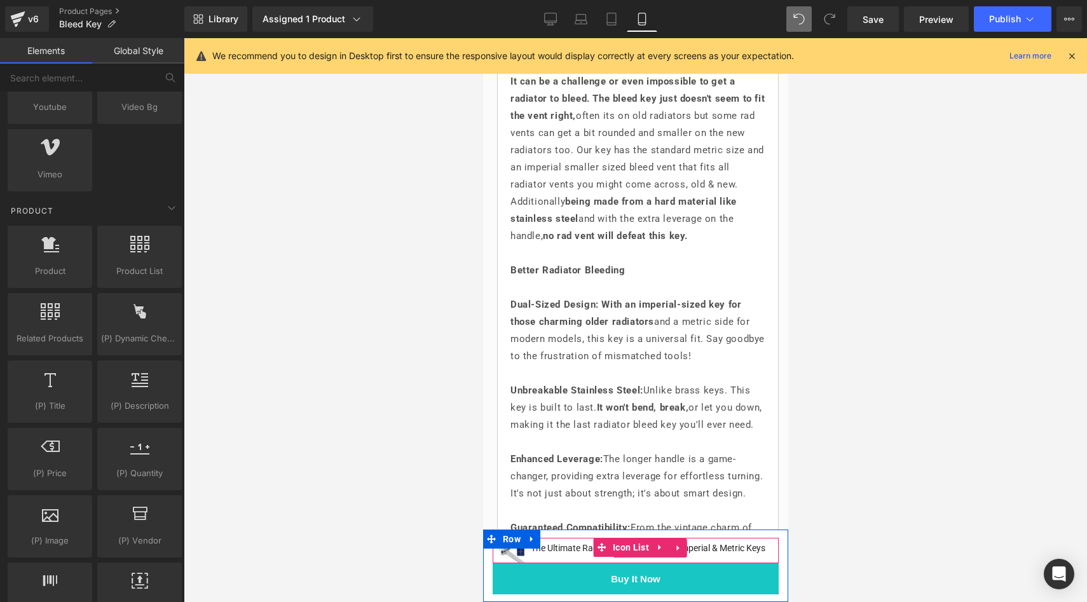
click at [557, 542] on link "The Ultimate Radiator Bleed Key With Imperial & Metric Keys" at bounding box center [647, 548] width 235 height 13
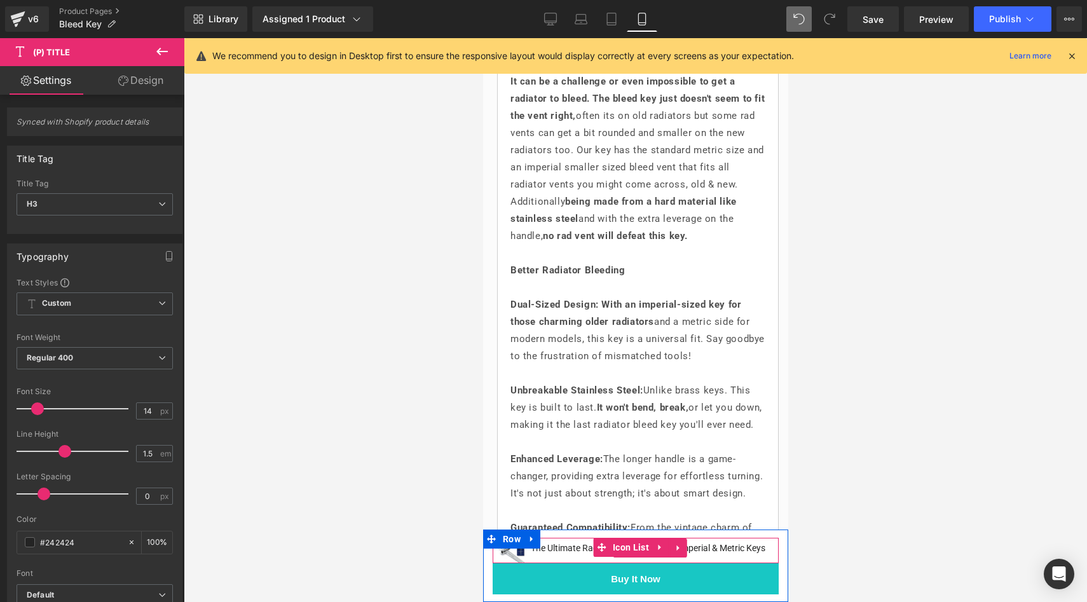
click at [556, 542] on link "The Ultimate Radiator Bleed Key With Imperial & Metric Keys" at bounding box center [647, 548] width 235 height 13
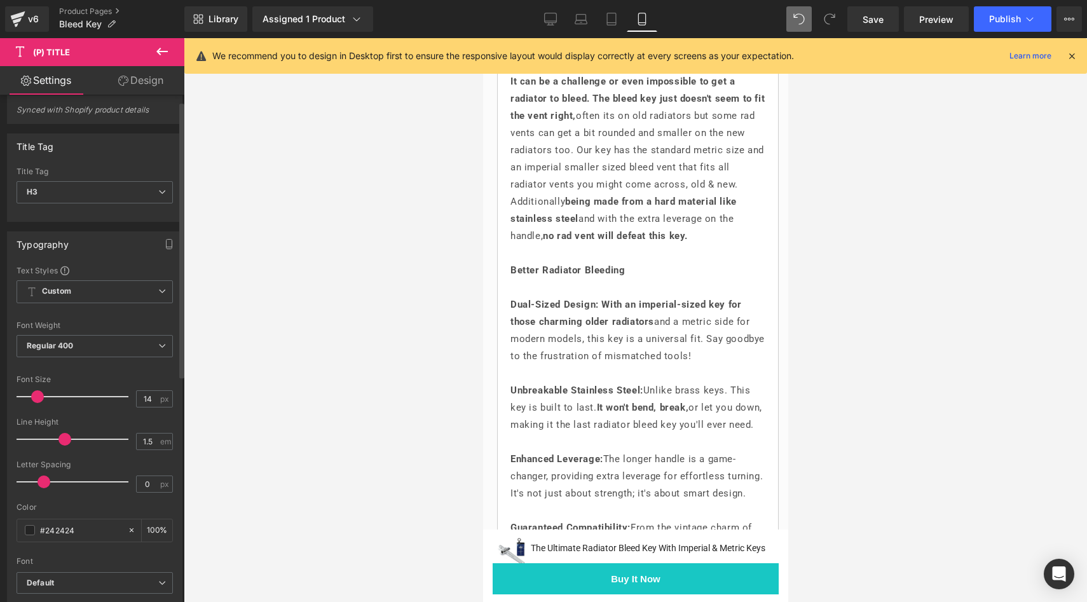
scroll to position [20, 0]
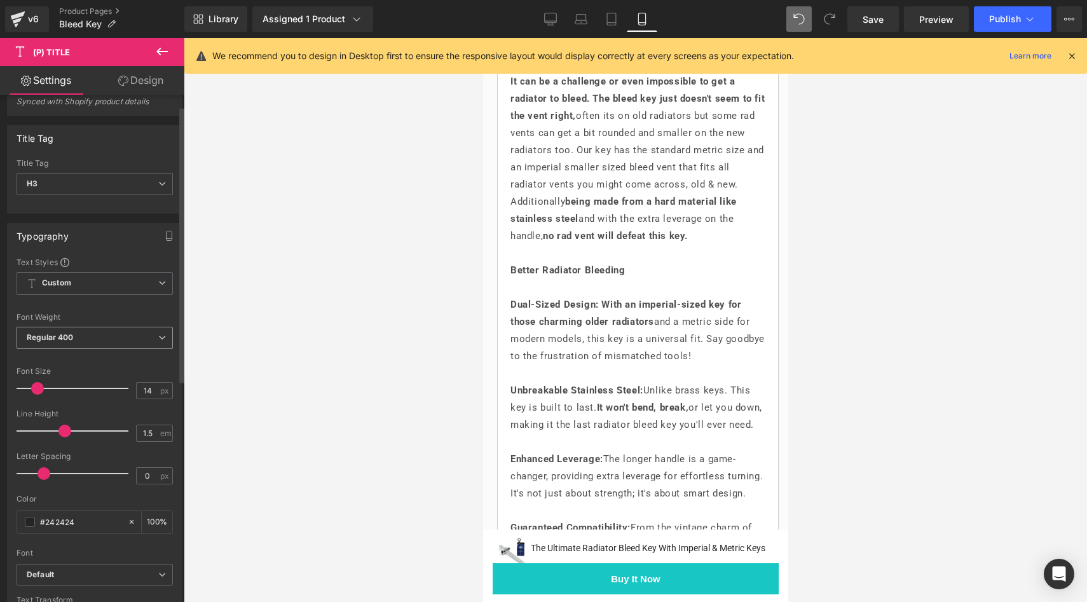
click at [98, 340] on span "Regular 400" at bounding box center [95, 338] width 156 height 22
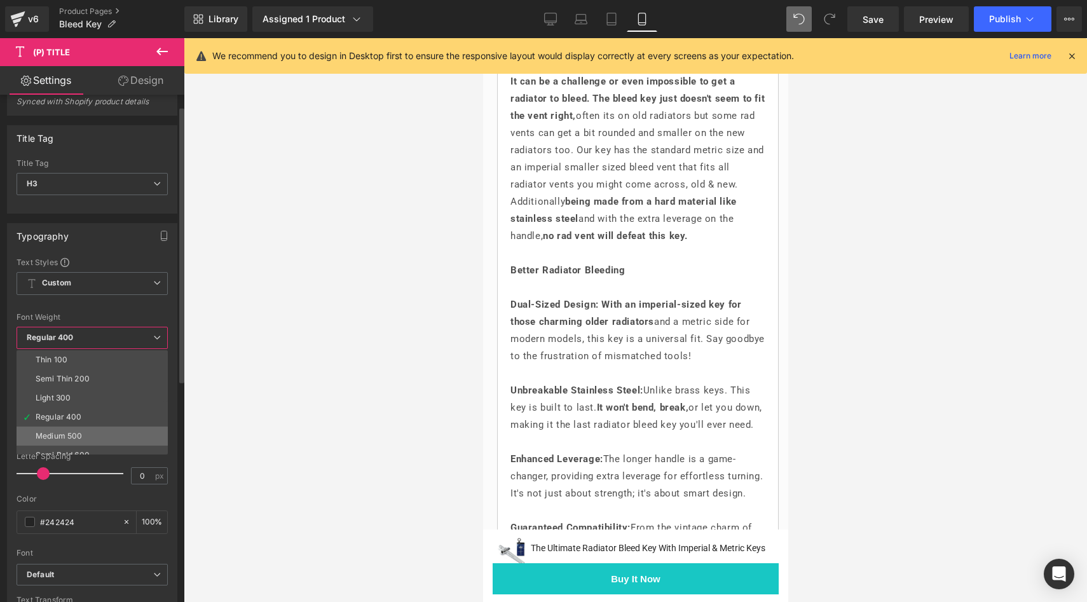
click at [81, 430] on li "Medium 500" at bounding box center [95, 436] width 157 height 19
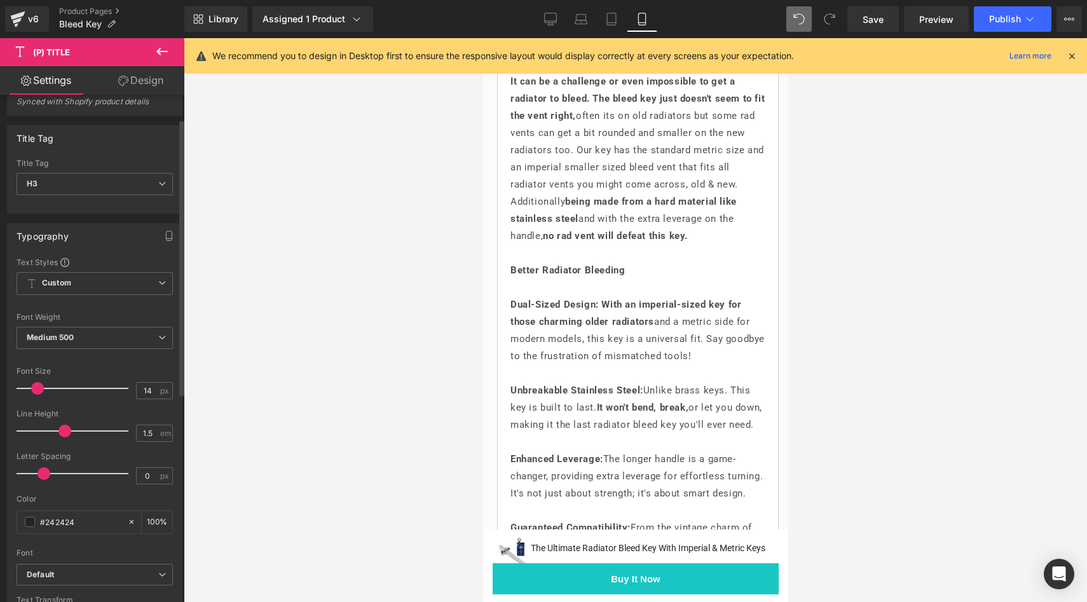
scroll to position [153, 0]
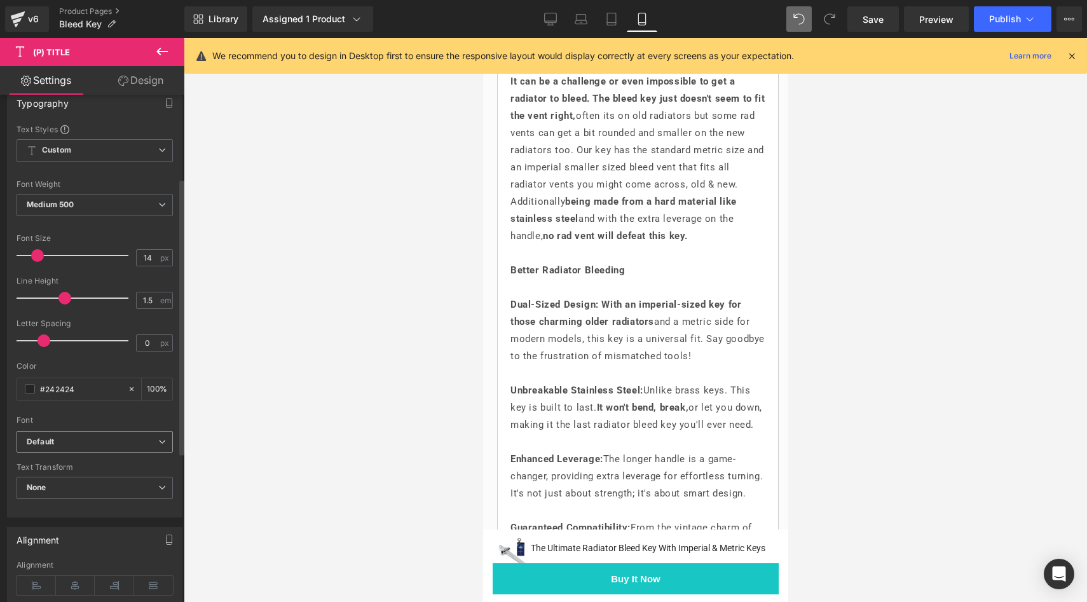
click at [82, 437] on b "Default" at bounding box center [93, 442] width 132 height 11
click at [82, 437] on b "Default" at bounding box center [90, 442] width 127 height 11
click at [80, 485] on span "None" at bounding box center [95, 488] width 156 height 22
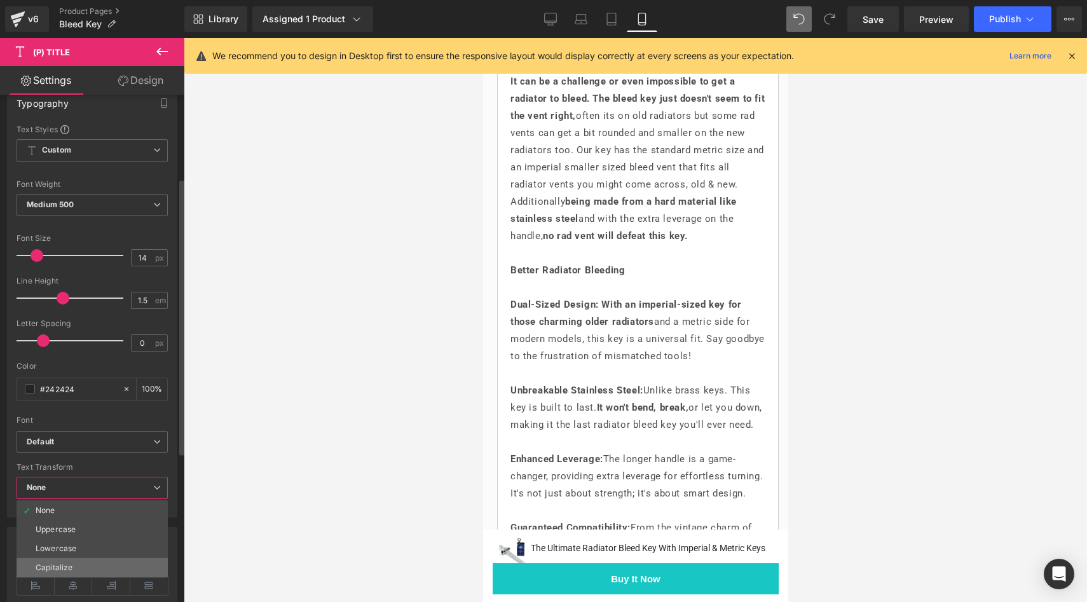
click at [75, 561] on li "Capitalize" at bounding box center [92, 567] width 151 height 19
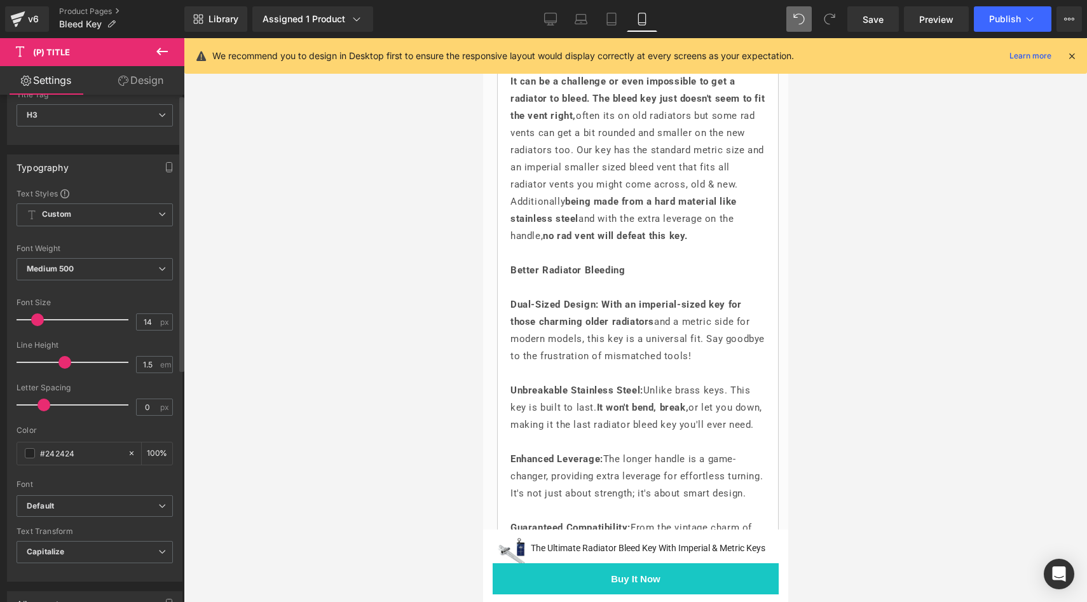
scroll to position [0, 0]
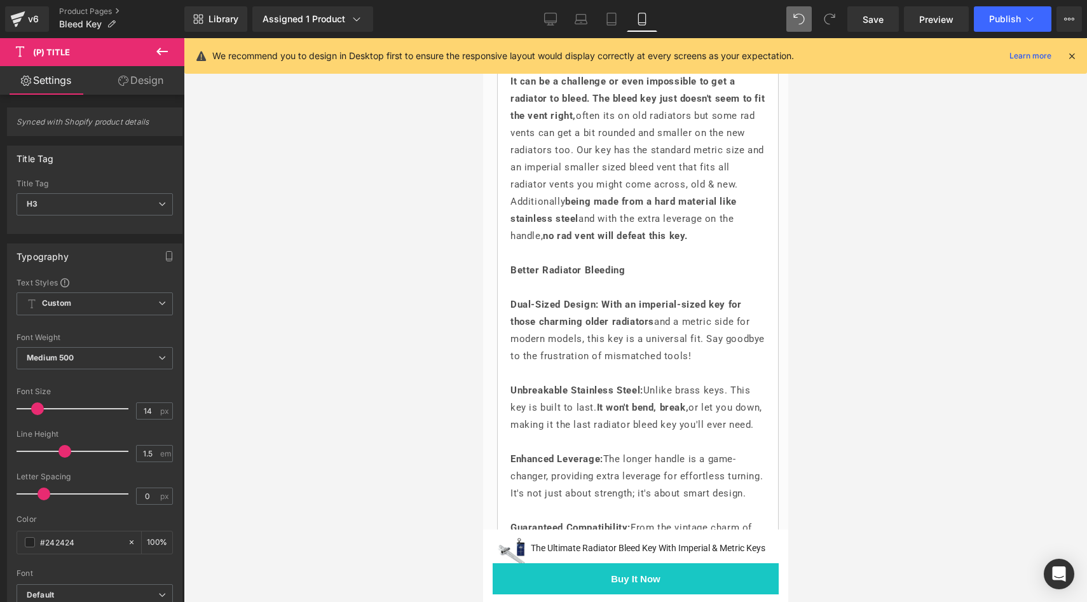
click at [365, 324] on div at bounding box center [636, 320] width 904 height 564
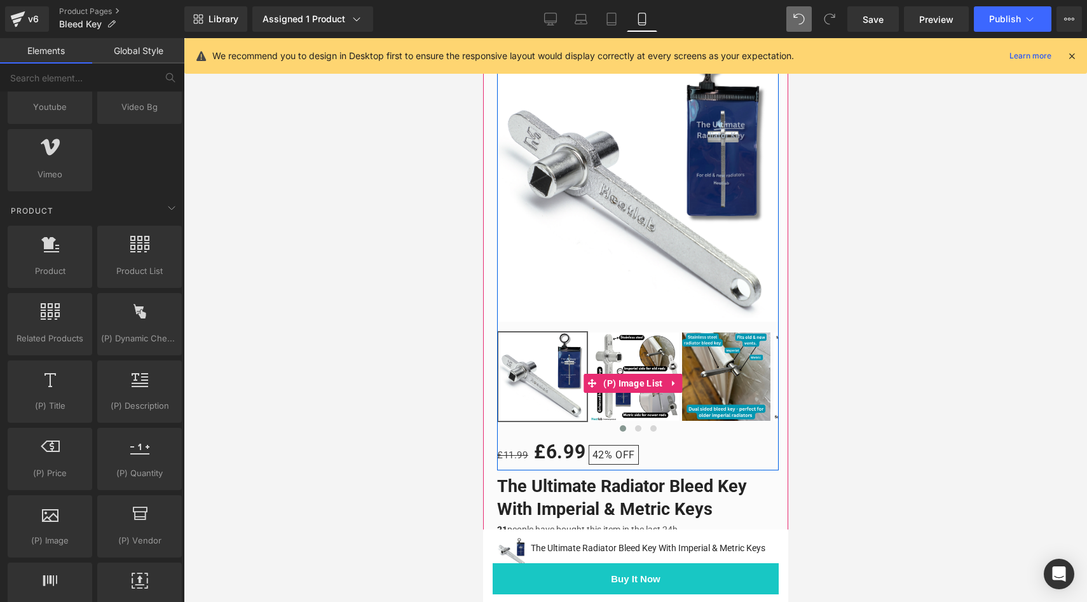
scroll to position [168, 0]
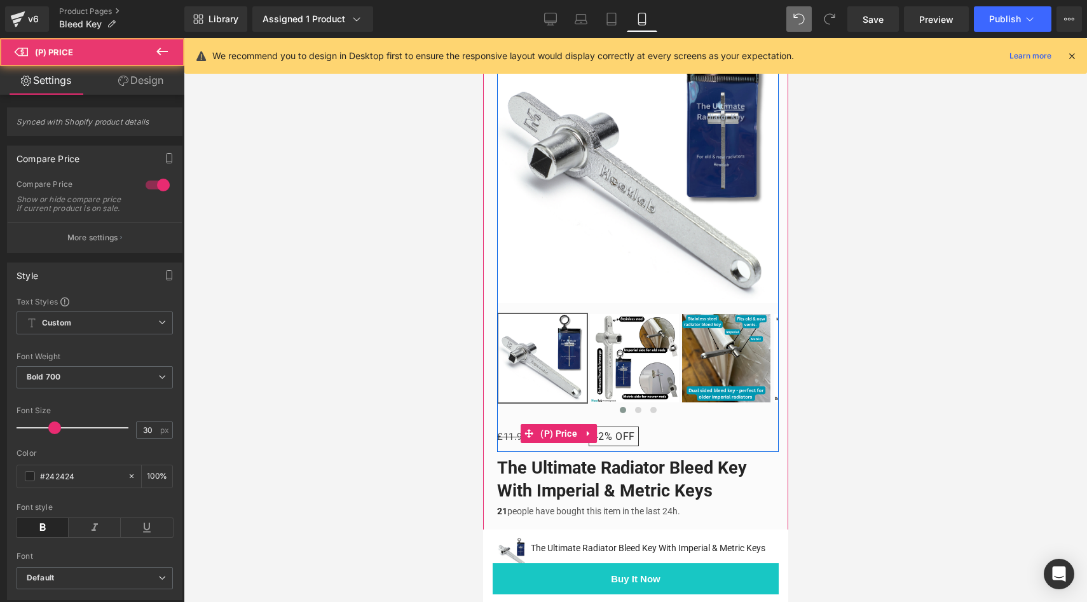
click at [633, 430] on span "OFF" at bounding box center [625, 436] width 20 height 12
click at [630, 430] on span "OFF" at bounding box center [625, 436] width 20 height 12
click at [629, 430] on span "OFF" at bounding box center [625, 436] width 20 height 12
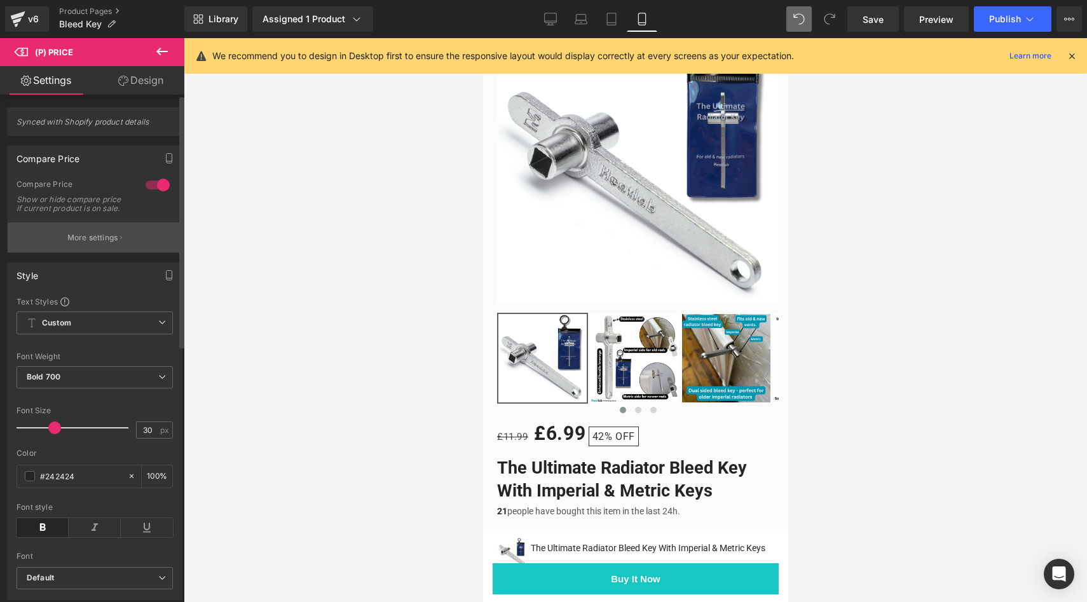
click at [111, 244] on p "More settings" at bounding box center [92, 237] width 51 height 11
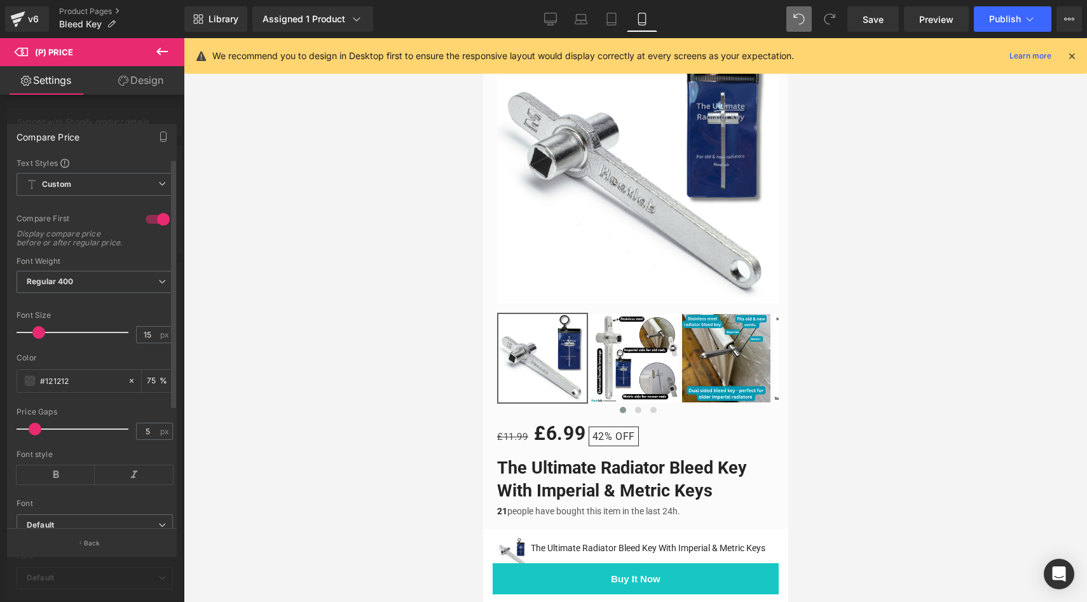
scroll to position [17, 0]
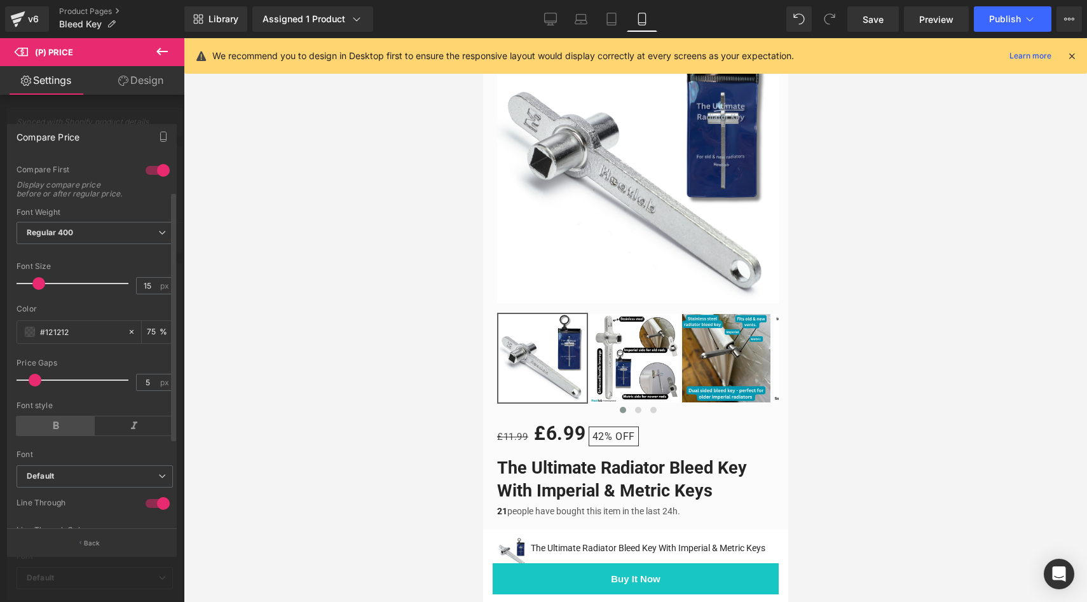
click at [39, 434] on icon at bounding box center [56, 425] width 78 height 19
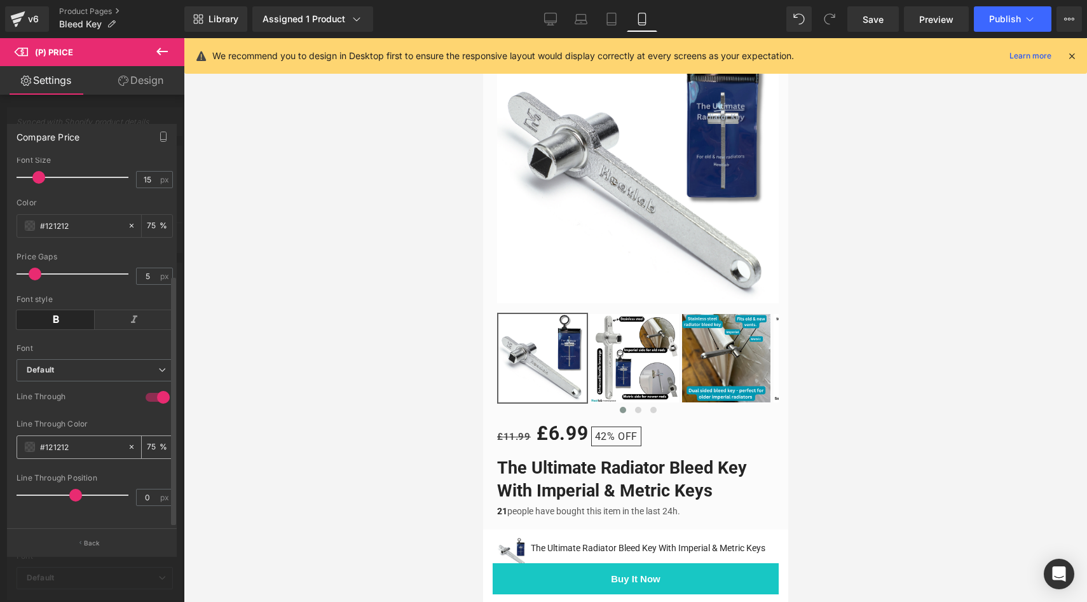
scroll to position [173, 0]
click at [34, 442] on span at bounding box center [30, 447] width 10 height 10
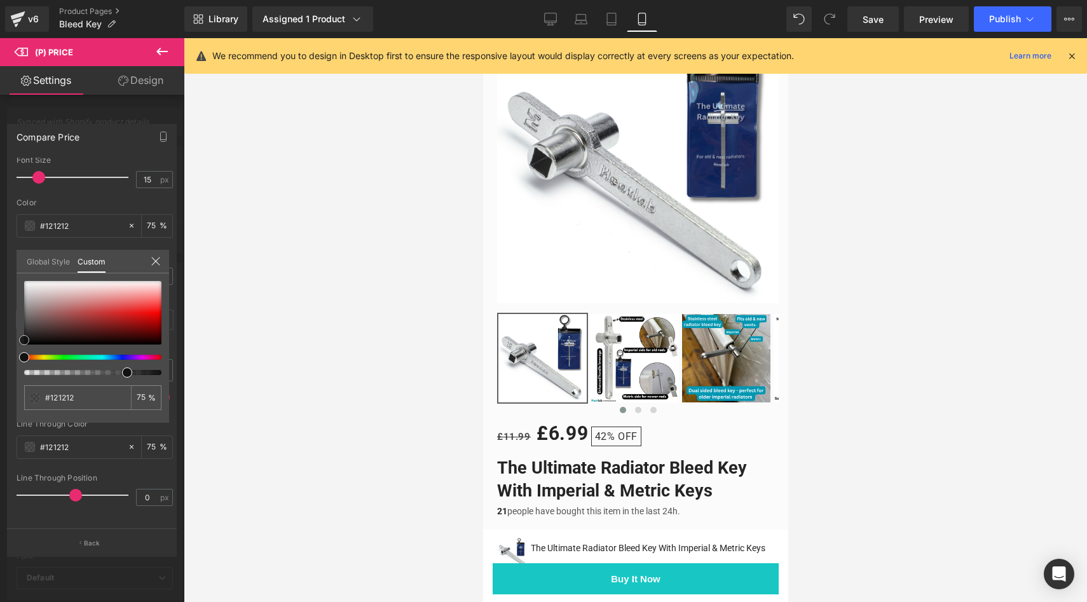
type input "#7b2c2c"
type input "#7b2727"
type input "#951d1d"
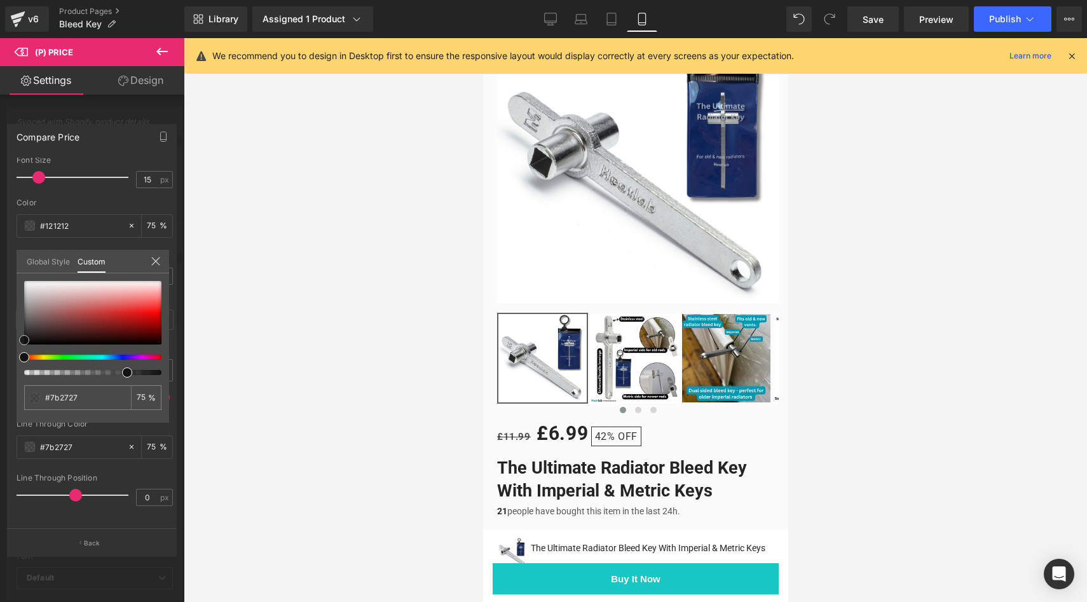
type input "#951d1d"
type input "#bd1313"
type input "#f00e0e"
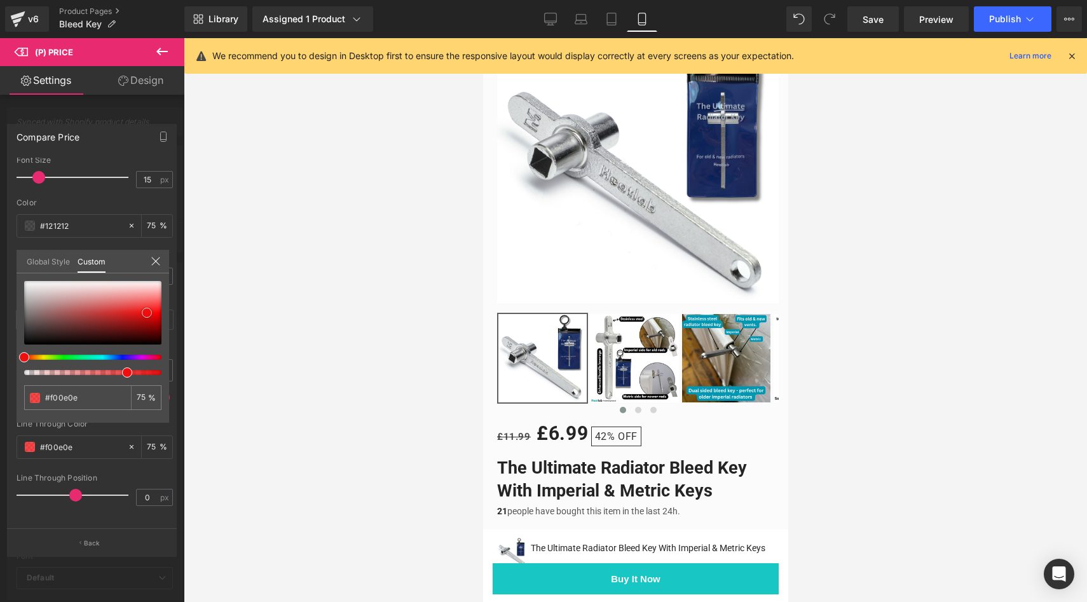
type input "#fd2e2e"
type input "#fc3535"
type input "#fc2f2f"
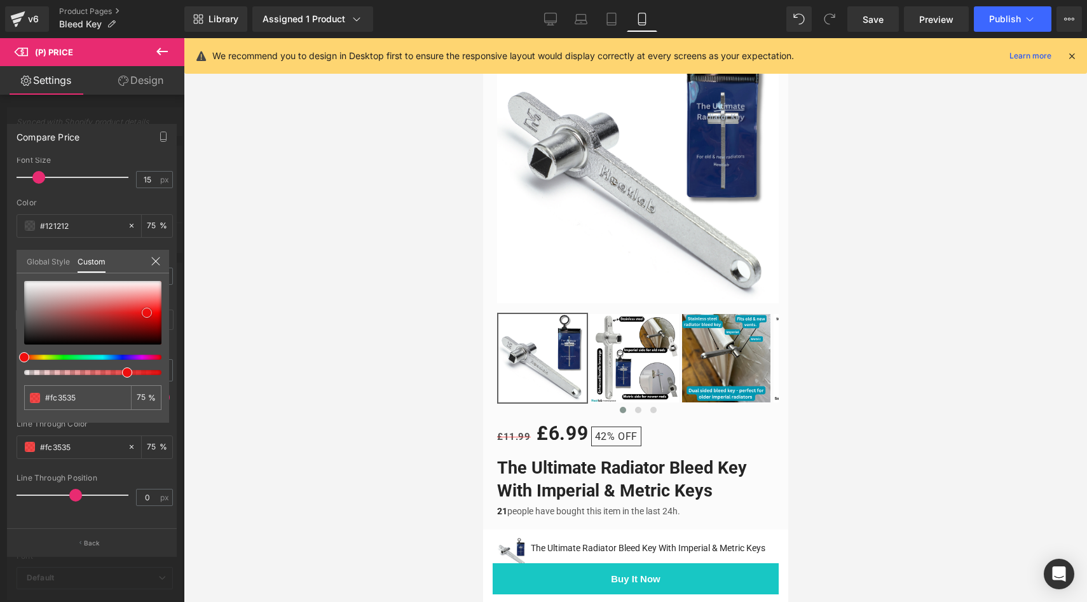
type input "#fc2f2f"
drag, startPoint x: 134, startPoint y: 319, endPoint x: 184, endPoint y: 307, distance: 51.5
click at [184, 307] on div "(P) Dynamic Checkout Button You are previewing how the will restyle your page. …" at bounding box center [543, 312] width 1087 height 624
type input "#f42e2e"
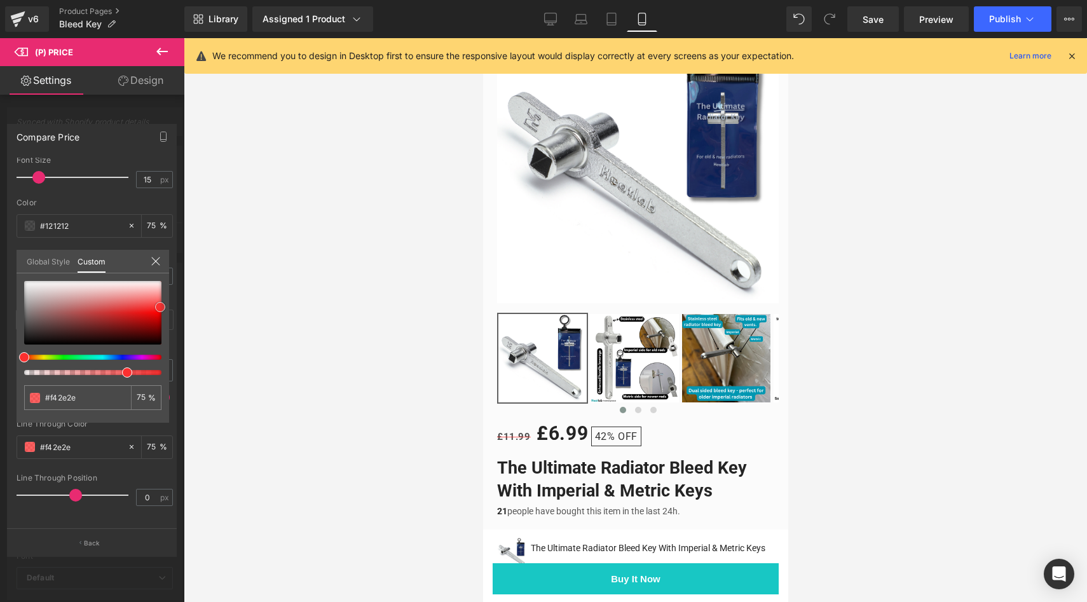
type input "#d20808"
type input "#930505"
type input "#9b0707"
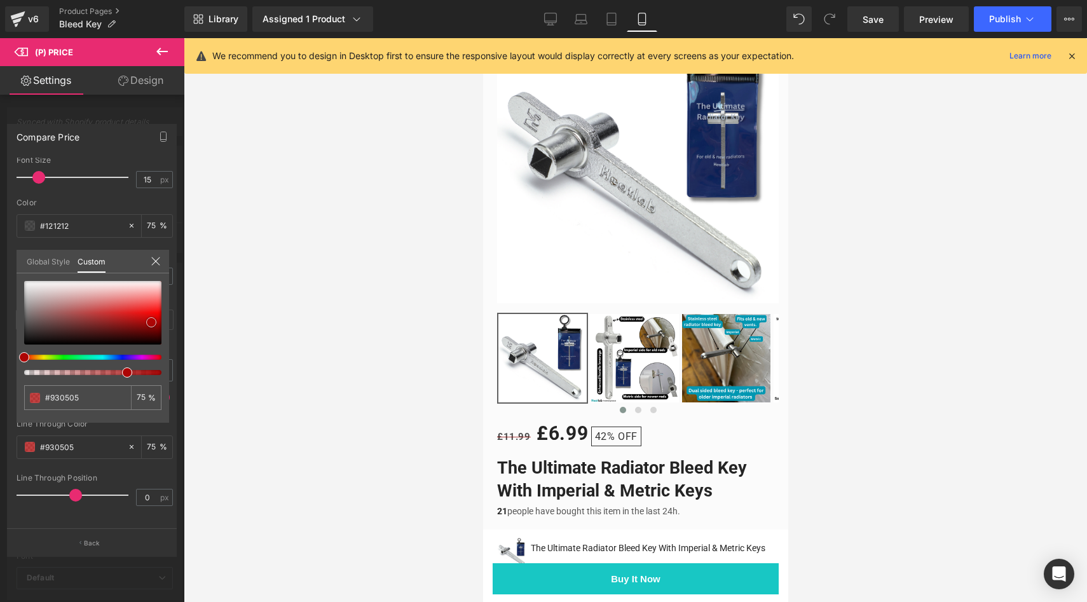
type input "#9b0707"
type input "#a90d0d"
type input "#af1717"
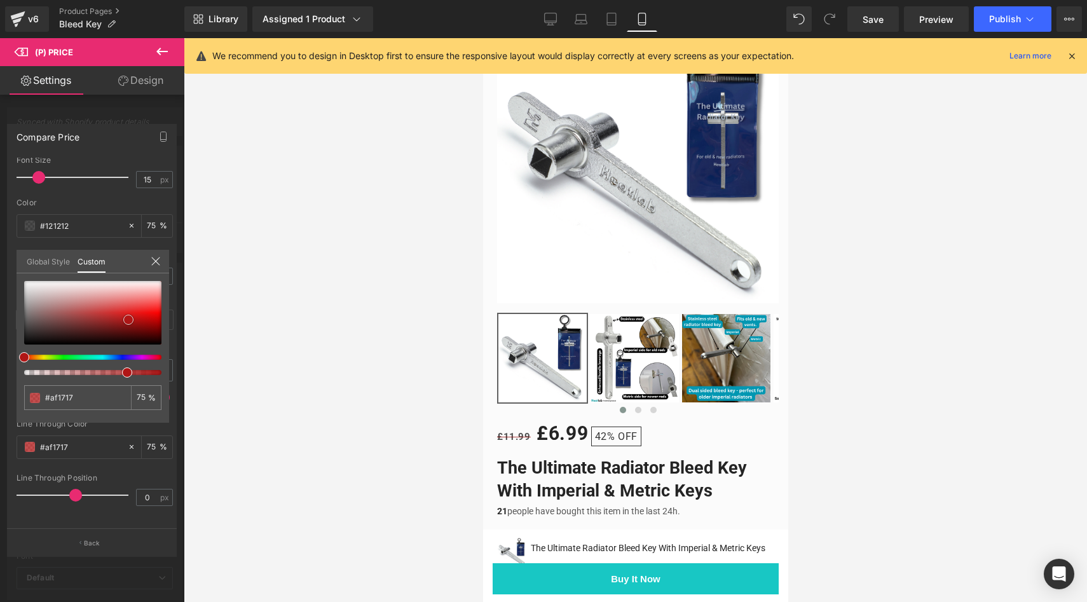
type input "#b01616"
type input "#b31818"
type input "#bf1b1b"
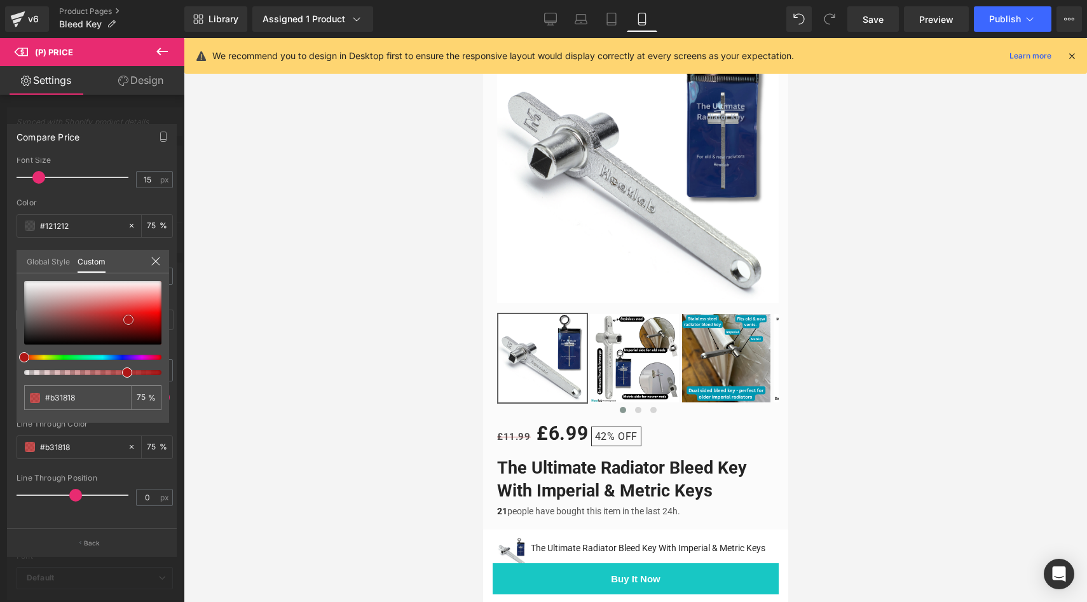
type input "#bf1b1b"
type input "#c41c1c"
type input "#c81c1c"
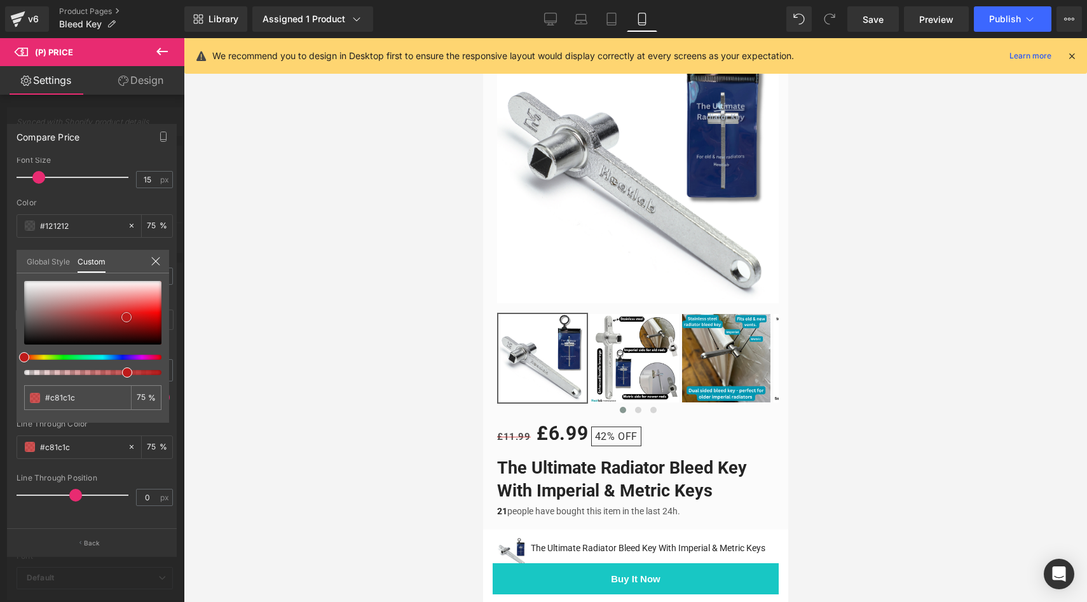
type input "#cd1d1d"
type input "#d11d1d"
type input "#d21c1c"
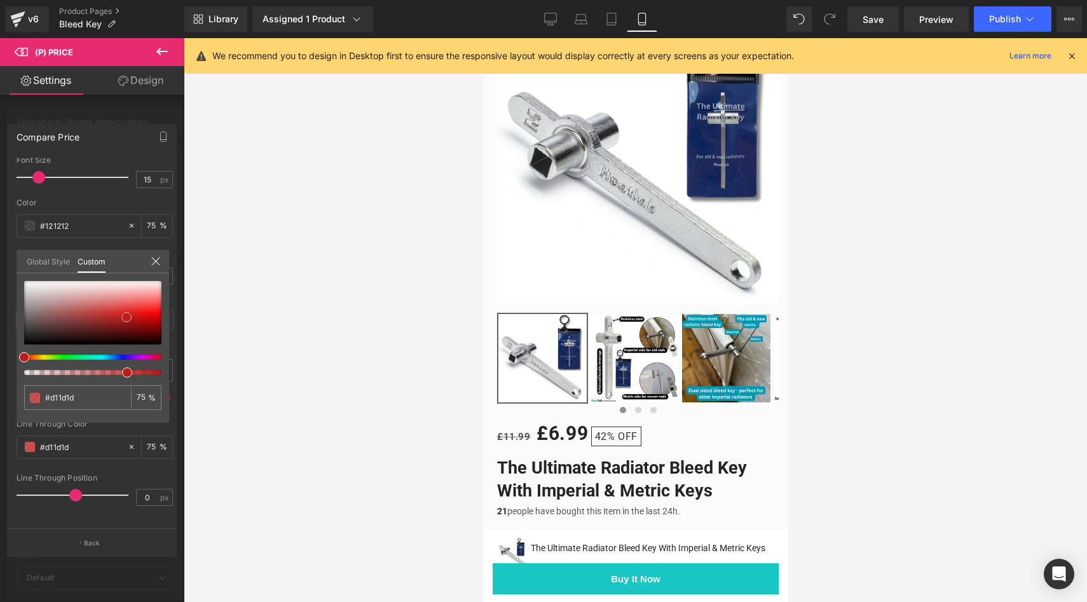
type input "#d21c1c"
type input "#db1d1d"
drag, startPoint x: 148, startPoint y: 308, endPoint x: 127, endPoint y: 313, distance: 21.6
click at [127, 313] on div at bounding box center [92, 313] width 137 height 64
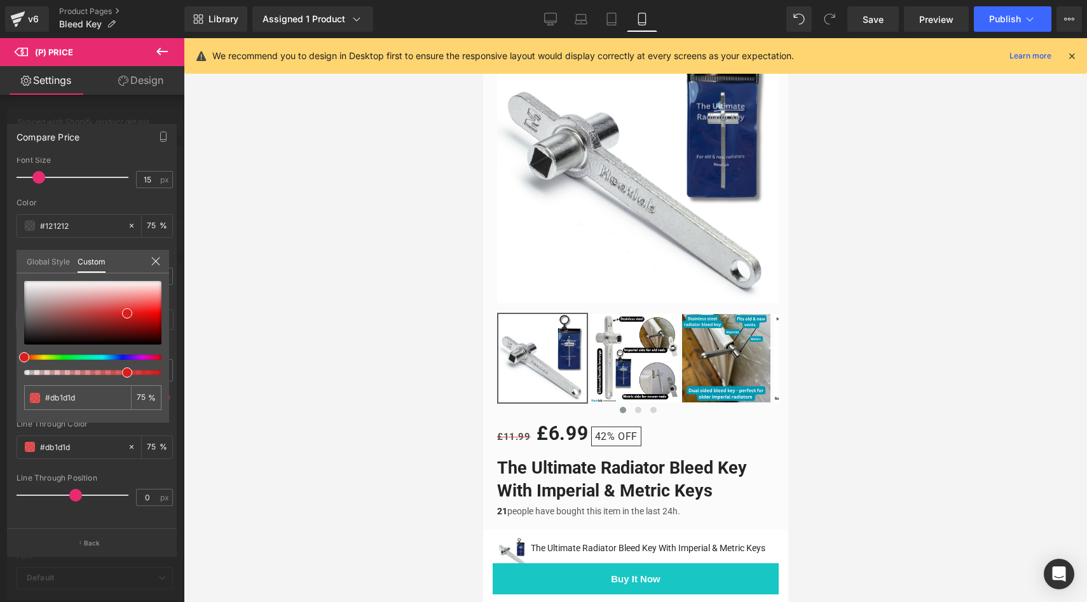
type input "80"
type input "85"
type input "94"
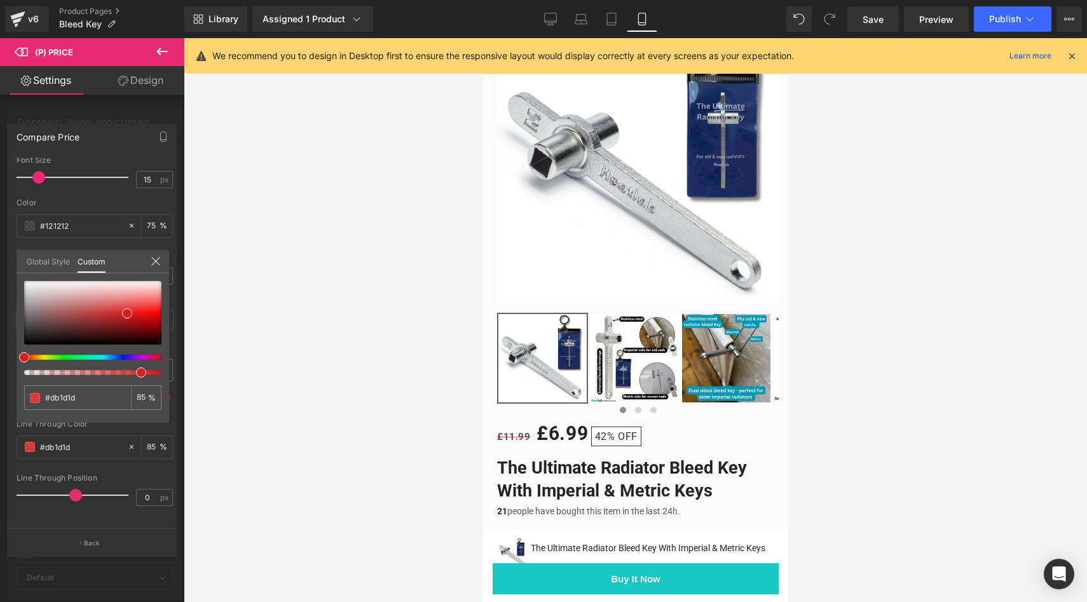
type input "94"
type input "100"
drag, startPoint x: 136, startPoint y: 375, endPoint x: 182, endPoint y: 377, distance: 45.8
click at [182, 377] on div "Compare Price Text Styles Custom Custom Setup Global Style Custom Setup Global …" at bounding box center [92, 334] width 184 height 441
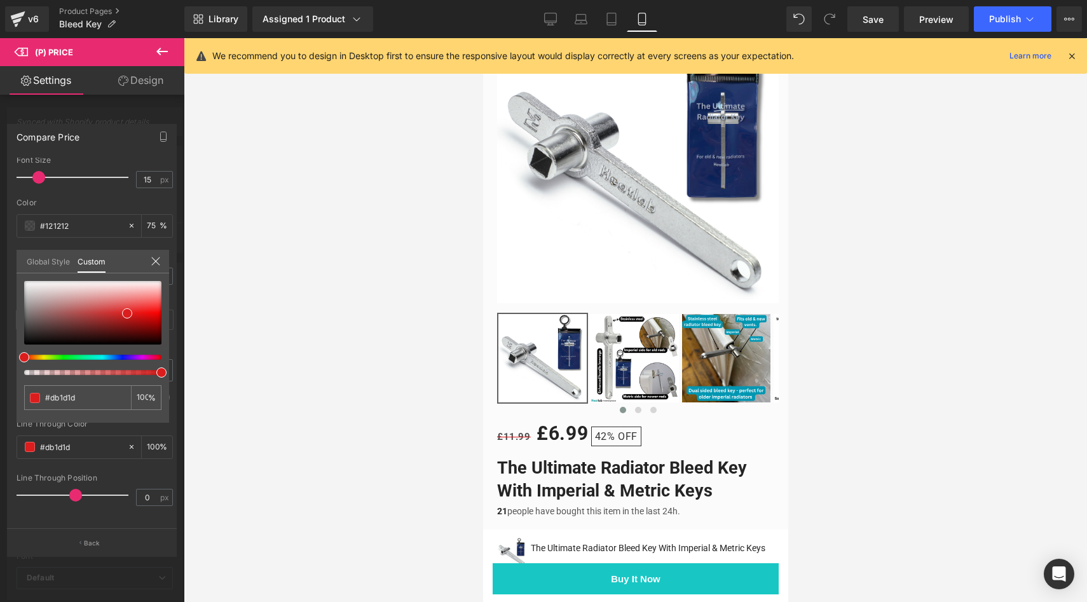
click at [210, 375] on div at bounding box center [636, 320] width 904 height 564
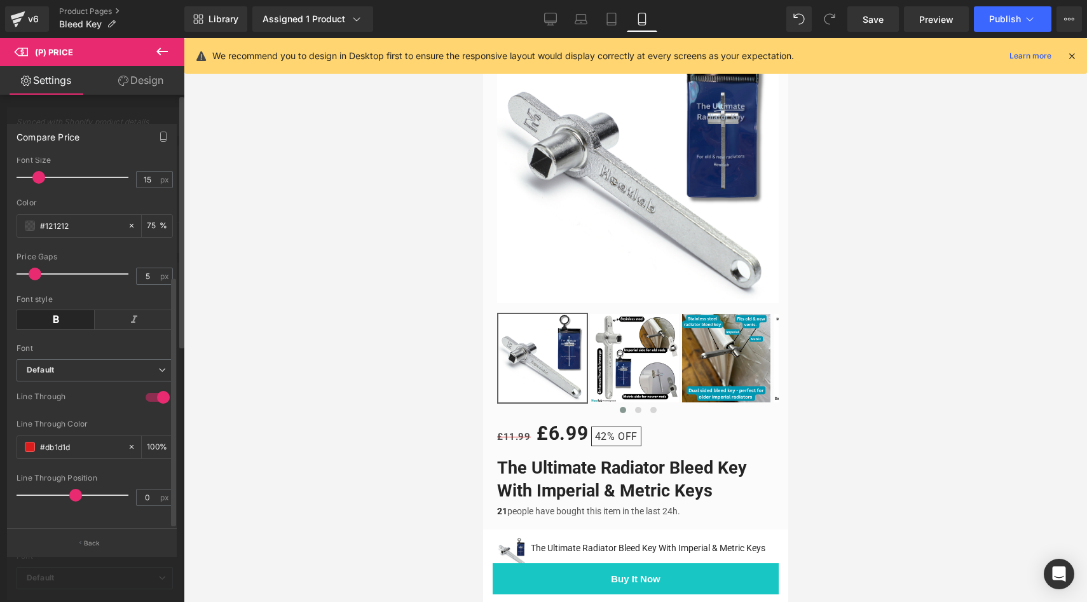
drag, startPoint x: 36, startPoint y: 155, endPoint x: 43, endPoint y: 157, distance: 7.9
click at [43, 157] on div "Compare Price Text Styles Custom Custom Setup Global Style Custom Setup Global …" at bounding box center [92, 326] width 170 height 405
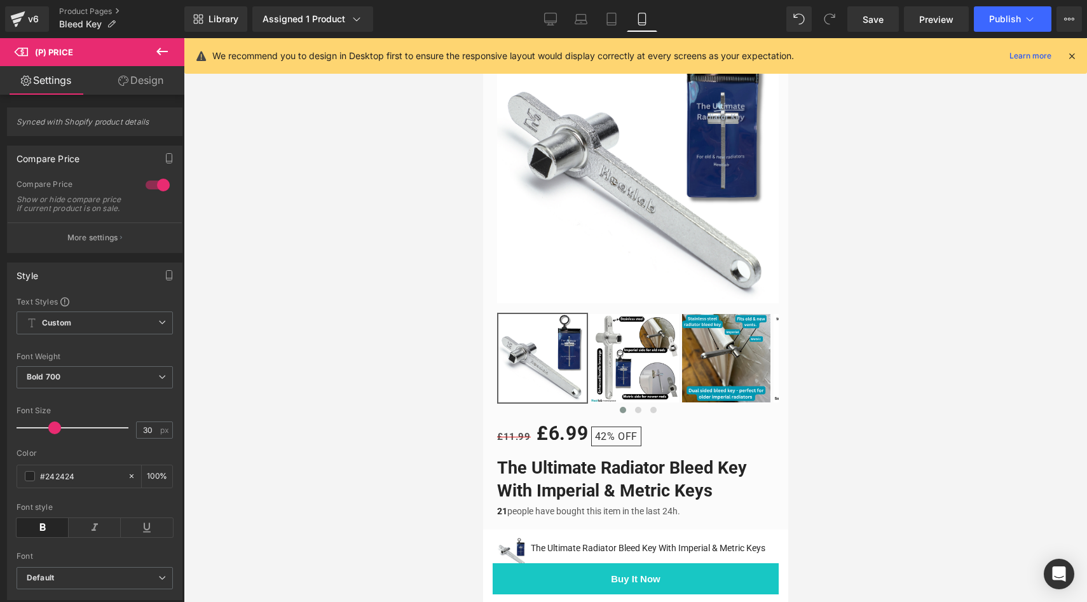
click at [231, 210] on div at bounding box center [636, 320] width 904 height 564
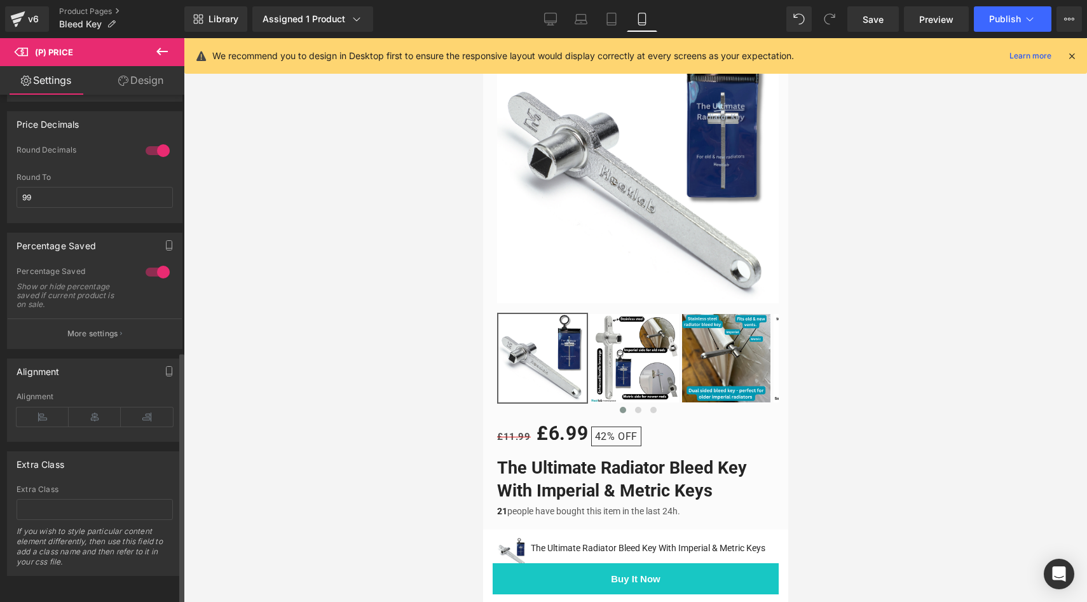
scroll to position [516, 0]
click at [337, 356] on div at bounding box center [636, 320] width 904 height 564
click at [104, 328] on p "More settings" at bounding box center [92, 333] width 51 height 11
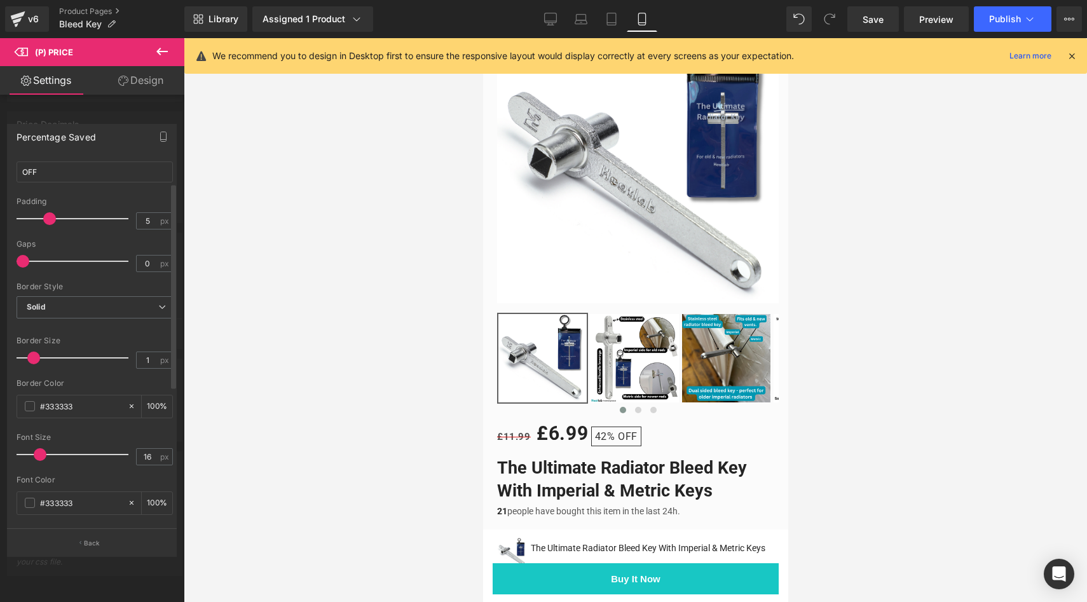
scroll to position [118, 0]
type input "2"
drag, startPoint x: 35, startPoint y: 335, endPoint x: 44, endPoint y: 336, distance: 9.0
click at [44, 349] on span at bounding box center [44, 355] width 13 height 13
click at [34, 401] on span at bounding box center [30, 404] width 10 height 10
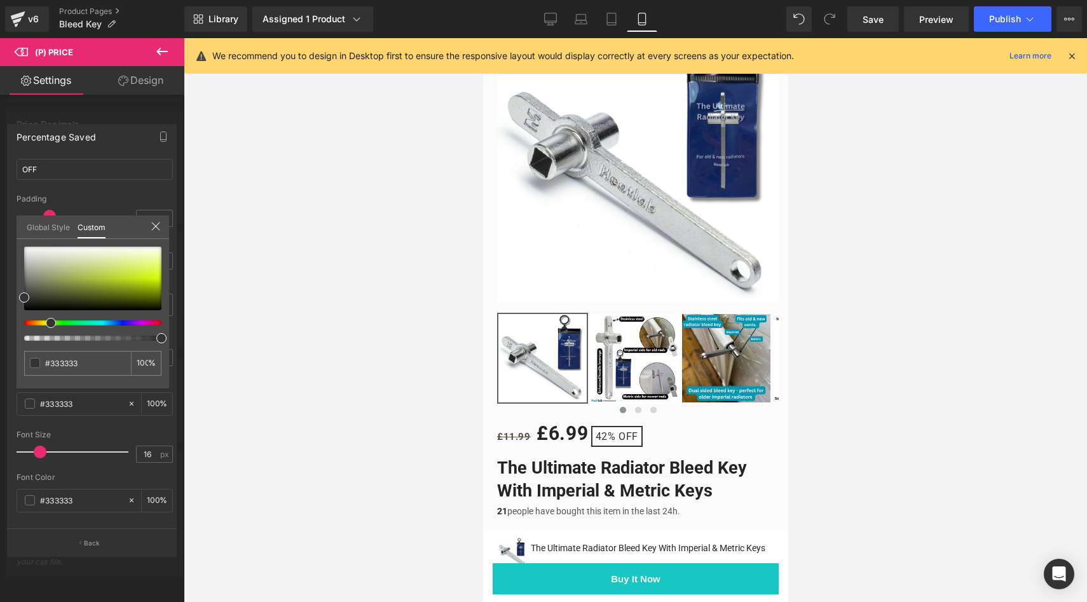
drag, startPoint x: 39, startPoint y: 324, endPoint x: 46, endPoint y: 326, distance: 7.4
click at [46, 326] on div at bounding box center [92, 294] width 137 height 94
type input "#6a733f"
type input "#78833e"
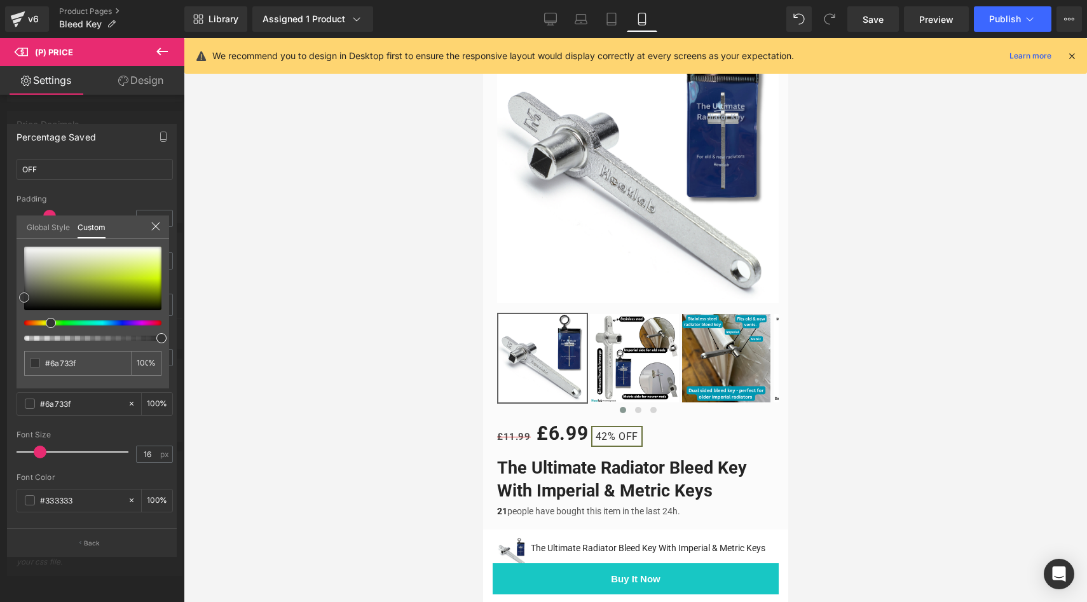
type input "#78833e"
type input "#879933"
type input "#9ab426"
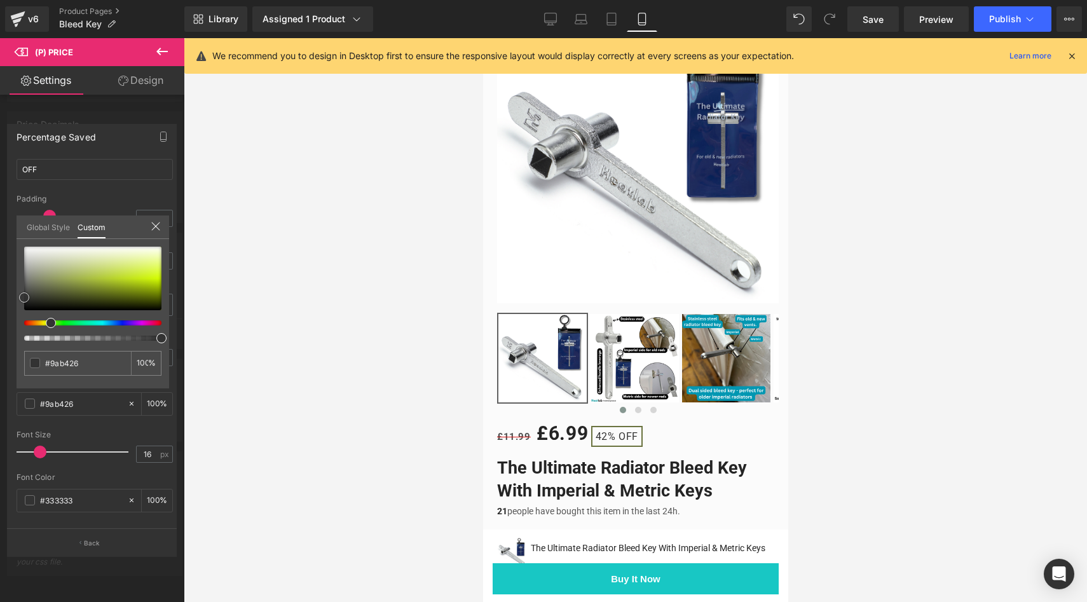
type input "#adcd1d"
type input "#c4eb13"
type input "#cbf315"
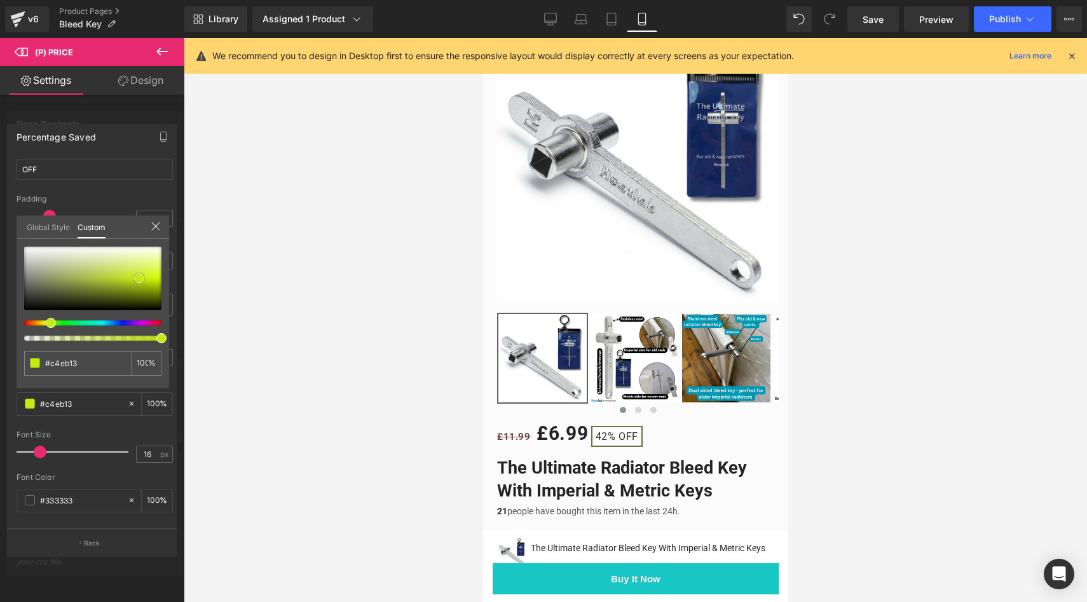
type input "#cbf315"
type input "#caf216"
type input "#ccf612"
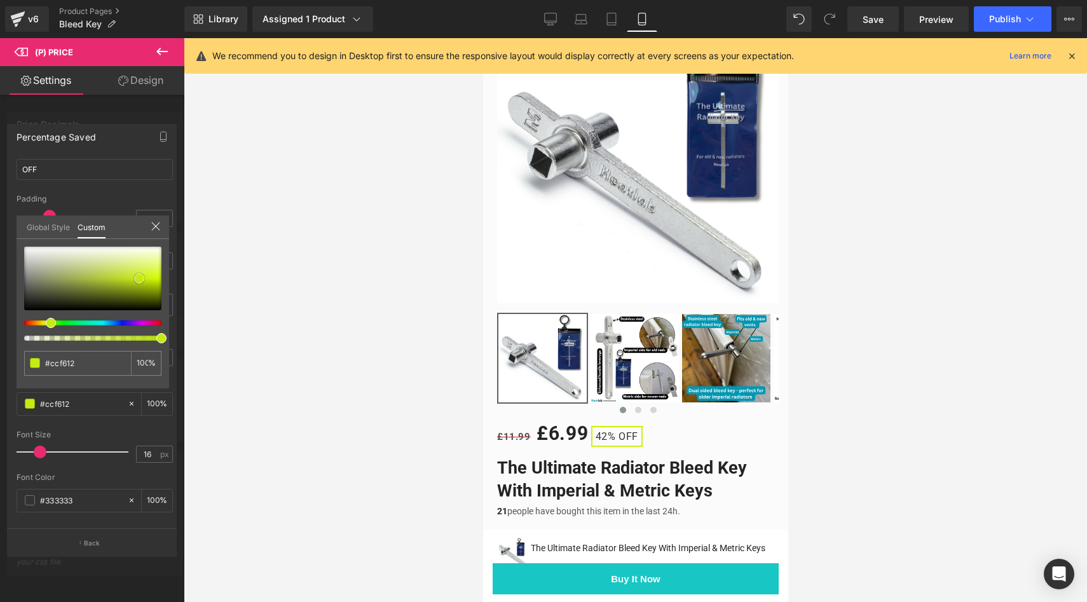
type input "#d0fb12"
type input "#d1fc11"
type input "#d2fc16"
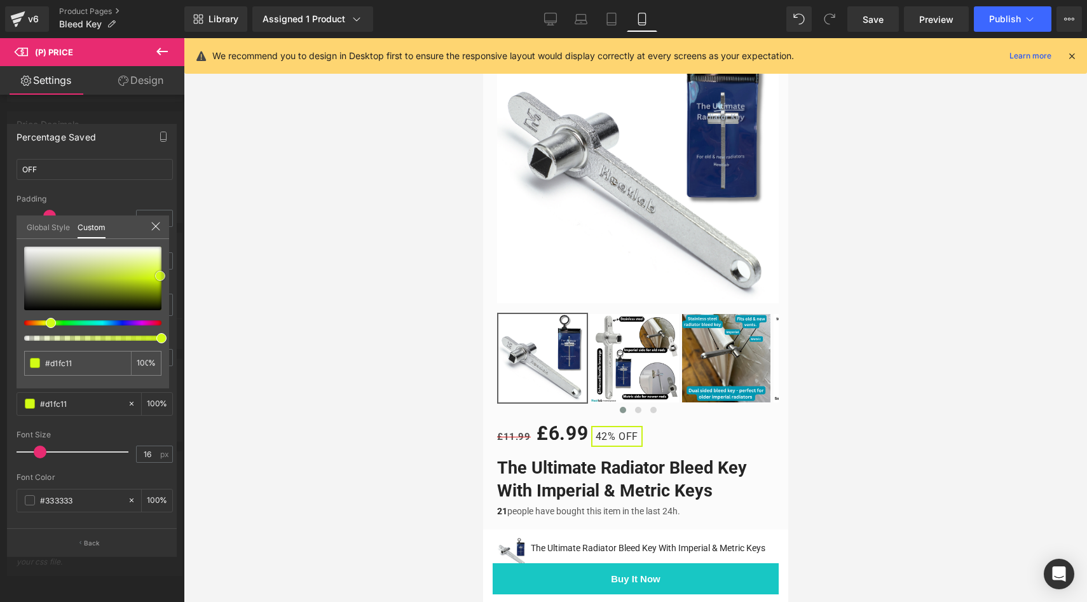
type input "#d2fc16"
type input "#d3fc1b"
type input "#d5fc25"
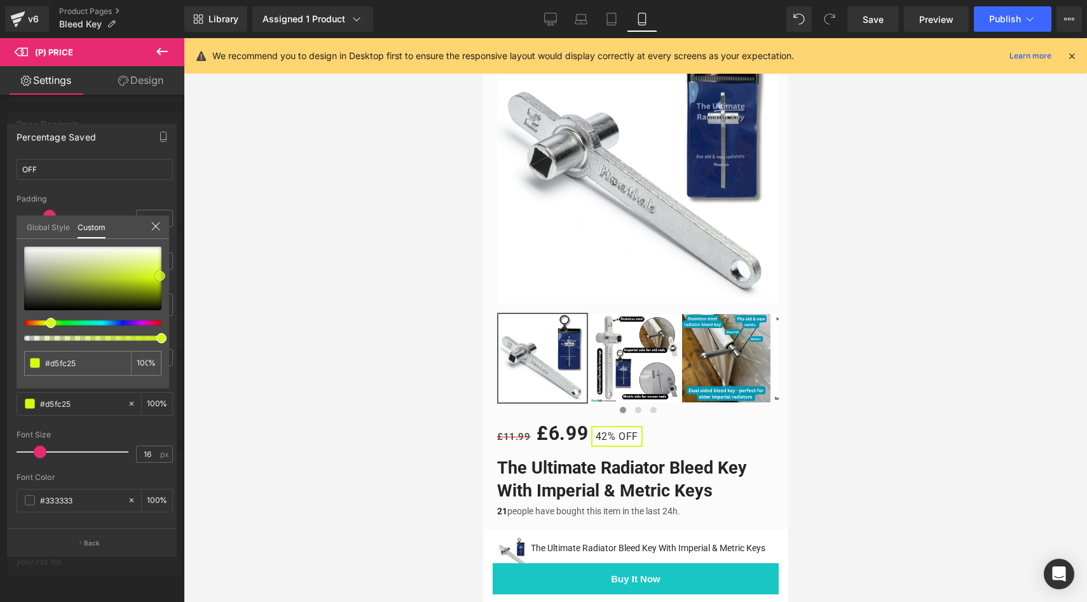
type input "#d6fc2a"
type input "#d5fc25"
type input "#d4fc20"
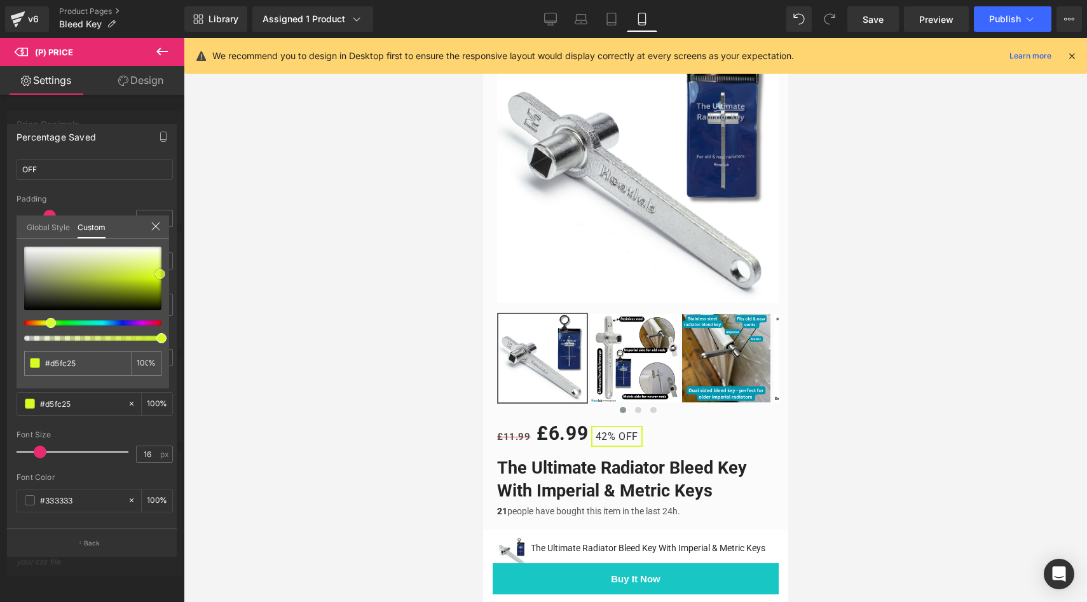
type input "#d4fc20"
type input "#cffc07"
type input "#b2da01"
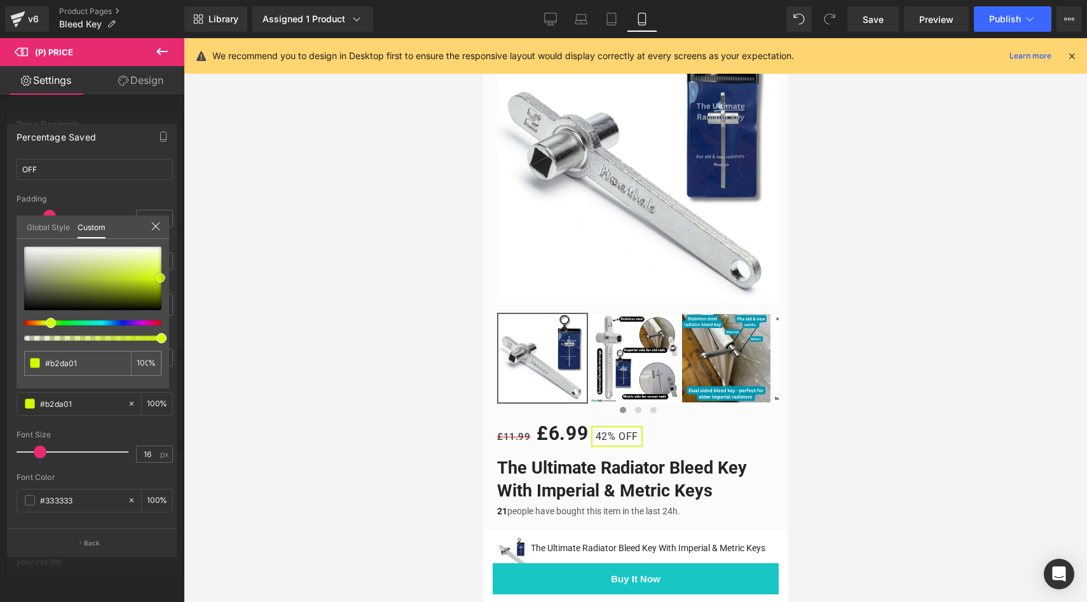
type input "#91b100"
type input "#5b7000"
type input "#2d3800"
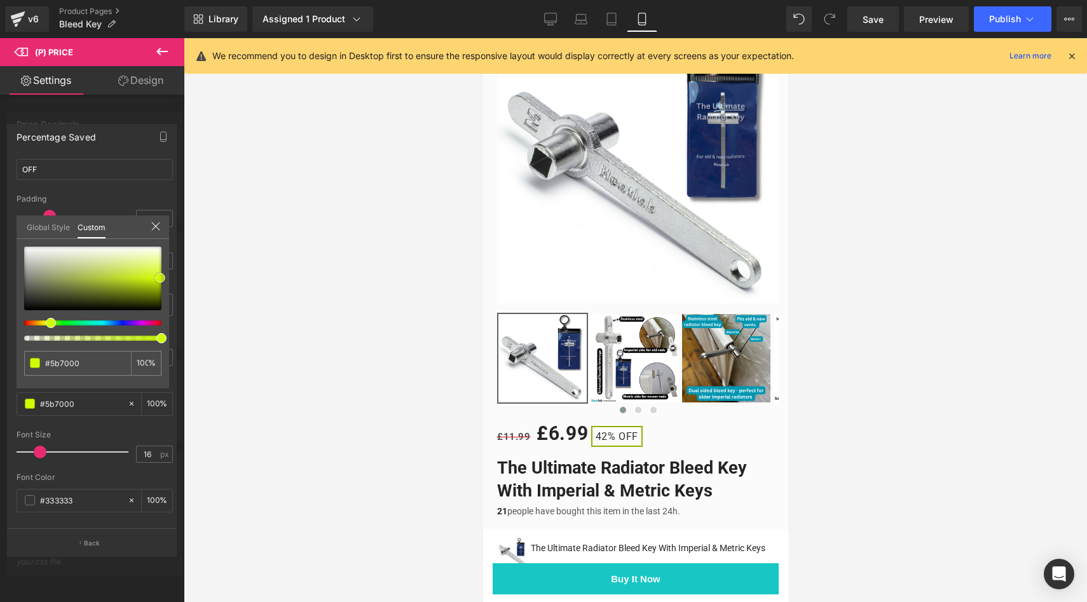
type input "#2d3800"
type input "#202800"
type input "#0c0f00"
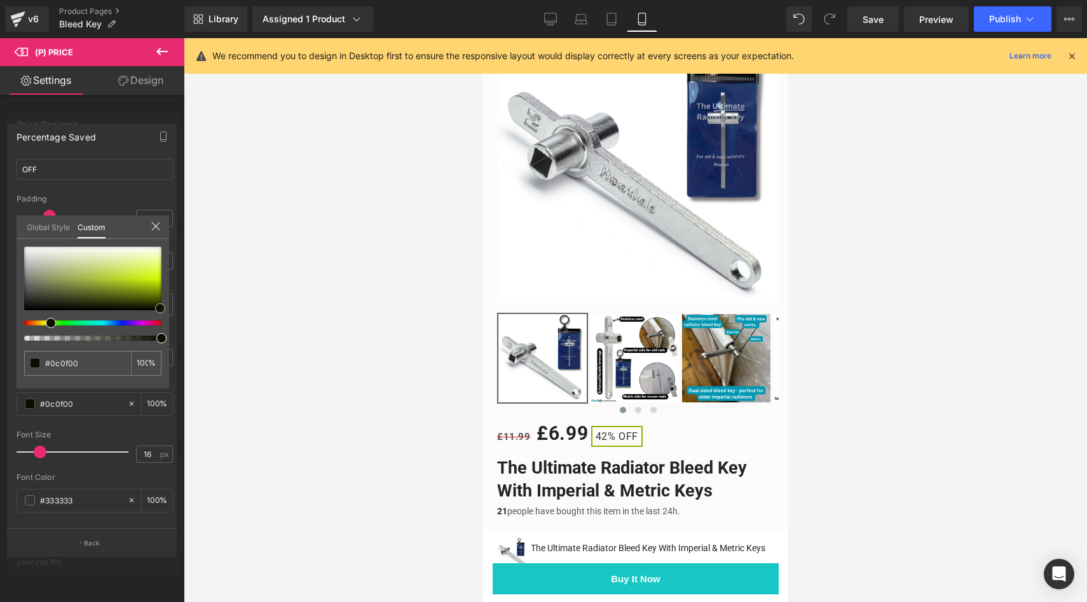
type input "#080a00"
type input "#0c0f00"
type input "#101400"
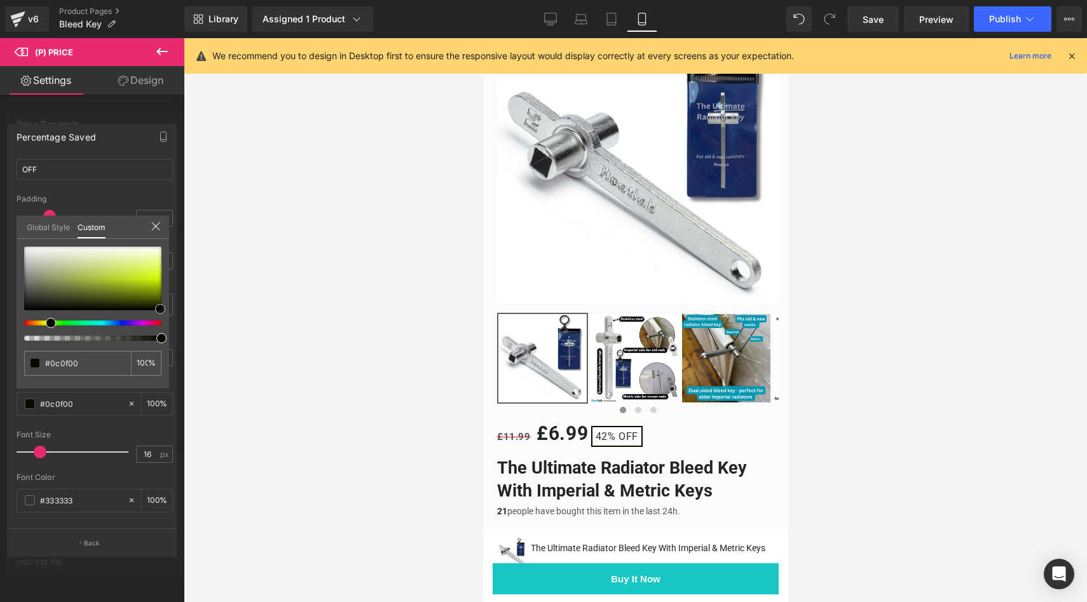
type input "#101400"
type input "#181e00"
type input "#283300"
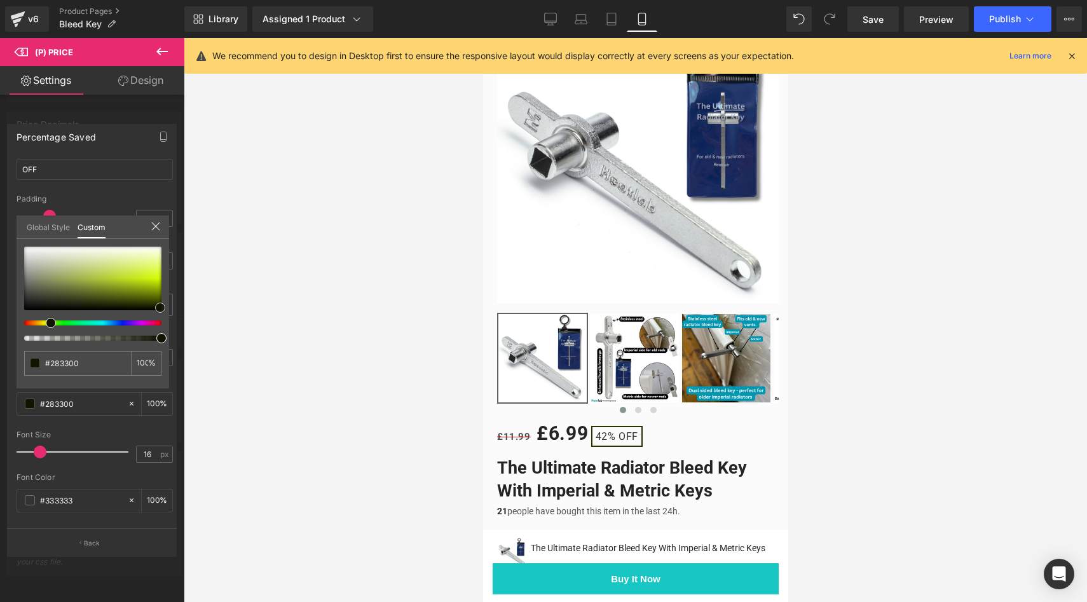
type input "#273300"
drag, startPoint x: 93, startPoint y: 285, endPoint x: 163, endPoint y: 304, distance: 73.1
click at [162, 304] on div at bounding box center [92, 279] width 137 height 64
type input "#2e0033"
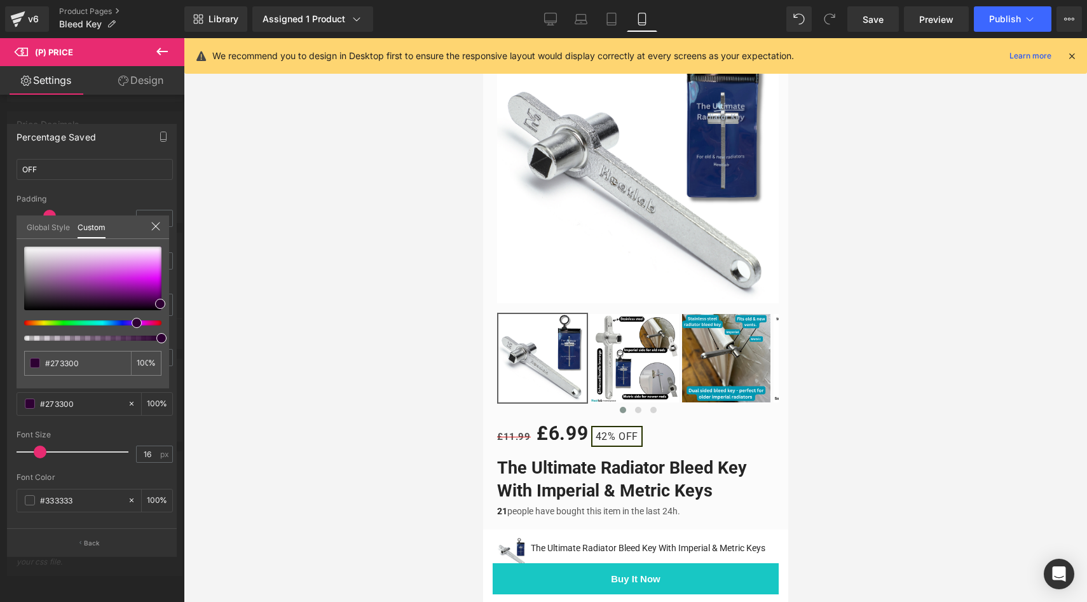
type input "#2e0033"
type input "#330033"
type input "#33002e"
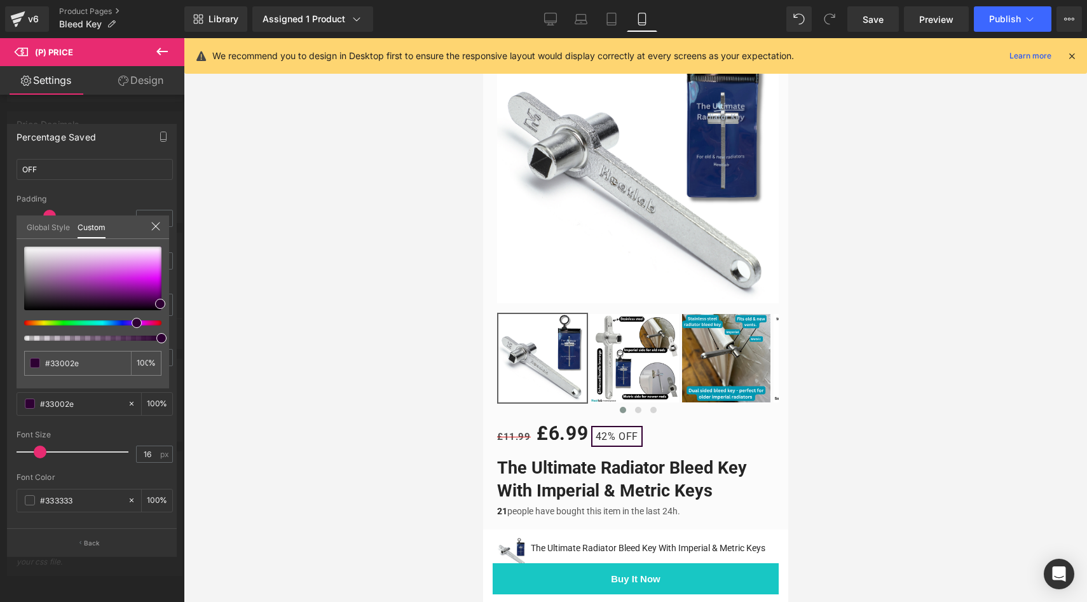
type input "#33001b"
type input "#33000e"
type input "#330008"
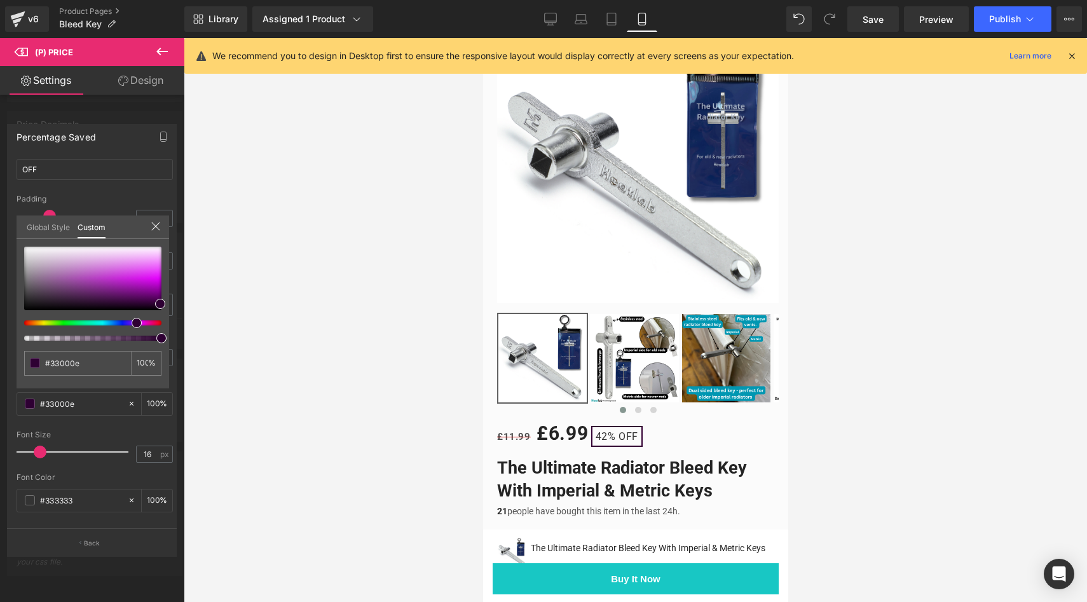
type input "#330008"
type input "#330005"
type input "#330000"
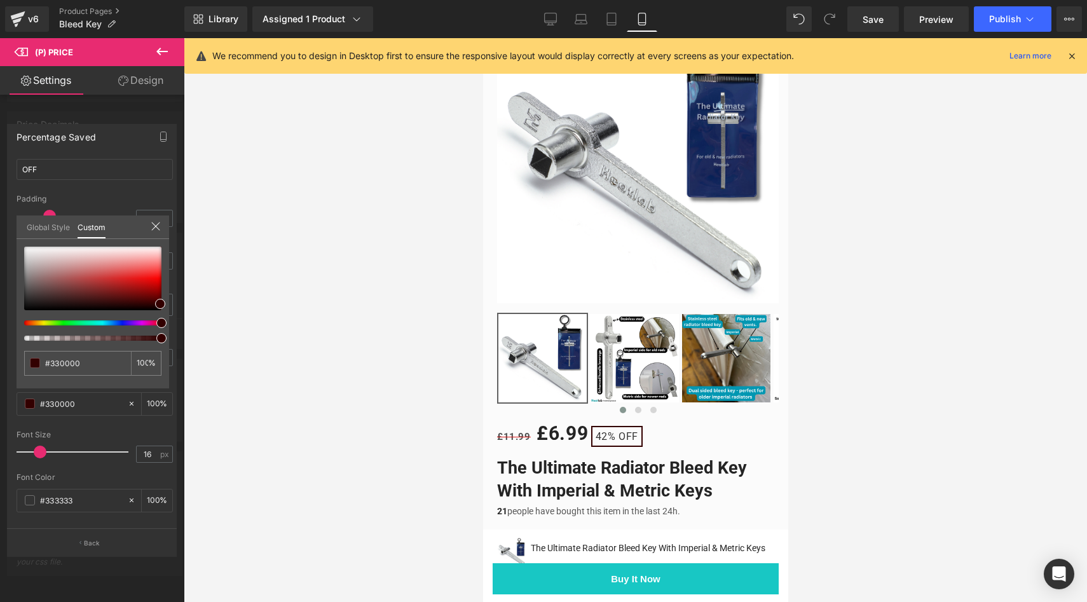
drag, startPoint x: 132, startPoint y: 325, endPoint x: 158, endPoint y: 327, distance: 26.8
click at [158, 327] on div at bounding box center [92, 294] width 137 height 94
type input "#eb2222"
type input "#ec4040"
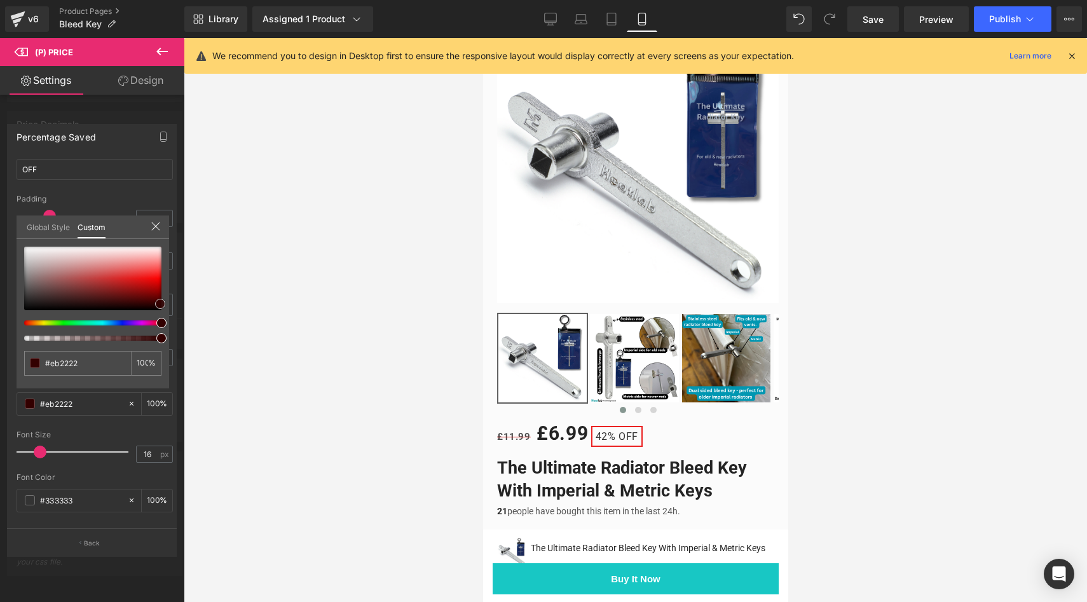
type input "#ec4040"
type input "#f47575"
type input "#fbb5b5"
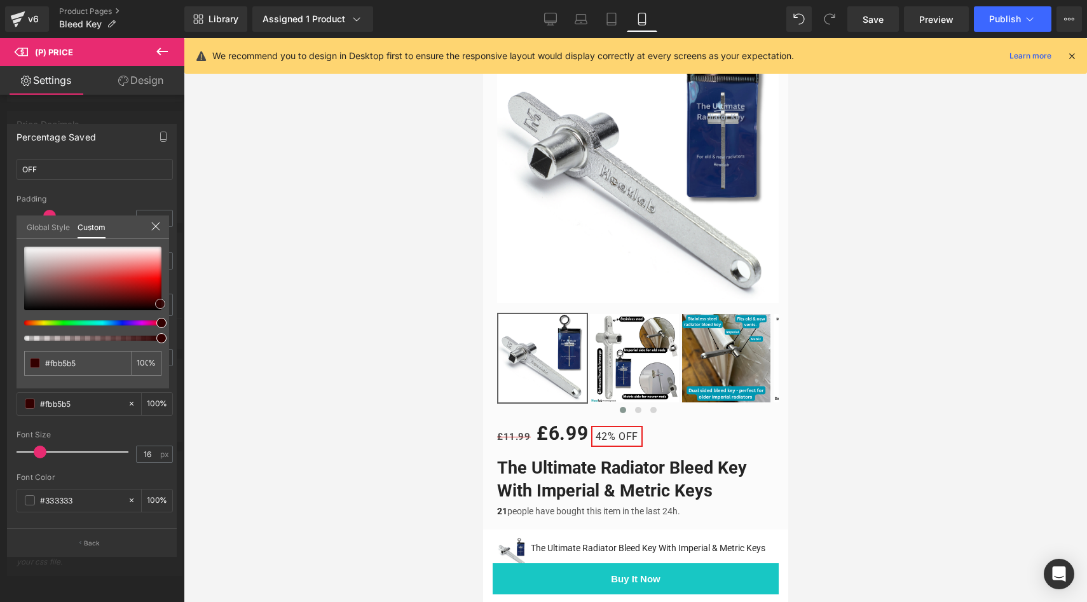
type input "#fccece"
type input "#fdd2d2"
type input "#fdd8d8"
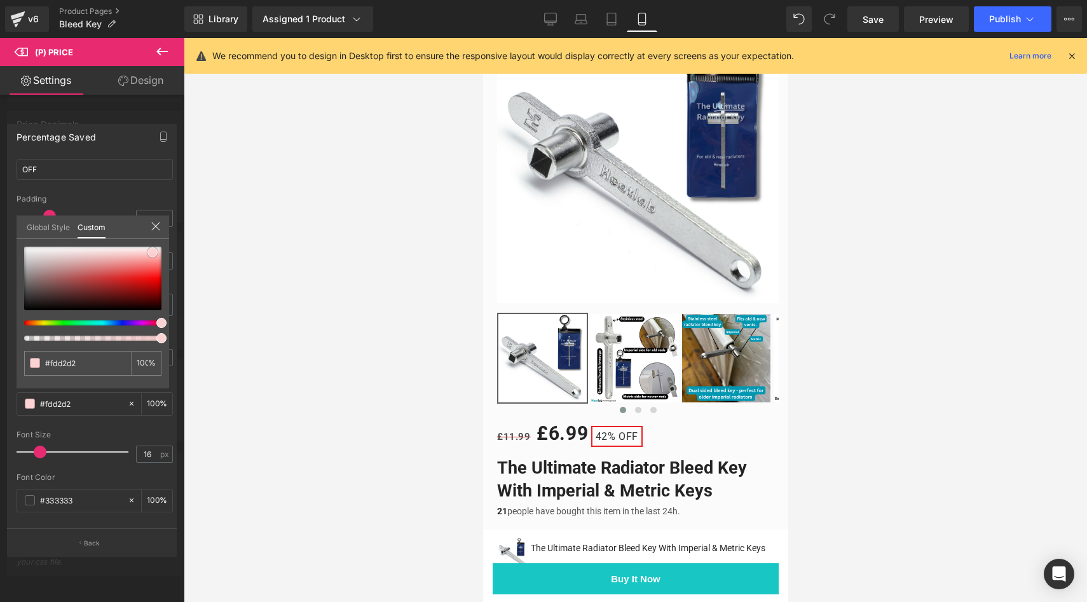
type input "#fdd8d8"
type input "#fccece"
type input "#f78b8b"
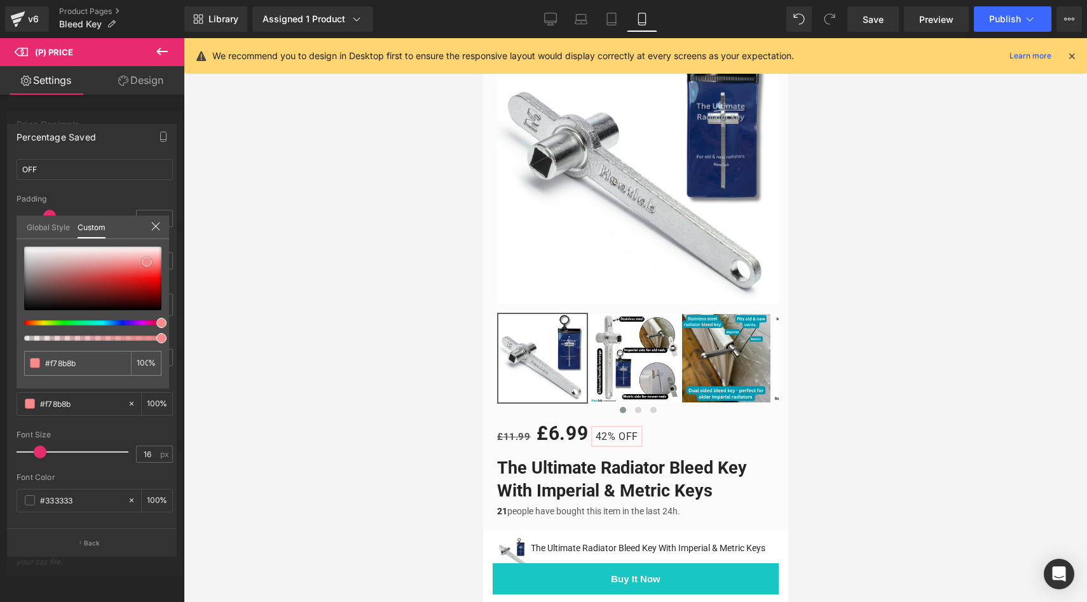
type input "#f57474"
type input "#f67373"
type input "#f56f6f"
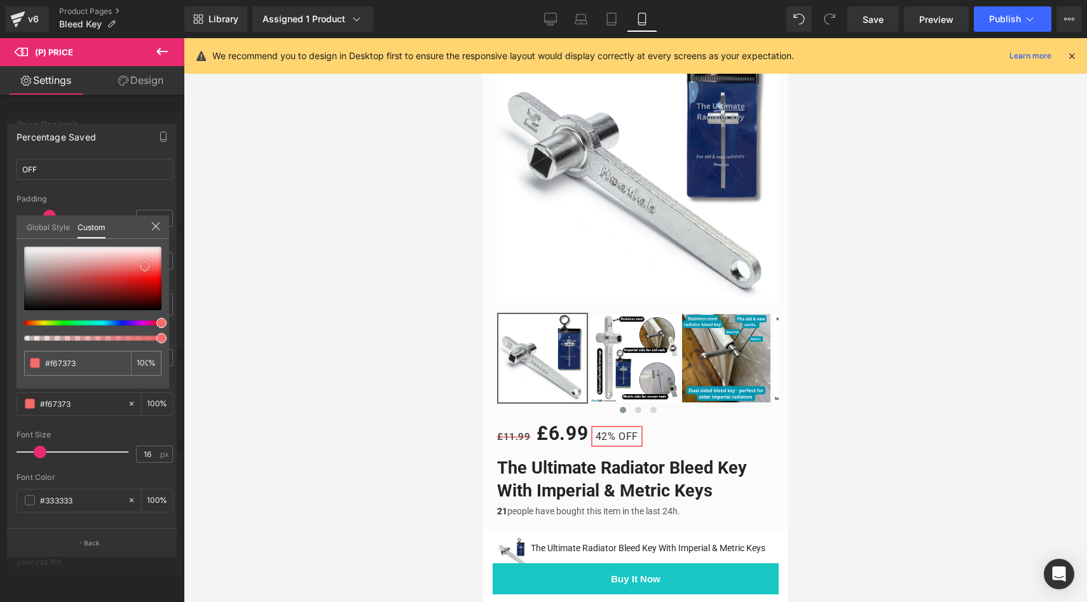
type input "#f56f6f"
type input "#f46b6b"
type input "#f46666"
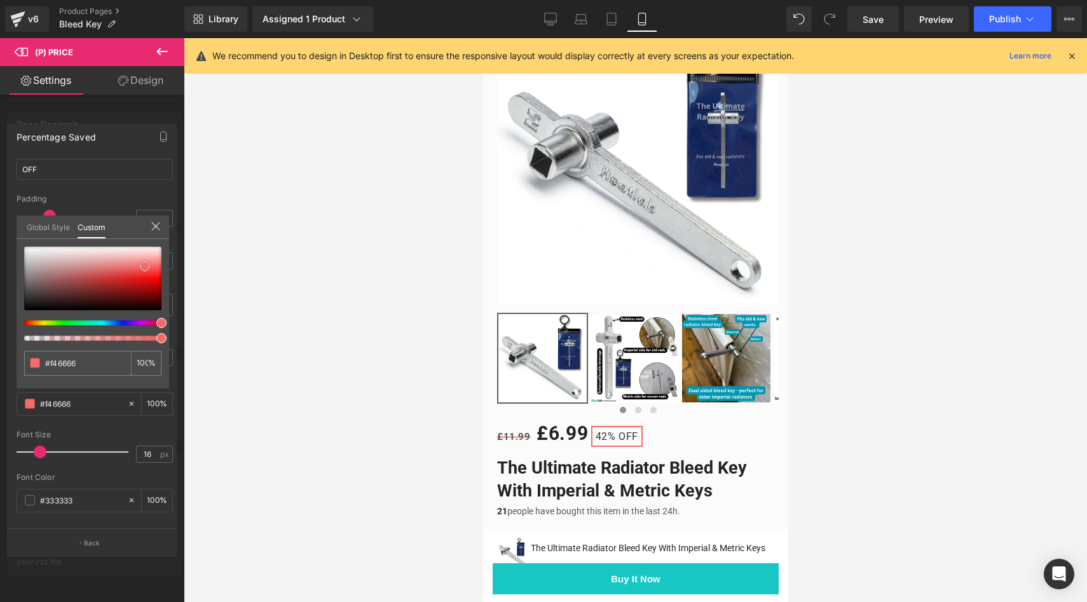
type input "#f56565"
type input "#f46060"
type input "#f35858"
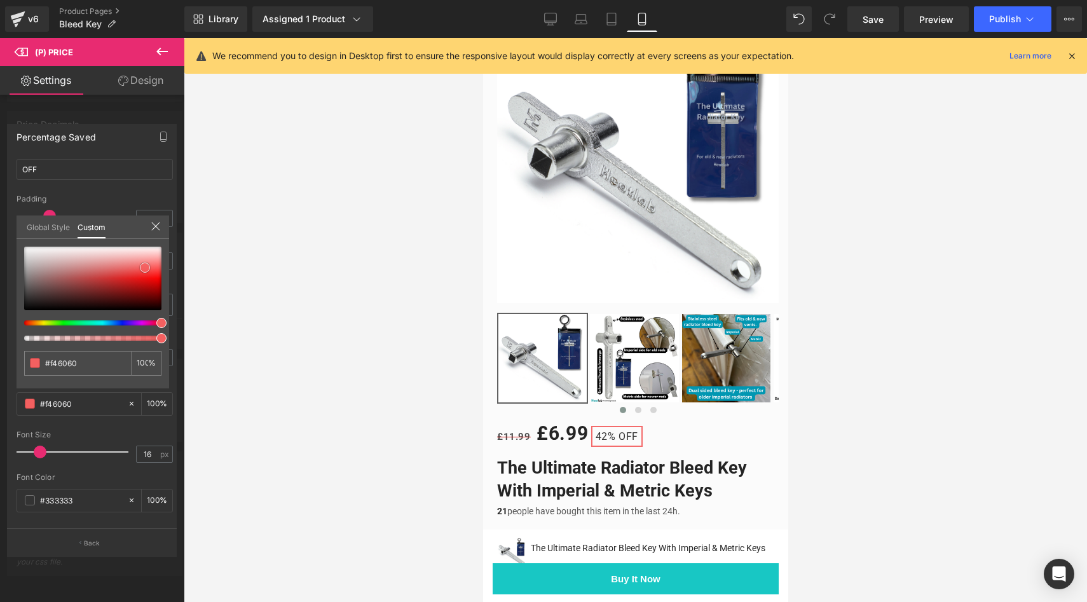
type input "#f35858"
type input "#f34d4d"
type input "#f24949"
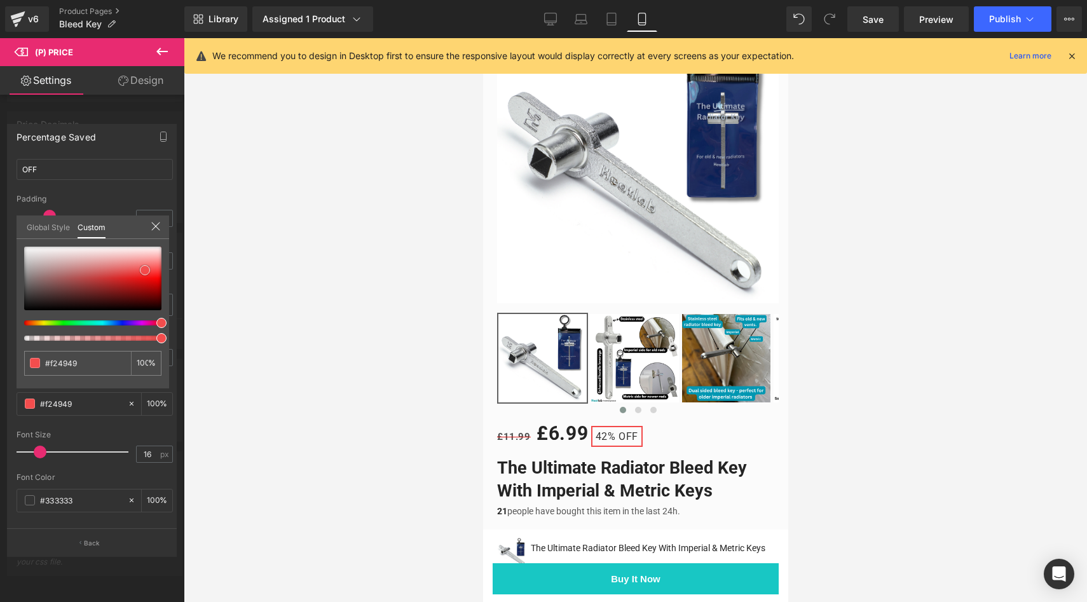
type input "#f23f3f"
drag, startPoint x: 135, startPoint y: 277, endPoint x: 145, endPoint y: 272, distance: 11.1
click at [145, 272] on div at bounding box center [92, 279] width 137 height 64
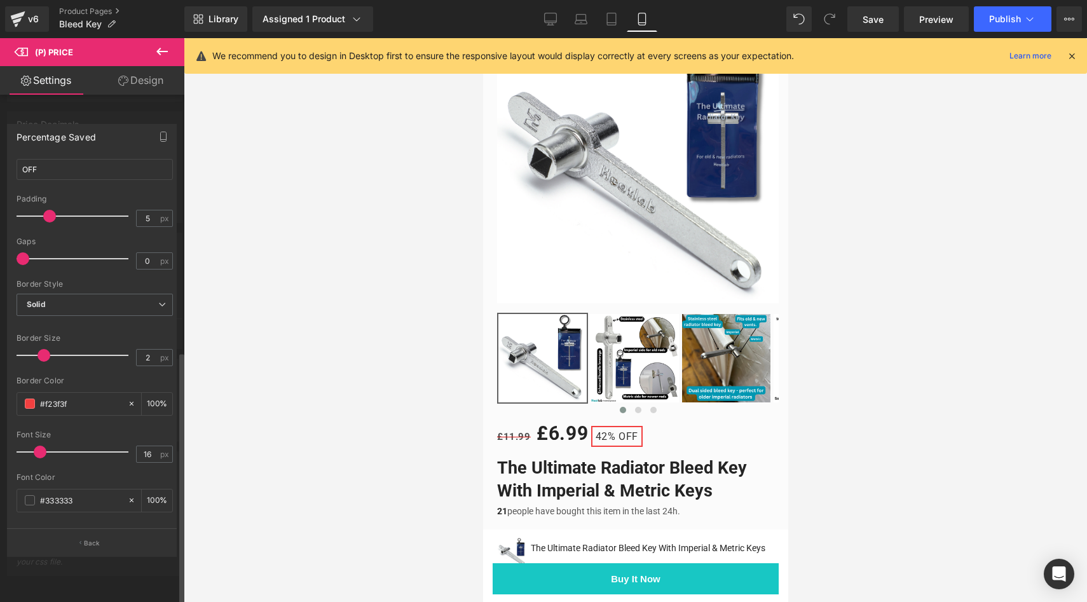
click at [358, 295] on div at bounding box center [636, 320] width 904 height 564
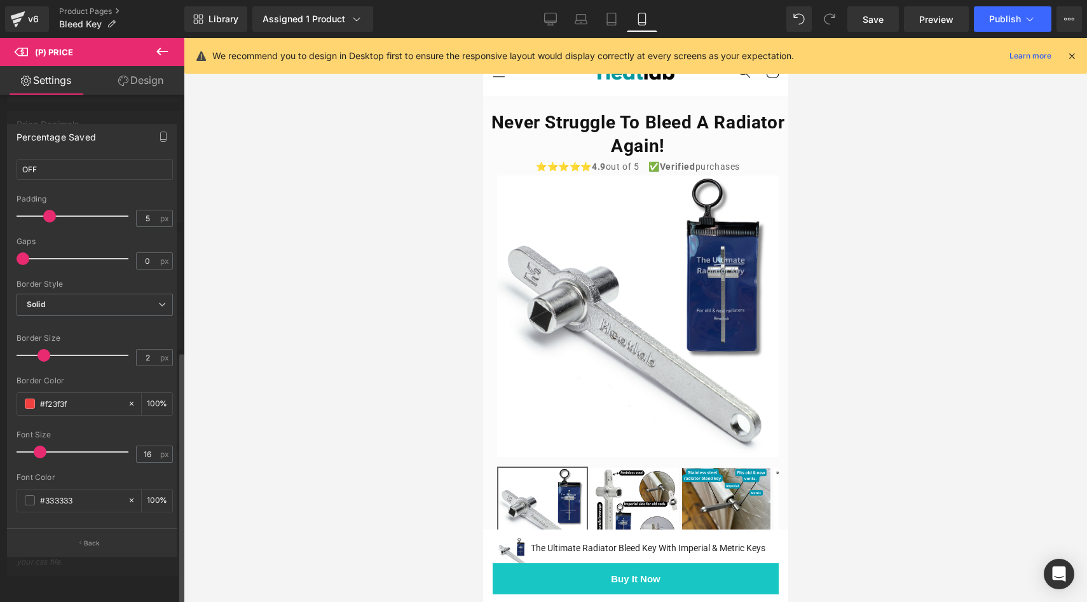
scroll to position [0, 0]
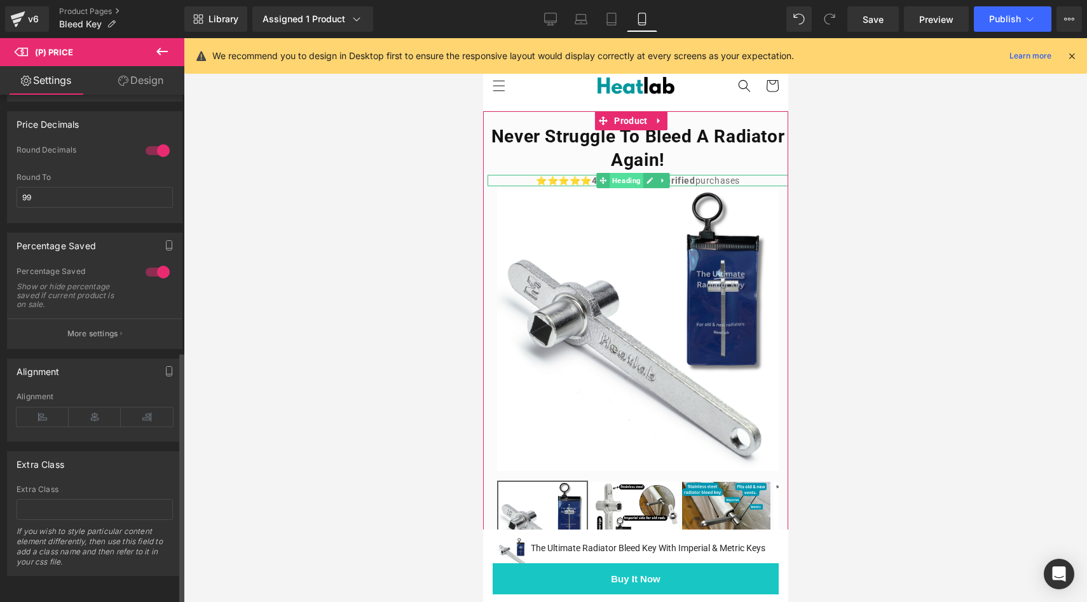
click at [617, 180] on span "Heading" at bounding box center [626, 180] width 34 height 15
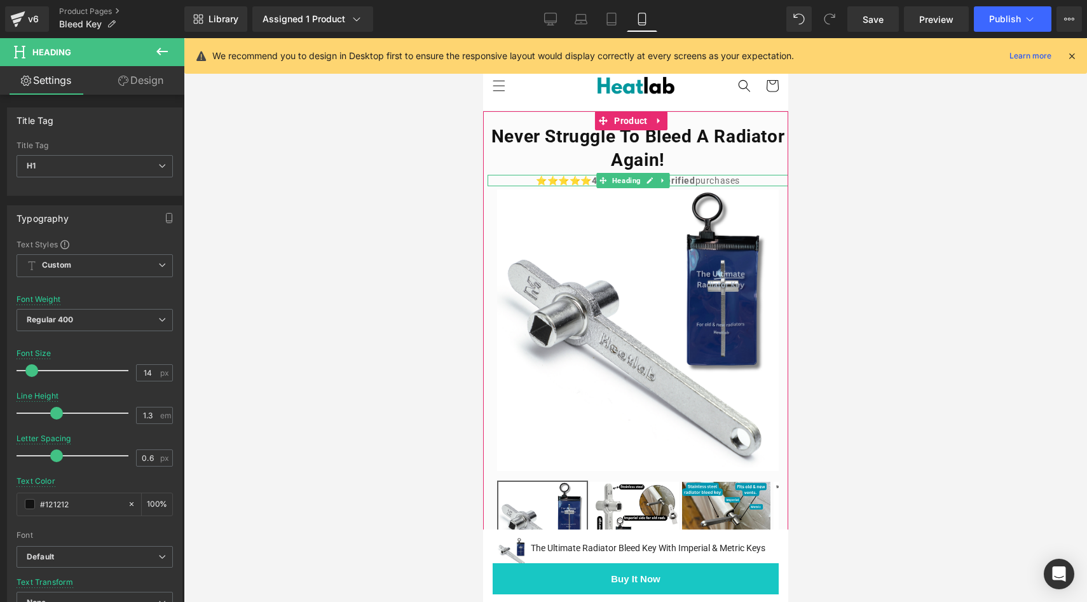
click at [577, 182] on h1 "⭐⭐⭐⭐⭐ 4.9 out of 5 ✅ V erified purchases" at bounding box center [637, 180] width 301 height 11
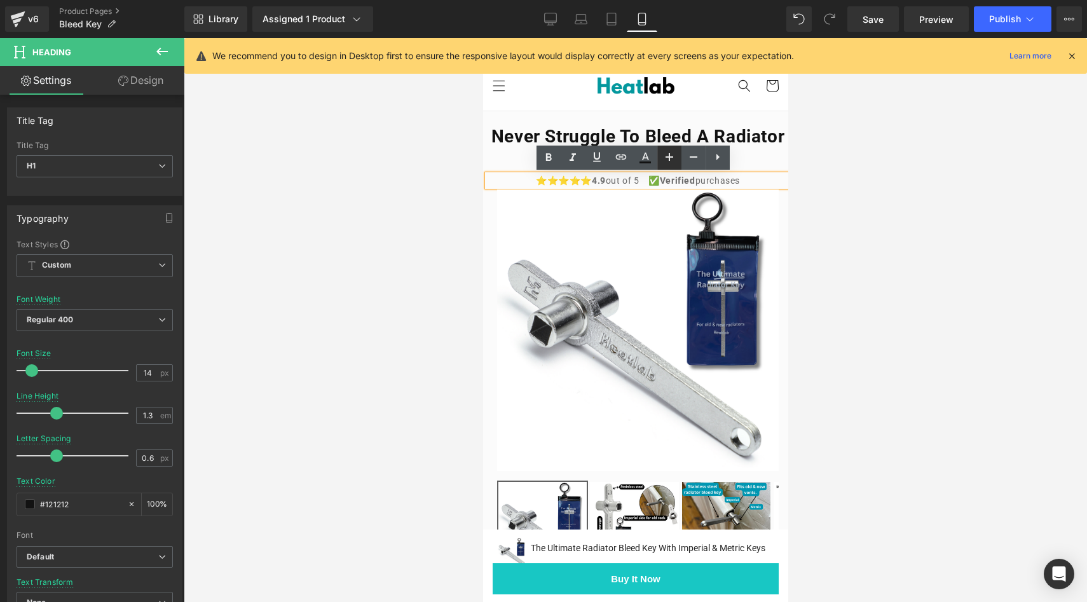
click at [177, 90] on icon at bounding box center [148, 82] width 58 height 15
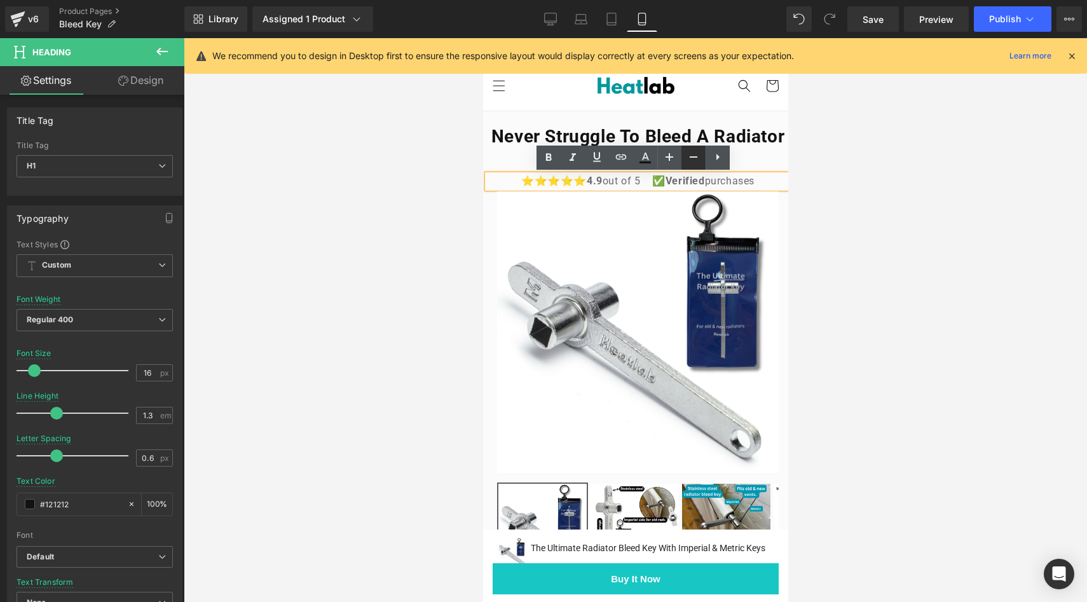
click at [129, 86] on icon at bounding box center [125, 83] width 7 height 8
type input "14"
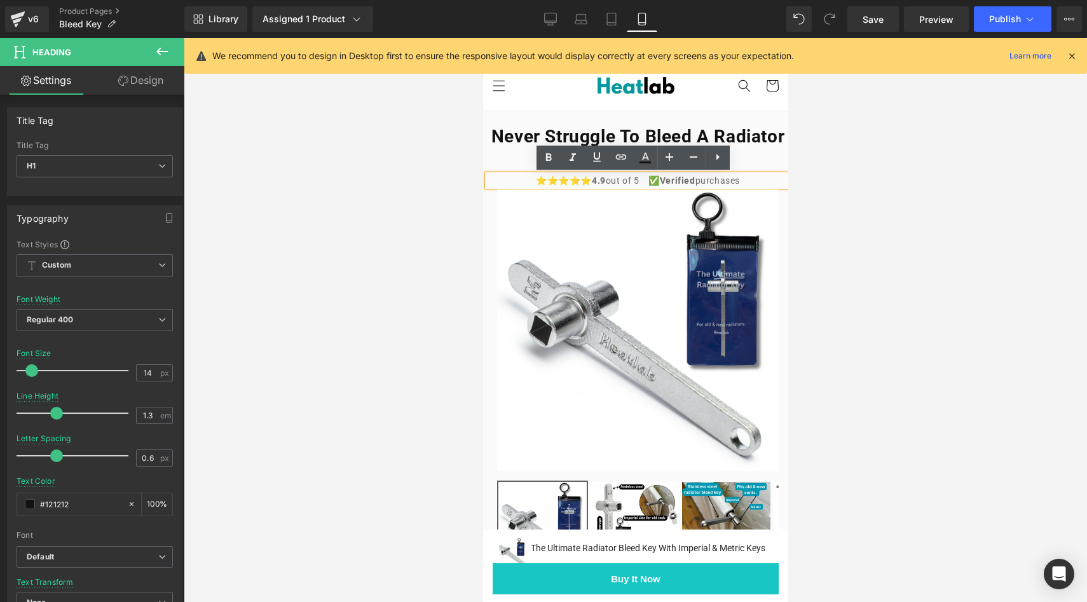
click at [409, 228] on div at bounding box center [636, 320] width 904 height 564
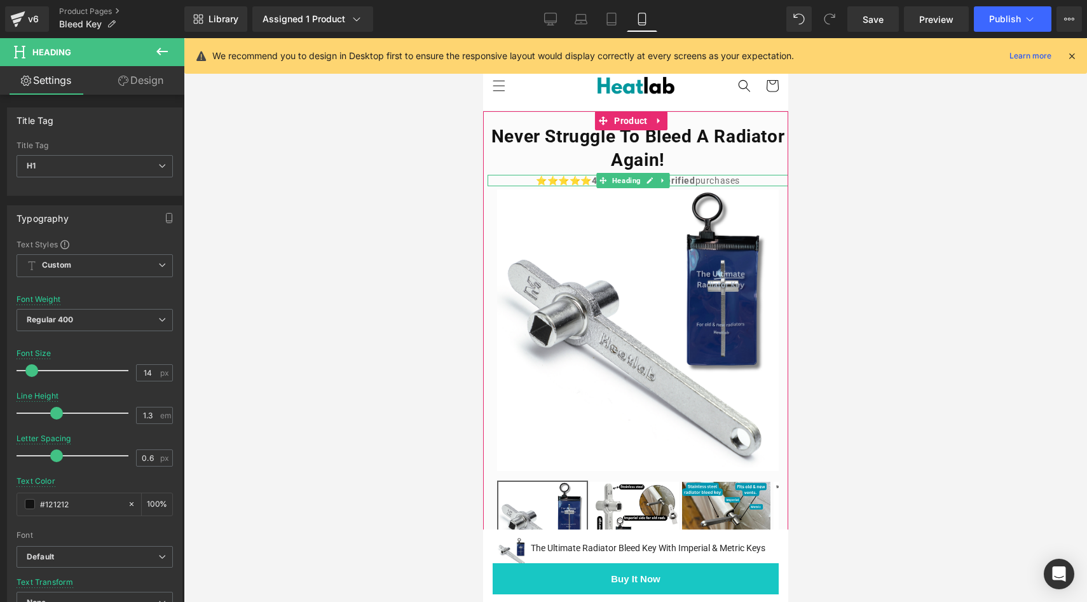
click at [738, 180] on h1 "⭐⭐⭐⭐⭐ 4.9 out of 5 ✅ V erified purchases" at bounding box center [637, 180] width 301 height 11
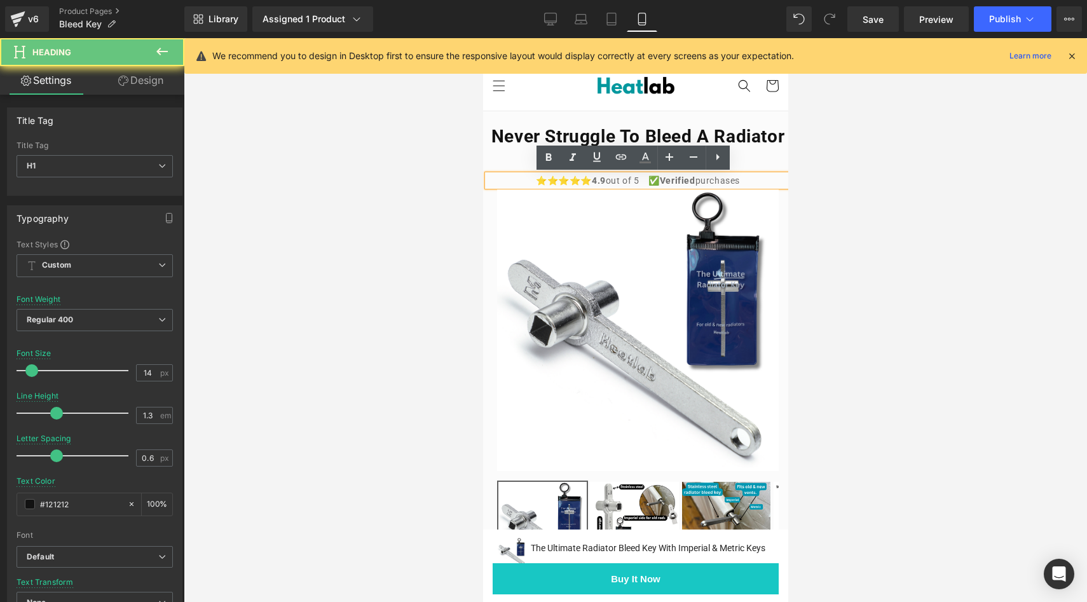
drag, startPoint x: 738, startPoint y: 180, endPoint x: 699, endPoint y: 184, distance: 39.0
click at [699, 184] on h1 "⭐⭐⭐⭐⭐ 4.9 out of 5 ✅ V erified purchases" at bounding box center [637, 180] width 301 height 11
click at [689, 182] on span "4.9 out of 5 ✅ V erified purchases" at bounding box center [665, 180] width 148 height 10
drag, startPoint x: 690, startPoint y: 182, endPoint x: 661, endPoint y: 186, distance: 28.9
click at [661, 186] on div "⭐⭐⭐⭐⭐ 4.9 out of 5 ✅ V erified purchases" at bounding box center [637, 180] width 301 height 11
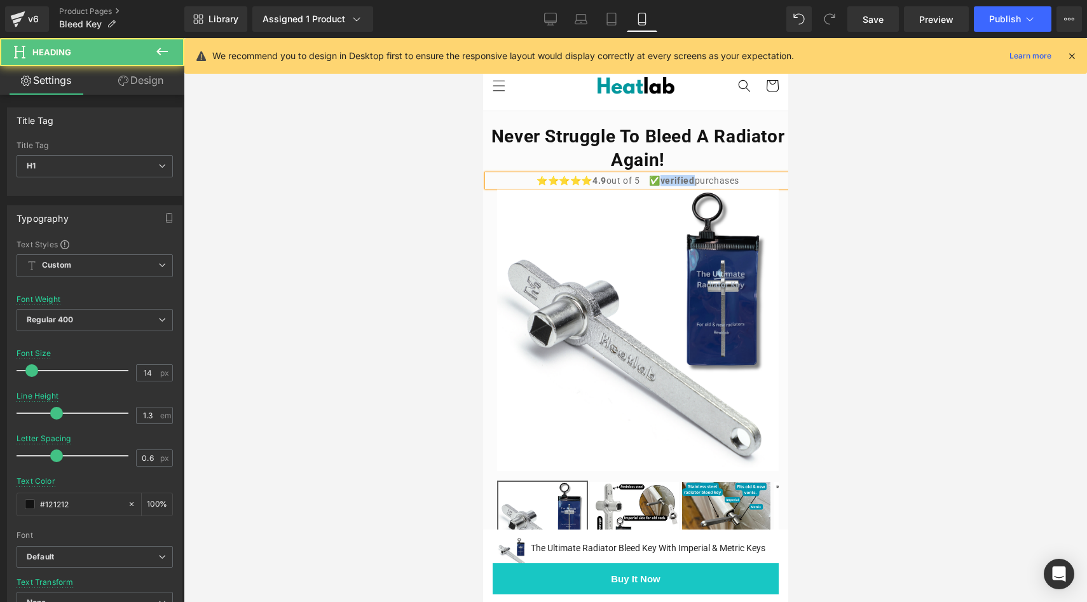
drag, startPoint x: 687, startPoint y: 181, endPoint x: 654, endPoint y: 180, distance: 33.1
click at [660, 180] on span "verified" at bounding box center [677, 180] width 34 height 10
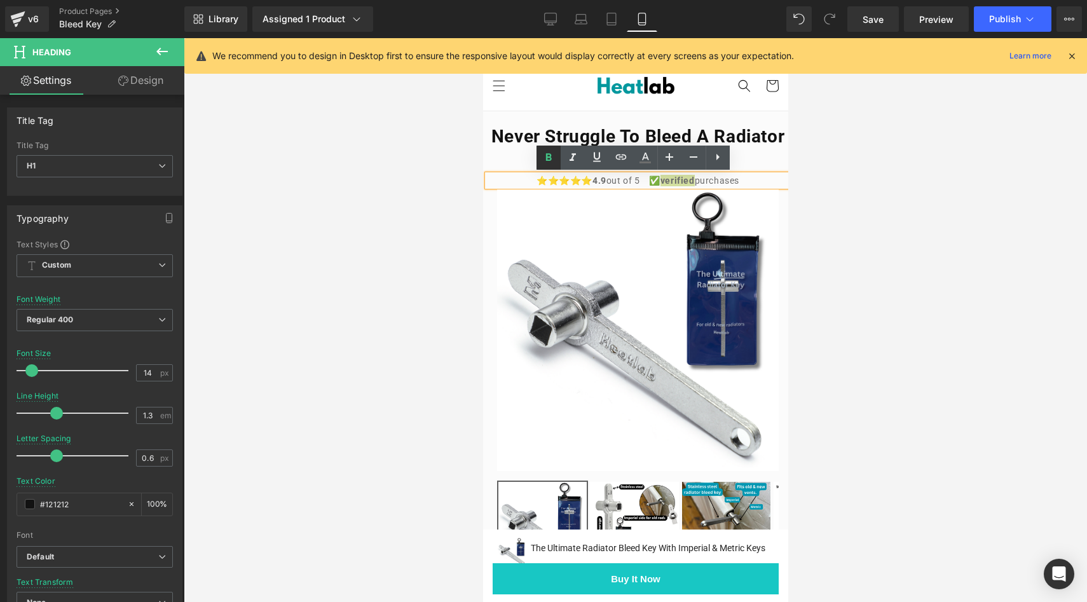
click at [0, 0] on icon at bounding box center [0, 0] width 0 height 0
click at [404, 238] on div at bounding box center [636, 320] width 904 height 564
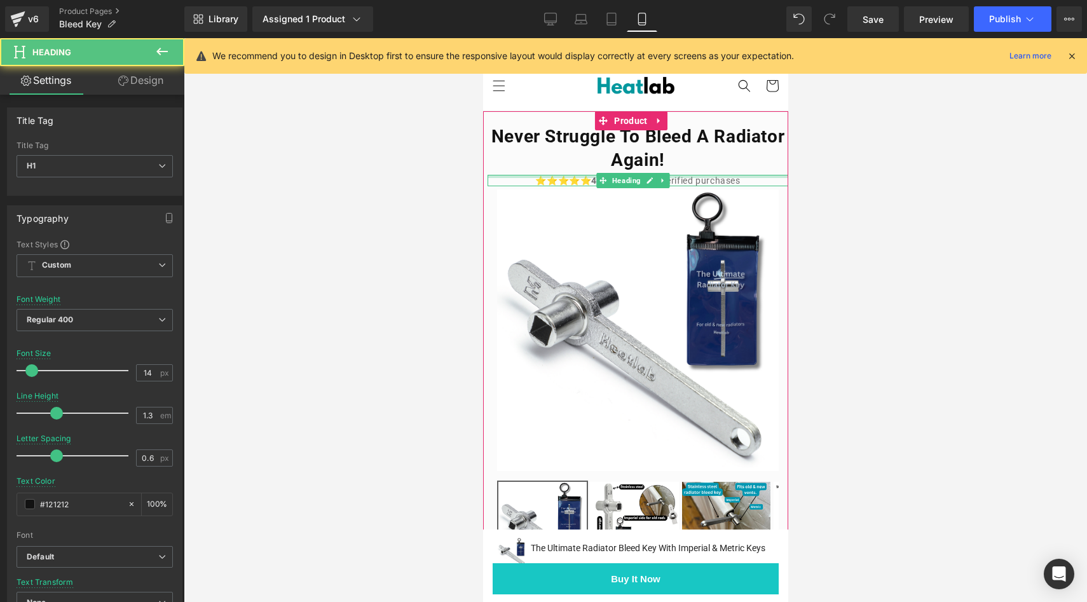
click at [591, 177] on span "4.9" at bounding box center [598, 180] width 14 height 10
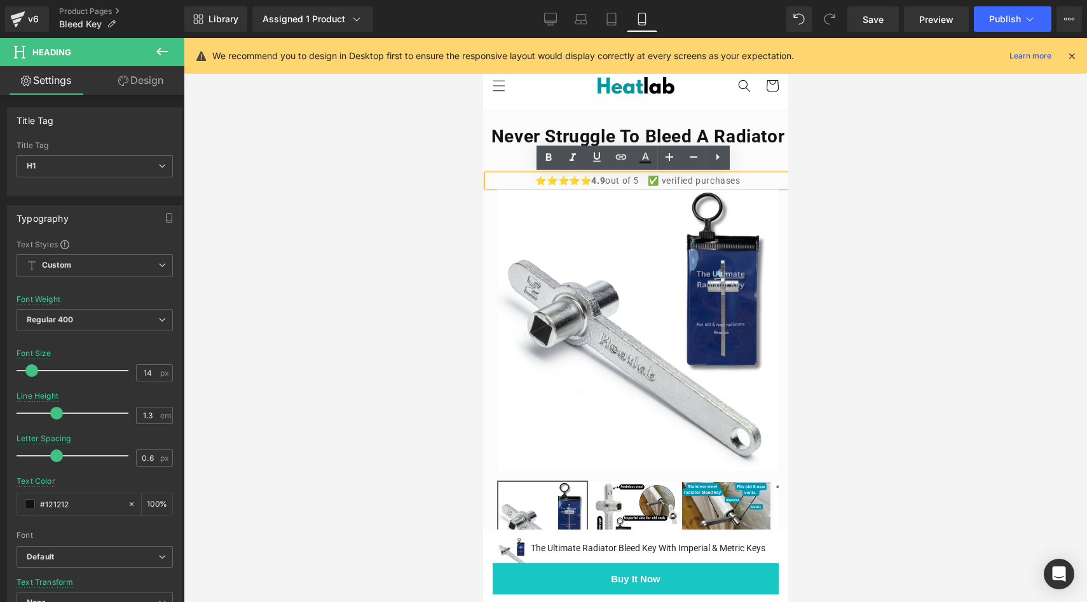
click at [621, 182] on span "4.9 out of 5 ✅ verified purchases" at bounding box center [665, 180] width 149 height 10
click at [623, 181] on span "4.9 out of 5 ✅ verified purchases" at bounding box center [665, 180] width 149 height 10
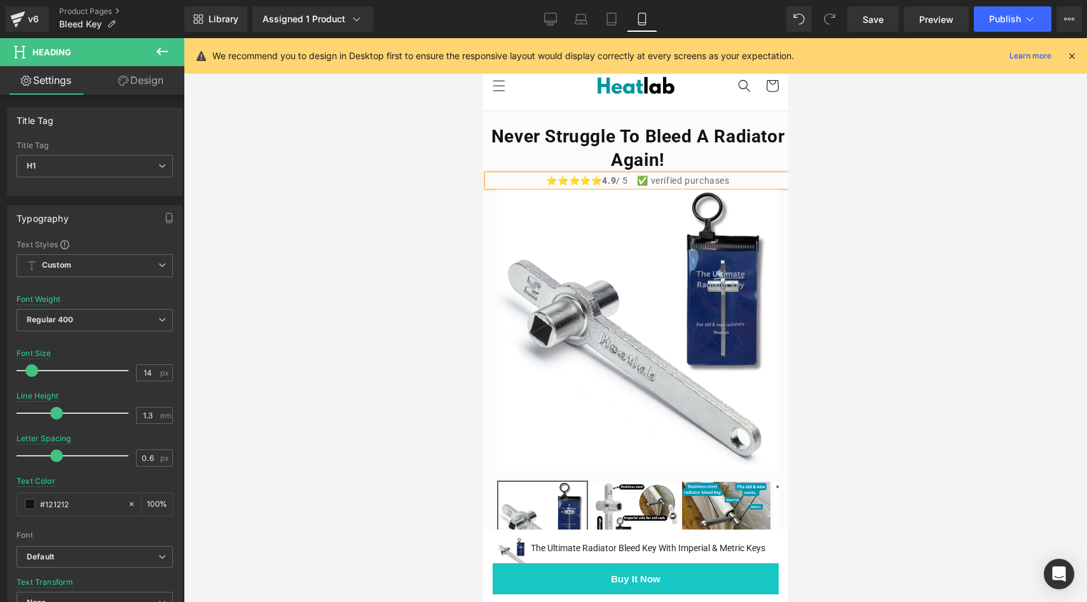
click at [361, 210] on div at bounding box center [636, 320] width 904 height 564
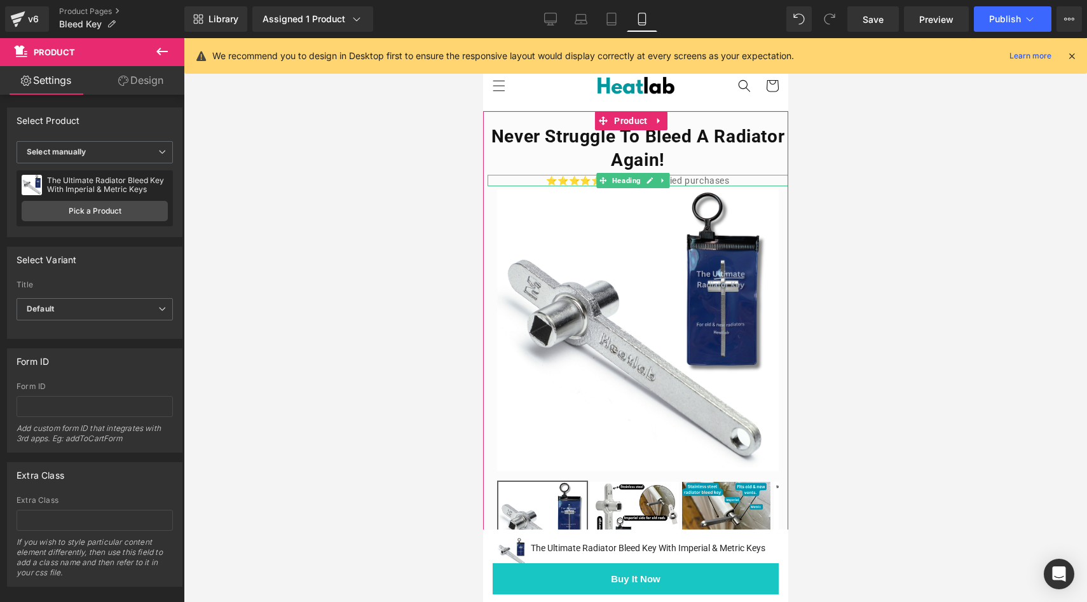
click at [679, 182] on span "4.9 / 5 ✅ verified purchases" at bounding box center [665, 180] width 127 height 10
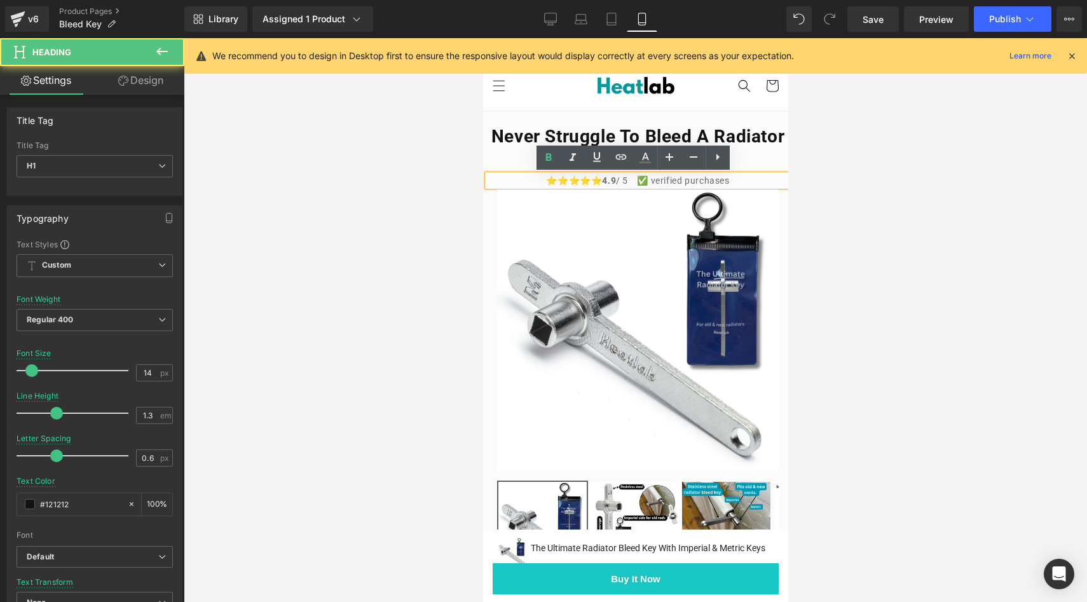
click at [648, 181] on span "4.9 / 5 ✅ verified purchases" at bounding box center [665, 180] width 127 height 10
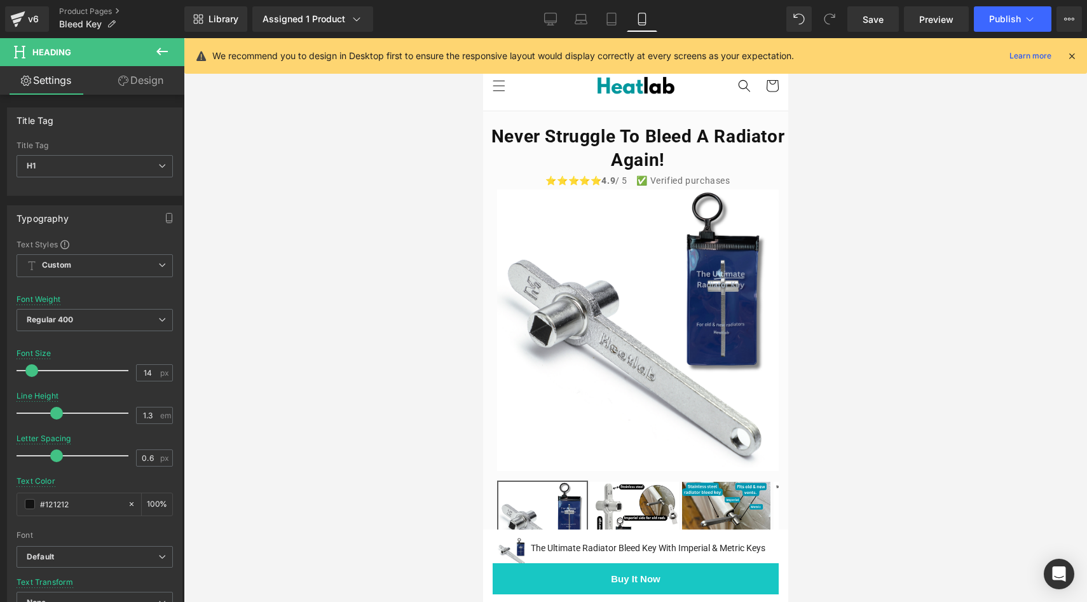
click at [428, 254] on div at bounding box center [636, 320] width 904 height 564
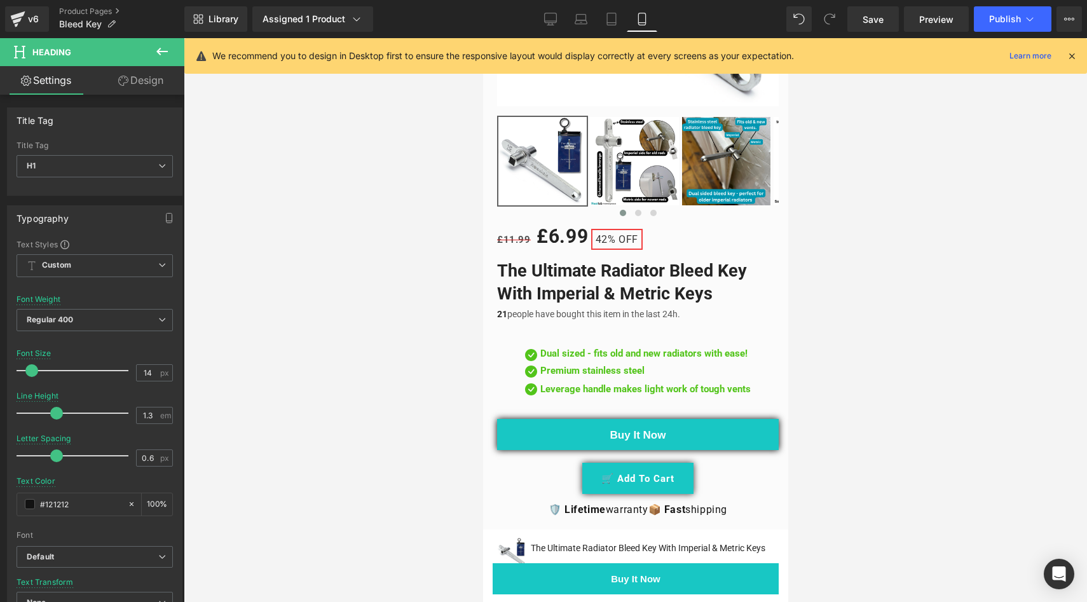
scroll to position [366, 0]
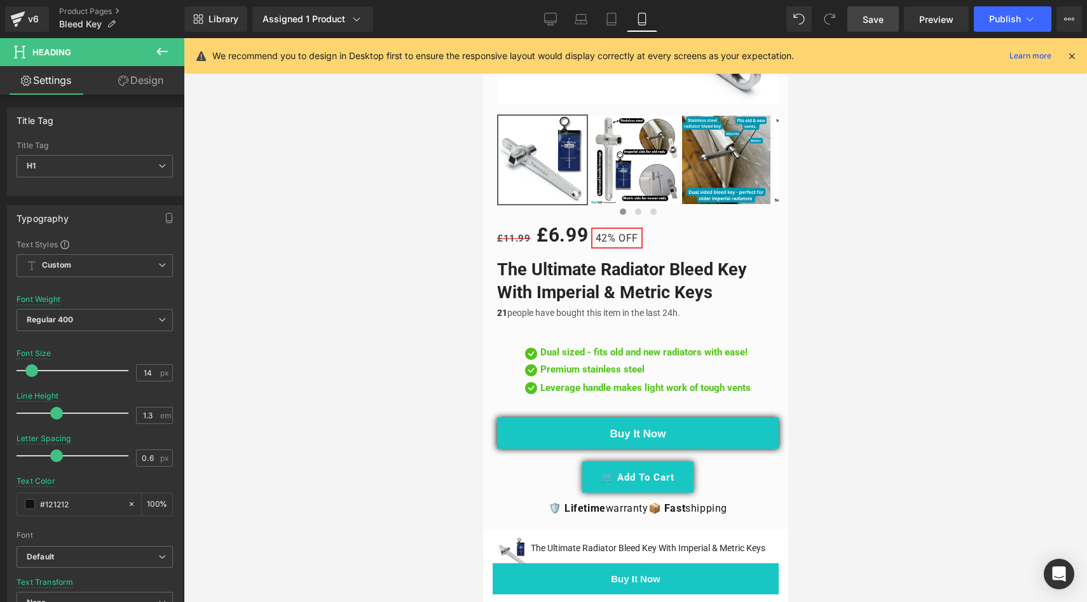
click at [863, 13] on link "Save" at bounding box center [874, 18] width 52 height 25
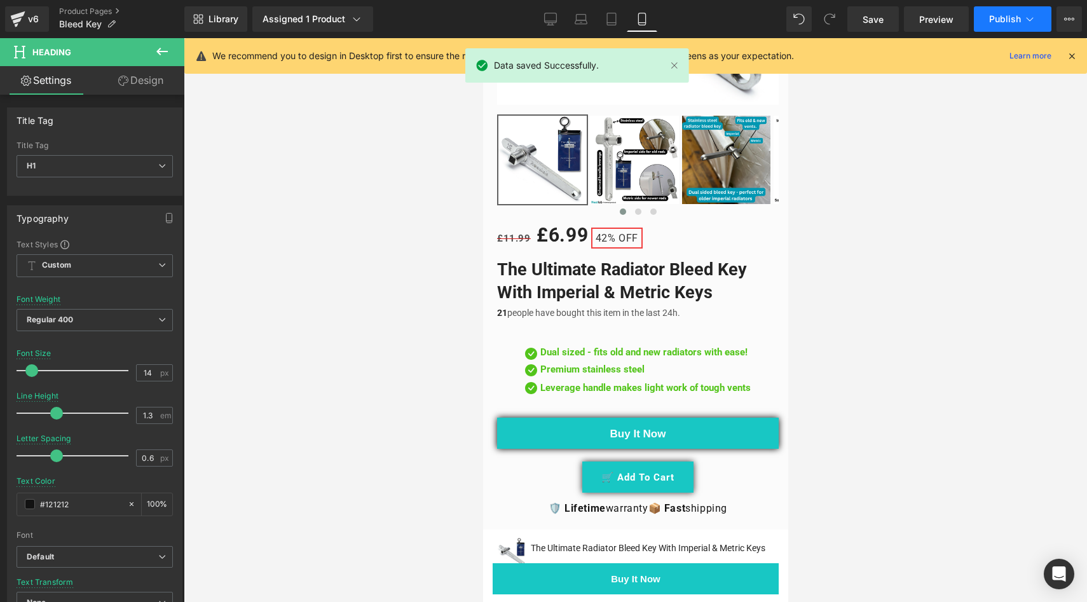
click at [1010, 19] on span "Publish" at bounding box center [1005, 19] width 32 height 10
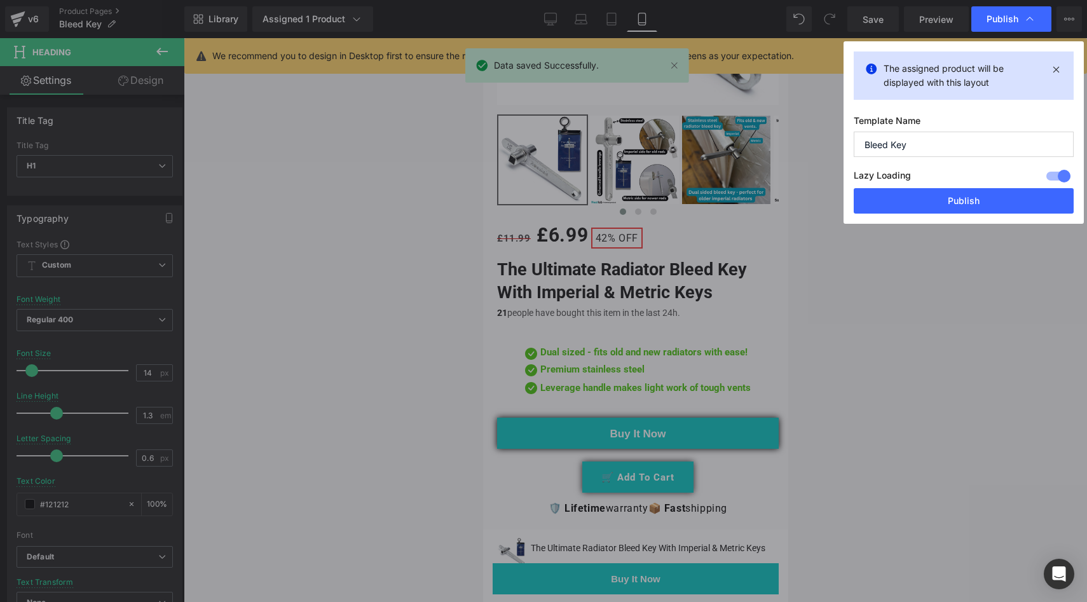
click at [956, 214] on div "The assigned product will be displayed with this layout Template Name Bleed Key…" at bounding box center [964, 132] width 240 height 182
click at [954, 209] on button "Publish" at bounding box center [964, 200] width 220 height 25
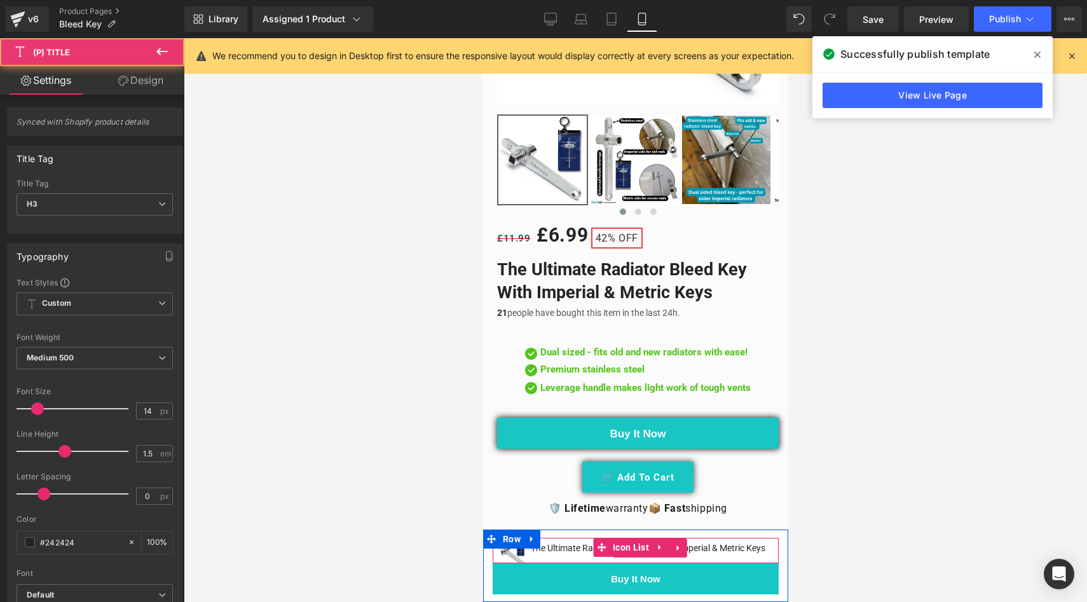
click at [742, 546] on link "The Ultimate Radiator Bleed Key With Imperial & Metric Keys" at bounding box center [647, 548] width 235 height 13
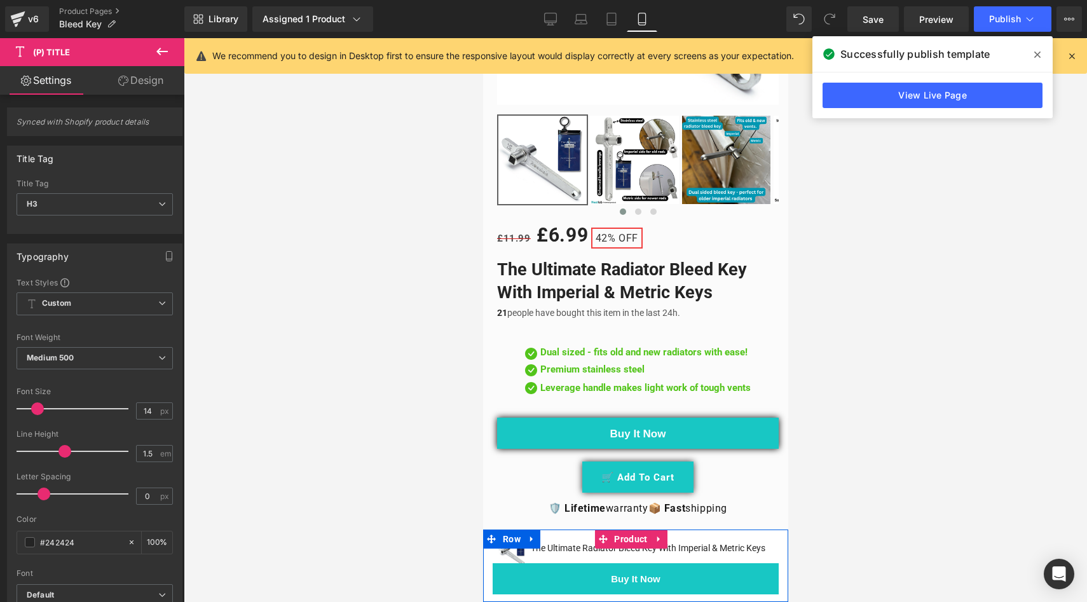
click at [774, 530] on div "Sale Off (P) Image The Ultimate Radiator Bleed Key With Imperial & Metric Keys …" at bounding box center [635, 566] width 305 height 72
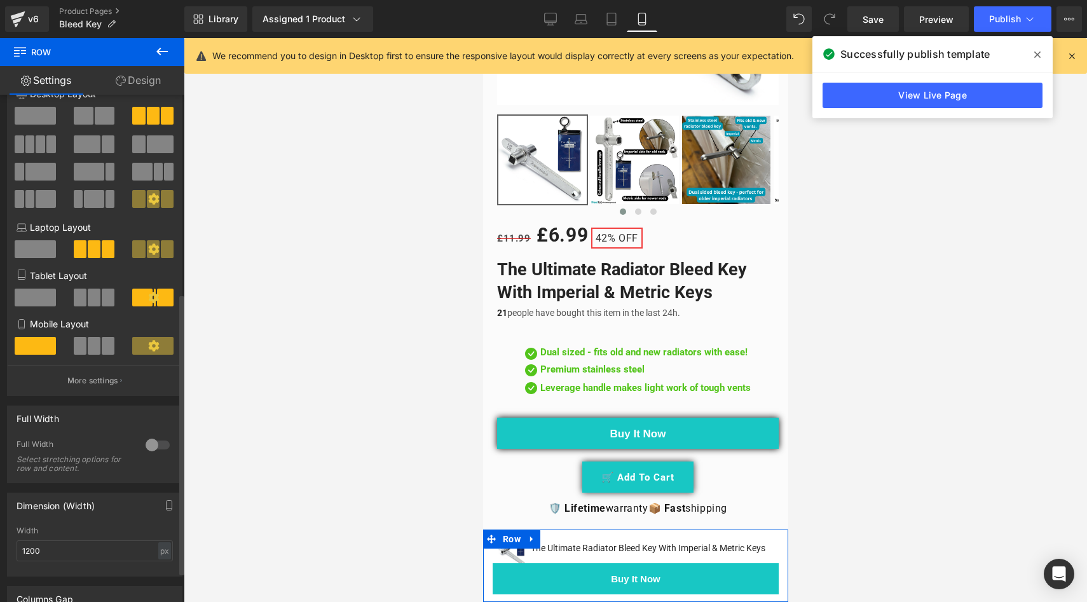
scroll to position [414, 0]
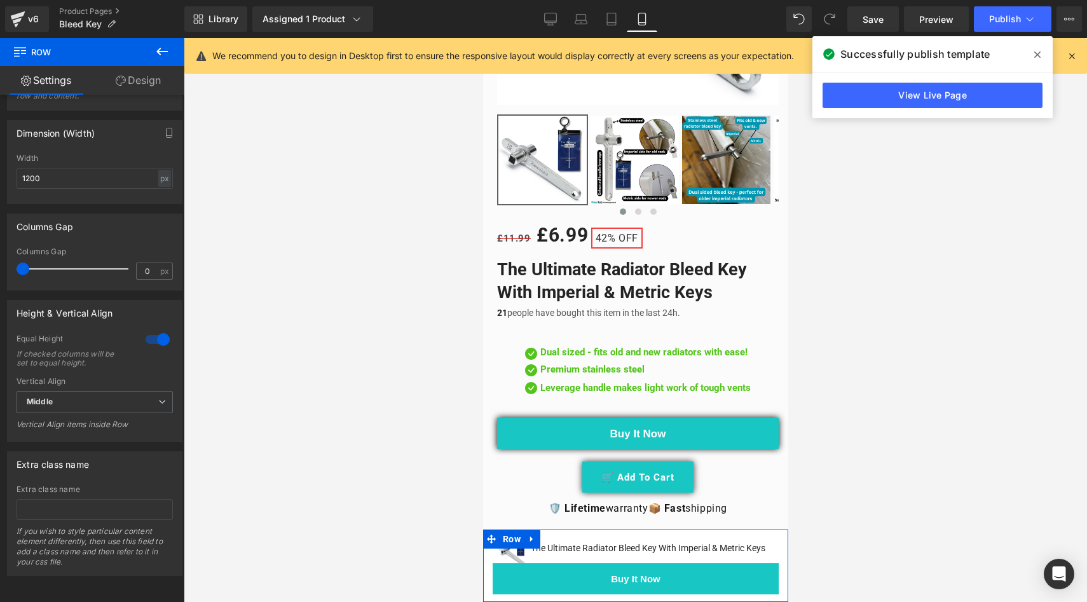
click at [135, 81] on link "Design" at bounding box center [138, 80] width 92 height 29
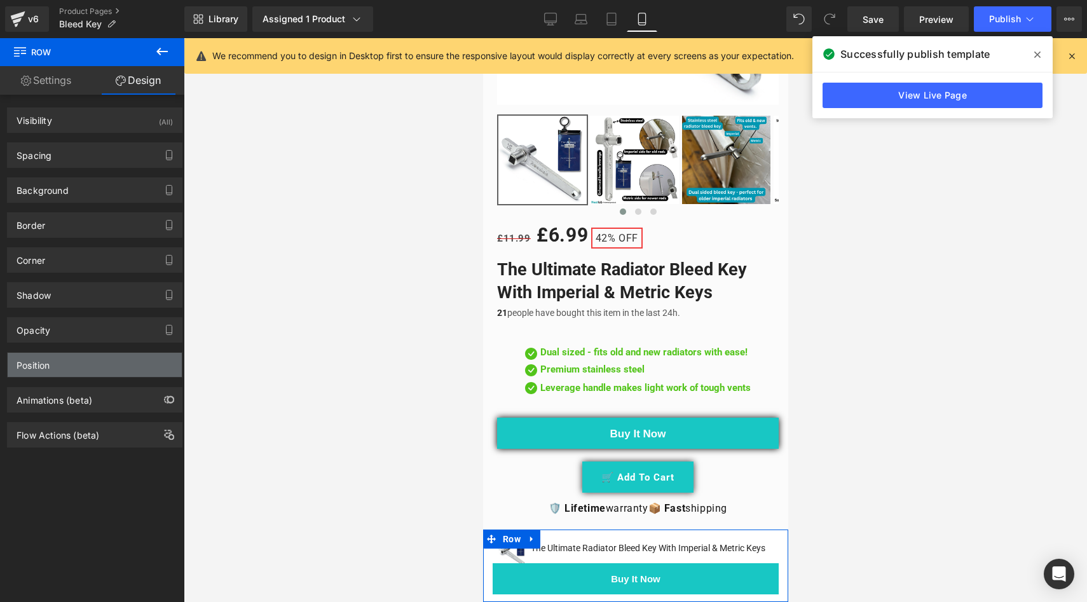
click at [56, 374] on div "Position" at bounding box center [95, 365] width 174 height 24
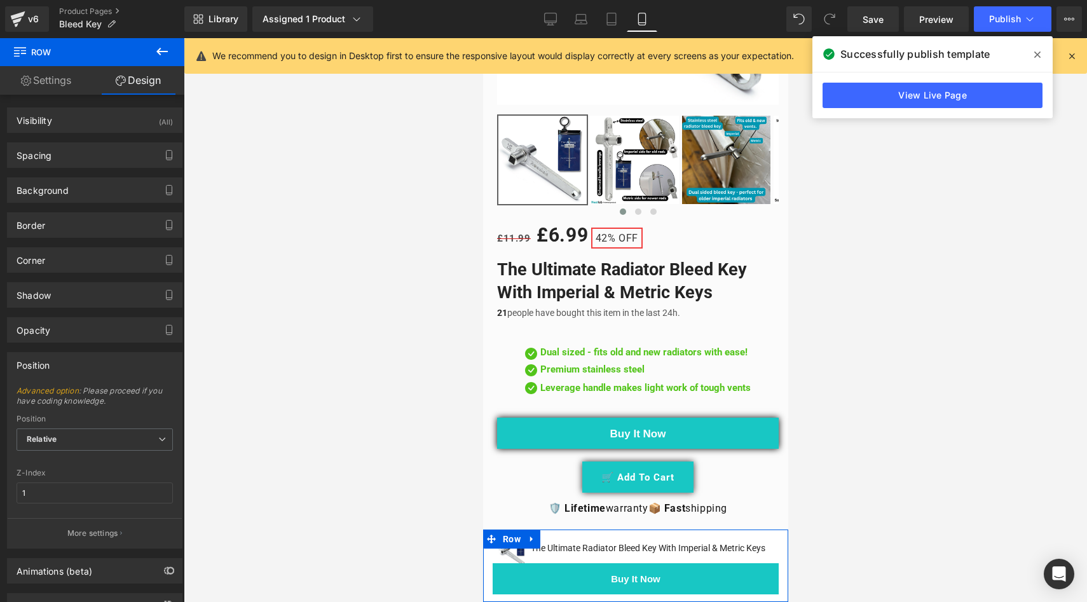
scroll to position [52, 0]
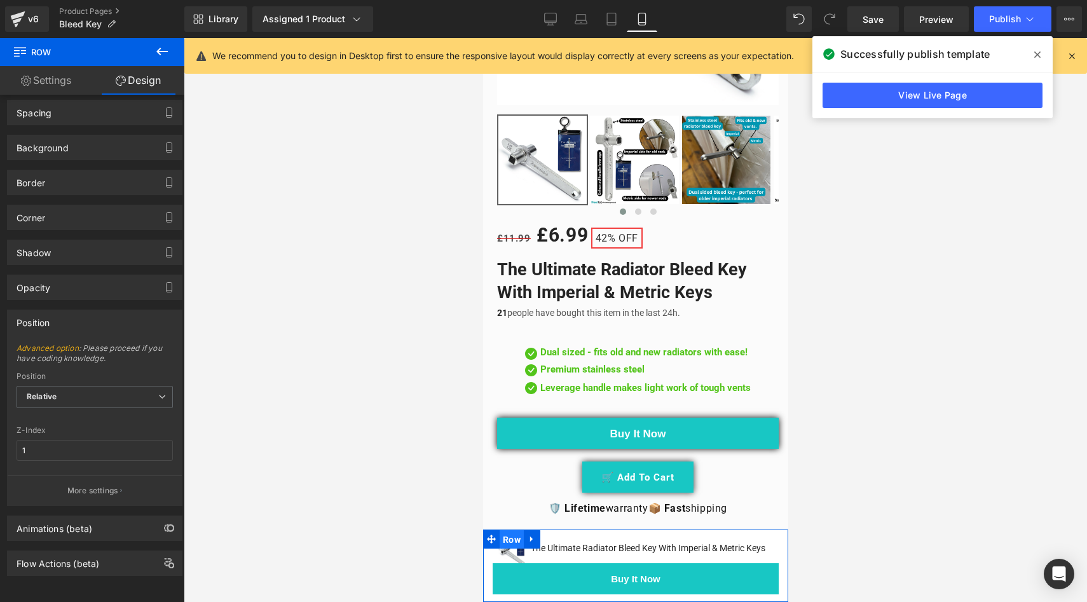
click at [513, 530] on span "Row" at bounding box center [511, 539] width 24 height 19
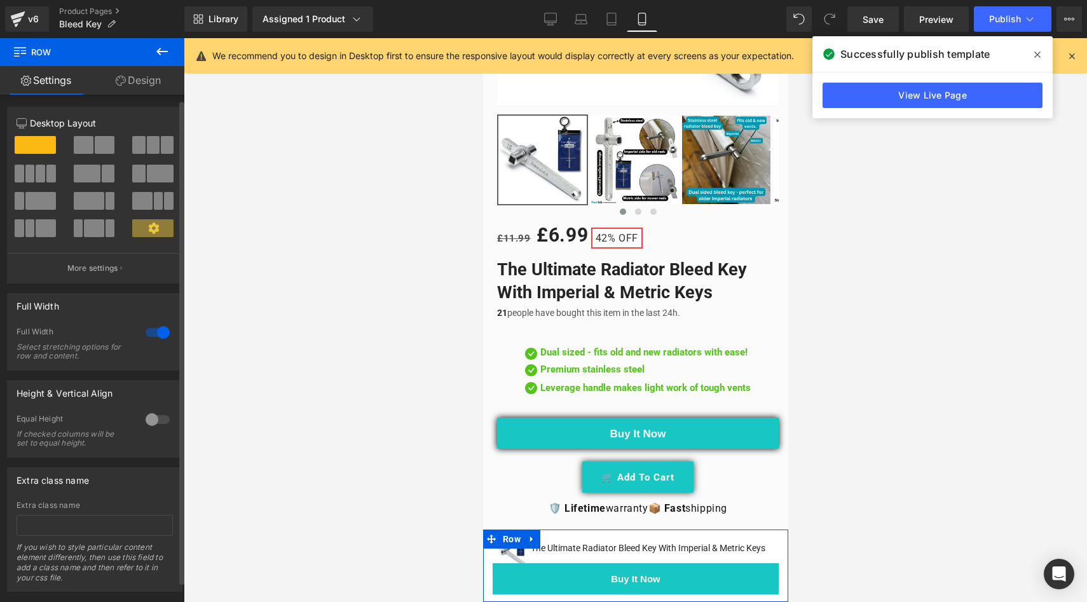
scroll to position [0, 0]
click at [128, 83] on link "Design" at bounding box center [138, 80] width 92 height 29
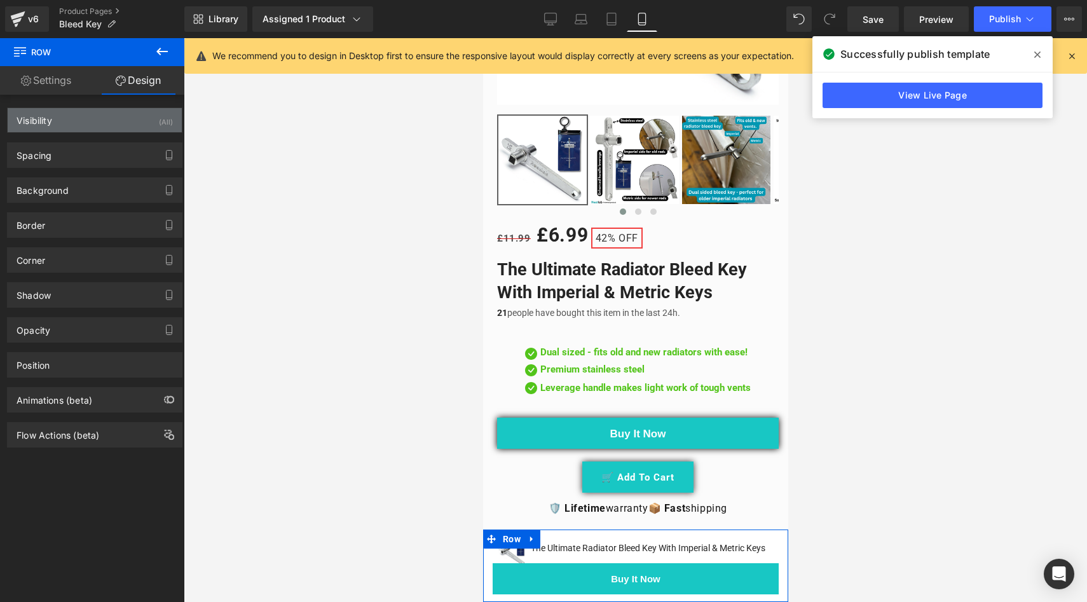
click at [64, 125] on div "Visibility (All)" at bounding box center [95, 120] width 174 height 24
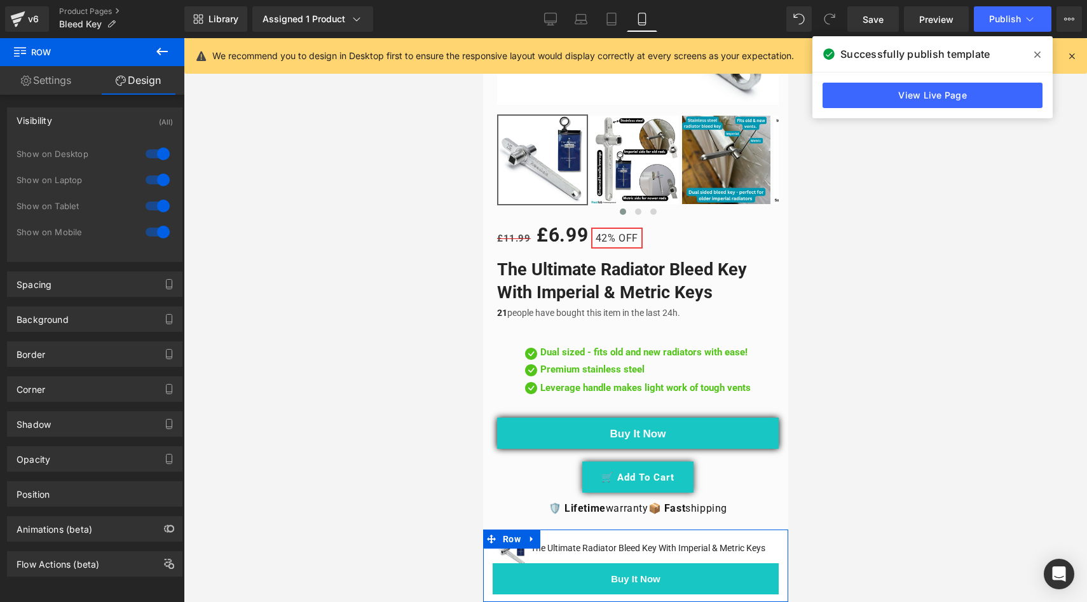
click at [155, 208] on div at bounding box center [157, 206] width 31 height 20
click at [155, 186] on div at bounding box center [157, 180] width 31 height 20
click at [154, 156] on div at bounding box center [157, 154] width 31 height 20
click at [74, 538] on div "Animations (beta)" at bounding box center [95, 529] width 174 height 24
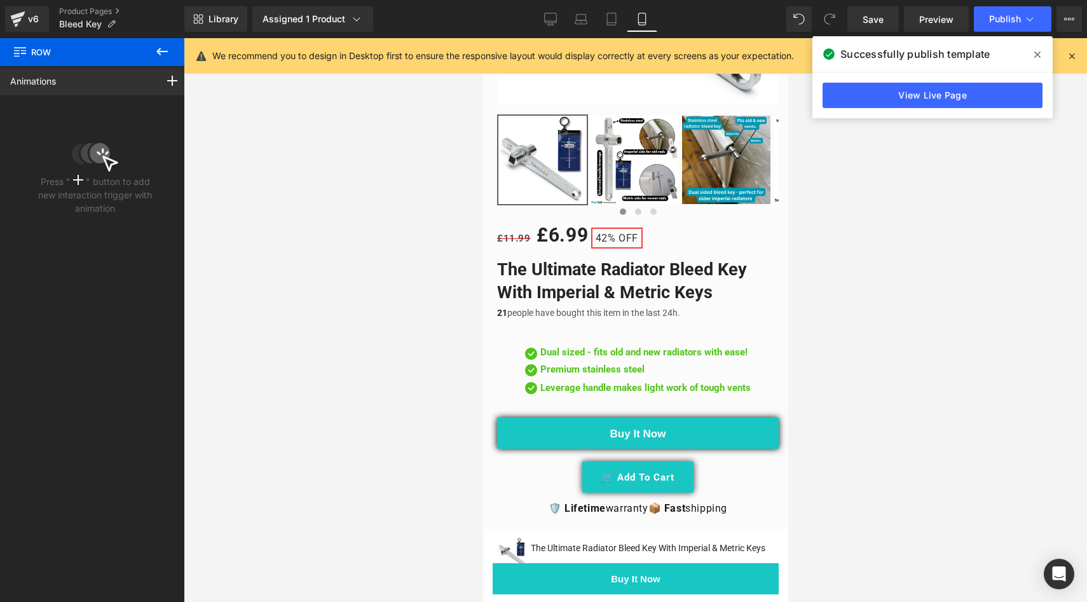
click at [163, 55] on icon at bounding box center [162, 51] width 15 height 15
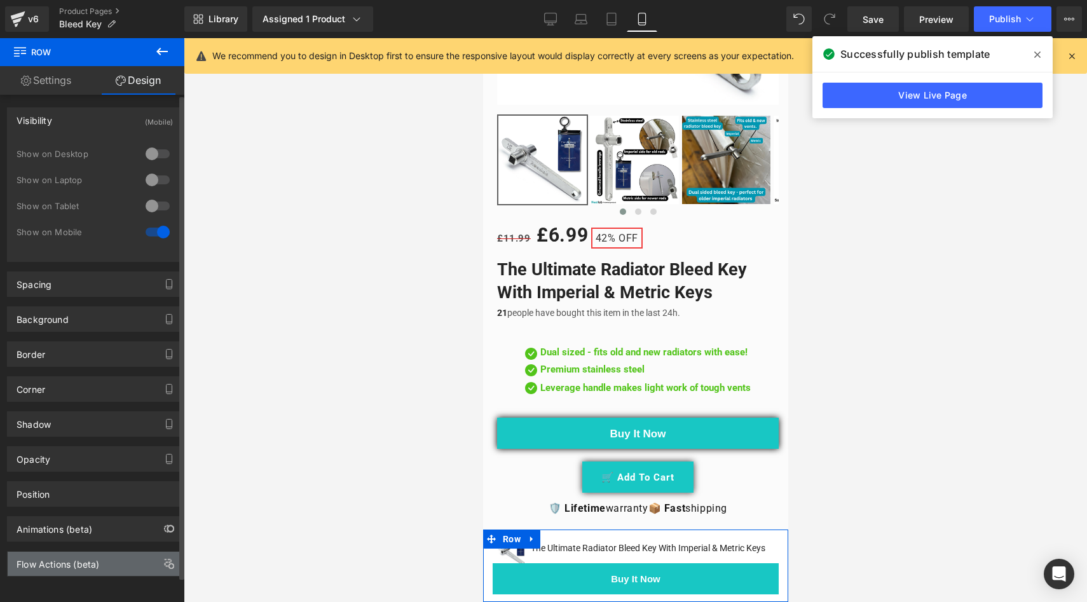
click at [97, 563] on div "Flow Actions (beta)" at bounding box center [58, 561] width 83 height 18
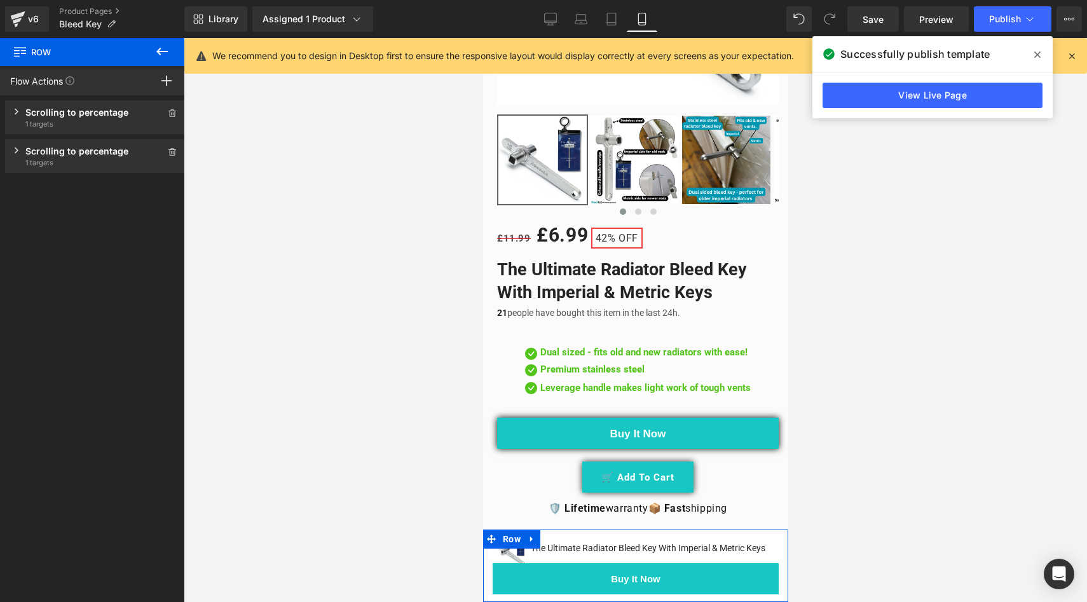
click at [87, 109] on div "Scrolling to percentage" at bounding box center [94, 112] width 139 height 13
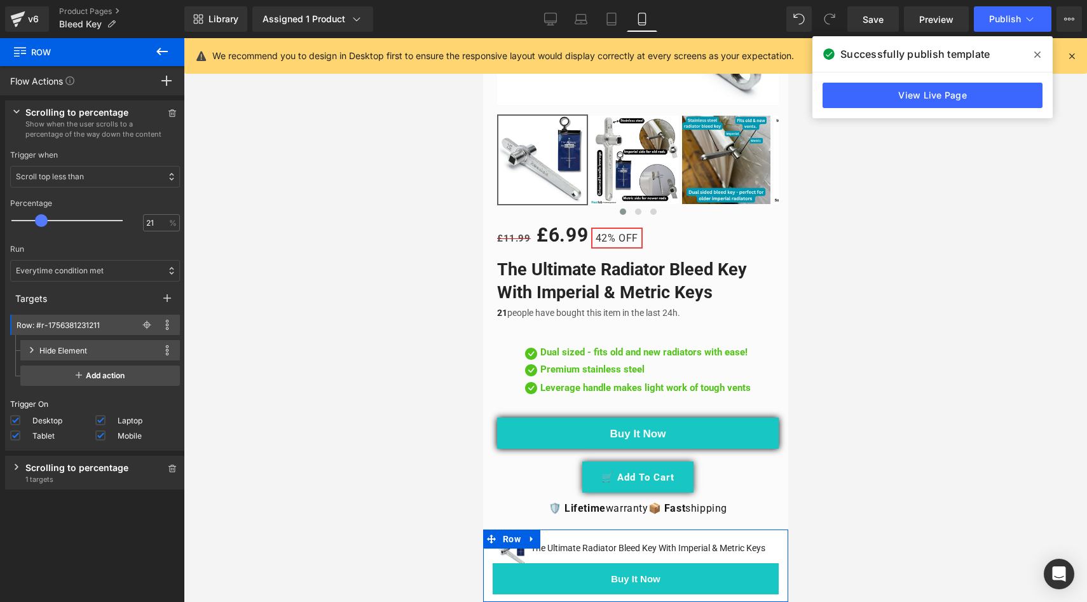
type input "20"
drag, startPoint x: 49, startPoint y: 209, endPoint x: 41, endPoint y: 209, distance: 8.3
click at [41, 214] on span at bounding box center [40, 220] width 13 height 13
click at [18, 436] on span at bounding box center [15, 435] width 10 height 10
click at [0, 0] on input "Tablet" at bounding box center [0, 0] width 0 height 0
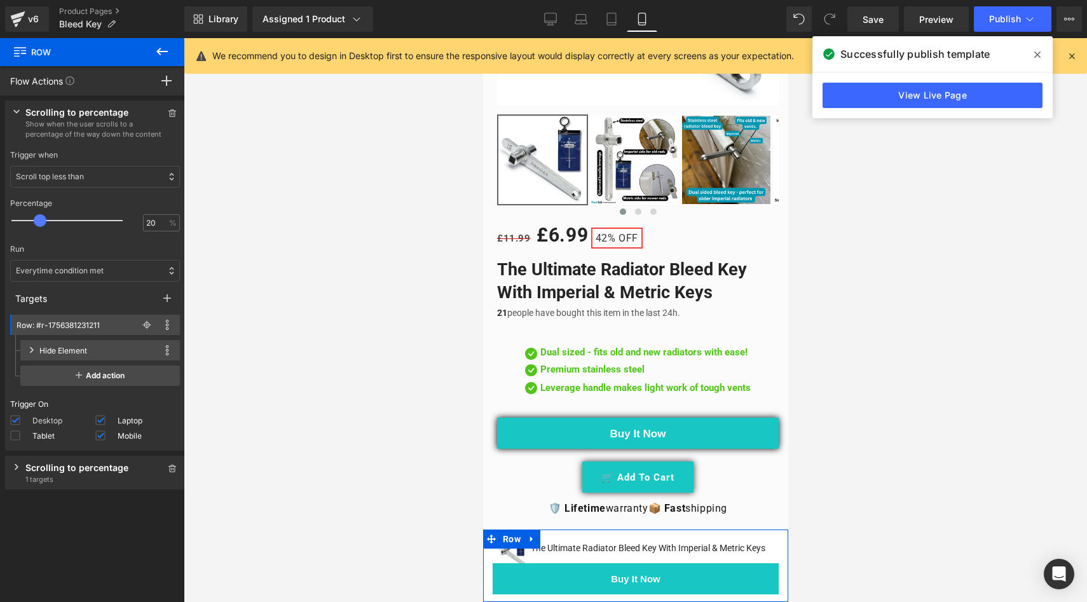
click at [20, 422] on span at bounding box center [15, 420] width 10 height 10
click at [0, 0] on input "Desktop" at bounding box center [0, 0] width 0 height 0
click at [98, 420] on span at bounding box center [100, 420] width 10 height 10
click at [0, 0] on input "Laptop" at bounding box center [0, 0] width 0 height 0
click at [68, 474] on div "Scrolling to percentage" at bounding box center [94, 467] width 139 height 13
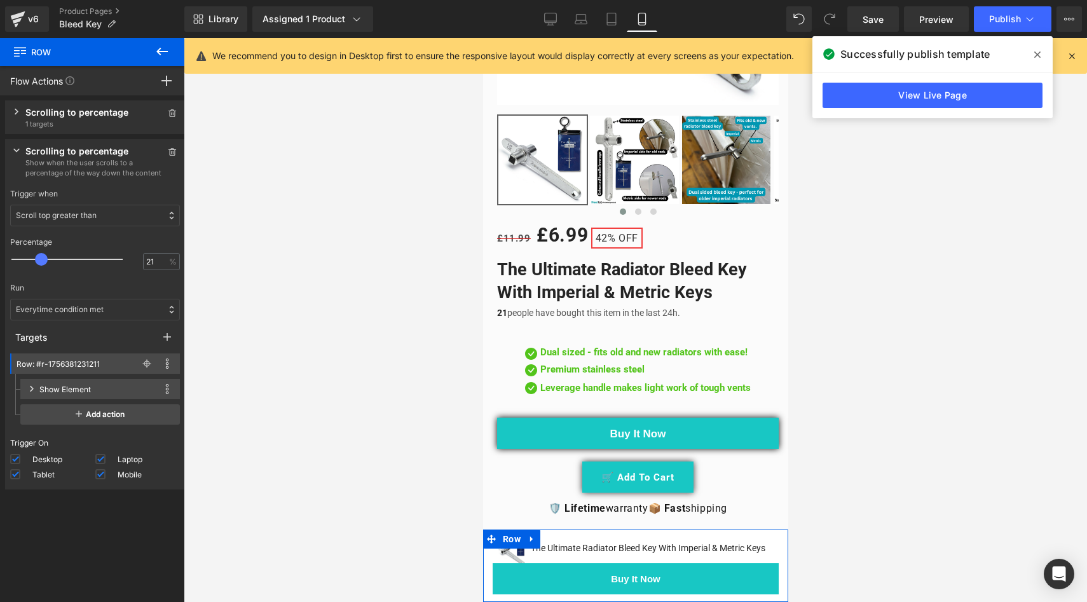
type input "20"
drag, startPoint x: 52, startPoint y: 251, endPoint x: 43, endPoint y: 251, distance: 8.9
click at [43, 251] on div at bounding box center [75, 259] width 111 height 25
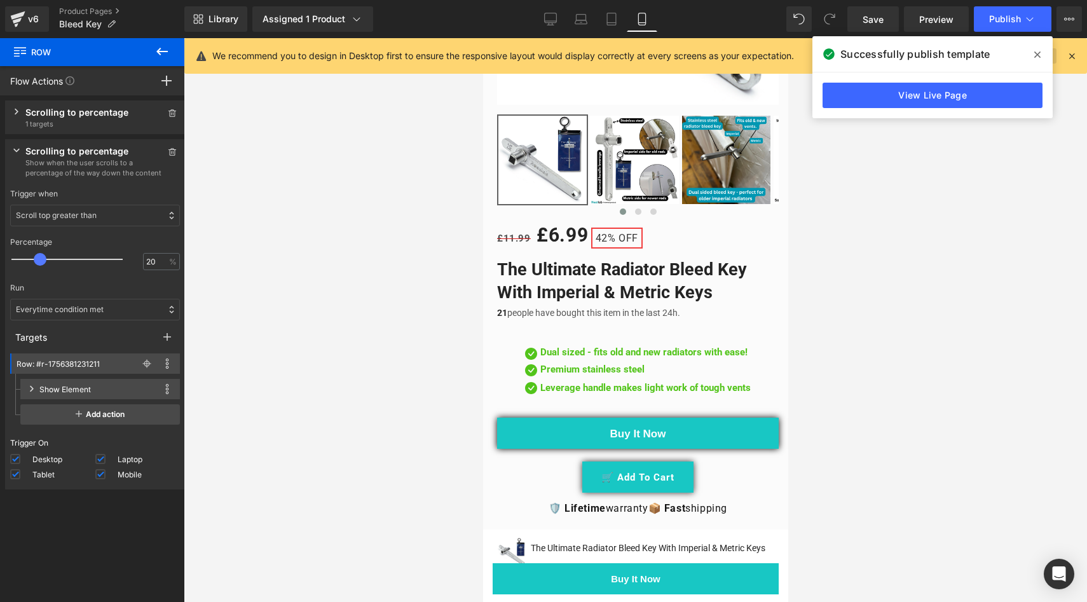
click at [1036, 55] on icon at bounding box center [1038, 55] width 6 height 10
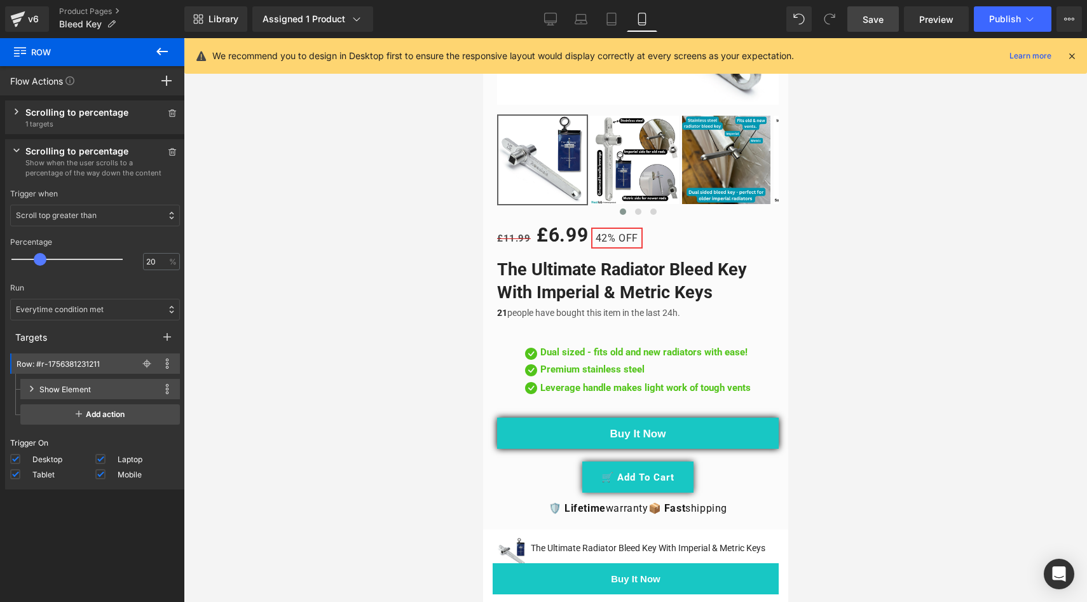
click at [874, 14] on span "Save" at bounding box center [873, 19] width 21 height 13
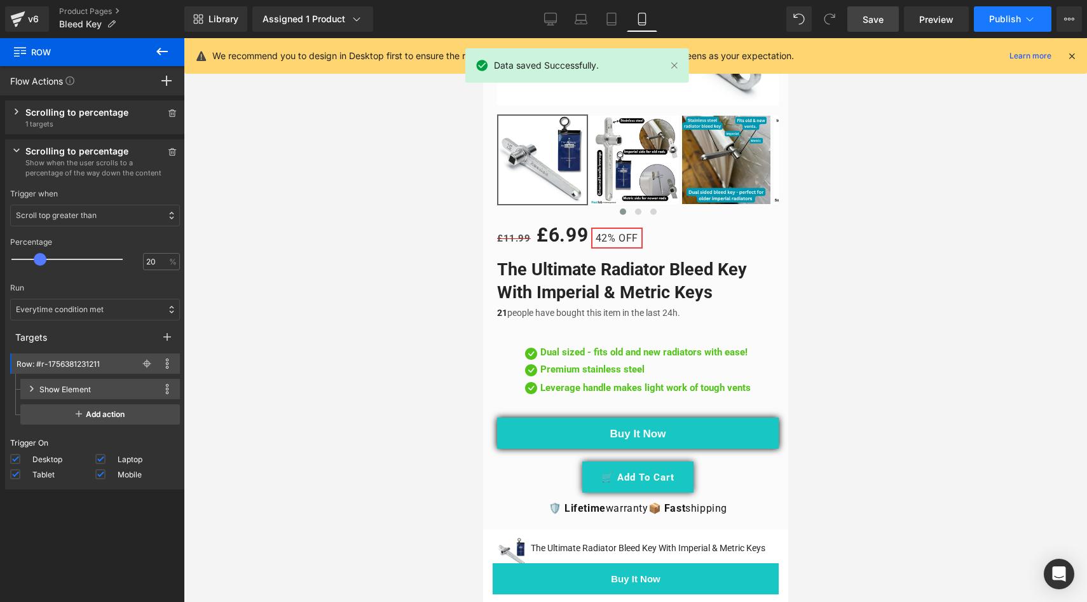
click at [998, 24] on button "Publish" at bounding box center [1013, 18] width 78 height 25
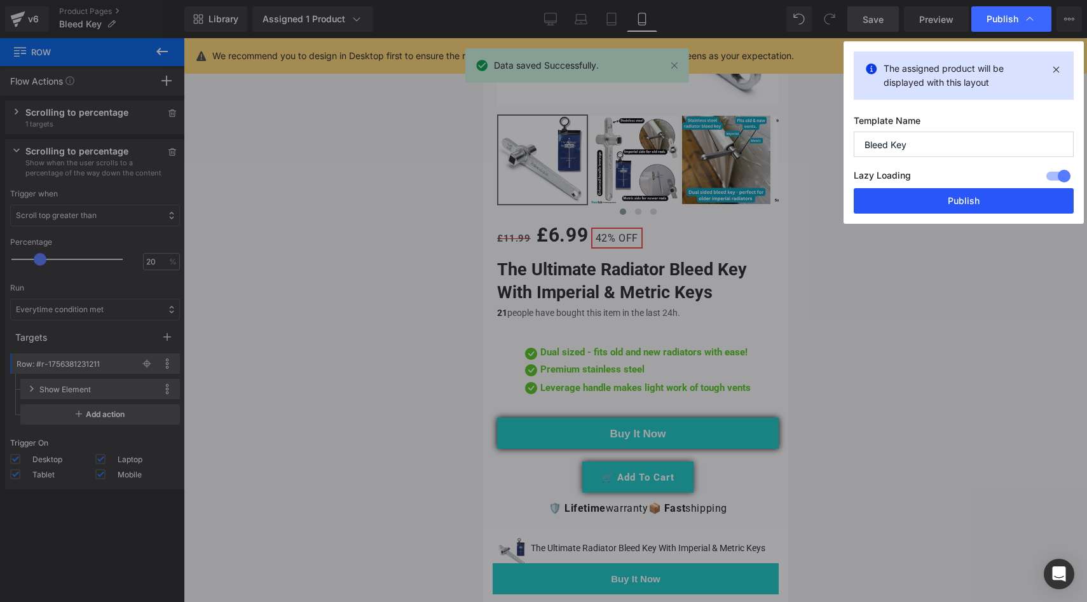
click at [973, 198] on button "Publish" at bounding box center [964, 200] width 220 height 25
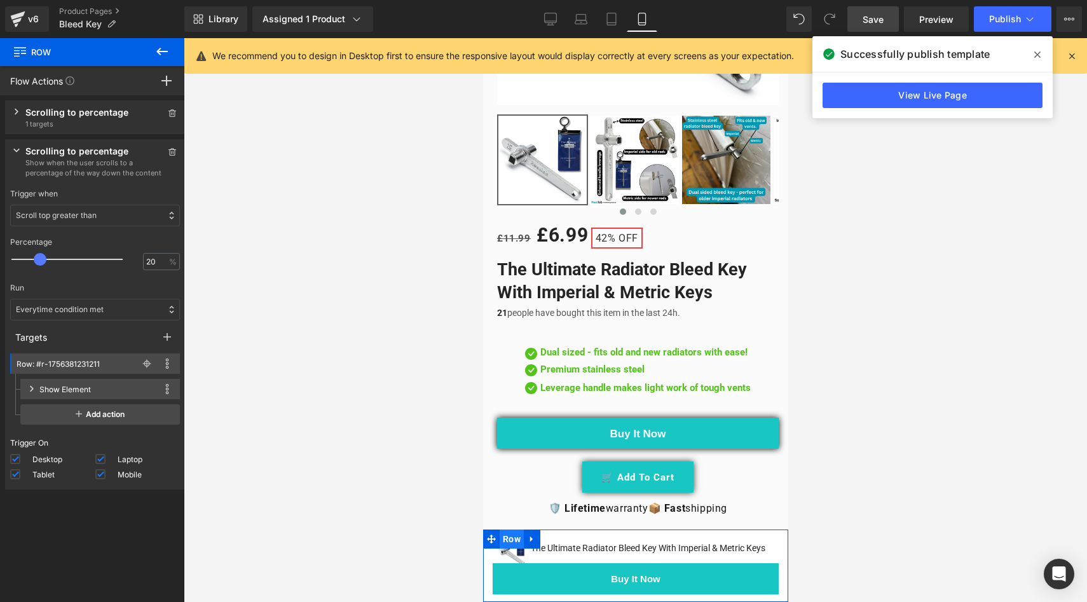
click at [507, 530] on span "Row" at bounding box center [511, 539] width 24 height 19
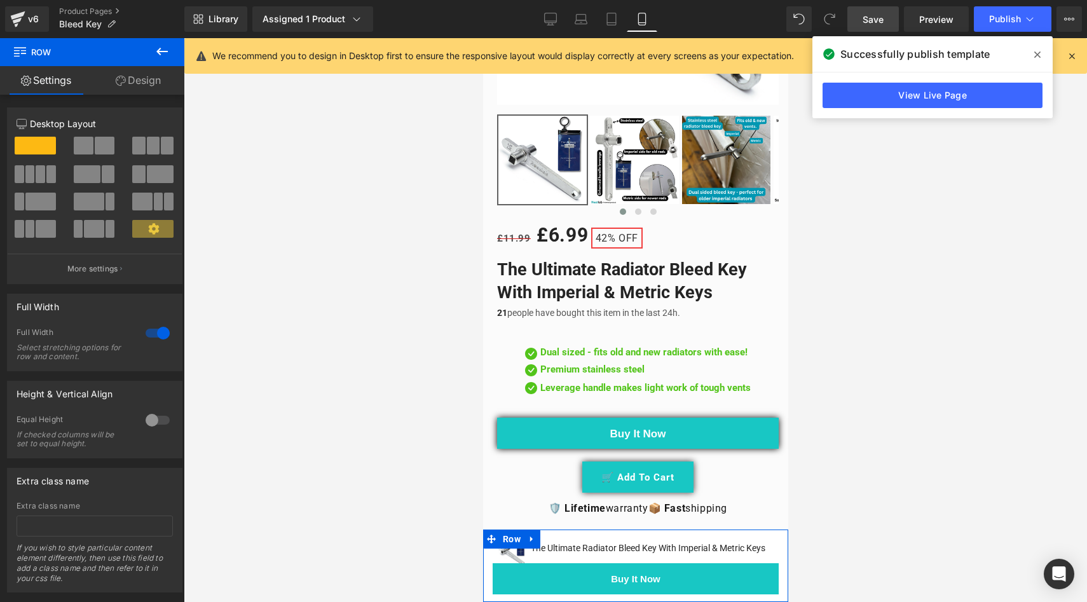
click at [139, 78] on link "Design" at bounding box center [138, 80] width 92 height 29
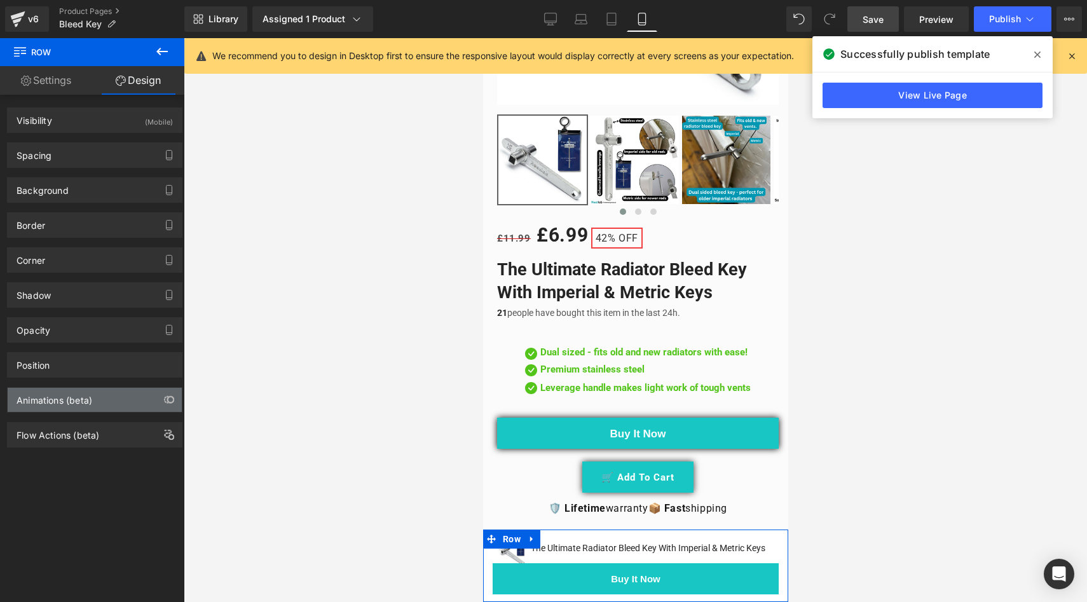
click at [103, 407] on div "Animations (beta)" at bounding box center [95, 400] width 174 height 24
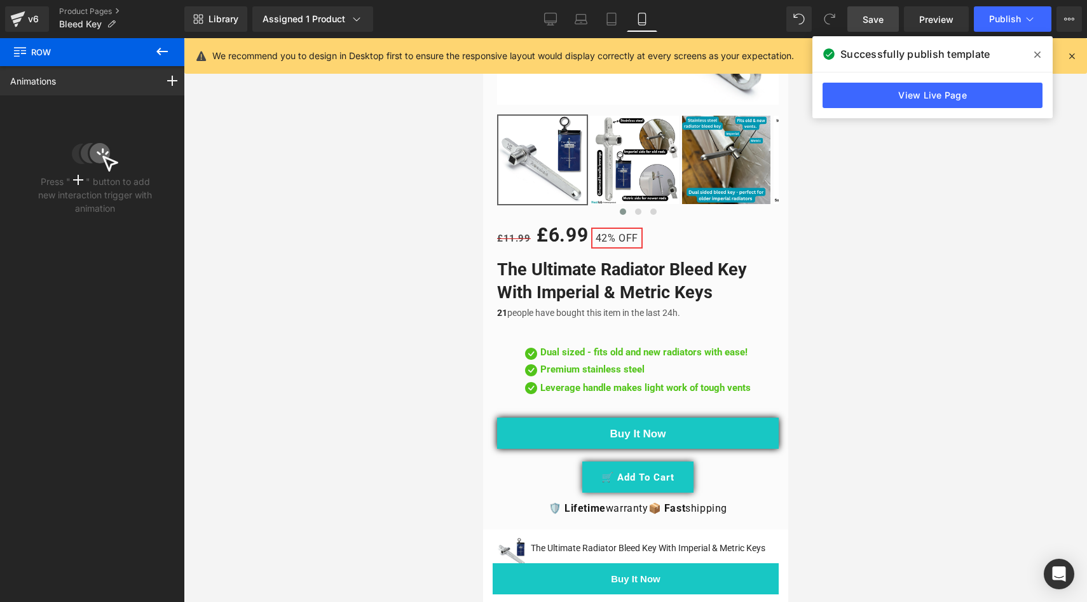
click at [148, 53] on button at bounding box center [162, 52] width 45 height 28
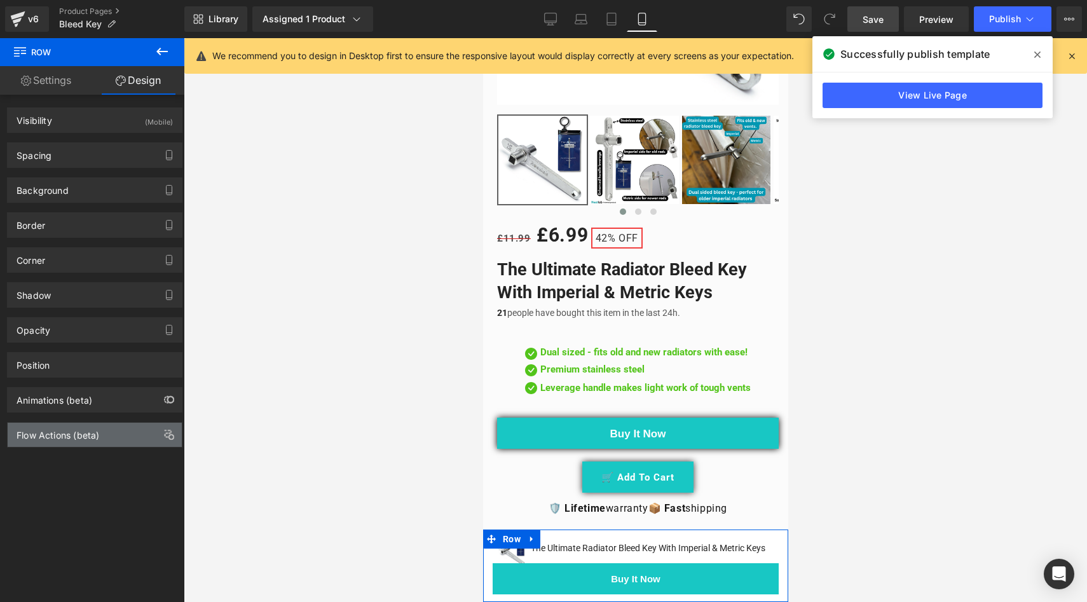
click at [120, 440] on div "Flow Actions (beta)" at bounding box center [95, 435] width 174 height 24
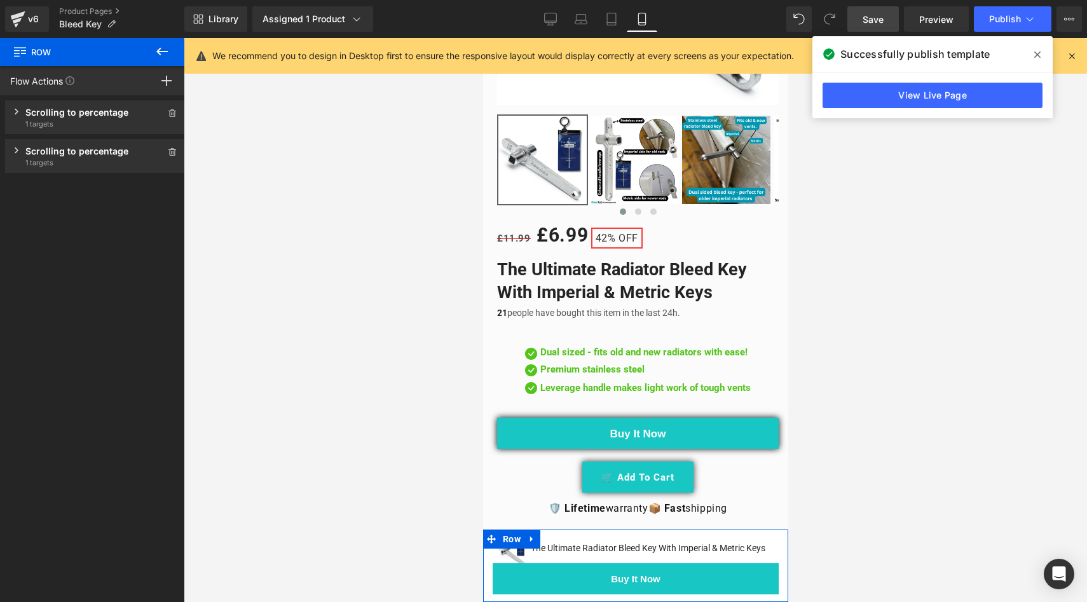
click at [77, 116] on div "Scrolling to percentage" at bounding box center [94, 112] width 139 height 13
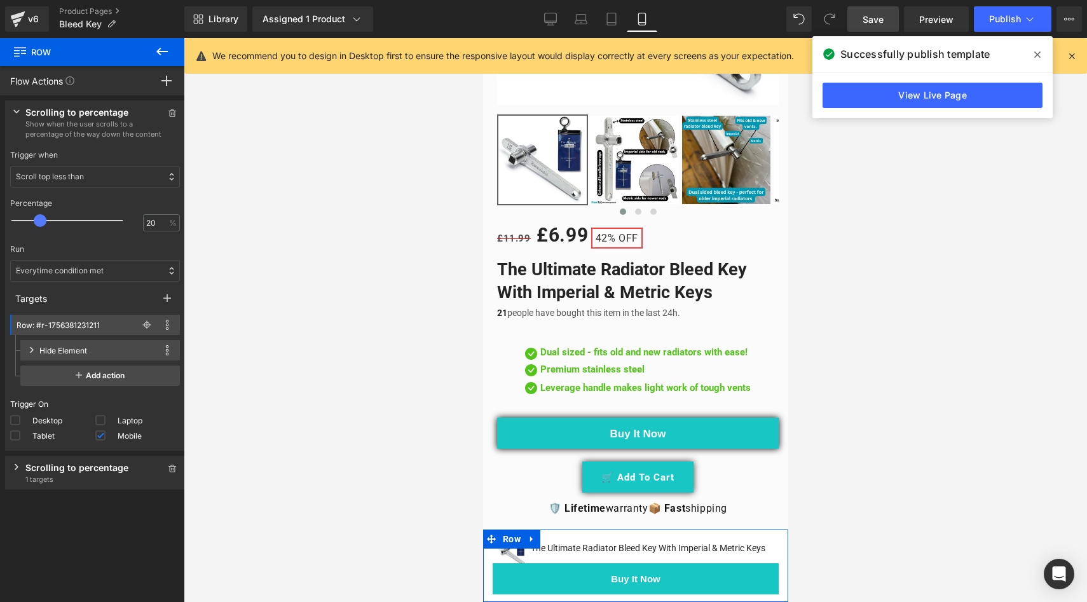
click at [80, 179] on p "Scroll top less than" at bounding box center [50, 176] width 68 height 11
click at [165, 327] on div "Scroll top greater than Scroll top less than" at bounding box center [95, 282] width 170 height 178
click at [165, 327] on span at bounding box center [167, 324] width 15 height 15
click at [142, 380] on li "Delete" at bounding box center [124, 388] width 102 height 20
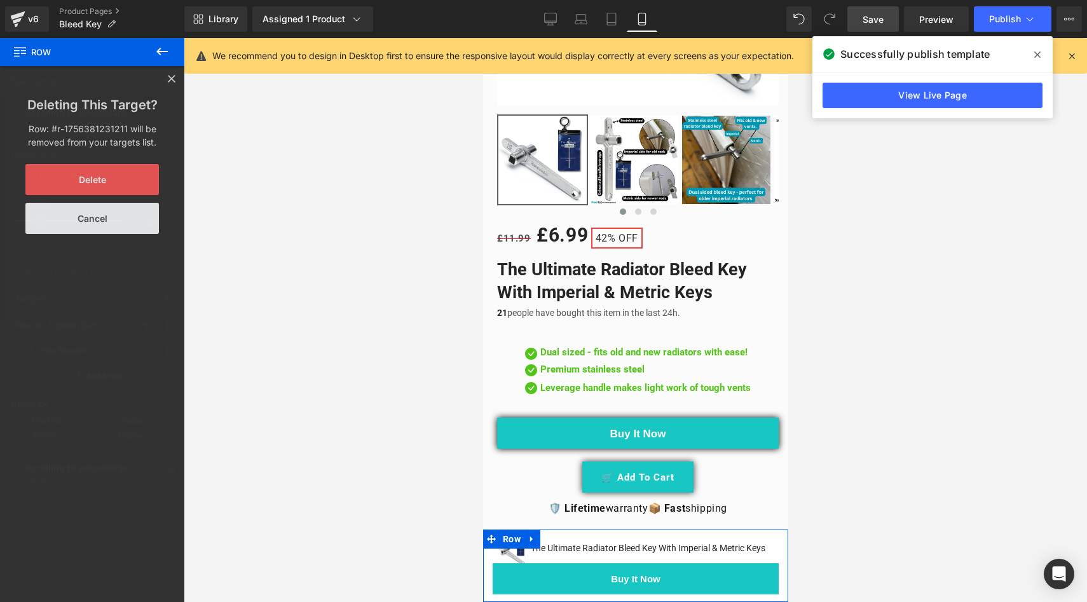
click at [102, 179] on button "Delete" at bounding box center [92, 179] width 134 height 31
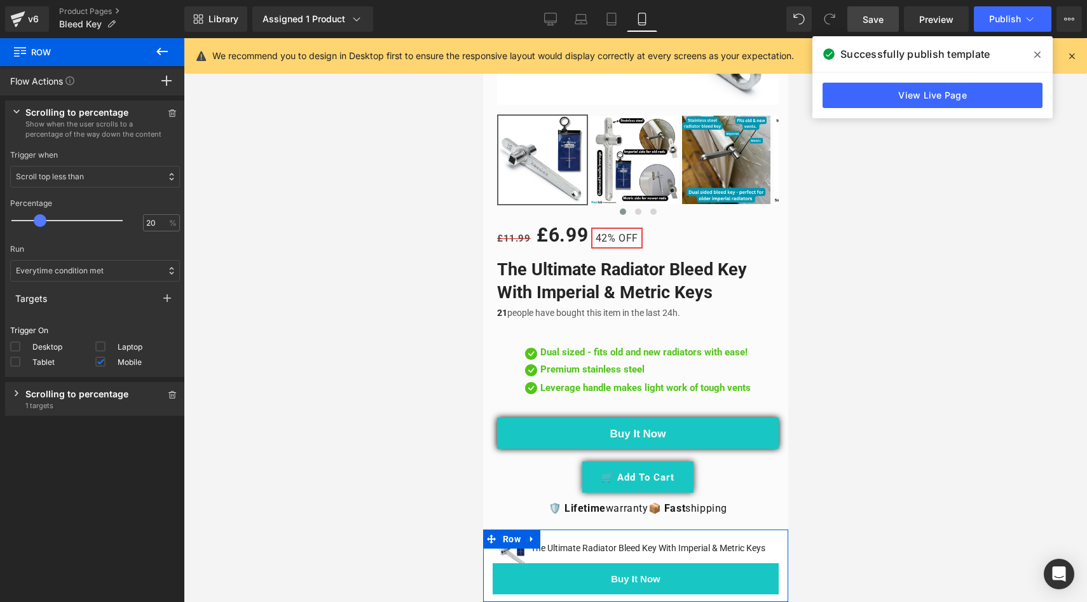
click at [121, 396] on div "Scrolling to percentage" at bounding box center [94, 393] width 139 height 13
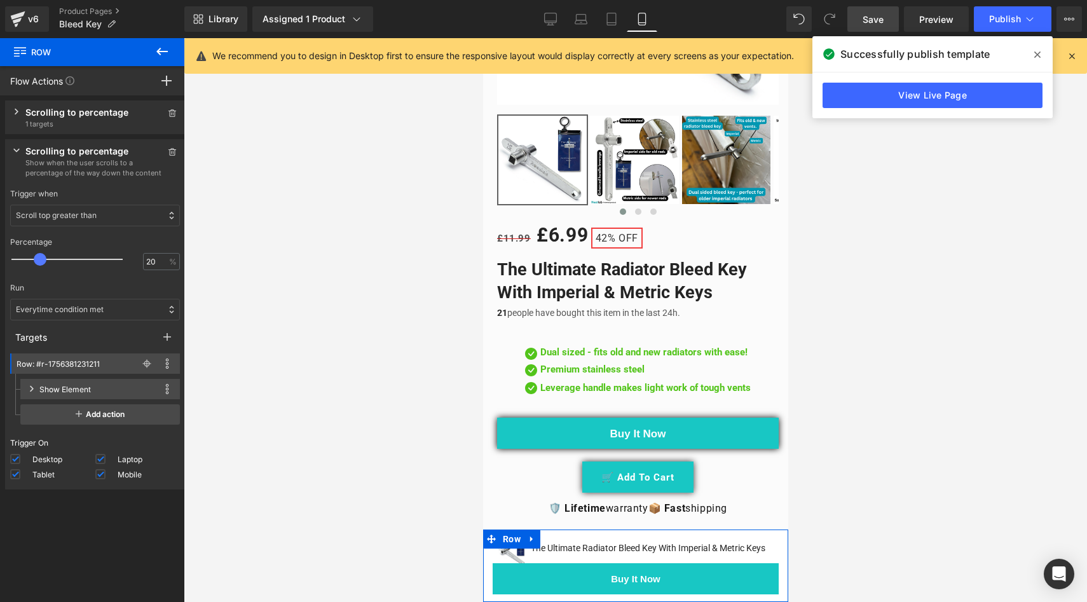
click at [165, 160] on div "Scrolling to percentage Show when the user scrolls to a percentage of the way d…" at bounding box center [95, 161] width 180 height 44
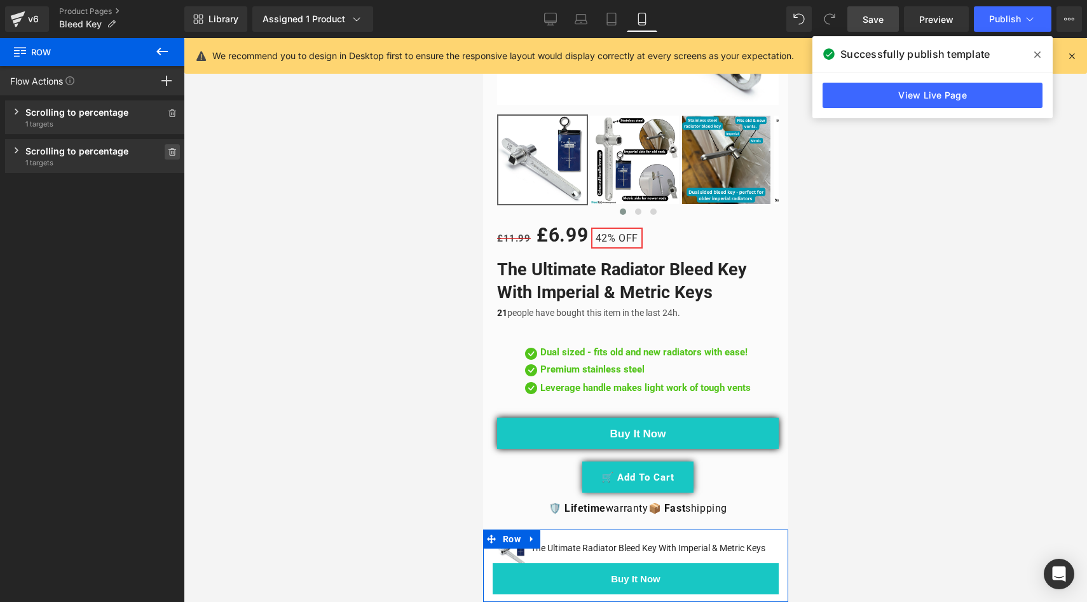
click at [168, 153] on icon at bounding box center [172, 152] width 9 height 8
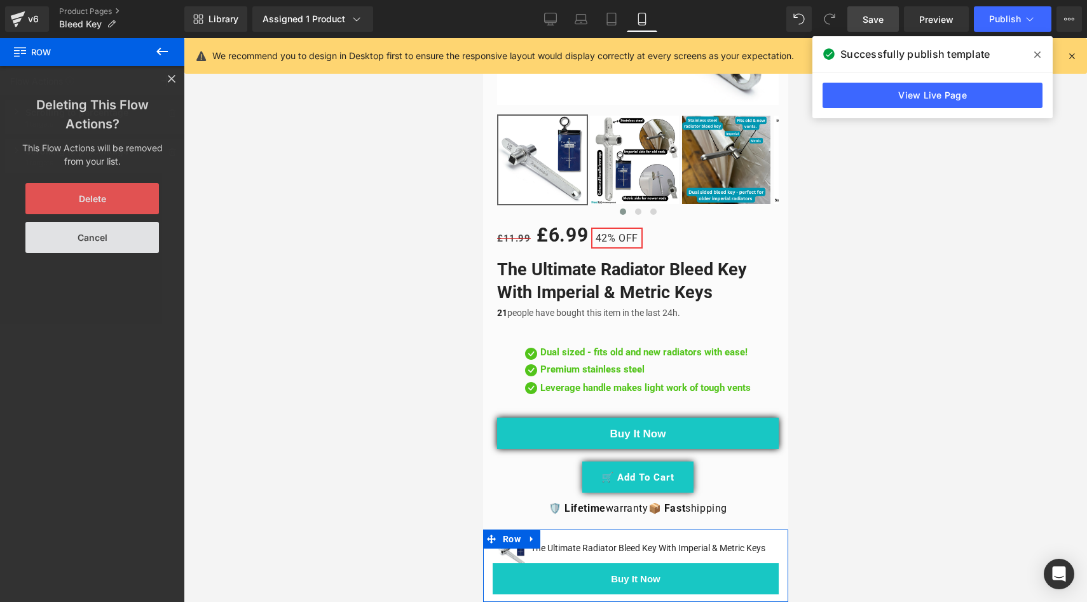
click at [112, 195] on button "Delete" at bounding box center [92, 198] width 134 height 31
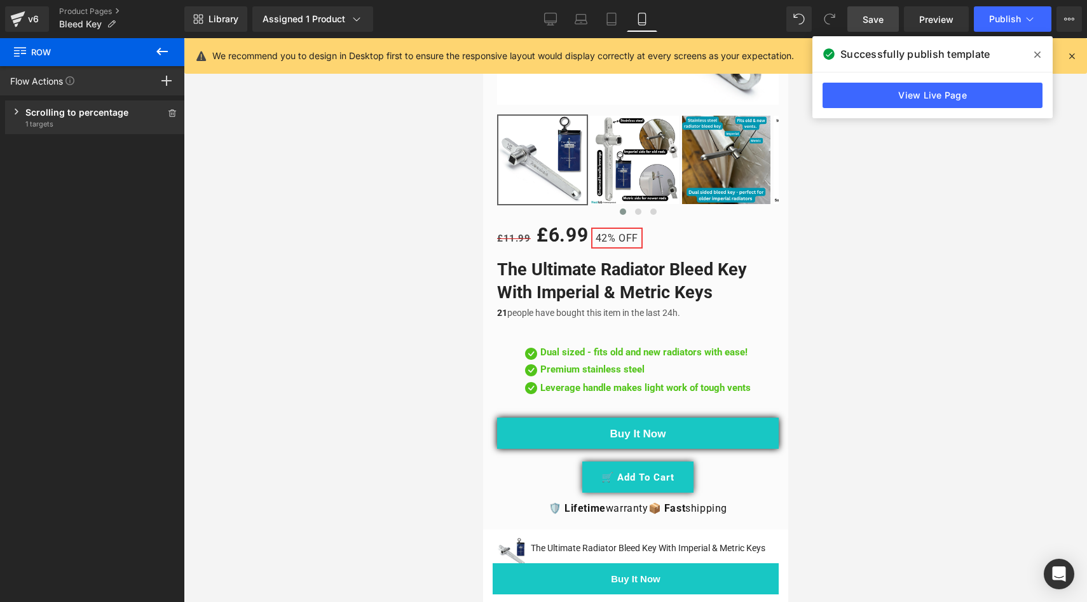
drag, startPoint x: 305, startPoint y: 195, endPoint x: 792, endPoint y: 224, distance: 488.6
click at [792, 228] on div at bounding box center [636, 320] width 904 height 564
drag, startPoint x: 868, startPoint y: 23, endPoint x: 911, endPoint y: 17, distance: 43.7
click at [868, 23] on span "Save" at bounding box center [873, 19] width 21 height 13
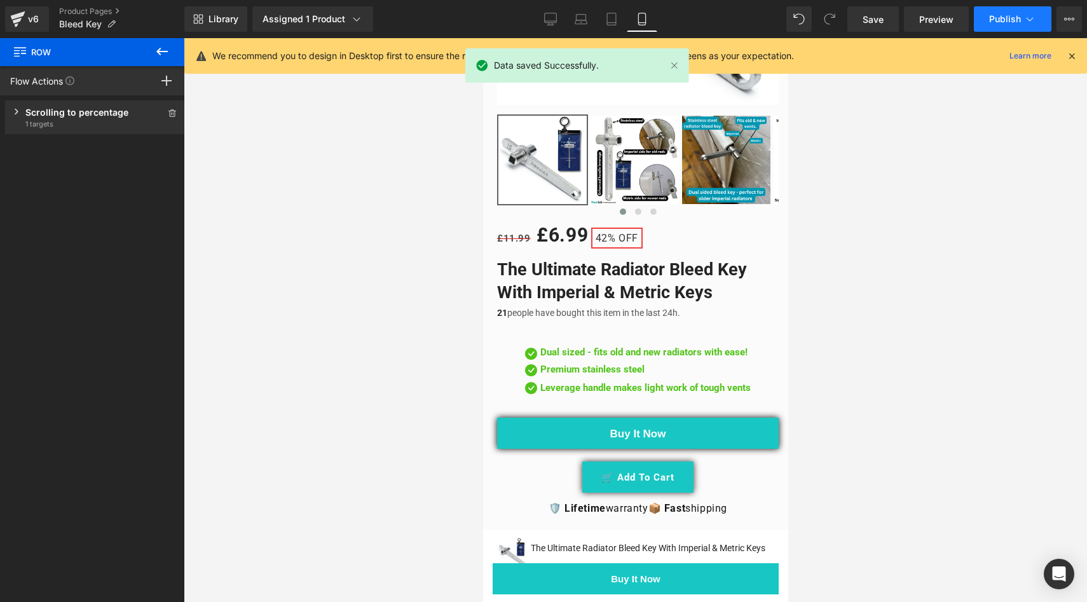
click at [999, 24] on span "Publish" at bounding box center [1005, 19] width 32 height 10
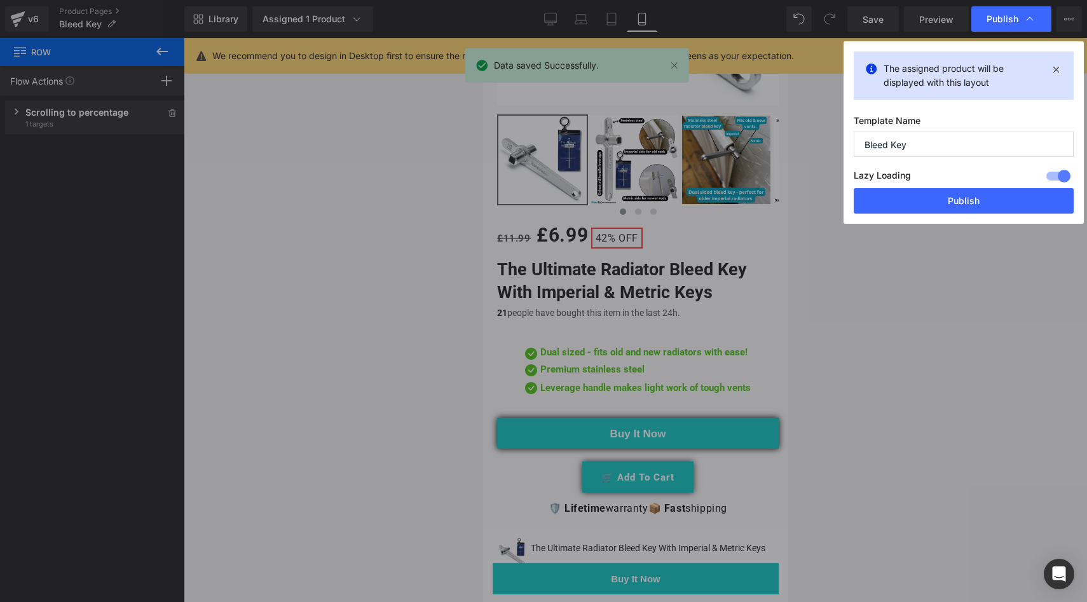
click at [943, 200] on button "Publish" at bounding box center [964, 200] width 220 height 25
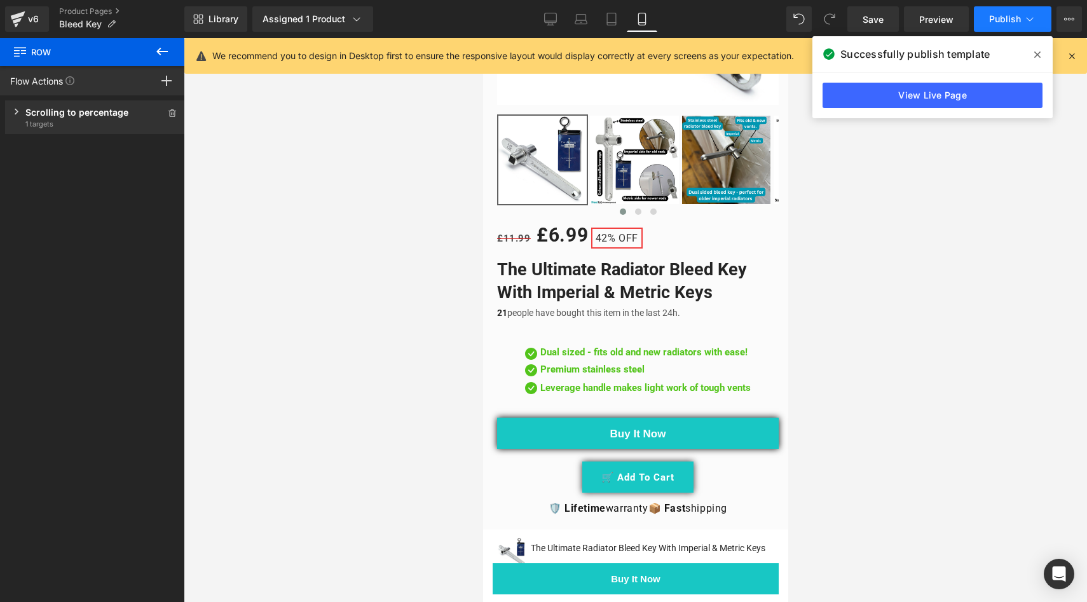
click at [1002, 22] on span "Publish" at bounding box center [1005, 19] width 32 height 10
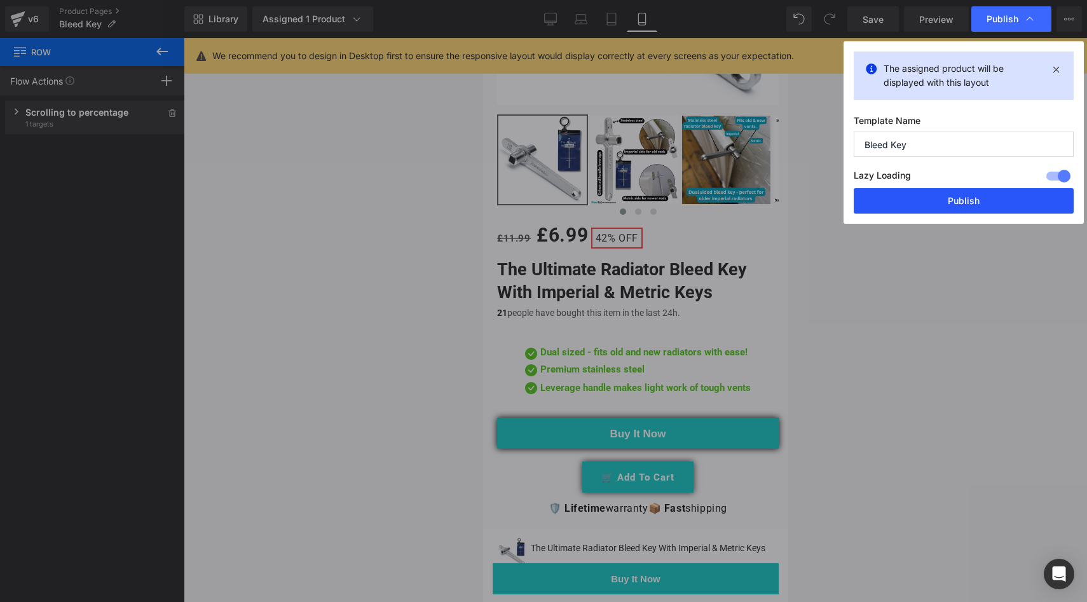
click at [933, 194] on button "Publish" at bounding box center [964, 200] width 220 height 25
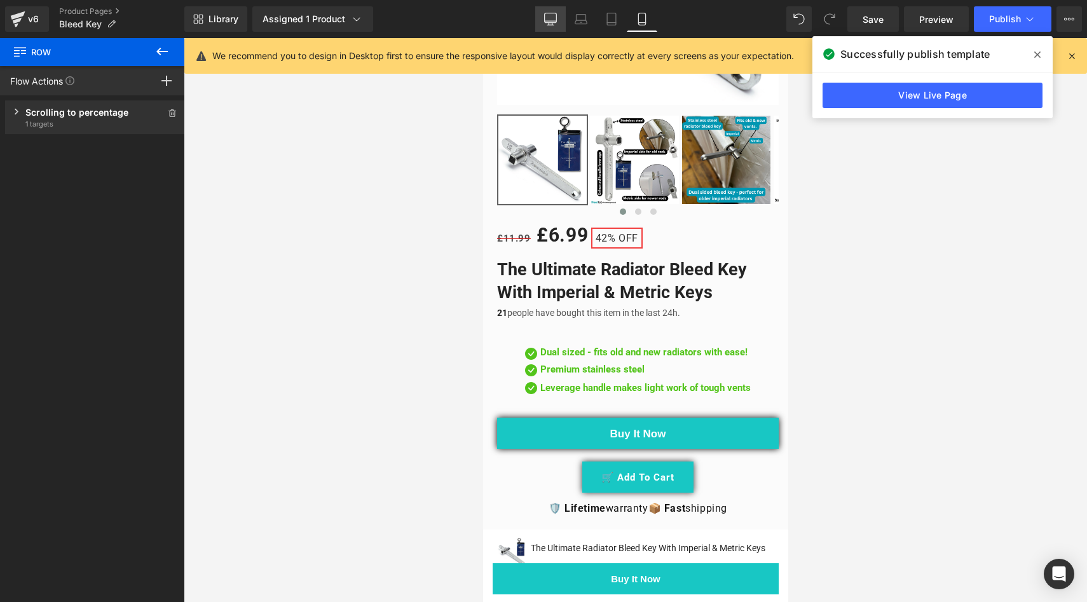
click at [557, 7] on link "Desktop" at bounding box center [550, 18] width 31 height 25
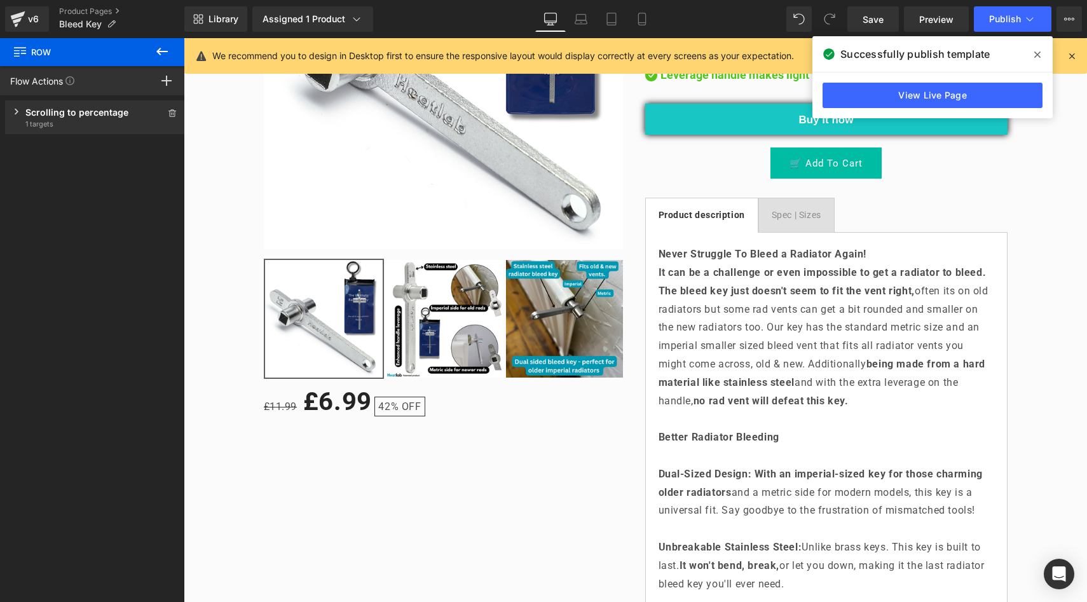
scroll to position [442, 0]
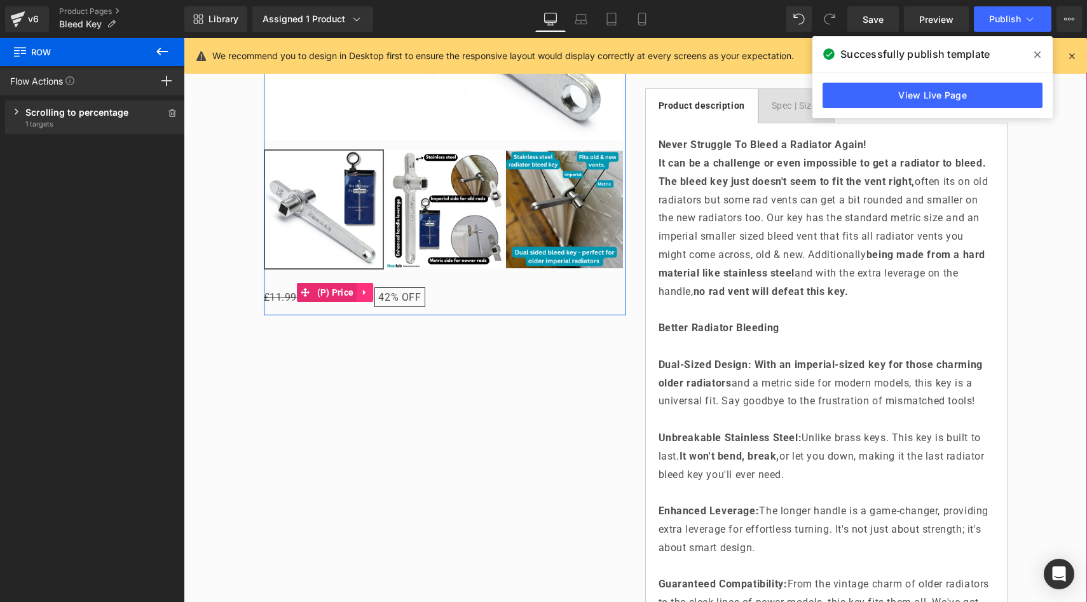
click at [361, 292] on icon at bounding box center [365, 293] width 9 height 10
click at [355, 291] on icon at bounding box center [356, 292] width 9 height 9
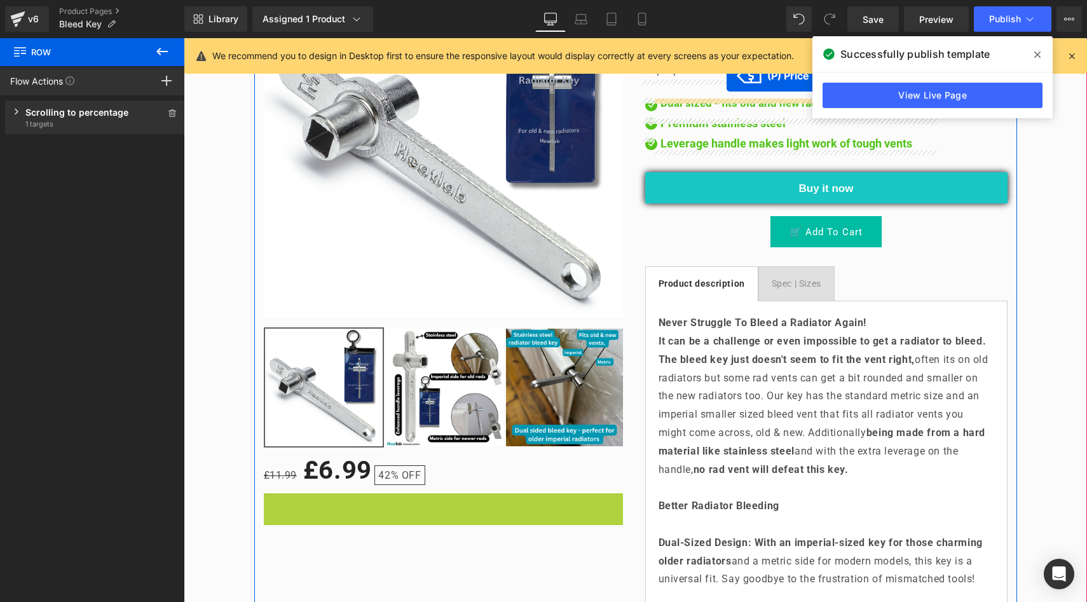
scroll to position [200, 0]
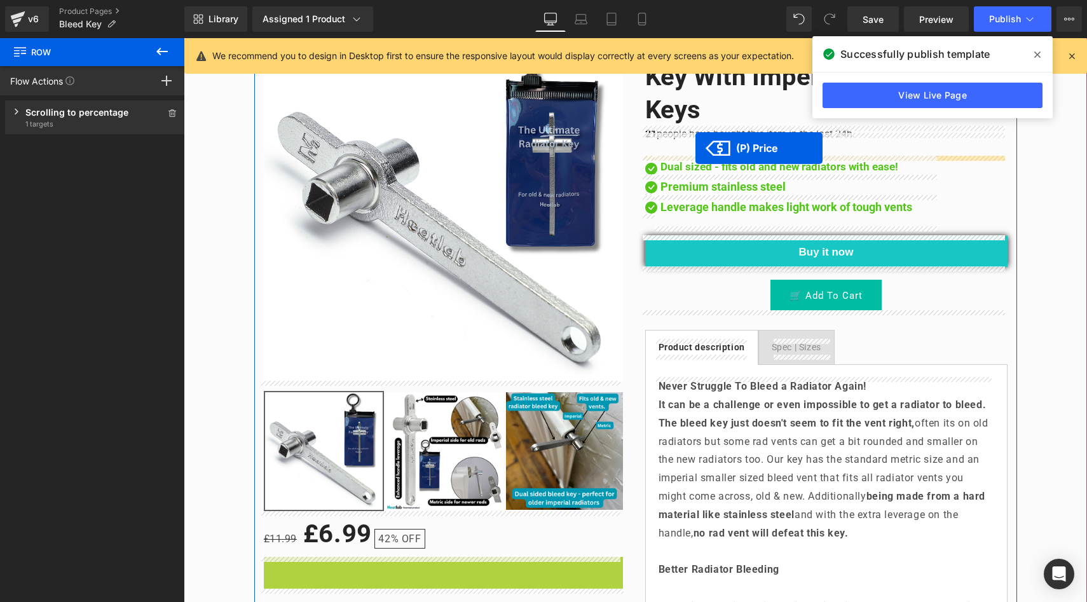
drag, startPoint x: 302, startPoint y: 341, endPoint x: 696, endPoint y: 148, distance: 438.5
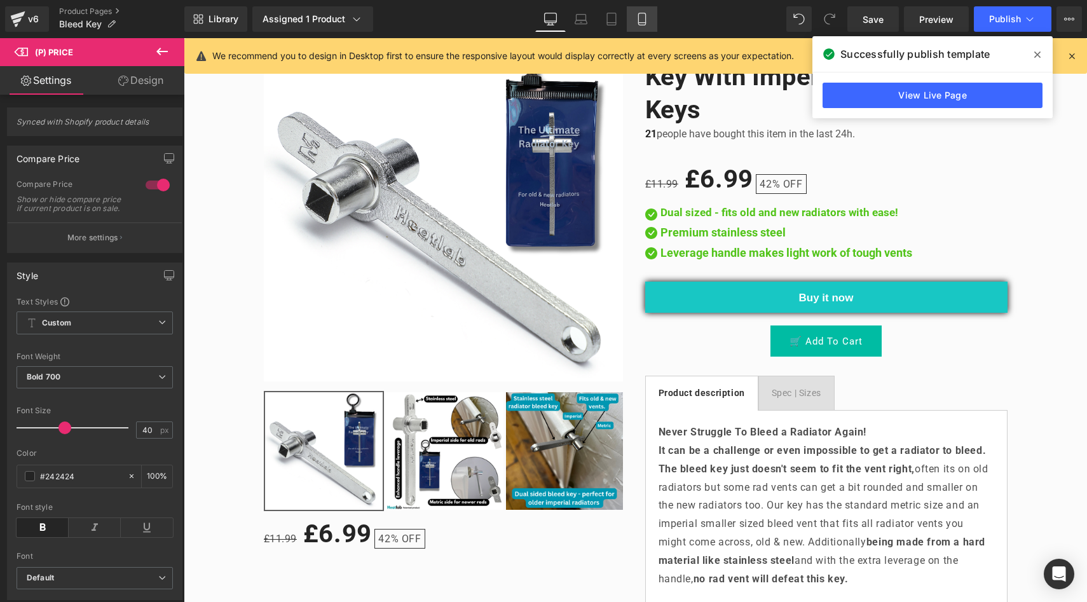
click at [634, 14] on link "Mobile" at bounding box center [642, 18] width 31 height 25
type input "30"
type input "100"
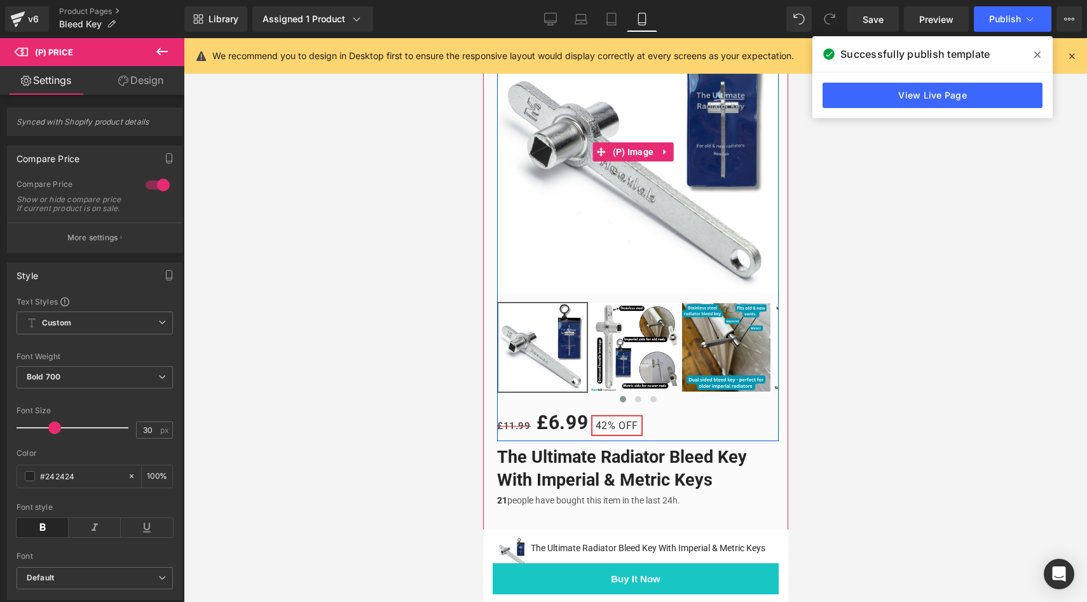
scroll to position [246, 0]
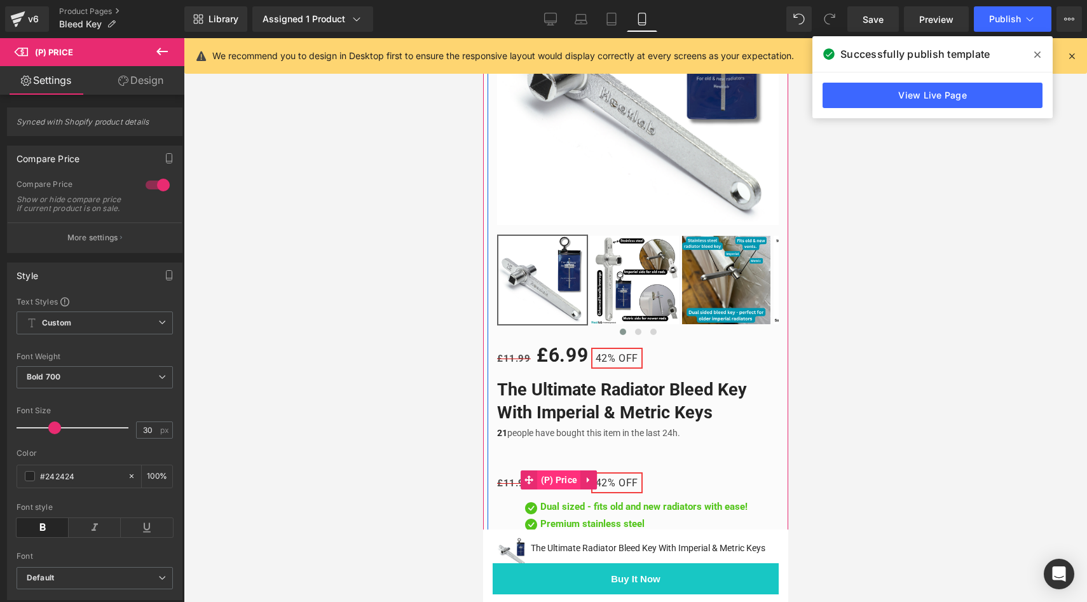
click at [546, 473] on span "(P) Price" at bounding box center [558, 480] width 43 height 19
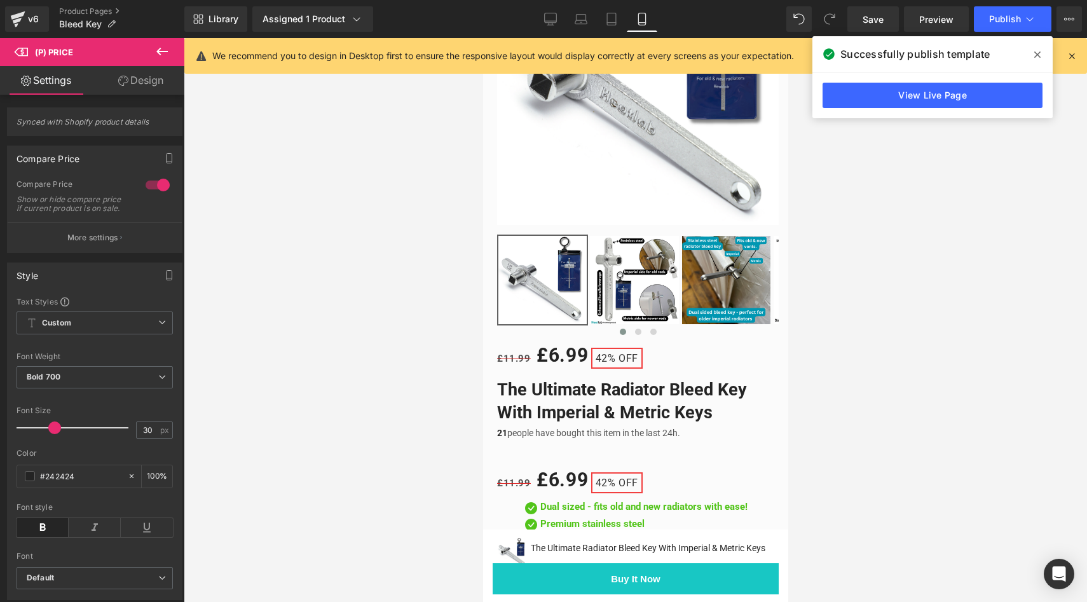
click at [156, 90] on link "Design" at bounding box center [141, 80] width 92 height 29
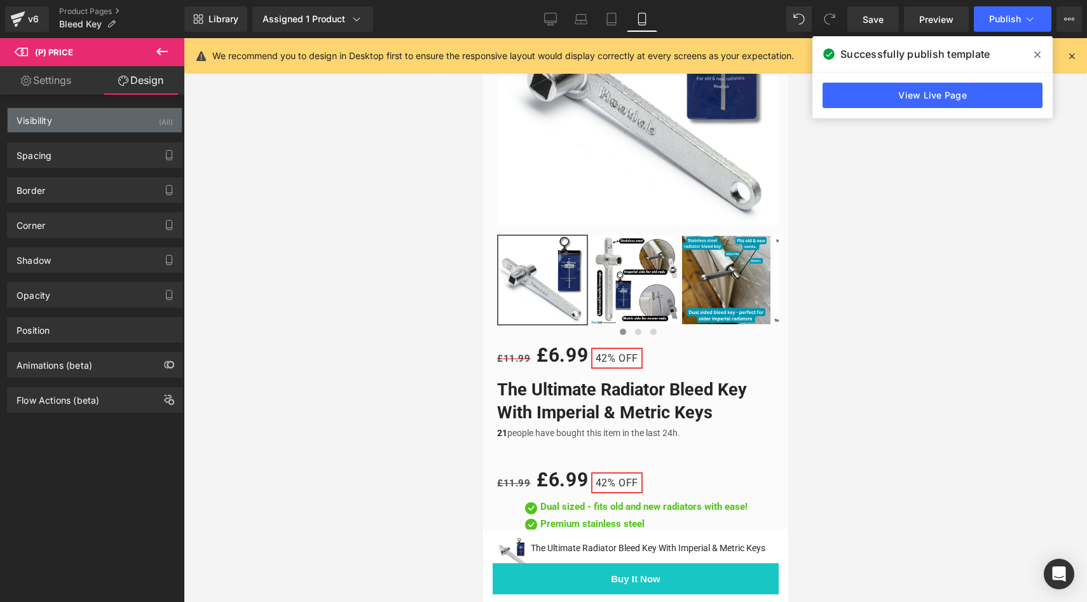
click at [138, 129] on div "Visibility (All)" at bounding box center [95, 120] width 174 height 24
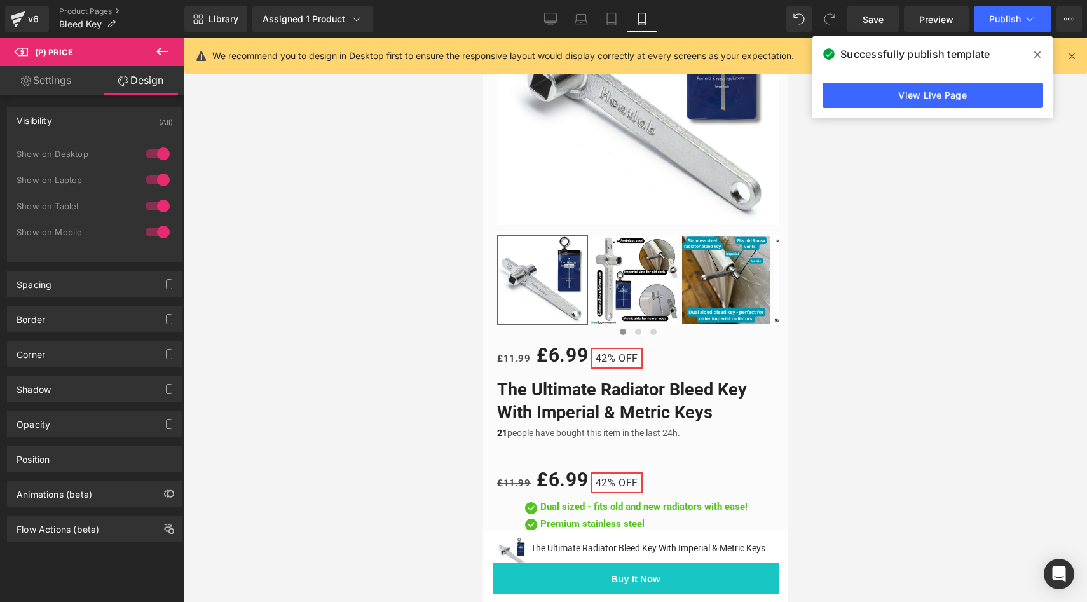
click at [158, 230] on div at bounding box center [157, 232] width 31 height 20
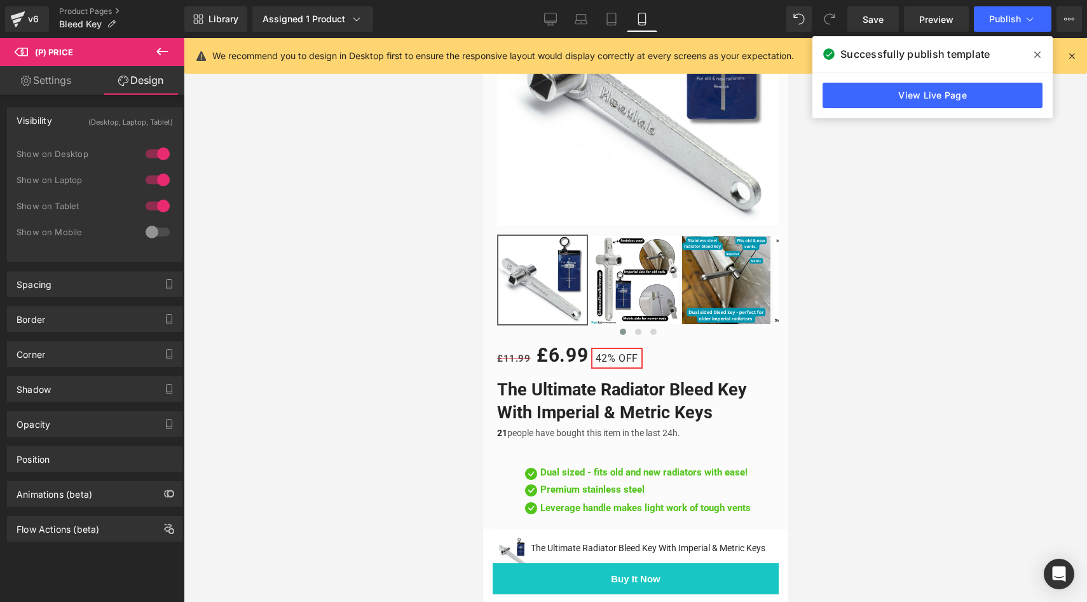
click at [160, 208] on div at bounding box center [157, 206] width 31 height 20
click at [157, 181] on div at bounding box center [157, 180] width 31 height 20
click at [319, 192] on div at bounding box center [636, 320] width 904 height 564
click at [857, 27] on link "Save" at bounding box center [874, 18] width 52 height 25
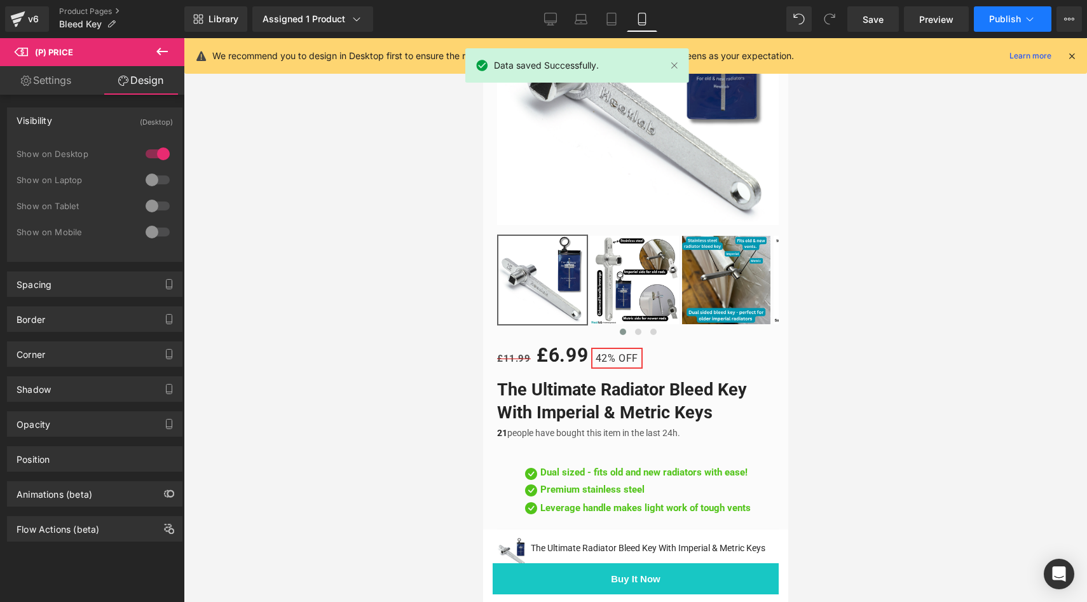
click at [1001, 22] on span "Publish" at bounding box center [1005, 19] width 32 height 10
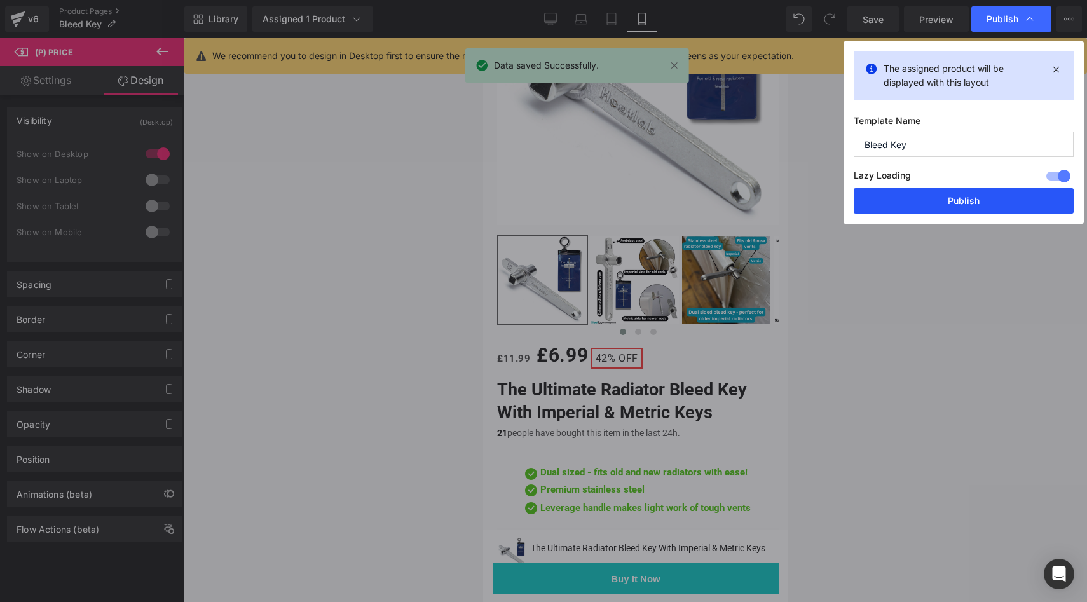
click at [977, 196] on button "Publish" at bounding box center [964, 200] width 220 height 25
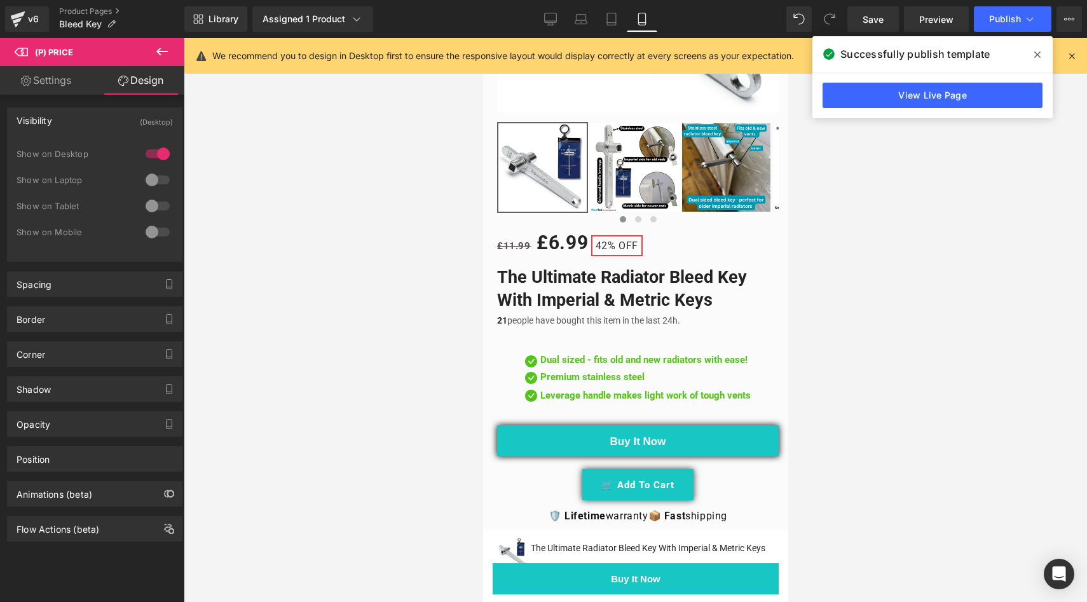
scroll to position [386, 0]
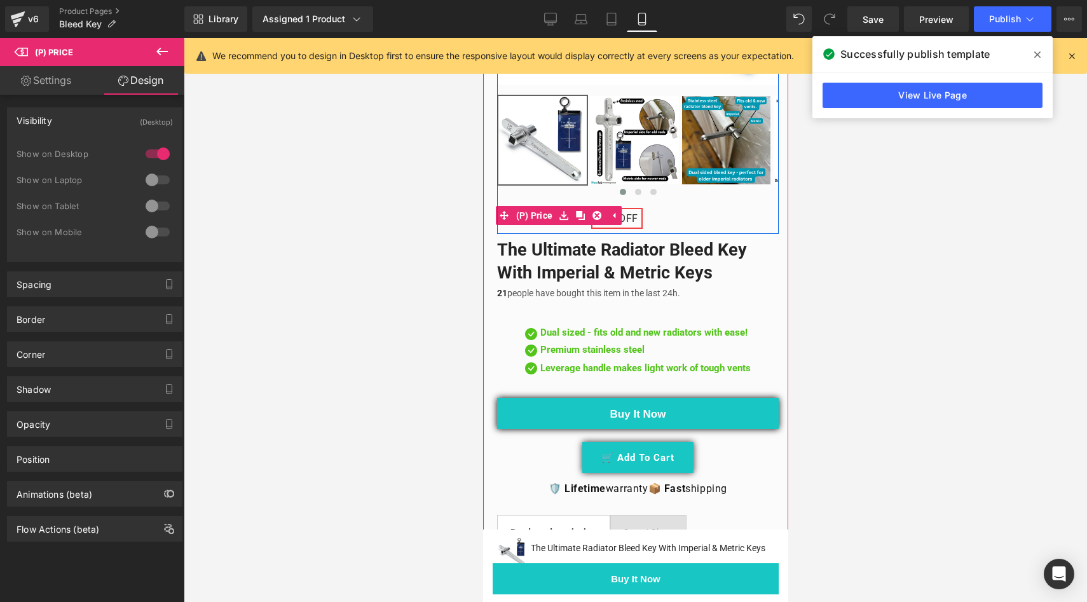
click at [636, 212] on span "OFF" at bounding box center [628, 218] width 20 height 12
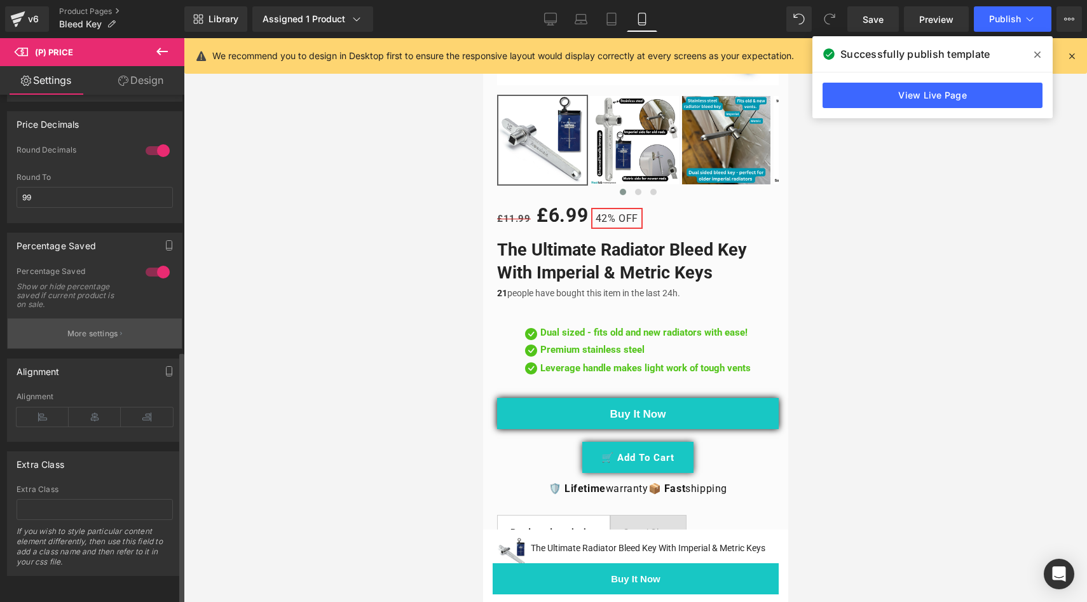
scroll to position [516, 0]
click at [86, 328] on p "More settings" at bounding box center [92, 333] width 51 height 11
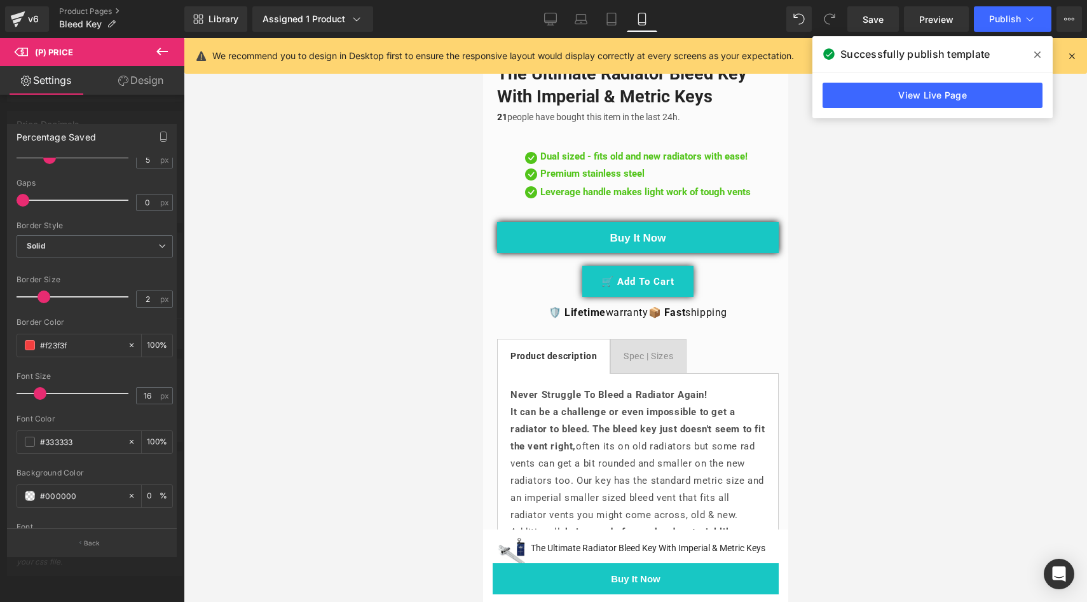
scroll to position [626, 0]
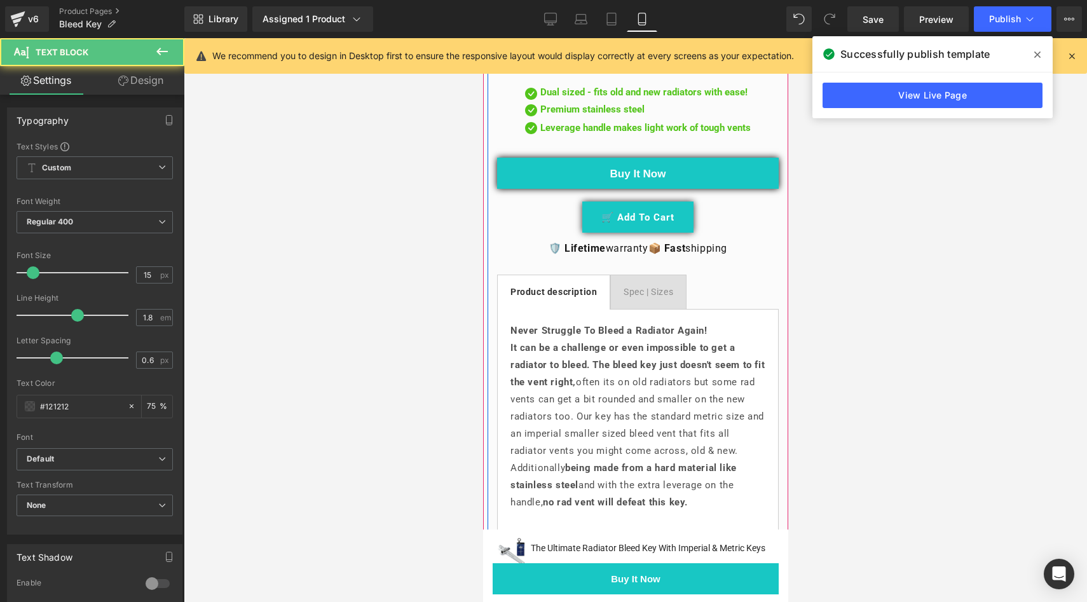
drag, startPoint x: 725, startPoint y: 323, endPoint x: 494, endPoint y: 316, distance: 230.9
click at [494, 316] on div "The Ultimate Radiator Bleed Key With Imperial & Metric Keys (P) Title 21 people…" at bounding box center [637, 586] width 301 height 1185
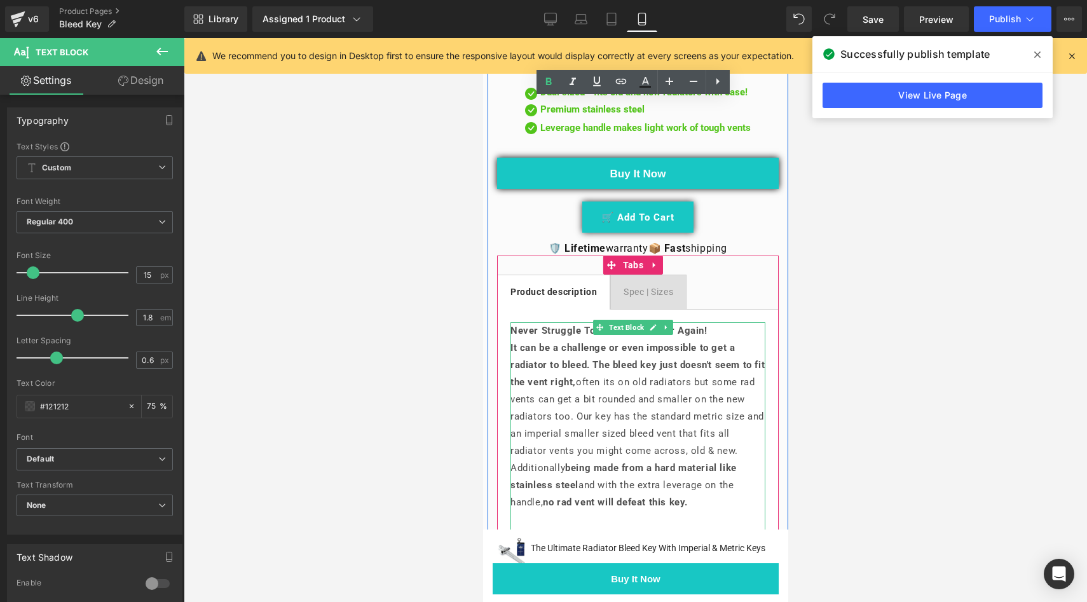
click at [706, 325] on b "Never Struggle To Bleed a Radiator Again!" at bounding box center [608, 330] width 197 height 11
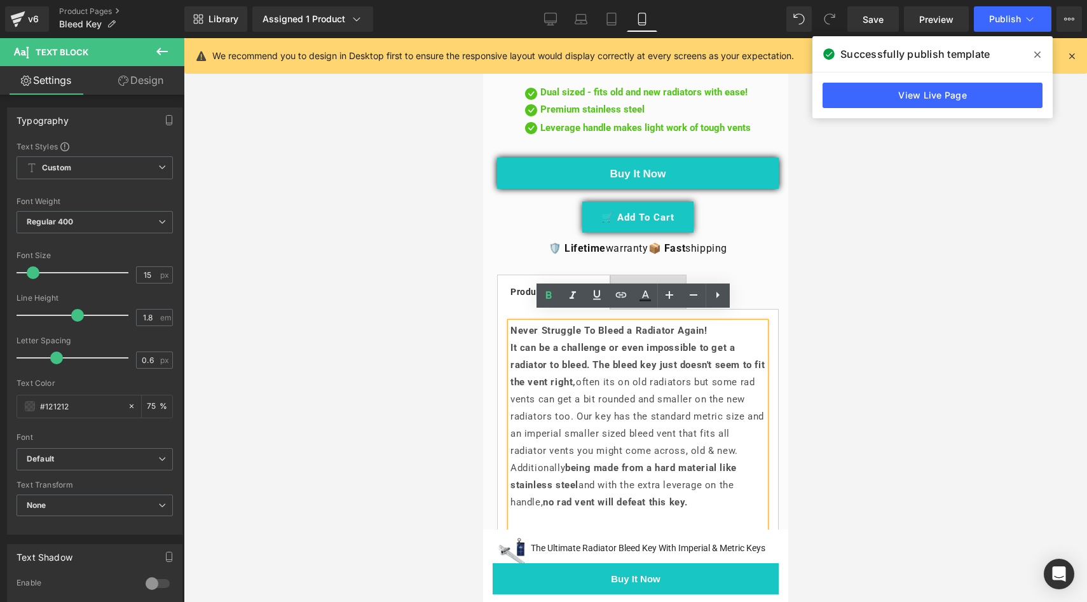
drag, startPoint x: 637, startPoint y: 321, endPoint x: 506, endPoint y: 316, distance: 131.1
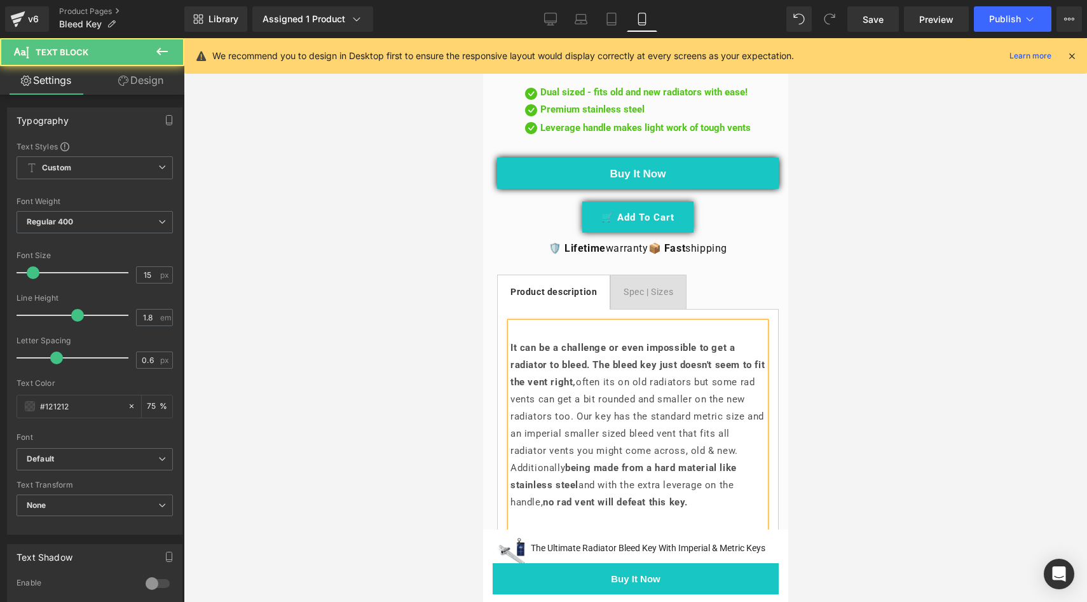
click at [511, 342] on strong "It can be a challenge or even impossible to get a radiator to bleed." at bounding box center [622, 356] width 224 height 29
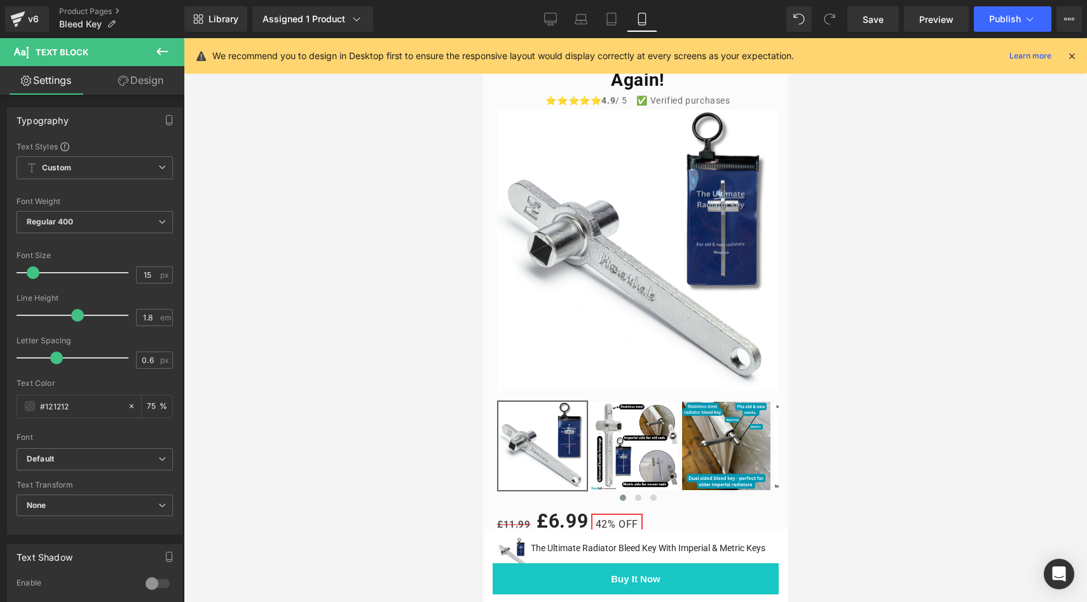
scroll to position [0, 0]
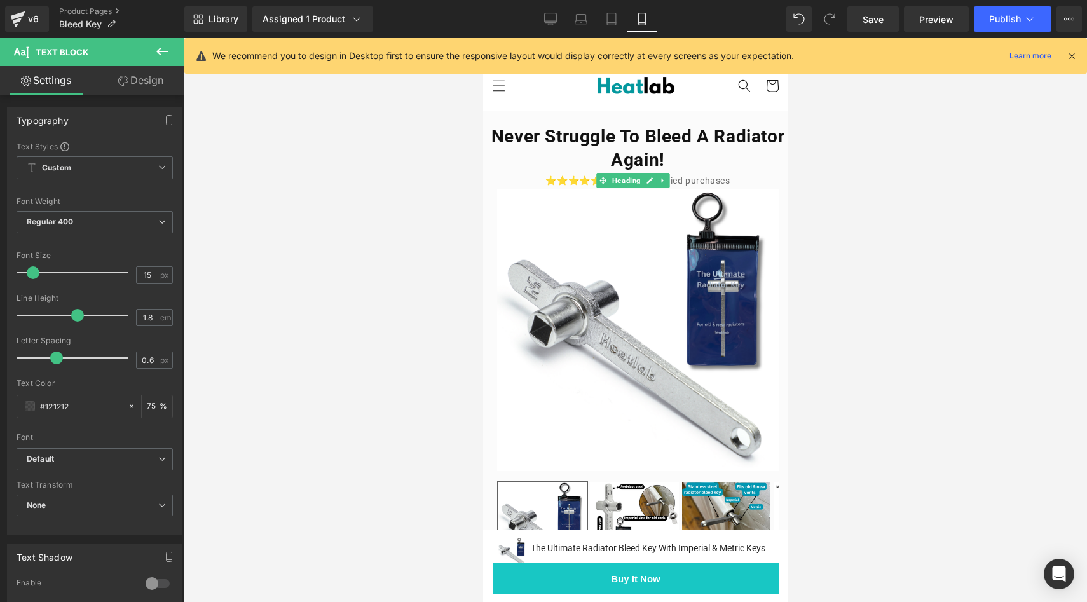
click at [580, 182] on h1 "⭐⭐⭐⭐⭐ 4.9 / 5 ✅ Verified purchases" at bounding box center [637, 180] width 301 height 11
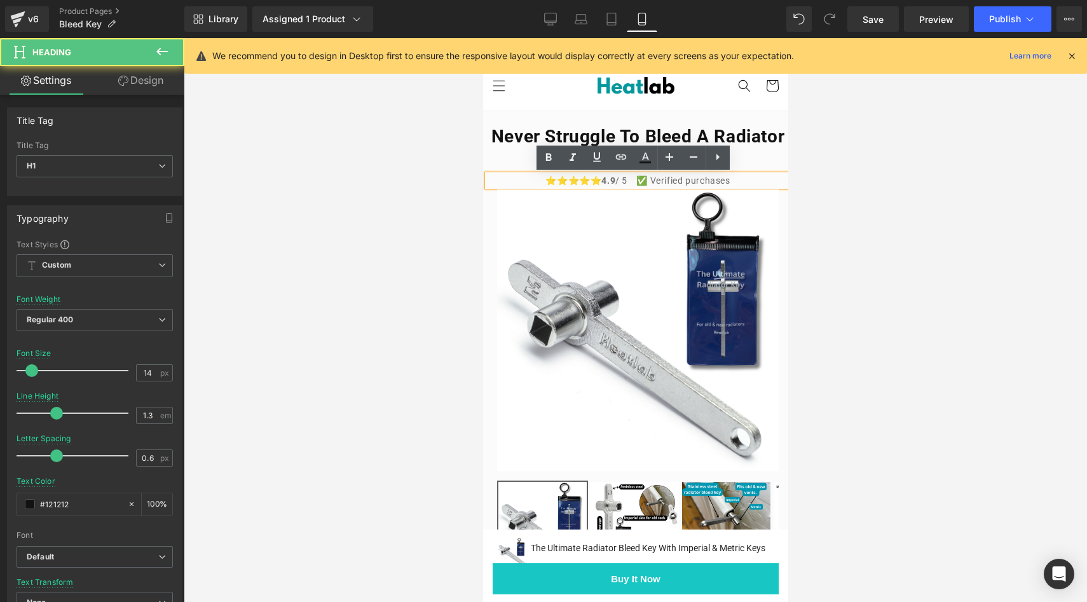
click at [588, 181] on h1 "⭐⭐⭐⭐⭐ 4.9 / 5 ✅ Verified purchases" at bounding box center [637, 180] width 301 height 11
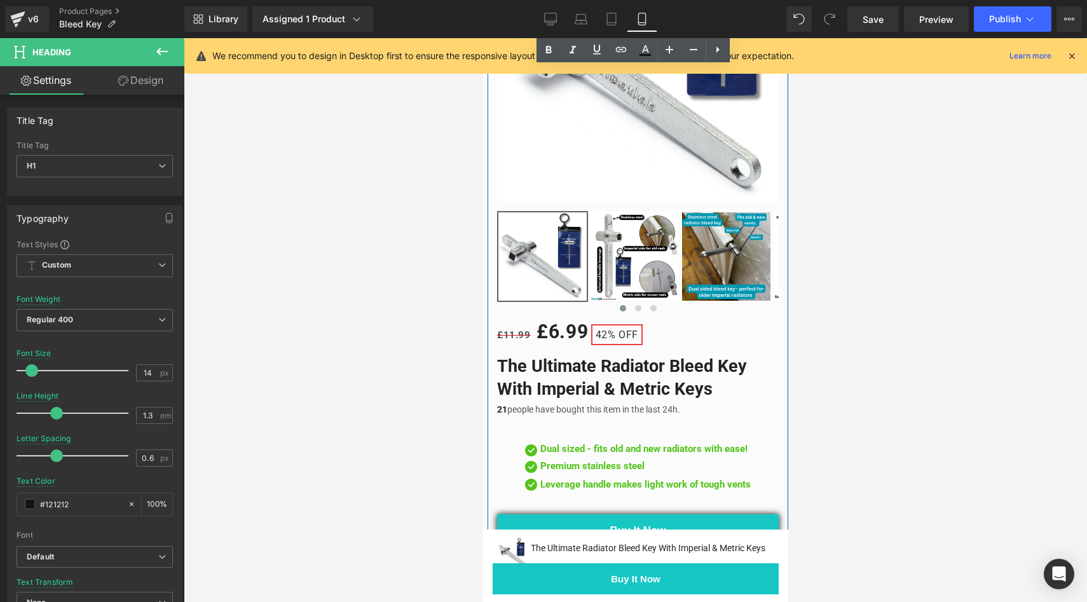
scroll to position [292, 0]
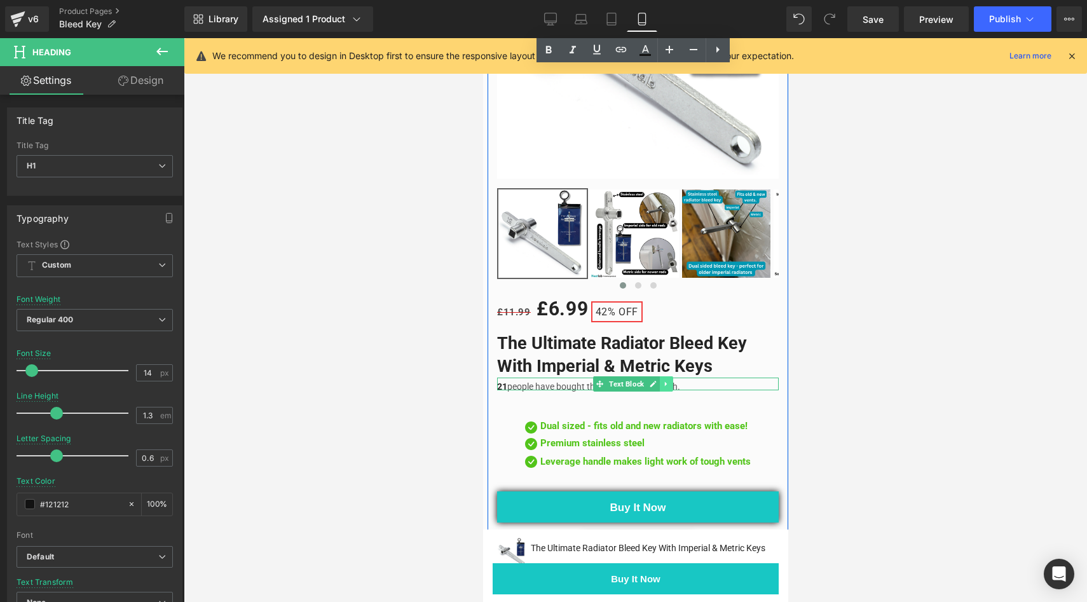
click at [666, 380] on icon at bounding box center [666, 384] width 7 height 8
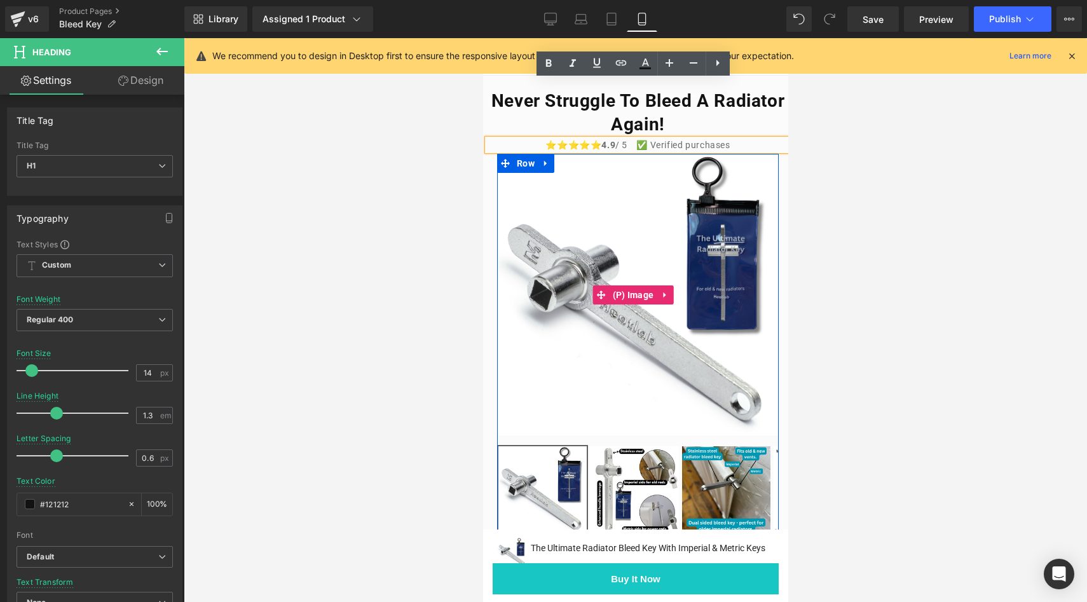
scroll to position [0, 0]
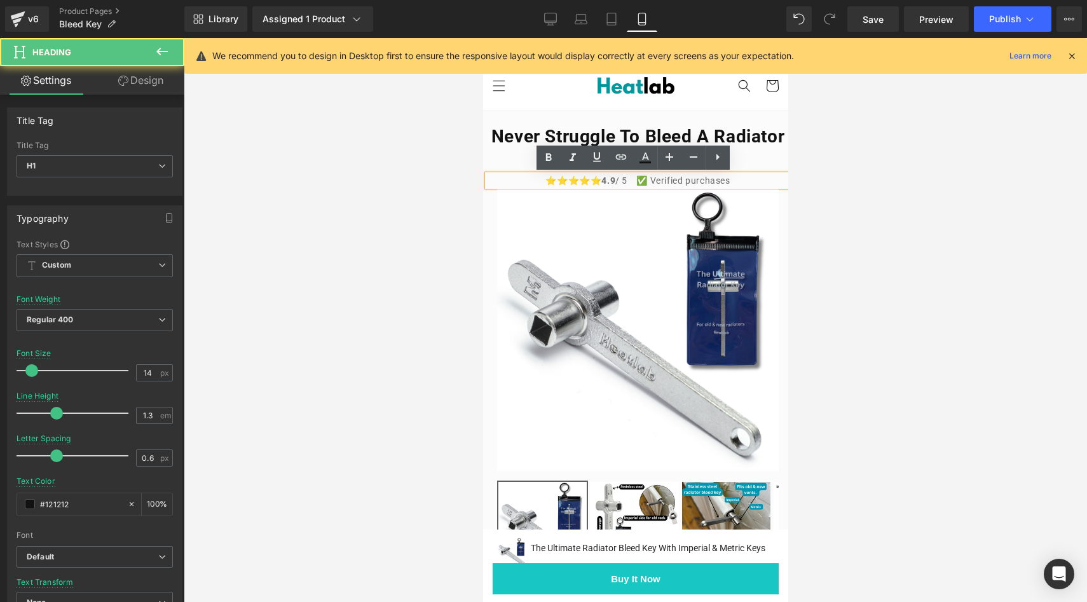
click at [674, 182] on span "4.9 / 5 ✅ Verified purchases" at bounding box center [665, 180] width 128 height 10
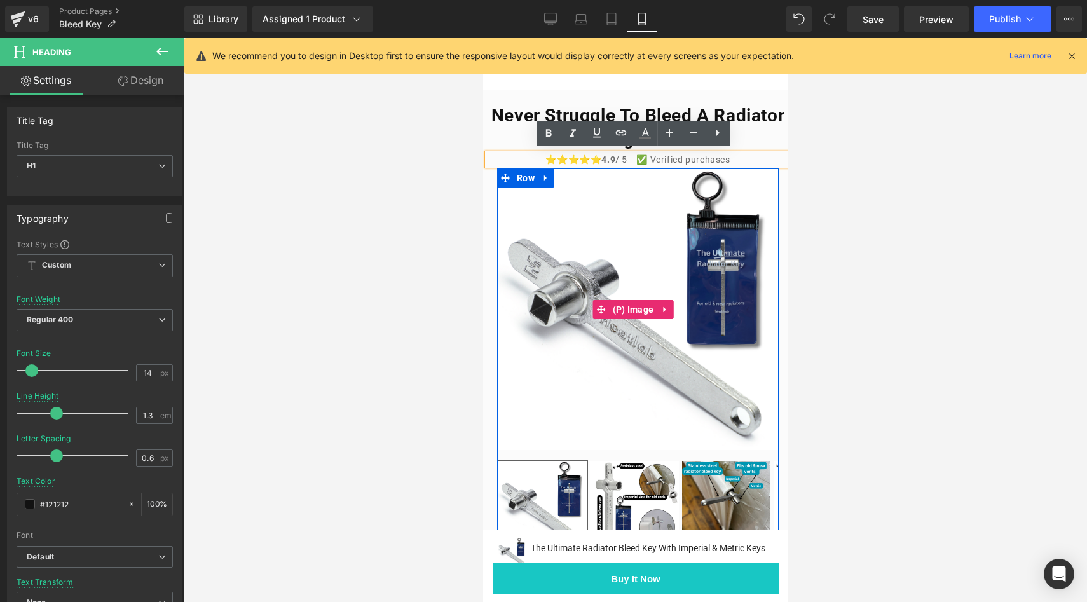
scroll to position [24, 0]
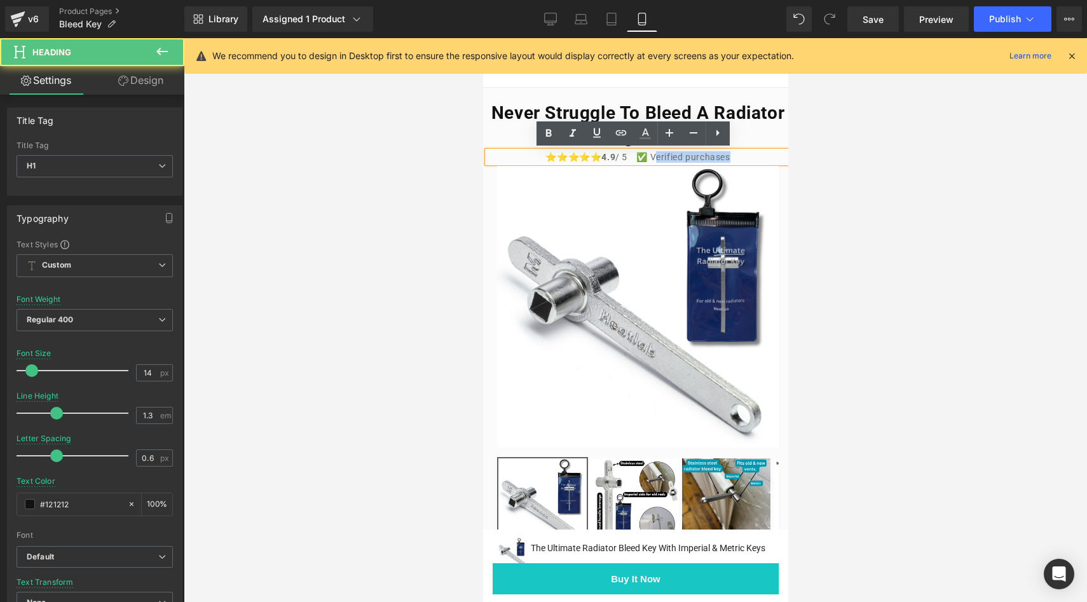
drag, startPoint x: 731, startPoint y: 158, endPoint x: 645, endPoint y: 156, distance: 85.2
click at [645, 156] on h1 "⭐⭐⭐⭐⭐ 4.9 / 5 ✅ Verified purchases" at bounding box center [637, 156] width 301 height 11
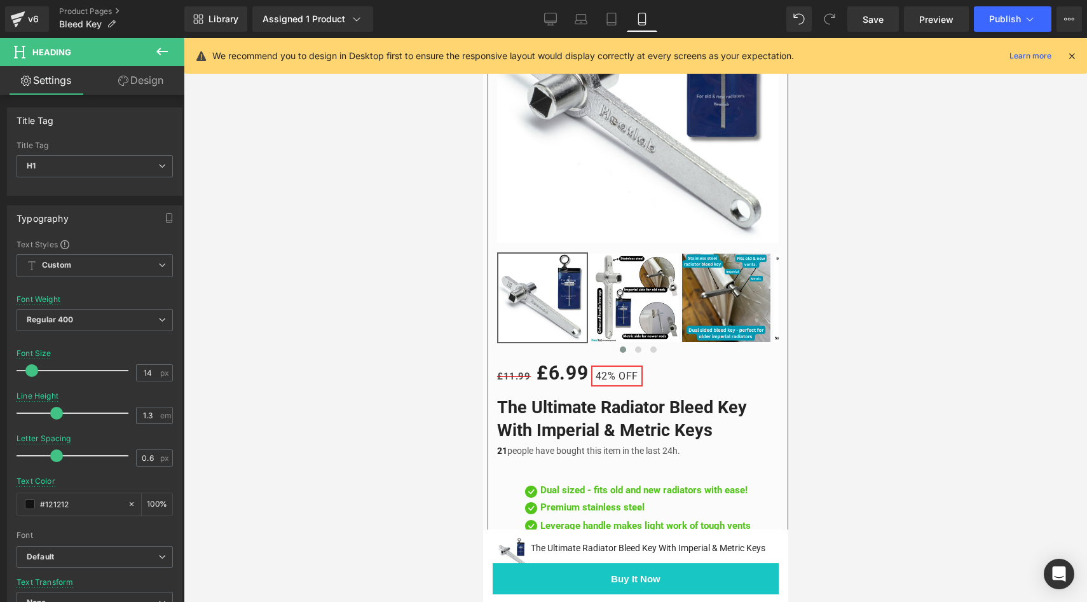
scroll to position [485, 0]
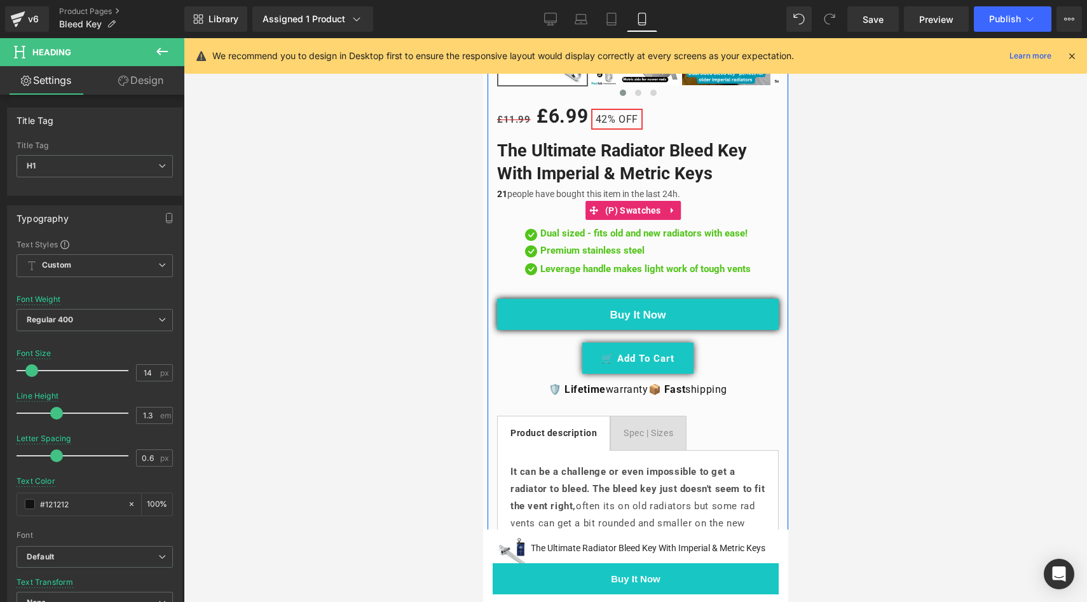
click at [561, 206] on div "Title Default Title" at bounding box center [638, 210] width 282 height 19
click at [666, 201] on link at bounding box center [672, 210] width 17 height 19
click at [681, 205] on icon at bounding box center [680, 210] width 9 height 10
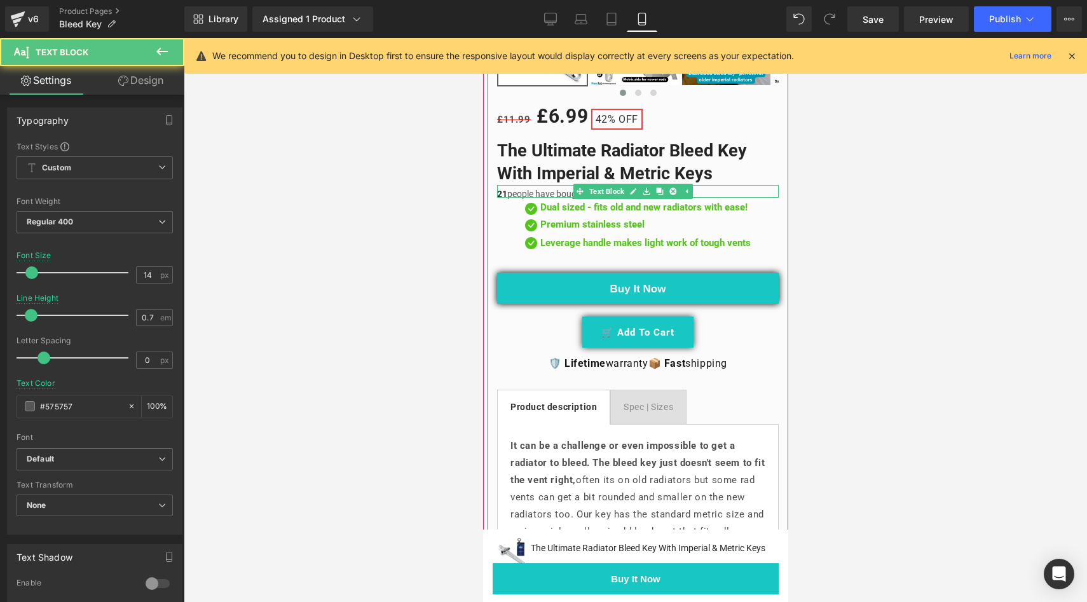
click at [717, 185] on div "21 people have bought this item in the last 24h." at bounding box center [638, 191] width 282 height 13
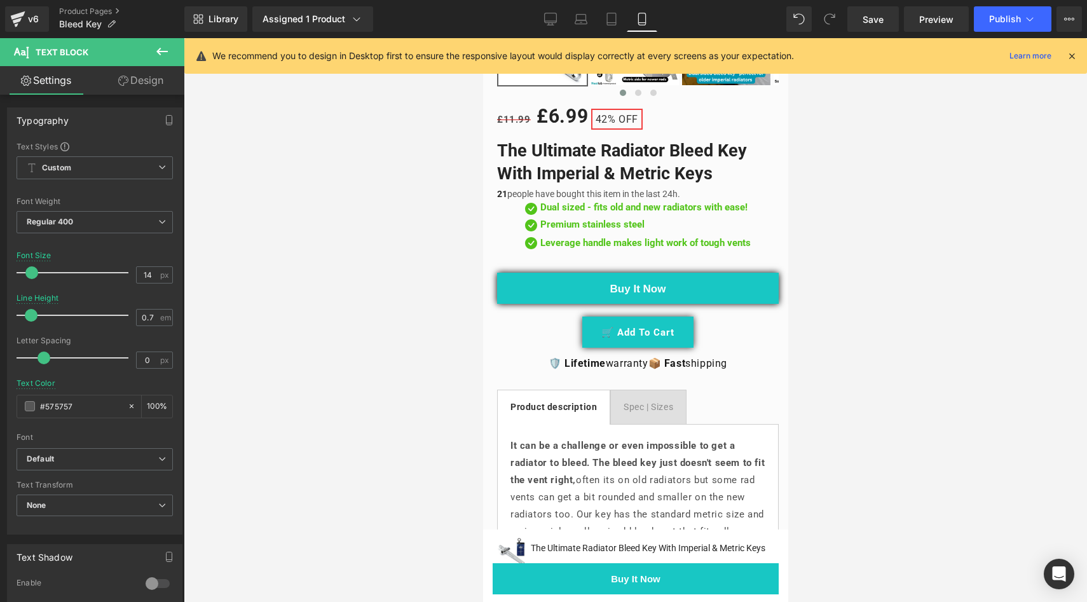
click at [149, 84] on link "Design" at bounding box center [141, 80] width 92 height 29
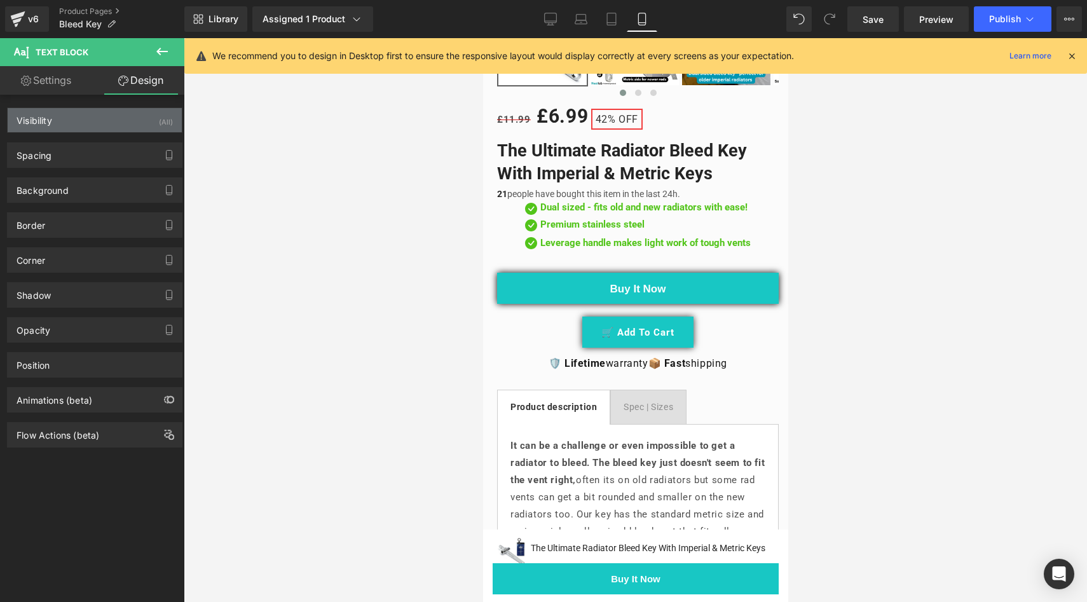
click at [109, 123] on div "Visibility (All)" at bounding box center [95, 120] width 174 height 24
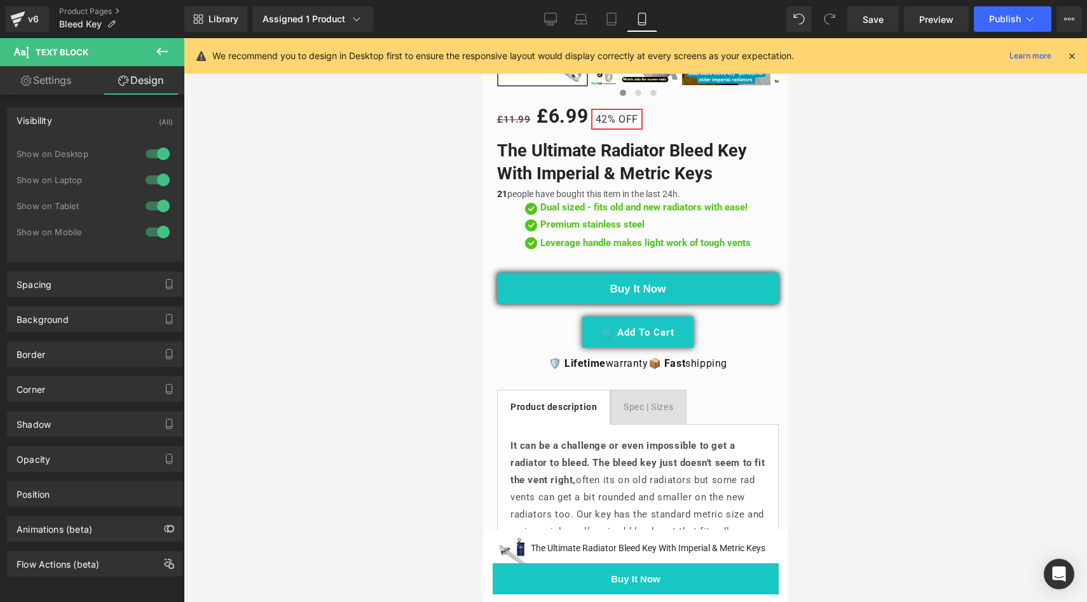
click at [132, 86] on link "Design" at bounding box center [141, 80] width 92 height 29
click at [66, 84] on link "Settings" at bounding box center [46, 80] width 92 height 29
type input "100"
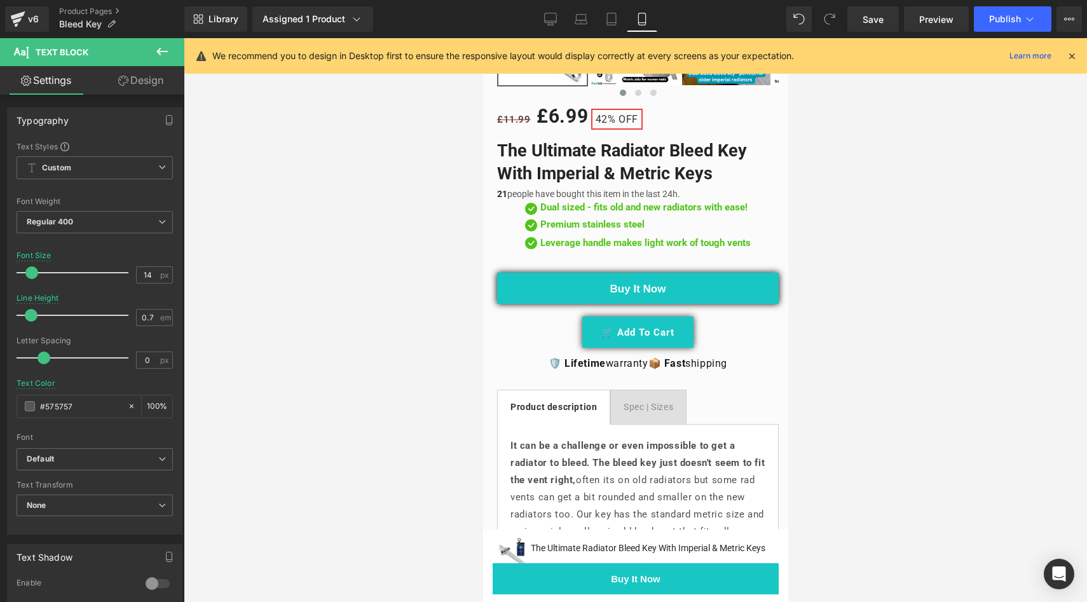
click at [124, 79] on icon at bounding box center [123, 81] width 10 height 10
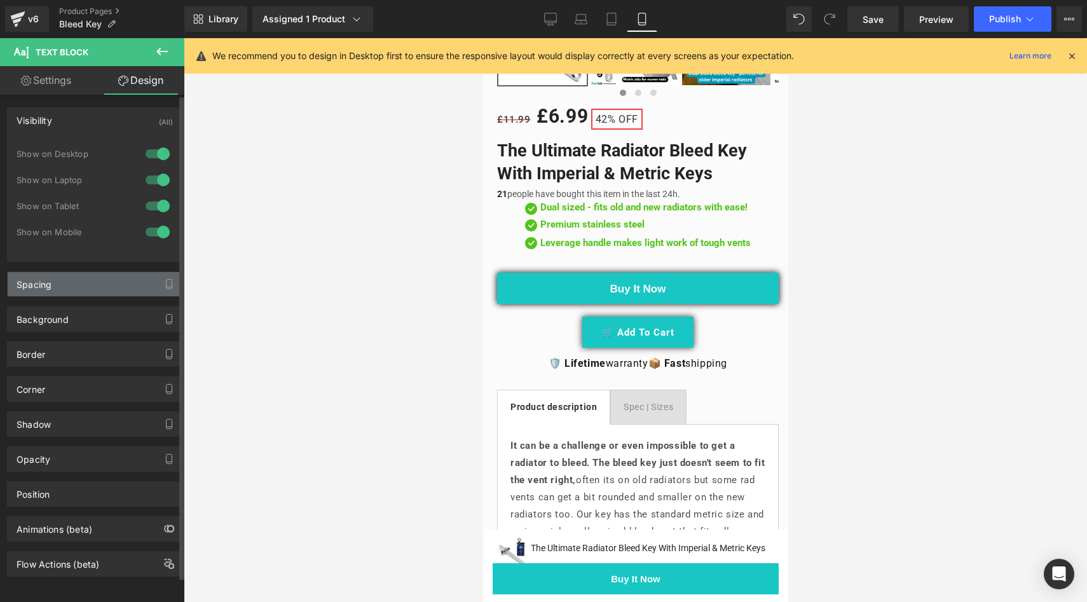
click at [129, 285] on div "Spacing" at bounding box center [95, 284] width 174 height 24
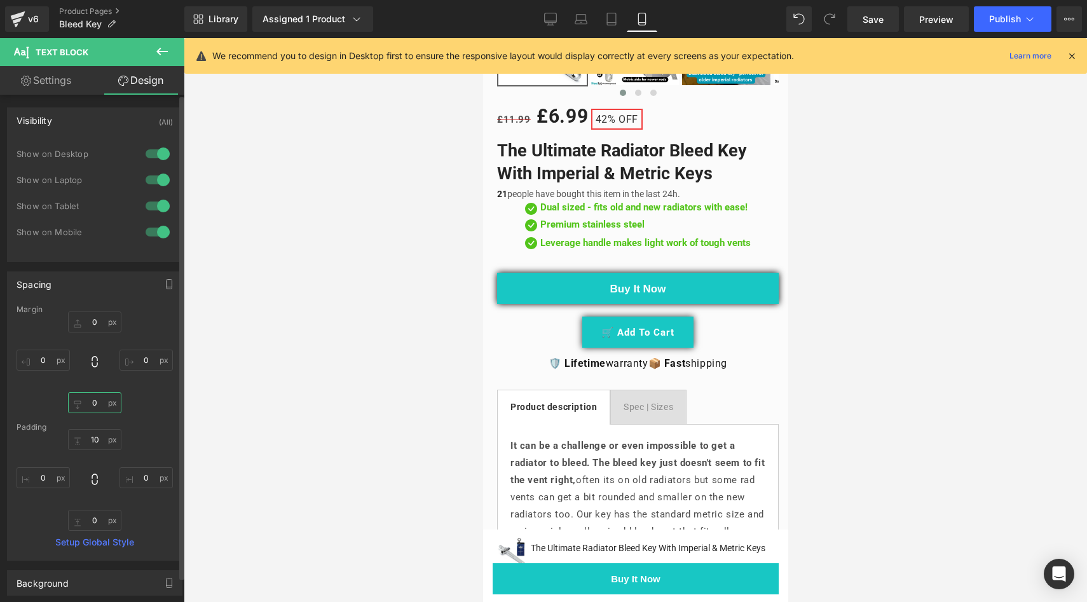
click at [95, 405] on input "0" at bounding box center [94, 402] width 53 height 21
type input "5"
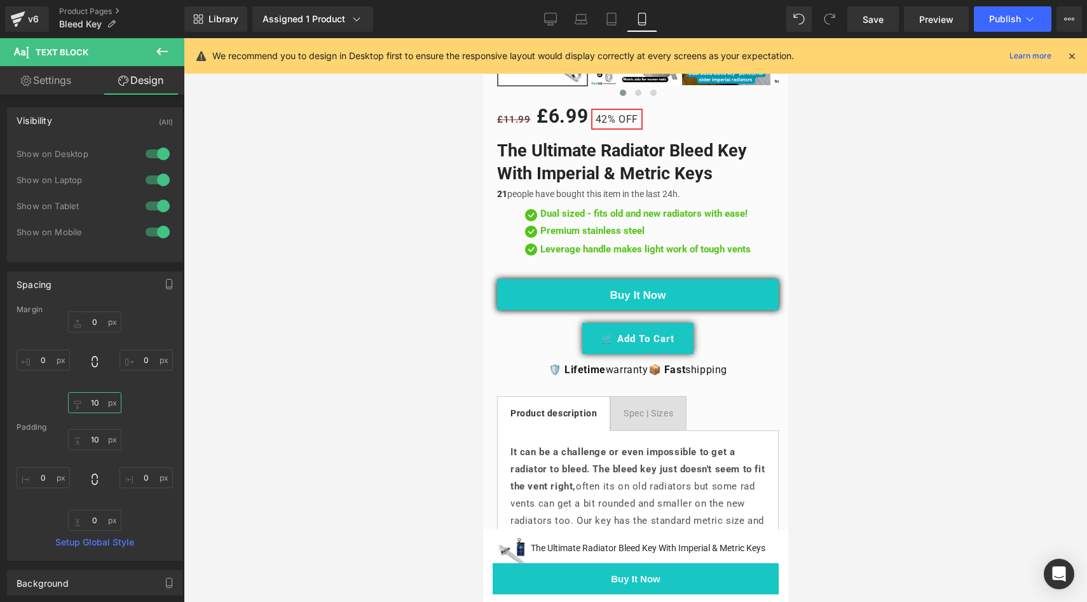
type input "10"
click at [340, 412] on div at bounding box center [636, 320] width 904 height 564
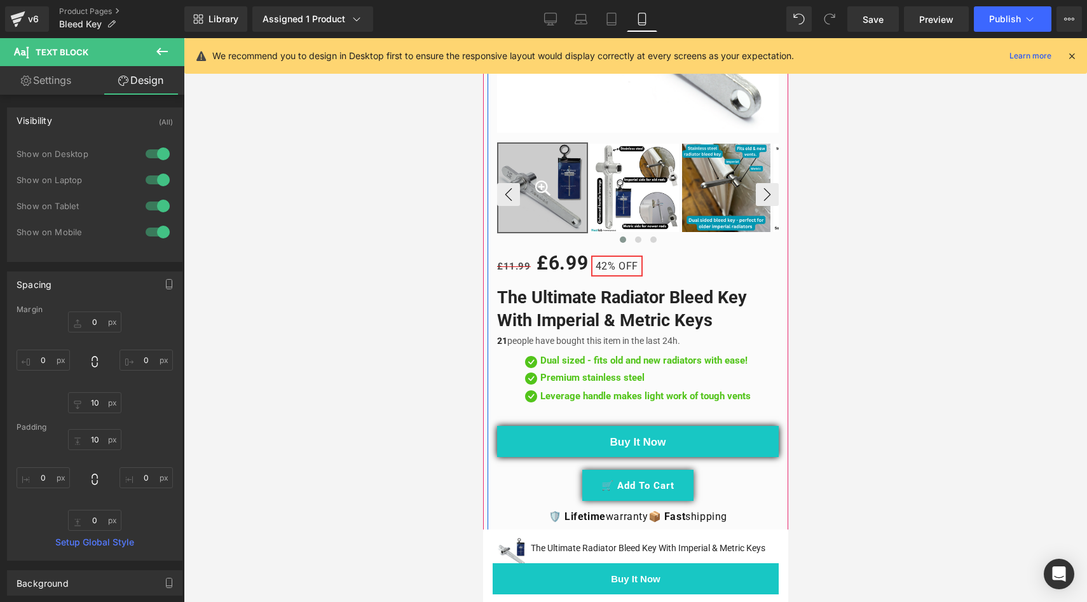
scroll to position [261, 0]
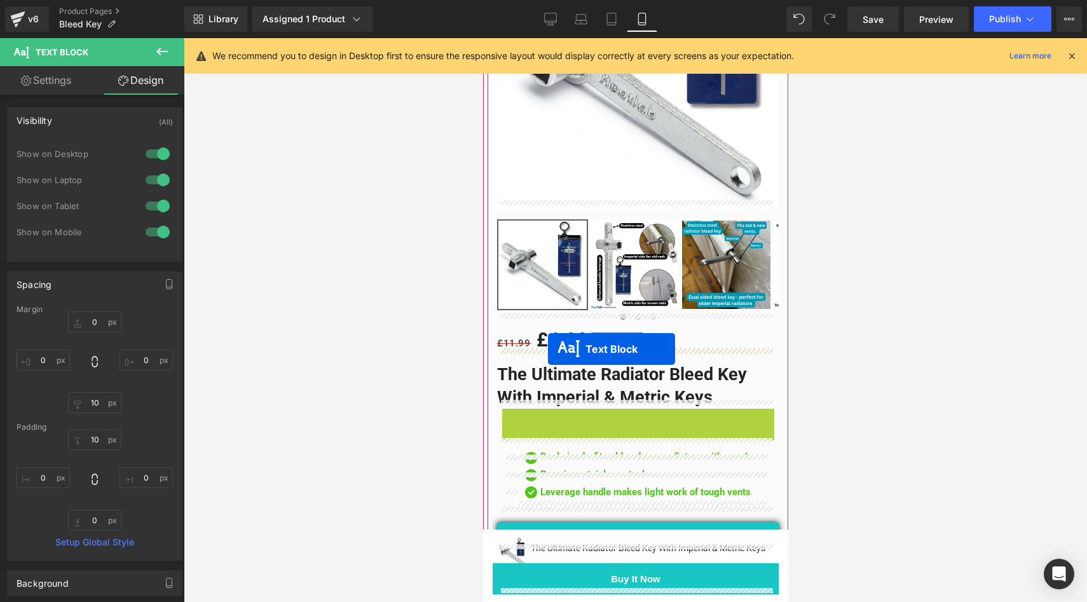
drag, startPoint x: 575, startPoint y: 406, endPoint x: 547, endPoint y: 349, distance: 63.7
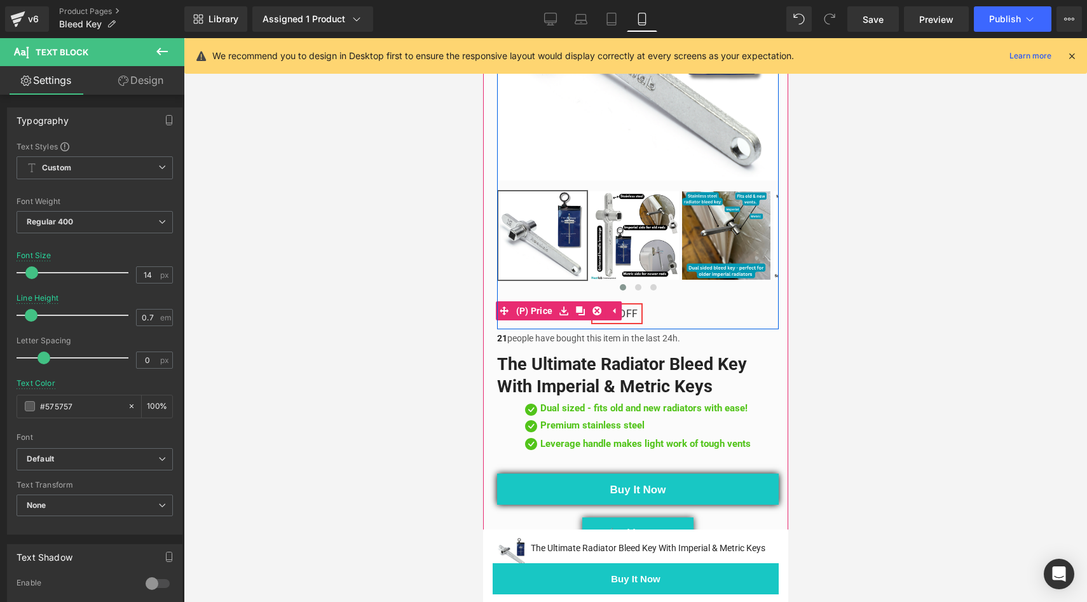
scroll to position [281, 0]
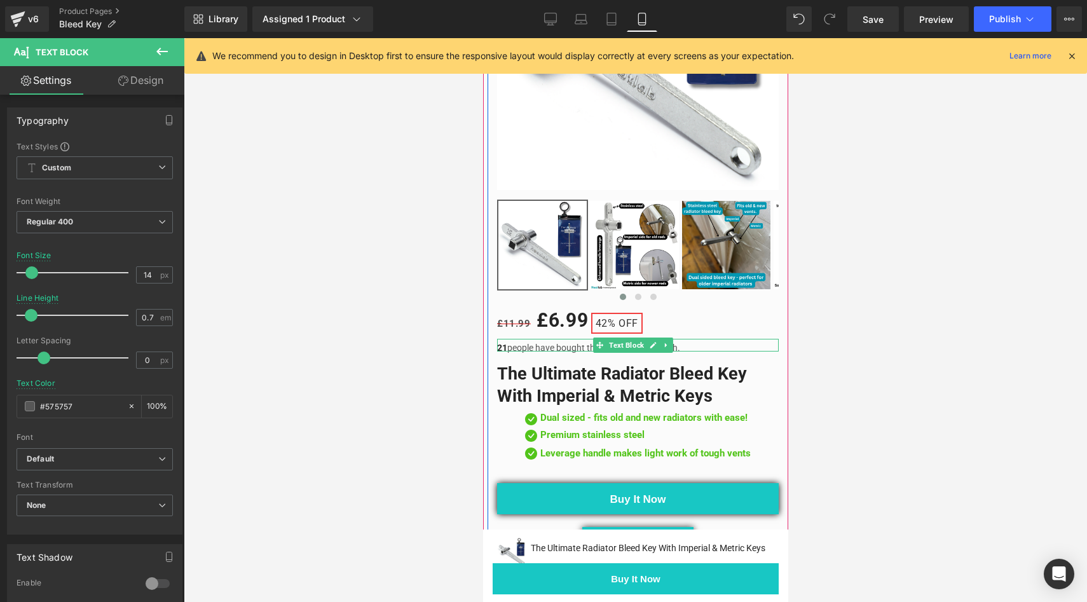
click at [506, 343] on b "21" at bounding box center [502, 348] width 10 height 10
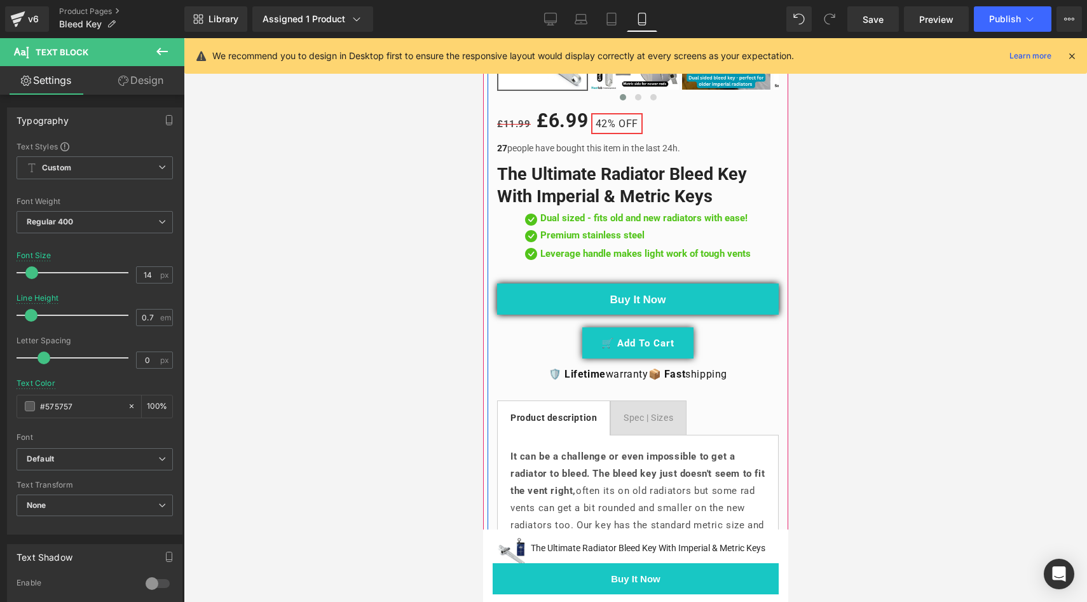
scroll to position [461, 0]
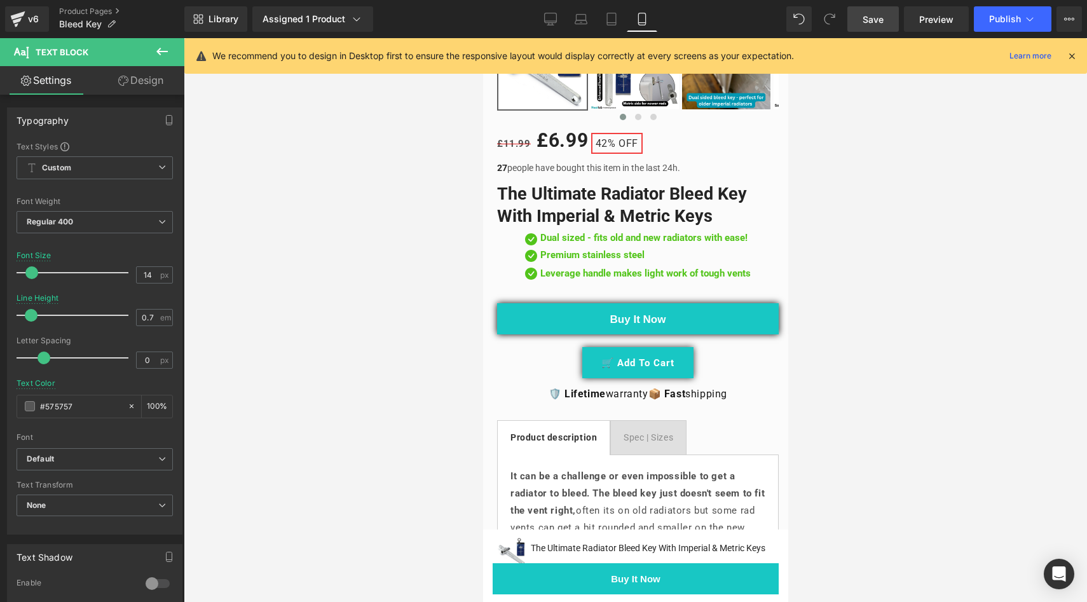
click at [866, 25] on span "Save" at bounding box center [873, 19] width 21 height 13
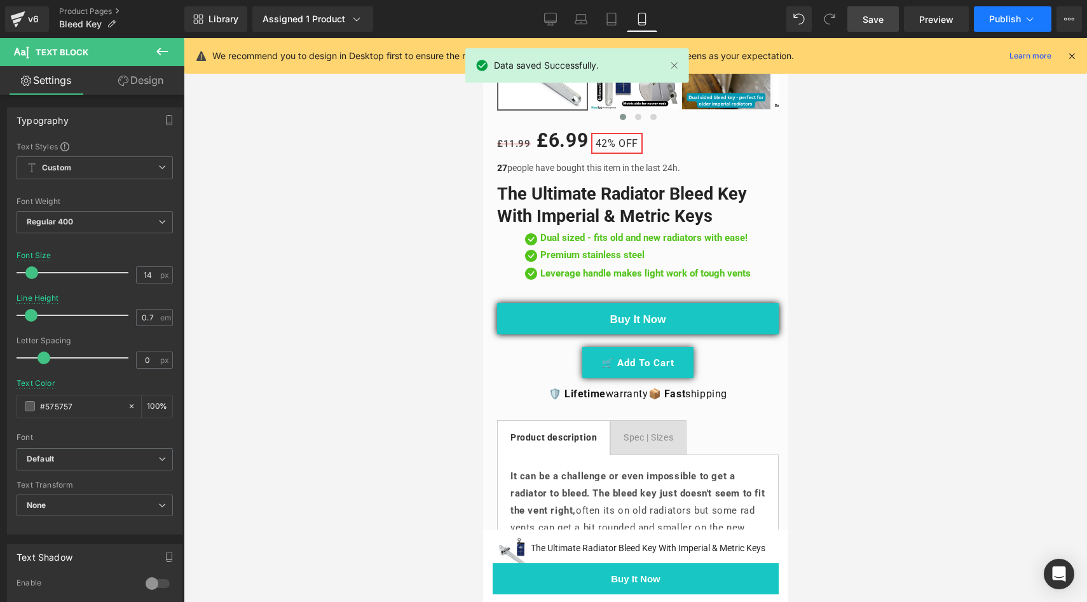
click at [1009, 19] on span "Publish" at bounding box center [1005, 19] width 32 height 10
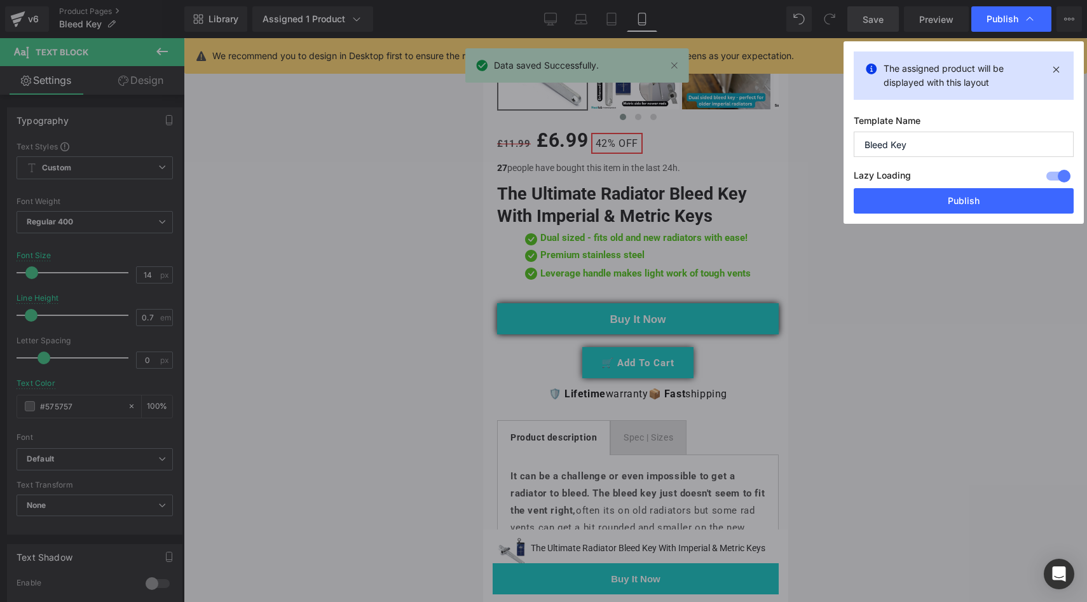
click at [955, 197] on button "Publish" at bounding box center [964, 200] width 220 height 25
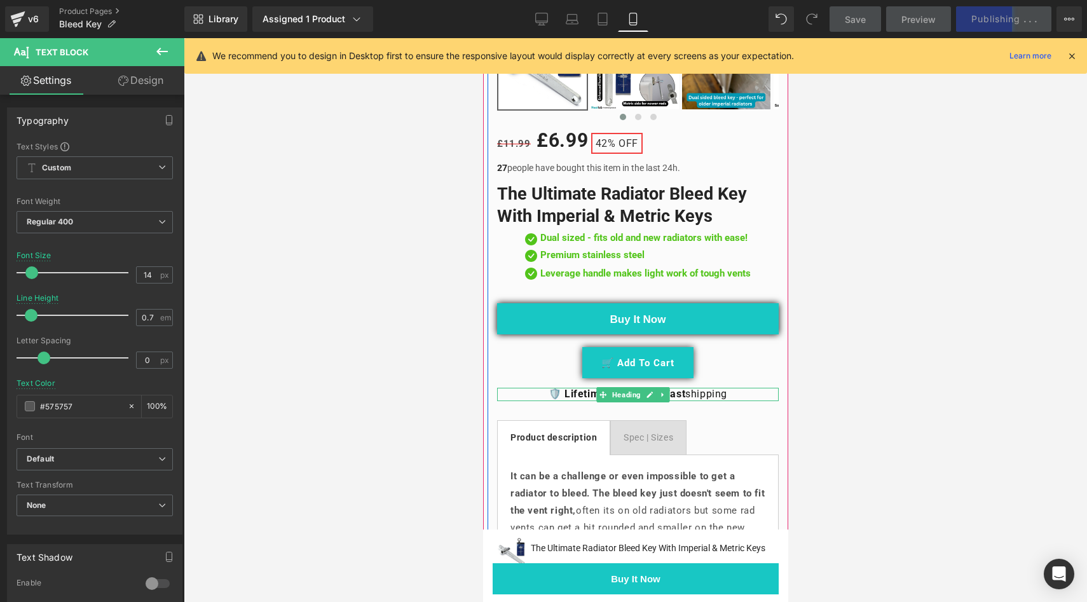
click at [681, 388] on h1 "🛡️ Lifetime warranty 📦 Fast shipping" at bounding box center [638, 394] width 282 height 13
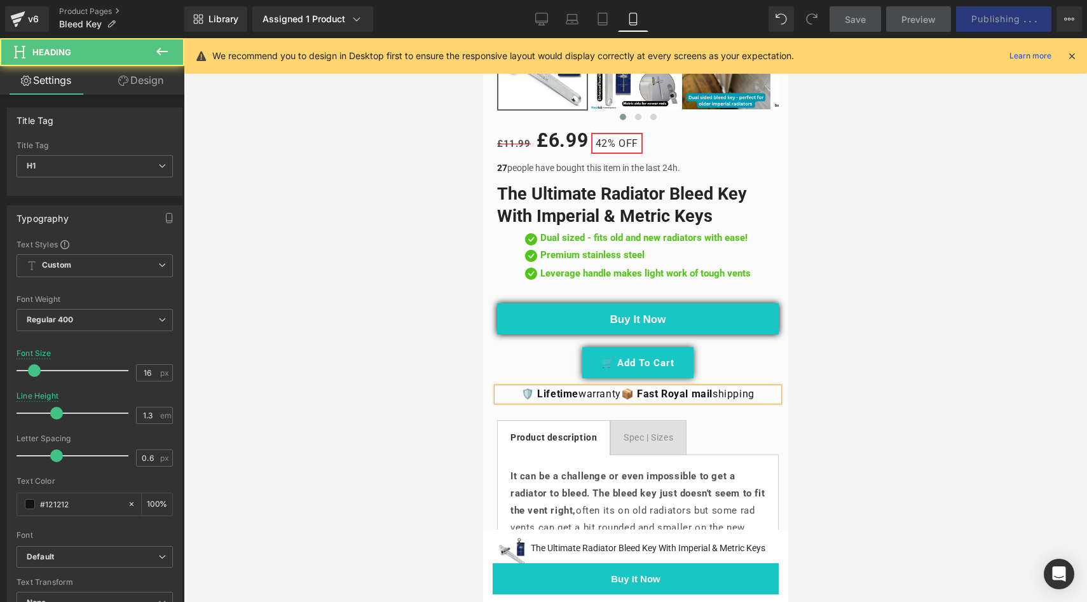
drag, startPoint x: 708, startPoint y: 385, endPoint x: 654, endPoint y: 385, distance: 54.0
click at [654, 388] on h1 "🛡️ Lifetime warranty 📦 Fast Royal mail shipping" at bounding box center [638, 394] width 282 height 13
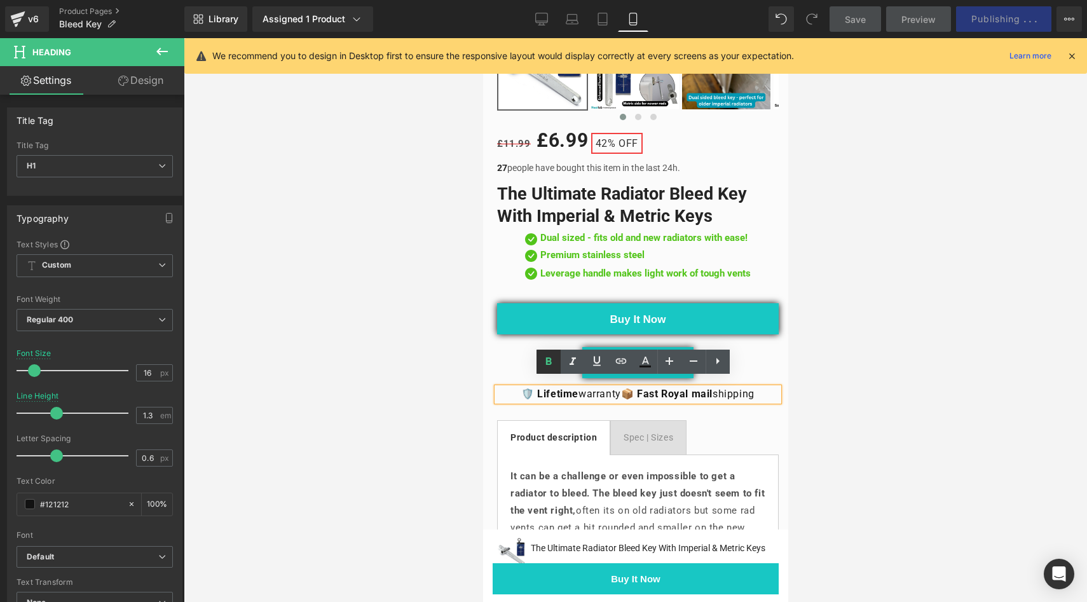
click at [0, 0] on icon at bounding box center [0, 0] width 0 height 0
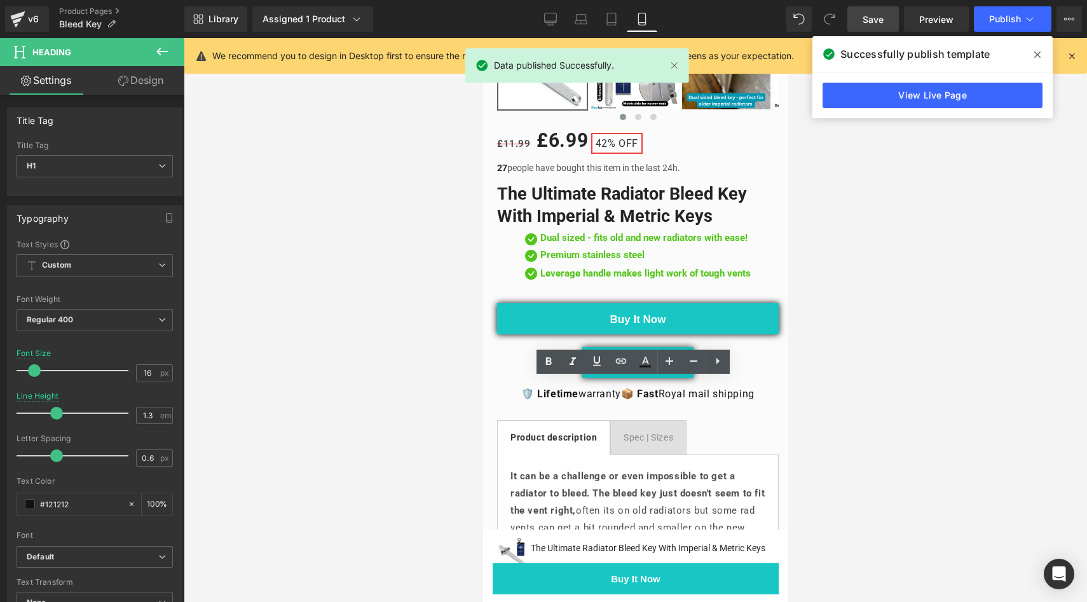
click at [432, 338] on div at bounding box center [636, 320] width 904 height 564
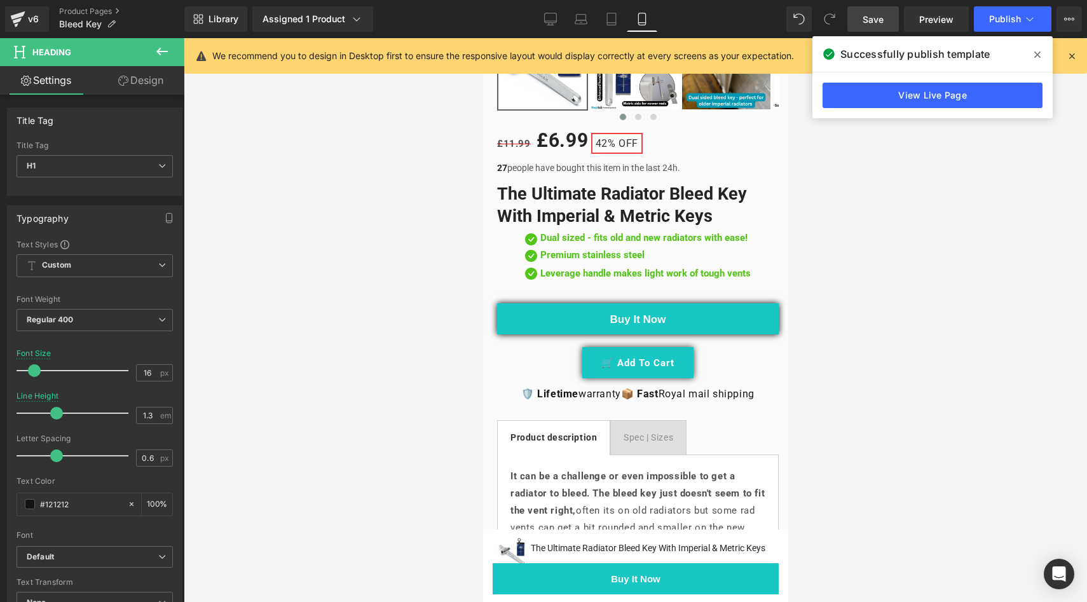
click at [1039, 53] on icon at bounding box center [1038, 55] width 6 height 6
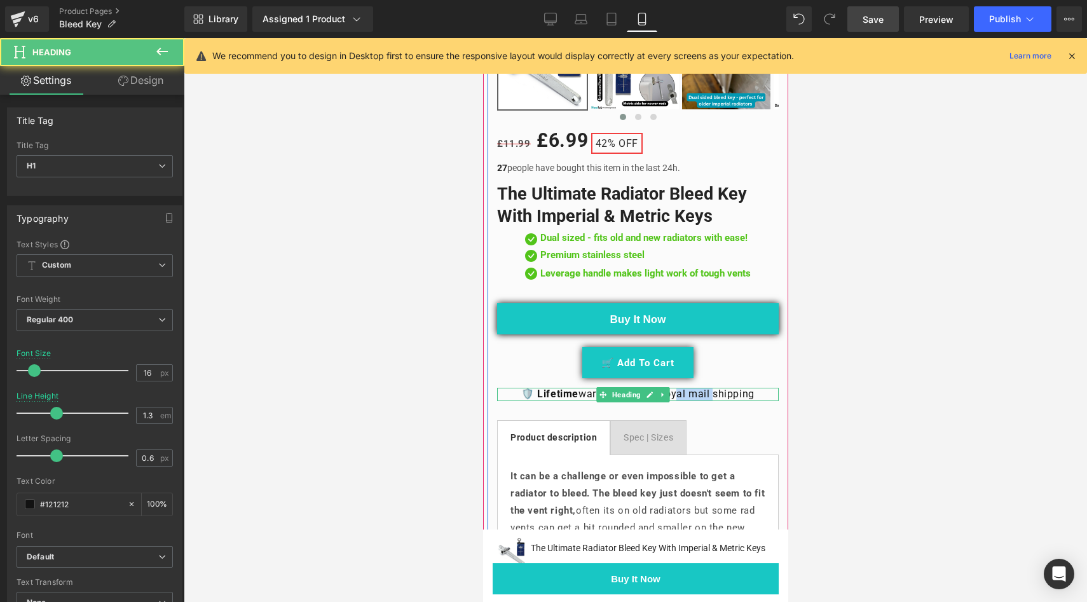
drag, startPoint x: 711, startPoint y: 387, endPoint x: 677, endPoint y: 383, distance: 33.9
click at [678, 388] on h1 "🛡️ Lifetime warranty 📦 Fast Royal mail shipping" at bounding box center [638, 394] width 282 height 13
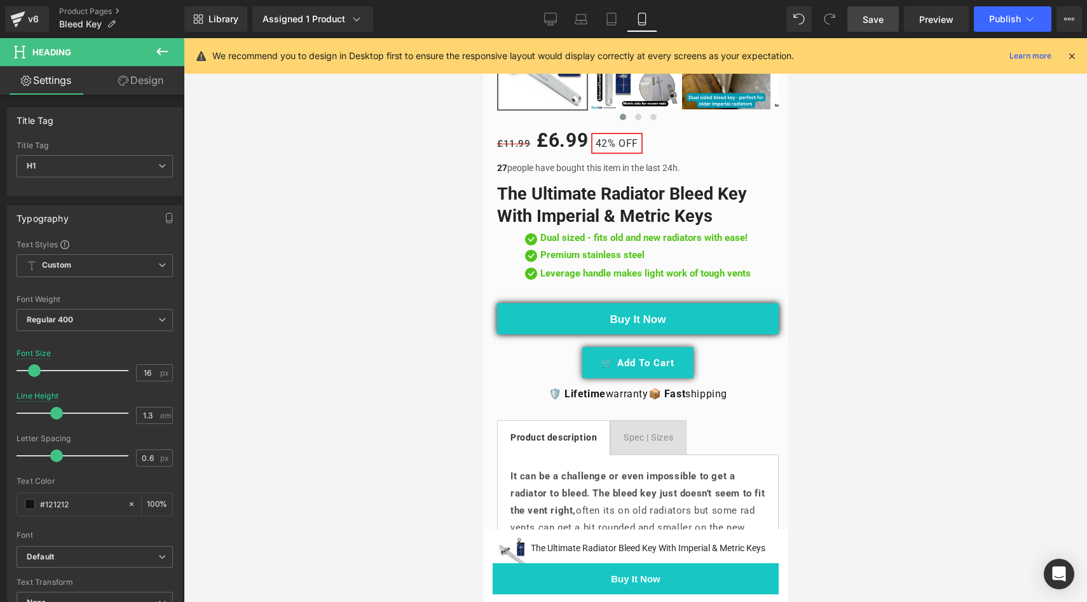
click at [883, 27] on link "Save" at bounding box center [874, 18] width 52 height 25
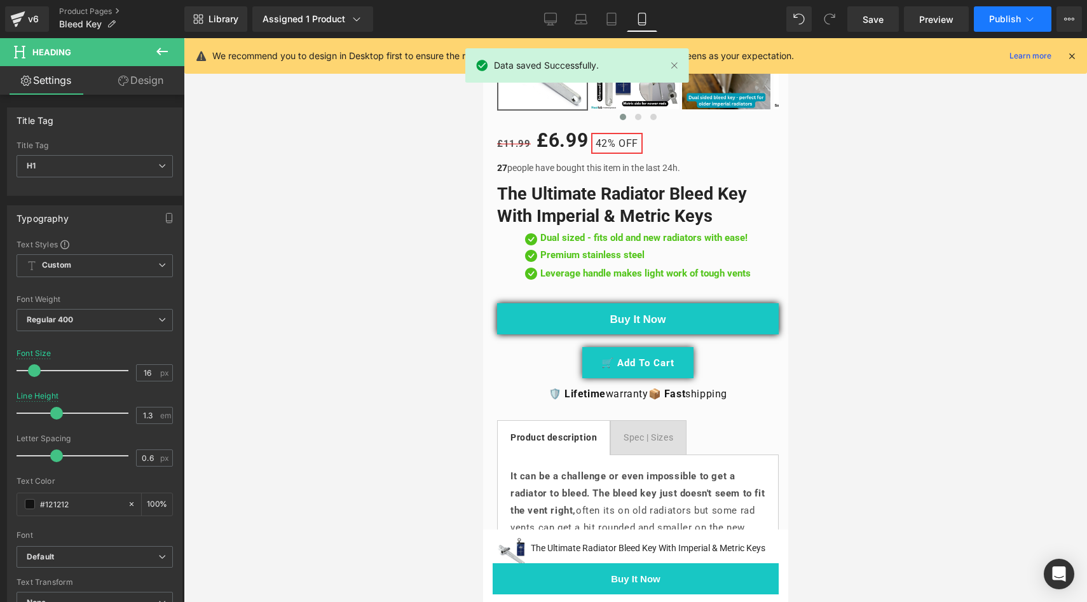
click at [1012, 24] on span "Publish" at bounding box center [1005, 19] width 32 height 10
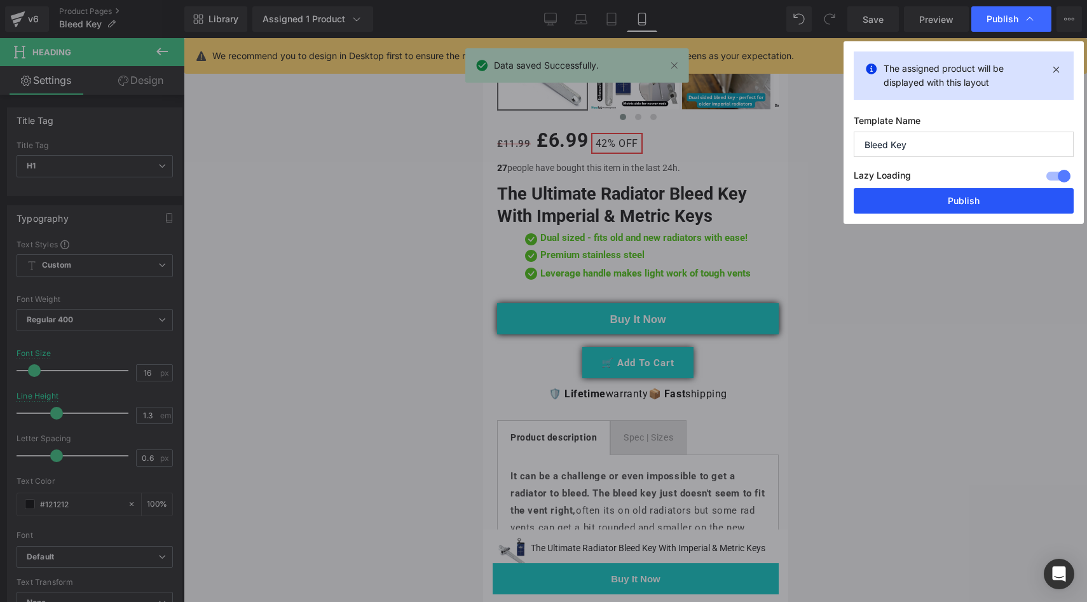
click at [937, 196] on button "Publish" at bounding box center [964, 200] width 220 height 25
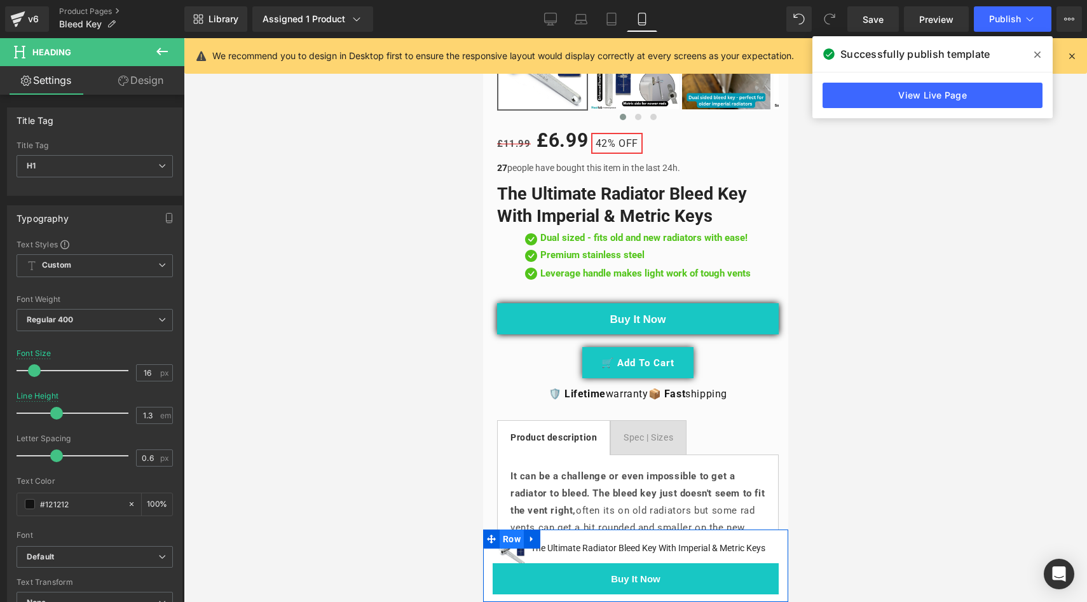
click at [511, 530] on span "Row" at bounding box center [511, 539] width 24 height 19
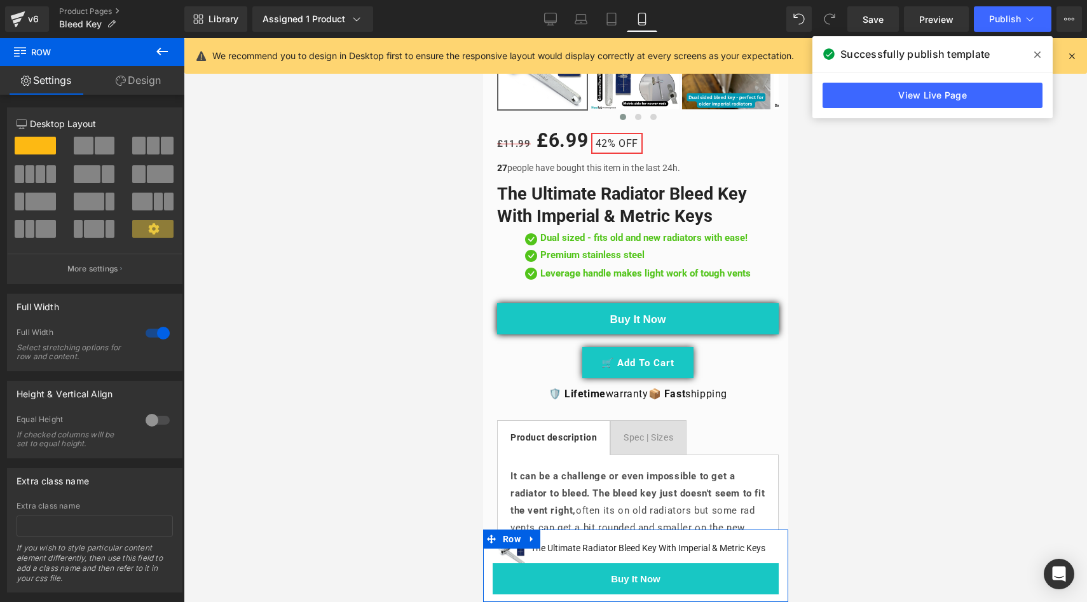
click at [147, 76] on link "Design" at bounding box center [138, 80] width 92 height 29
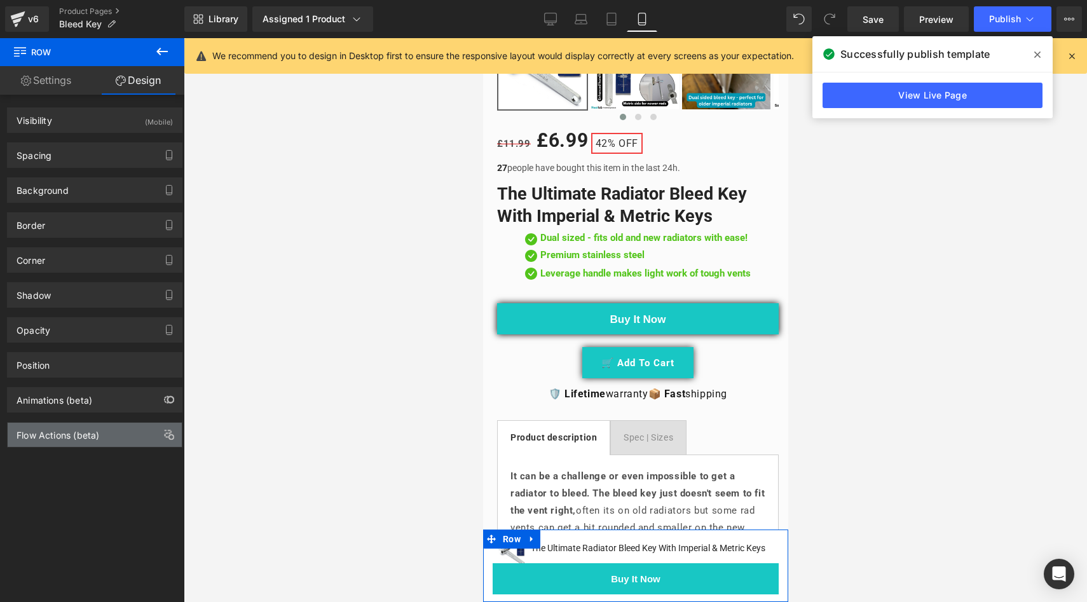
click at [79, 423] on div "Flow Actions (beta)" at bounding box center [58, 432] width 83 height 18
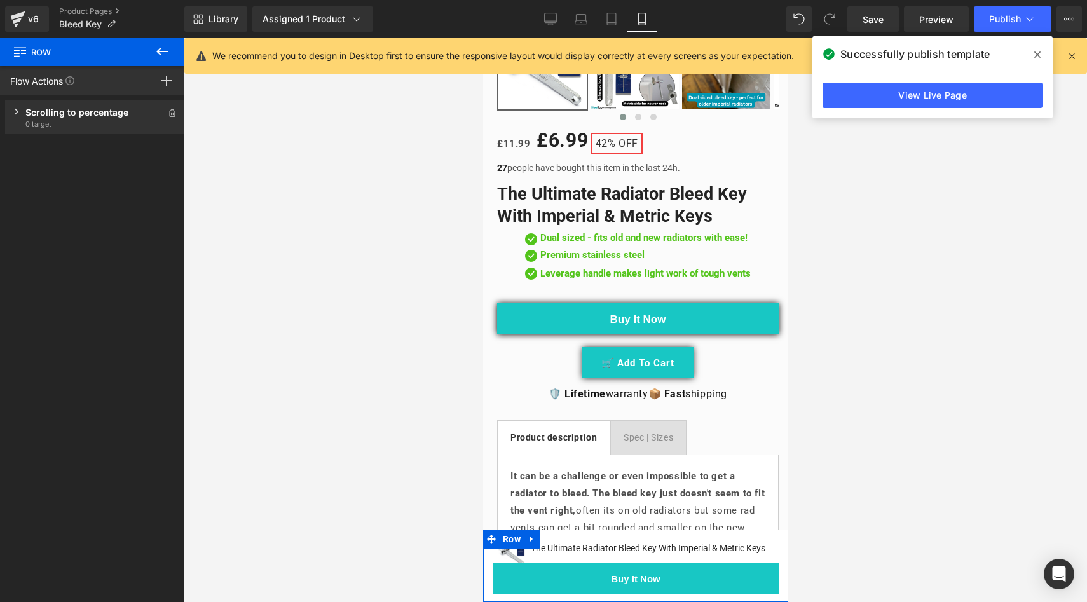
click at [73, 102] on div "Scrolling to percentage Show when the user scrolls to a percentage of the way d…" at bounding box center [95, 117] width 180 height 34
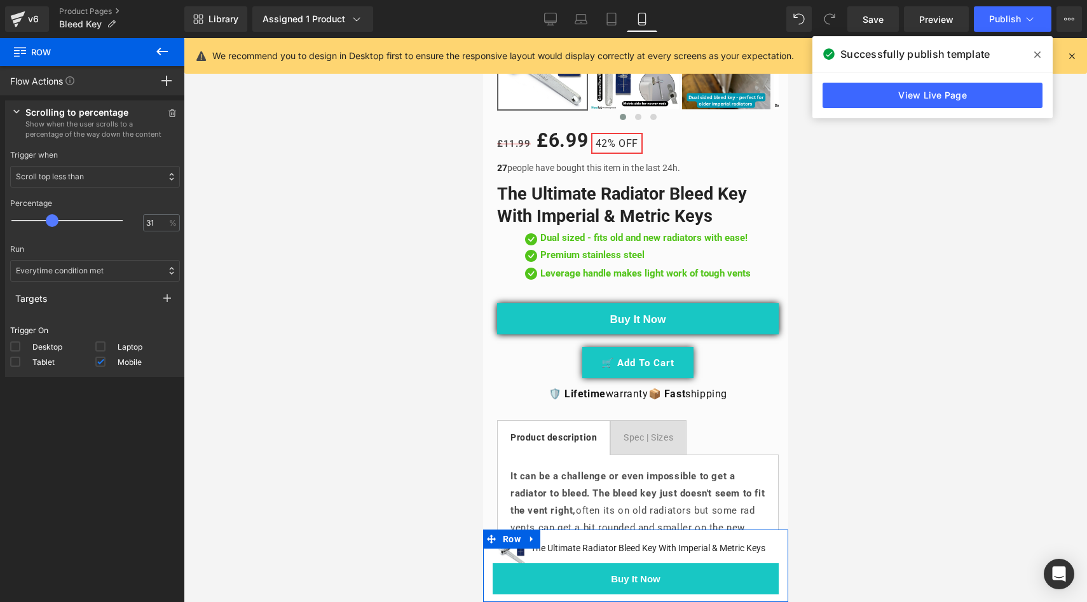
type input "30"
drag, startPoint x: 41, startPoint y: 205, endPoint x: 55, endPoint y: 207, distance: 14.1
click at [55, 214] on span at bounding box center [51, 220] width 13 height 13
click at [89, 175] on div "Scroll top less than" at bounding box center [95, 177] width 170 height 22
click at [87, 198] on p "Scroll top greater than" at bounding box center [101, 202] width 147 height 11
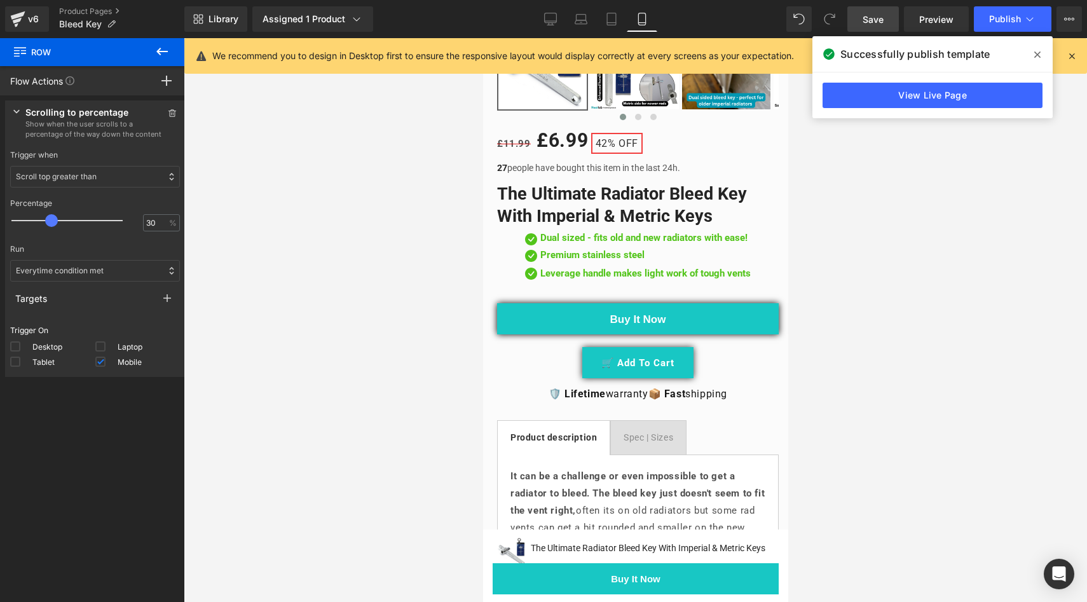
click at [870, 24] on span "Save" at bounding box center [873, 19] width 21 height 13
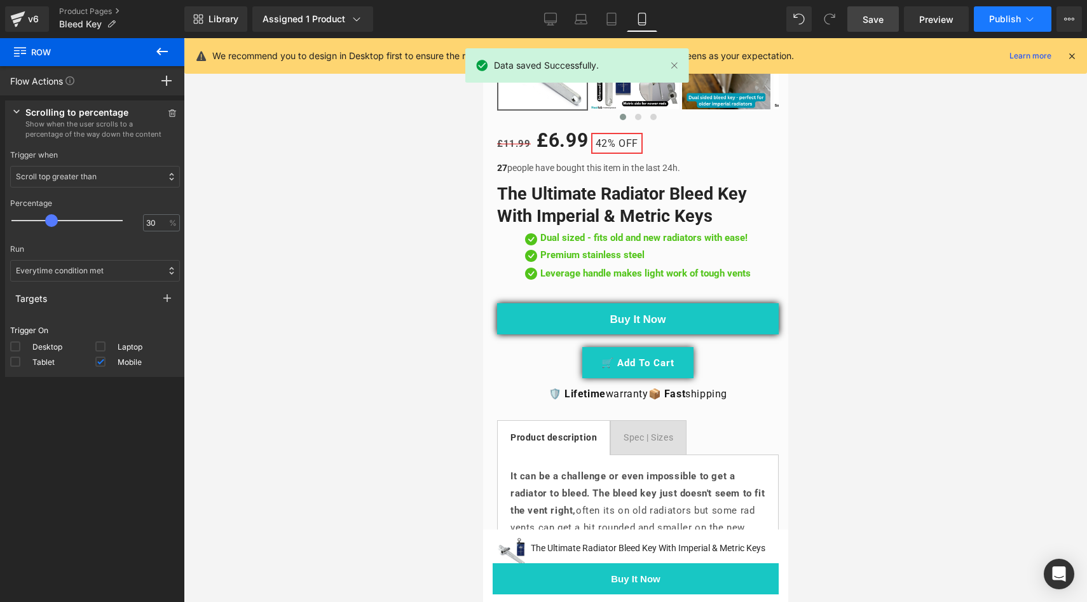
click at [1005, 18] on span "Publish" at bounding box center [1005, 19] width 32 height 10
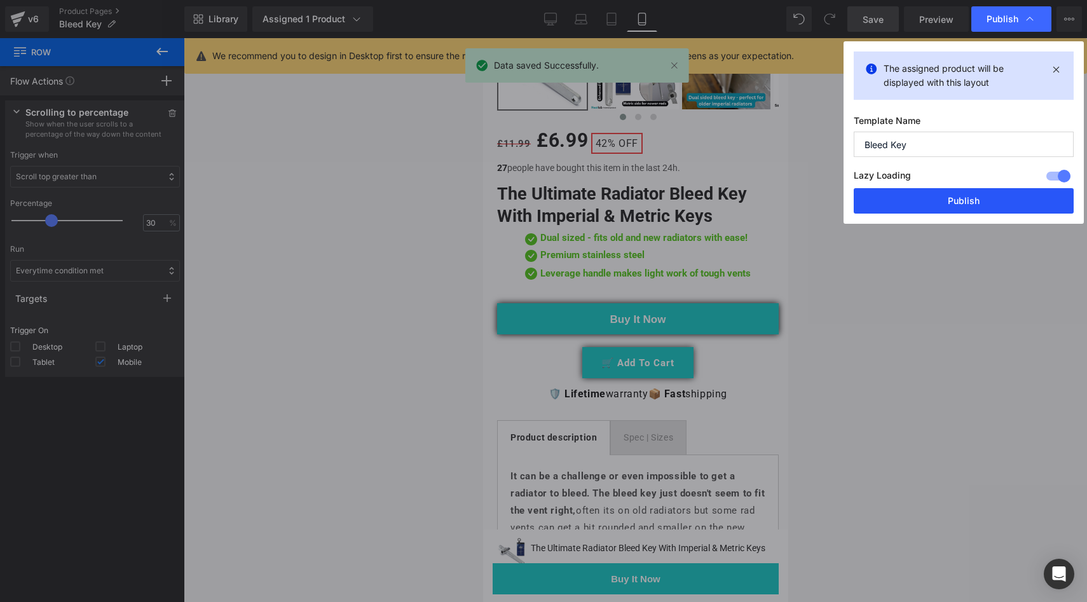
click at [930, 210] on button "Publish" at bounding box center [964, 200] width 220 height 25
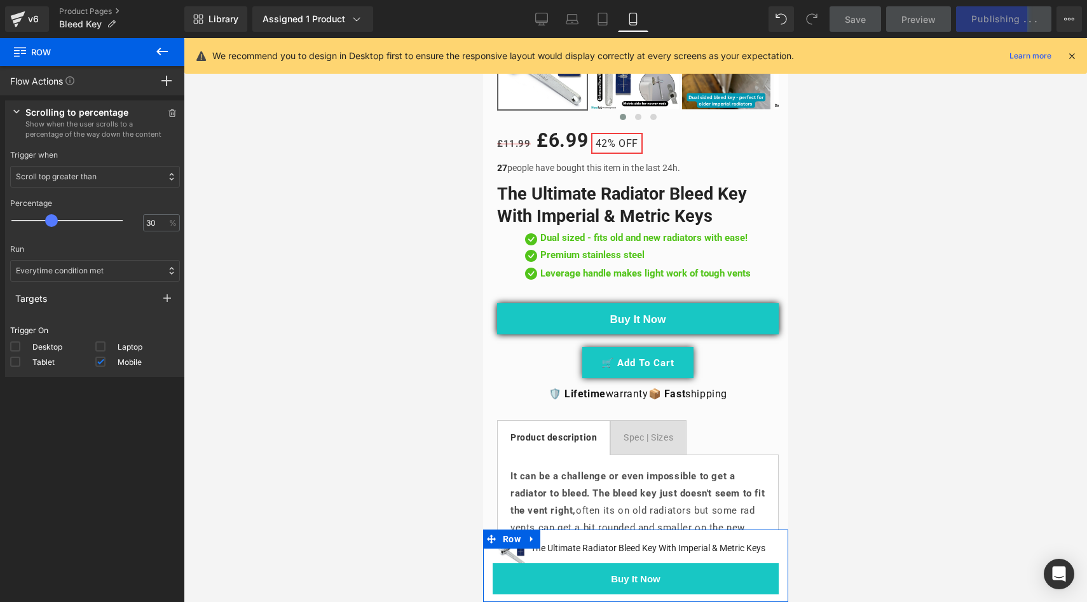
click at [117, 181] on div "Scroll top greater than" at bounding box center [95, 177] width 170 height 22
click at [129, 177] on div "Scroll top greater than" at bounding box center [95, 177] width 170 height 22
click at [17, 111] on icon at bounding box center [16, 111] width 6 height 4
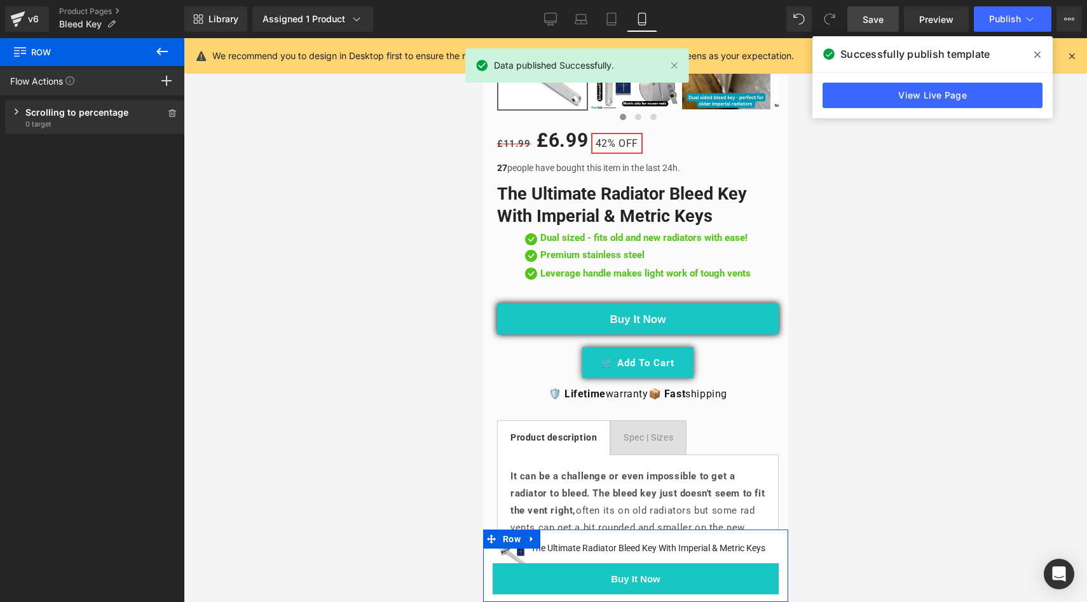
click at [17, 111] on icon at bounding box center [17, 112] width 4 height 6
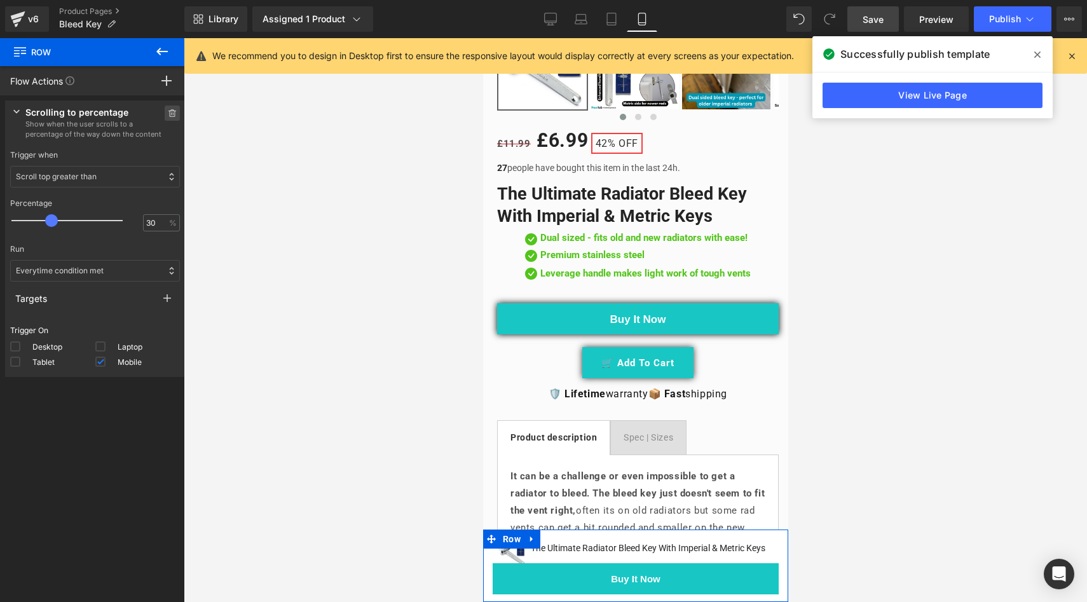
click at [168, 113] on icon at bounding box center [172, 113] width 9 height 8
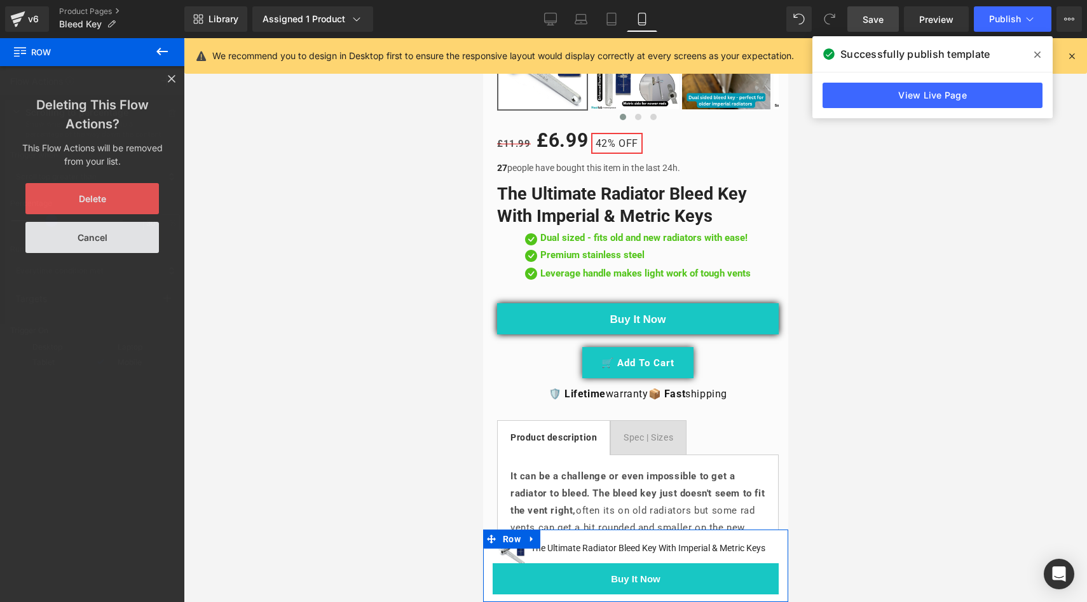
click at [101, 194] on button "Delete" at bounding box center [92, 198] width 134 height 31
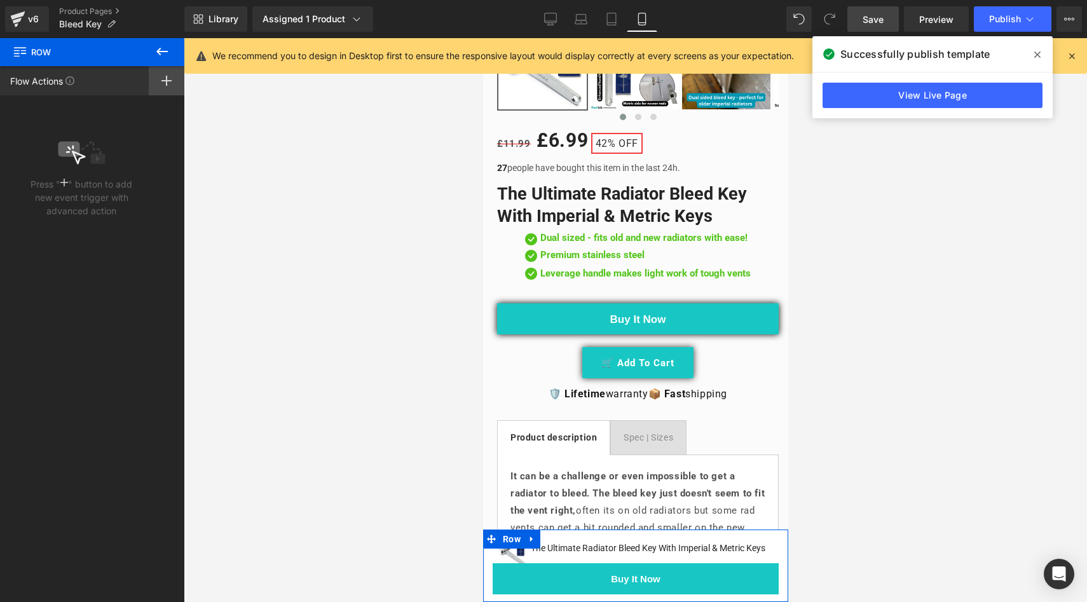
click at [169, 76] on icon at bounding box center [167, 81] width 10 height 10
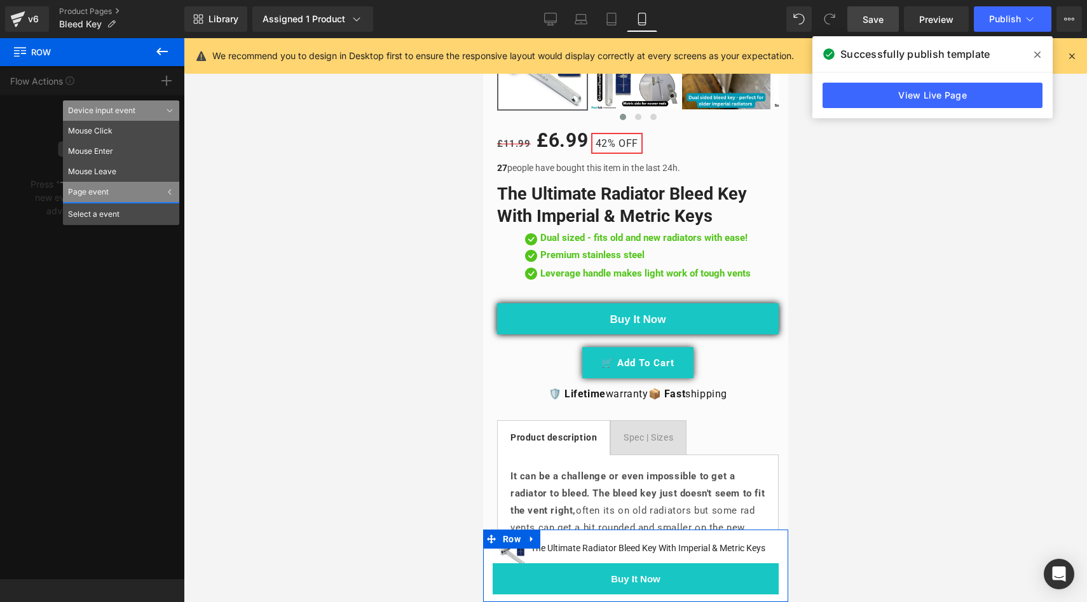
click at [97, 191] on div "Page event" at bounding box center [121, 192] width 116 height 20
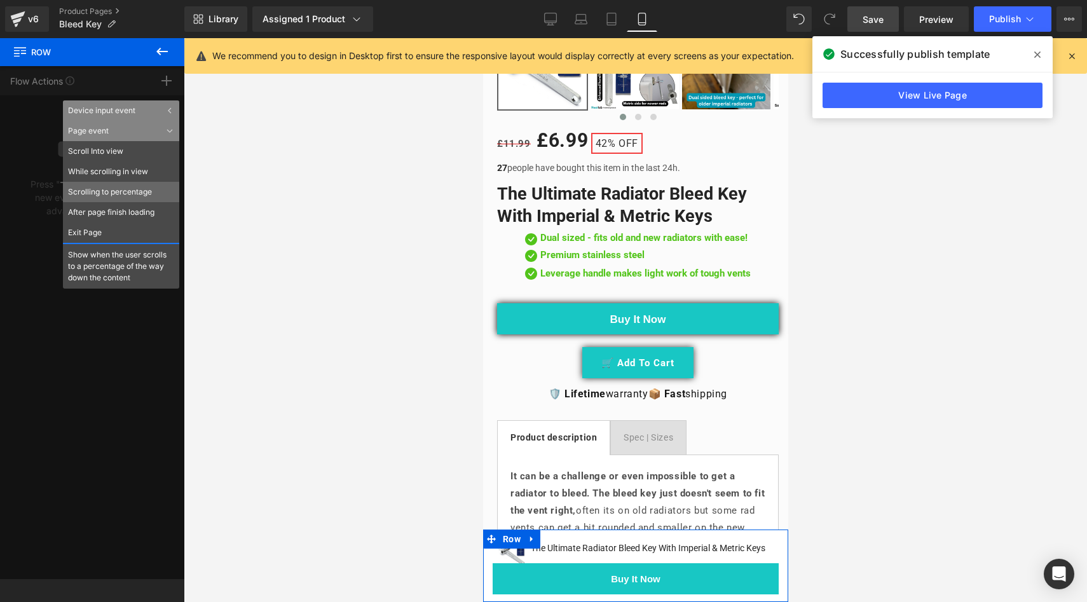
click at [106, 193] on li "Scrolling to percentage" at bounding box center [121, 192] width 116 height 20
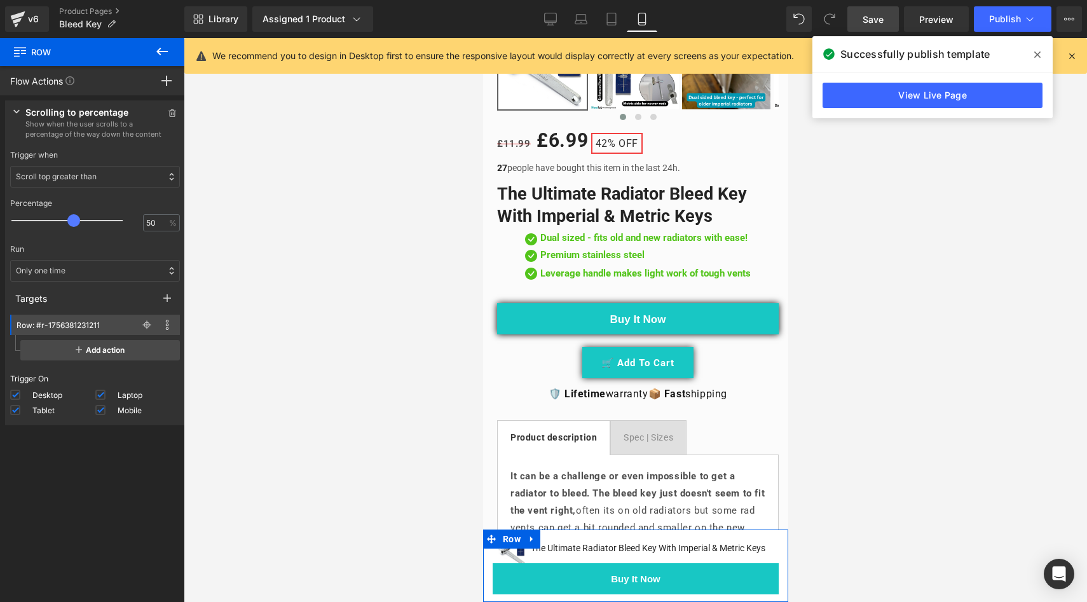
click at [71, 214] on span at bounding box center [73, 220] width 13 height 13
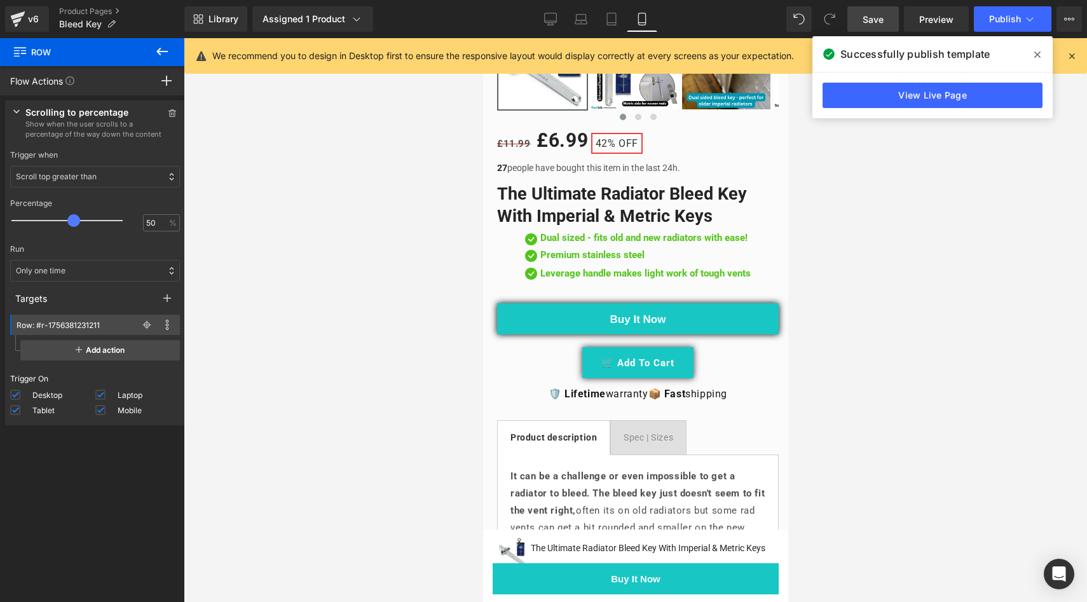
click at [877, 16] on span "Save" at bounding box center [873, 19] width 21 height 13
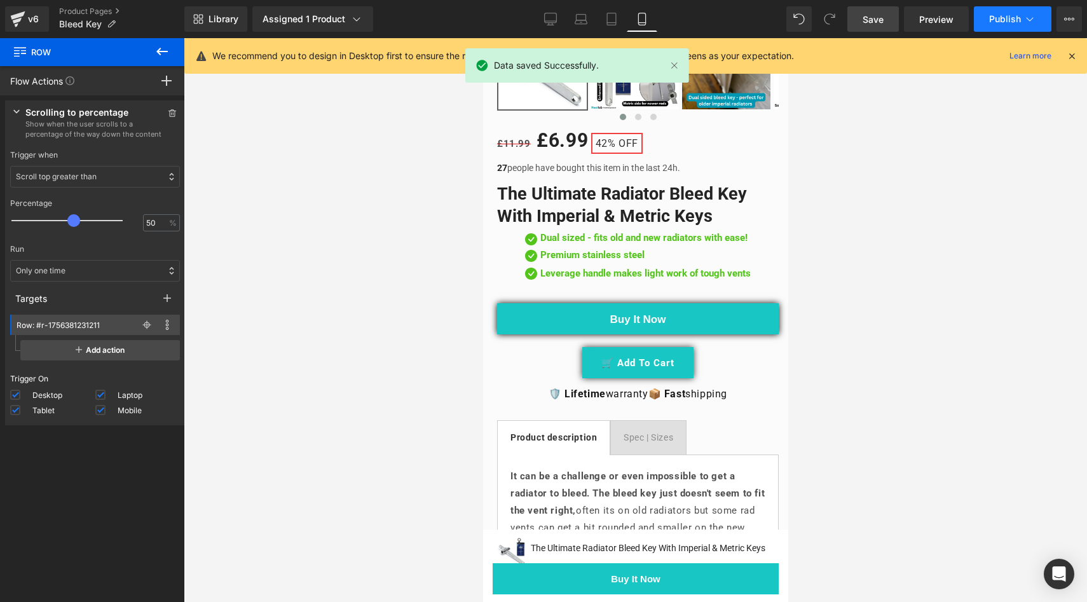
click at [1000, 21] on span "Publish" at bounding box center [1005, 19] width 32 height 10
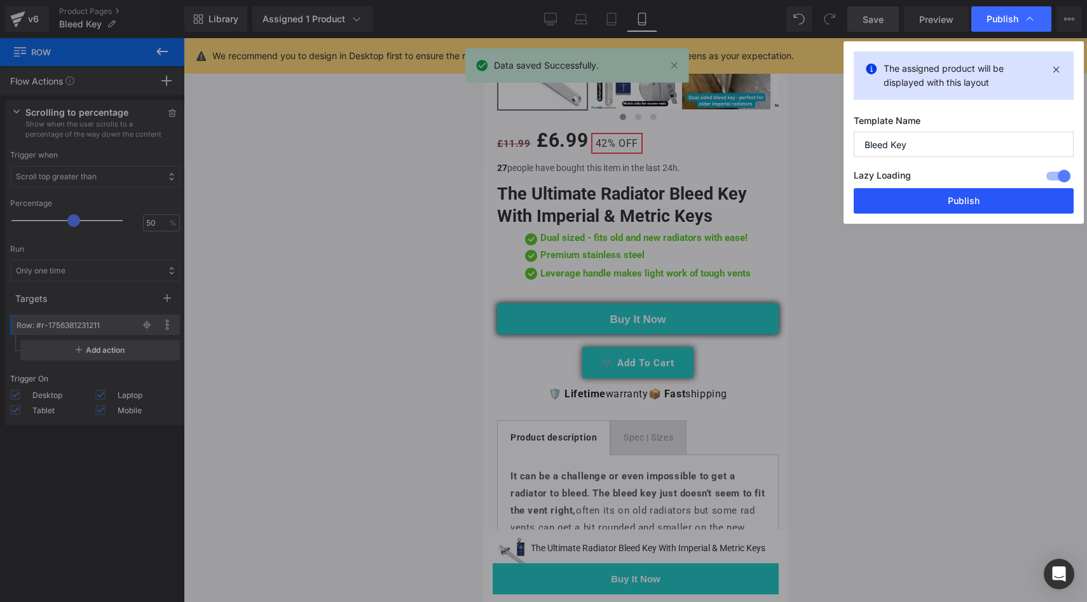
click at [945, 200] on button "Publish" at bounding box center [964, 200] width 220 height 25
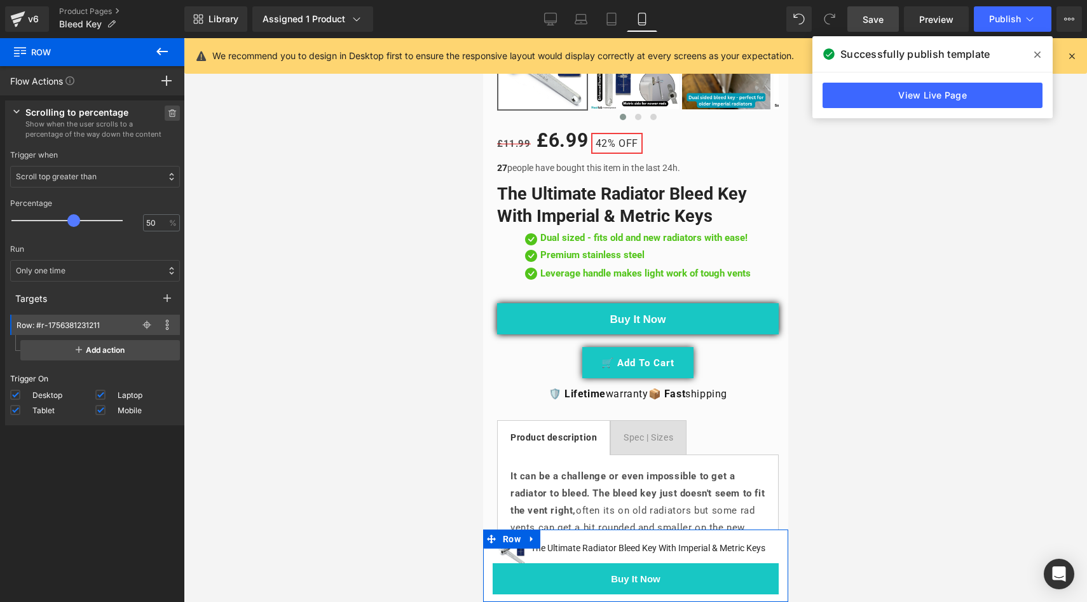
click at [172, 111] on span at bounding box center [172, 113] width 15 height 15
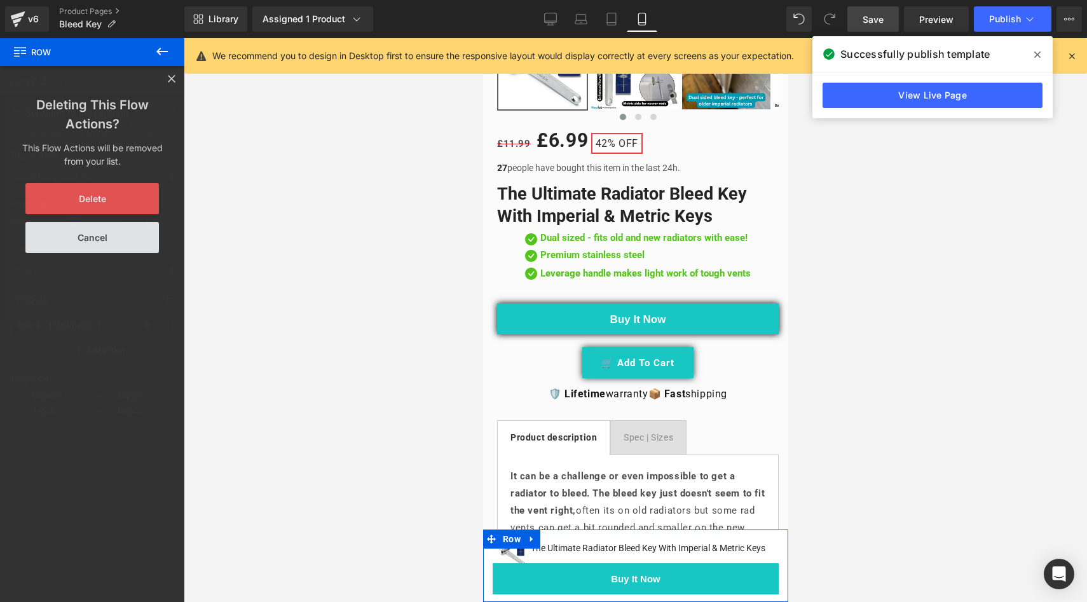
click at [81, 188] on button "Delete" at bounding box center [92, 198] width 134 height 31
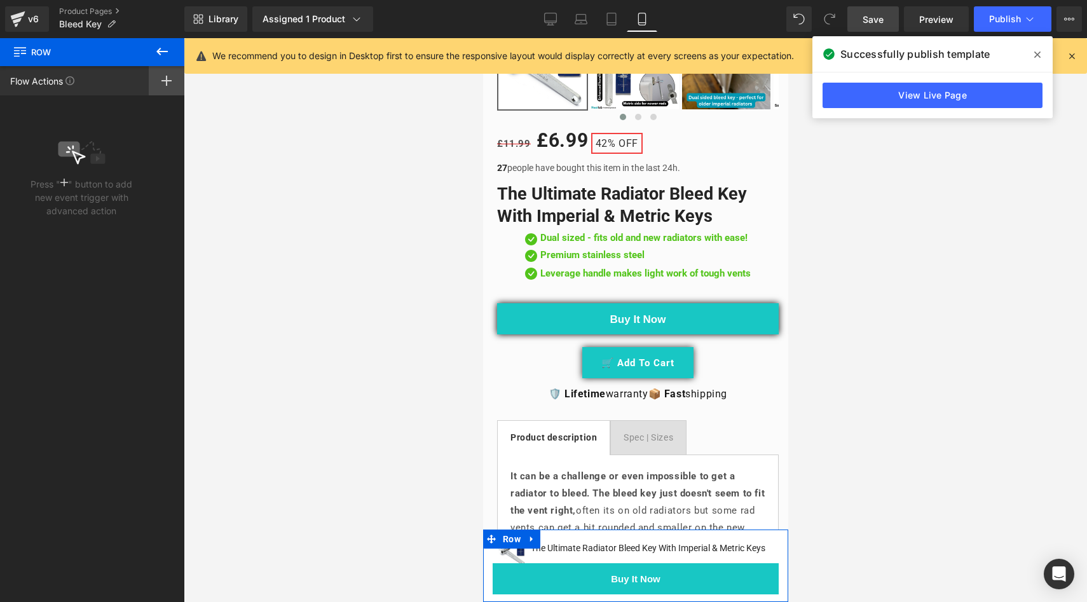
click at [160, 80] on div at bounding box center [167, 80] width 36 height 29
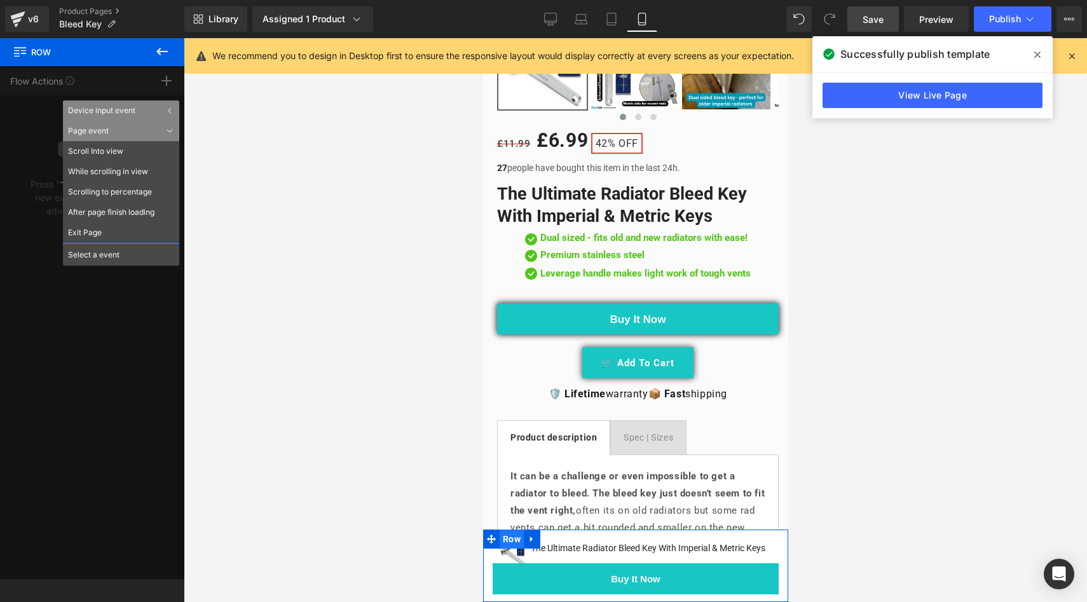
click at [502, 530] on span "Row" at bounding box center [511, 539] width 24 height 19
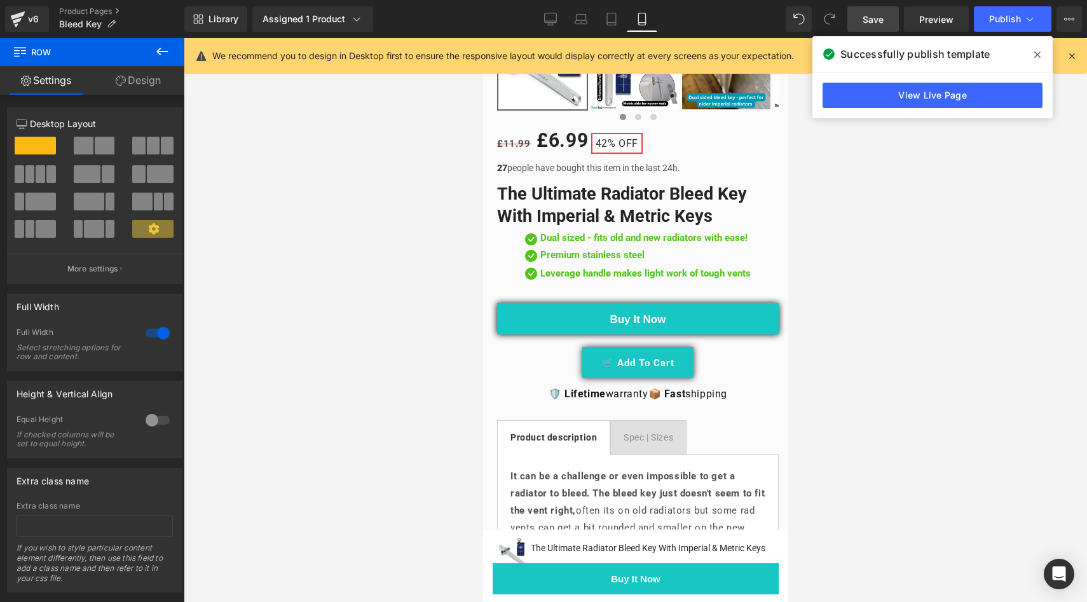
click at [163, 54] on icon at bounding box center [162, 51] width 15 height 15
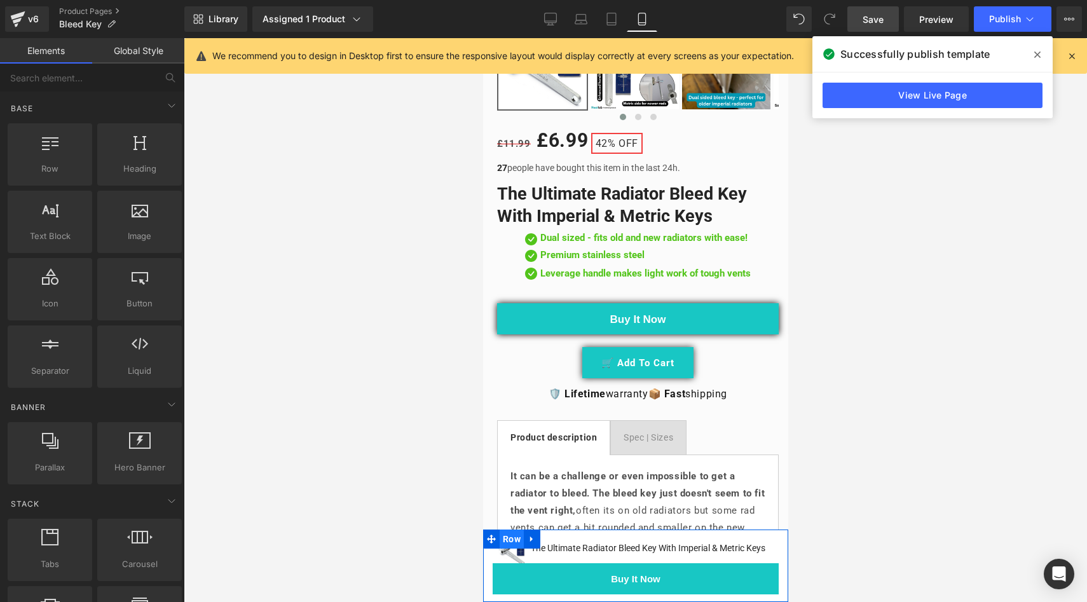
click at [508, 530] on span "Row" at bounding box center [511, 539] width 24 height 19
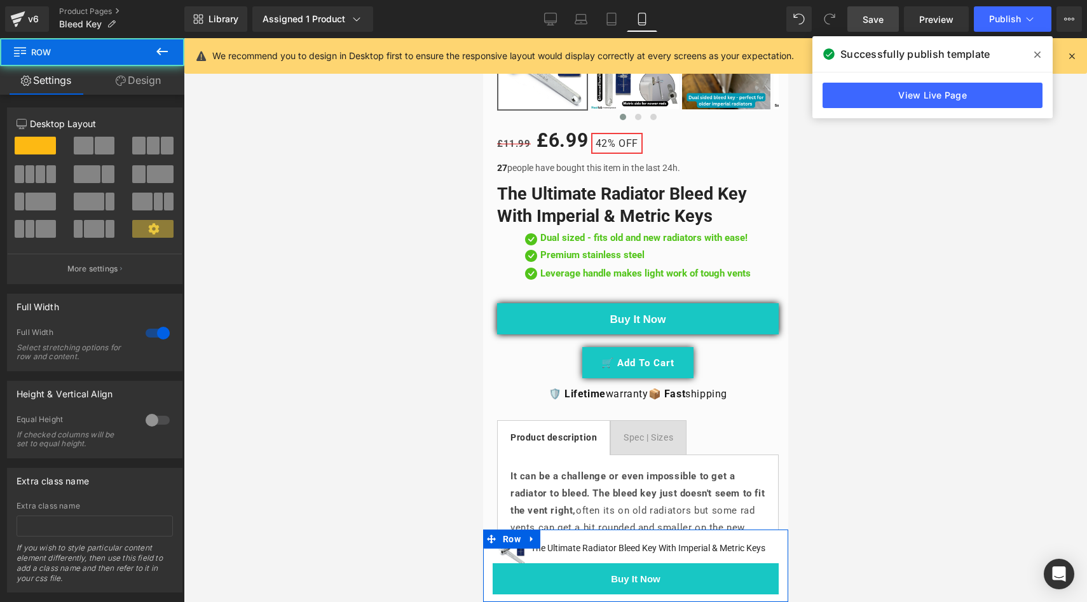
click at [144, 79] on link "Design" at bounding box center [138, 80] width 92 height 29
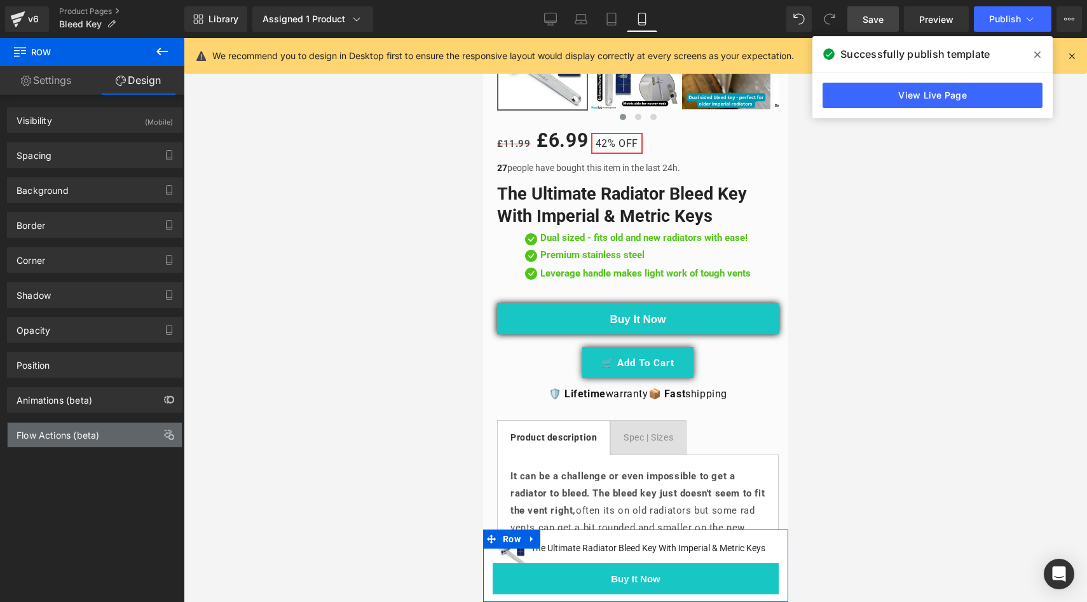
click at [32, 439] on div "Flow Actions (beta)" at bounding box center [58, 432] width 83 height 18
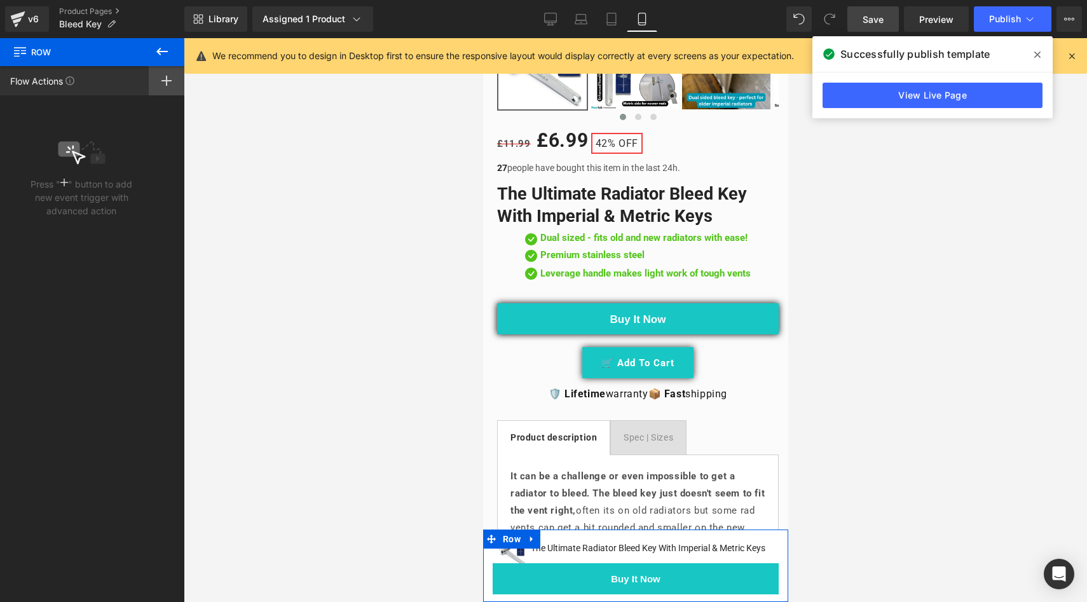
click at [159, 84] on div at bounding box center [167, 80] width 36 height 29
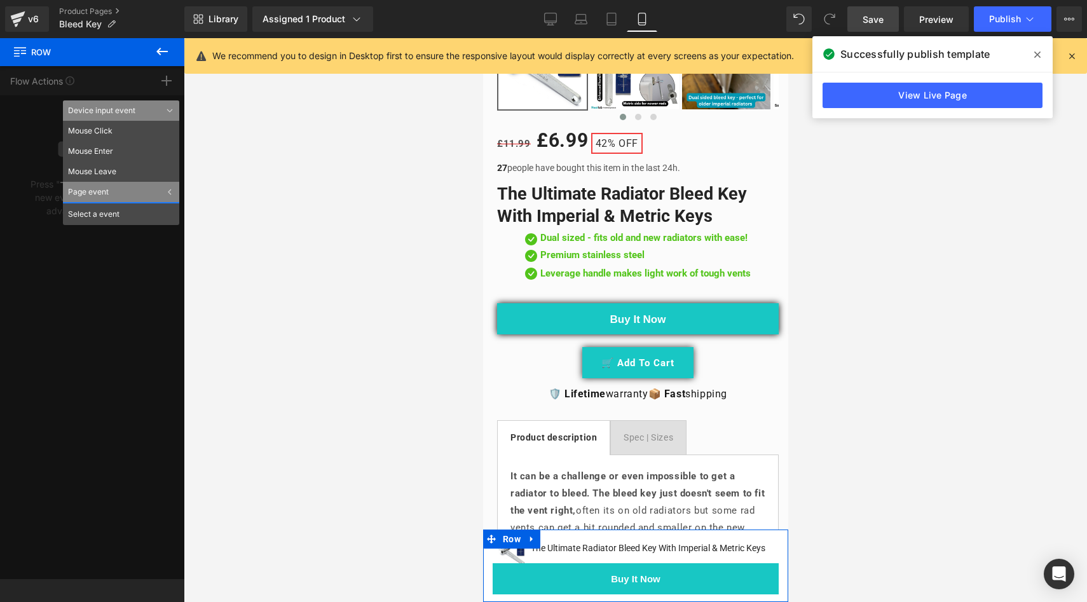
click at [97, 190] on div "Page event" at bounding box center [121, 192] width 116 height 20
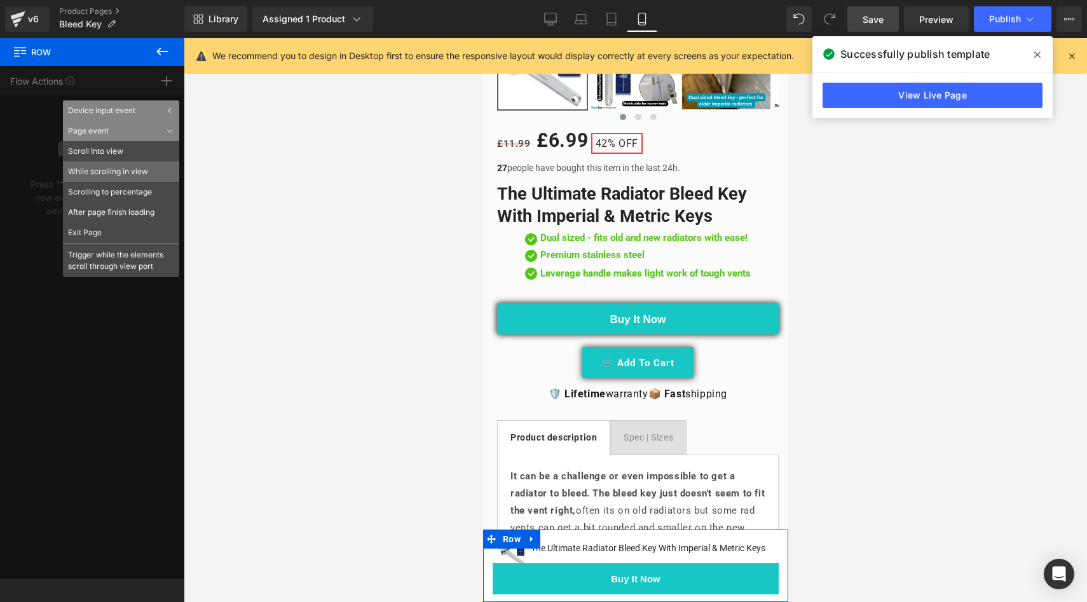
click at [97, 176] on li "While scrolling in view" at bounding box center [121, 172] width 116 height 20
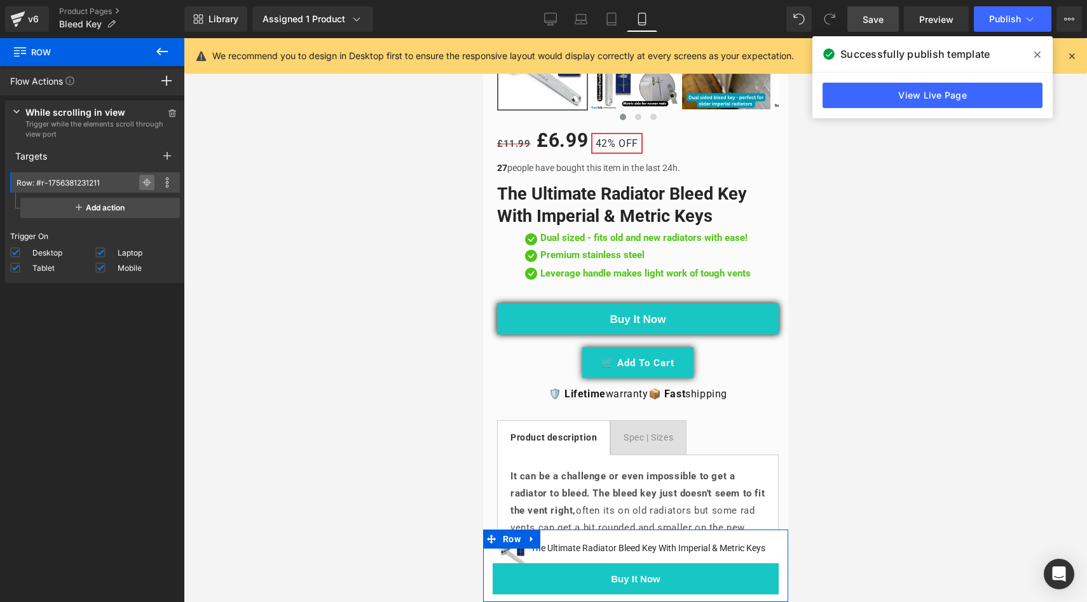
click at [142, 184] on icon at bounding box center [146, 182] width 9 height 9
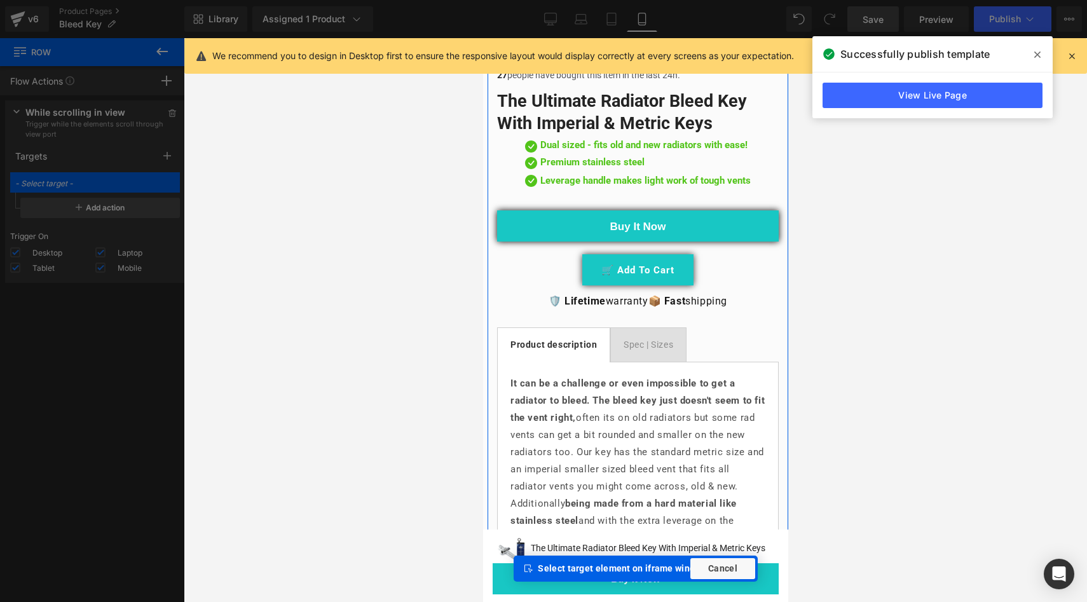
scroll to position [628, 0]
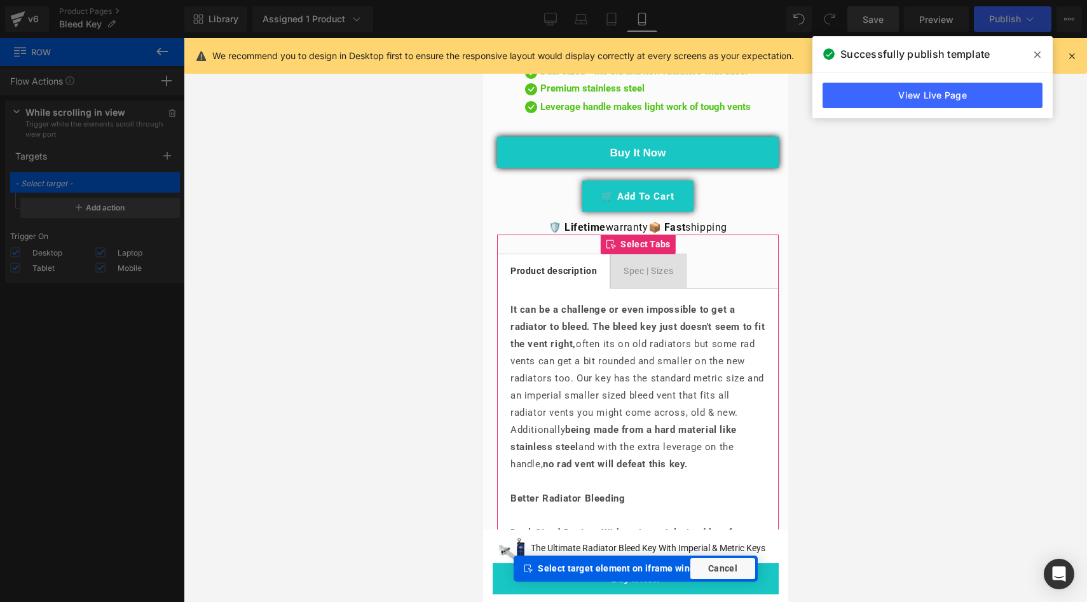
click at [527, 275] on span "Product description Text Block" at bounding box center [553, 271] width 112 height 34
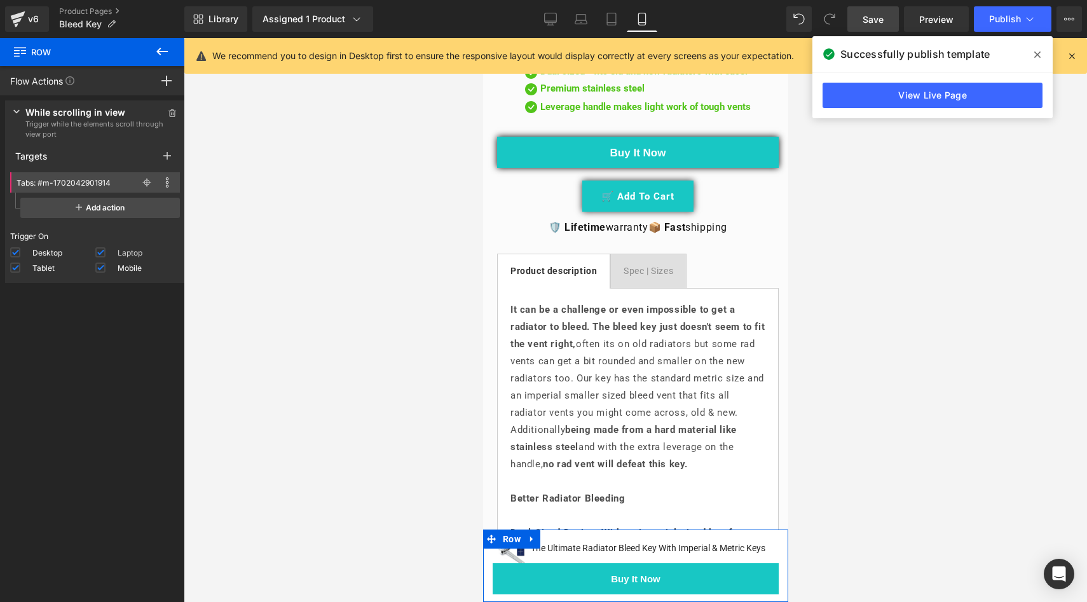
drag, startPoint x: 95, startPoint y: 254, endPoint x: 28, endPoint y: 266, distance: 67.7
click at [95, 254] on span at bounding box center [100, 252] width 10 height 10
click at [0, 0] on input "Laptop" at bounding box center [0, 0] width 0 height 0
click at [16, 267] on span at bounding box center [15, 268] width 10 height 10
click at [0, 0] on input "Tablet" at bounding box center [0, 0] width 0 height 0
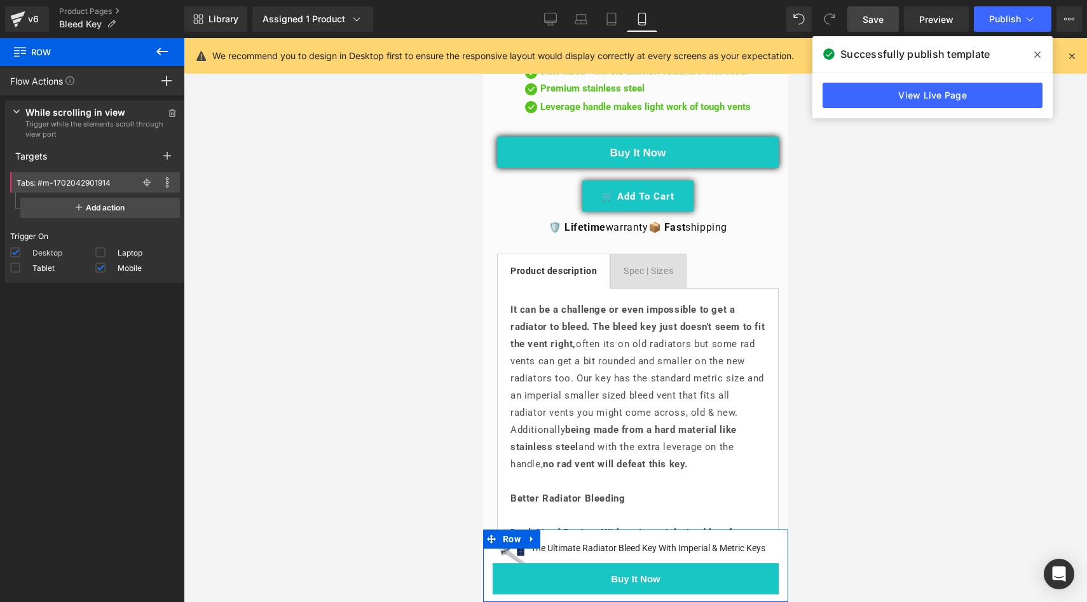
click at [12, 249] on span at bounding box center [15, 252] width 10 height 10
click at [0, 0] on input "Desktop" at bounding box center [0, 0] width 0 height 0
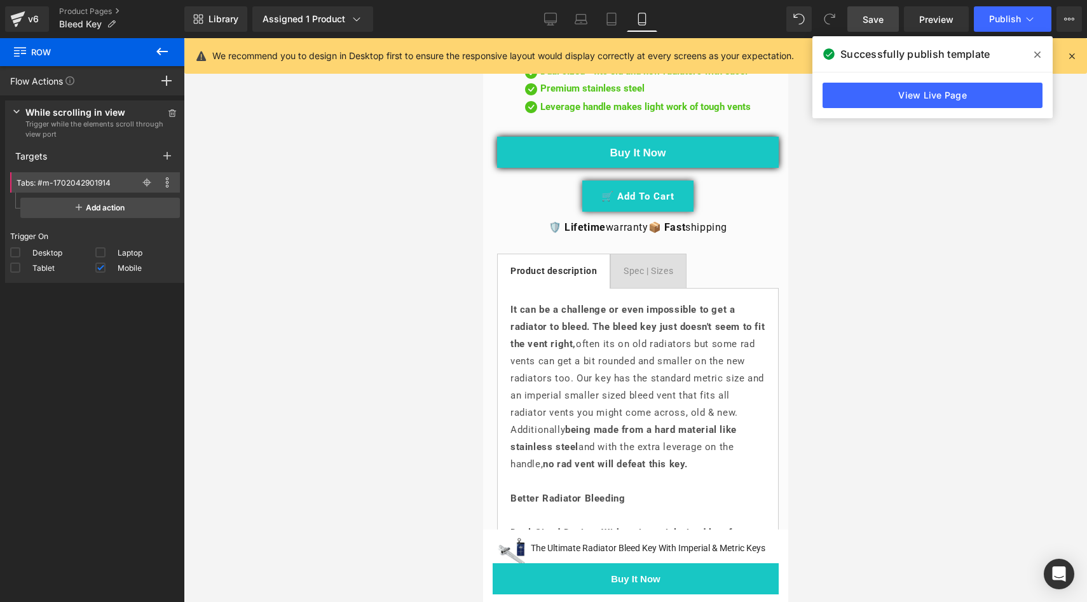
click at [870, 29] on link "Save" at bounding box center [874, 18] width 52 height 25
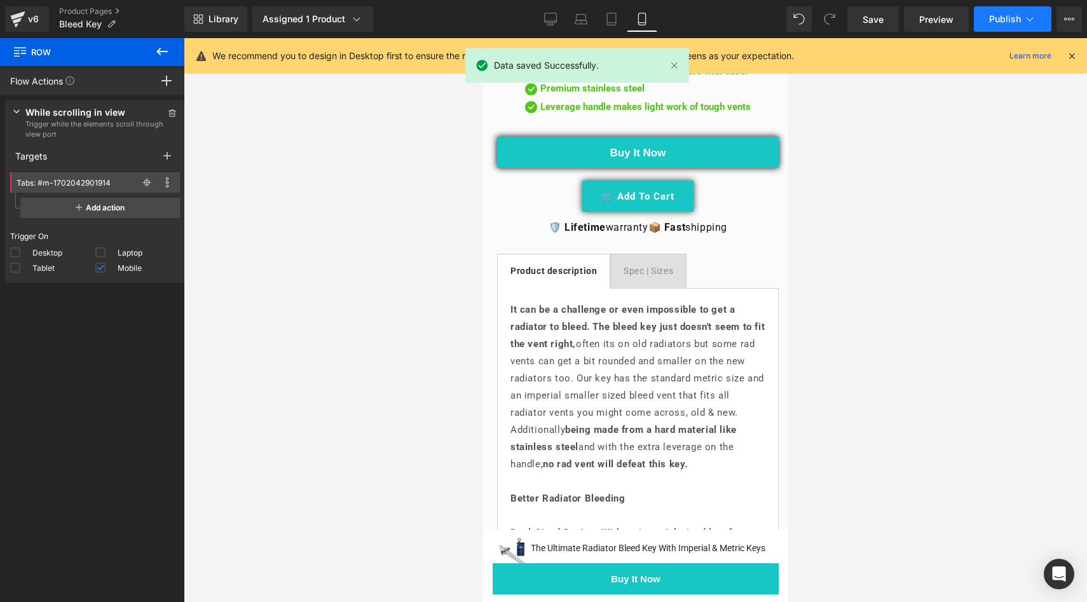
click at [1005, 20] on span "Publish" at bounding box center [1005, 19] width 32 height 10
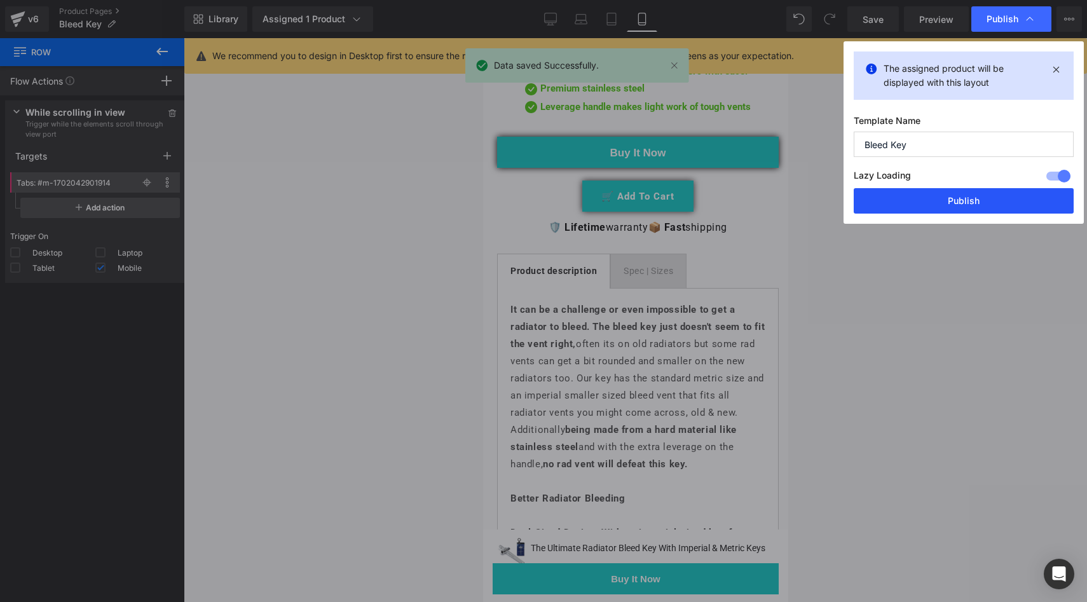
click at [939, 200] on button "Publish" at bounding box center [964, 200] width 220 height 25
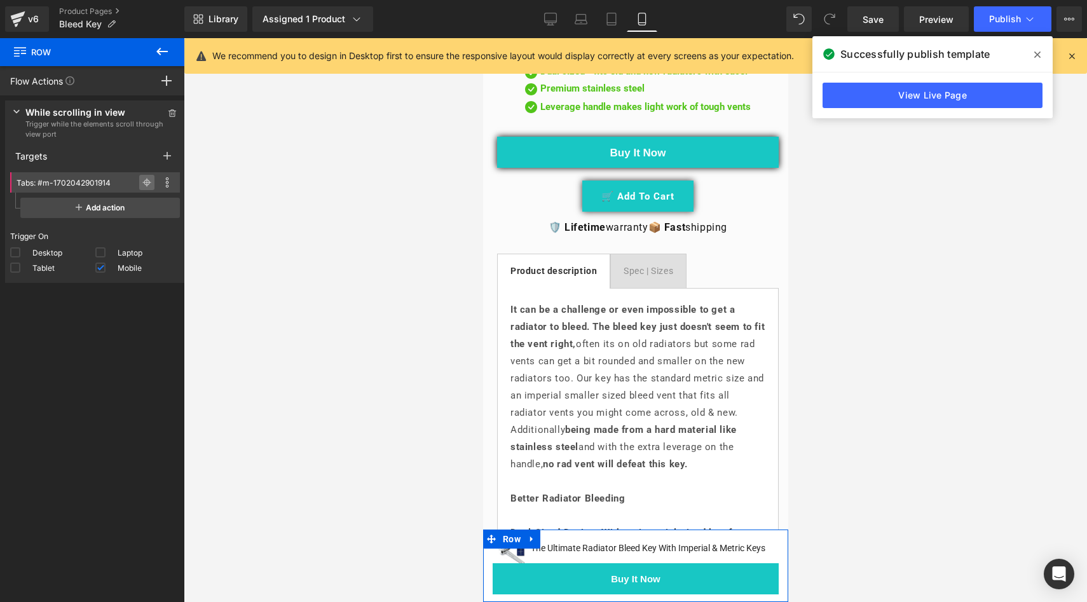
click at [144, 186] on icon at bounding box center [146, 182] width 9 height 9
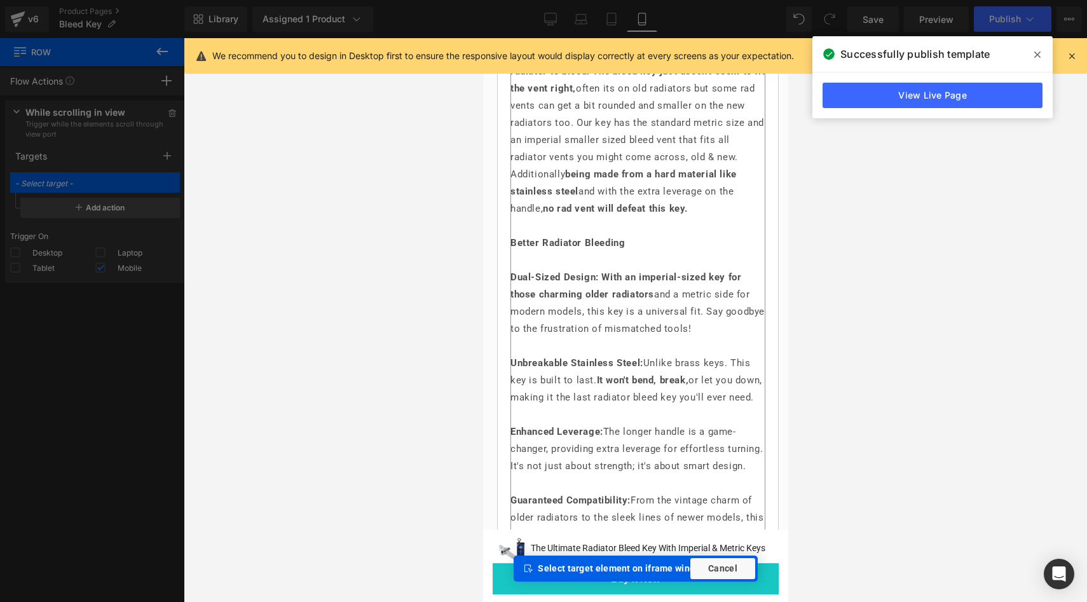
scroll to position [636, 0]
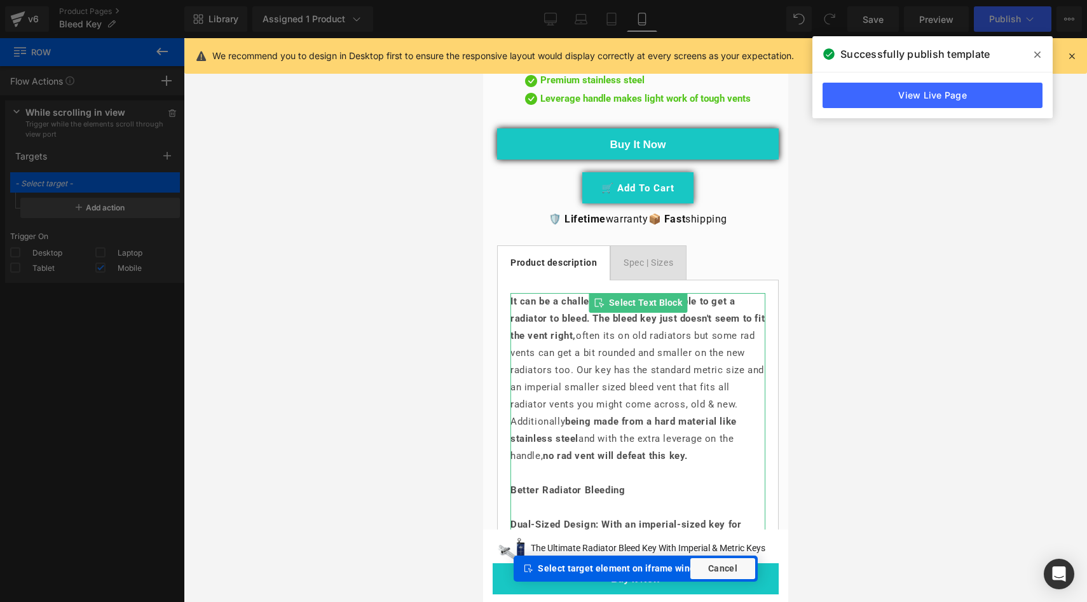
click at [562, 342] on p "It can be a challenge or even impossible to get a radiator to bleed. The bleed …" at bounding box center [637, 379] width 255 height 172
type input "Text Block: #e-1702042902005"
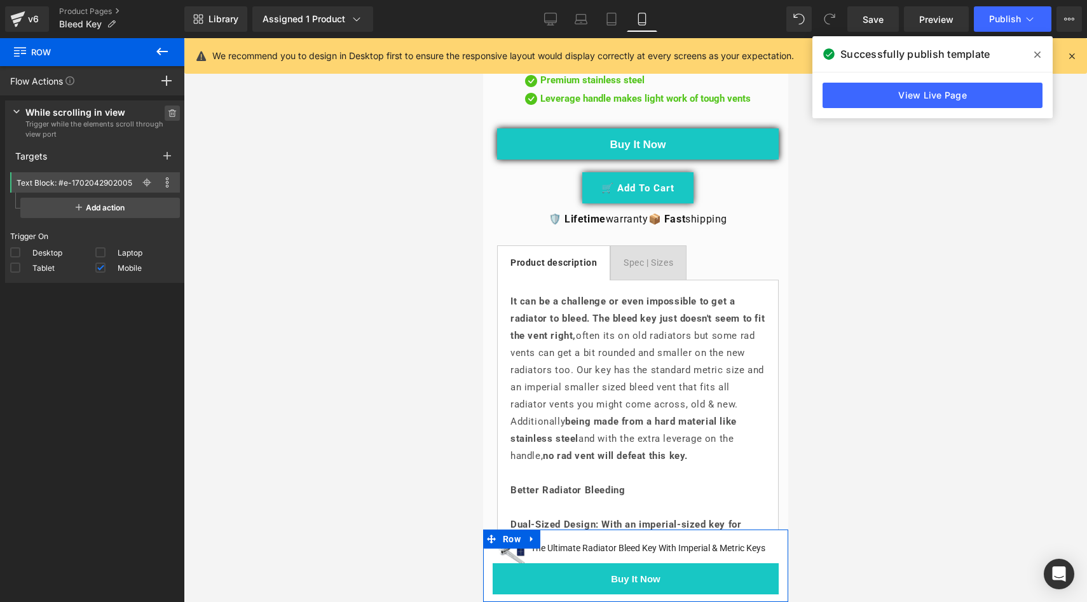
click at [172, 113] on span at bounding box center [172, 113] width 15 height 15
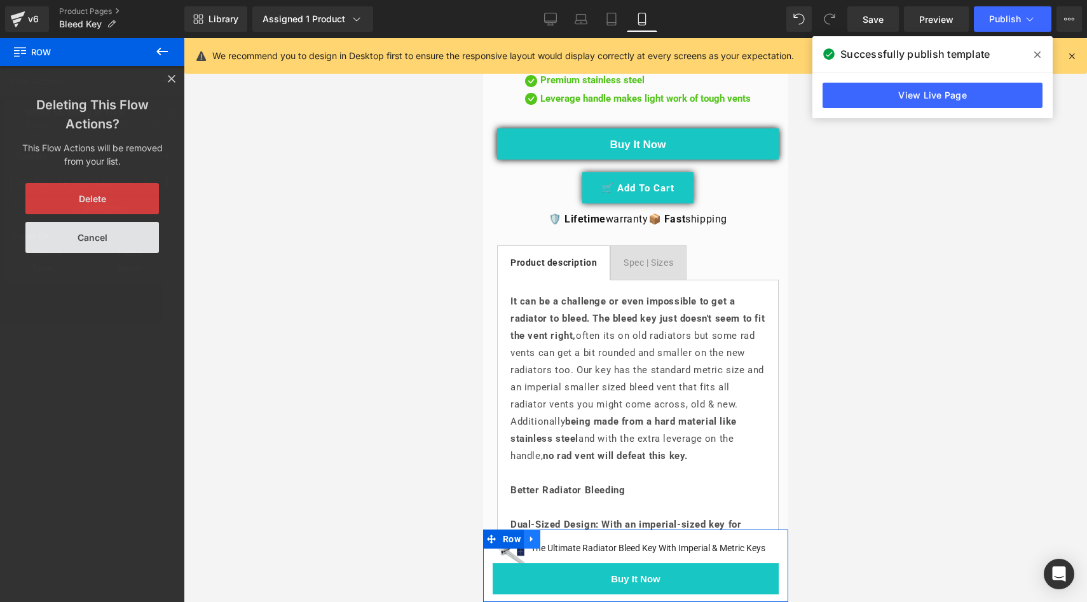
click at [531, 535] on icon at bounding box center [531, 540] width 9 height 10
click at [568, 535] on icon at bounding box center [564, 539] width 9 height 9
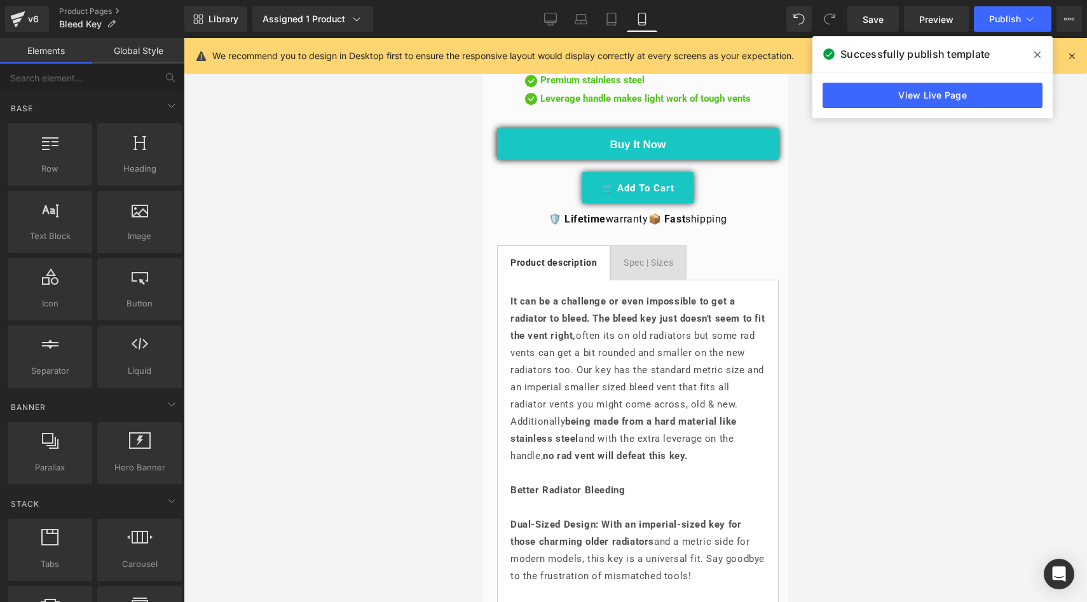
click at [942, 219] on div at bounding box center [636, 320] width 904 height 564
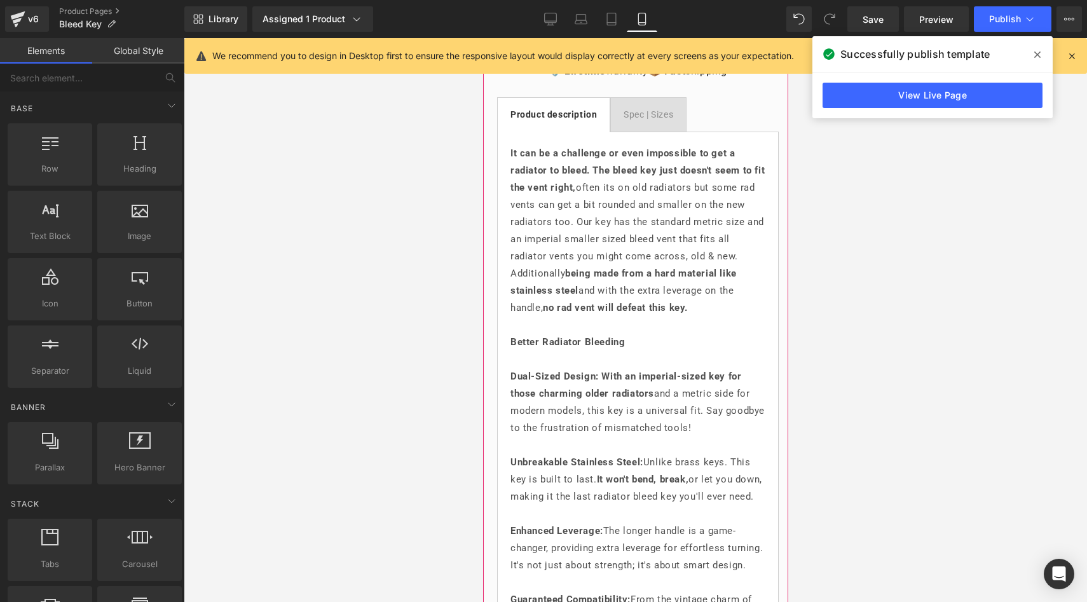
scroll to position [339, 0]
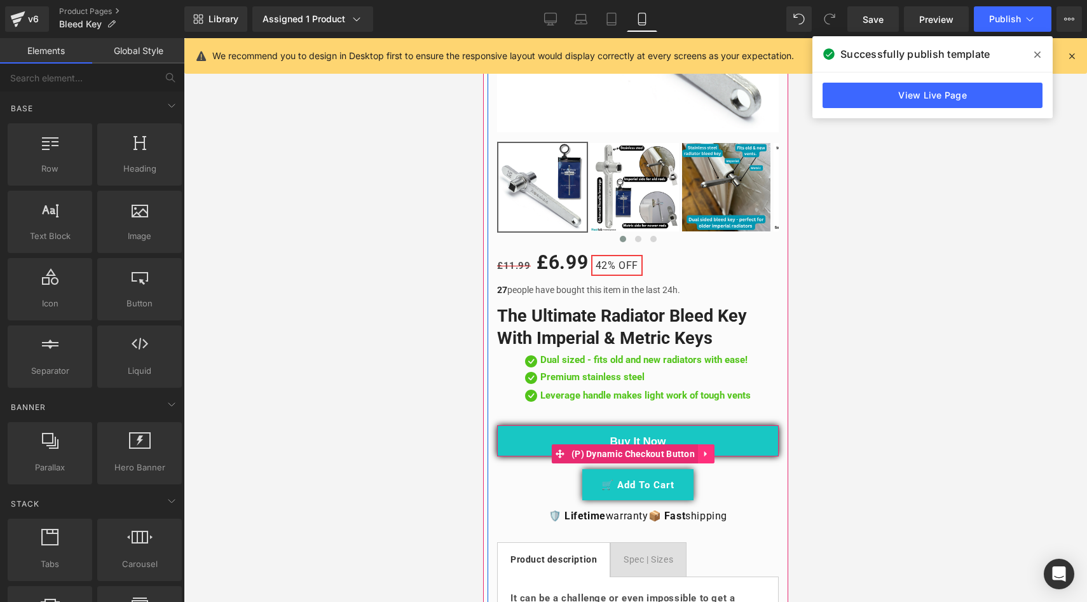
click at [705, 450] on icon at bounding box center [705, 455] width 9 height 10
click at [701, 450] on icon at bounding box center [697, 455] width 9 height 10
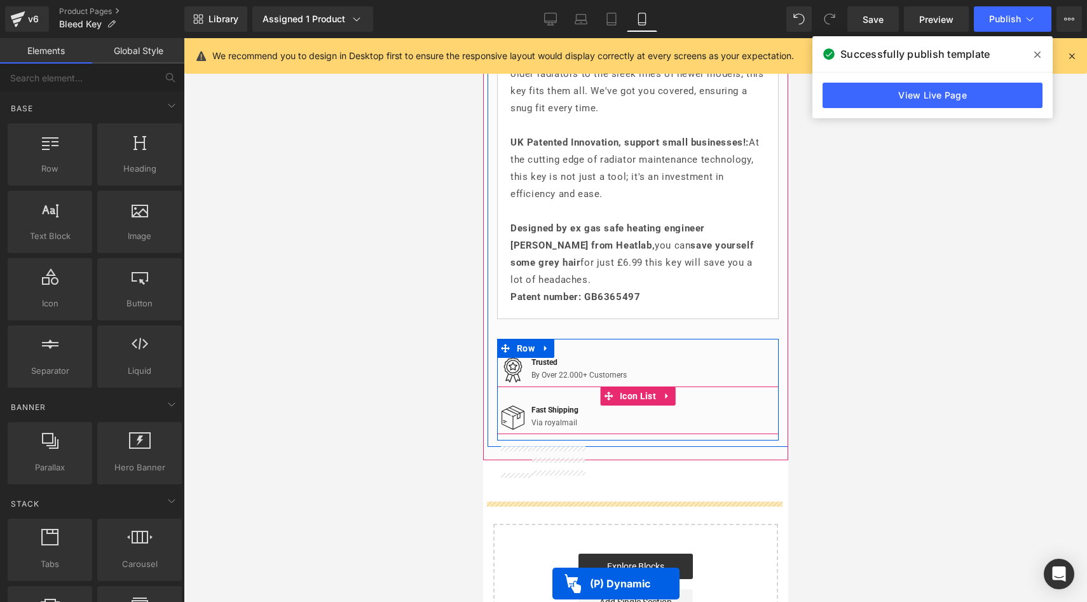
scroll to position [1441, 0]
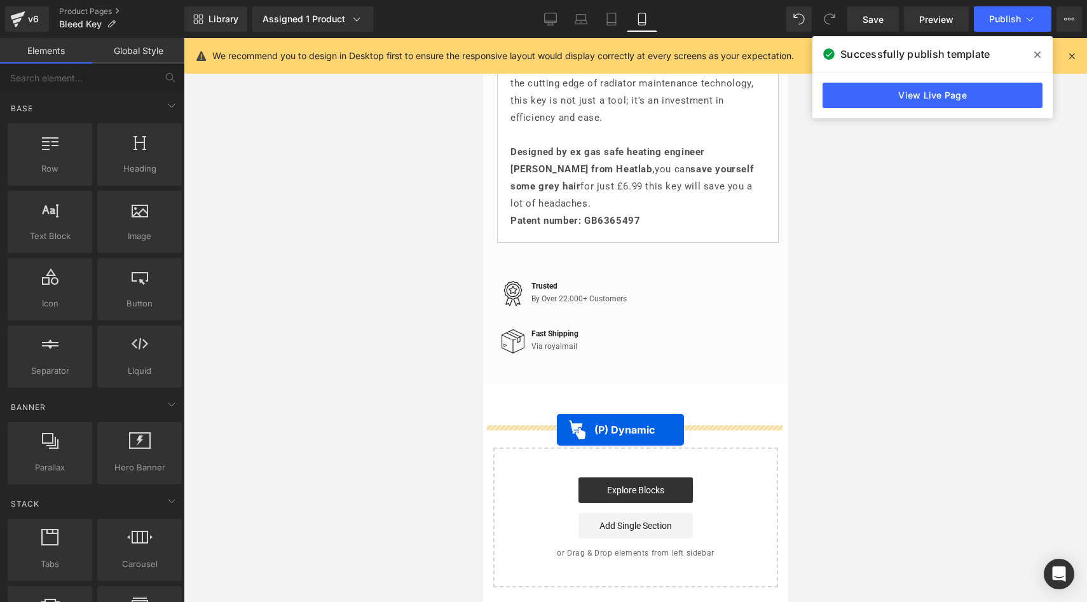
drag, startPoint x: 558, startPoint y: 99, endPoint x: 556, endPoint y: 430, distance: 331.3
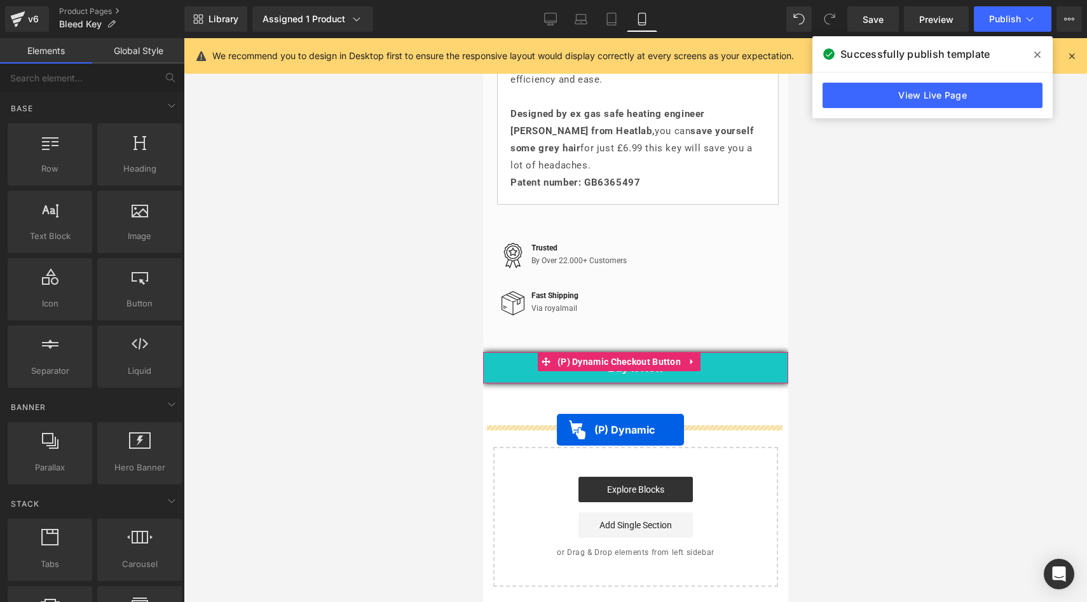
scroll to position [1403, 0]
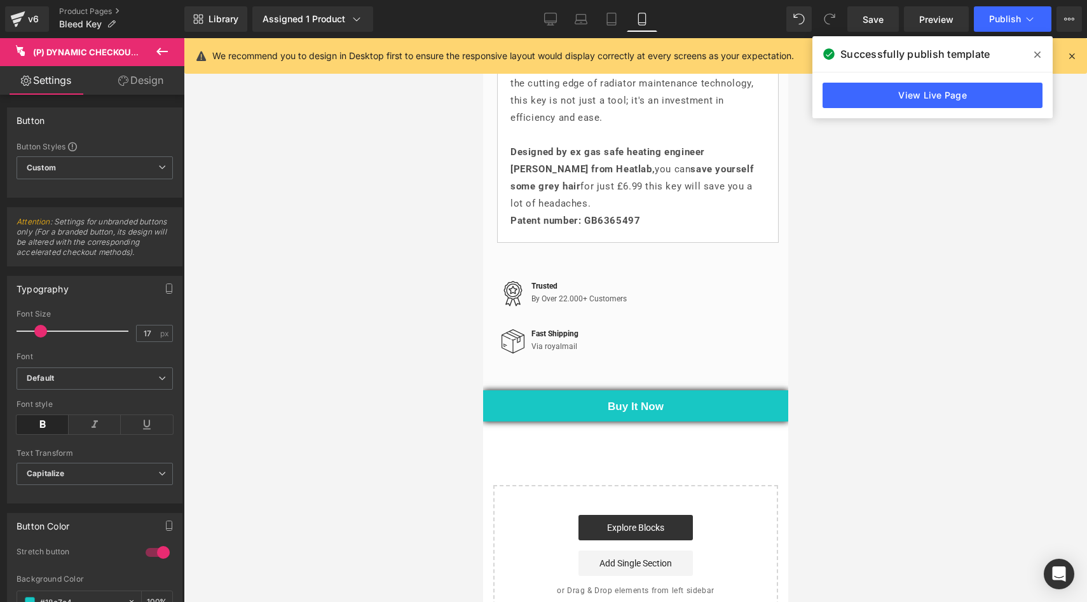
click at [125, 86] on link "Design" at bounding box center [141, 80] width 92 height 29
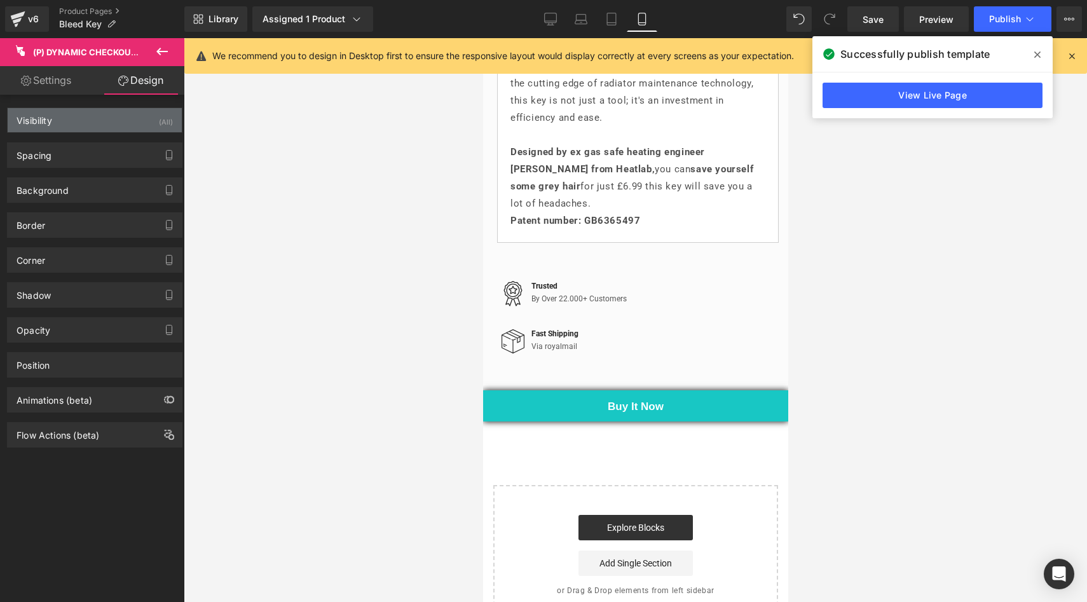
click at [135, 120] on div "Visibility (All)" at bounding box center [95, 120] width 174 height 24
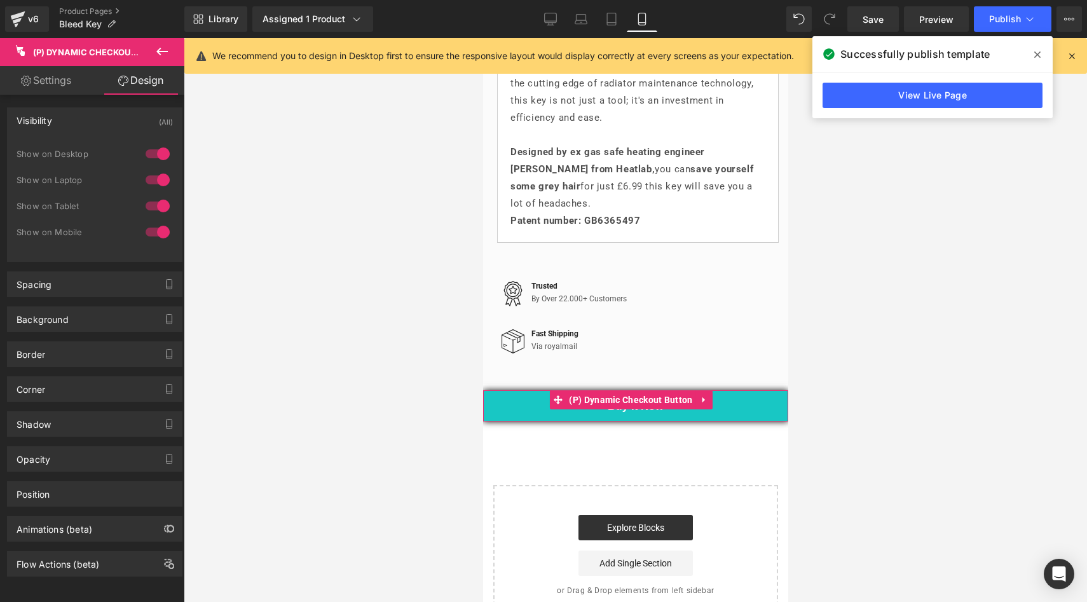
click at [520, 422] on button "Buy it now" at bounding box center [635, 405] width 305 height 31
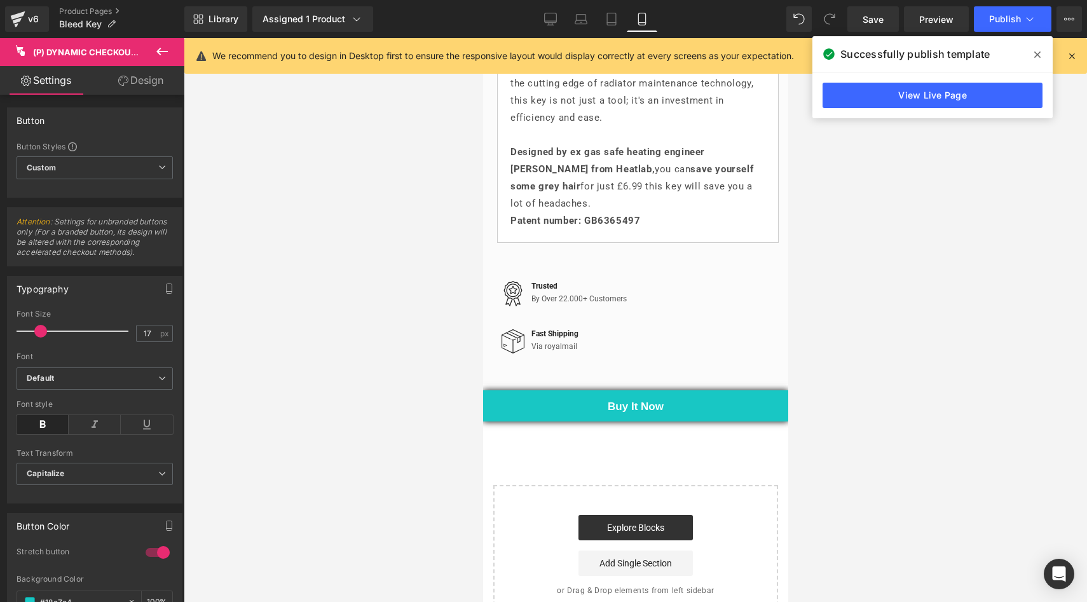
click at [134, 86] on link "Design" at bounding box center [141, 80] width 92 height 29
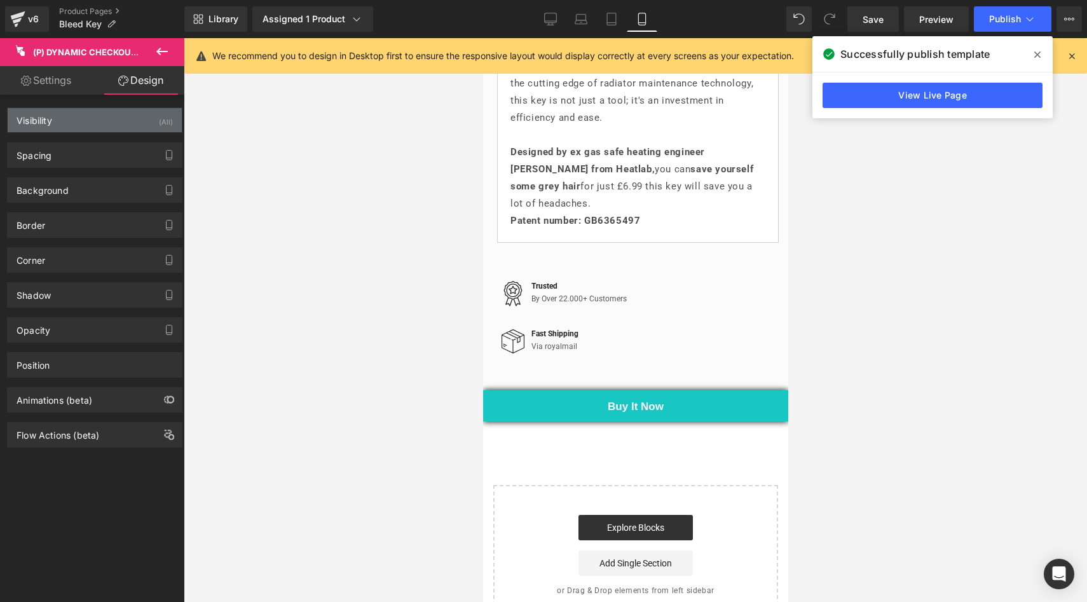
click at [120, 114] on div "Visibility (All)" at bounding box center [95, 120] width 174 height 24
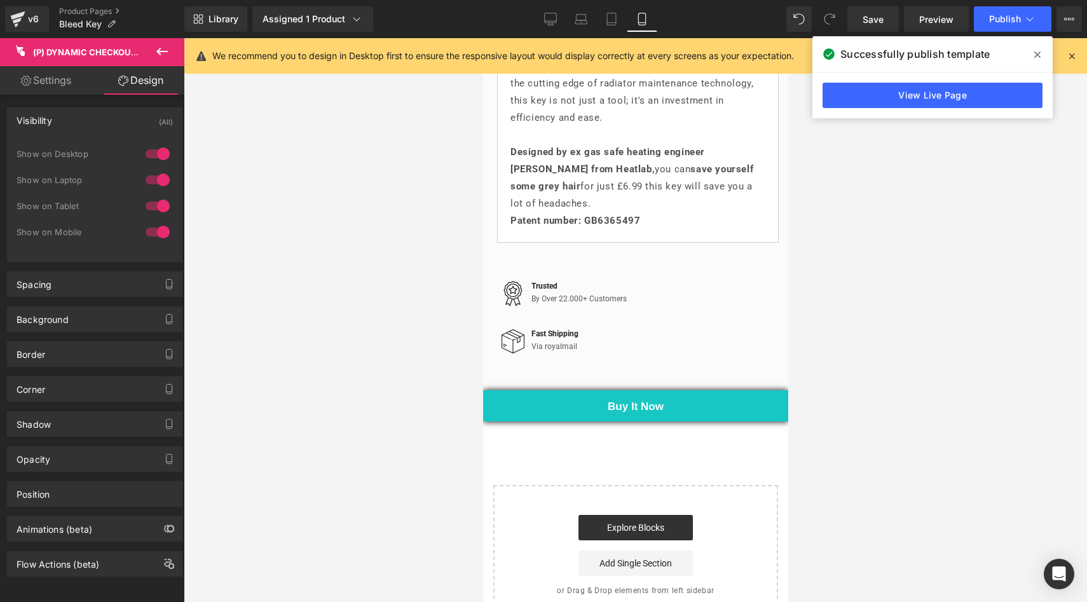
click at [158, 202] on div at bounding box center [157, 206] width 31 height 20
click at [163, 178] on div at bounding box center [157, 180] width 31 height 20
click at [155, 151] on div at bounding box center [157, 154] width 31 height 20
click at [287, 178] on div at bounding box center [636, 320] width 904 height 564
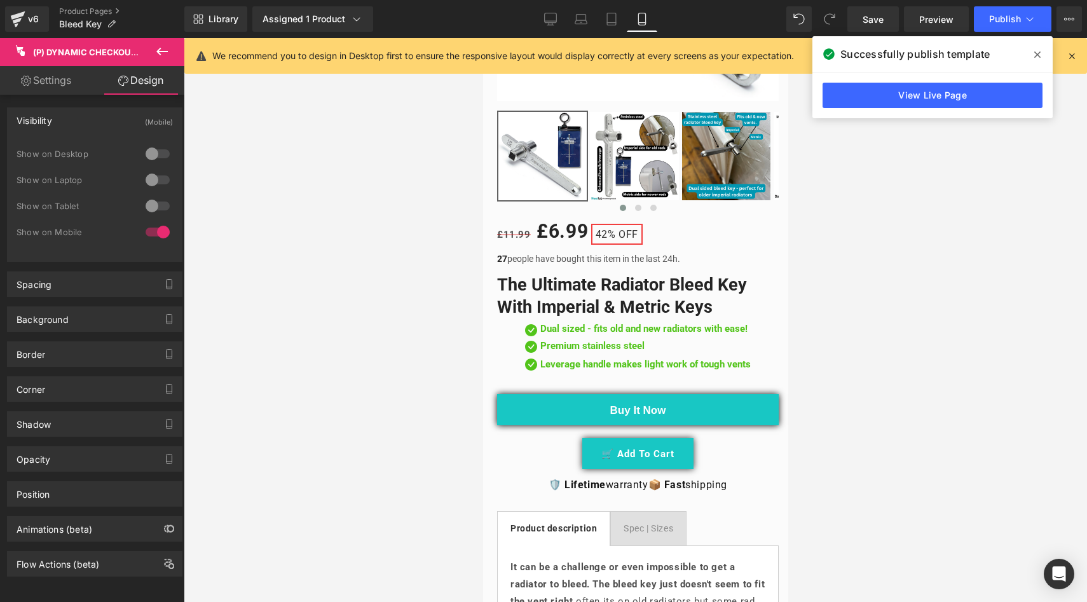
scroll to position [452, 0]
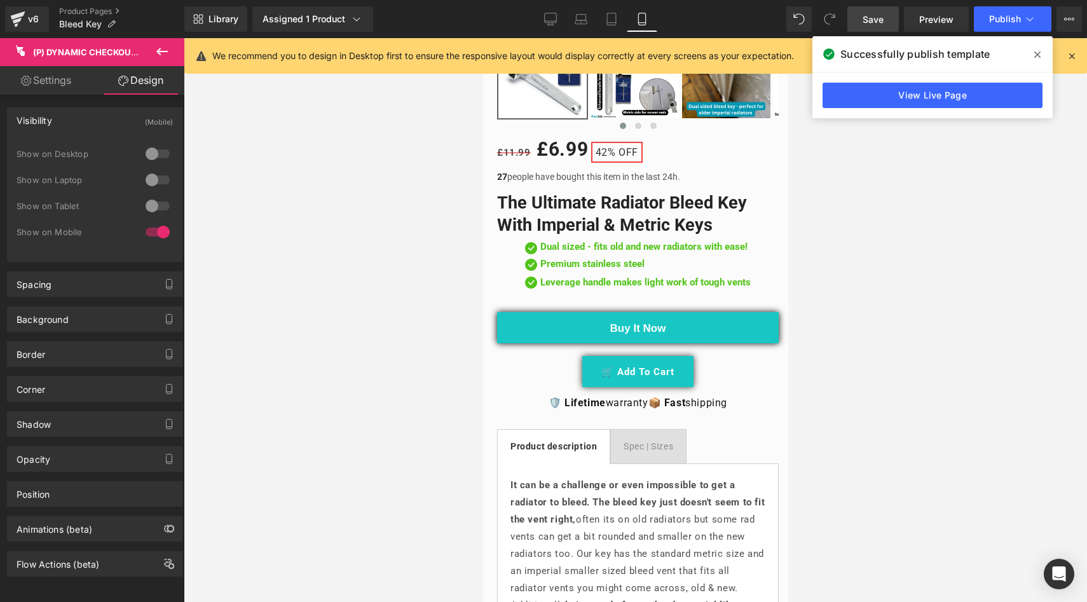
click at [871, 20] on span "Save" at bounding box center [873, 19] width 21 height 13
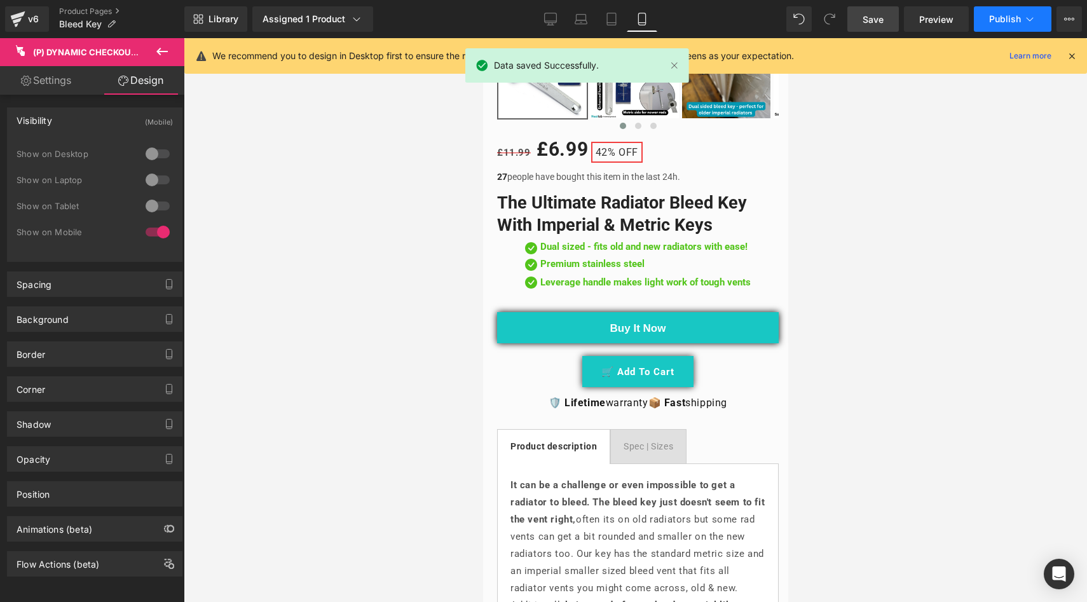
click at [1010, 22] on span "Publish" at bounding box center [1005, 19] width 32 height 10
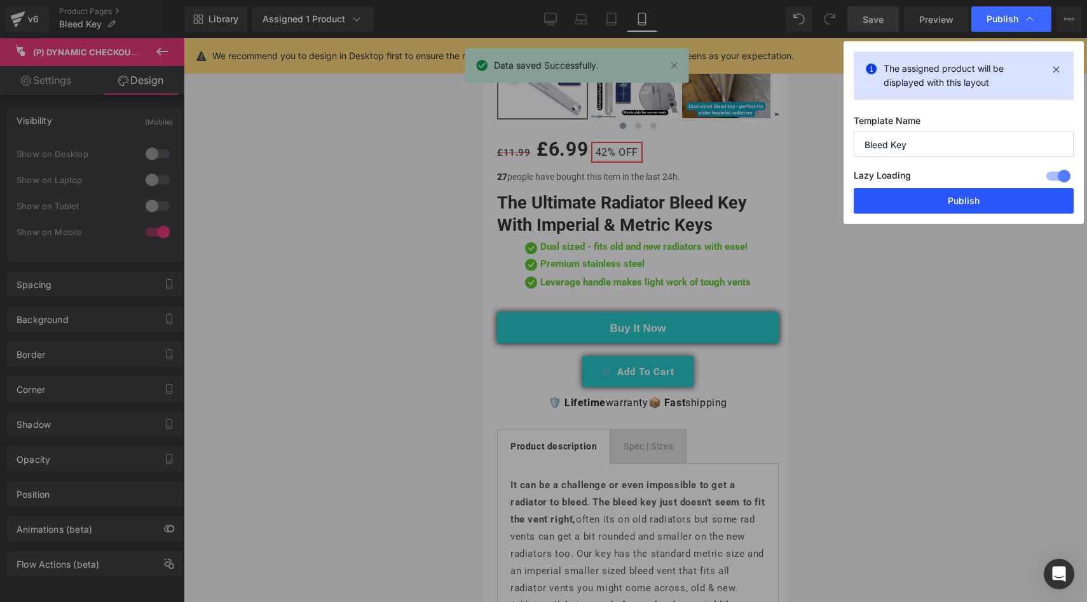
click at [957, 199] on button "Publish" at bounding box center [964, 200] width 220 height 25
